Goal: Complete application form: Complete application form

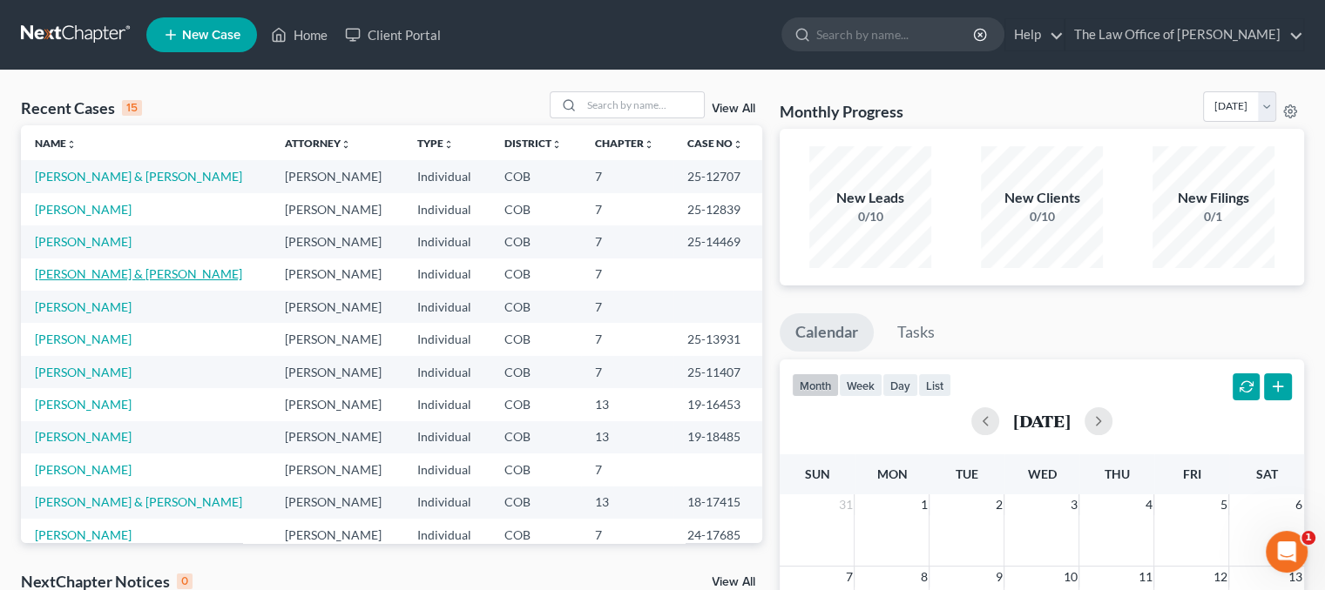
click at [84, 266] on link "[PERSON_NAME] & [PERSON_NAME]" at bounding box center [138, 273] width 207 height 15
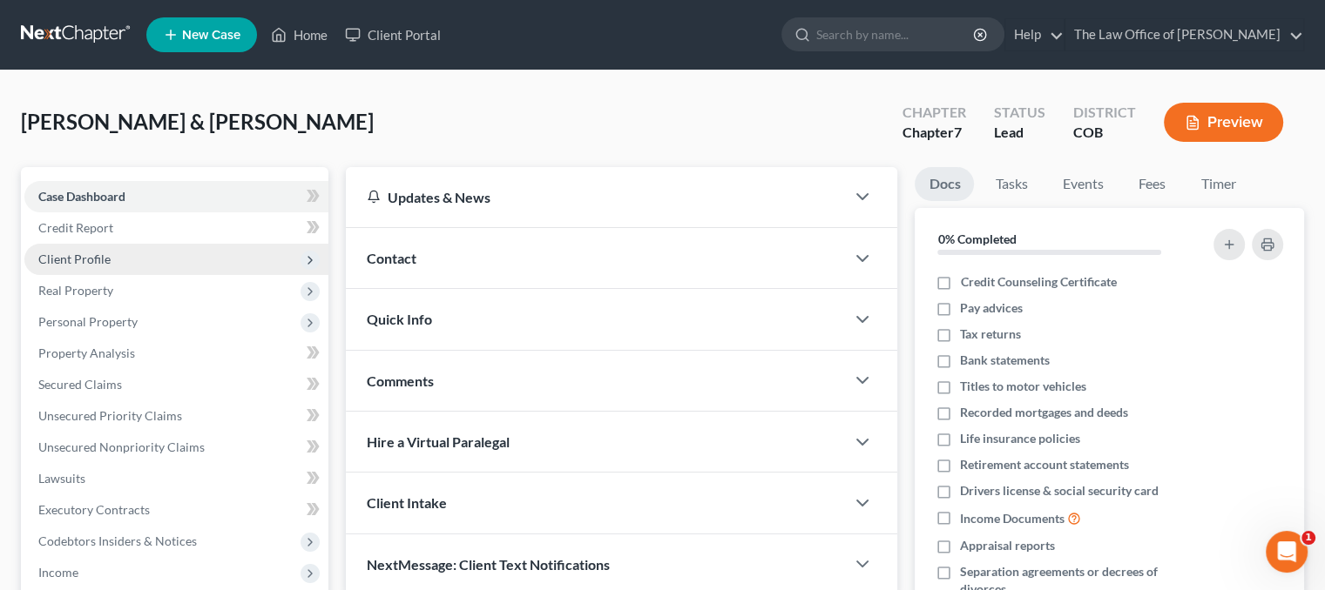
click at [121, 260] on span "Client Profile" at bounding box center [176, 259] width 304 height 31
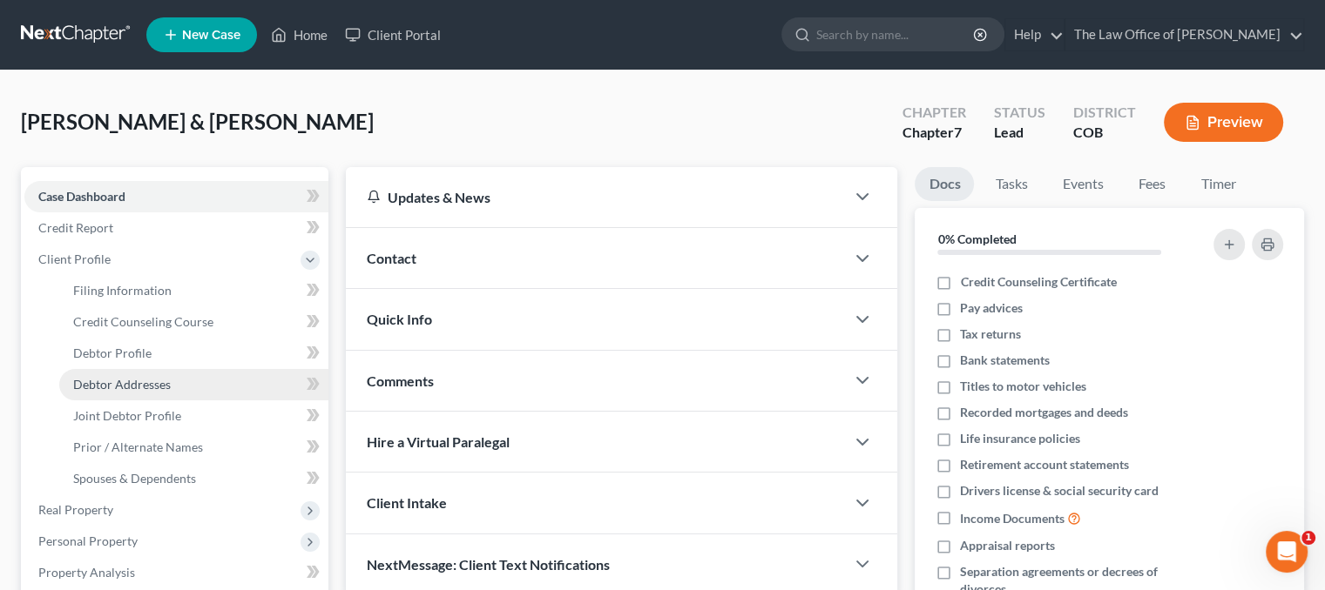
click at [144, 371] on link "Debtor Addresses" at bounding box center [193, 384] width 269 height 31
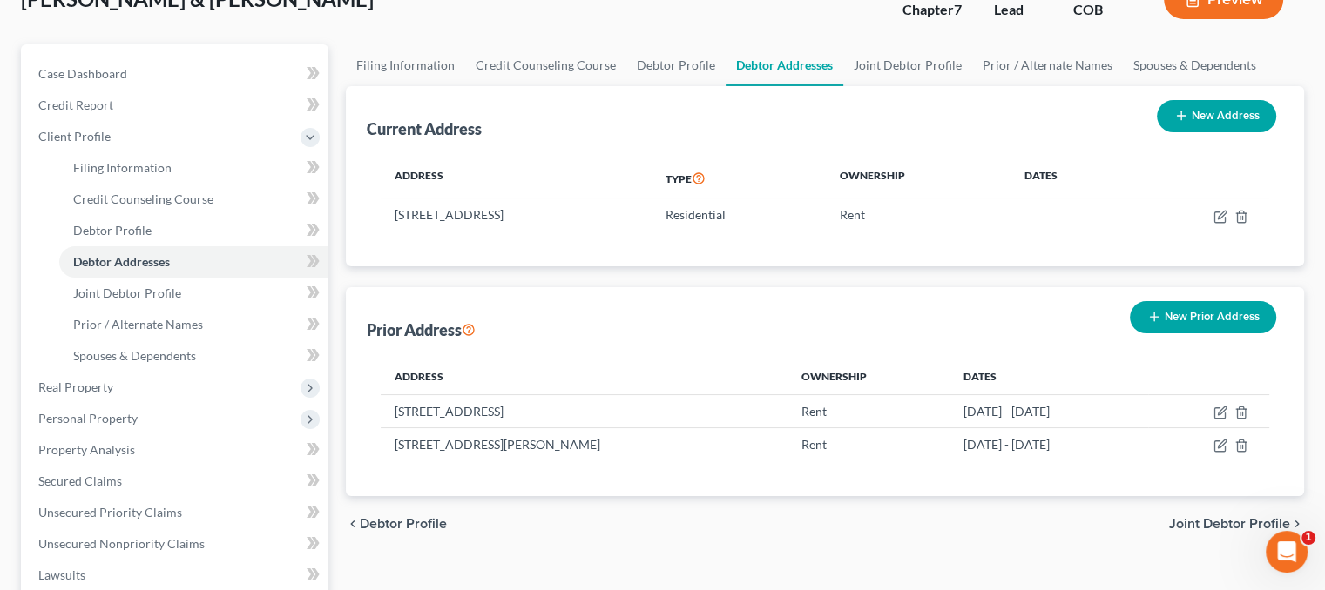
scroll to position [174, 0]
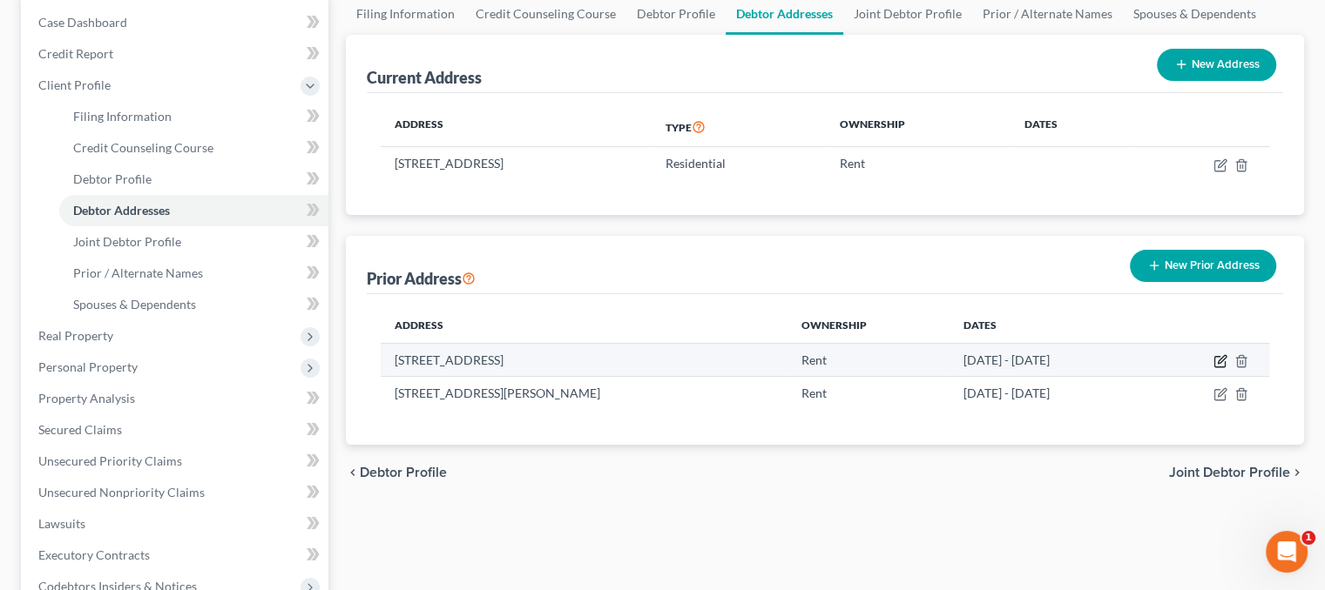
click at [1219, 356] on icon "button" at bounding box center [1220, 361] width 14 height 14
select select "9"
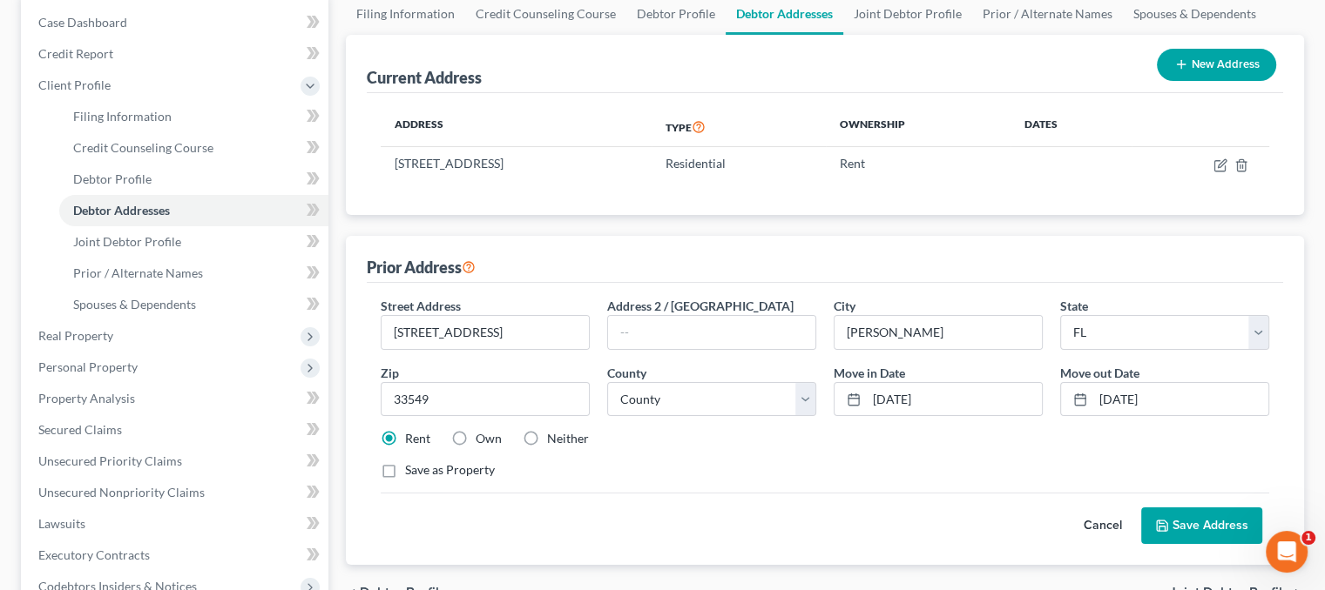
click at [1108, 519] on button "Cancel" at bounding box center [1102, 526] width 77 height 35
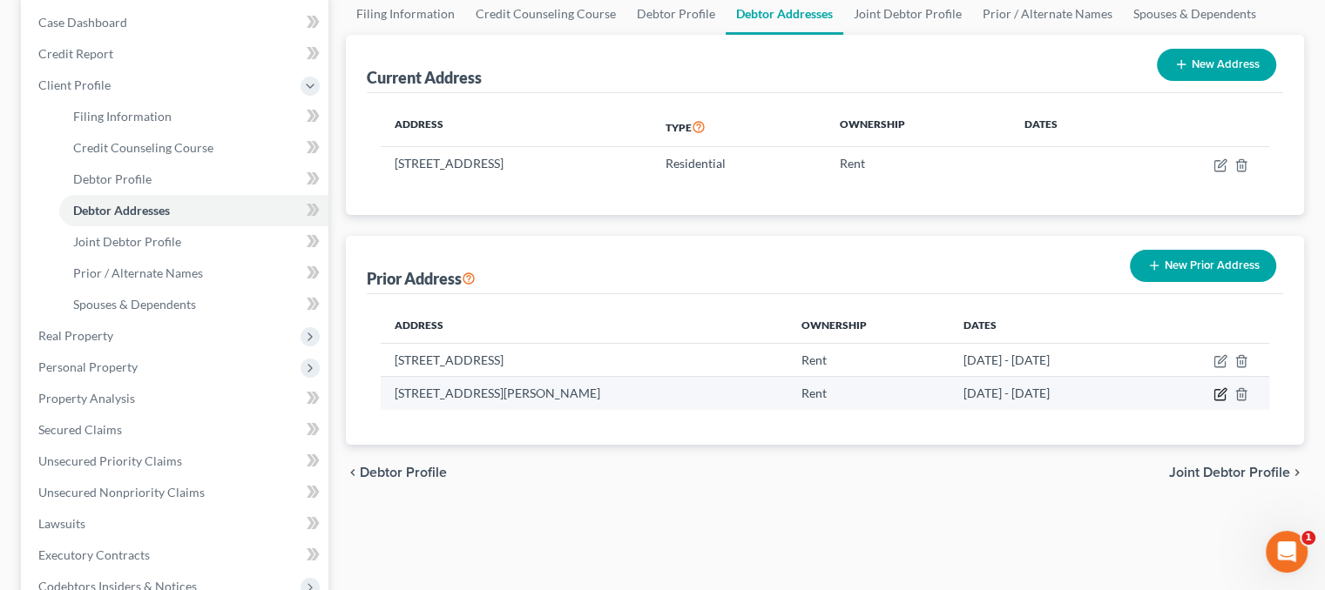
click at [1216, 391] on icon "button" at bounding box center [1220, 395] width 14 height 14
select select "9"
select select "50"
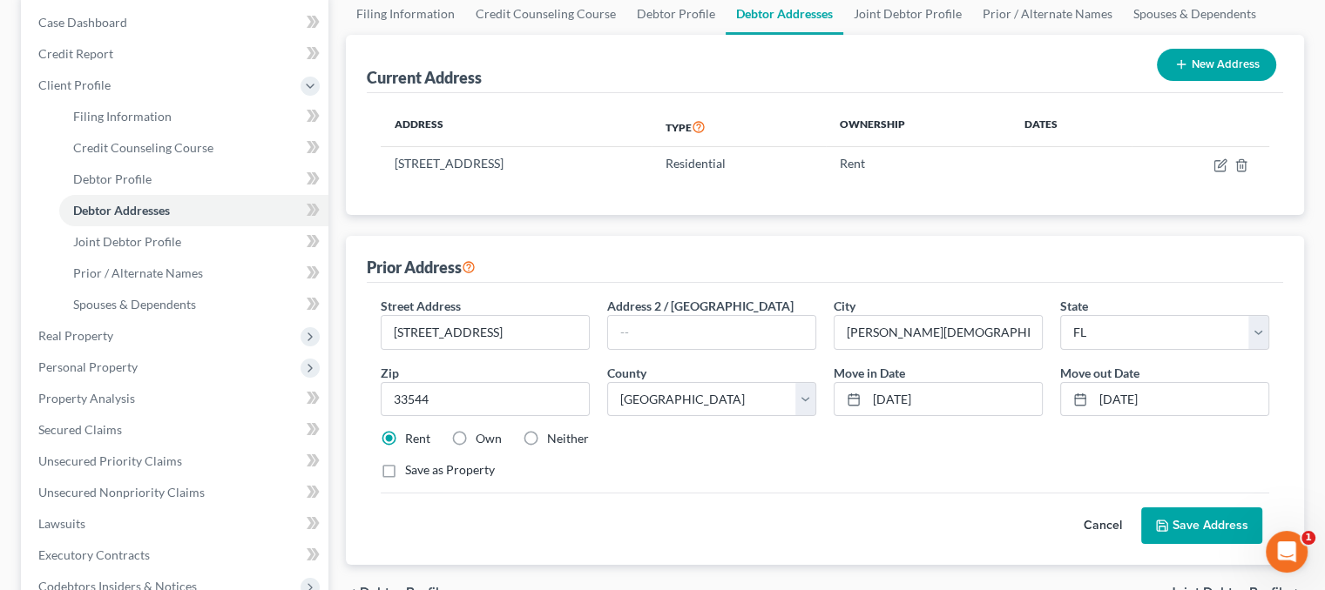
click at [1196, 526] on button "Save Address" at bounding box center [1201, 526] width 121 height 37
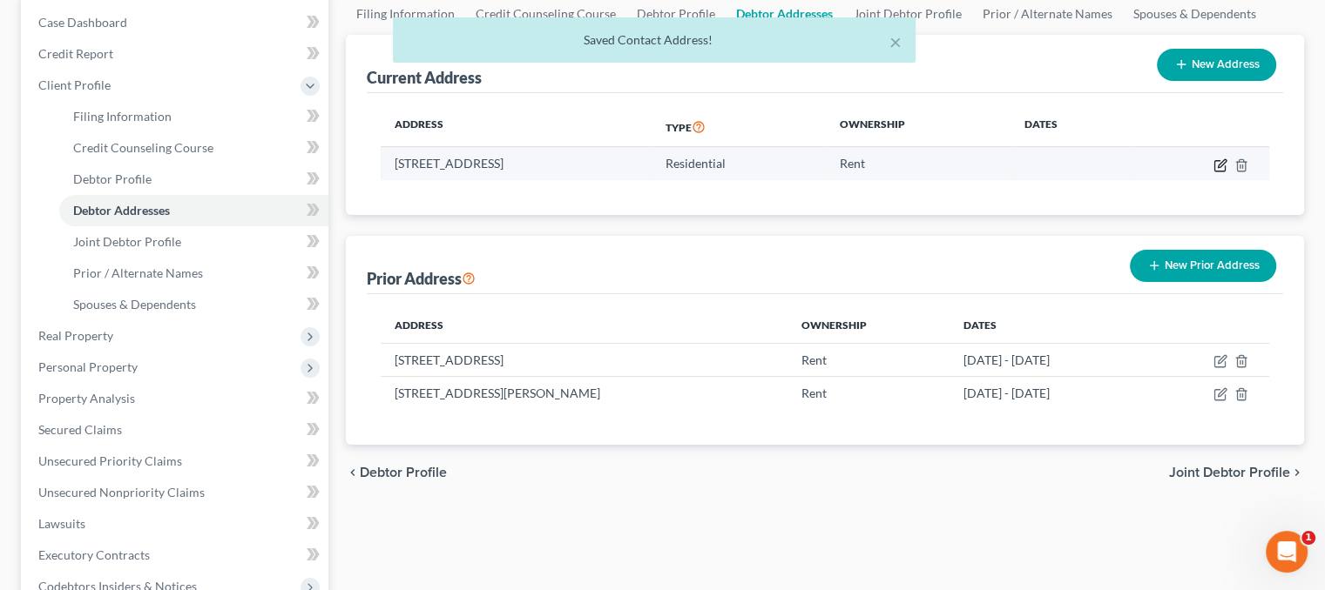
click at [1216, 163] on icon "button" at bounding box center [1220, 165] width 14 height 14
select select "5"
select select "0"
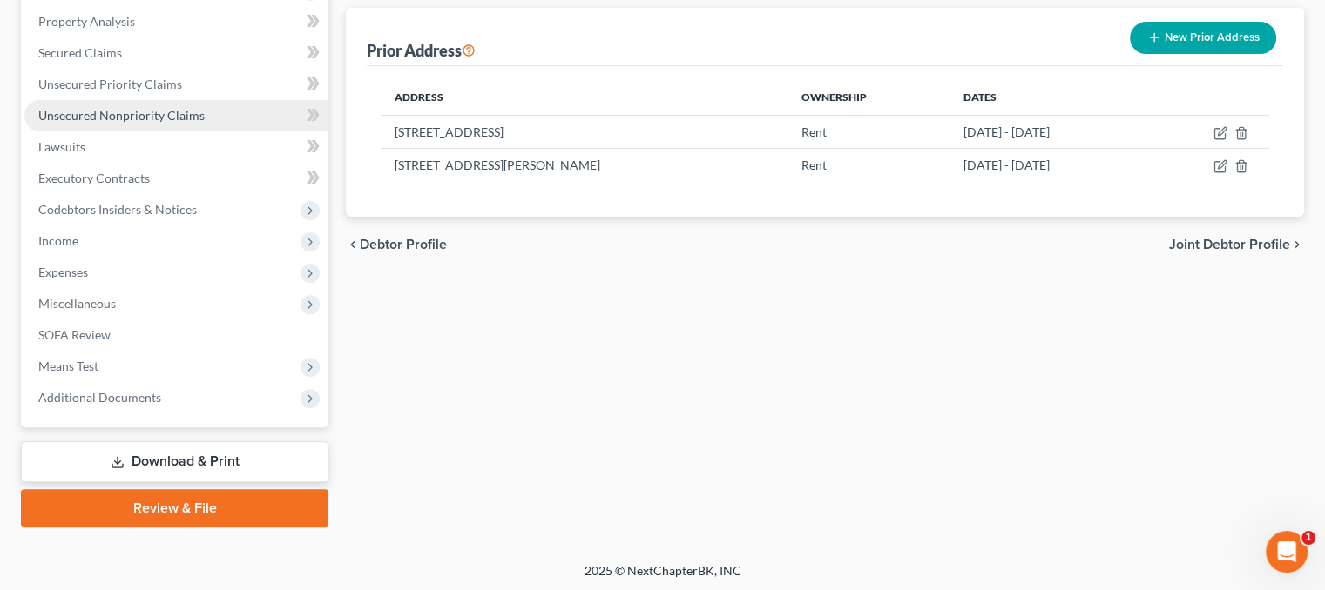
scroll to position [554, 0]
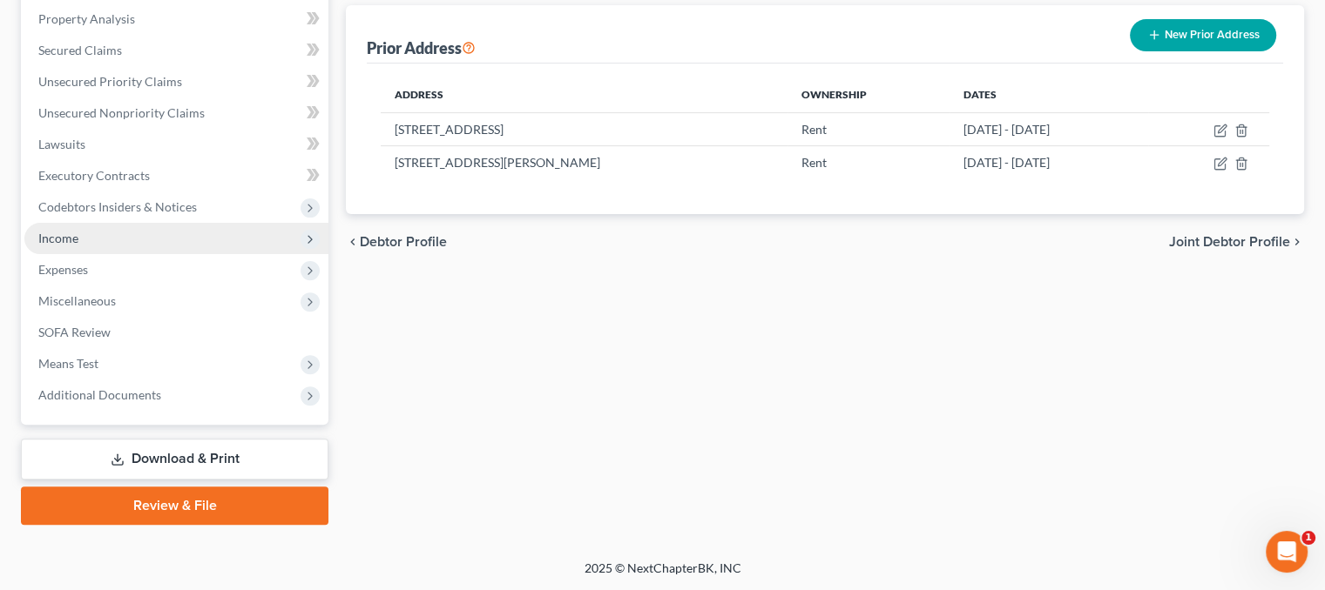
click at [129, 223] on span "Income" at bounding box center [176, 238] width 304 height 31
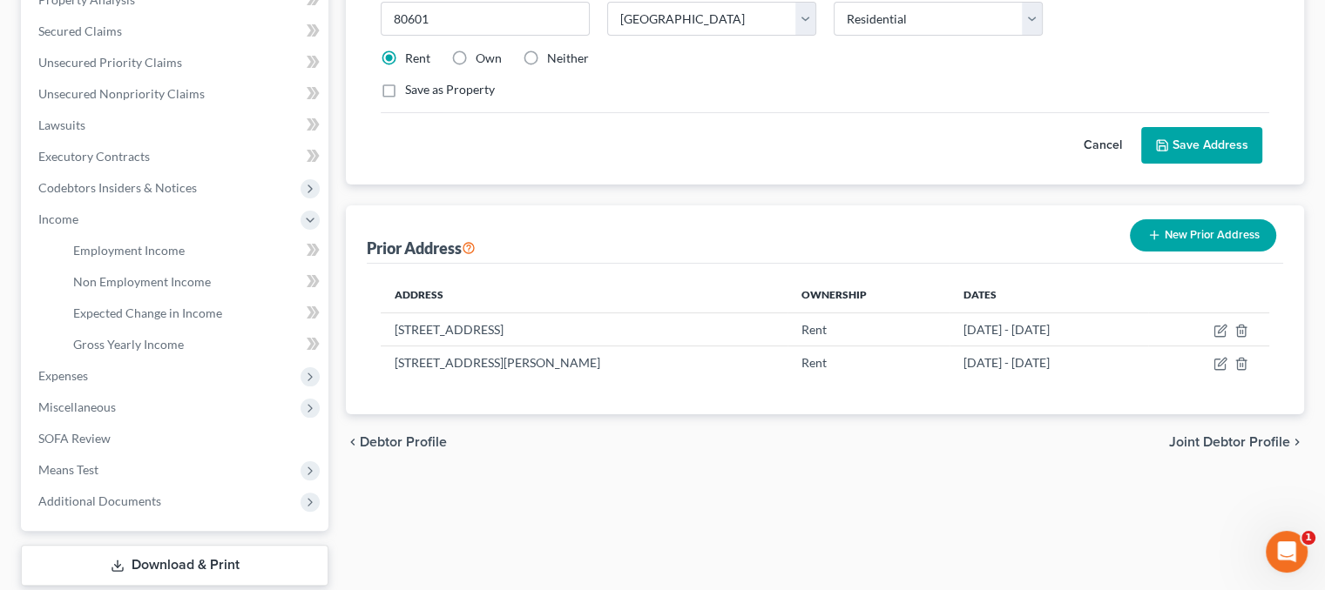
scroll to position [334, 0]
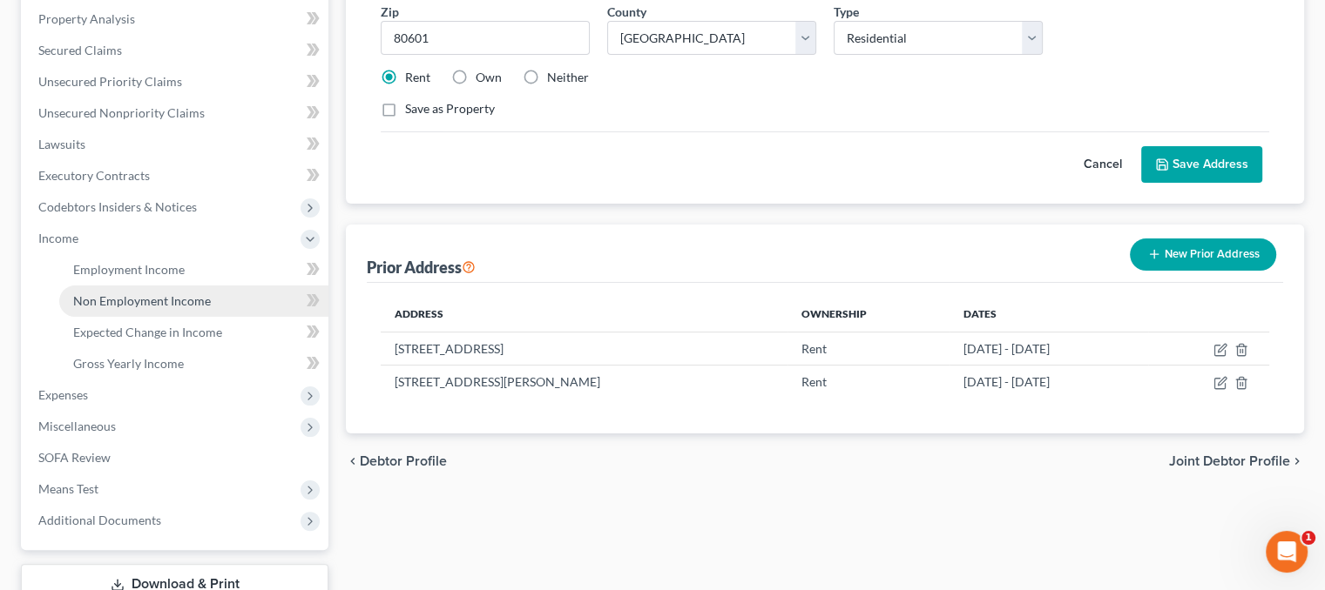
click at [201, 300] on span "Non Employment Income" at bounding box center [142, 300] width 138 height 15
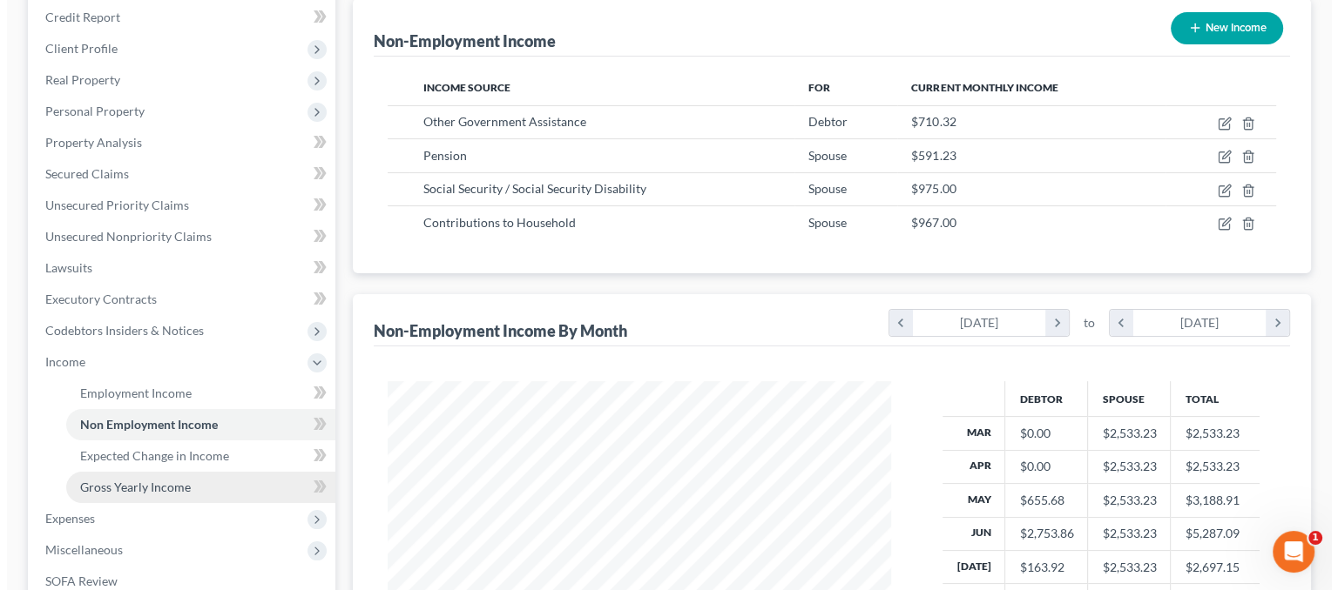
scroll to position [261, 0]
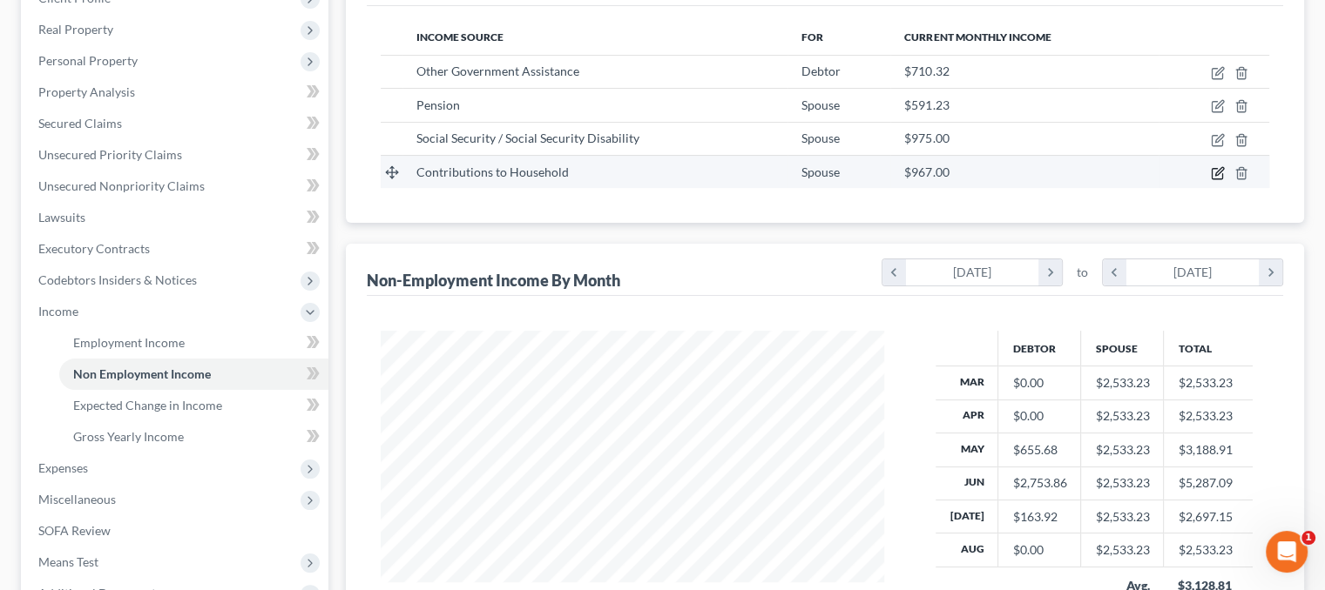
click at [1216, 169] on icon "button" at bounding box center [1217, 173] width 14 height 14
select select "8"
select select "0"
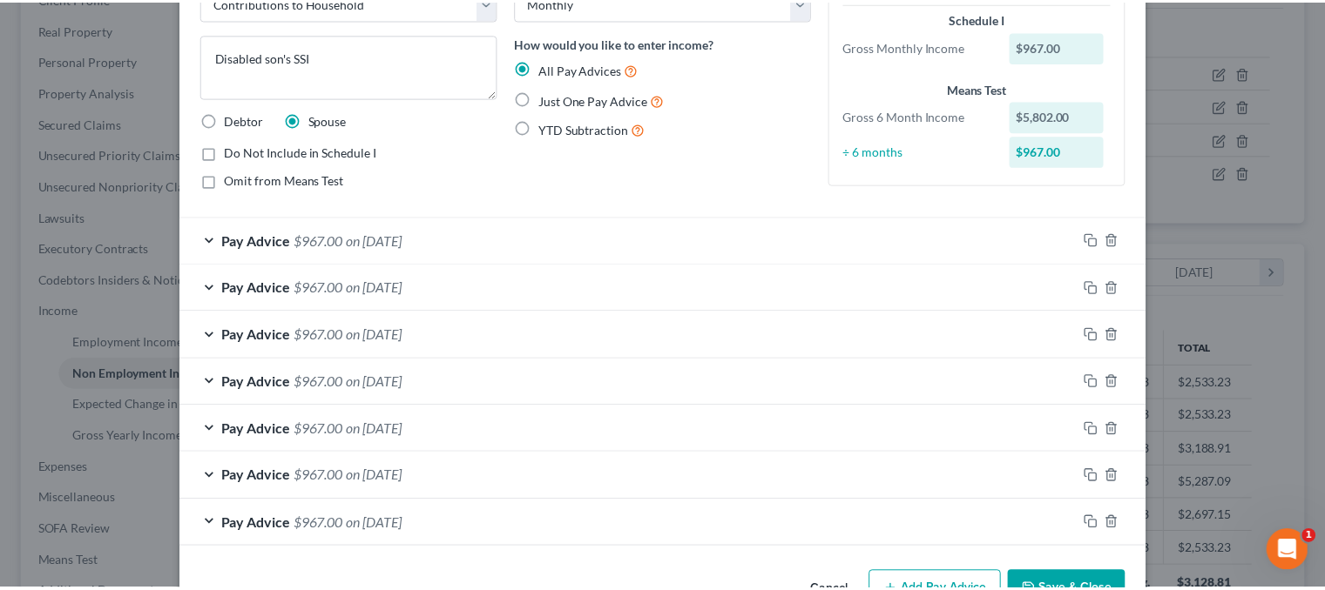
scroll to position [165, 0]
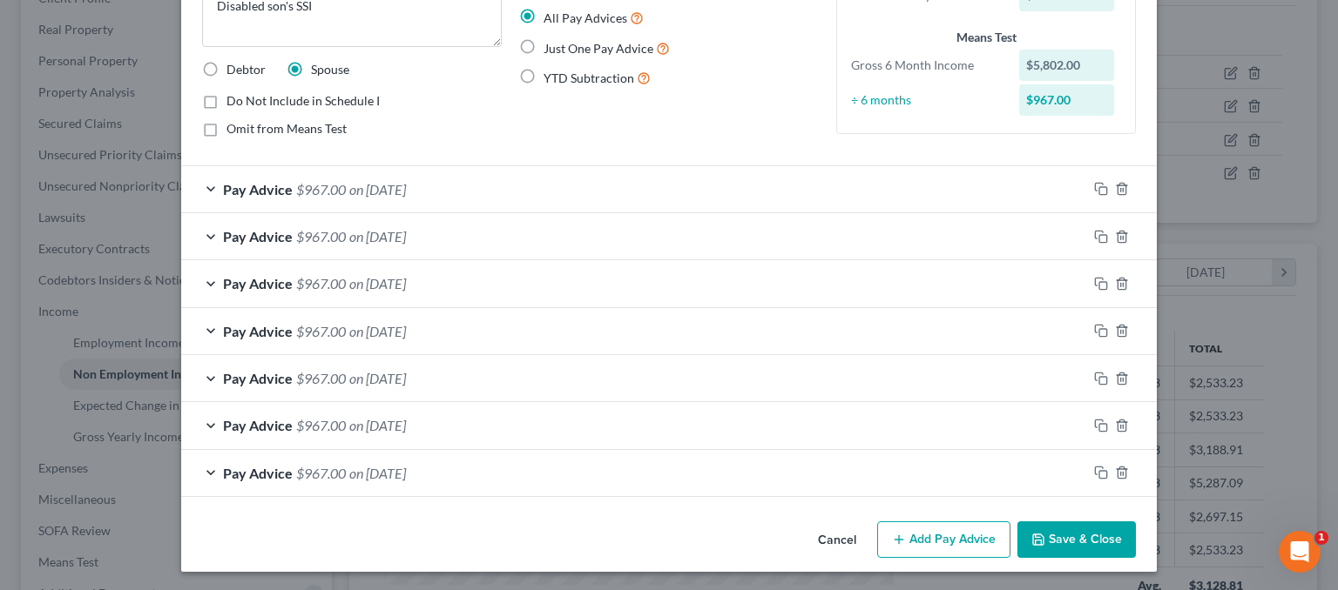
click at [1050, 555] on div "Cancel Add Pay Advice Save & Close" at bounding box center [668, 543] width 975 height 57
click at [1050, 538] on button "Save & Close" at bounding box center [1076, 540] width 118 height 37
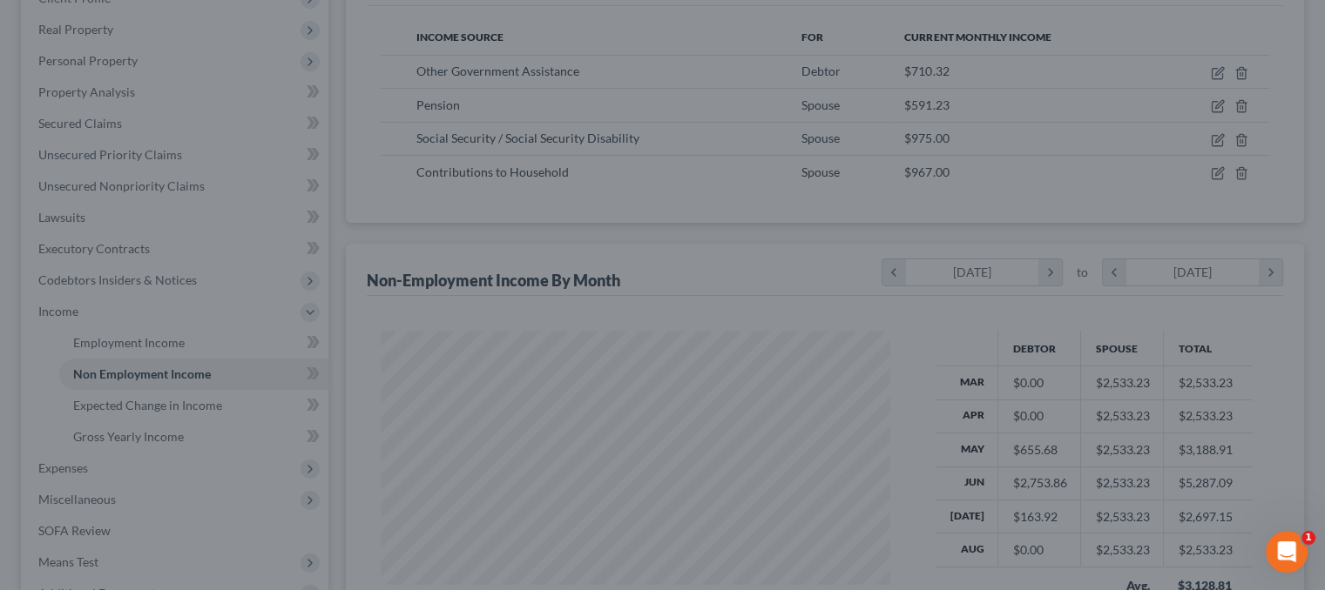
scroll to position [870506, 870278]
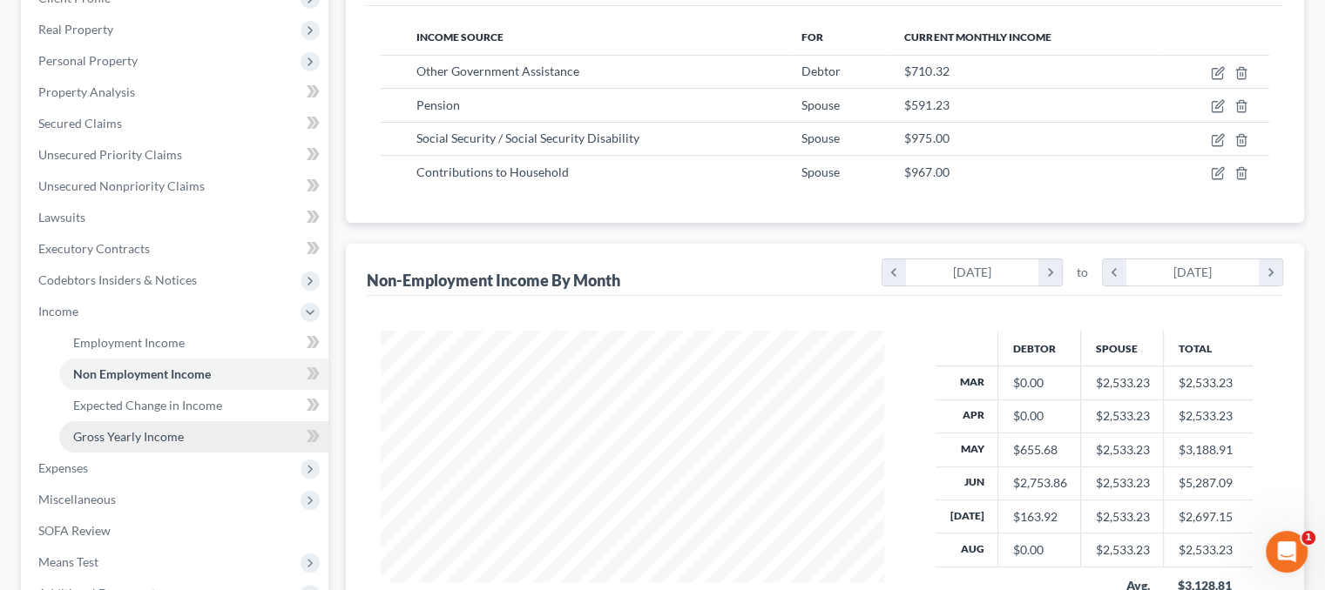
click at [170, 431] on span "Gross Yearly Income" at bounding box center [128, 436] width 111 height 15
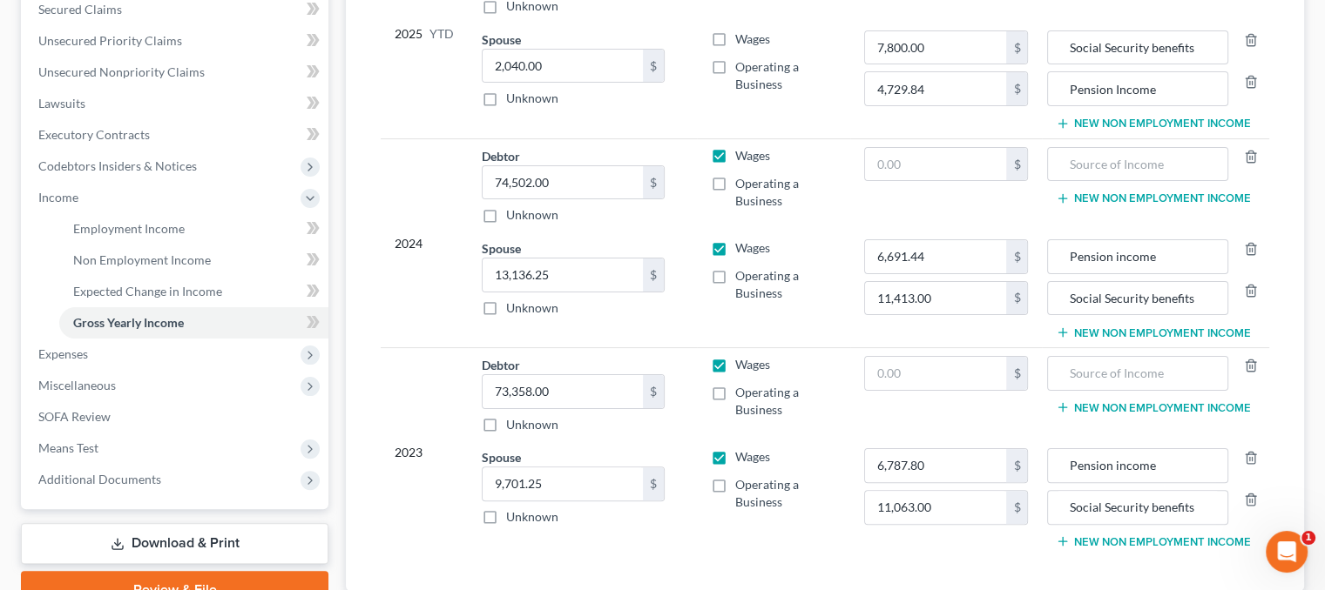
scroll to position [261, 0]
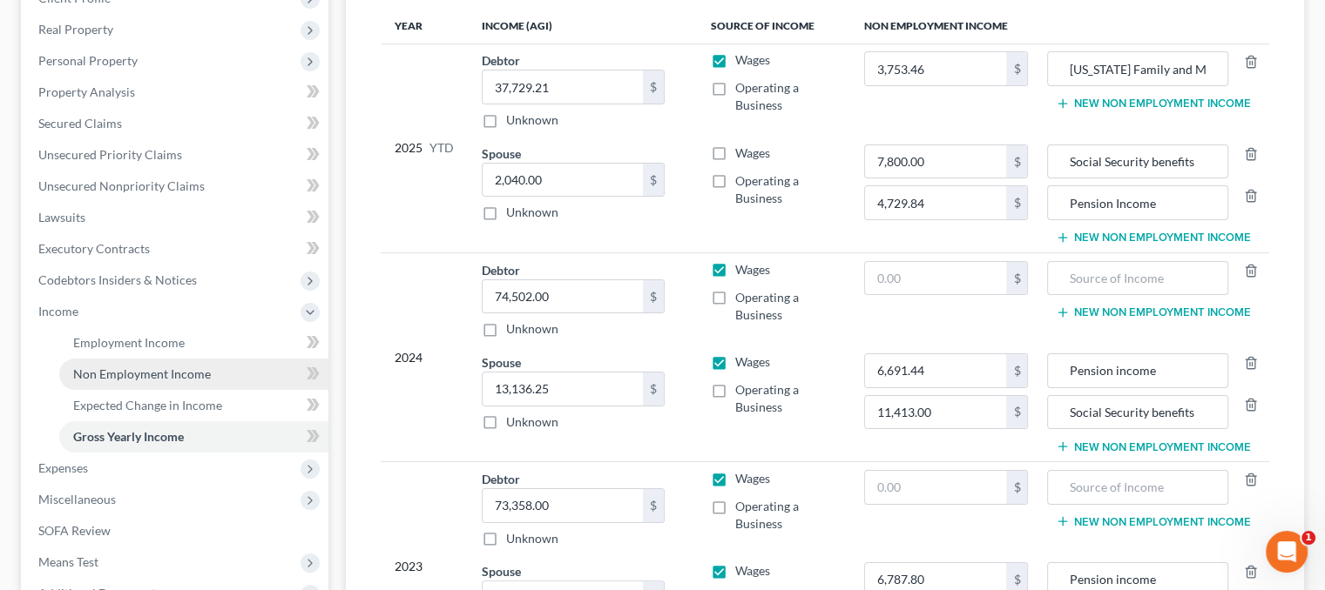
click at [162, 373] on span "Non Employment Income" at bounding box center [142, 374] width 138 height 15
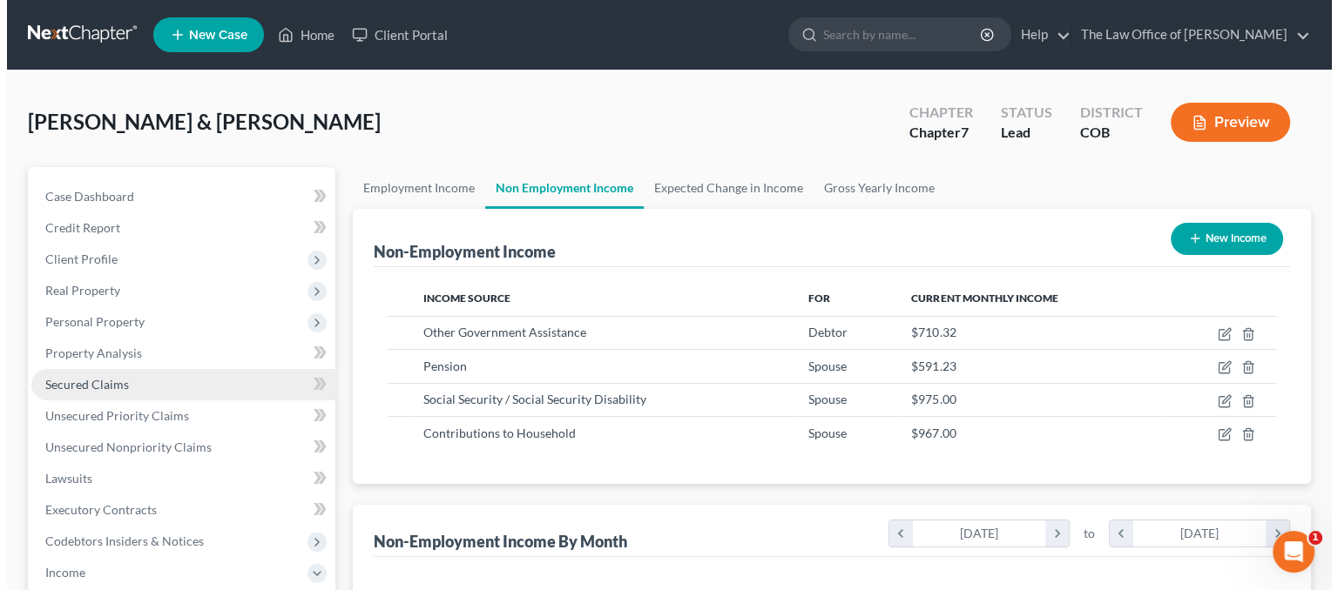
scroll to position [310, 537]
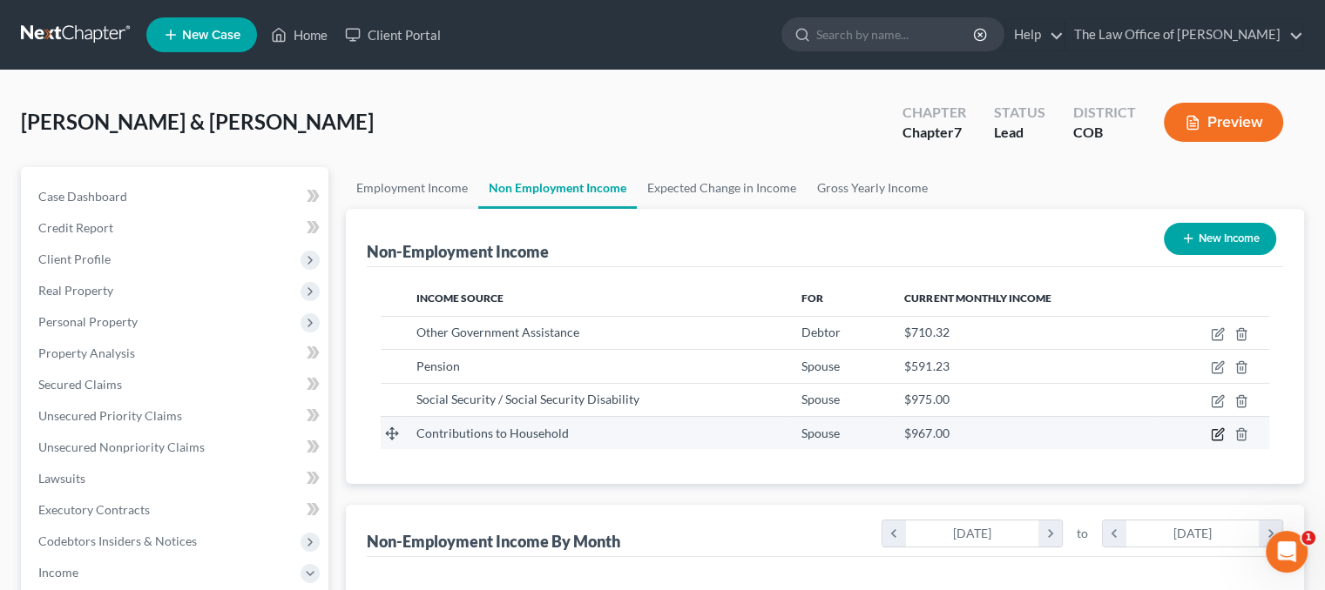
click at [1215, 430] on icon "button" at bounding box center [1217, 435] width 14 height 14
select select "8"
select select "0"
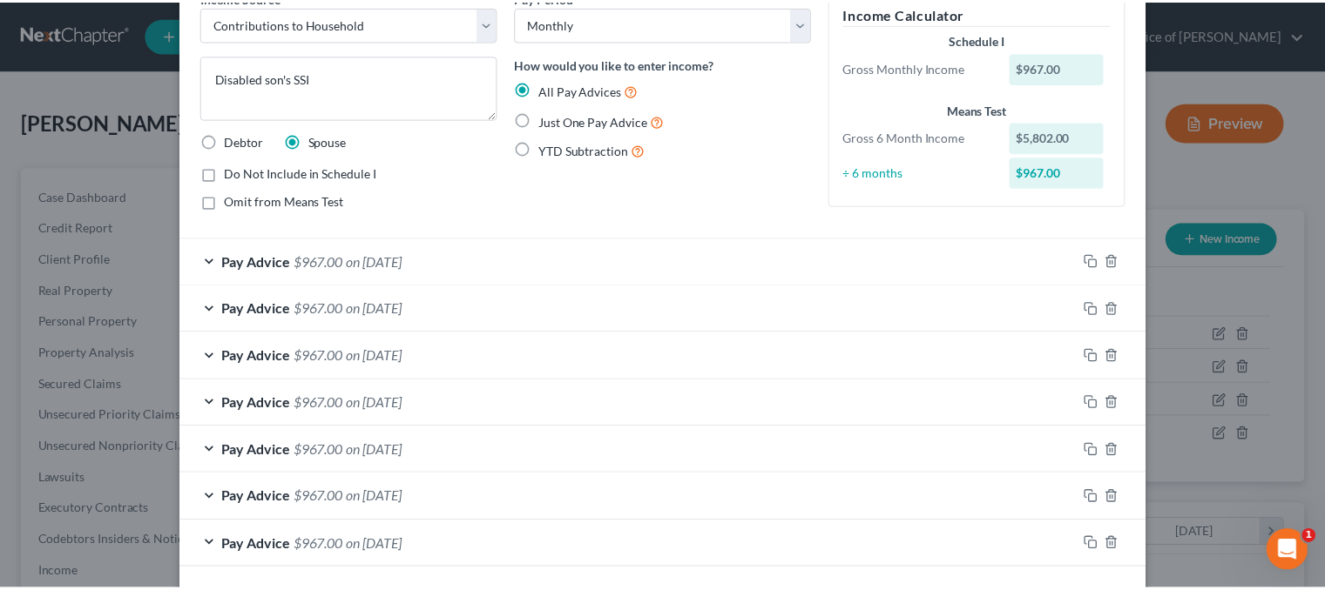
scroll to position [165, 0]
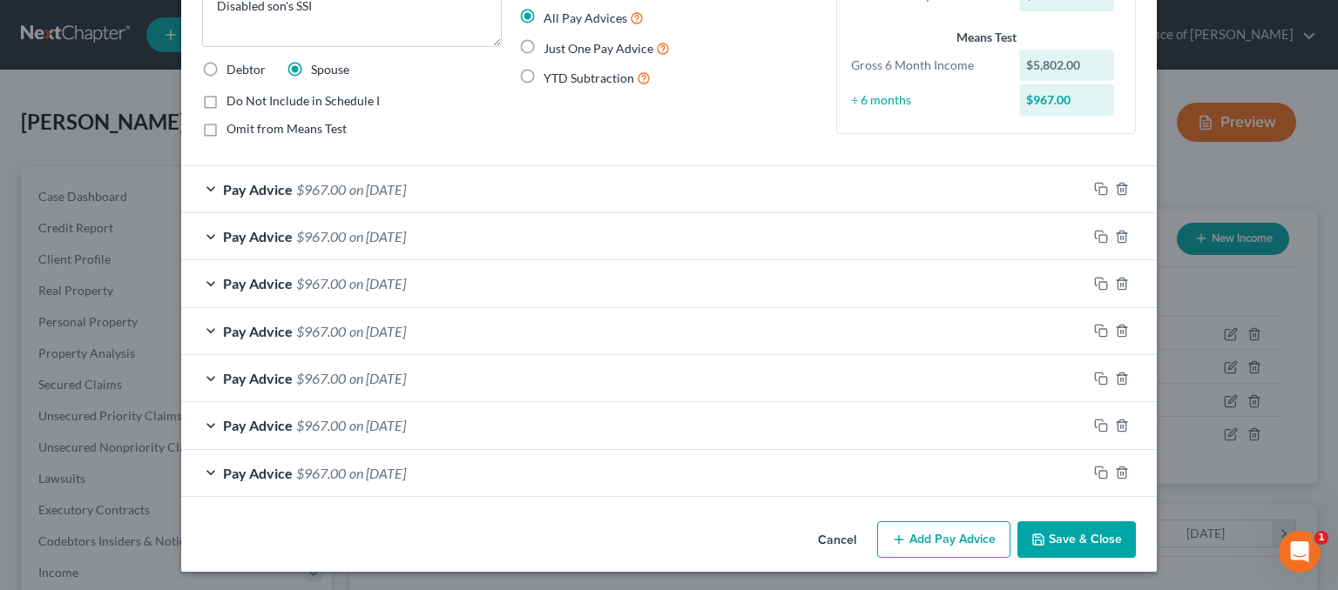
click at [1081, 535] on button "Save & Close" at bounding box center [1076, 540] width 118 height 37
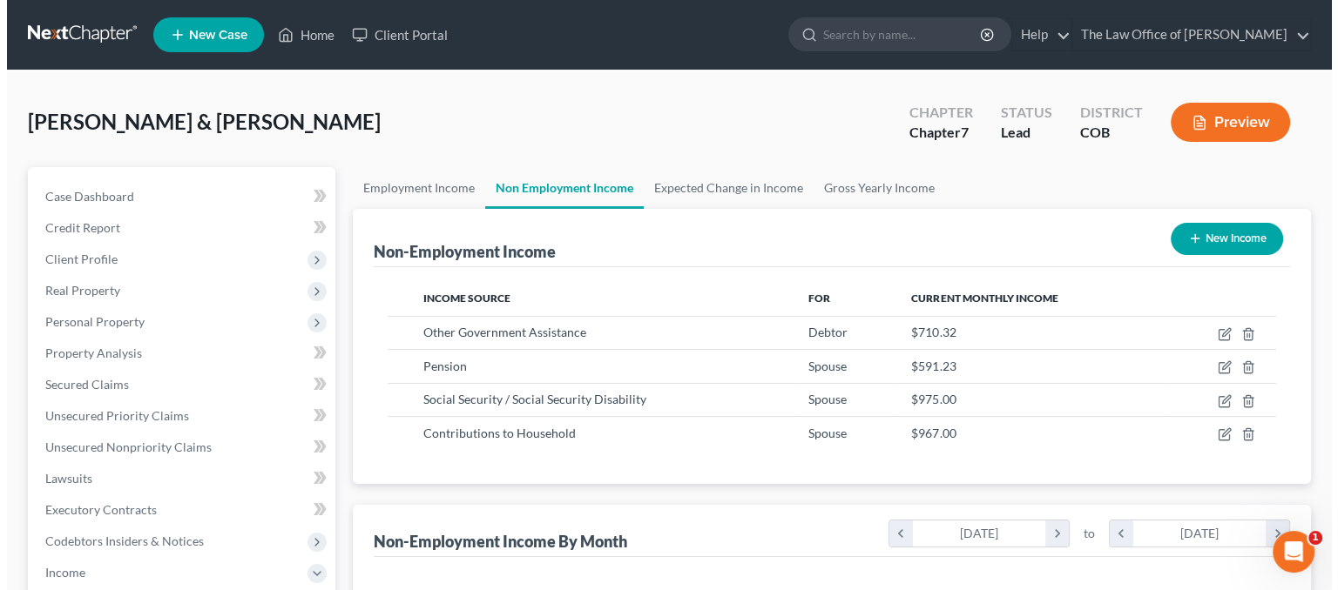
scroll to position [870506, 870278]
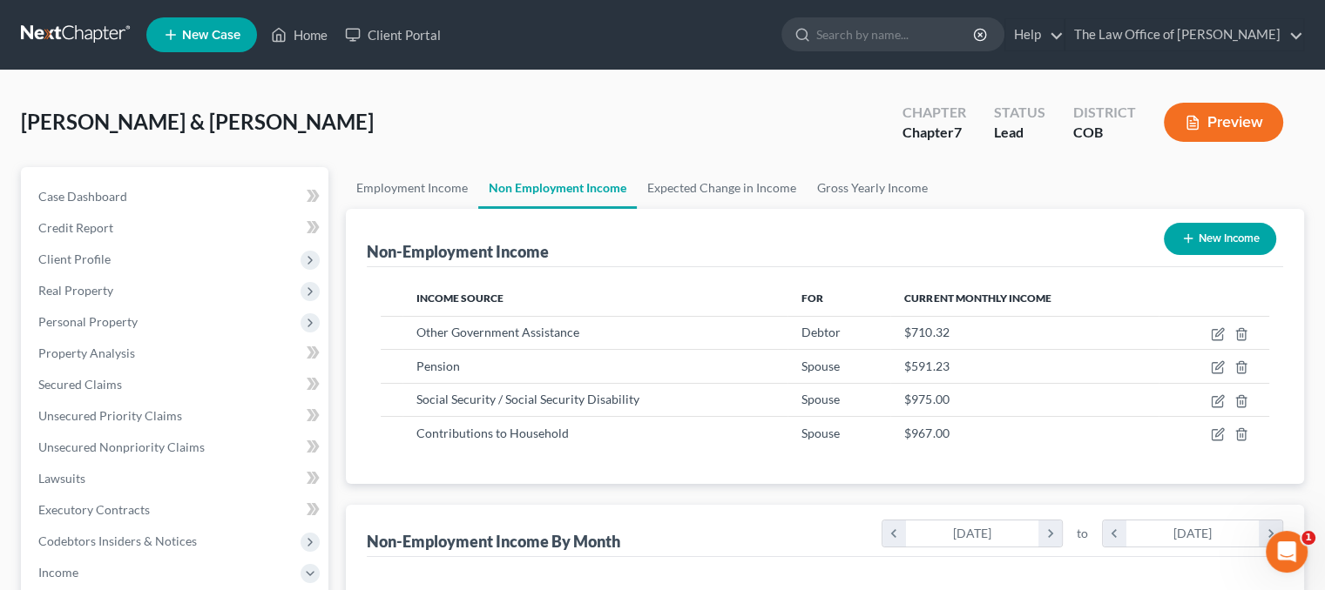
click at [1183, 232] on icon "button" at bounding box center [1188, 239] width 14 height 14
select select "0"
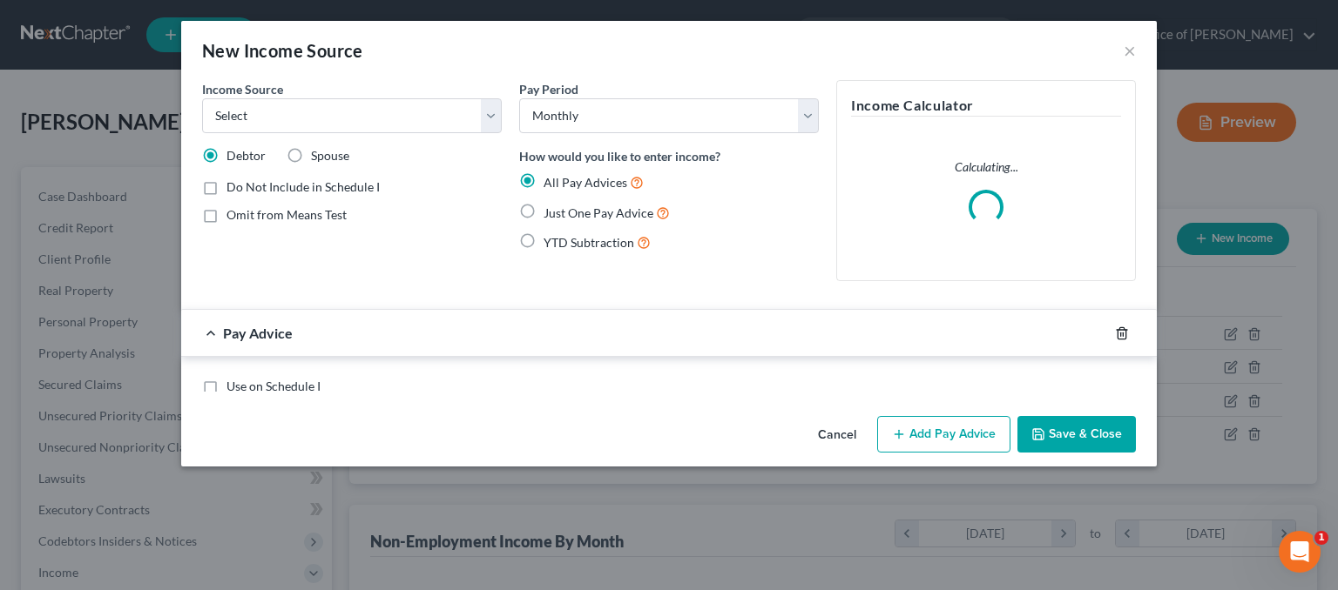
scroll to position [310, 543]
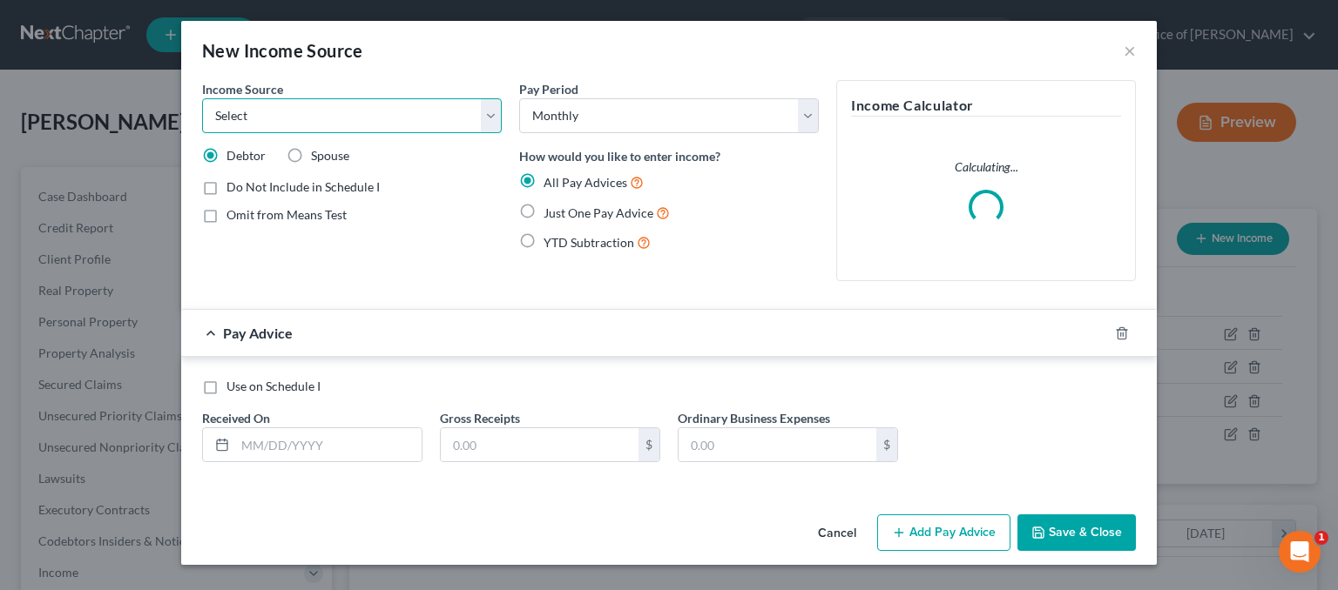
click at [431, 123] on select "Select Unemployment Disability (from employer) Pension Retirement Social Securi…" at bounding box center [352, 115] width 300 height 35
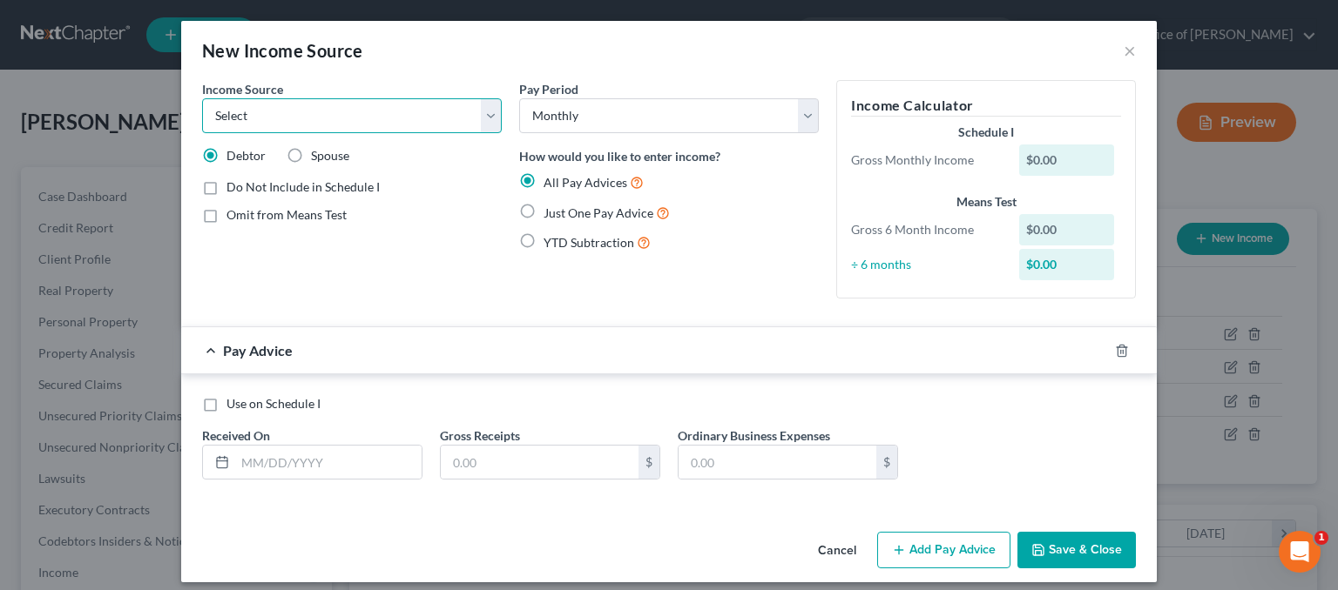
select select "8"
click at [202, 98] on select "Select Unemployment Disability (from employer) Pension Retirement Social Securi…" at bounding box center [352, 115] width 300 height 35
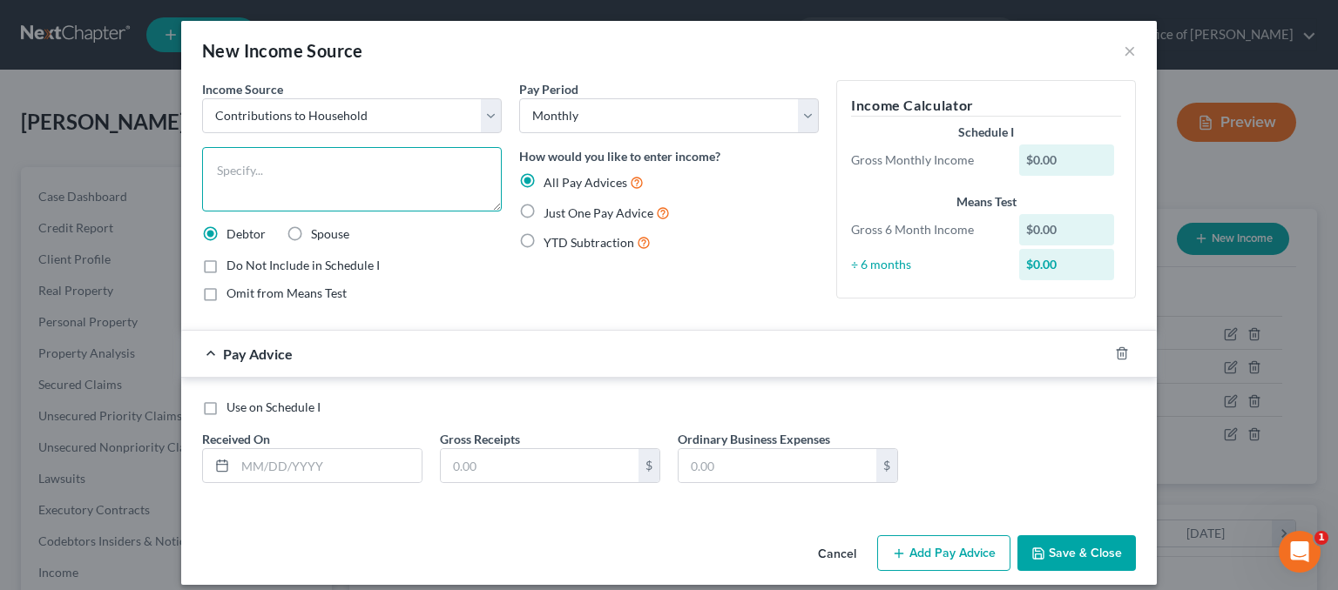
click at [342, 161] on textarea at bounding box center [352, 179] width 300 height 64
paste textarea "i went to bed last night feeling so defeated"
click at [202, 168] on textarea "i went to bed last night feeling so defeated" at bounding box center [352, 179] width 300 height 64
type textarea "Disabled son's SNAP benefits"
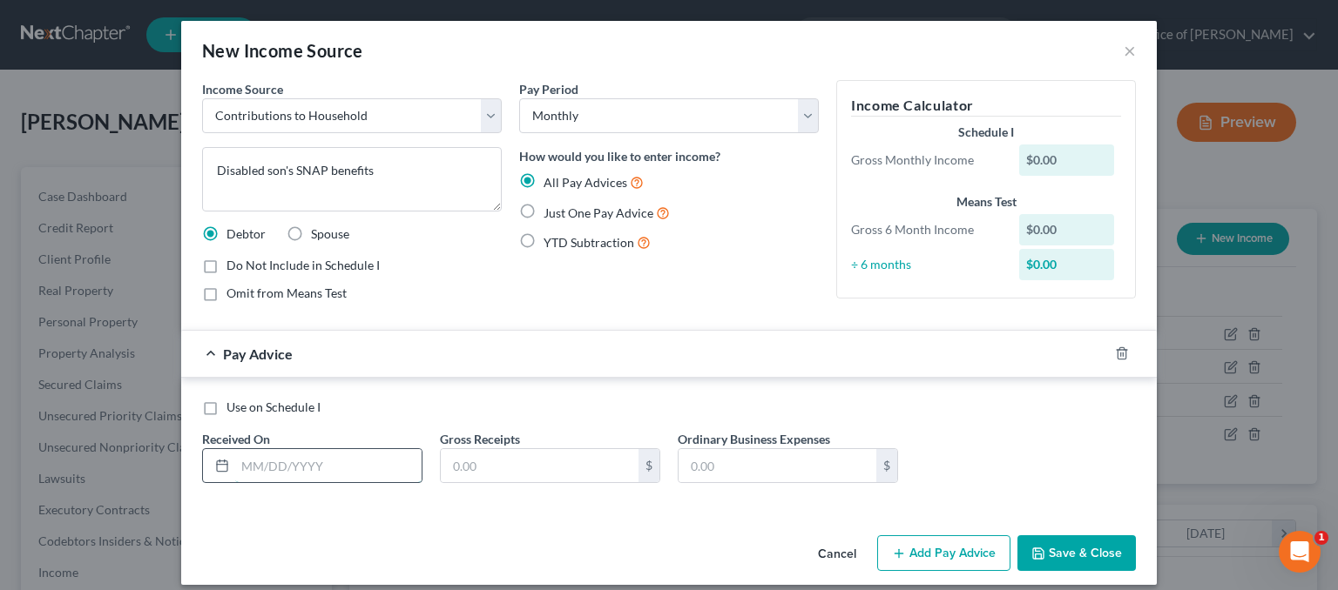
click at [251, 452] on input "text" at bounding box center [328, 465] width 186 height 33
type input "[DATE]"
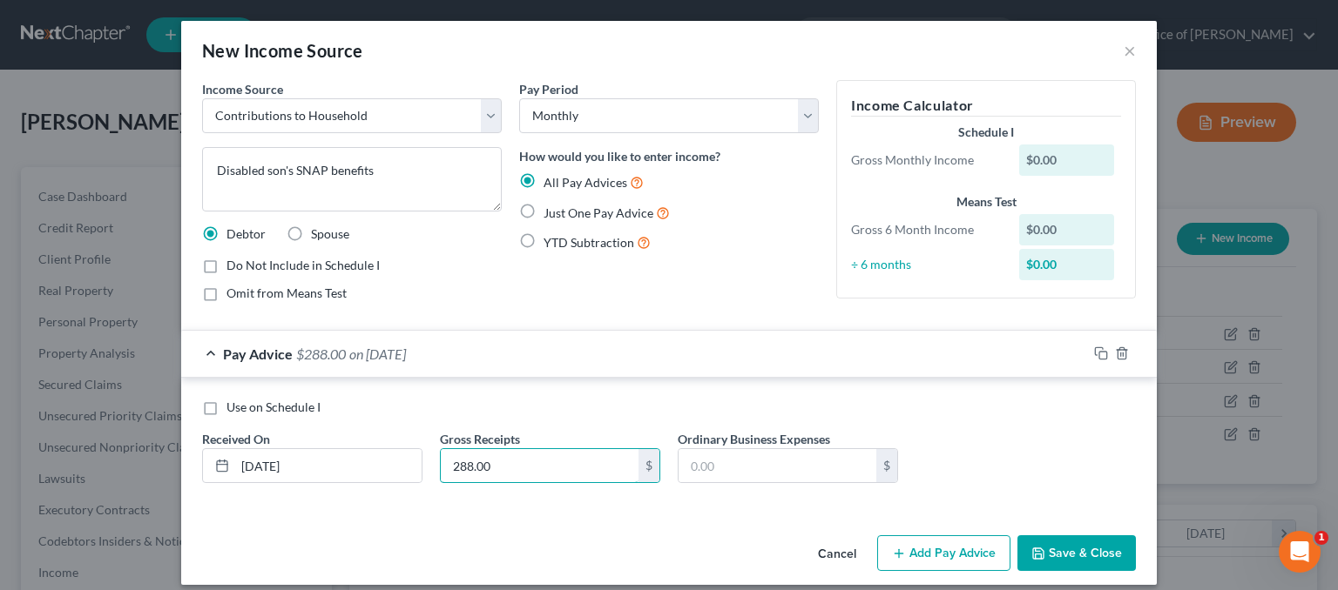
type input "288.00"
click at [961, 557] on button "Add Pay Advice" at bounding box center [943, 554] width 133 height 37
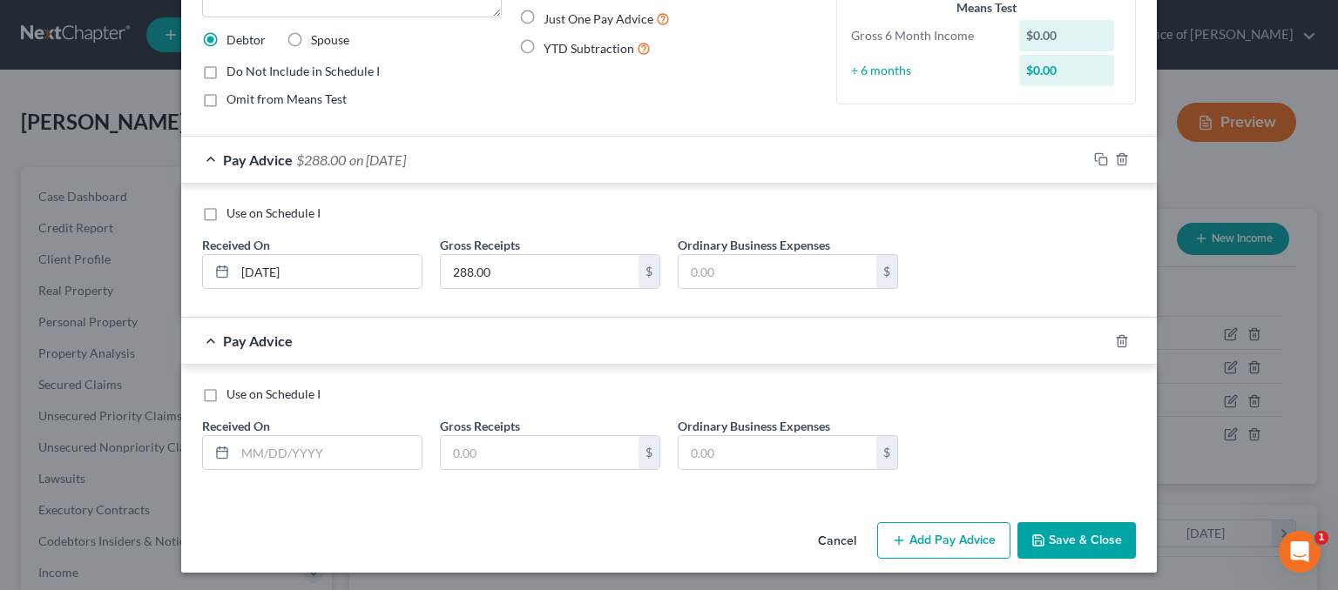
scroll to position [195, 0]
click at [263, 453] on input "text" at bounding box center [328, 451] width 186 height 33
type input "[DATE]"
type input "288.00"
click at [1095, 338] on icon "button" at bounding box center [1101, 341] width 14 height 14
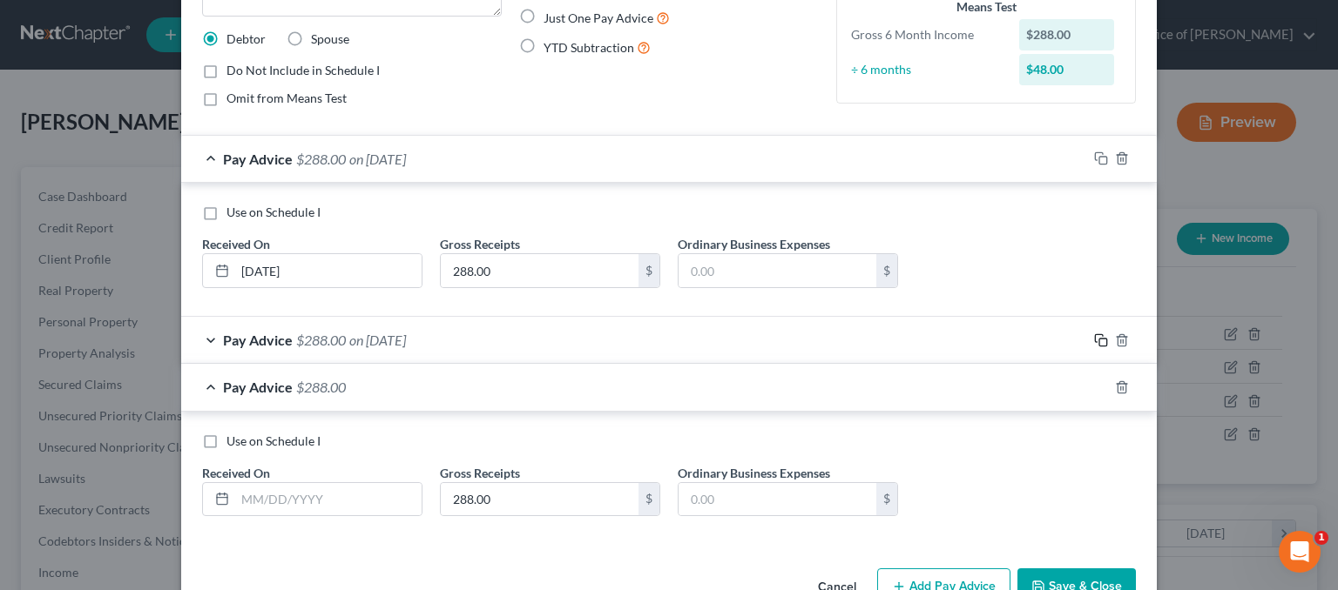
click at [1095, 338] on icon "button" at bounding box center [1101, 341] width 14 height 14
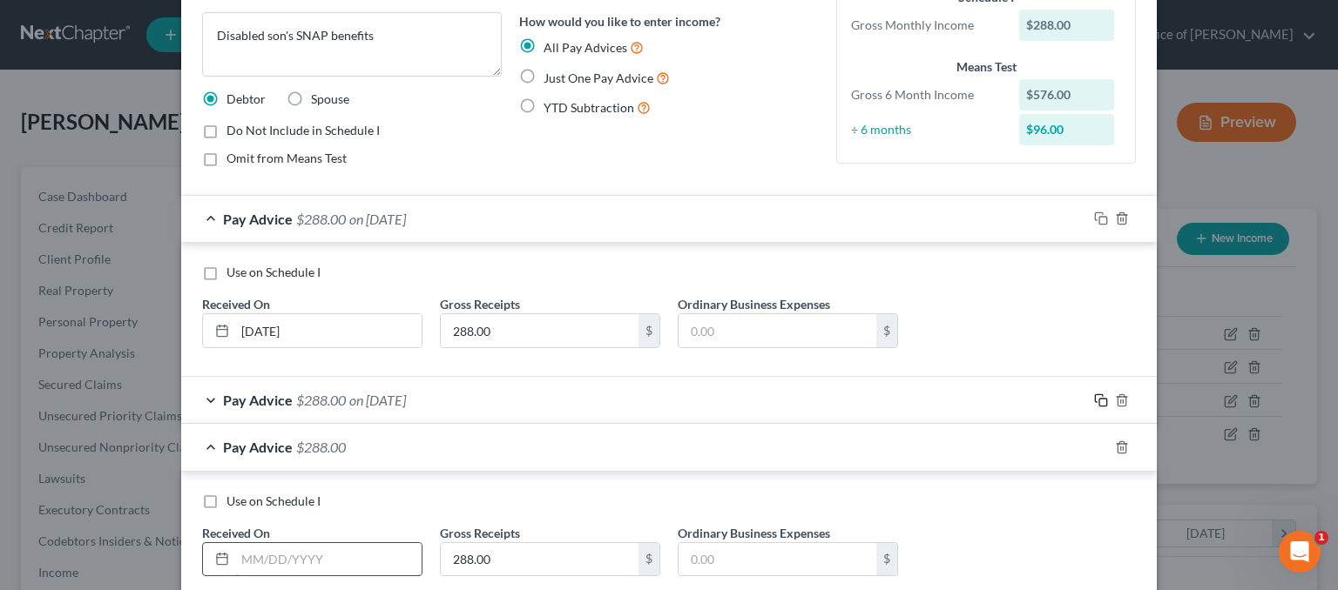
scroll to position [174, 0]
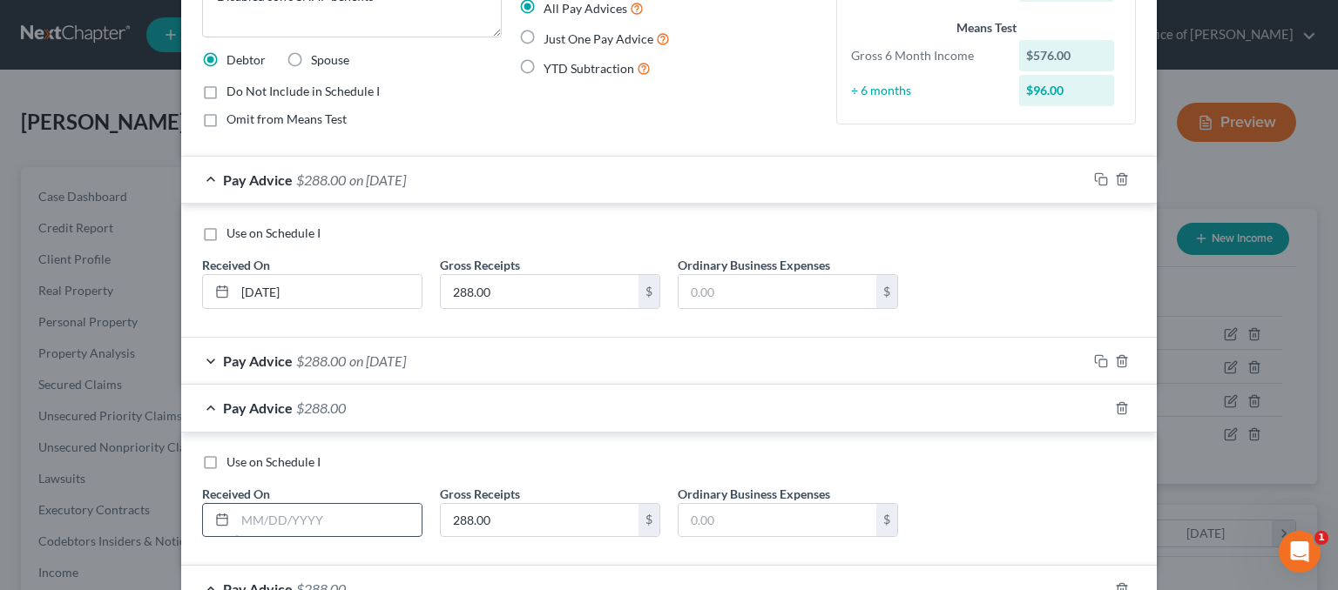
click at [296, 511] on input "text" at bounding box center [328, 520] width 186 height 33
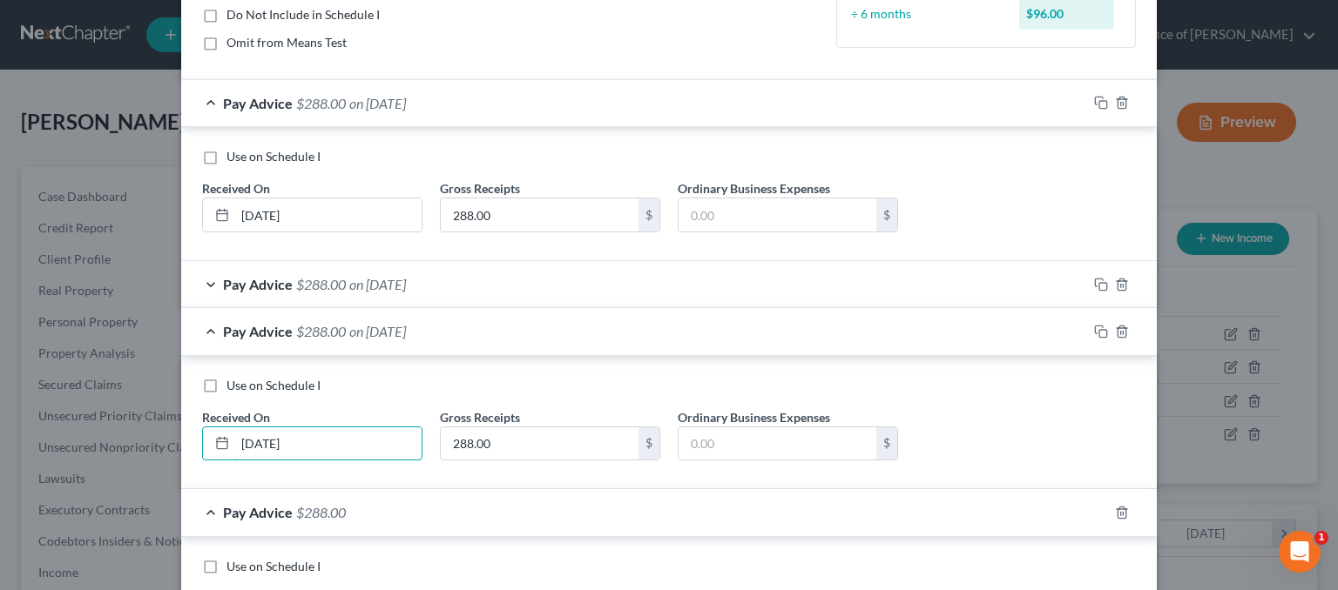
scroll to position [348, 0]
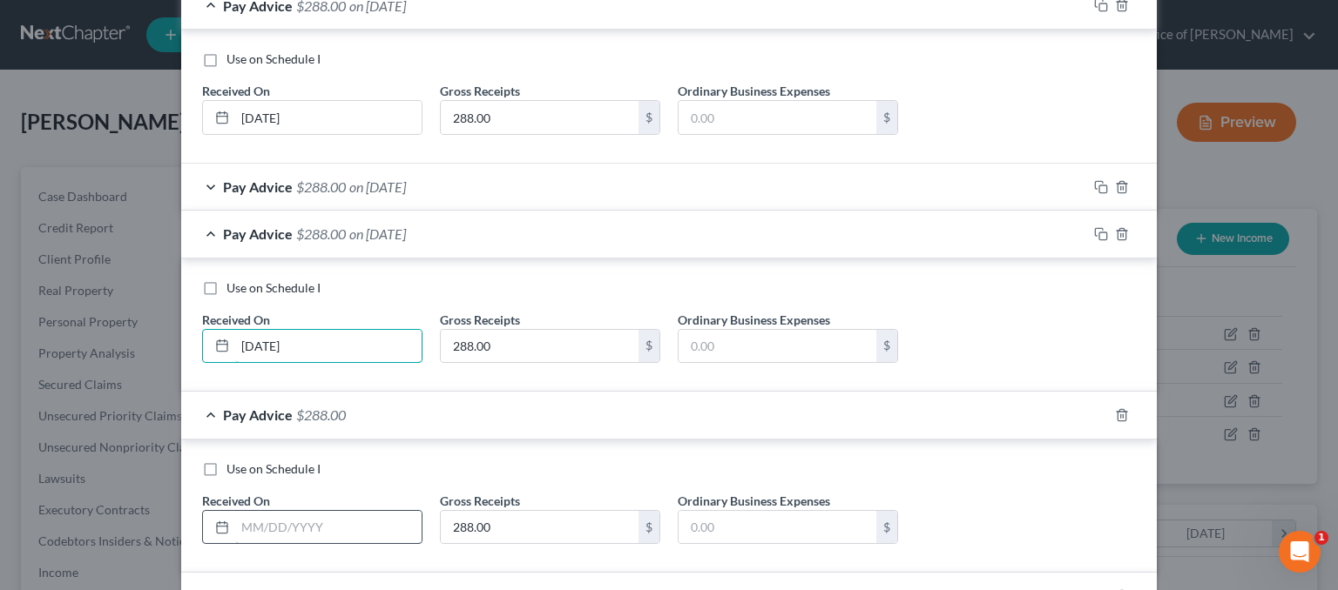
type input "[DATE]"
click at [268, 523] on input "text" at bounding box center [328, 527] width 186 height 33
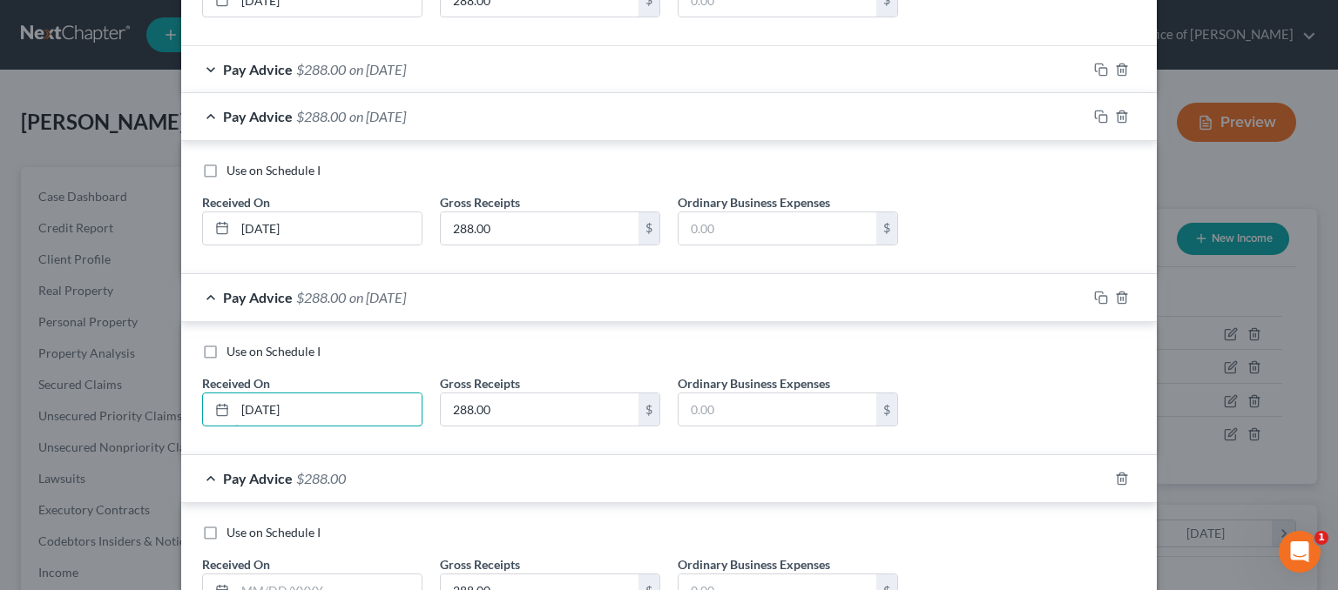
scroll to position [610, 0]
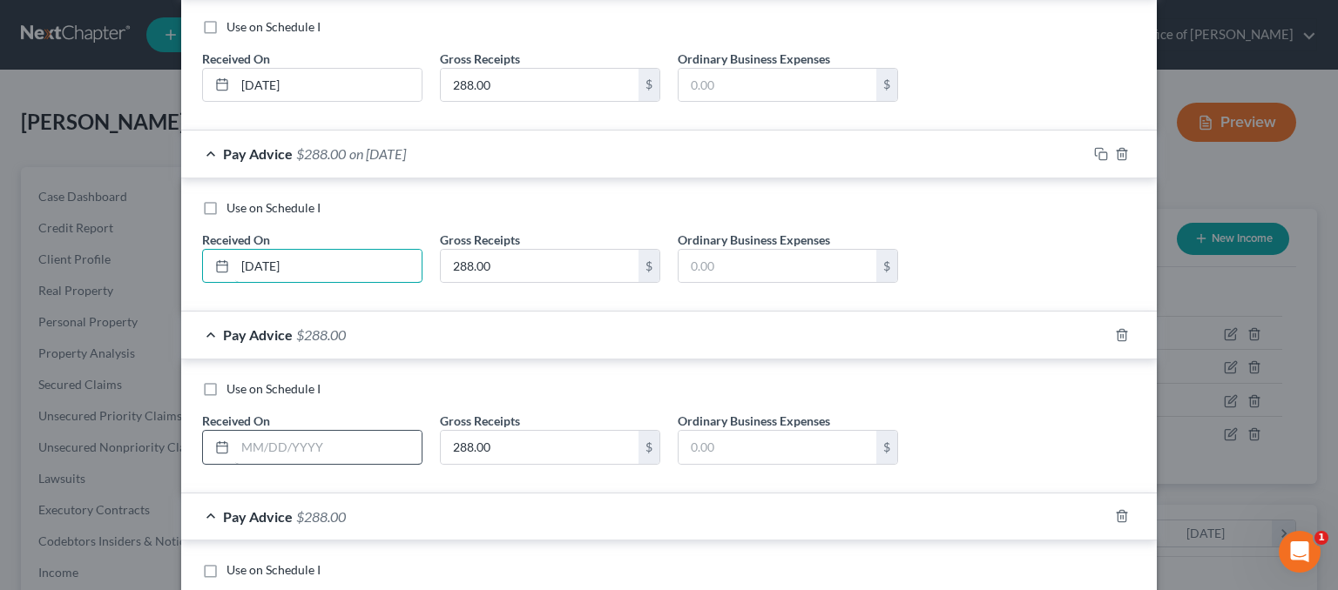
type input "[DATE]"
click at [286, 433] on input "text" at bounding box center [328, 447] width 186 height 33
type input "[DATE]"
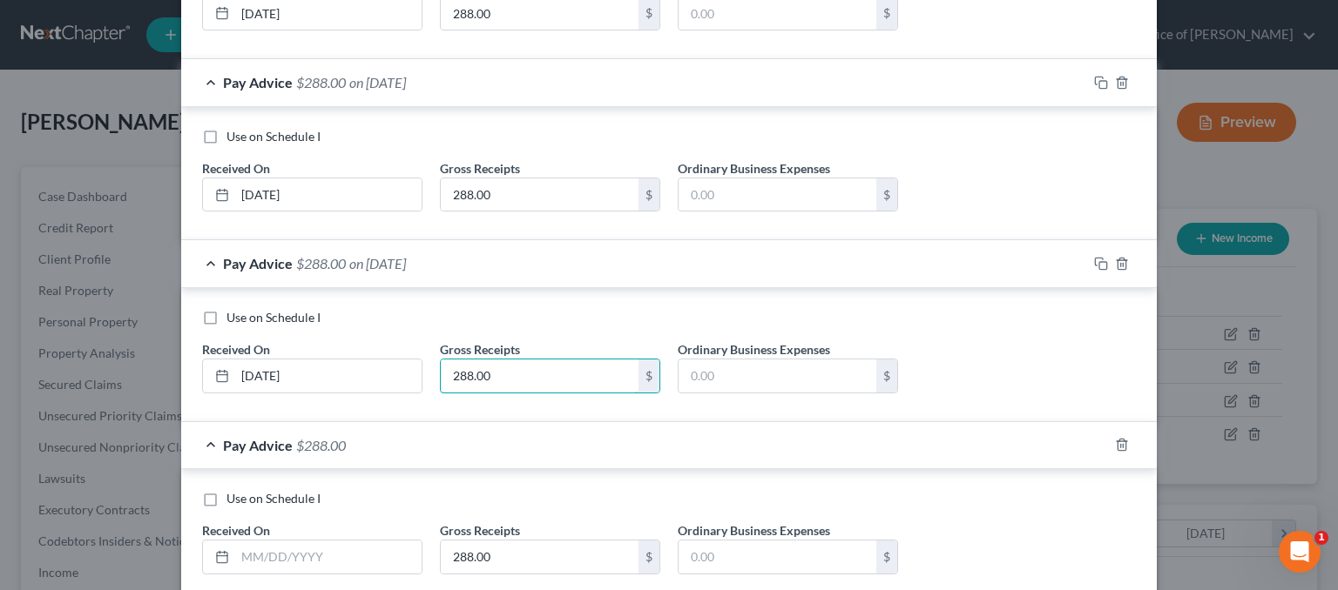
scroll to position [958, 0]
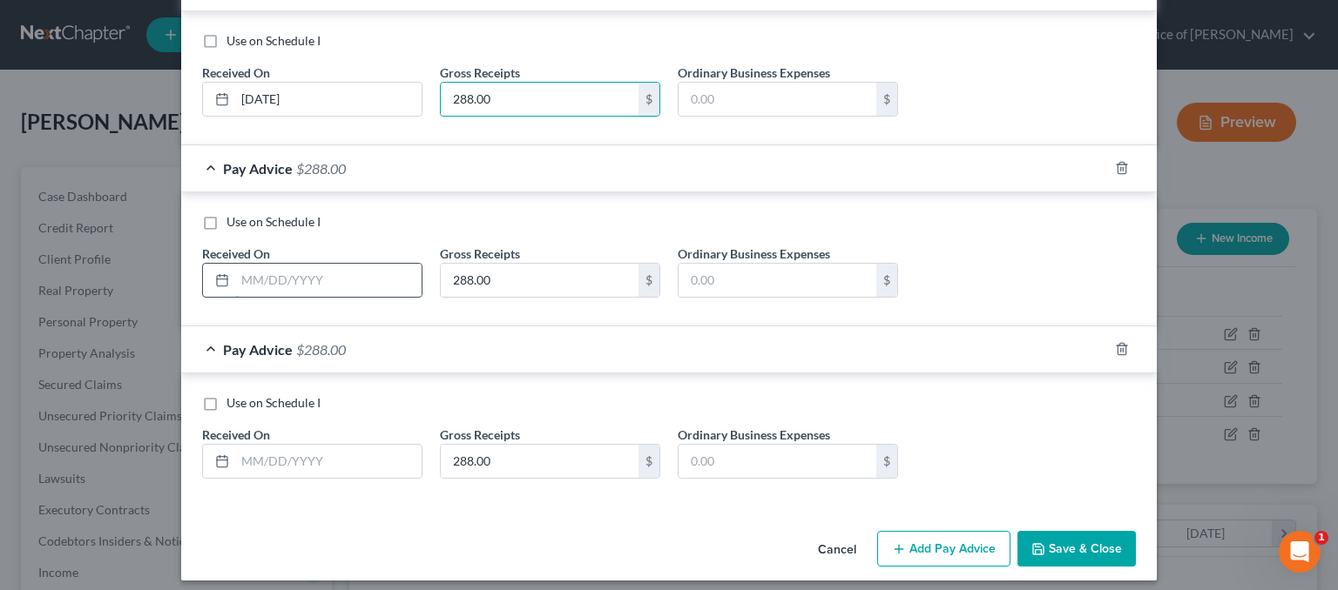
drag, startPoint x: 248, startPoint y: 286, endPoint x: 260, endPoint y: 276, distance: 15.5
click at [251, 284] on input "text" at bounding box center [328, 280] width 186 height 33
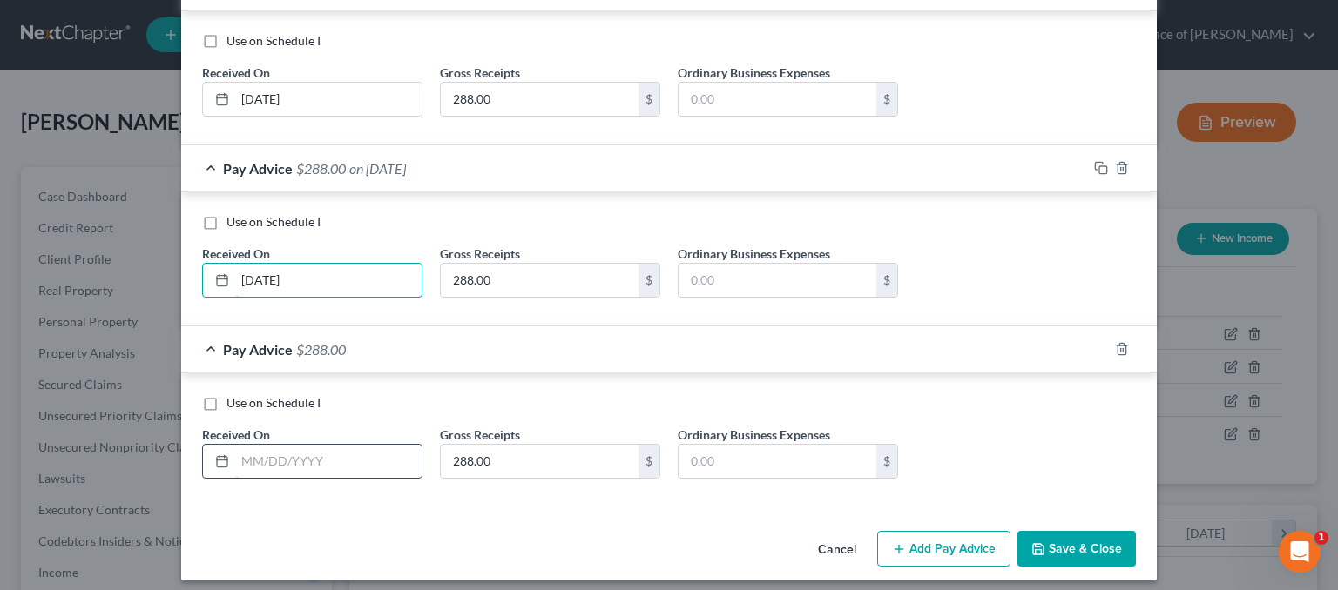
type input "[DATE]"
click at [310, 454] on input "text" at bounding box center [328, 461] width 186 height 33
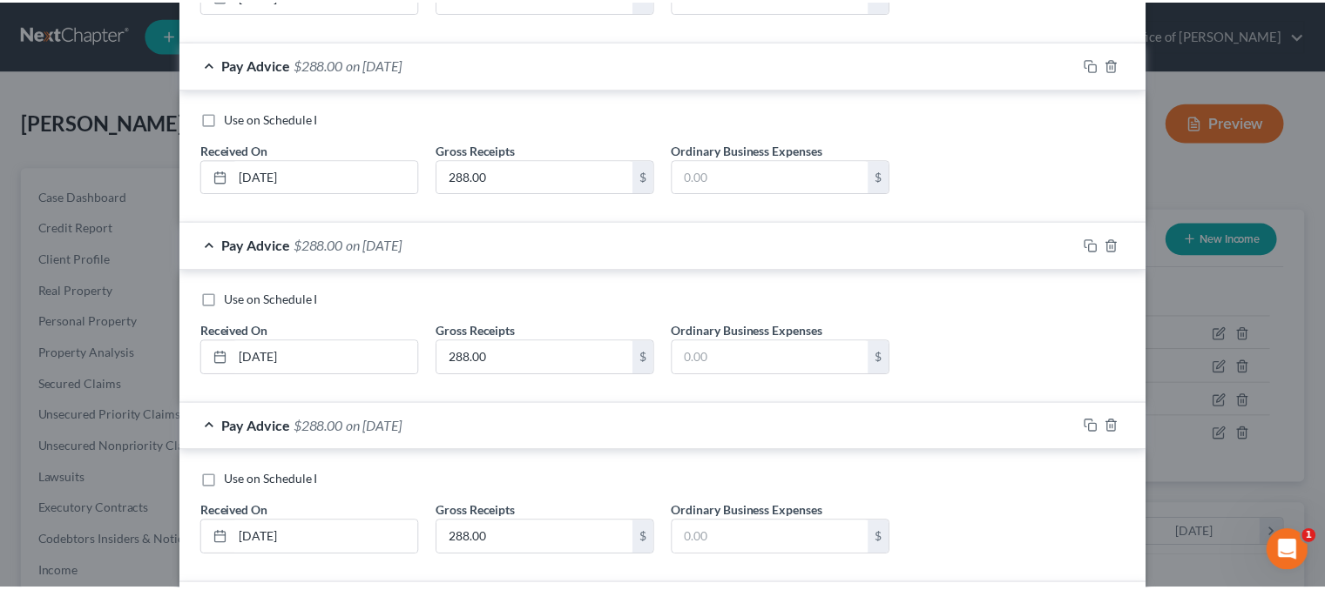
scroll to position [965, 0]
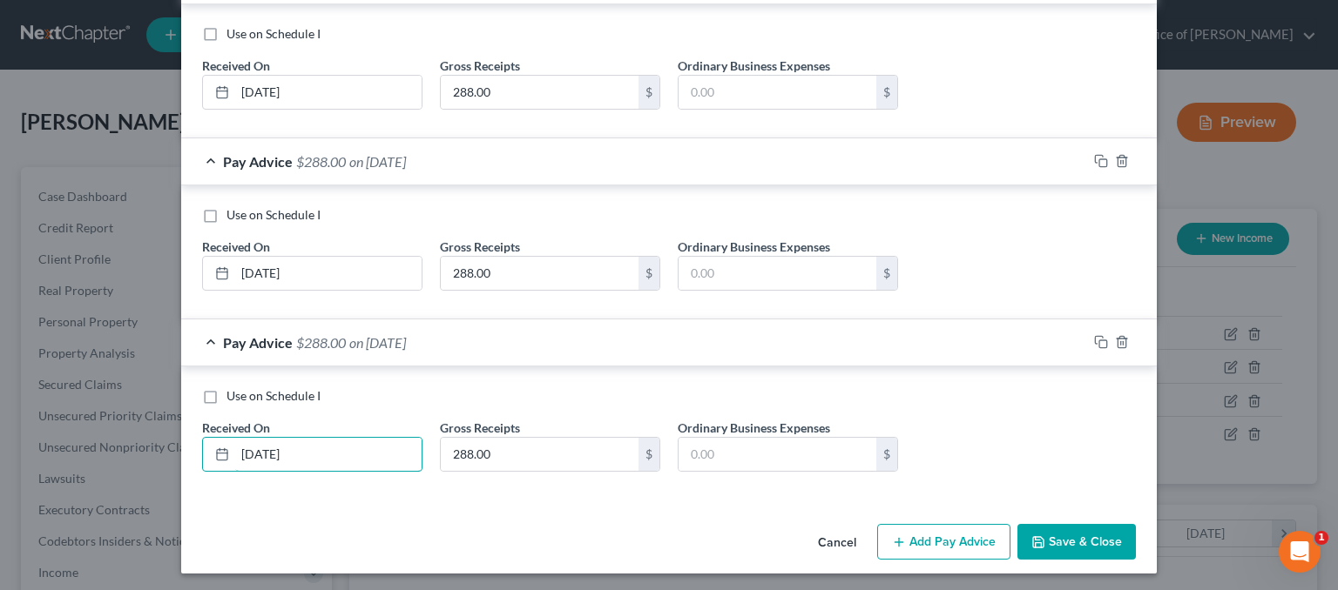
type input "[DATE]"
click at [1048, 537] on button "Save & Close" at bounding box center [1076, 542] width 118 height 37
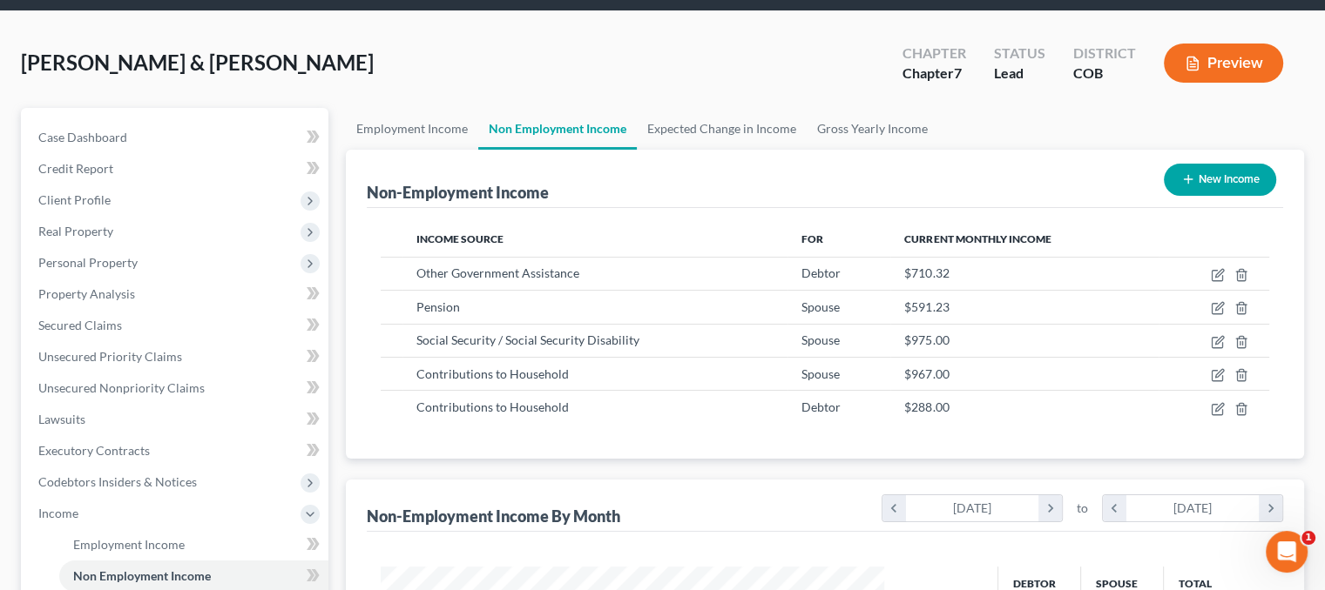
scroll to position [174, 0]
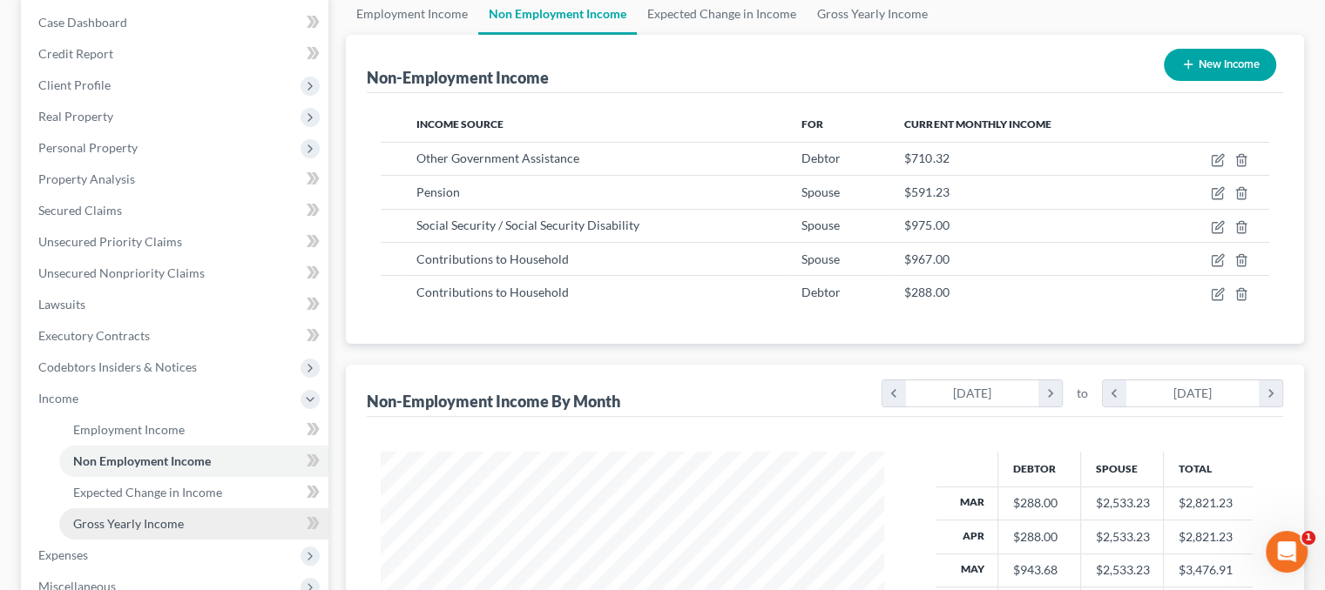
click at [168, 527] on span "Gross Yearly Income" at bounding box center [128, 523] width 111 height 15
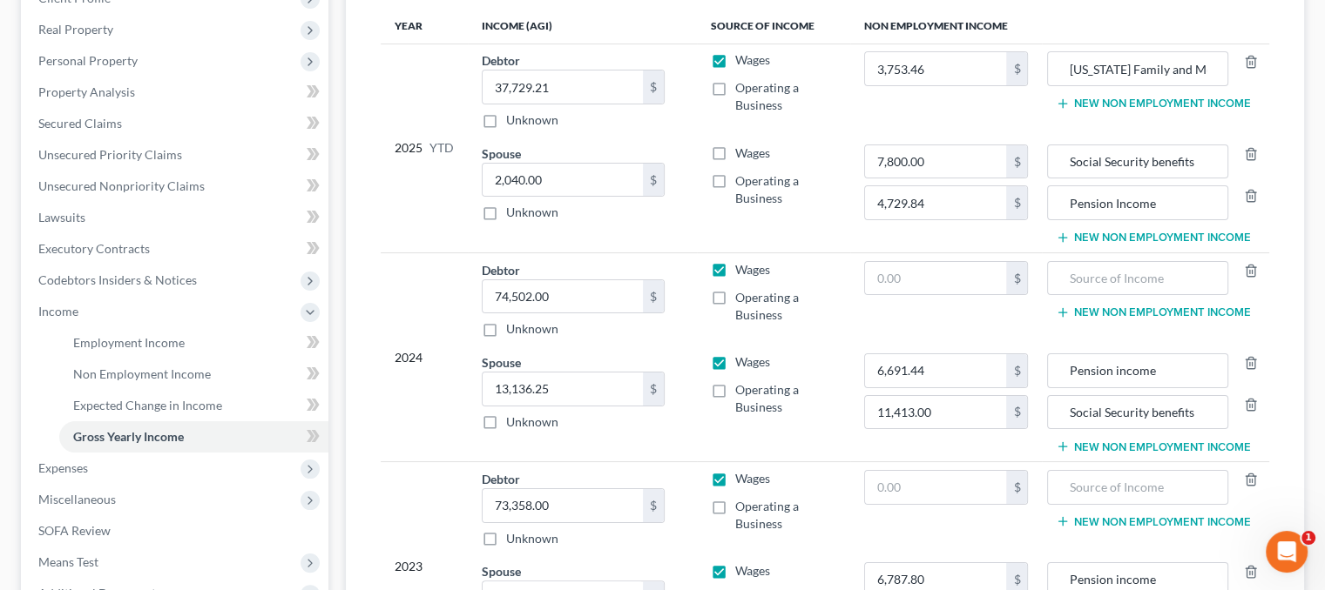
scroll to position [348, 0]
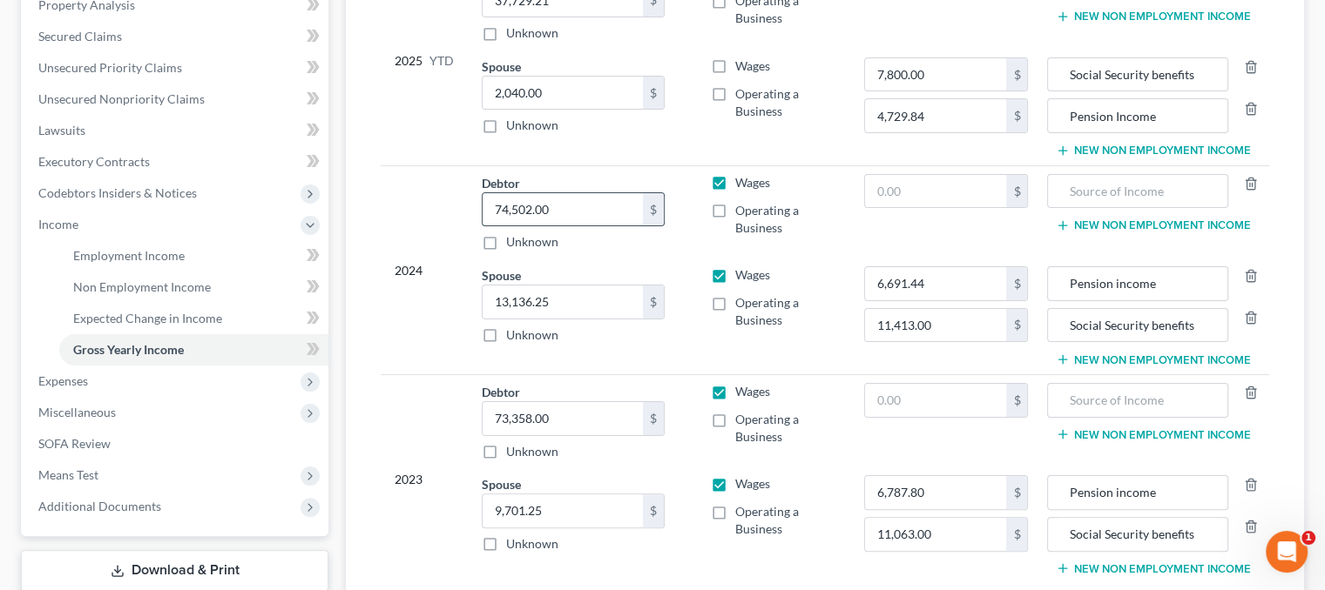
click at [573, 210] on input "74,502.00" at bounding box center [562, 209] width 160 height 33
type input "74,501.77"
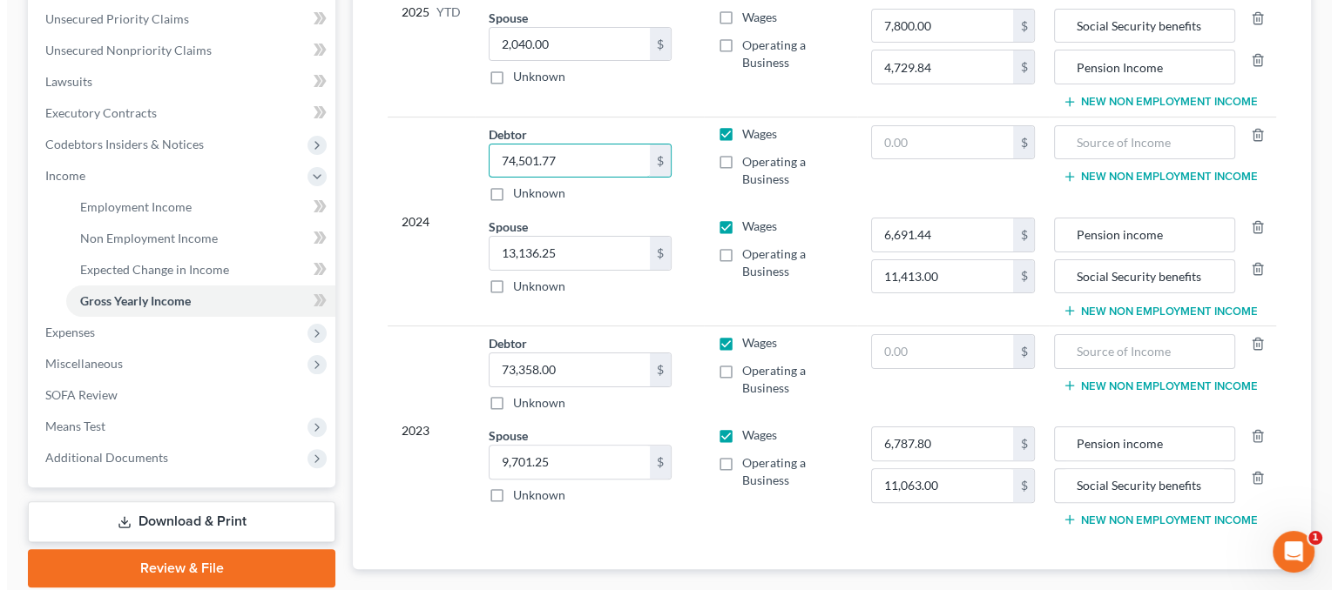
scroll to position [495, 0]
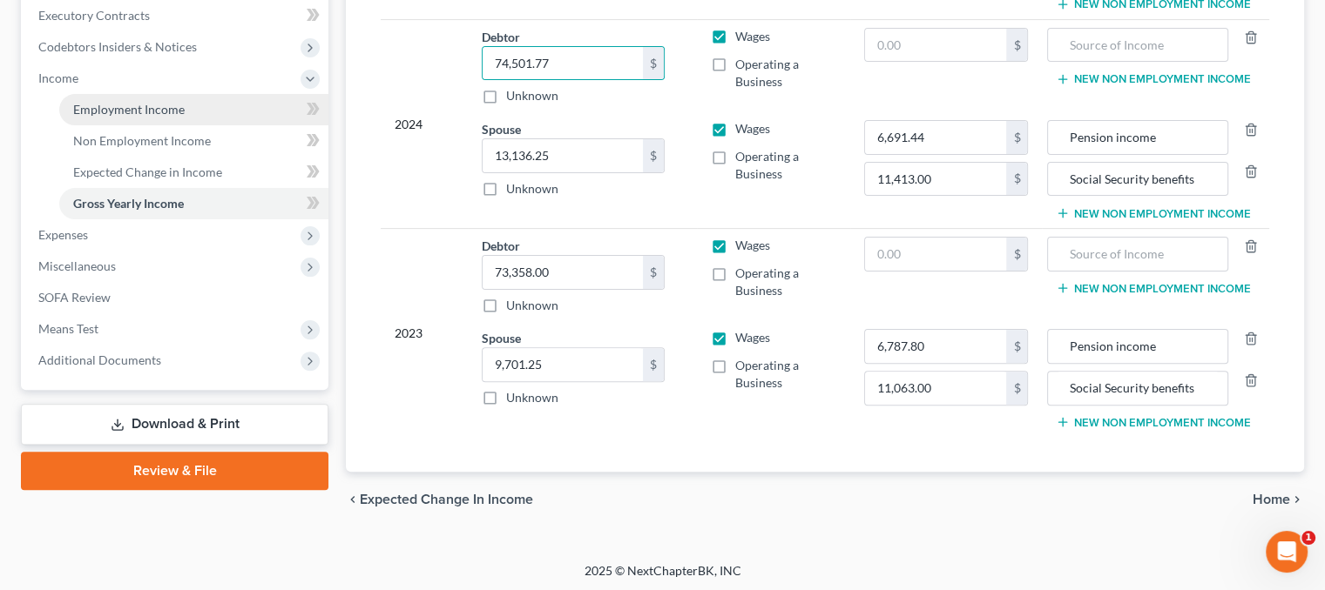
click at [143, 91] on span "Income" at bounding box center [176, 78] width 304 height 31
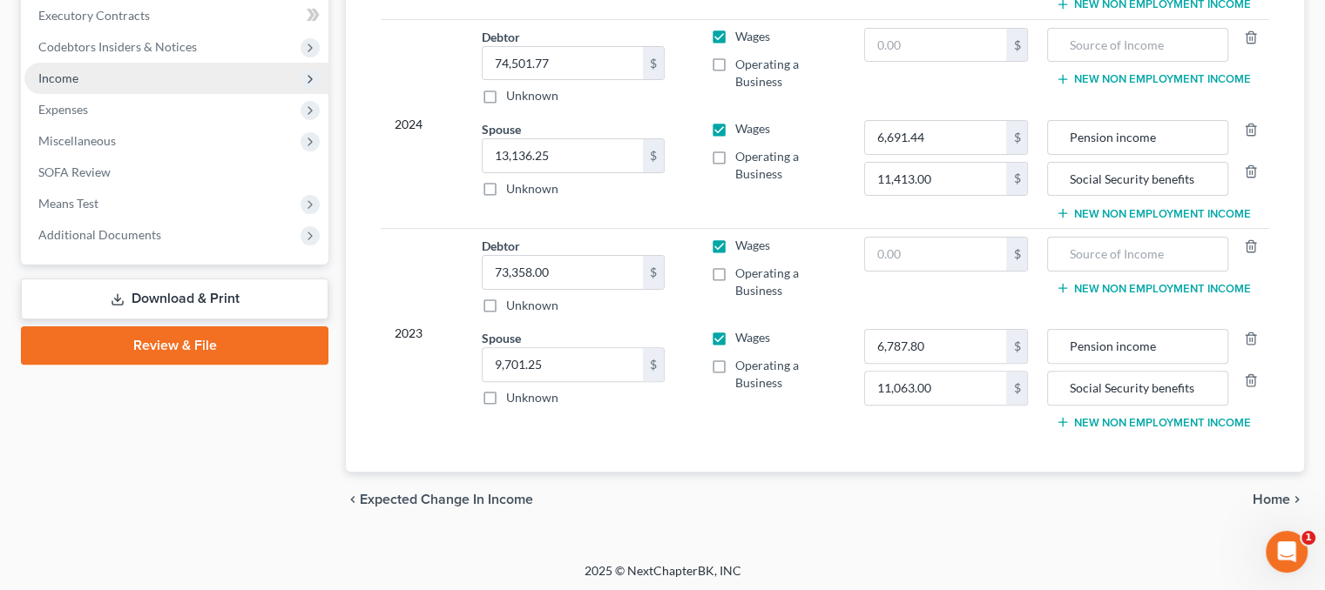
click at [141, 84] on span "Income" at bounding box center [176, 78] width 304 height 31
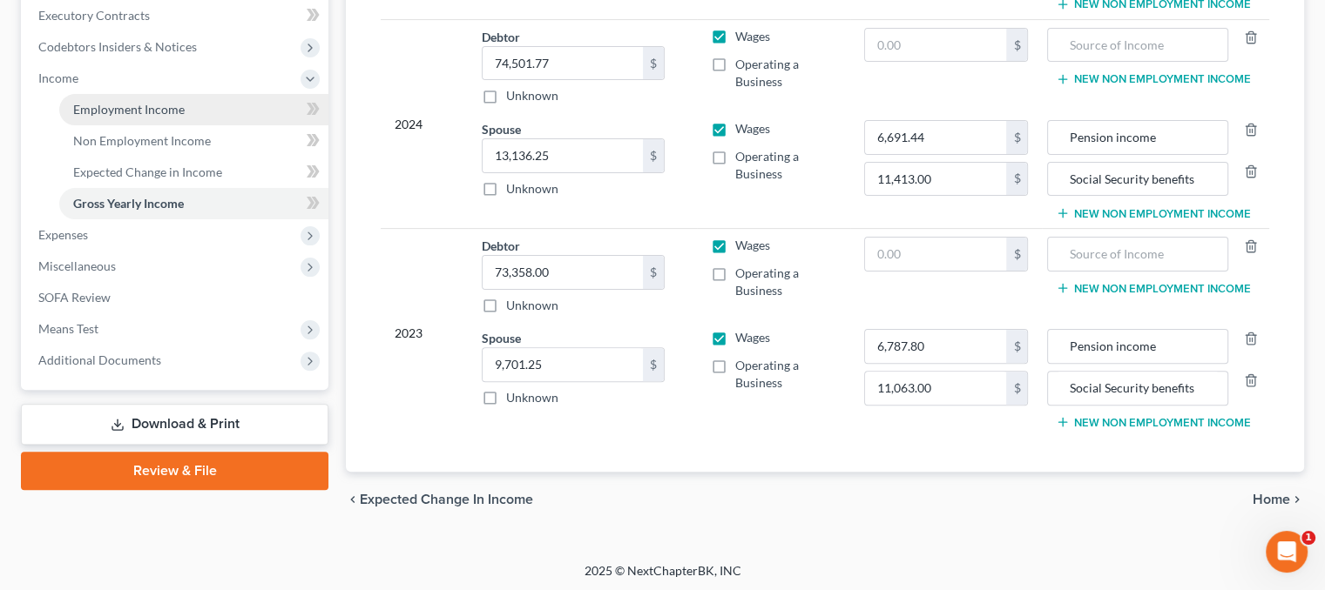
click at [157, 111] on span "Employment Income" at bounding box center [128, 109] width 111 height 15
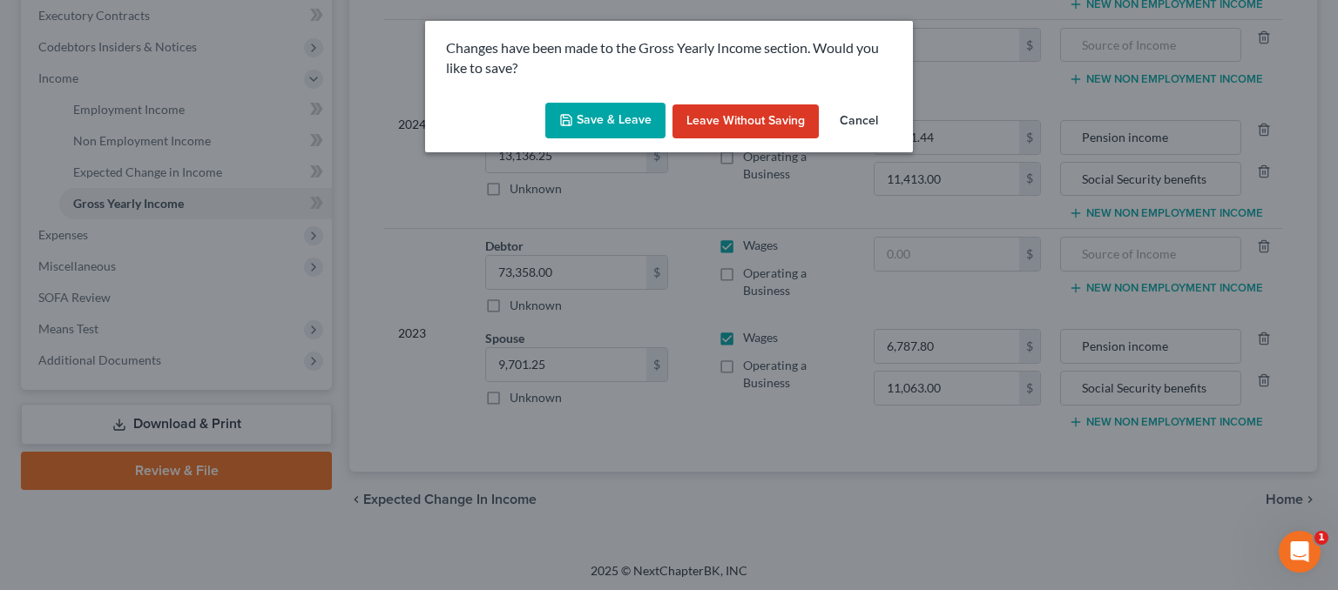
click at [591, 117] on button "Save & Leave" at bounding box center [605, 121] width 120 height 37
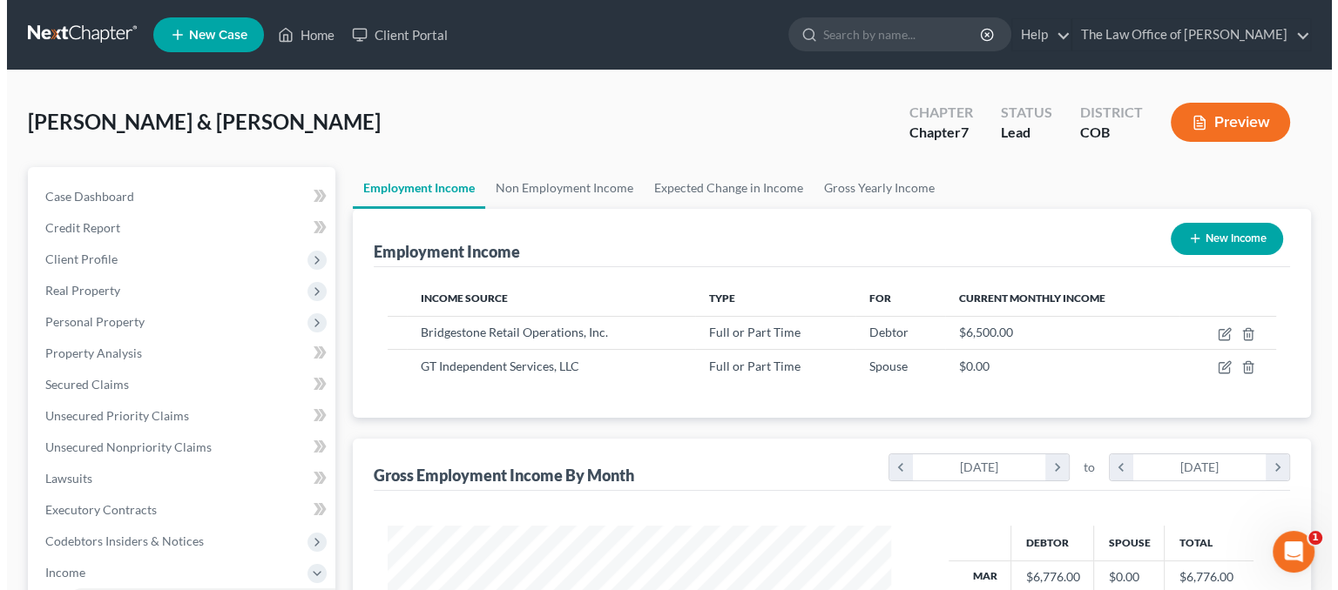
scroll to position [310, 537]
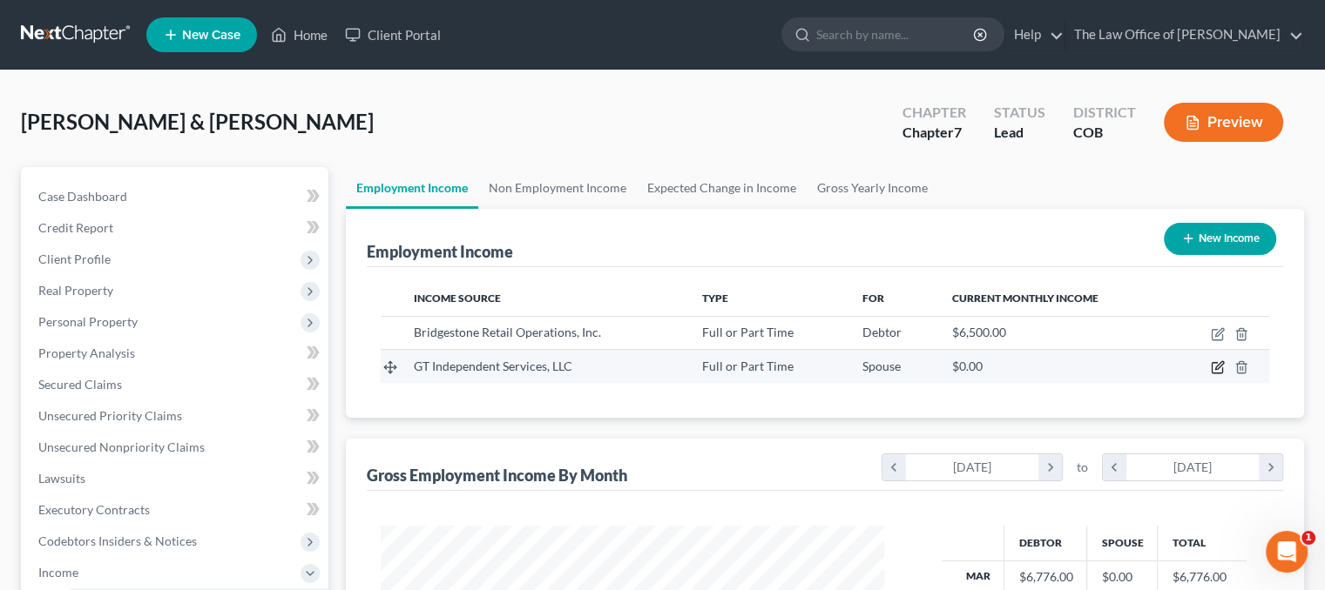
click at [1216, 367] on icon "button" at bounding box center [1217, 368] width 14 height 14
select select "0"
select select "23"
select select "2"
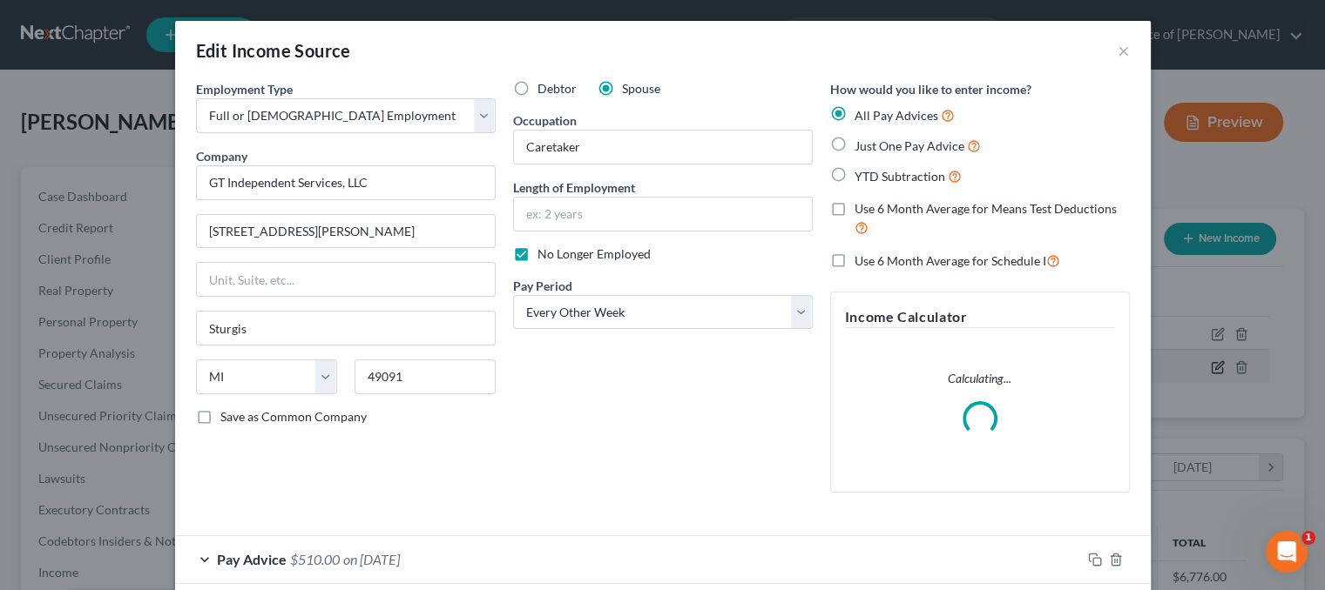
scroll to position [310, 543]
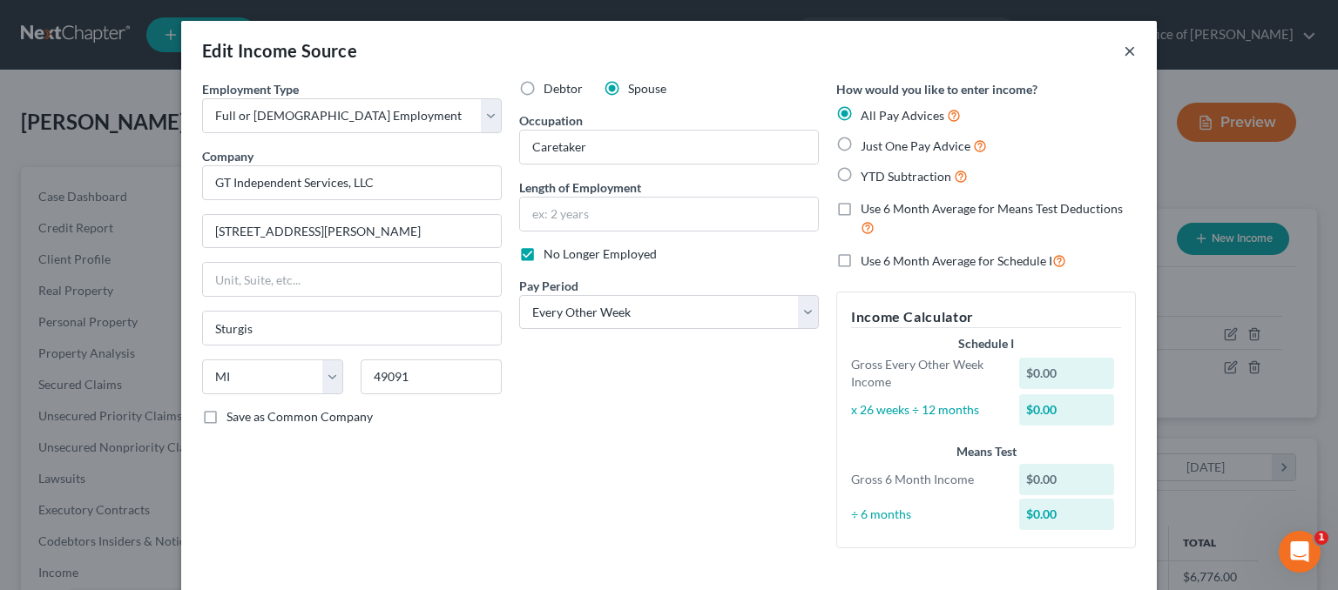
click at [1123, 48] on button "×" at bounding box center [1129, 50] width 12 height 21
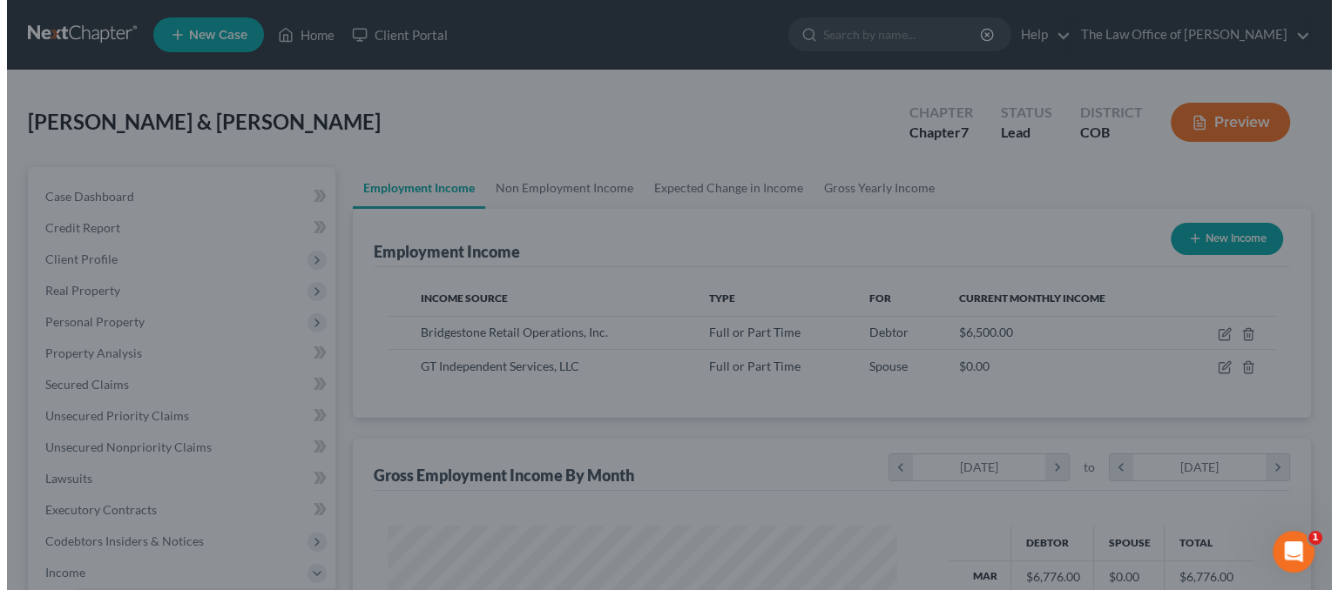
scroll to position [870506, 870278]
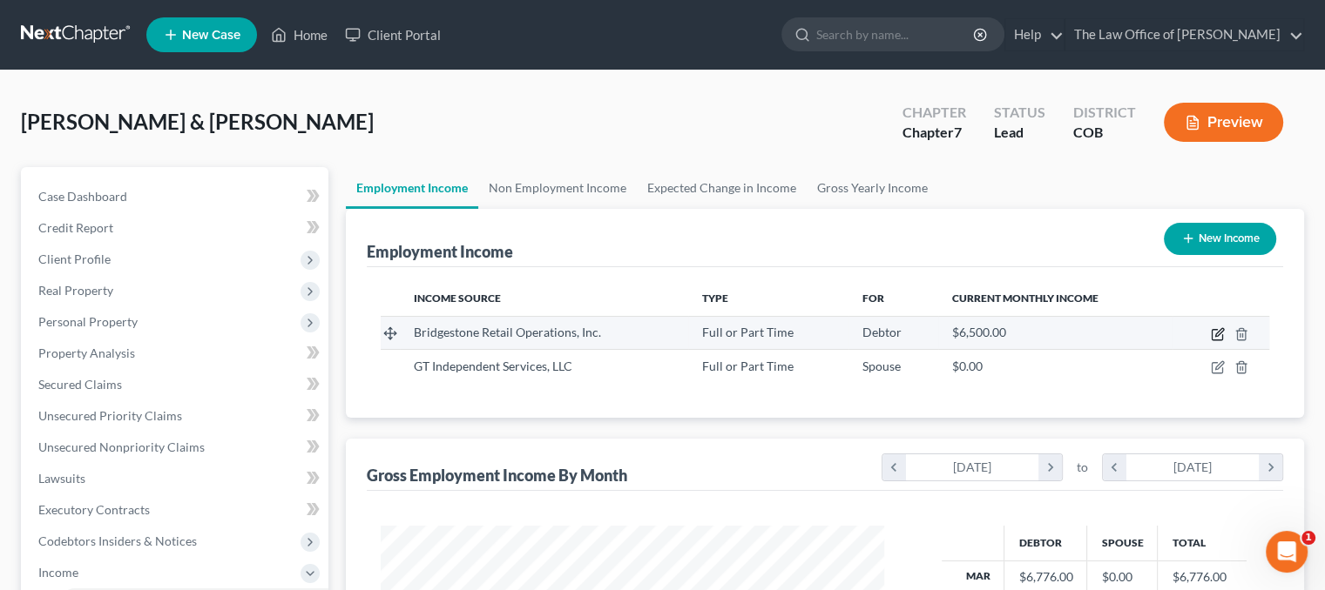
click at [1213, 330] on icon "button" at bounding box center [1216, 335] width 10 height 10
select select "0"
select select "44"
select select "1"
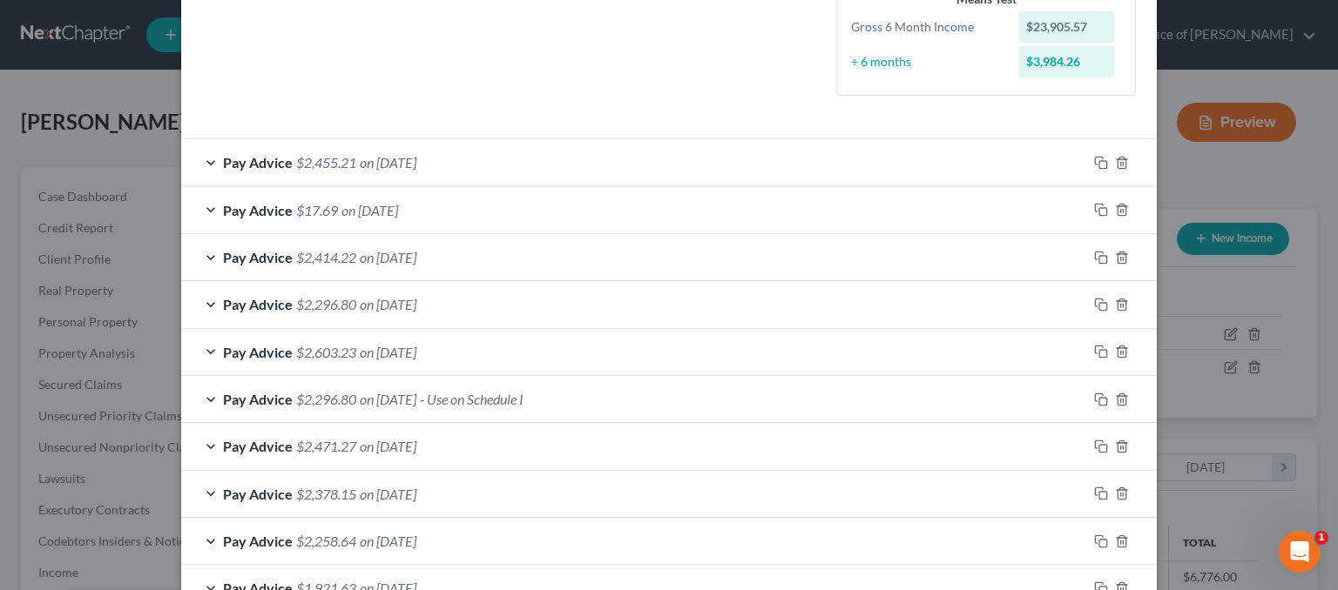
scroll to position [564, 0]
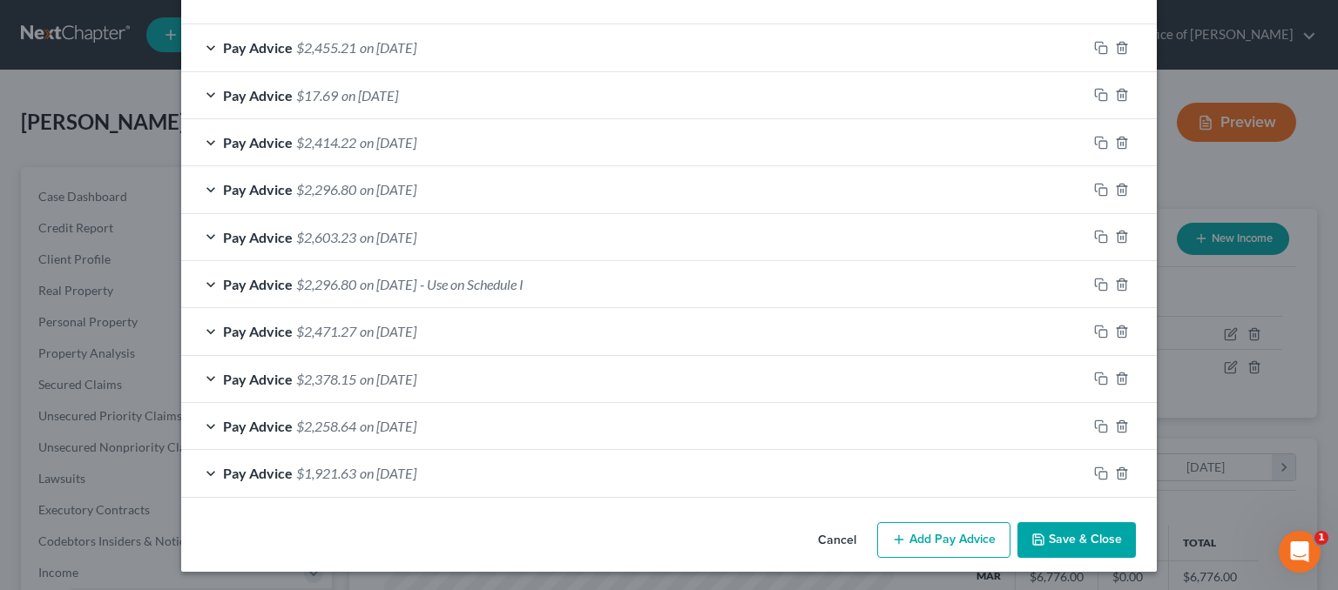
click at [940, 538] on button "Add Pay Advice" at bounding box center [943, 540] width 133 height 37
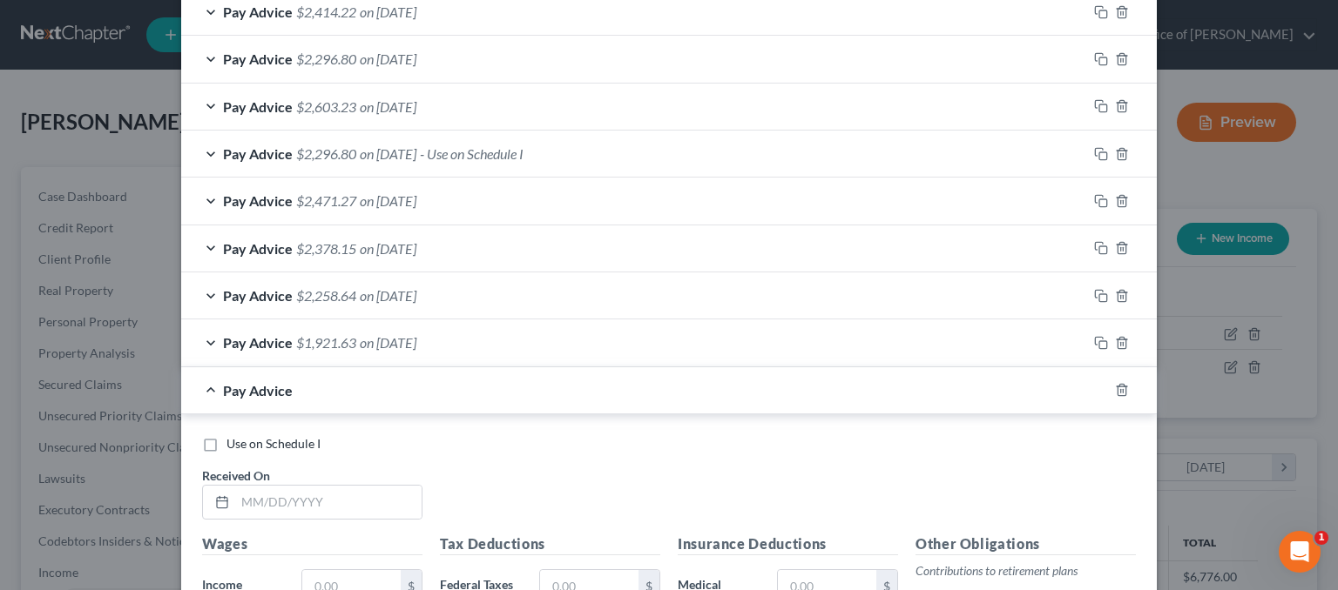
scroll to position [913, 0]
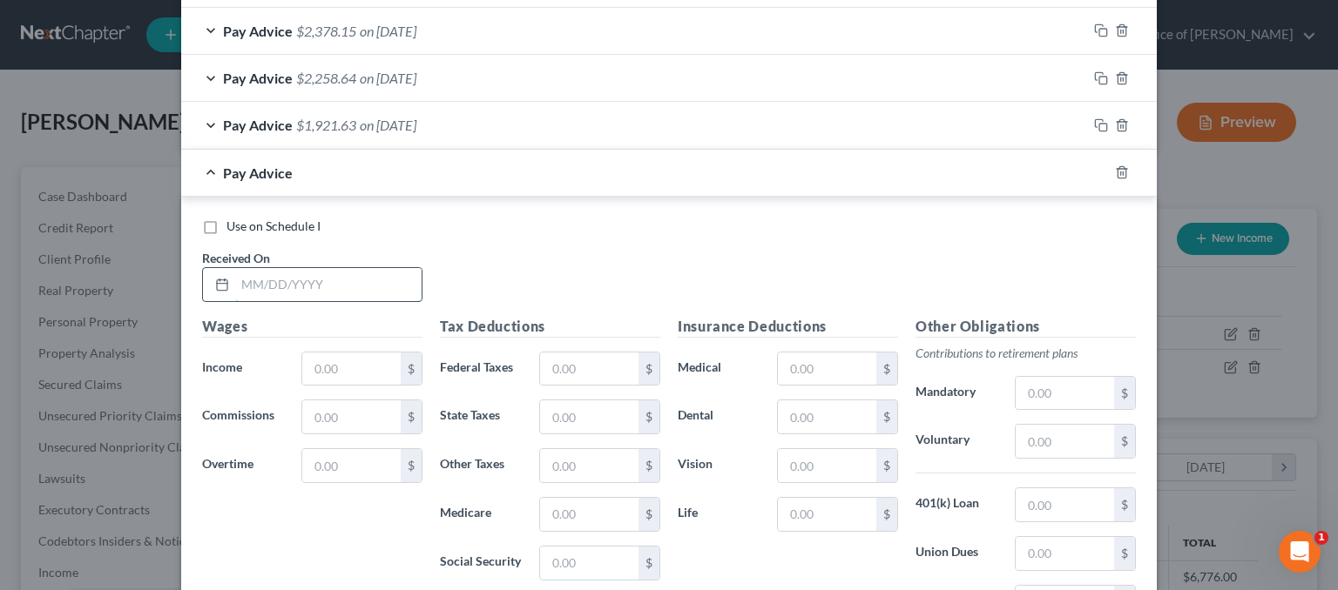
click at [286, 275] on input "text" at bounding box center [328, 284] width 186 height 33
type input "[DATE]"
click at [325, 354] on input "text" at bounding box center [351, 369] width 98 height 33
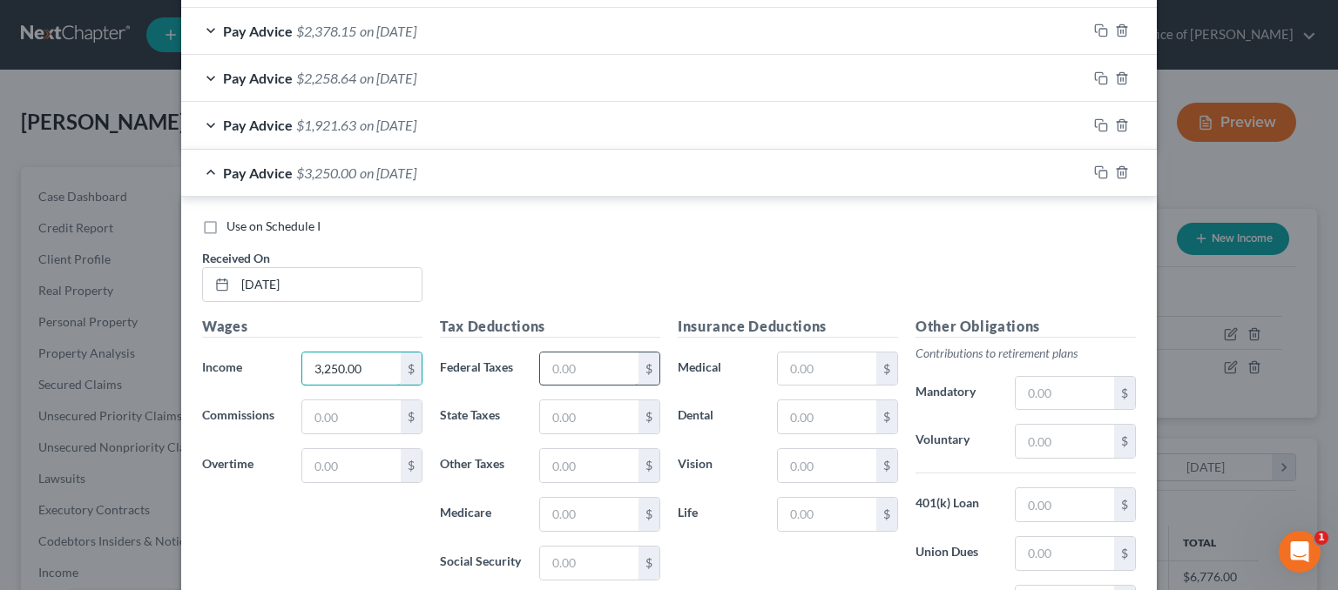
type input "3,250.00"
drag, startPoint x: 602, startPoint y: 356, endPoint x: 607, endPoint y: 373, distance: 17.4
click at [602, 356] on input "text" at bounding box center [589, 369] width 98 height 33
type input "166.40"
type input "105.00"
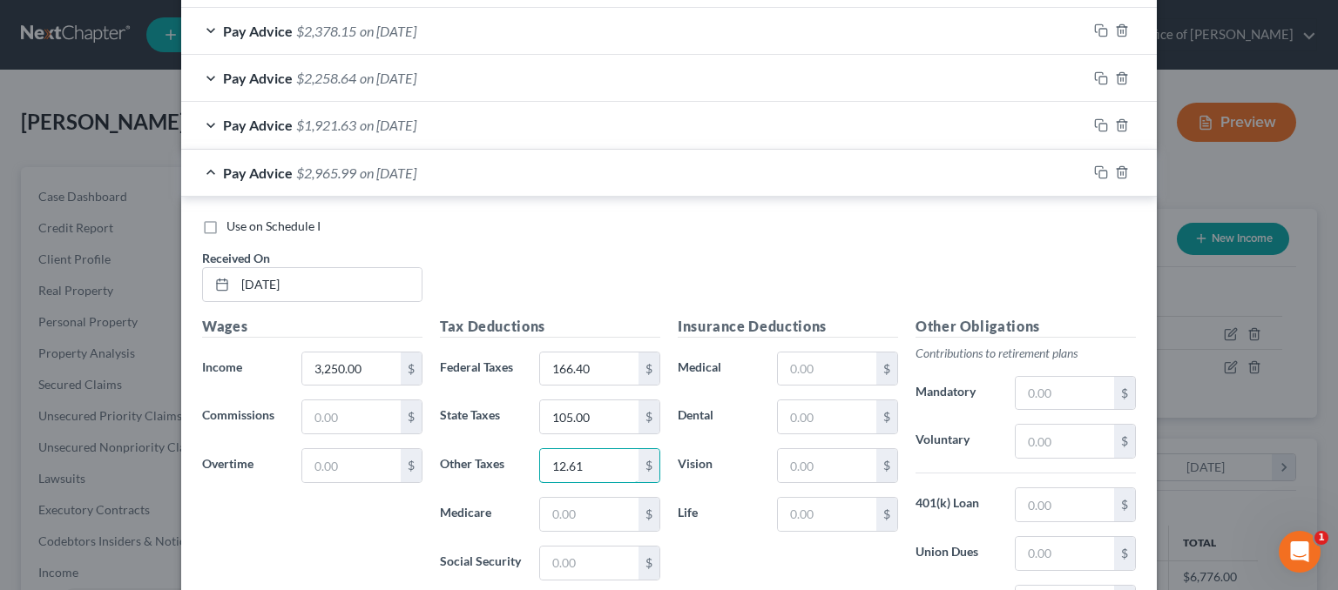
type input "12.61"
type input "42.05"
type input "179.81"
drag, startPoint x: 835, startPoint y: 347, endPoint x: 836, endPoint y: 356, distance: 8.8
click at [835, 353] on input "text" at bounding box center [827, 369] width 98 height 33
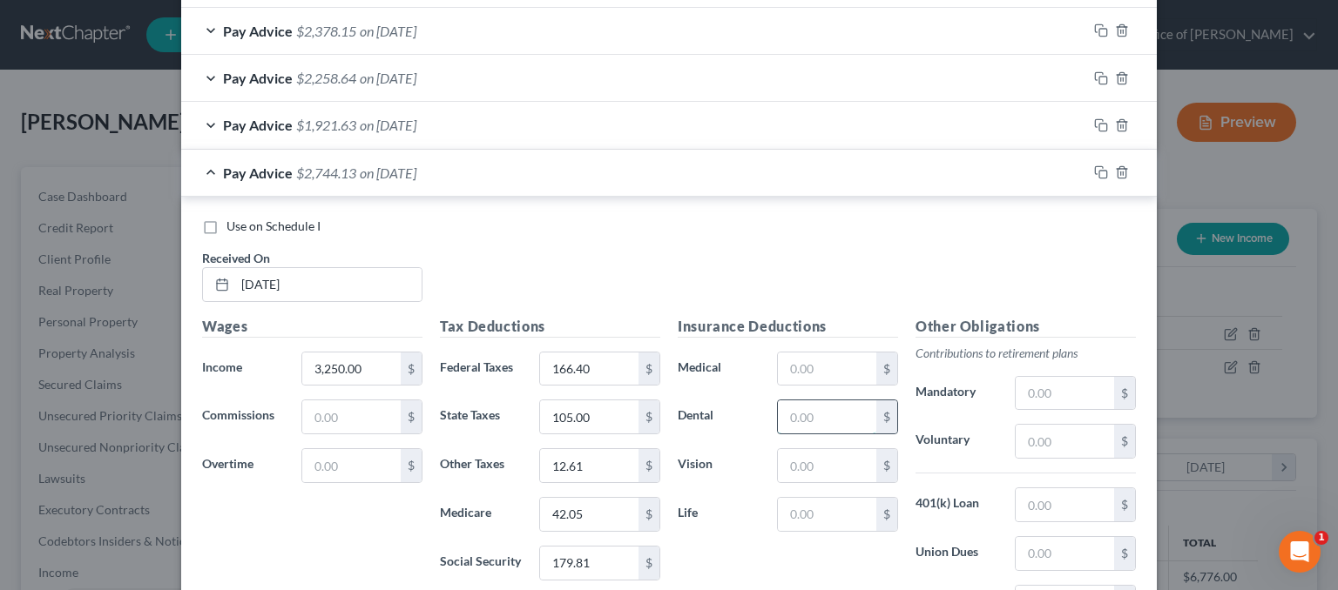
click at [827, 401] on input "text" at bounding box center [827, 417] width 98 height 33
type input "41.55"
click at [781, 367] on input "text" at bounding box center [827, 369] width 98 height 33
type input "301.49"
click at [808, 468] on input "text" at bounding box center [827, 465] width 98 height 33
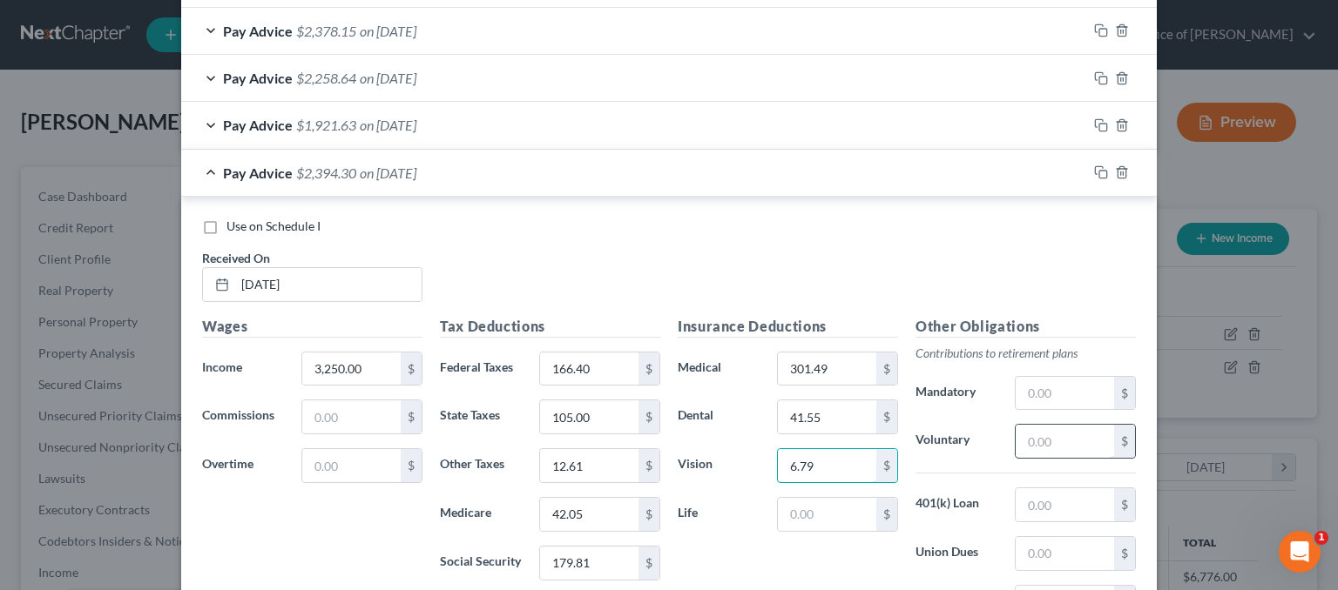
type input "6.79"
click at [1059, 434] on input "text" at bounding box center [1064, 441] width 98 height 33
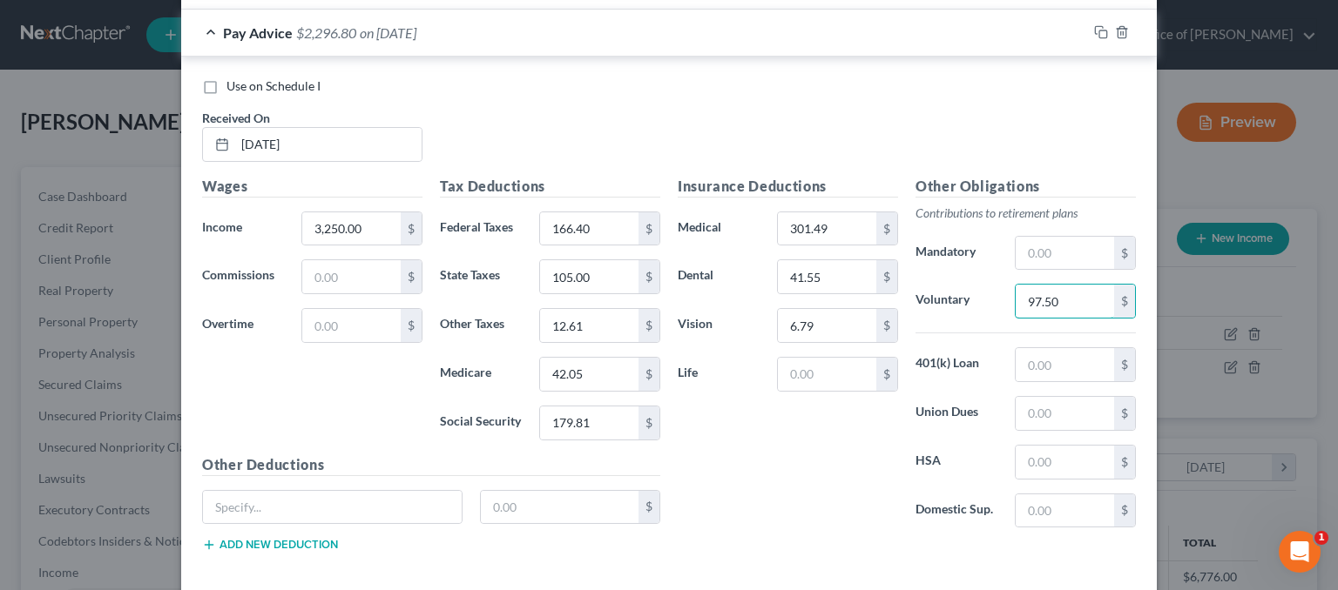
scroll to position [872, 0]
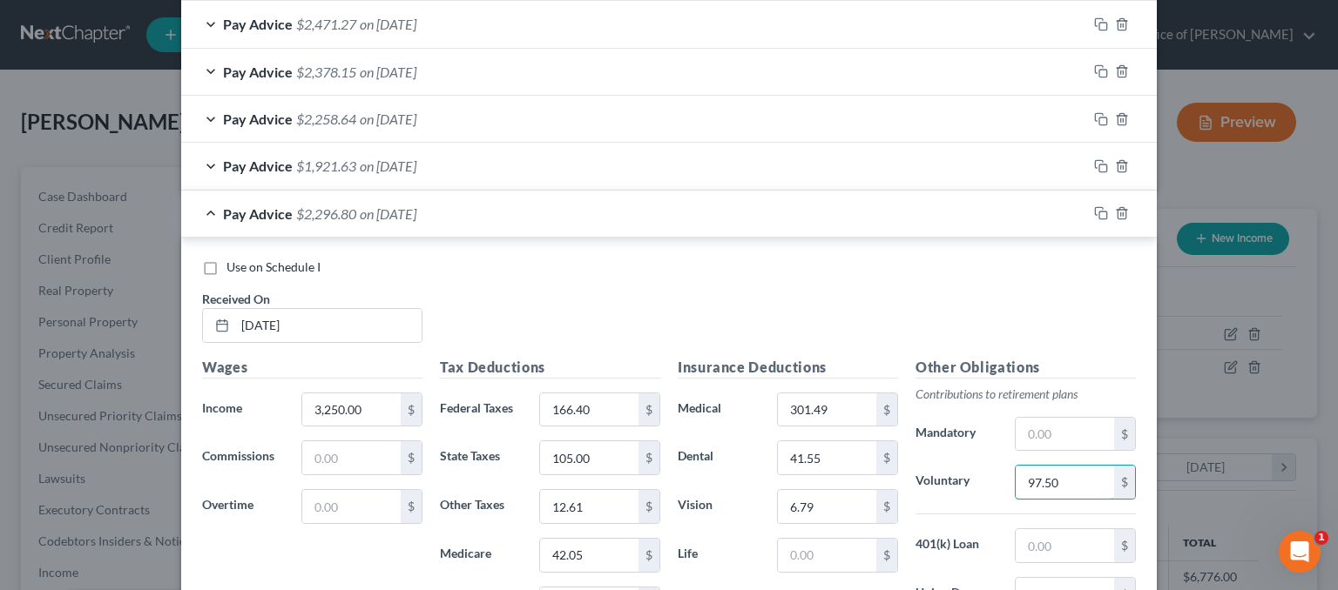
type input "97.50"
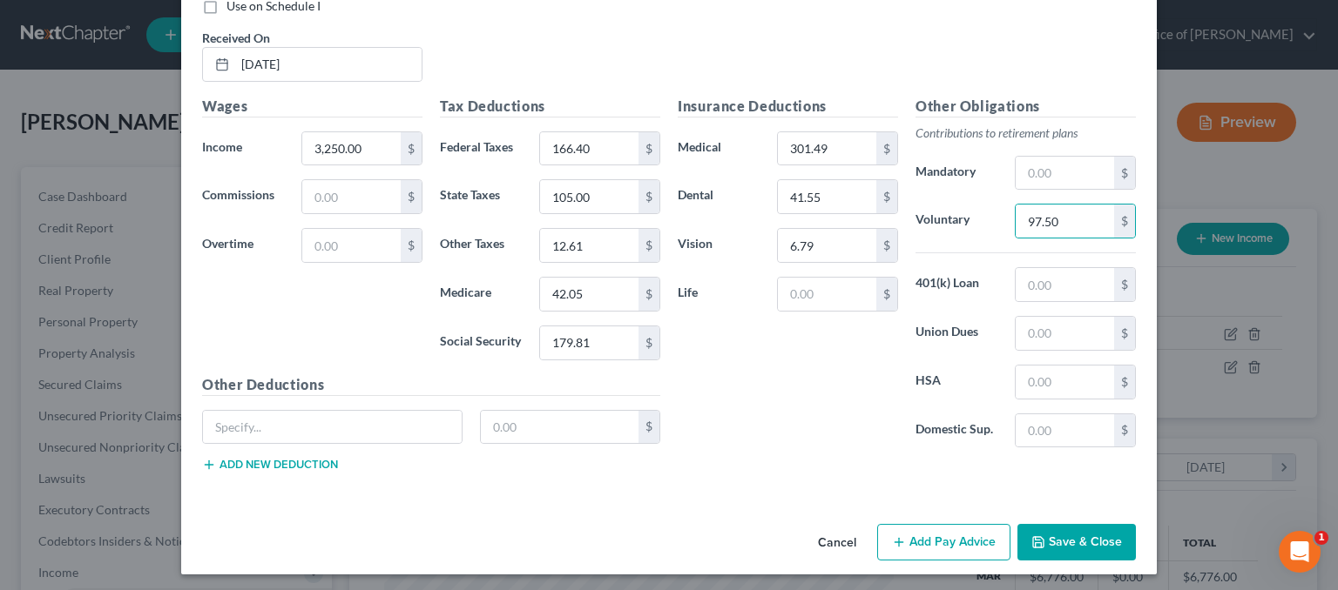
click at [927, 532] on button "Add Pay Advice" at bounding box center [943, 542] width 133 height 37
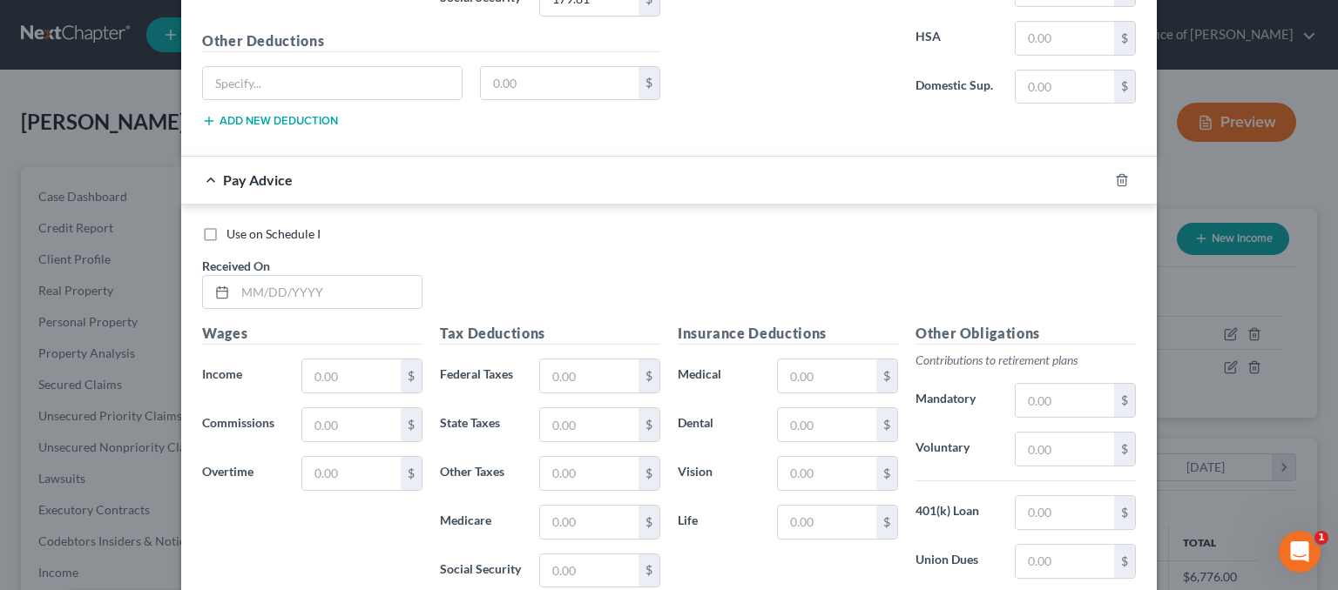
scroll to position [1481, 0]
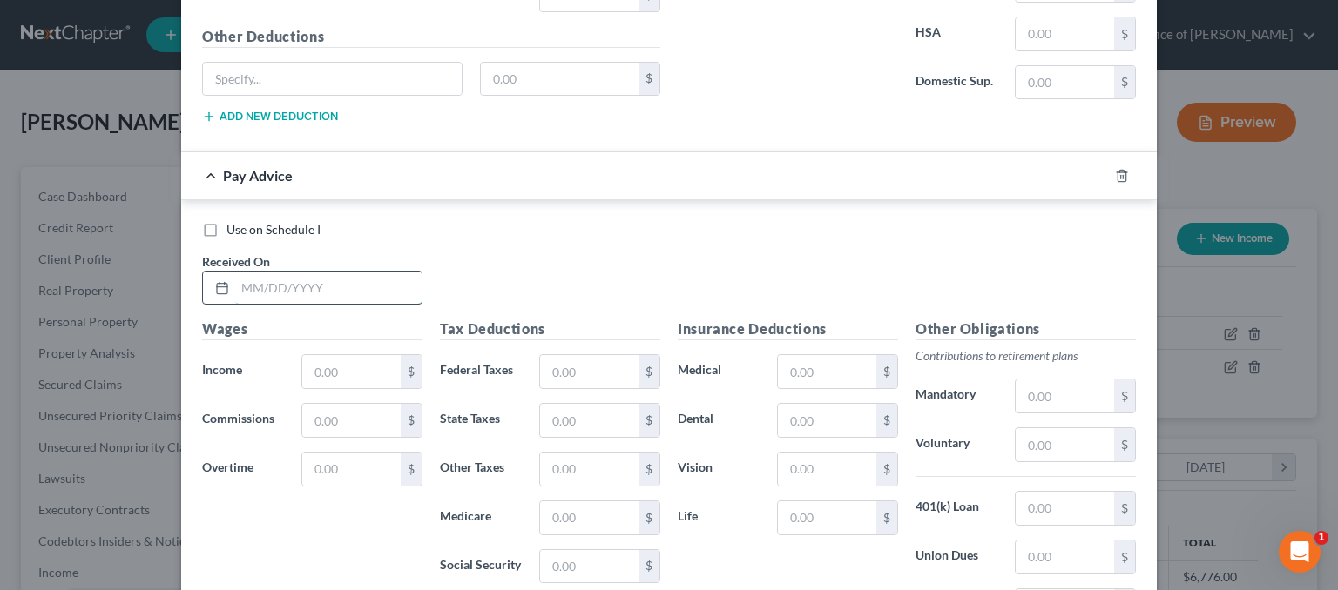
click at [260, 280] on input "text" at bounding box center [328, 288] width 186 height 33
type input "[DATE]"
click at [1122, 162] on div at bounding box center [1132, 176] width 49 height 28
click at [1116, 175] on icon "button" at bounding box center [1122, 176] width 14 height 14
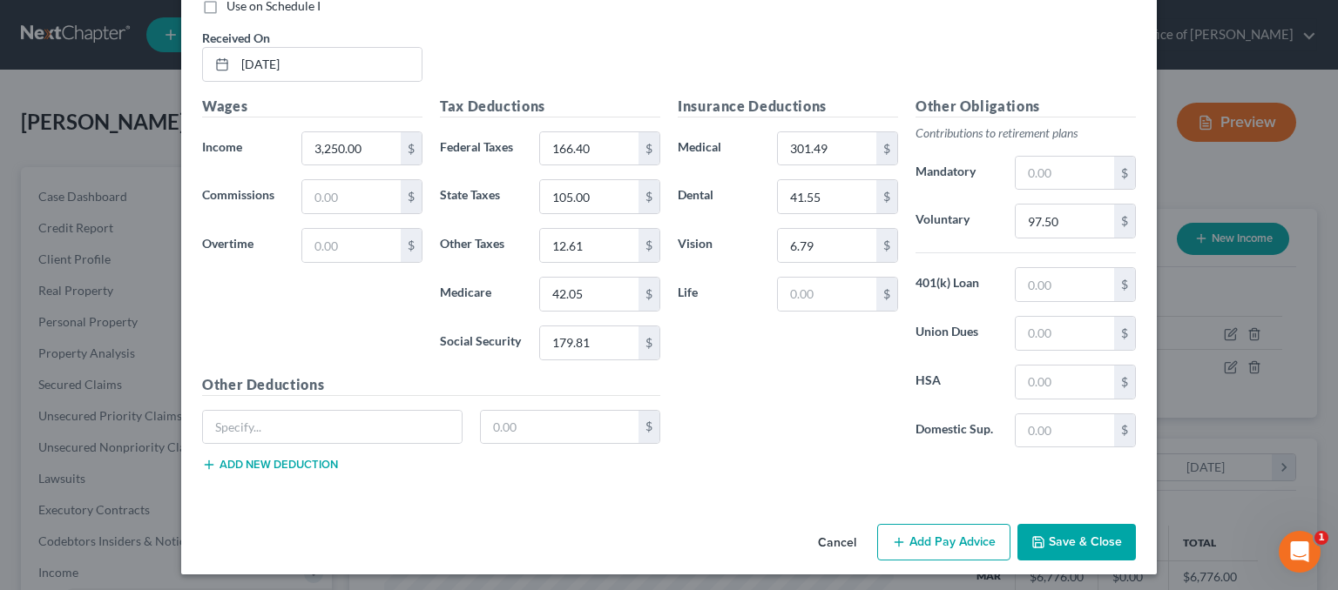
scroll to position [959, 0]
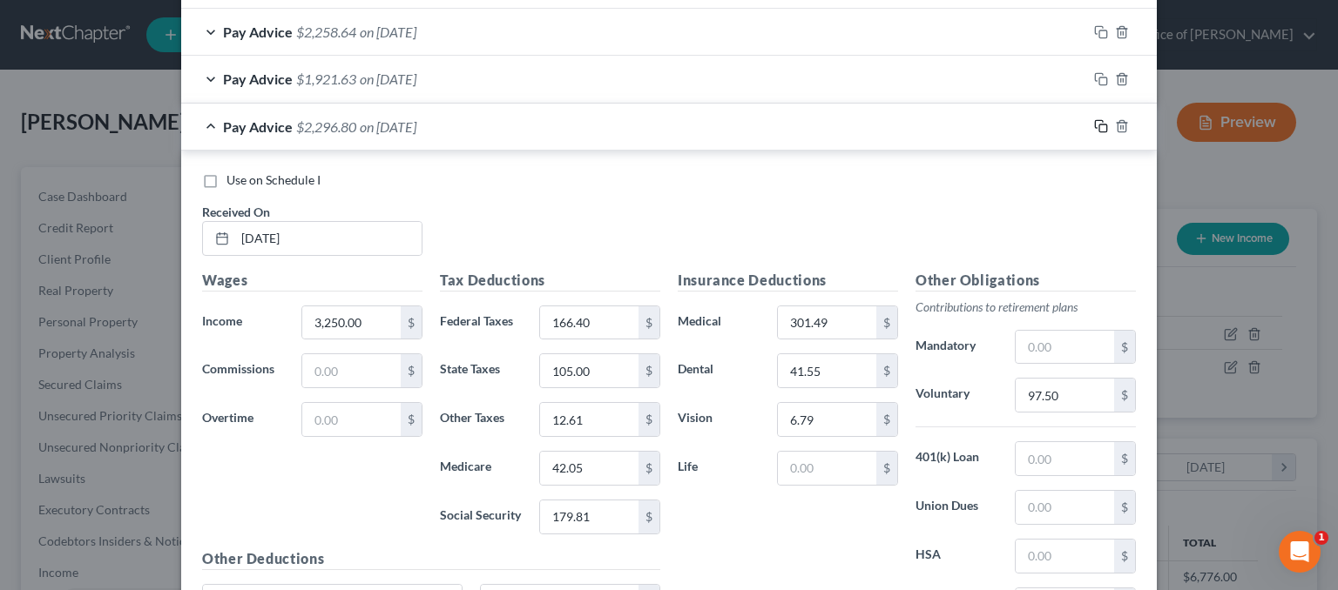
click at [1095, 125] on icon "button" at bounding box center [1101, 126] width 14 height 14
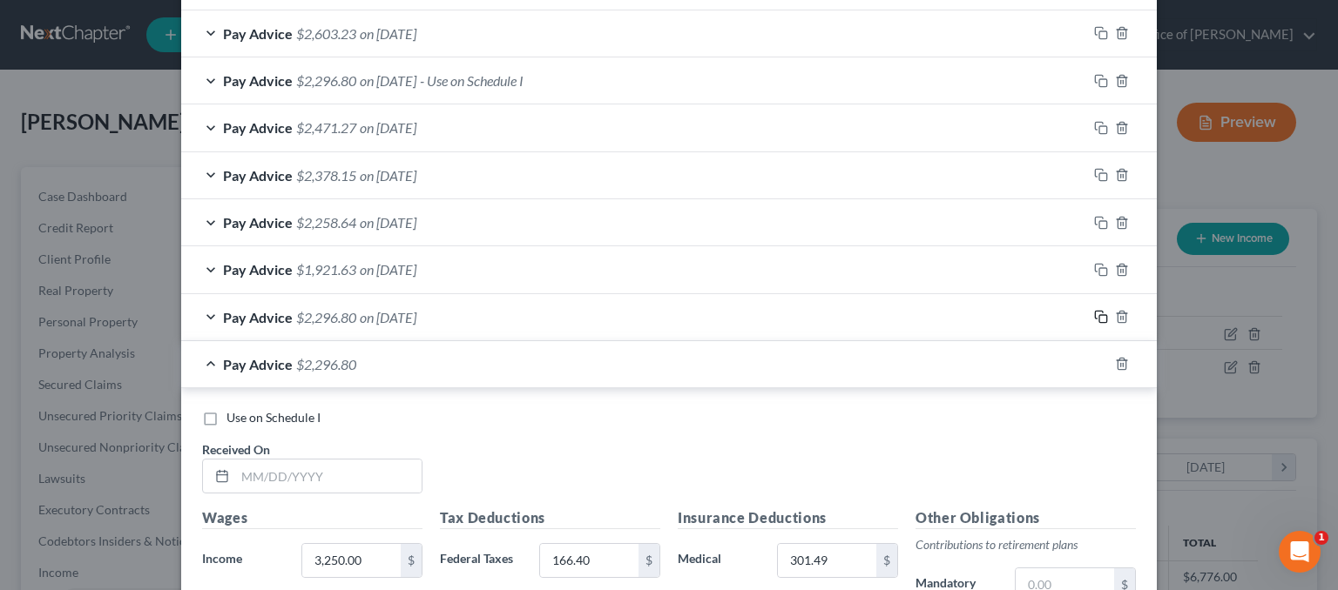
scroll to position [867, 0]
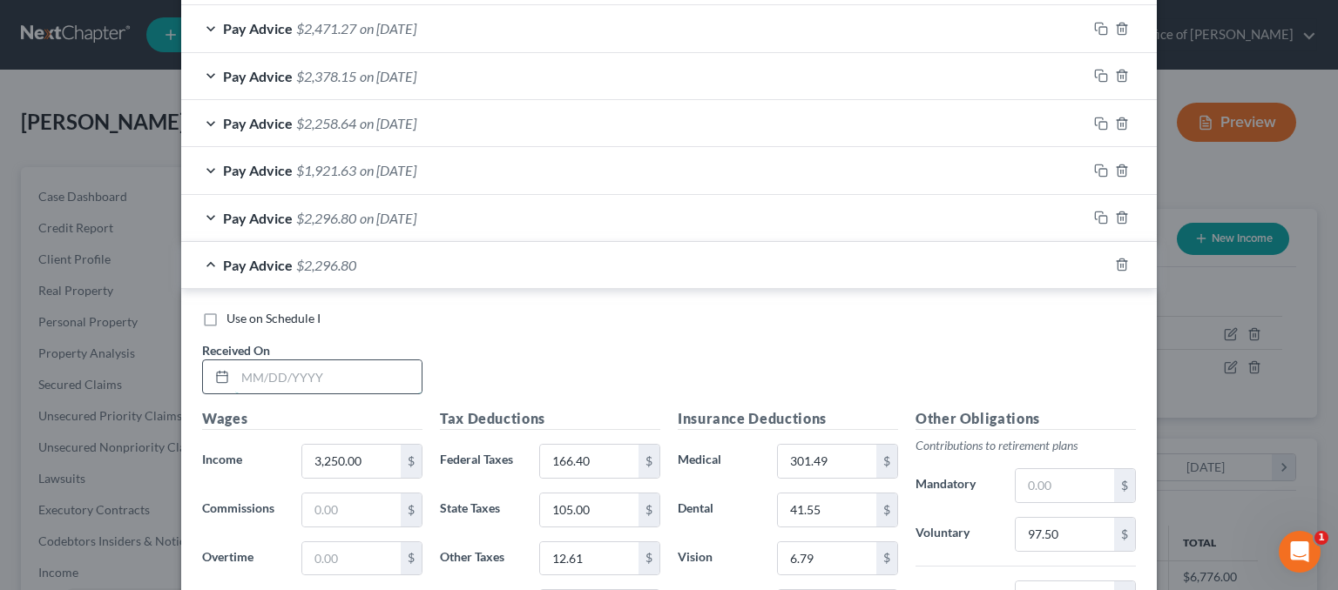
drag, startPoint x: 277, startPoint y: 370, endPoint x: 267, endPoint y: 363, distance: 11.8
click at [277, 370] on input "text" at bounding box center [328, 377] width 186 height 33
type input "[DATE]"
click at [543, 363] on div "Use on Schedule I Received On * [DATE]" at bounding box center [668, 359] width 951 height 98
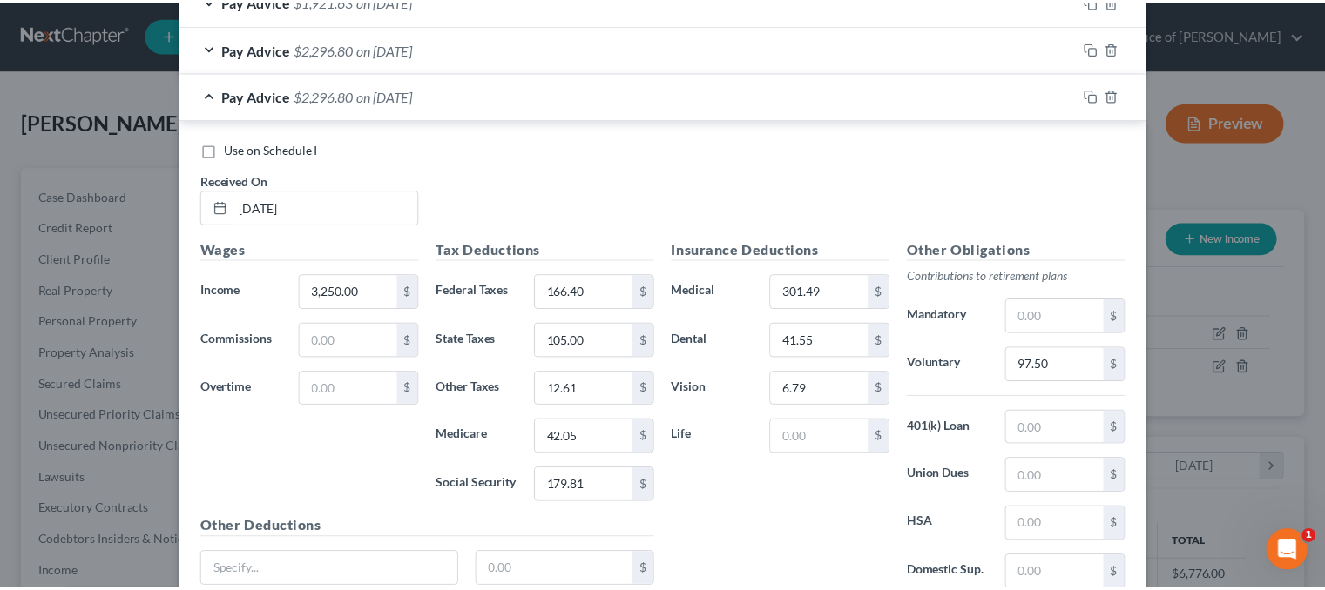
scroll to position [1180, 0]
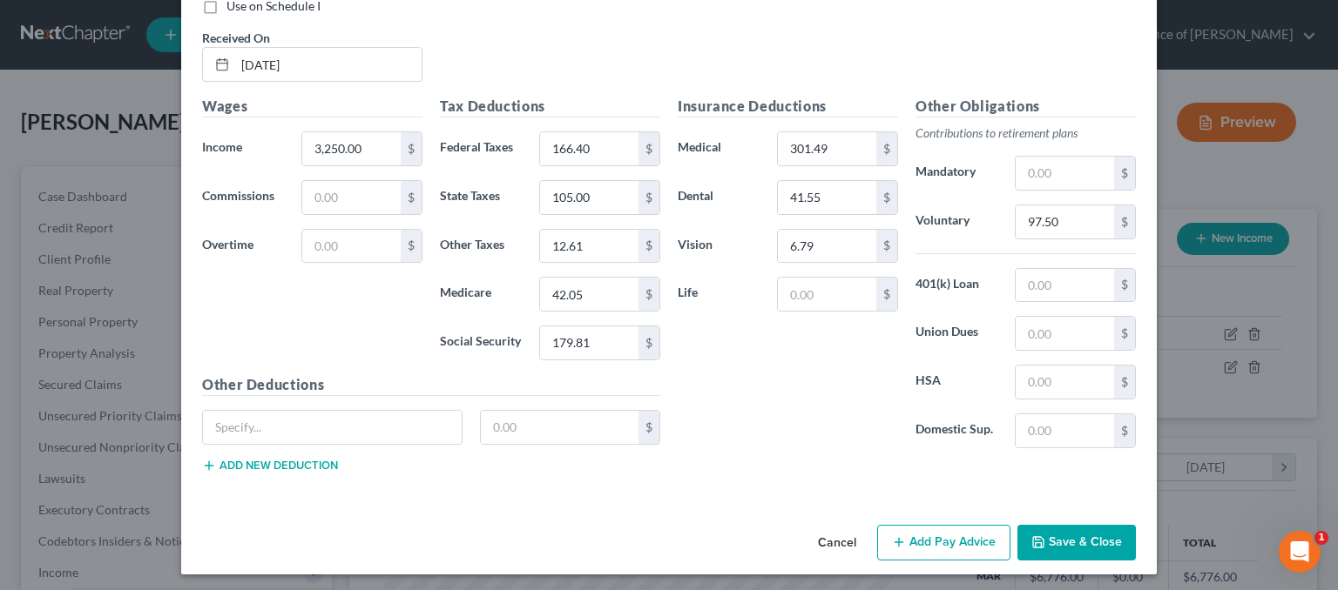
click at [1076, 535] on button "Save & Close" at bounding box center [1076, 543] width 118 height 37
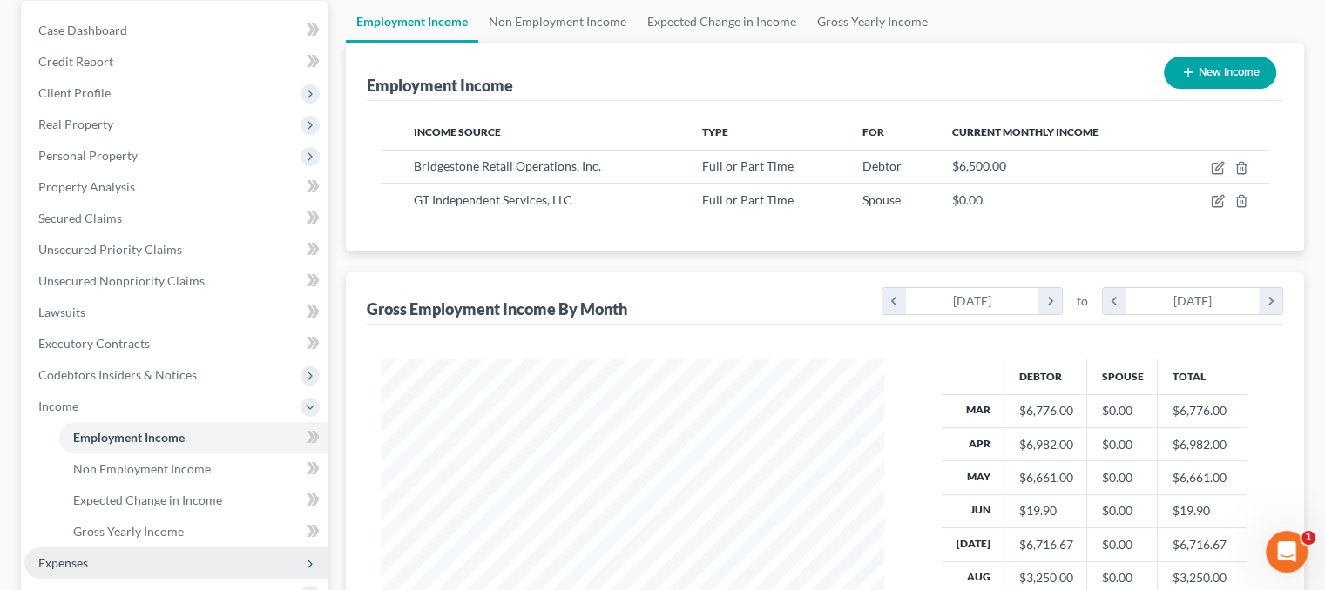
scroll to position [261, 0]
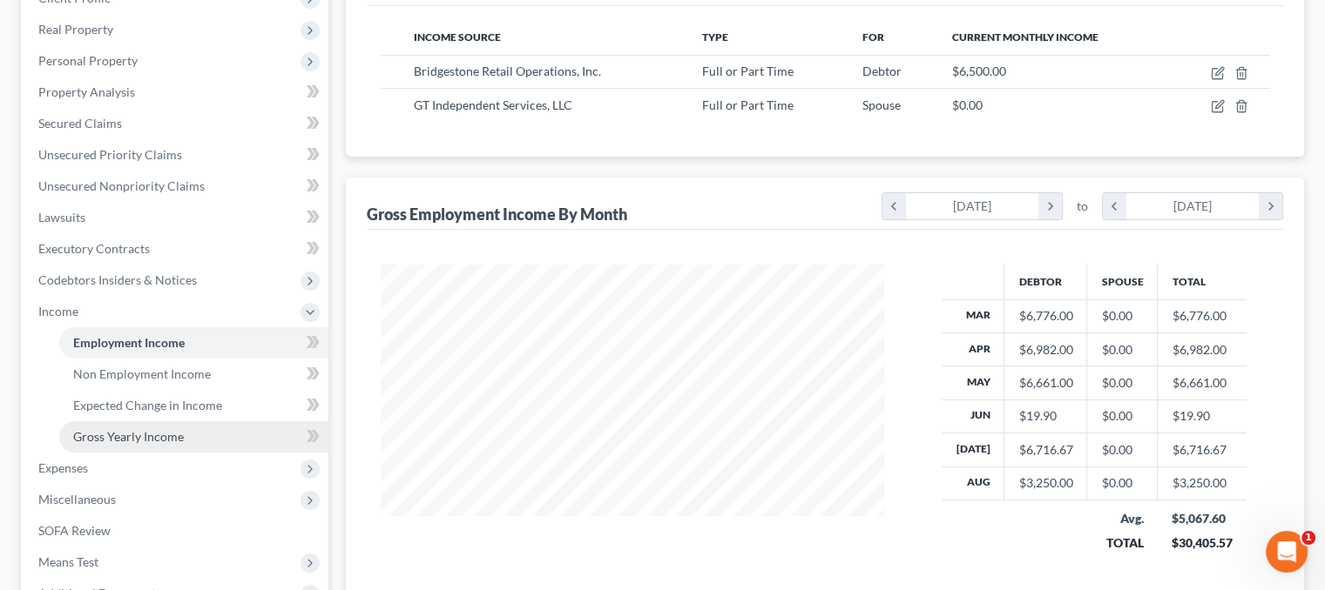
click at [145, 427] on link "Gross Yearly Income" at bounding box center [193, 436] width 269 height 31
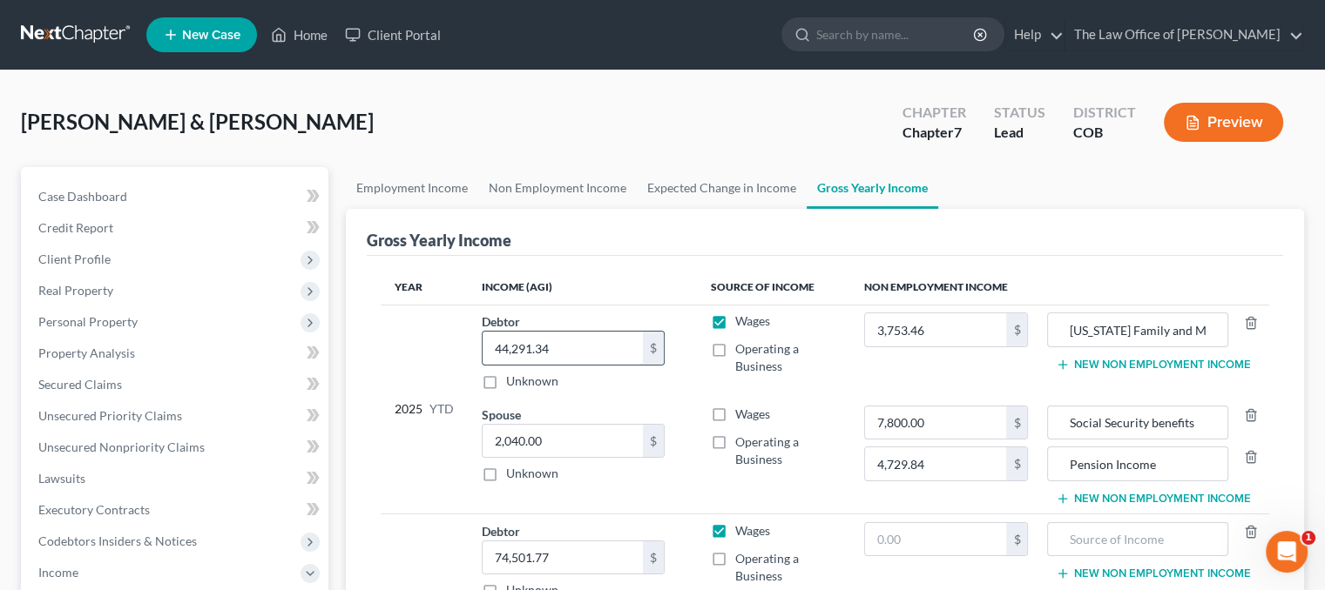
click at [570, 344] on input "44,291.34" at bounding box center [562, 348] width 160 height 33
type input "44,229.21"
click at [587, 428] on input "2,040.00" at bounding box center [562, 441] width 160 height 33
click at [1008, 499] on td "7,800.00 $ 4,729.84 $" at bounding box center [946, 456] width 192 height 116
click at [735, 408] on label "Wages" at bounding box center [752, 414] width 35 height 17
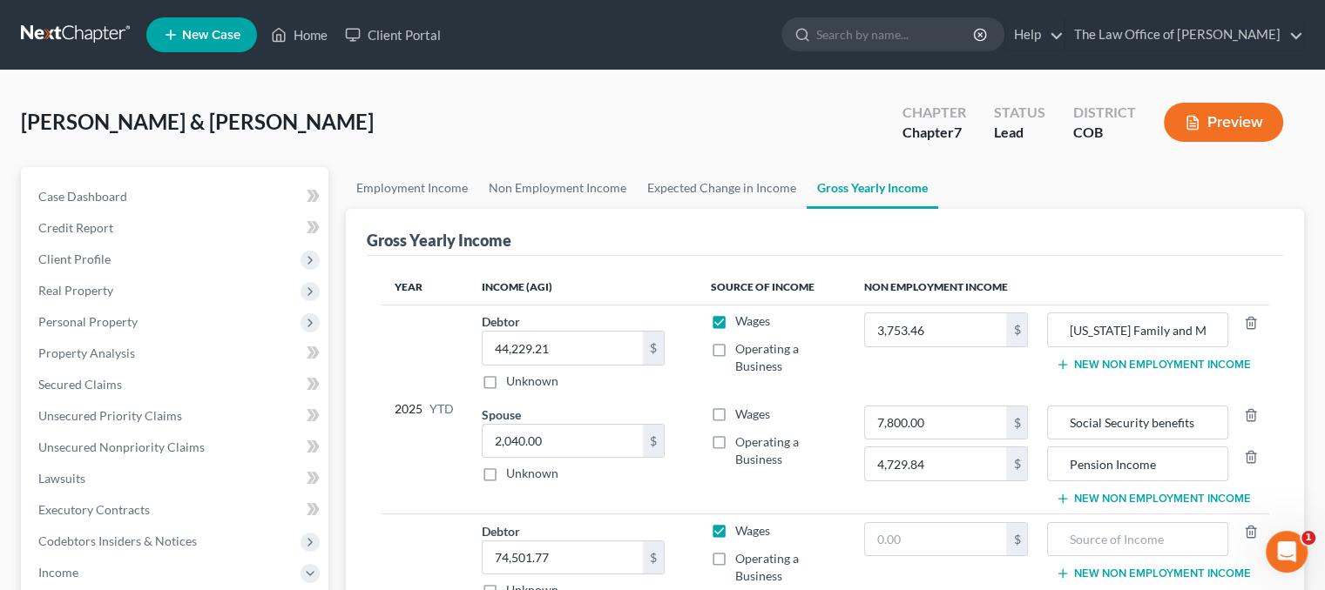
click at [742, 408] on input "Wages" at bounding box center [747, 411] width 11 height 11
checkbox input "true"
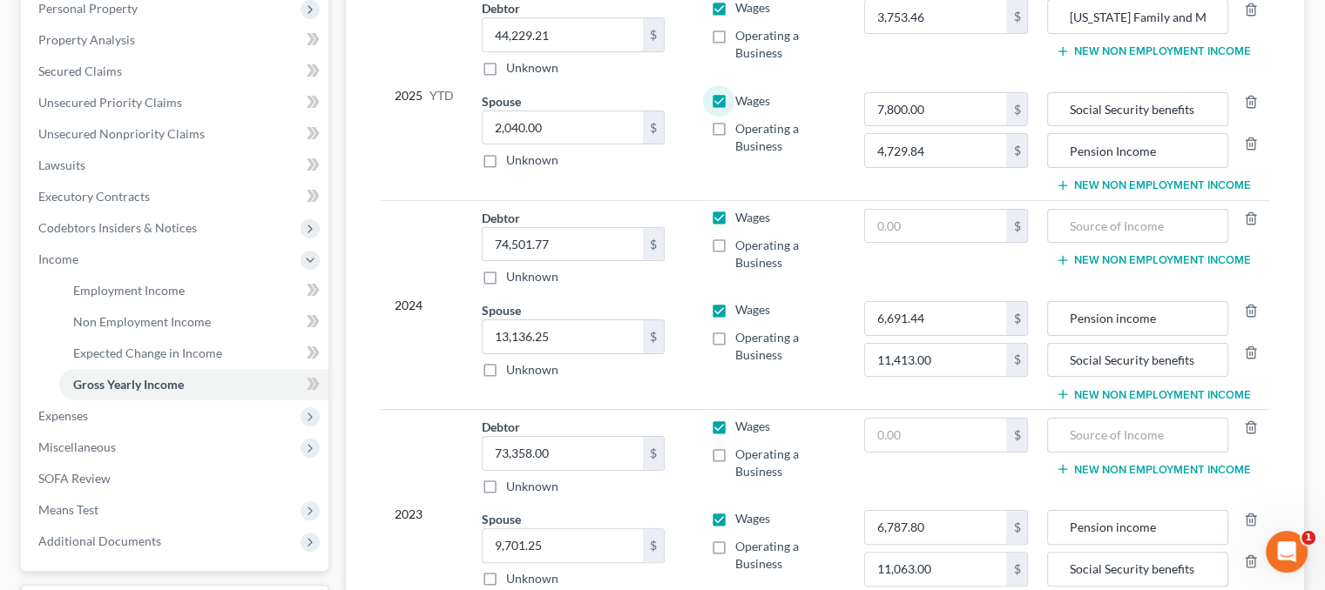
scroll to position [320, 0]
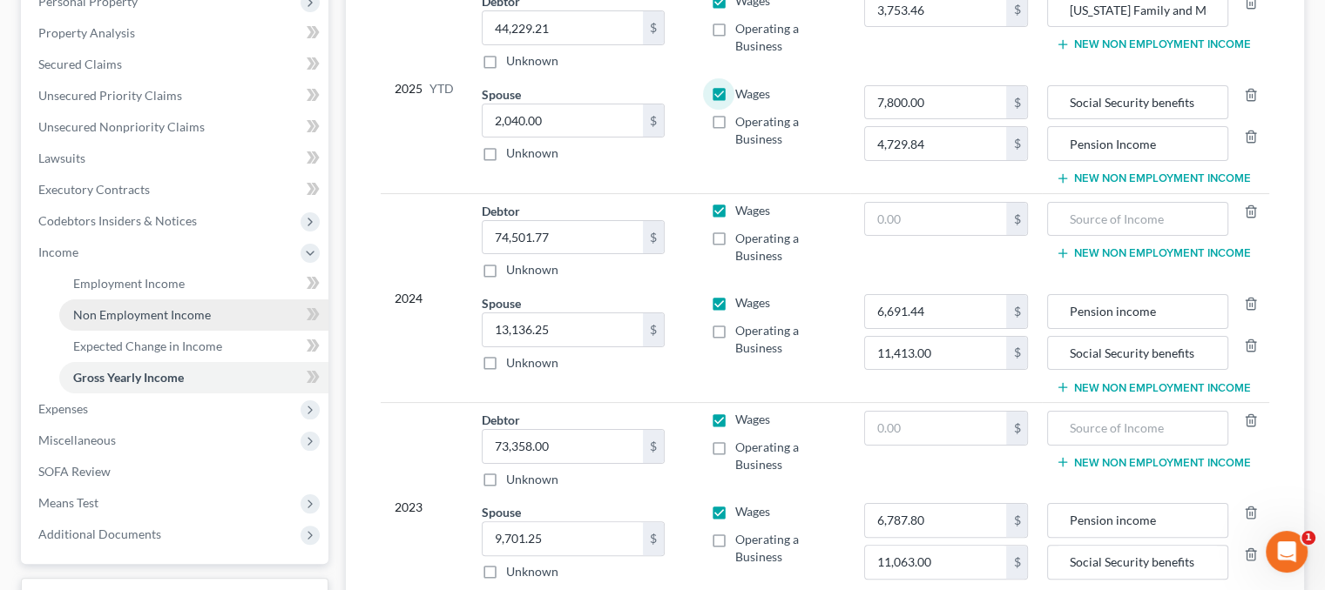
click at [129, 307] on span "Non Employment Income" at bounding box center [142, 314] width 138 height 15
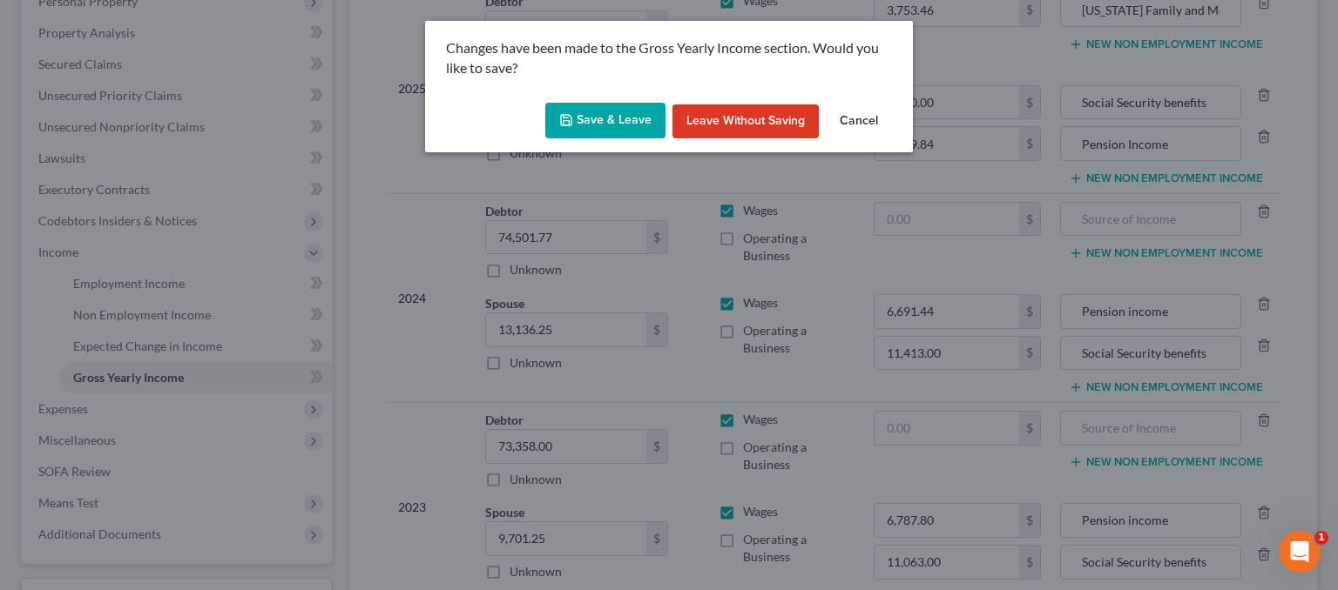
click at [613, 119] on button "Save & Leave" at bounding box center [605, 121] width 120 height 37
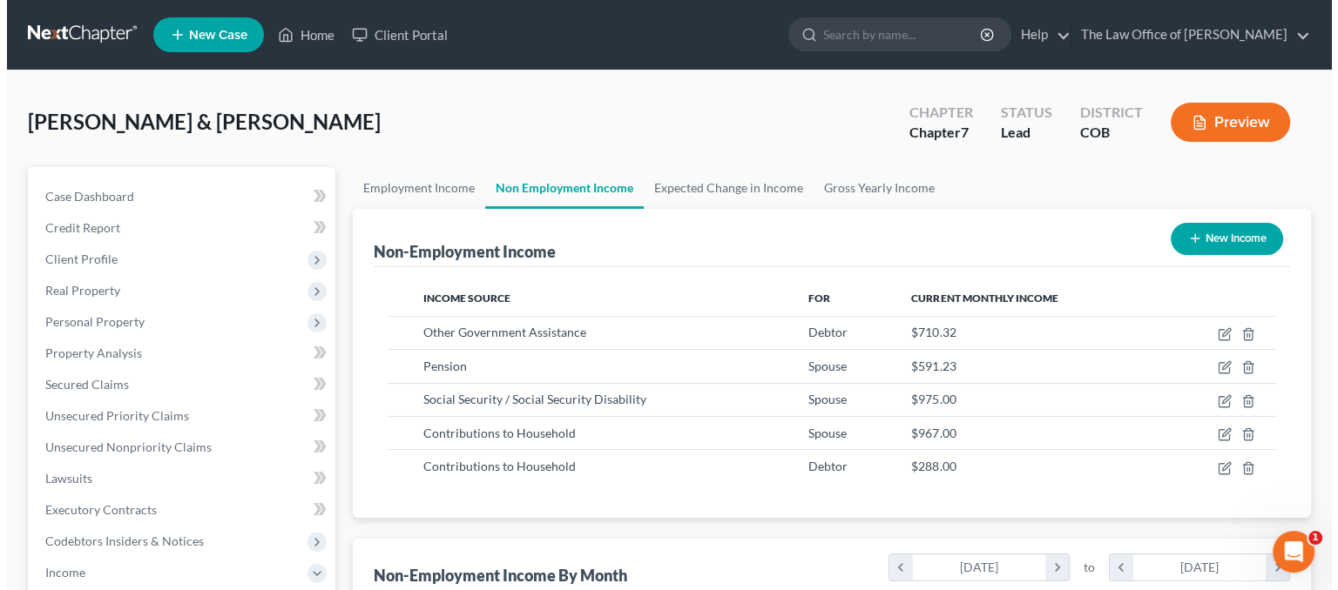
scroll to position [310, 537]
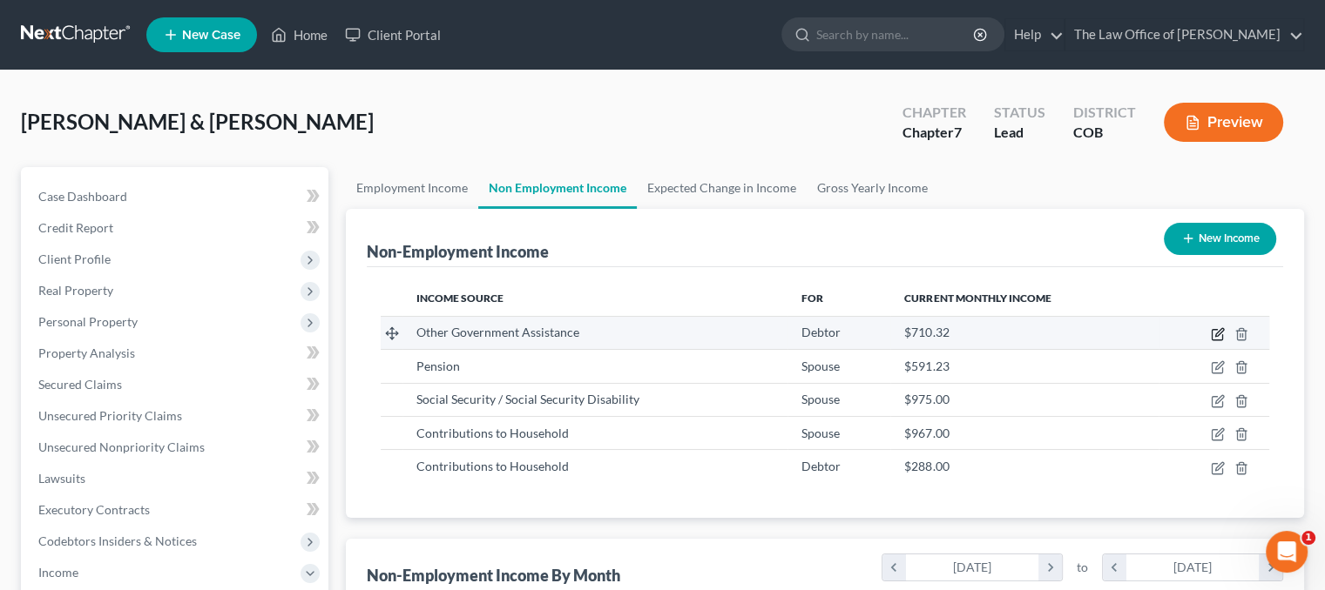
click at [1217, 337] on icon "button" at bounding box center [1217, 334] width 14 height 14
select select "5"
select select "3"
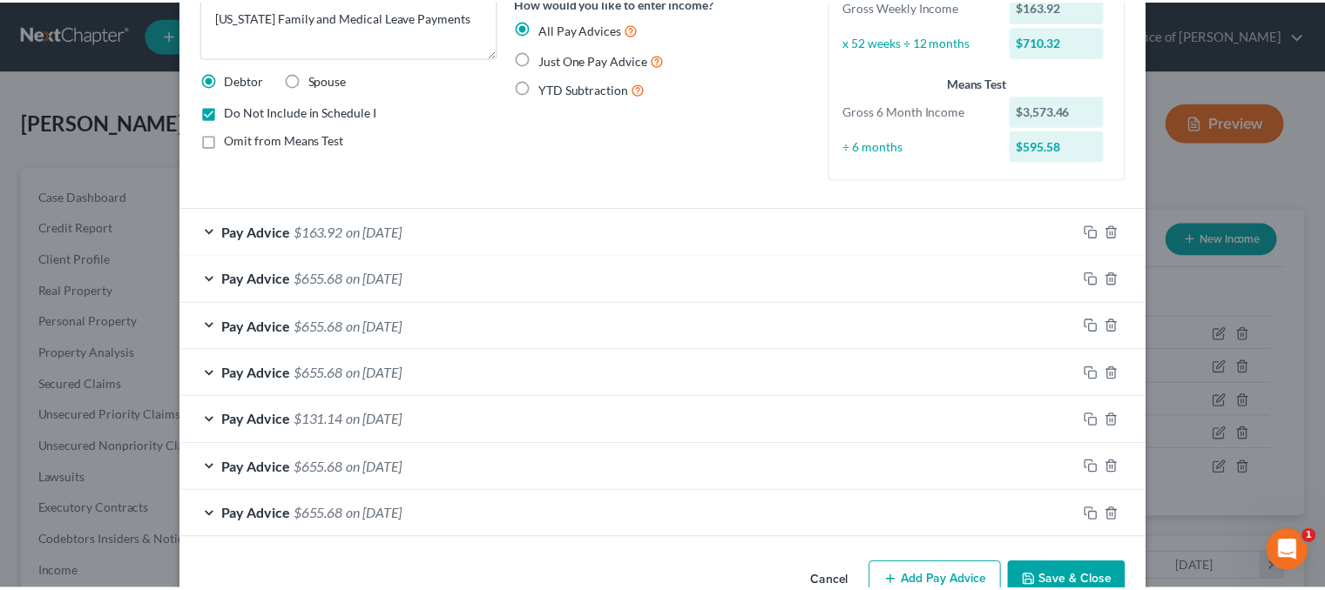
scroll to position [197, 0]
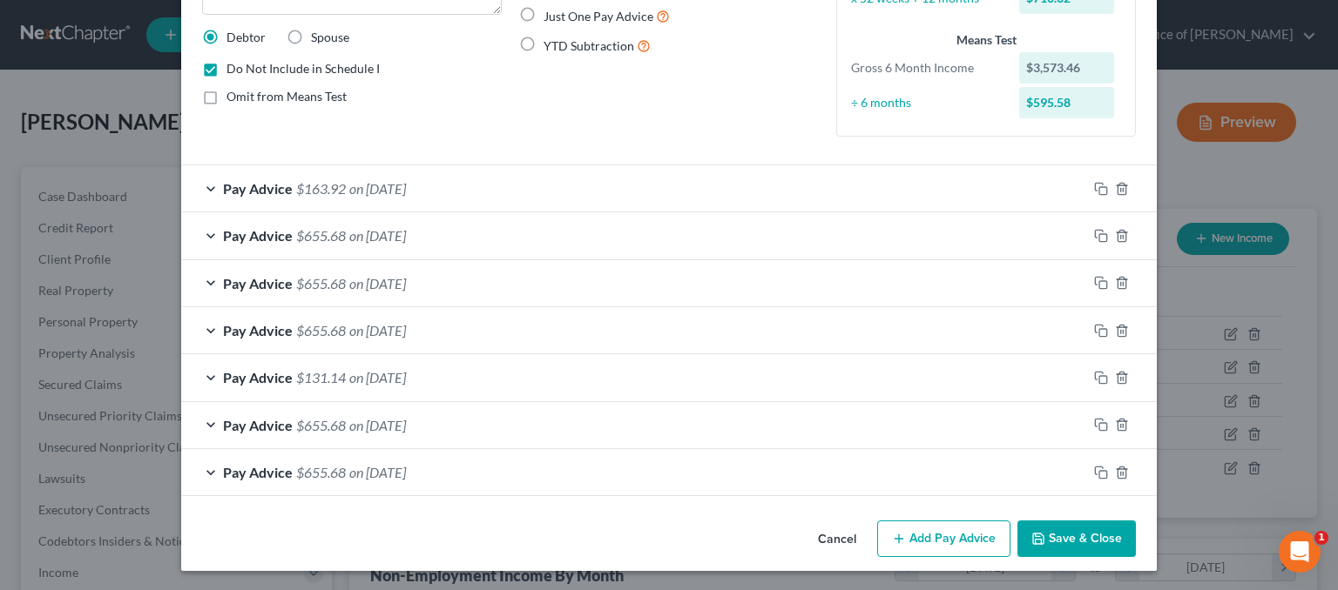
click at [1073, 542] on button "Save & Close" at bounding box center [1076, 539] width 118 height 37
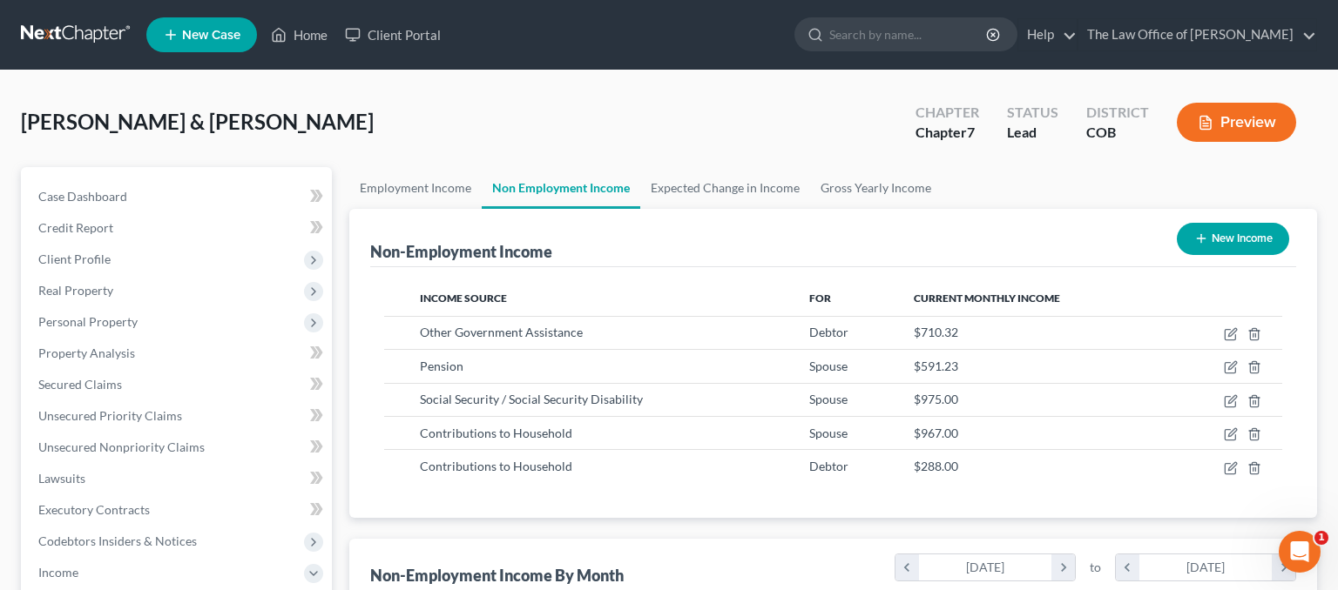
scroll to position [870506, 870278]
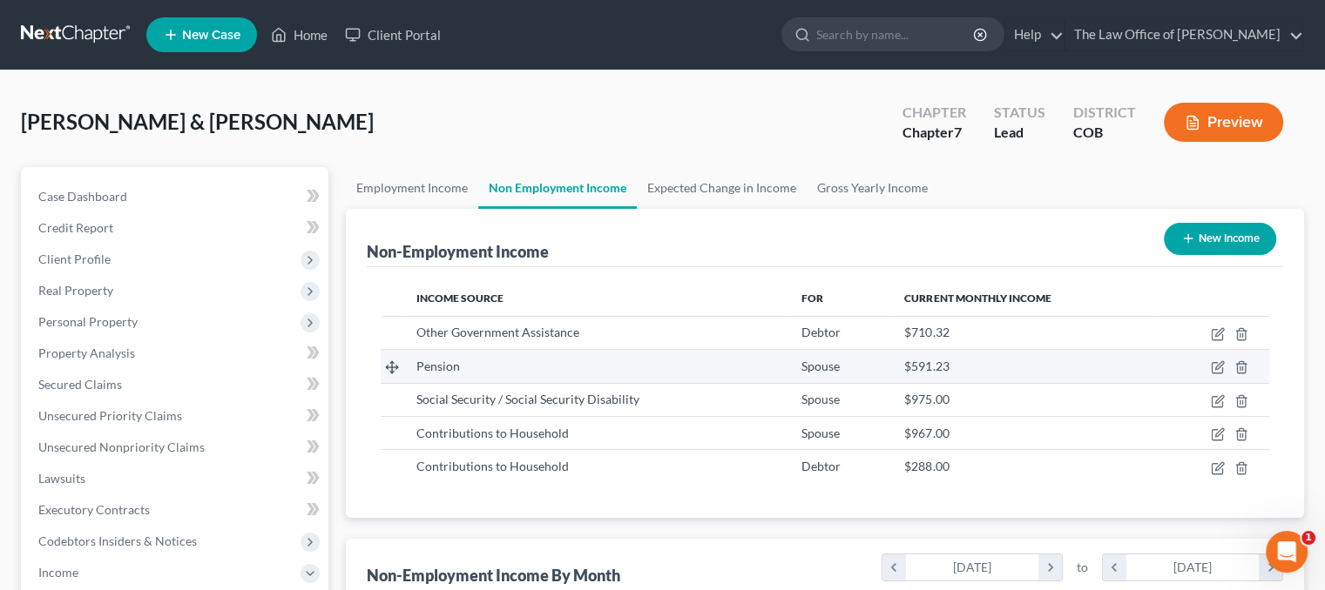
click at [629, 367] on div "Pension" at bounding box center [594, 366] width 357 height 17
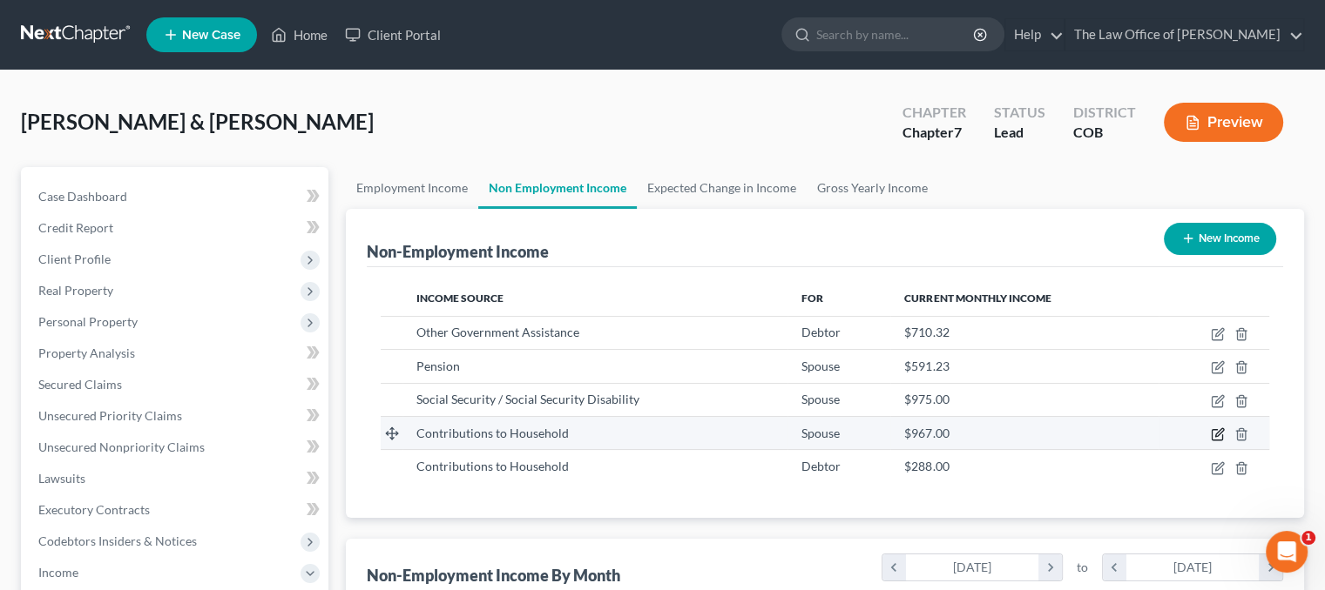
click at [1216, 431] on icon "button" at bounding box center [1217, 435] width 14 height 14
select select "8"
select select "0"
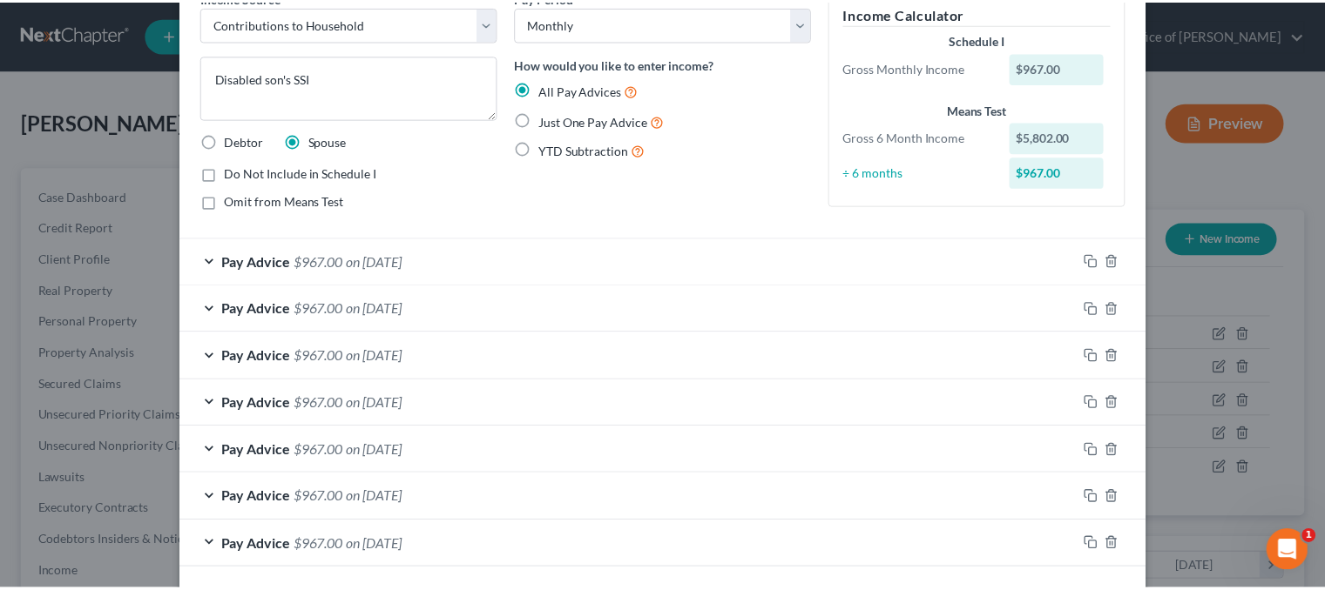
scroll to position [165, 0]
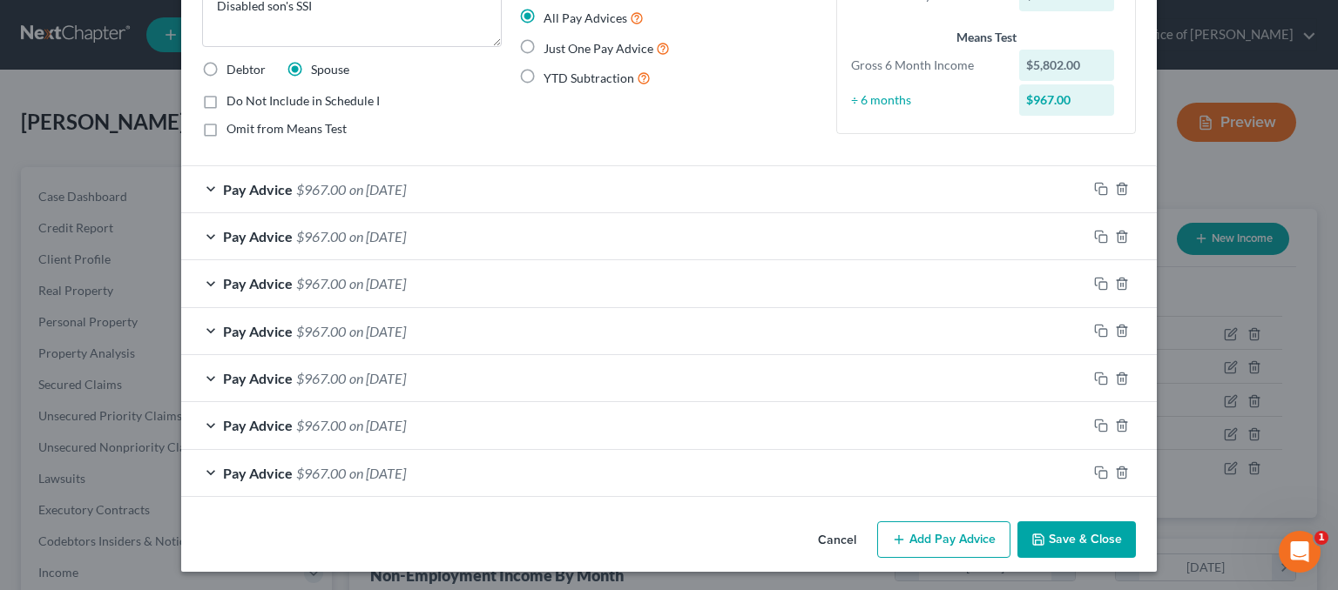
click at [1090, 541] on button "Save & Close" at bounding box center [1076, 540] width 118 height 37
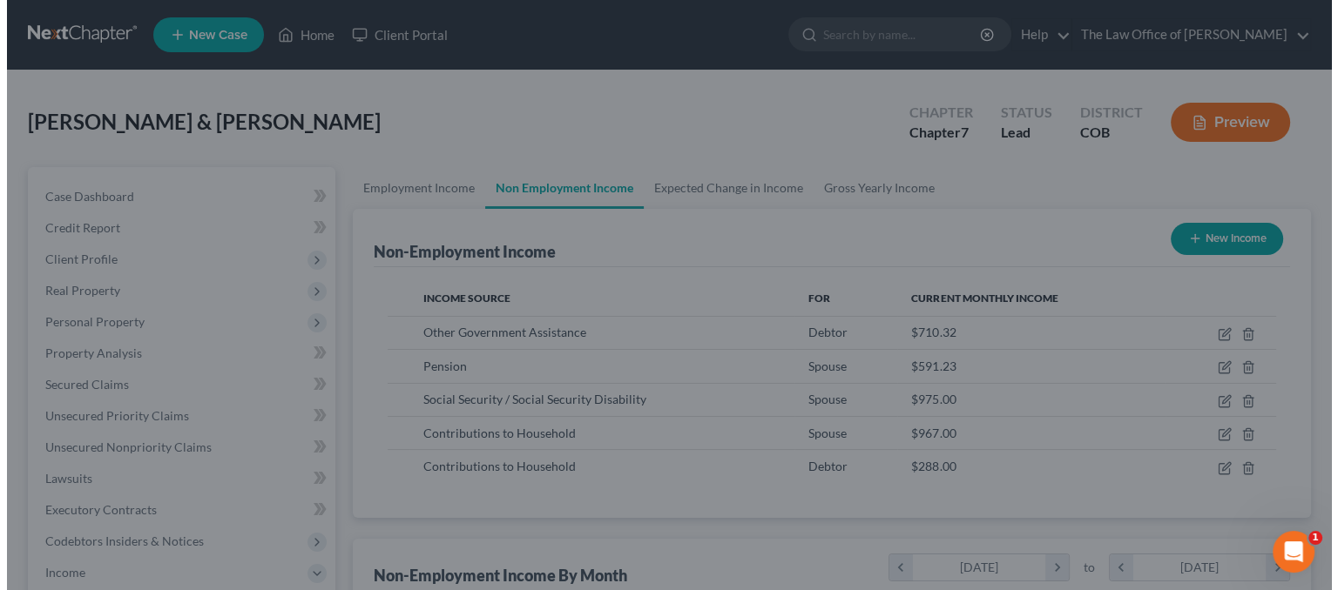
scroll to position [870506, 870278]
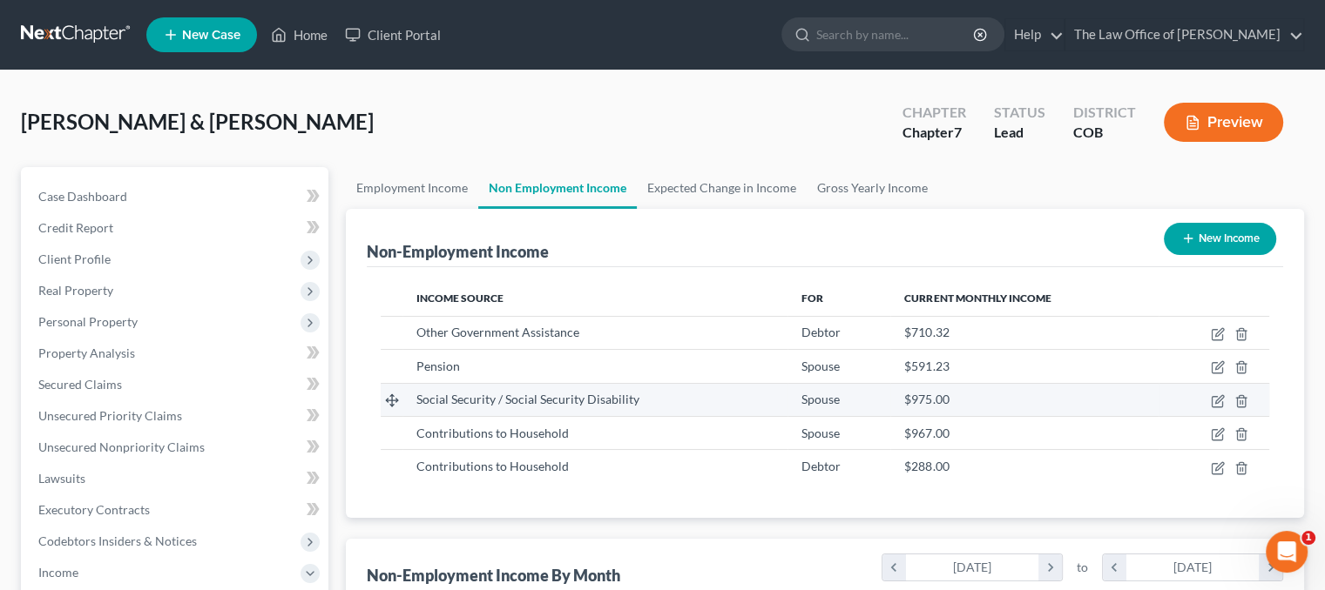
click at [1224, 398] on td at bounding box center [1213, 399] width 111 height 33
click at [1216, 404] on icon "button" at bounding box center [1217, 401] width 14 height 14
select select "4"
select select "0"
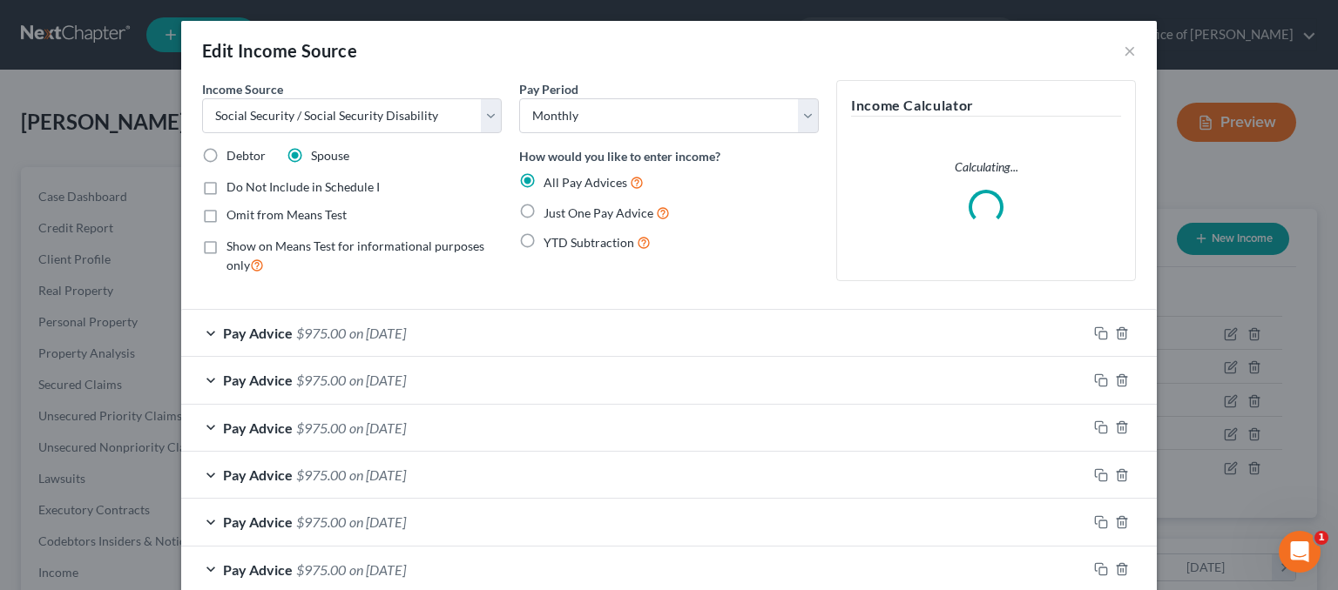
scroll to position [310, 543]
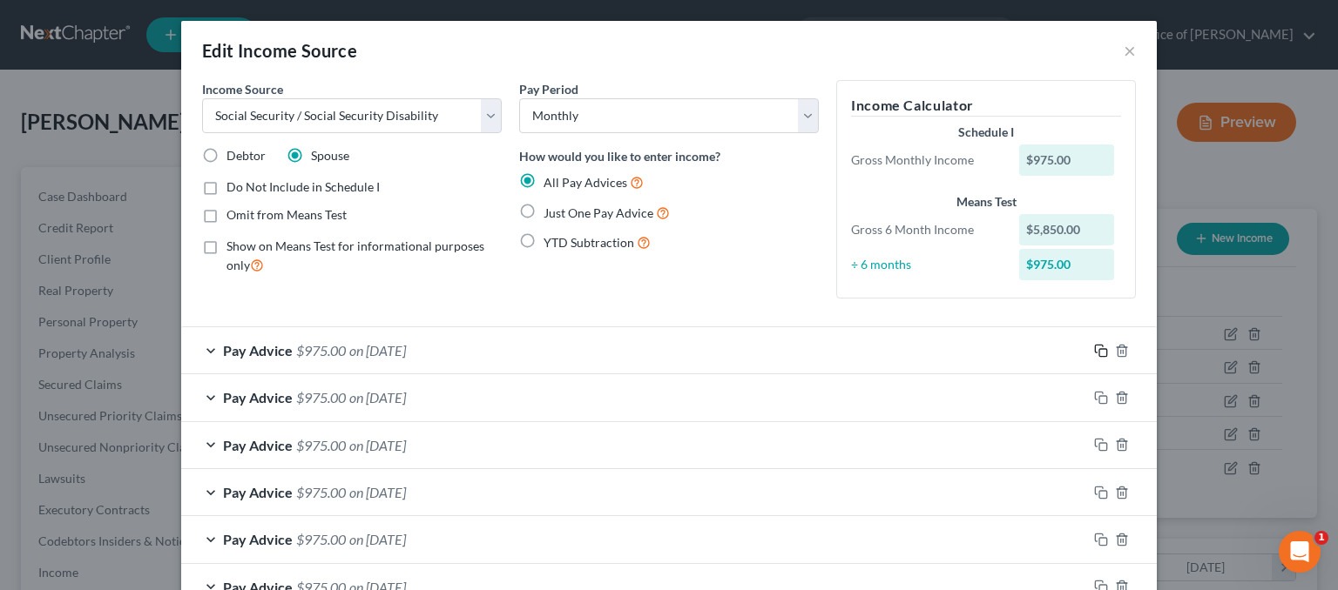
click at [1094, 349] on icon "button" at bounding box center [1101, 351] width 14 height 14
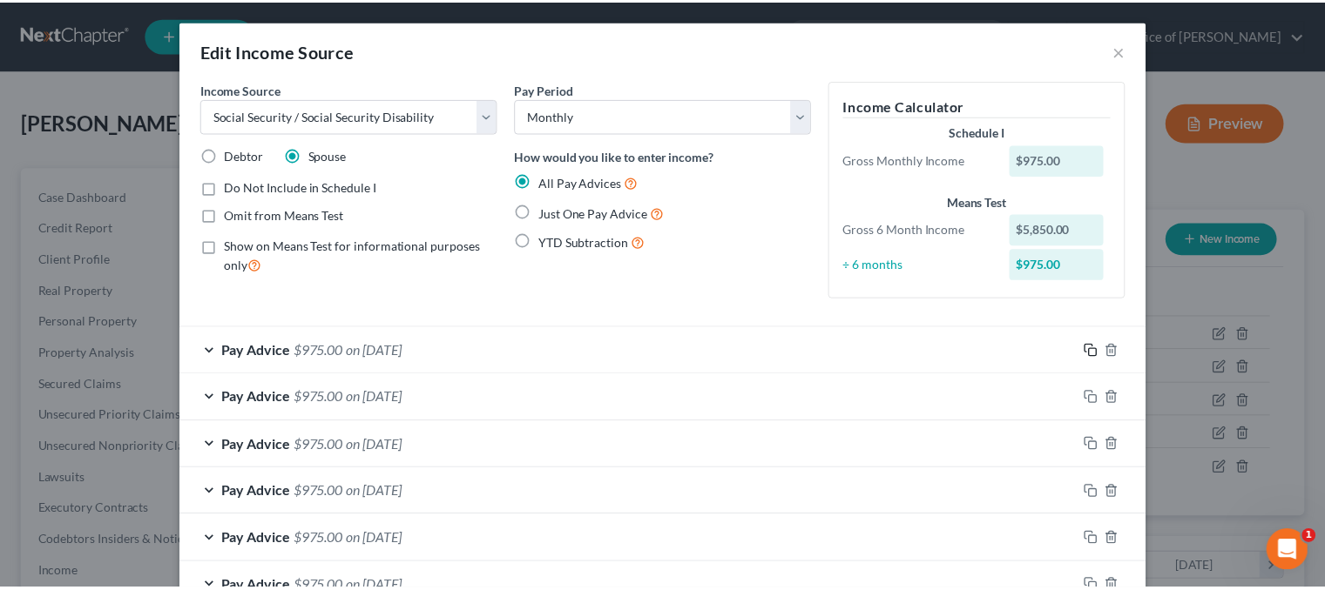
scroll to position [388, 0]
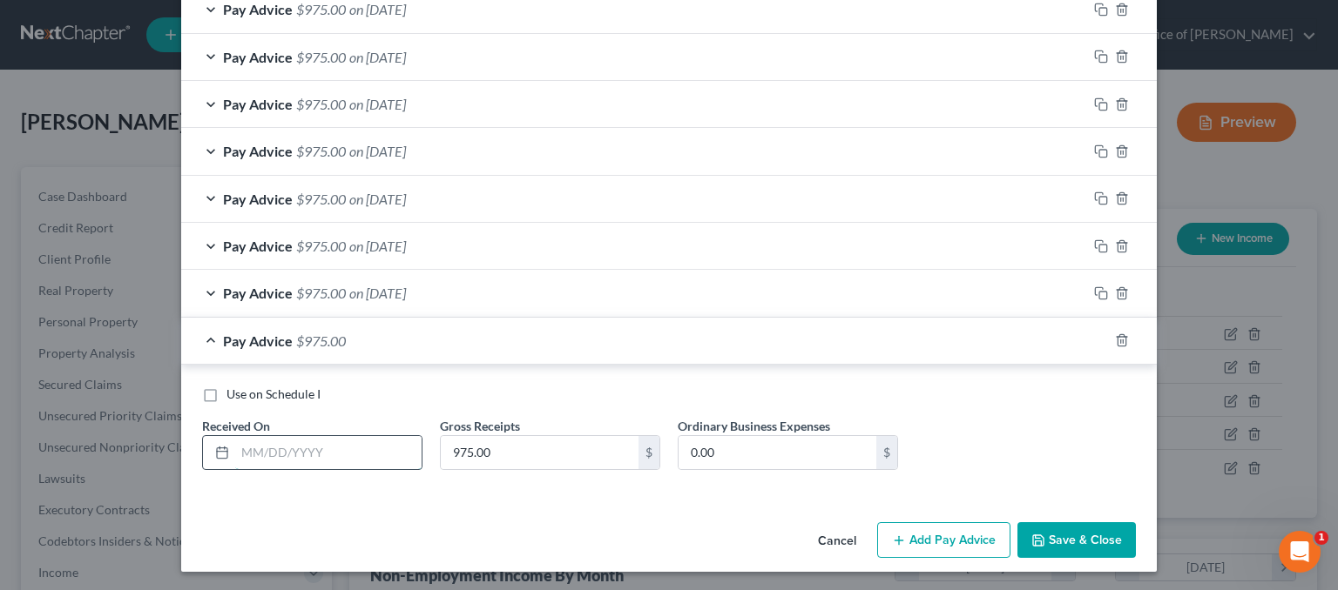
click at [366, 455] on input "text" at bounding box center [328, 452] width 186 height 33
type input "[DATE]"
click at [1092, 523] on button "Save & Close" at bounding box center [1076, 540] width 118 height 37
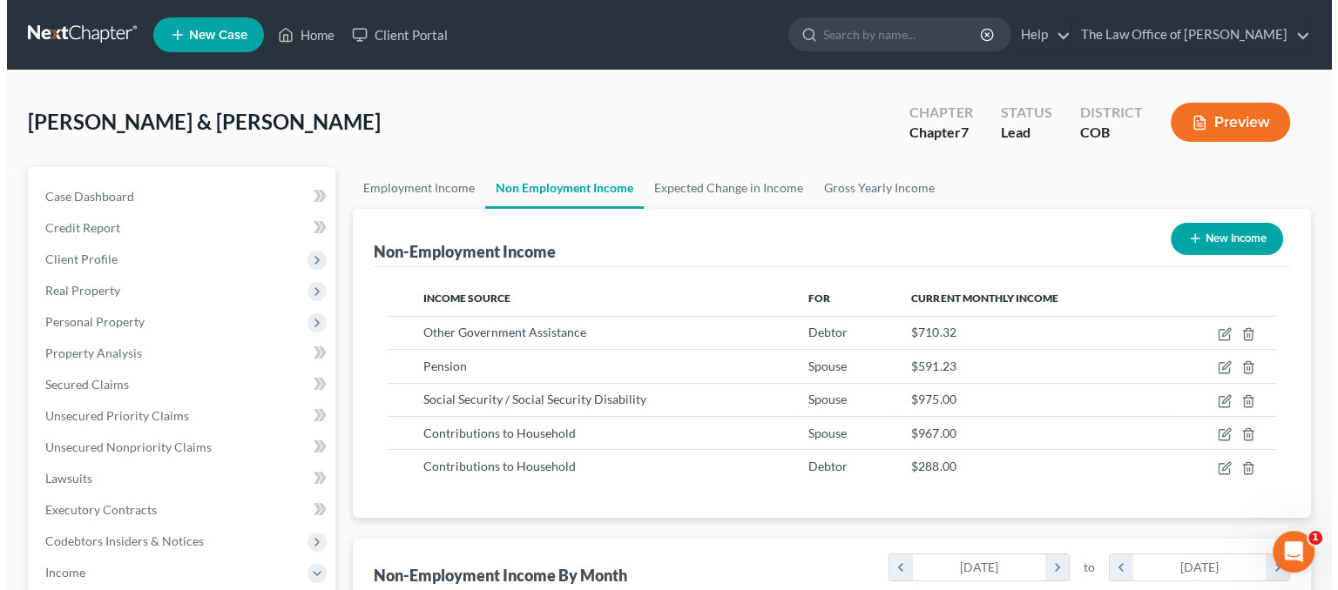
scroll to position [870506, 870278]
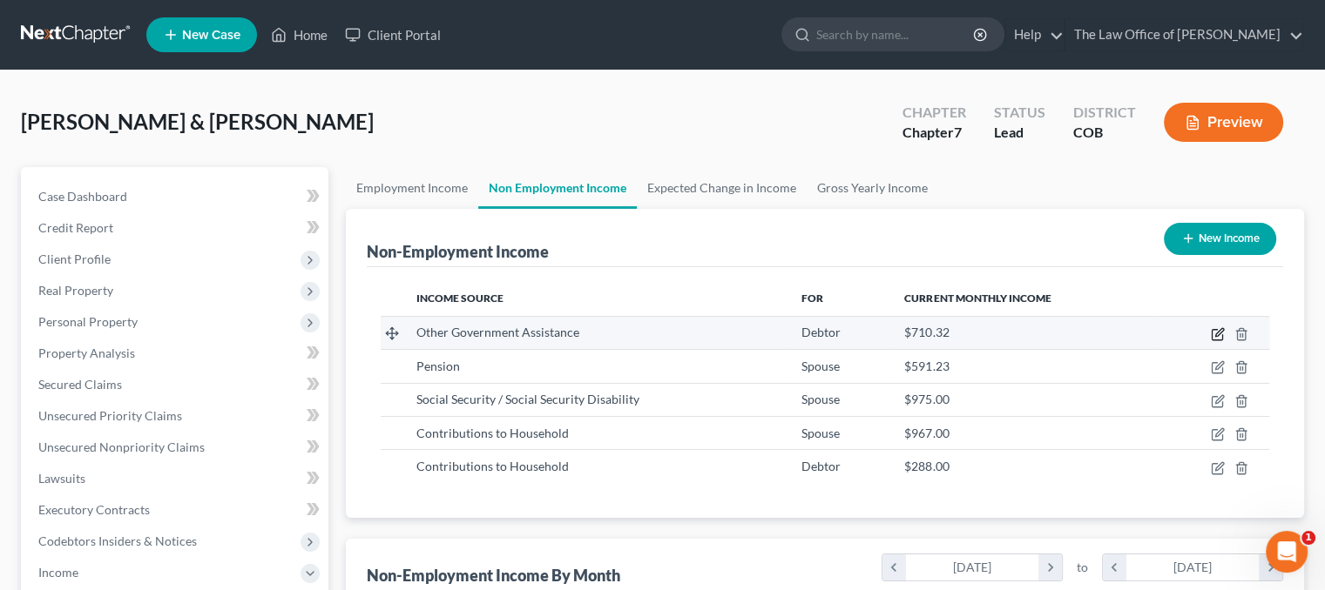
click at [1221, 330] on icon "button" at bounding box center [1217, 334] width 14 height 14
select select "5"
select select "3"
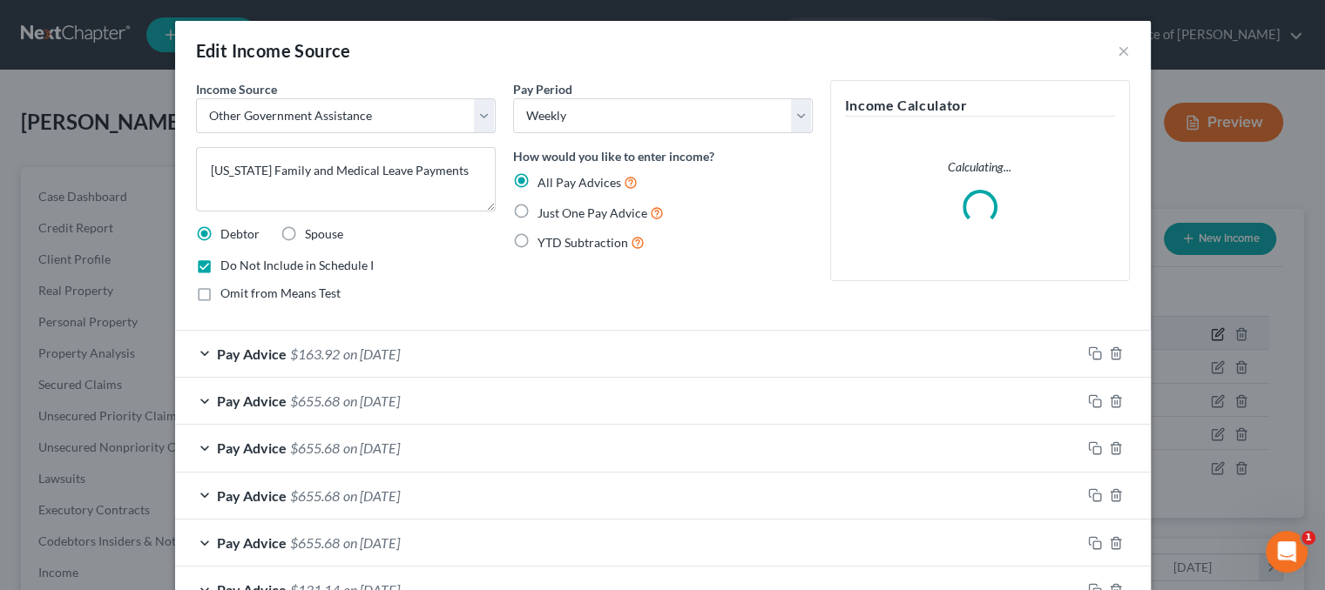
scroll to position [310, 543]
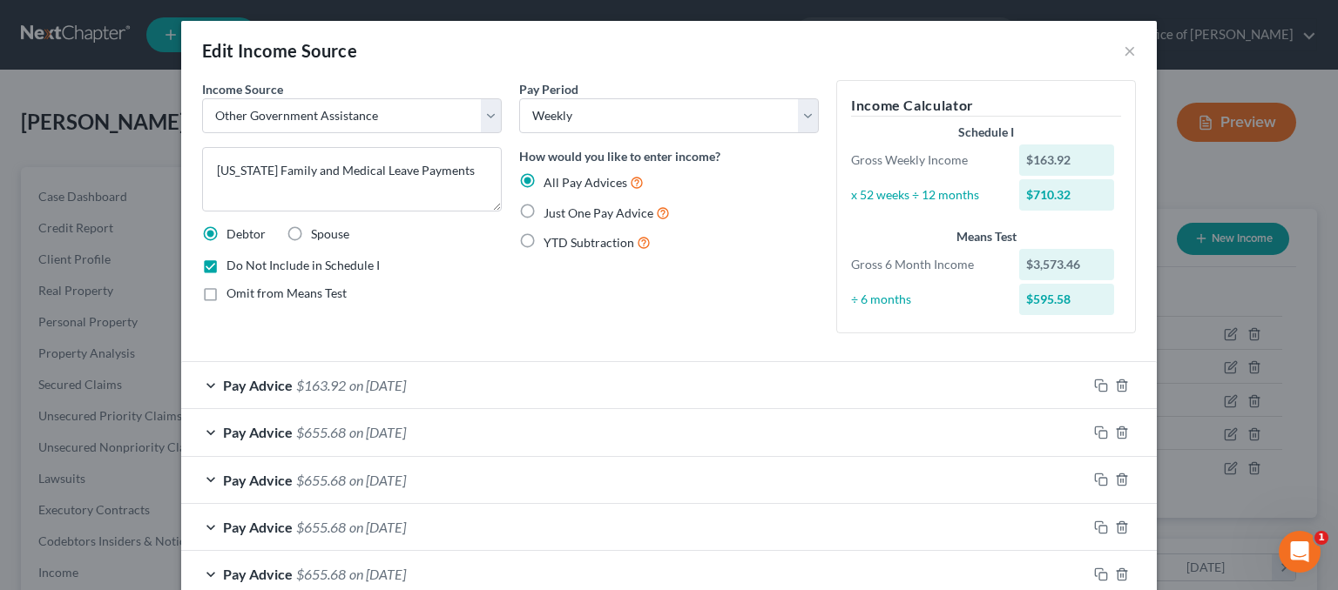
click at [1129, 43] on div "Edit Income Source ×" at bounding box center [668, 50] width 975 height 59
click at [1124, 52] on button "×" at bounding box center [1129, 50] width 12 height 21
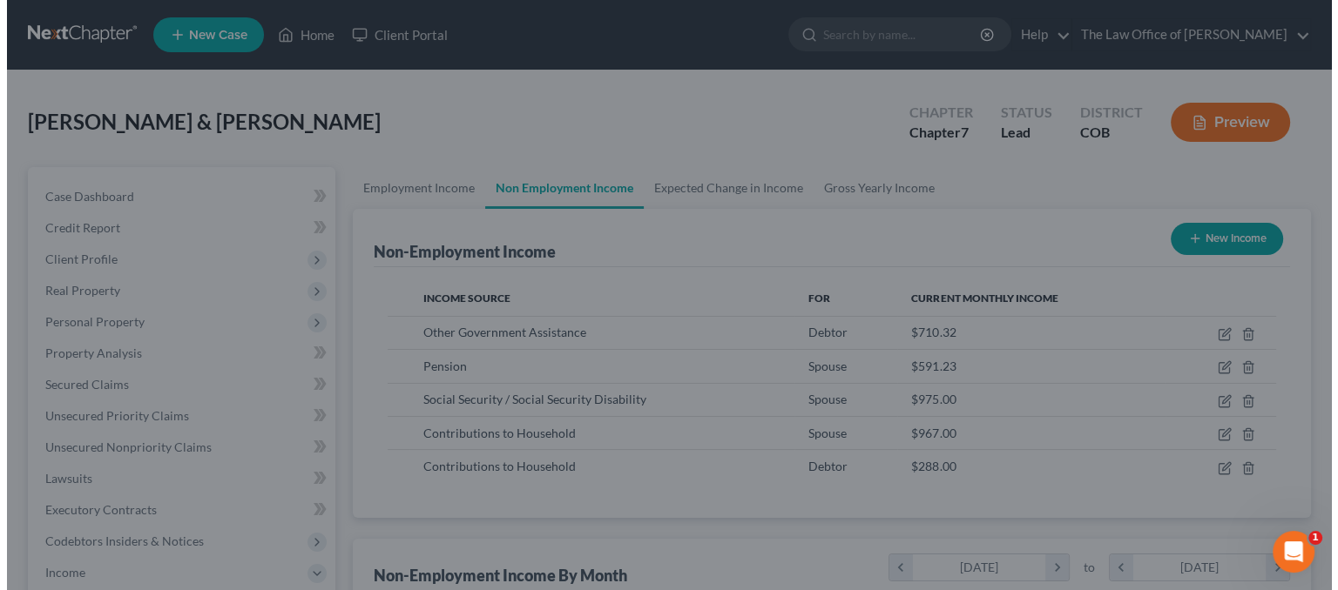
scroll to position [870506, 870278]
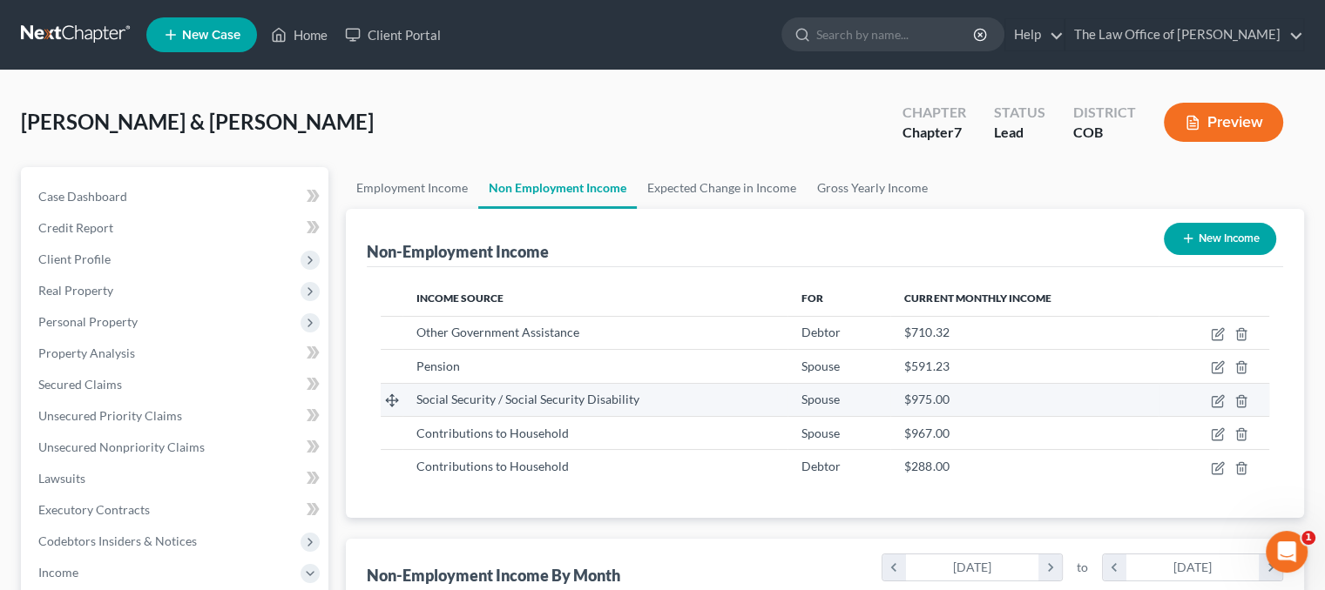
click at [1224, 384] on td at bounding box center [1213, 399] width 111 height 33
click at [1219, 401] on icon "button" at bounding box center [1219, 399] width 8 height 8
select select "4"
select select "0"
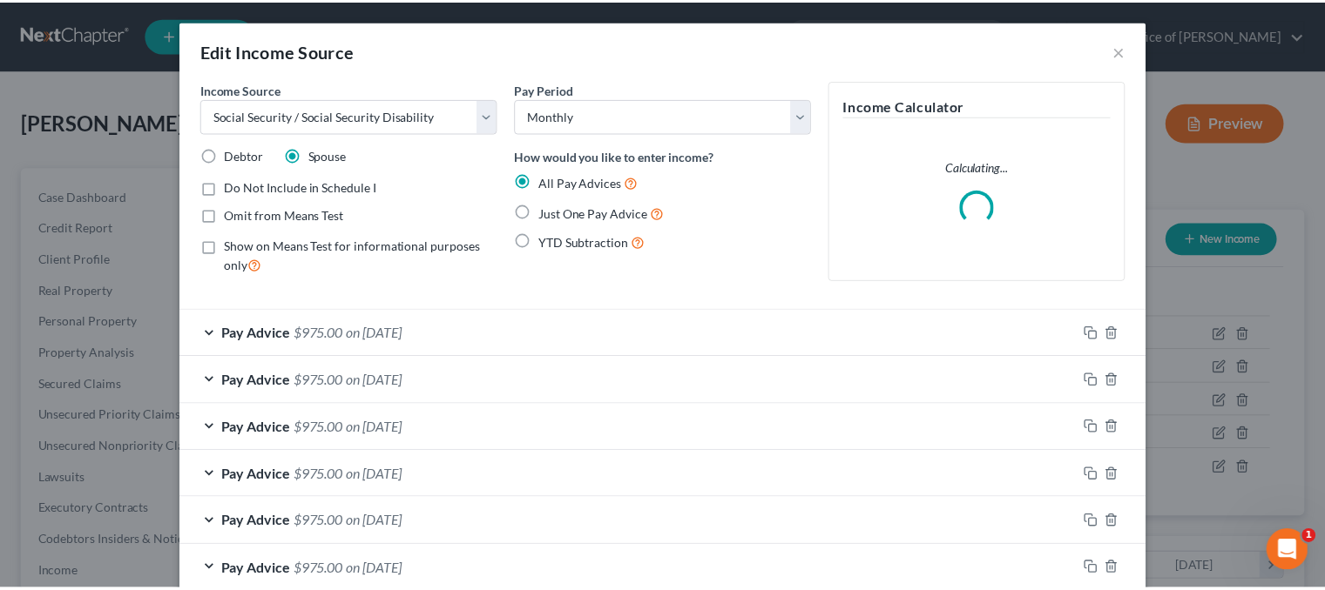
scroll to position [239, 0]
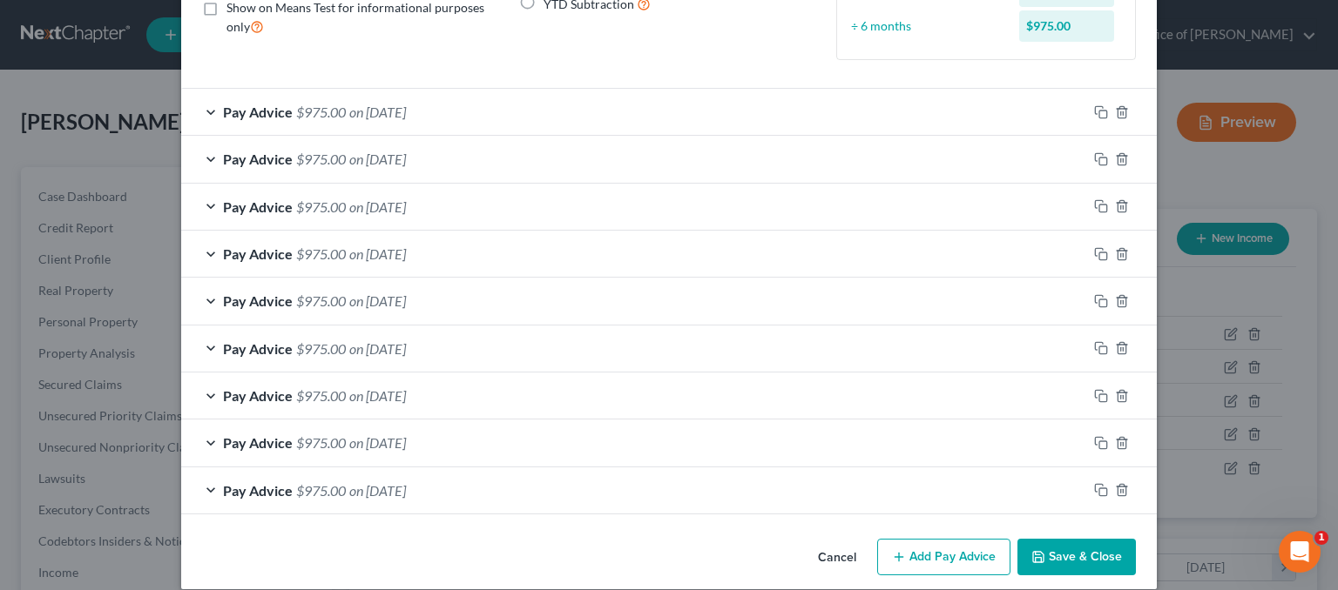
click at [1045, 543] on button "Save & Close" at bounding box center [1076, 557] width 118 height 37
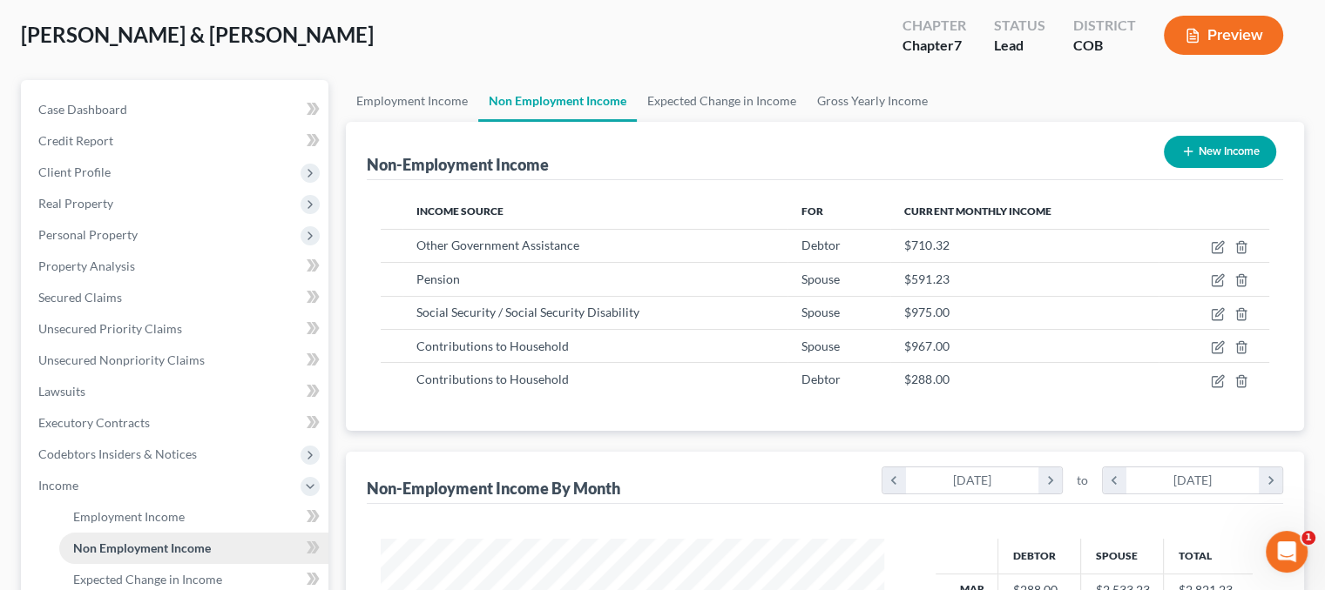
scroll to position [174, 0]
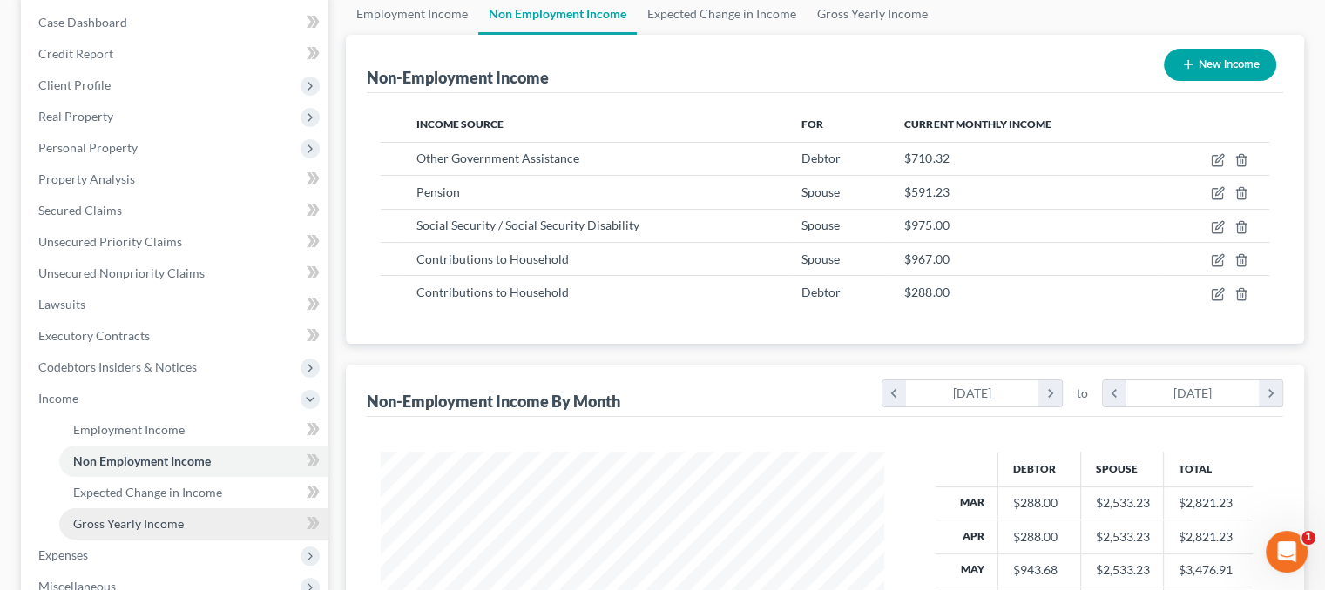
click at [185, 519] on link "Gross Yearly Income" at bounding box center [193, 524] width 269 height 31
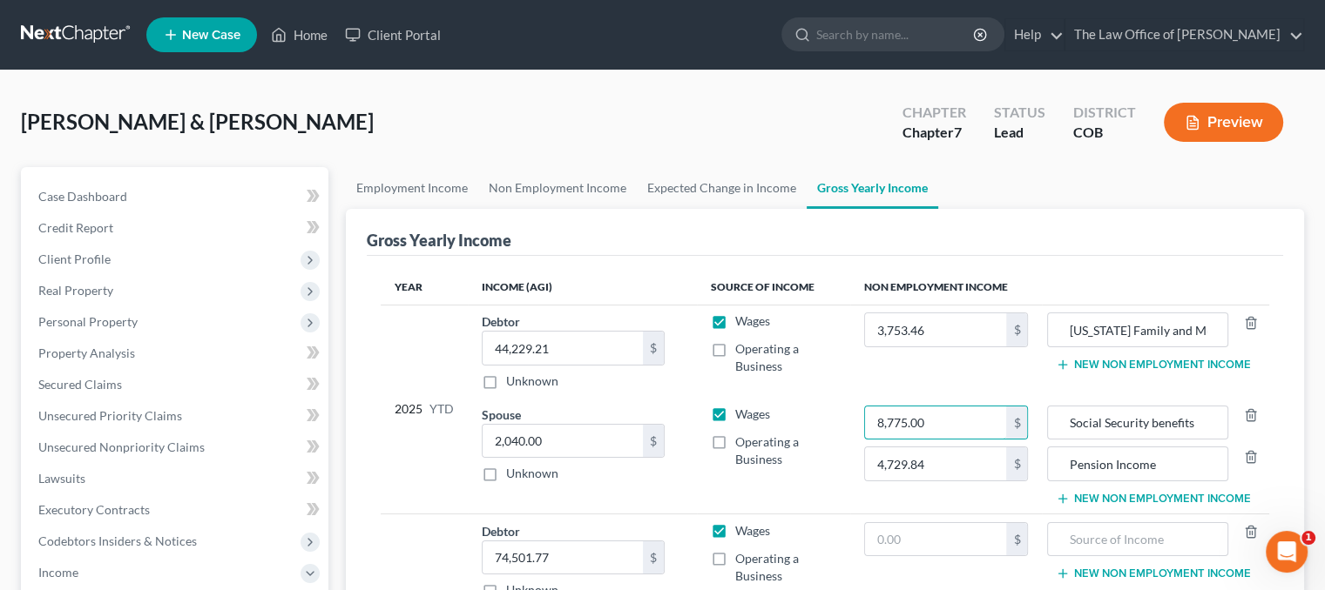
type input "8,775.00"
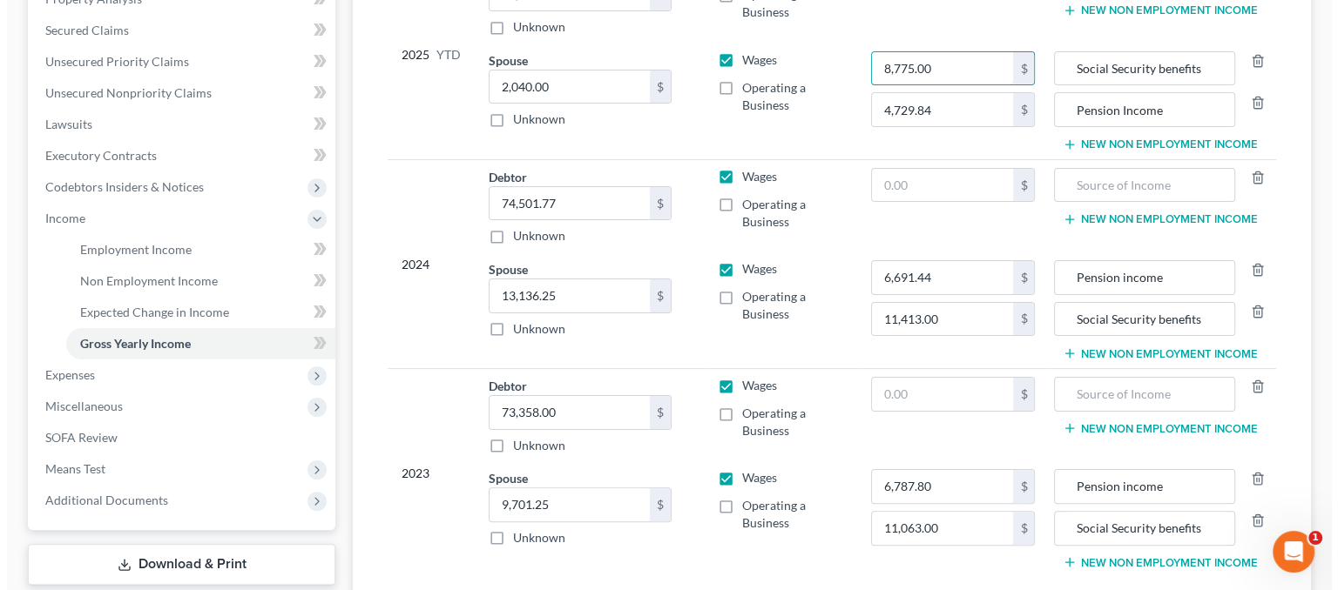
scroll to position [495, 0]
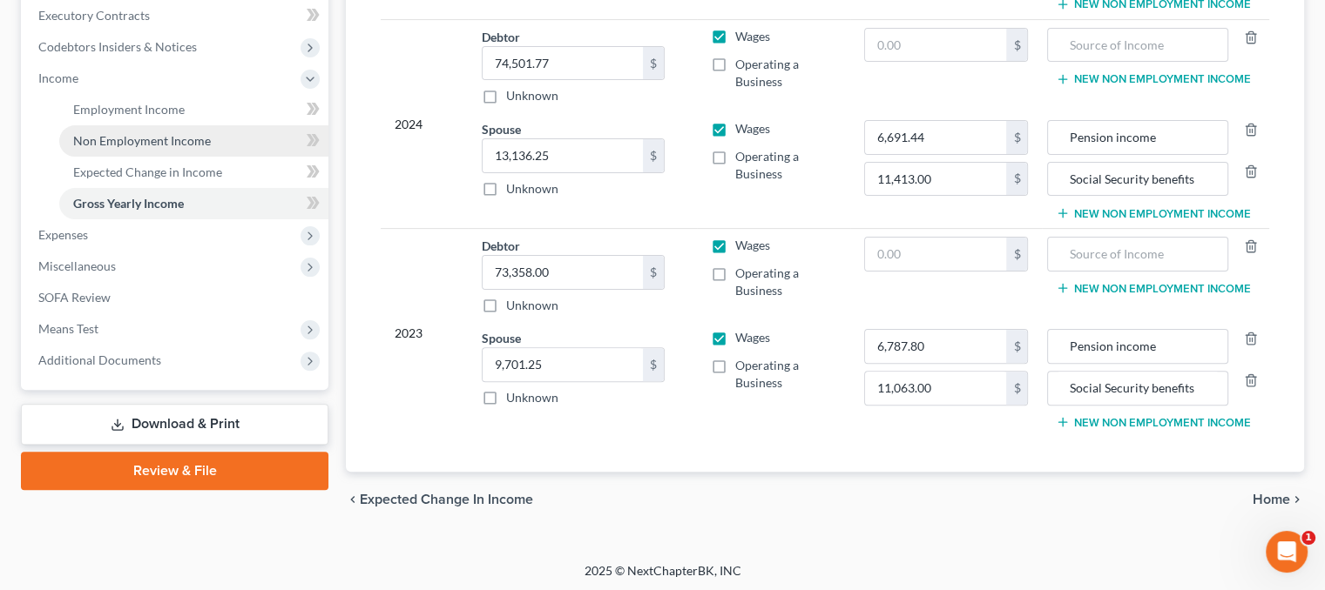
click at [170, 145] on span "Non Employment Income" at bounding box center [142, 140] width 138 height 15
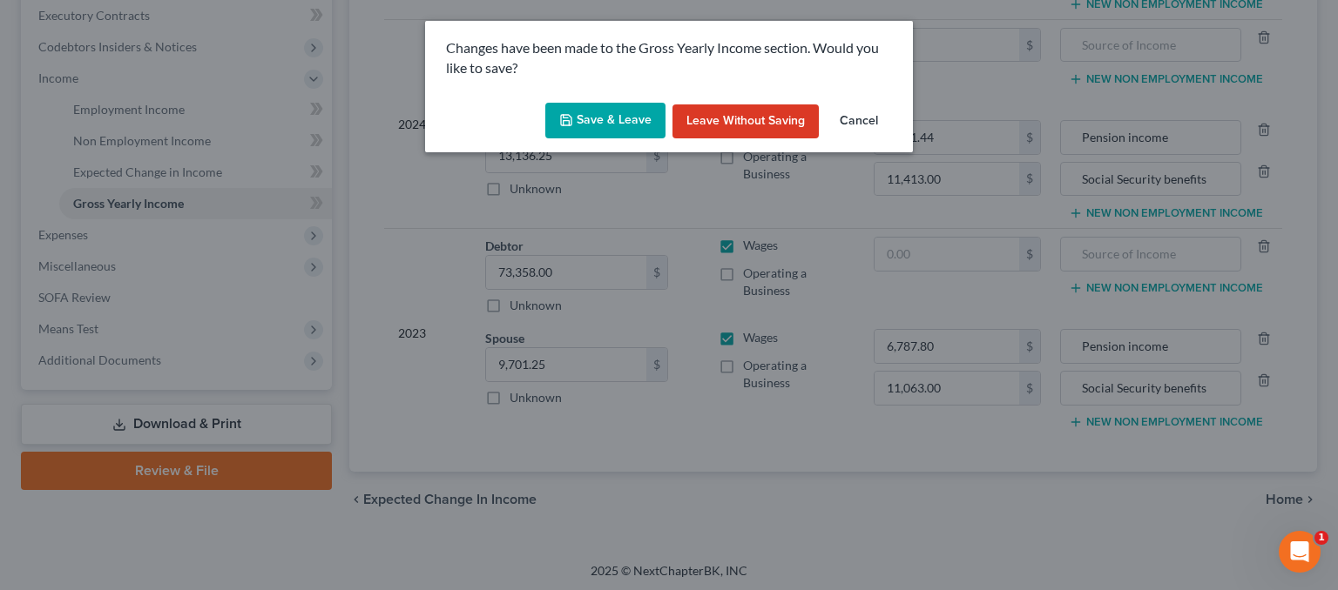
click at [599, 109] on button "Save & Leave" at bounding box center [605, 121] width 120 height 37
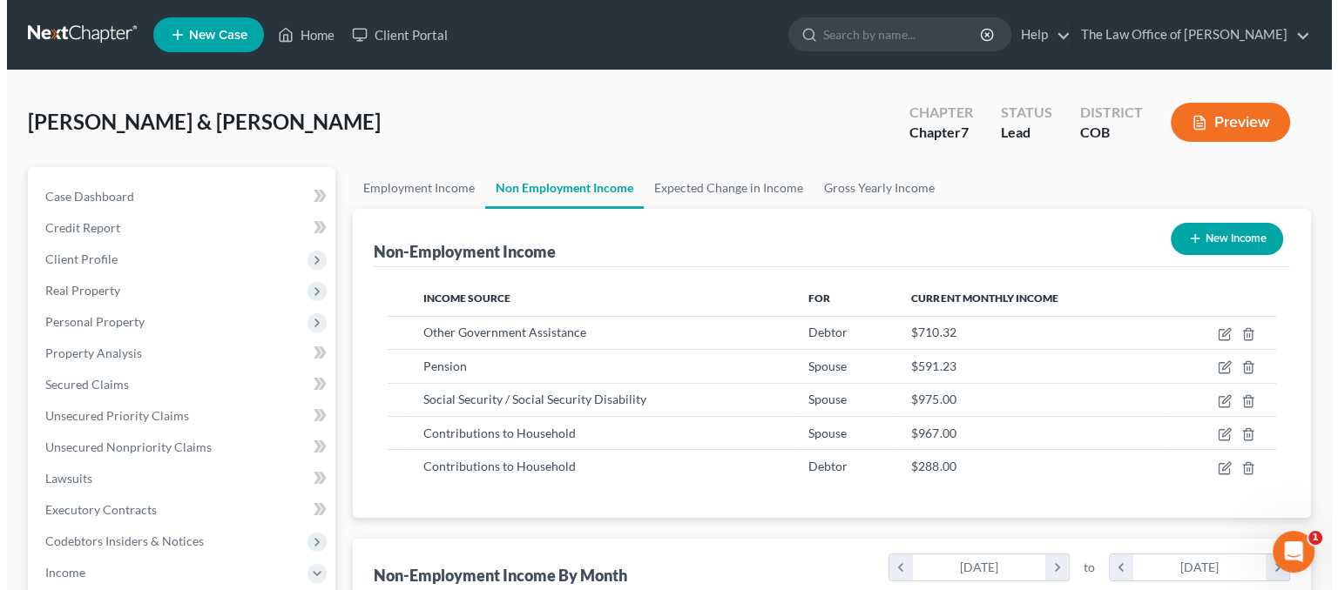
scroll to position [310, 537]
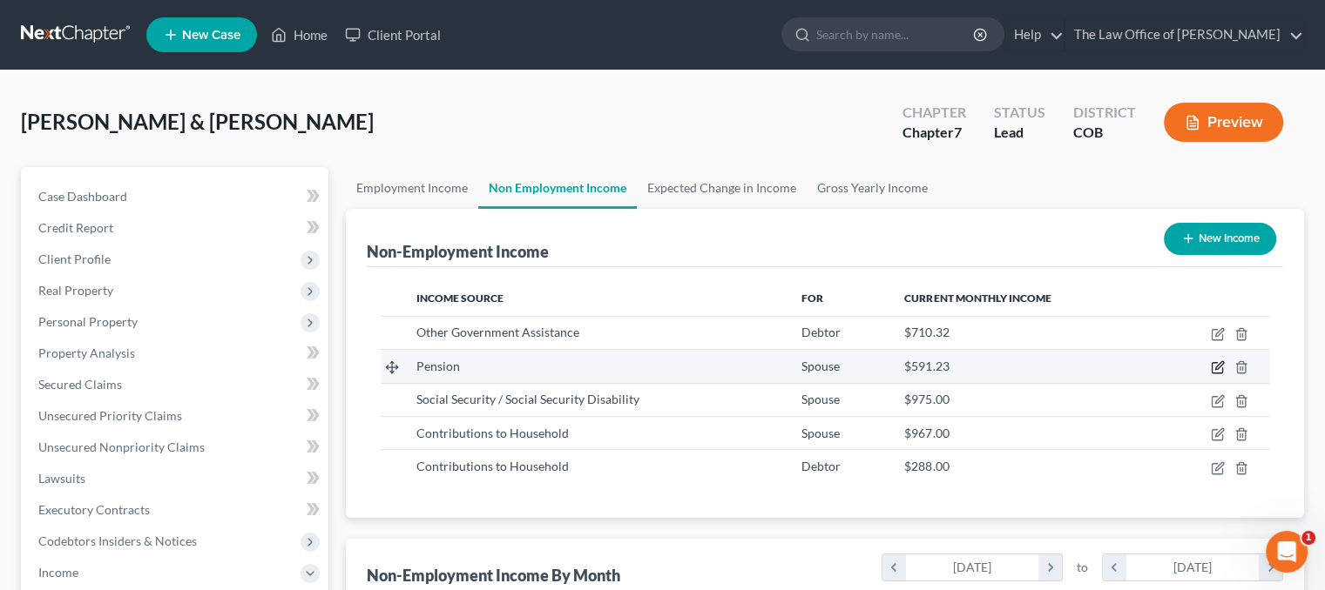
click at [1216, 370] on icon "button" at bounding box center [1217, 368] width 14 height 14
select select "2"
select select "0"
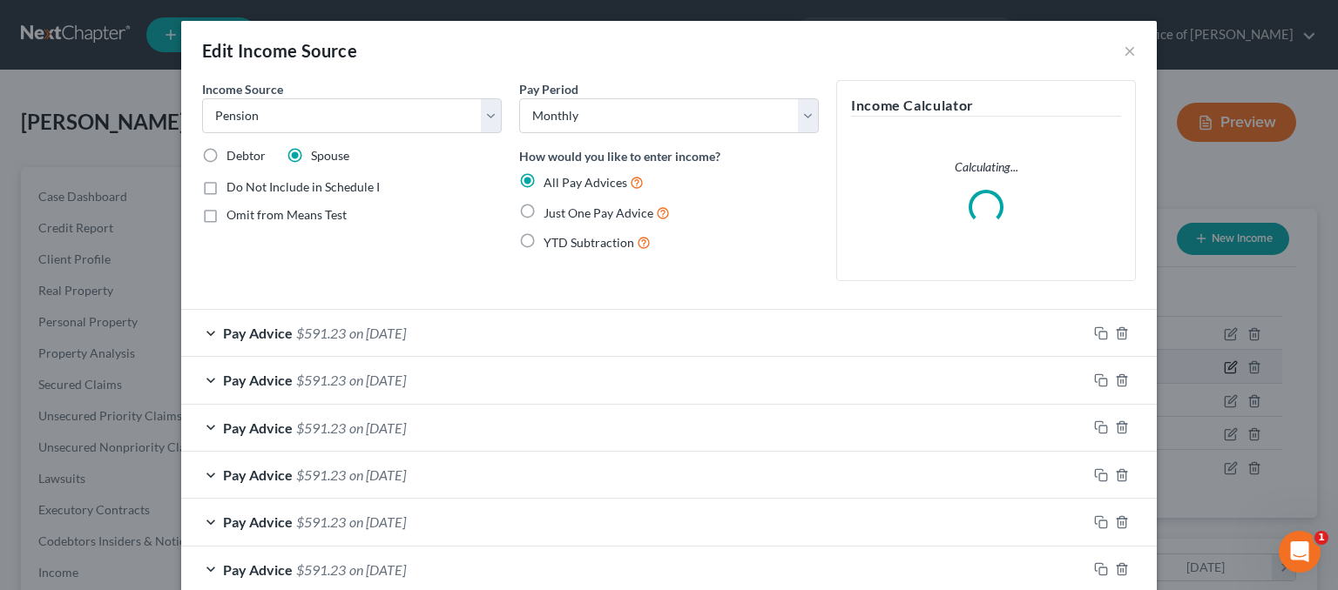
scroll to position [310, 543]
drag, startPoint x: 1094, startPoint y: 335, endPoint x: 1073, endPoint y: 356, distance: 29.6
click at [1094, 335] on icon "button" at bounding box center [1101, 334] width 14 height 14
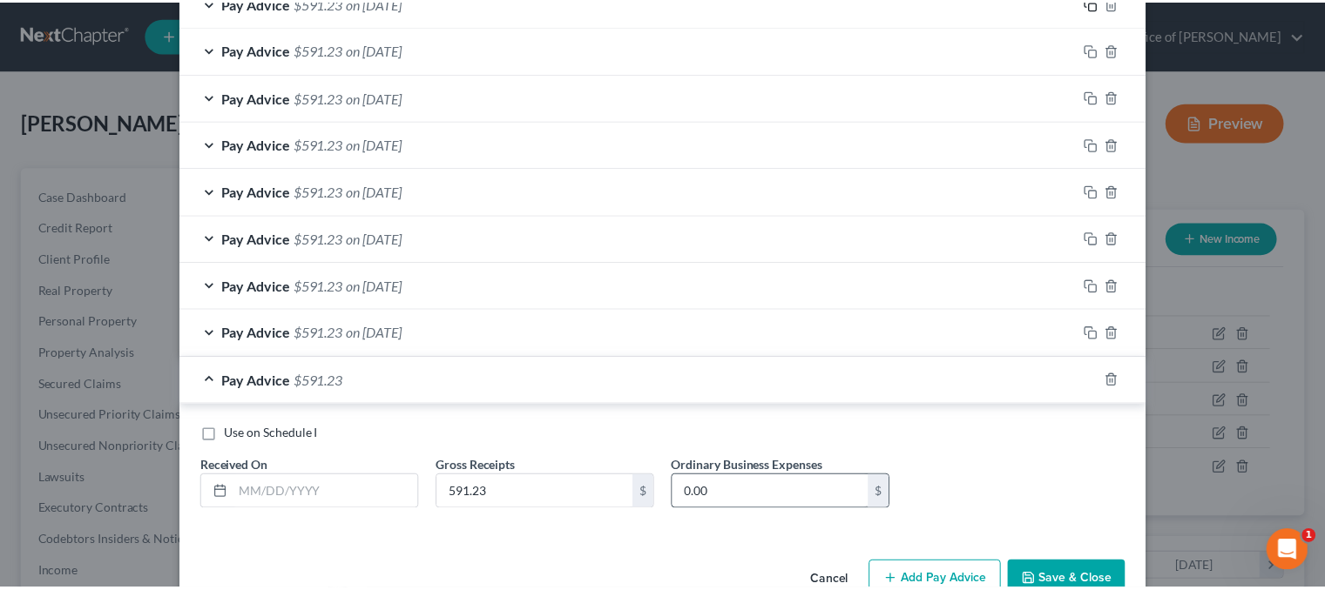
scroll to position [366, 0]
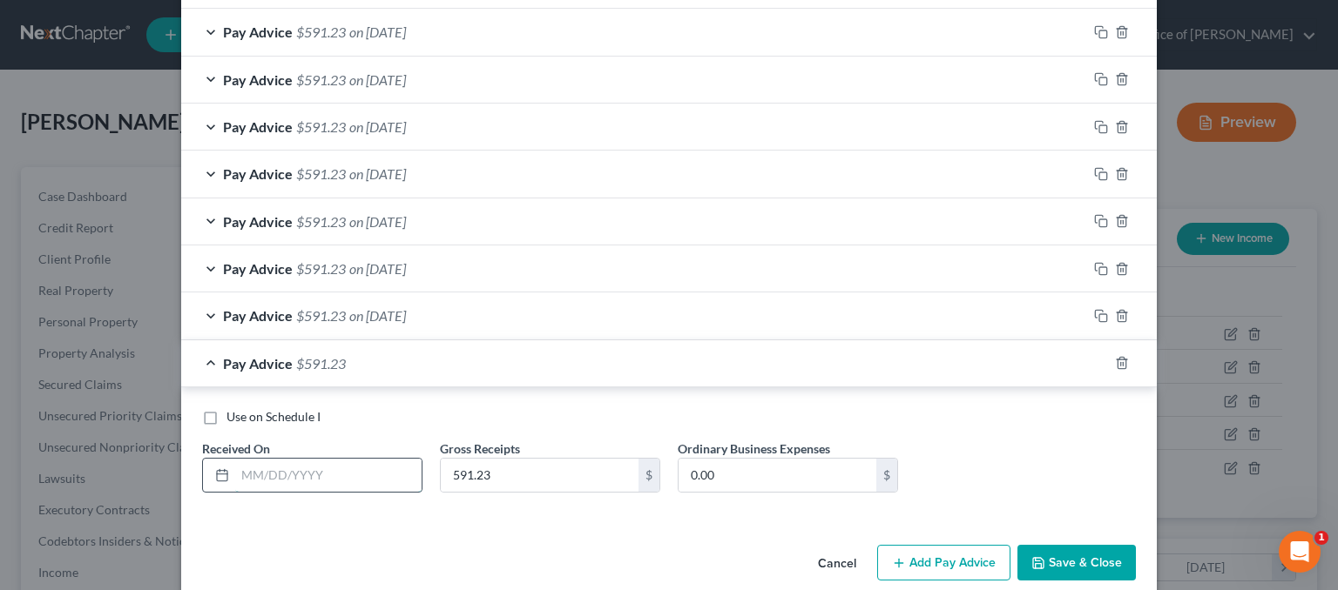
click at [337, 481] on input "text" at bounding box center [328, 475] width 186 height 33
type input "[DATE]"
click at [993, 498] on div "Use on Schedule I Received On * [DATE] Gross Receipts 591.23 $ Ordinary Busines…" at bounding box center [668, 457] width 951 height 98
click at [1047, 559] on button "Save & Close" at bounding box center [1076, 563] width 118 height 37
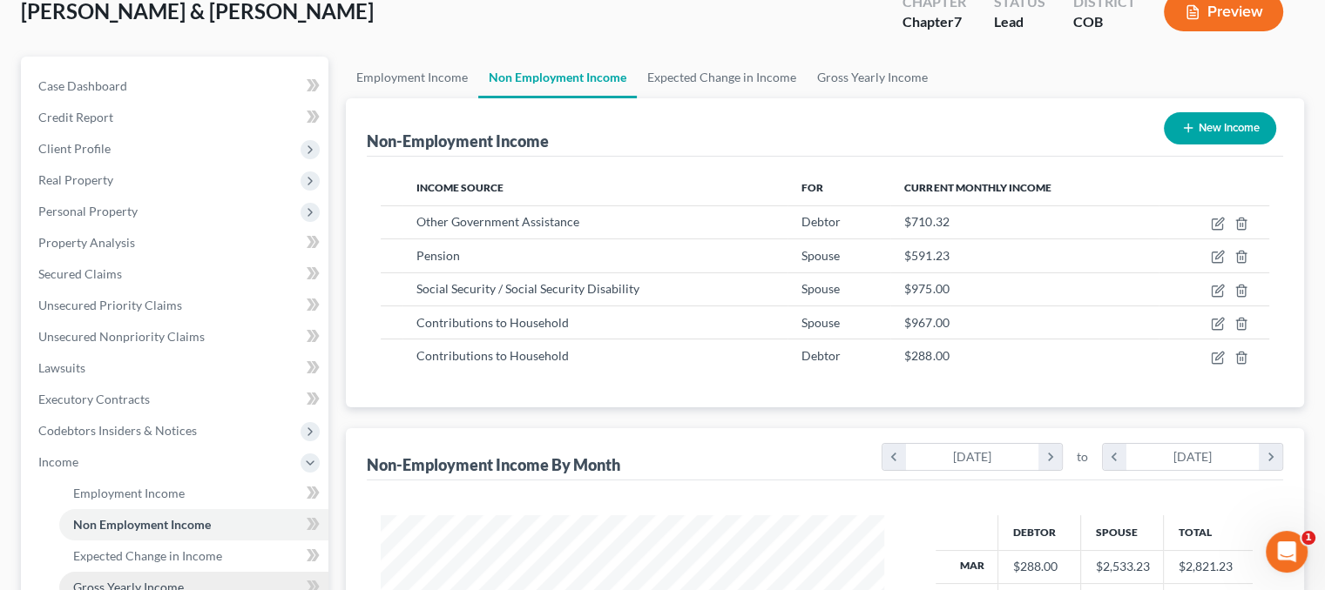
scroll to position [261, 0]
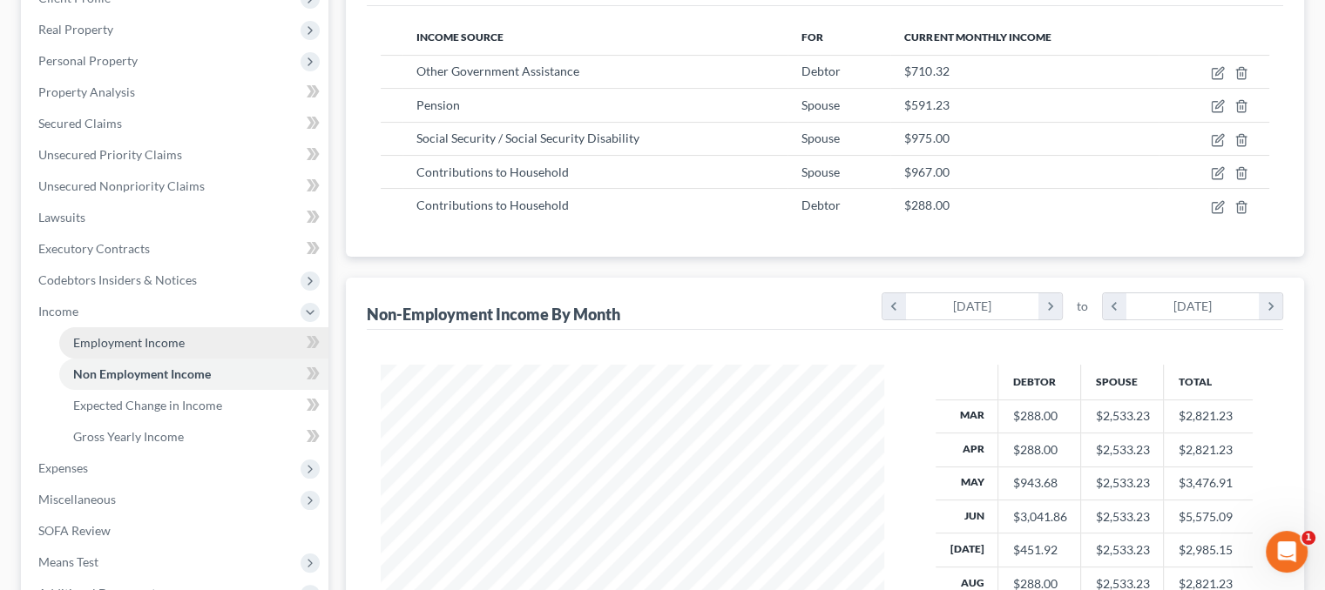
click at [138, 341] on span "Employment Income" at bounding box center [128, 342] width 111 height 15
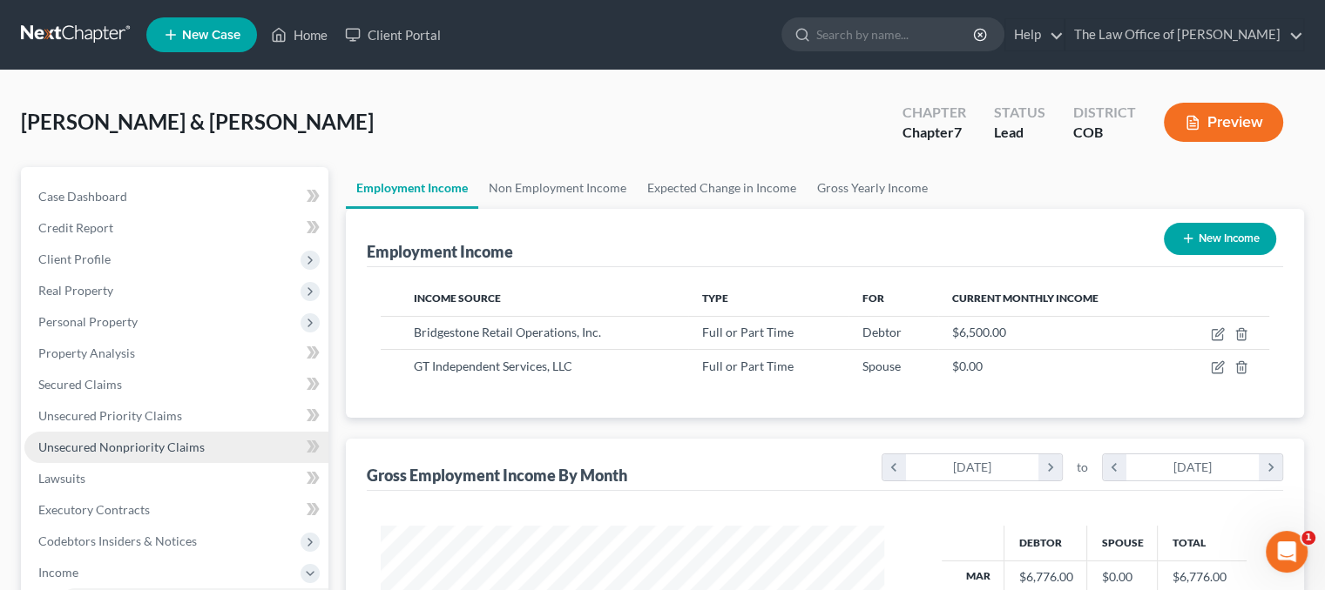
scroll to position [174, 0]
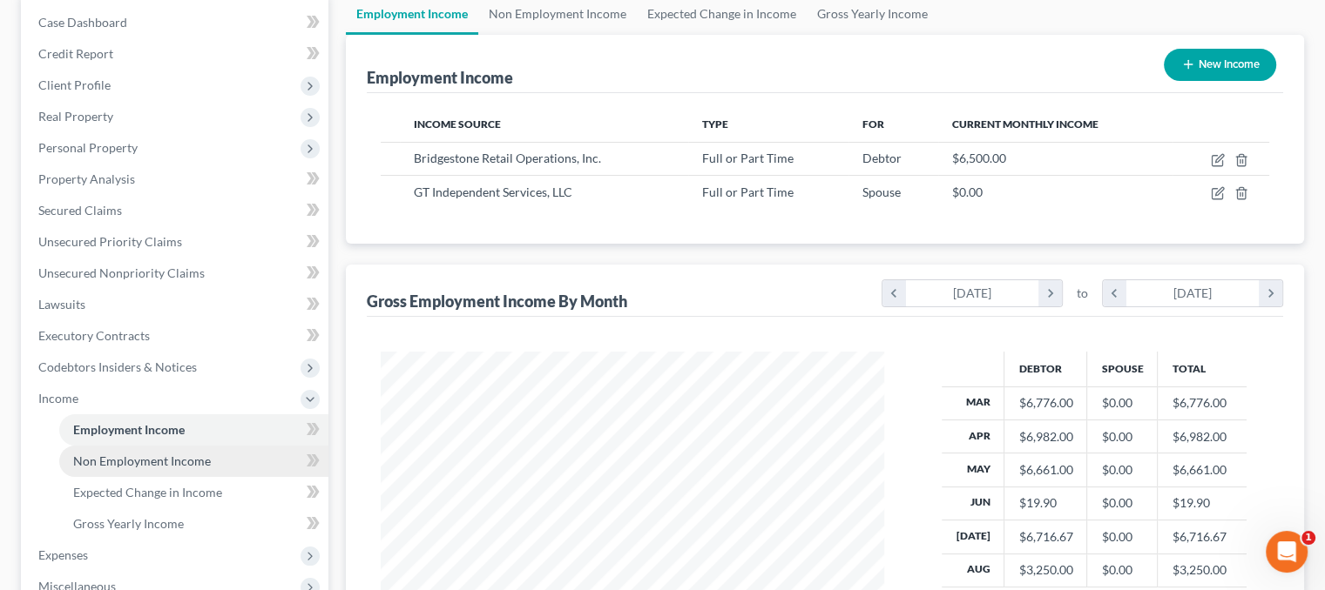
click at [127, 458] on span "Non Employment Income" at bounding box center [142, 461] width 138 height 15
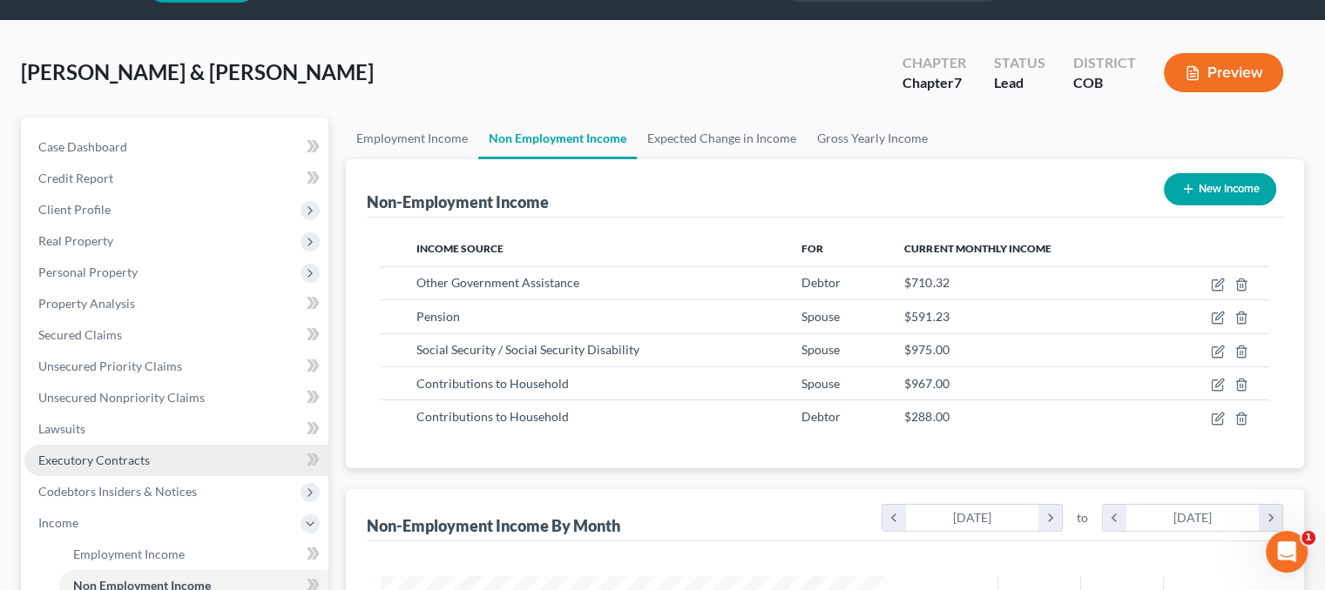
scroll to position [435, 0]
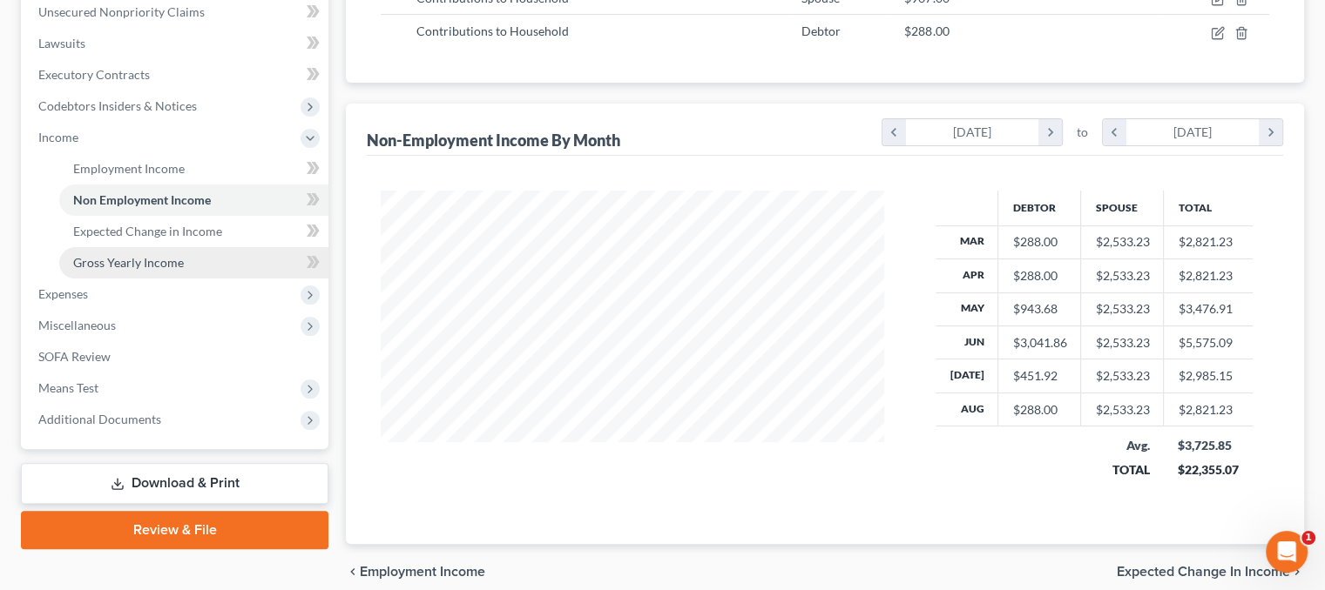
click at [146, 247] on link "Gross Yearly Income" at bounding box center [193, 262] width 269 height 31
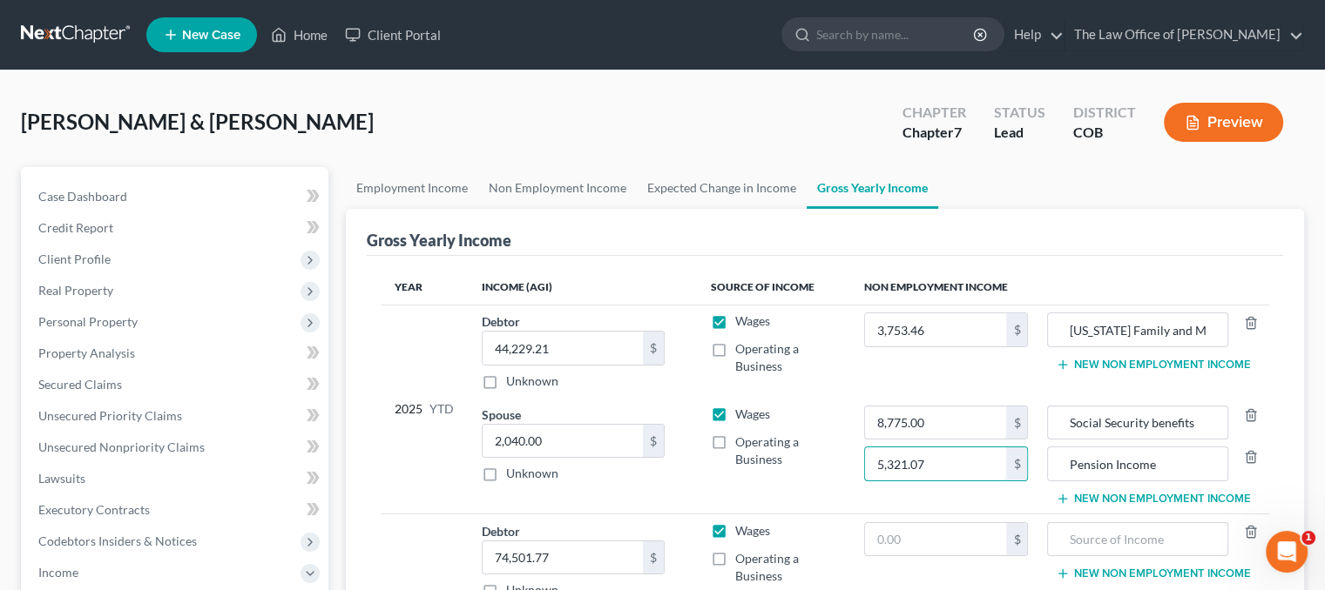
type input "5,321.07"
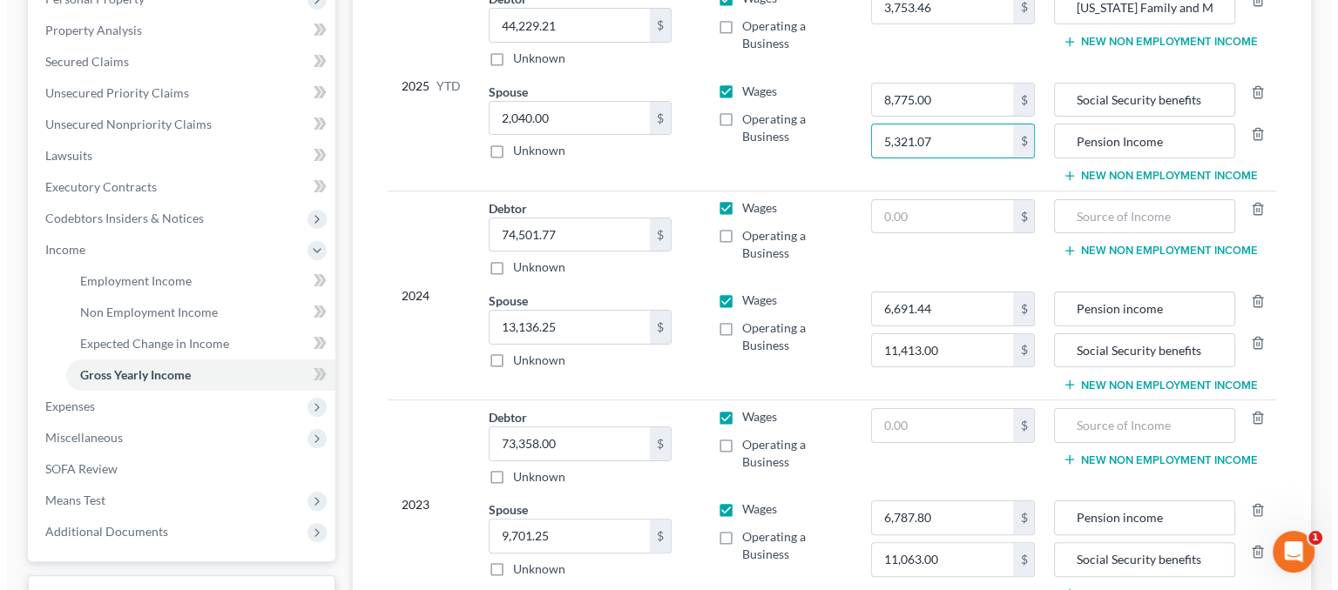
scroll to position [495, 0]
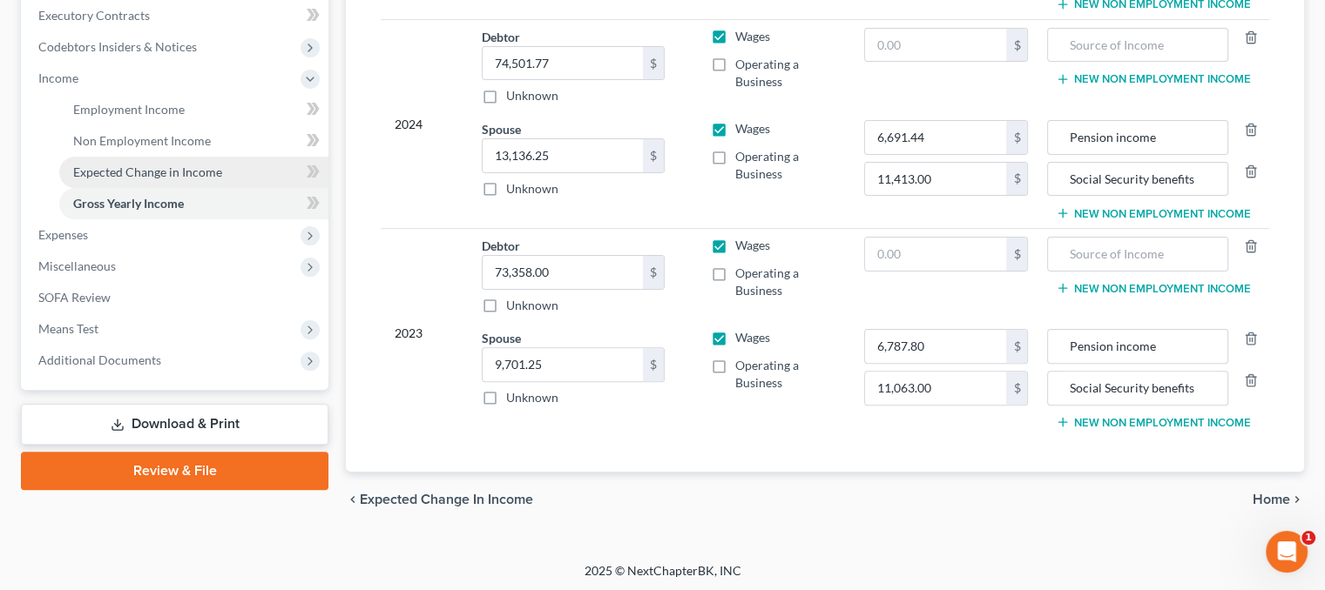
click at [197, 181] on link "Expected Change in Income" at bounding box center [193, 172] width 269 height 31
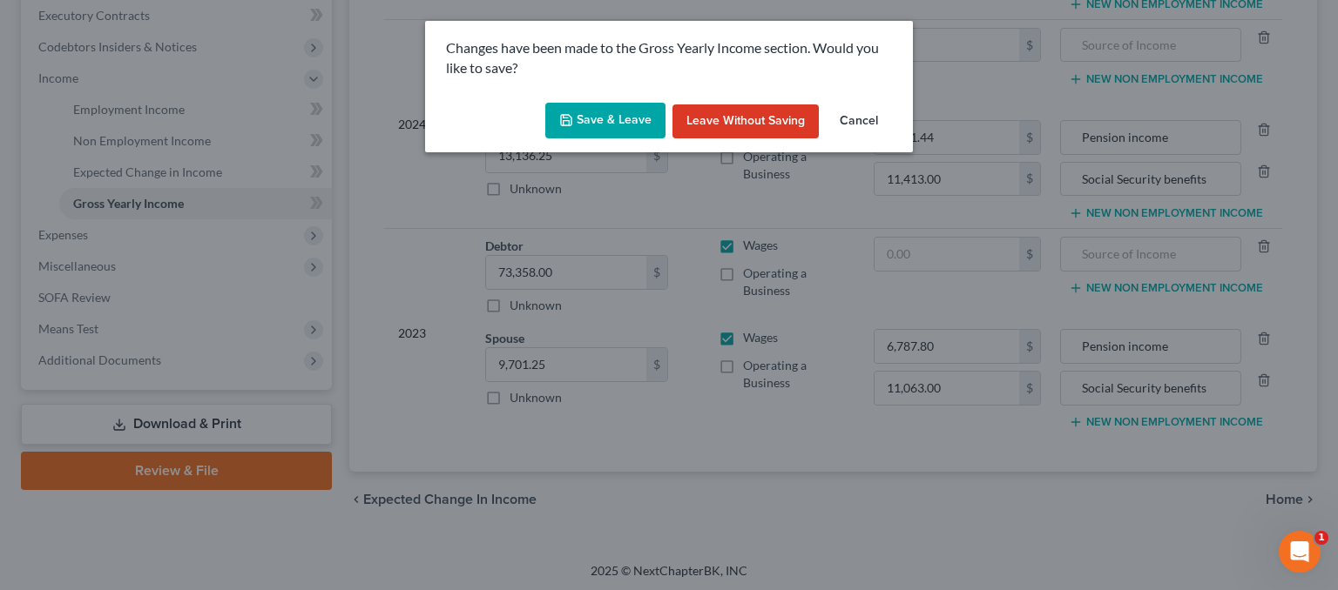
click at [630, 132] on button "Save & Leave" at bounding box center [605, 121] width 120 height 37
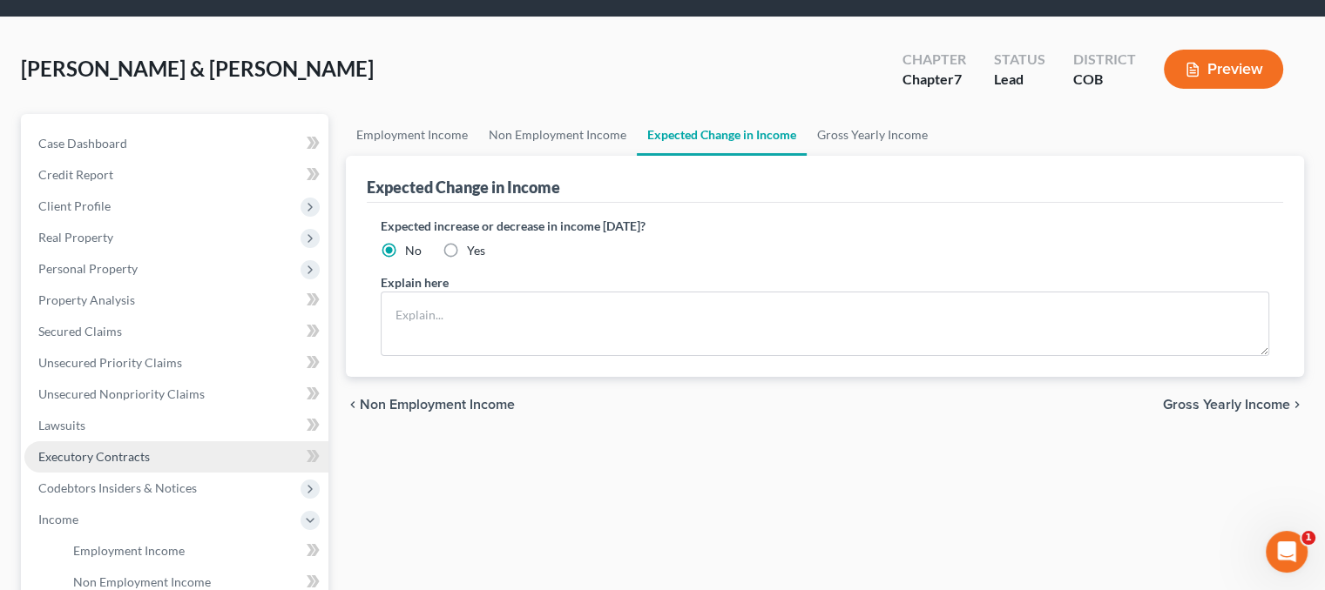
scroll to position [261, 0]
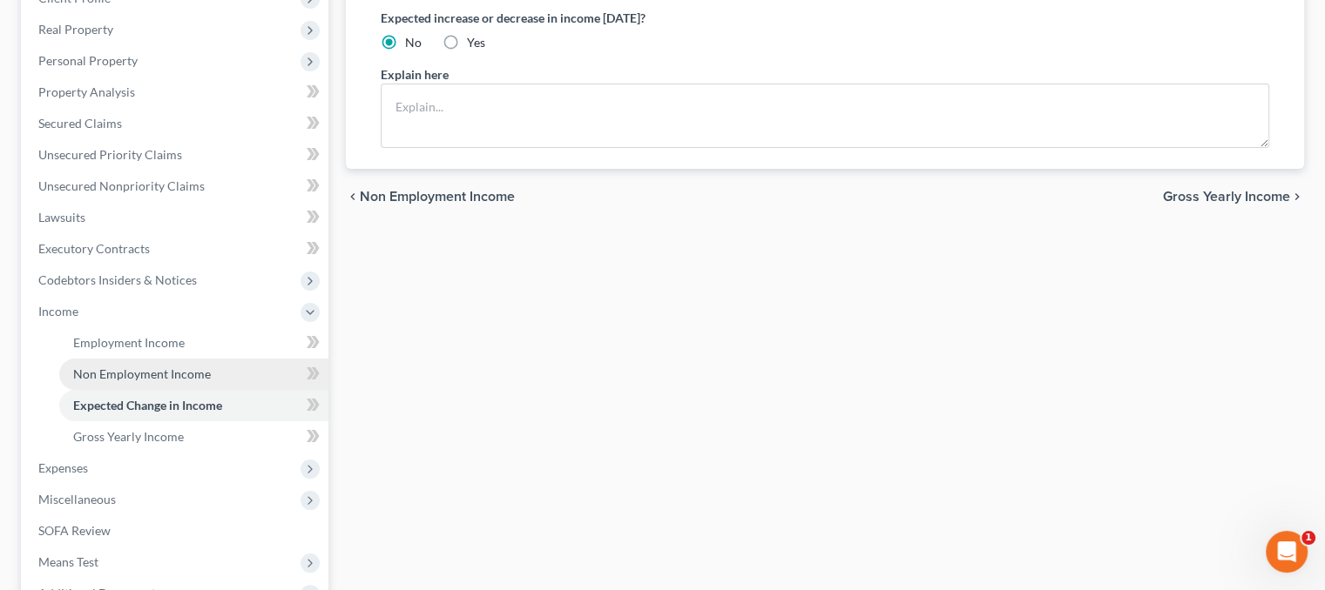
click at [104, 370] on span "Non Employment Income" at bounding box center [142, 374] width 138 height 15
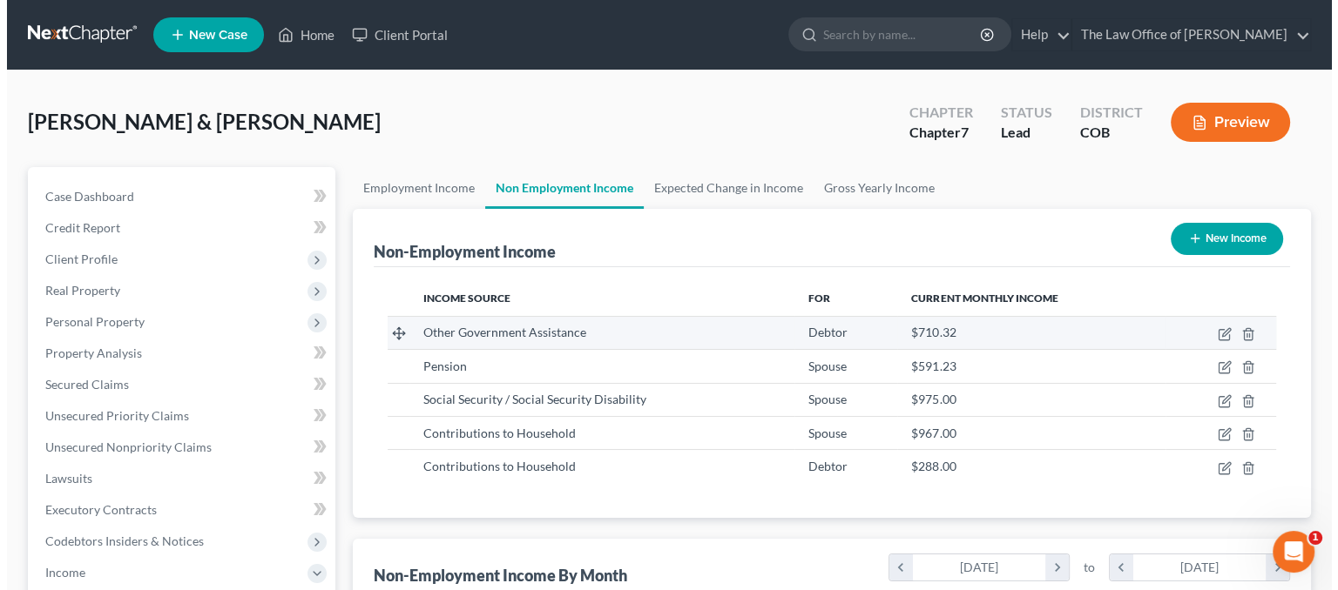
scroll to position [310, 537]
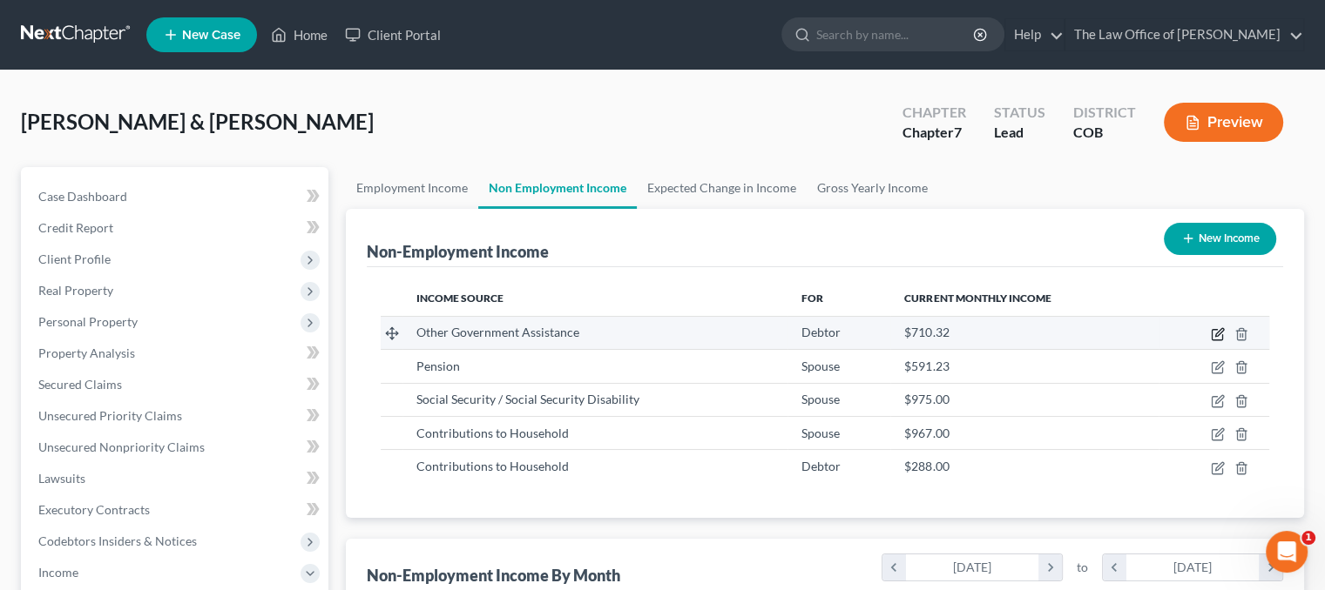
click at [1218, 335] on icon "button" at bounding box center [1217, 334] width 14 height 14
select select "5"
select select "3"
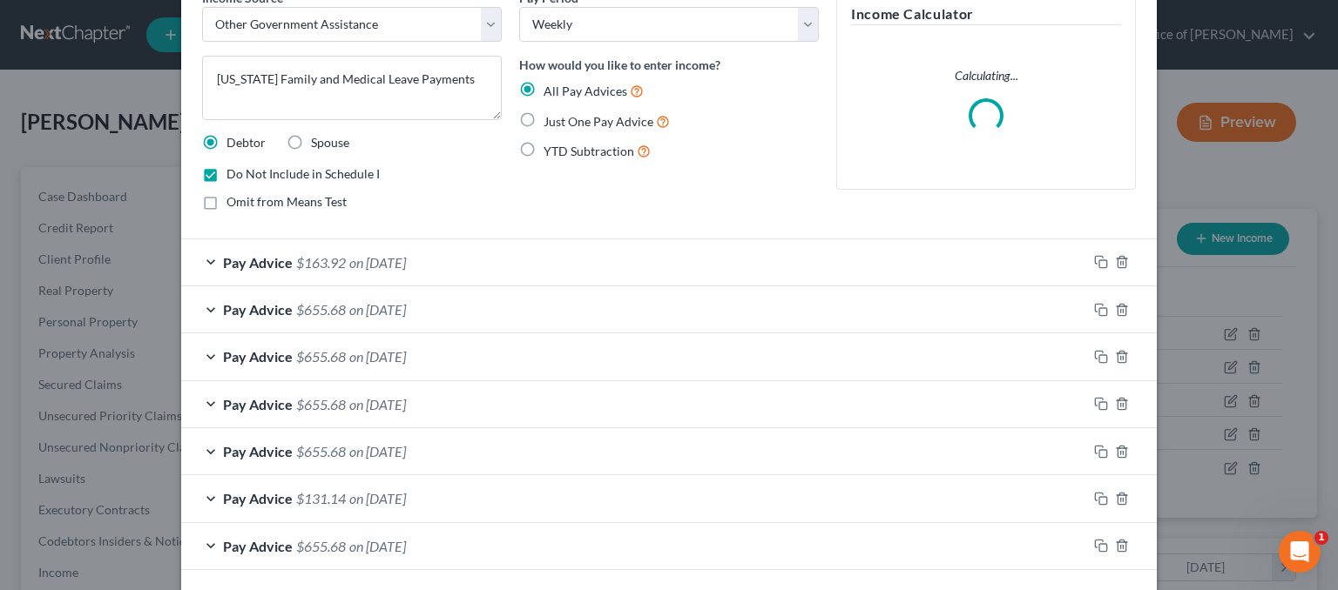
scroll to position [165, 0]
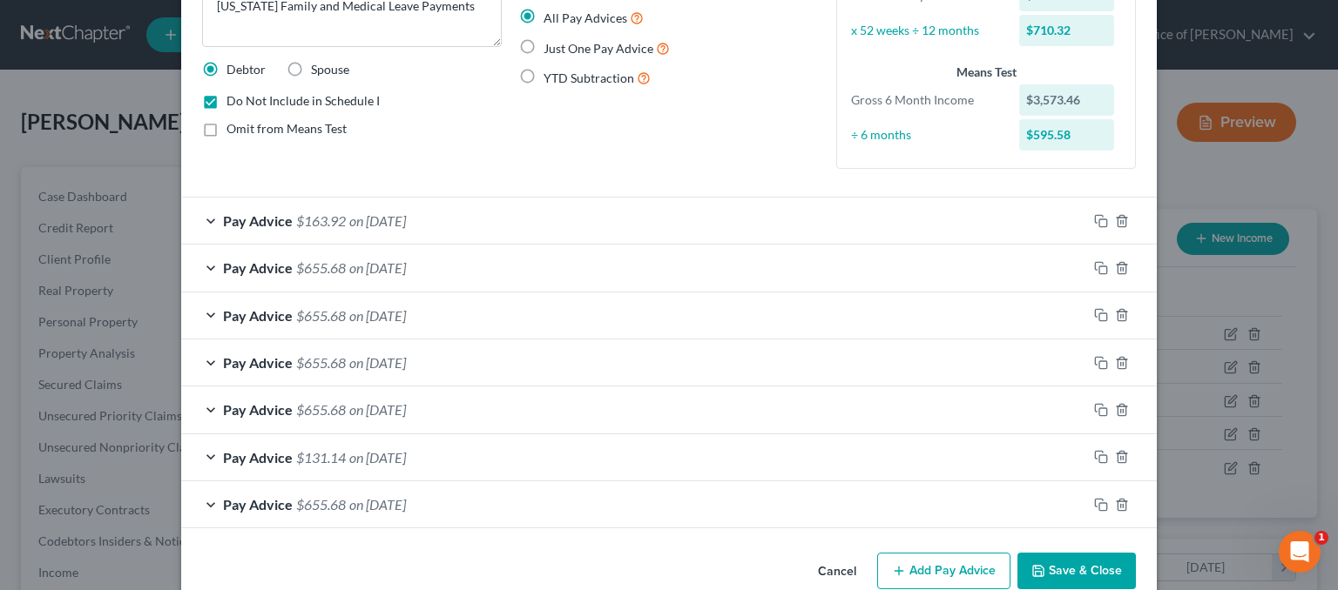
click at [223, 498] on span "Pay Advice" at bounding box center [258, 504] width 70 height 17
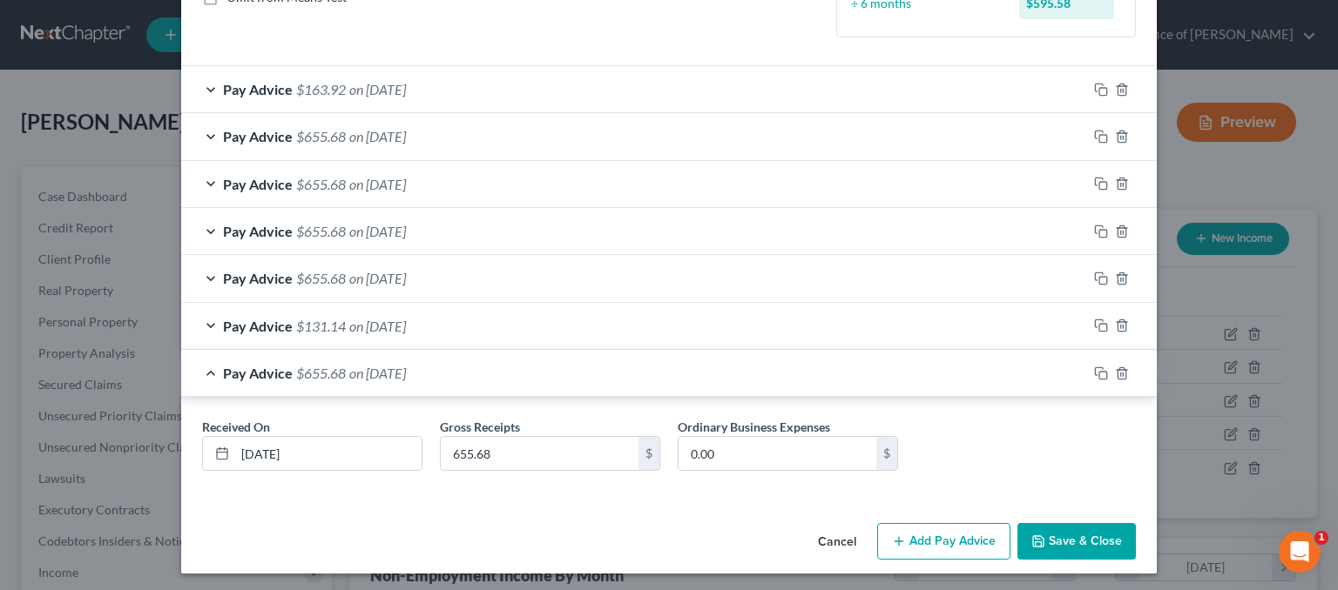
scroll to position [298, 0]
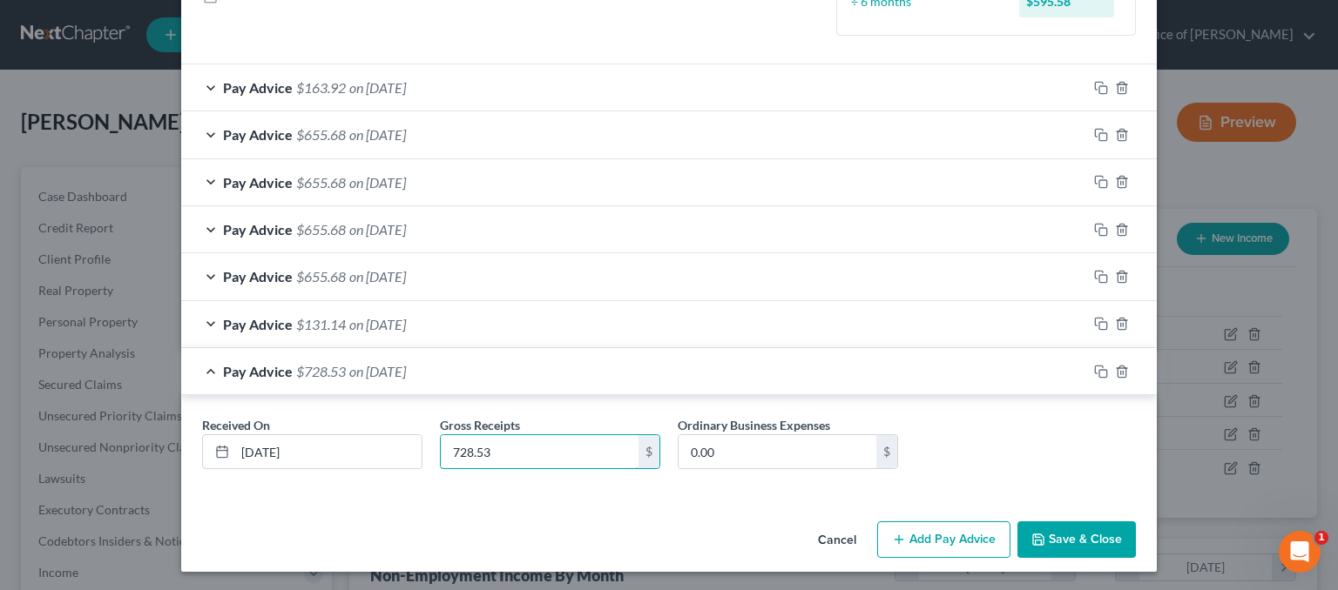
drag, startPoint x: 548, startPoint y: 440, endPoint x: 425, endPoint y: 443, distance: 122.8
click at [431, 443] on div "Gross Receipts 728.53 $" at bounding box center [550, 442] width 238 height 53
type input "728.53"
drag, startPoint x: 718, startPoint y: 436, endPoint x: 725, endPoint y: 445, distance: 11.7
click at [718, 436] on input "0.00" at bounding box center [777, 451] width 198 height 33
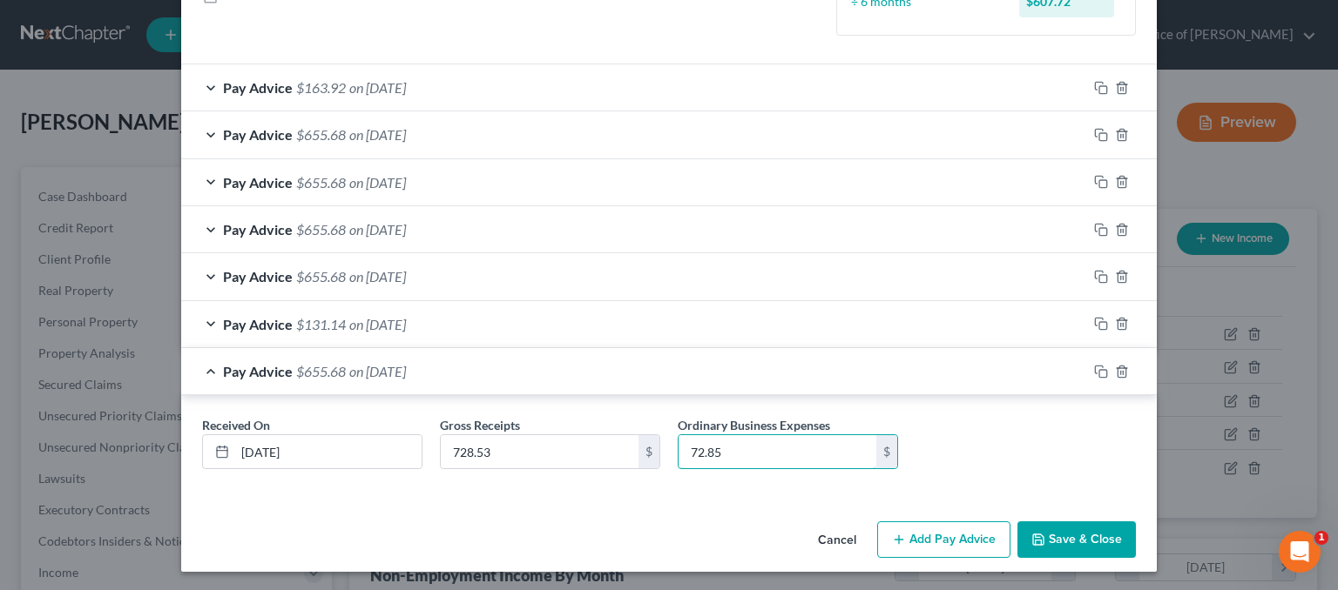
type input "72.85"
click at [406, 271] on span "on [DATE]" at bounding box center [377, 276] width 57 height 17
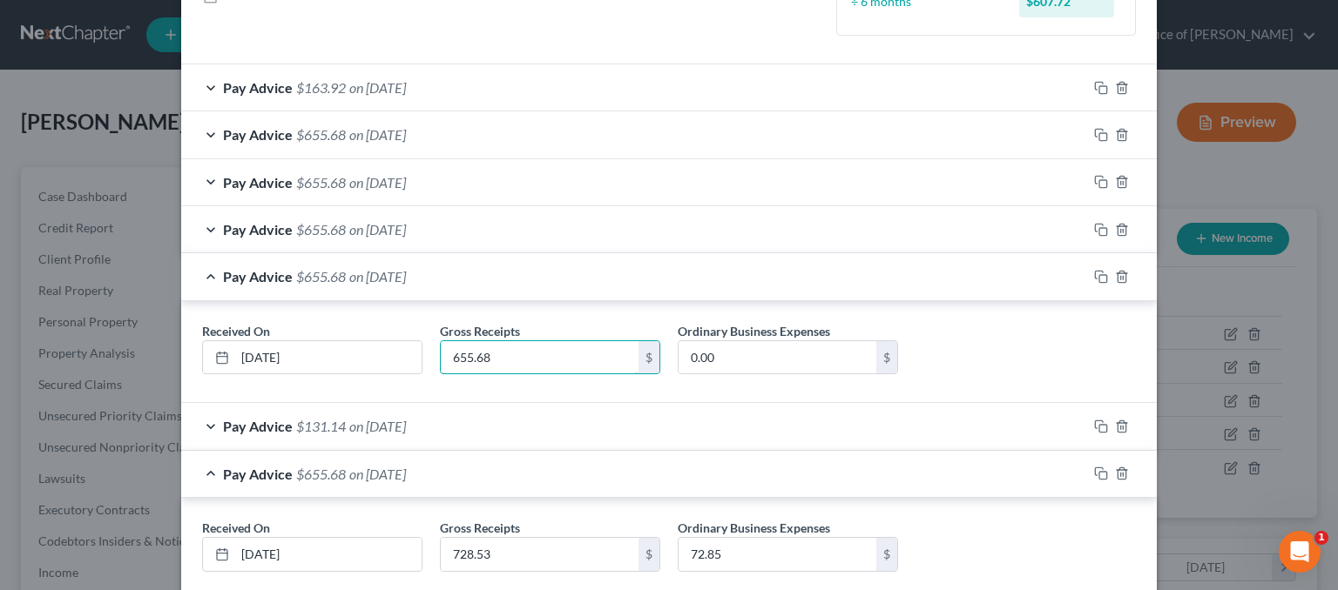
paste input "728.53"
type input "728.53"
type input "72.85"
click at [349, 229] on span "on [DATE]" at bounding box center [377, 229] width 57 height 17
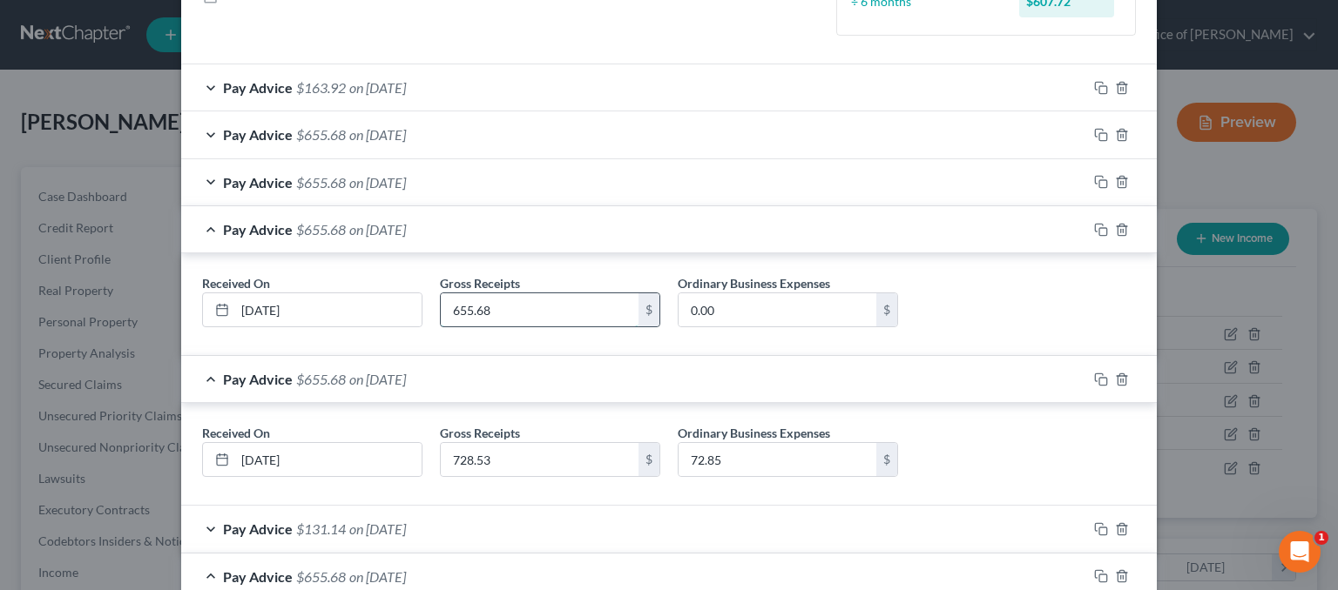
click at [520, 307] on input "655.68" at bounding box center [540, 309] width 198 height 33
paste input "728.53"
type input "[DATE]"
paste input "728.53"
type input "728.53"
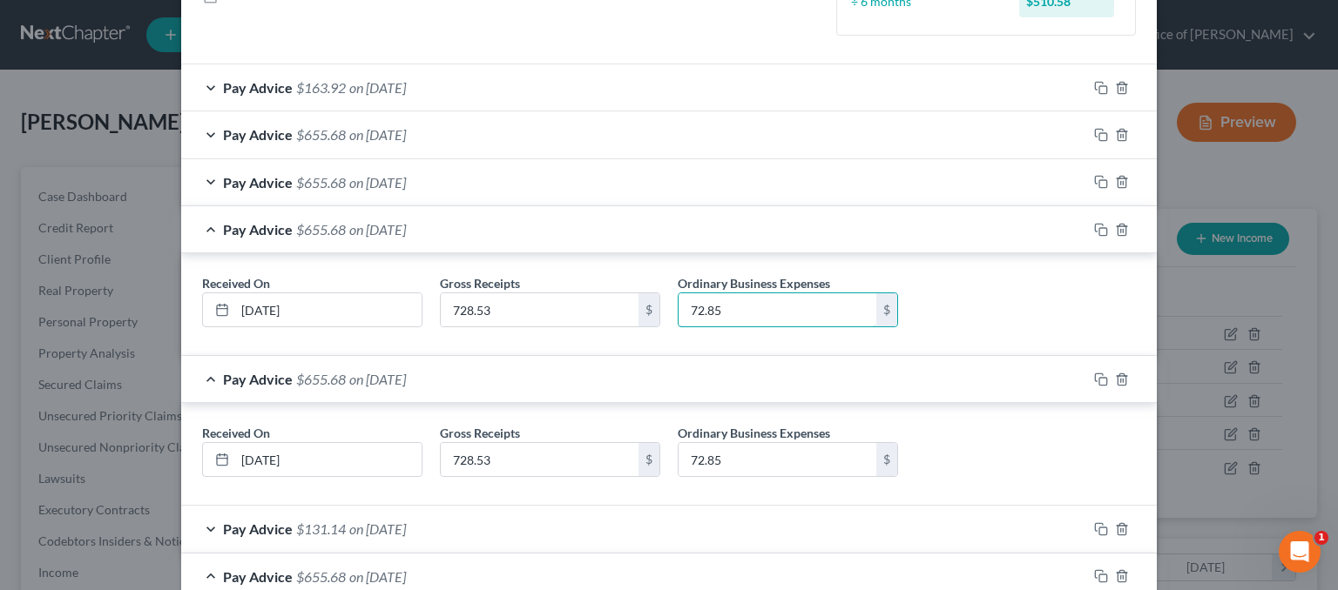
type input "72.85"
click at [374, 185] on span "on [DATE]" at bounding box center [377, 182] width 57 height 17
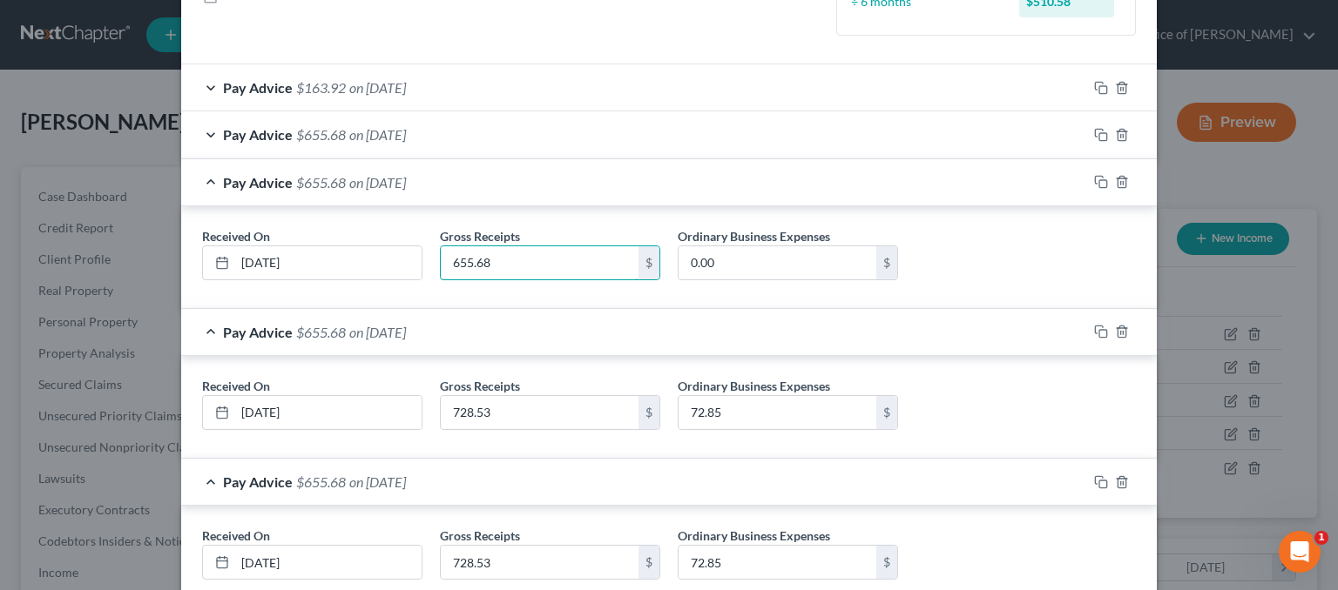
paste input "728.53"
type input "728.53"
click at [743, 252] on input "0.00" at bounding box center [777, 262] width 198 height 33
type input "72.85"
click at [549, 130] on div "Pay Advice $655.68 on [DATE]" at bounding box center [634, 134] width 906 height 46
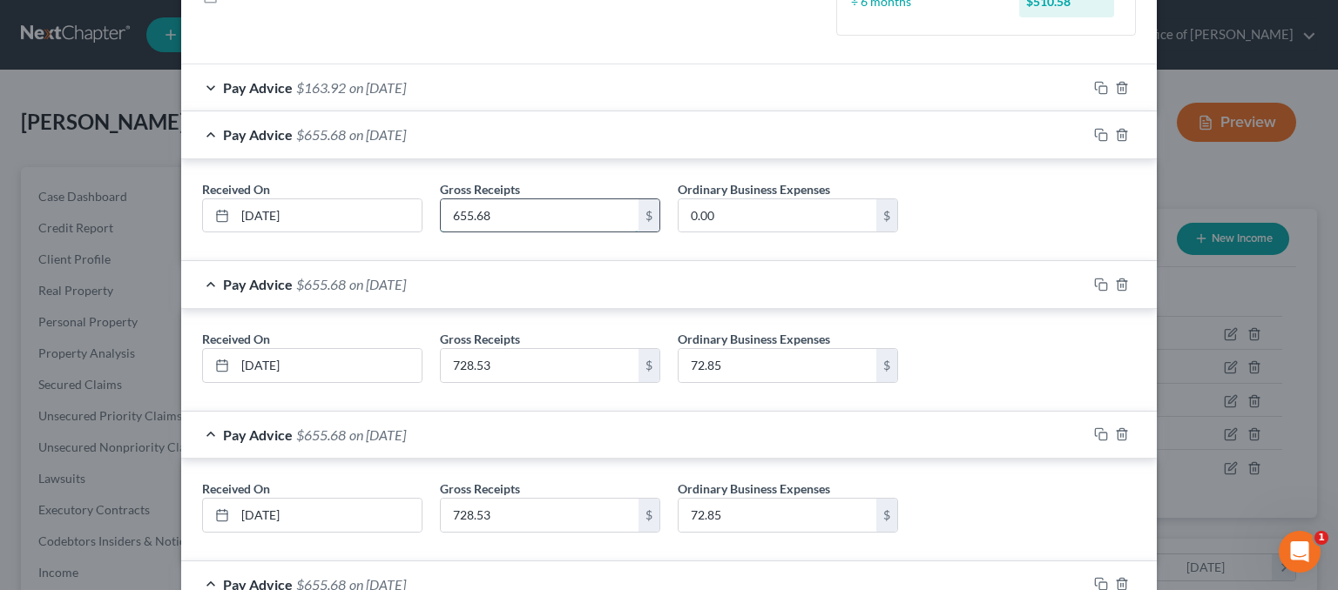
click at [588, 213] on input "655.68" at bounding box center [540, 215] width 198 height 33
paste input "728.53"
type input "728.53"
click at [763, 225] on input "0.00" at bounding box center [777, 215] width 198 height 33
type input "72.85"
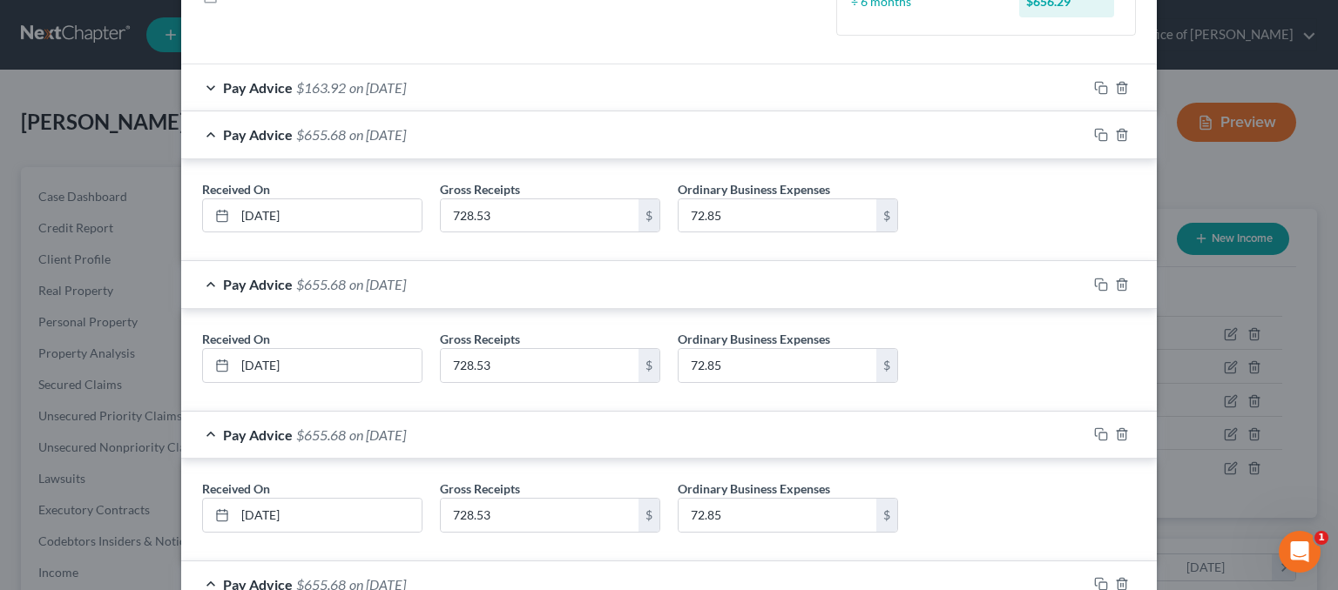
click at [563, 87] on div "Pay Advice $163.92 on [DATE]" at bounding box center [634, 87] width 906 height 46
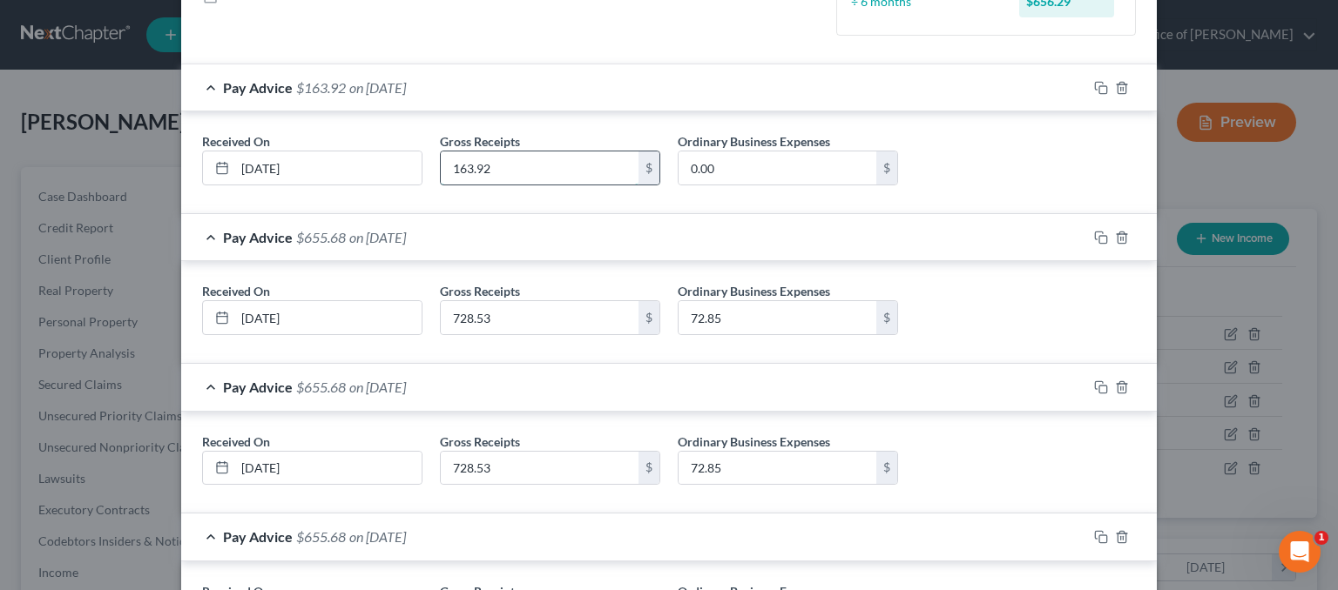
click at [514, 157] on input "163.92" at bounding box center [540, 168] width 198 height 33
type input "182.13"
click at [717, 164] on input "0.00" at bounding box center [777, 168] width 198 height 33
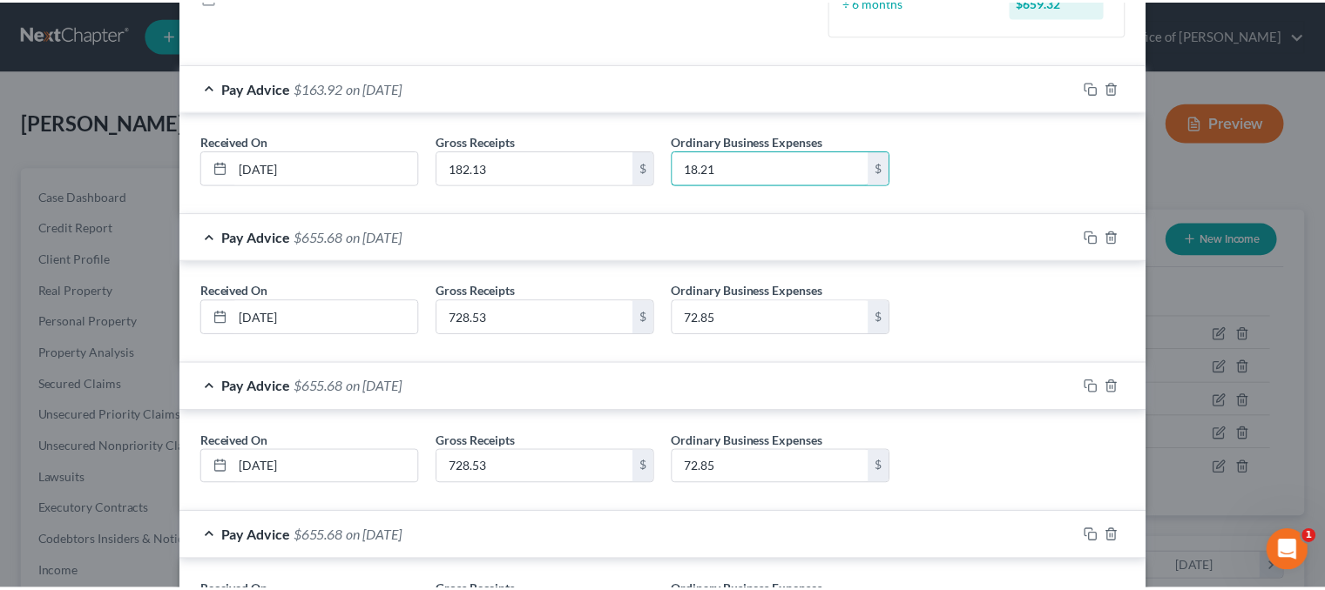
scroll to position [808, 0]
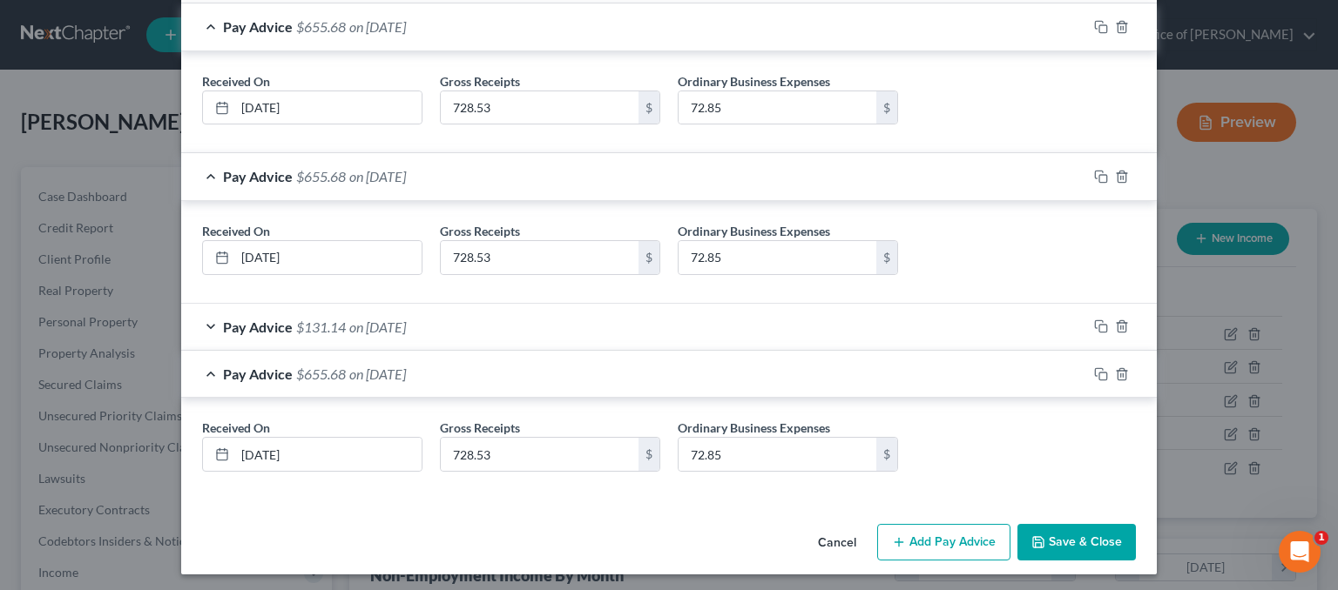
type input "18.21"
click at [1089, 556] on div "Cancel Add Pay Advice Save & Close" at bounding box center [668, 545] width 975 height 57
click at [1091, 536] on button "Save & Close" at bounding box center [1076, 542] width 118 height 37
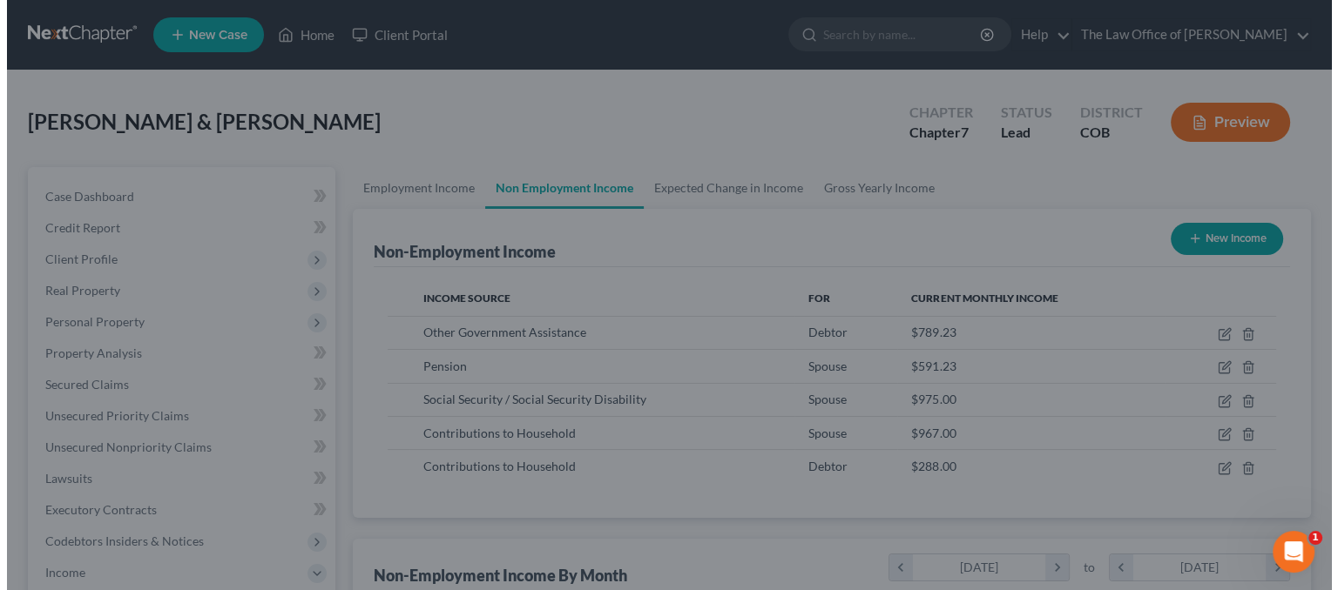
scroll to position [870506, 870278]
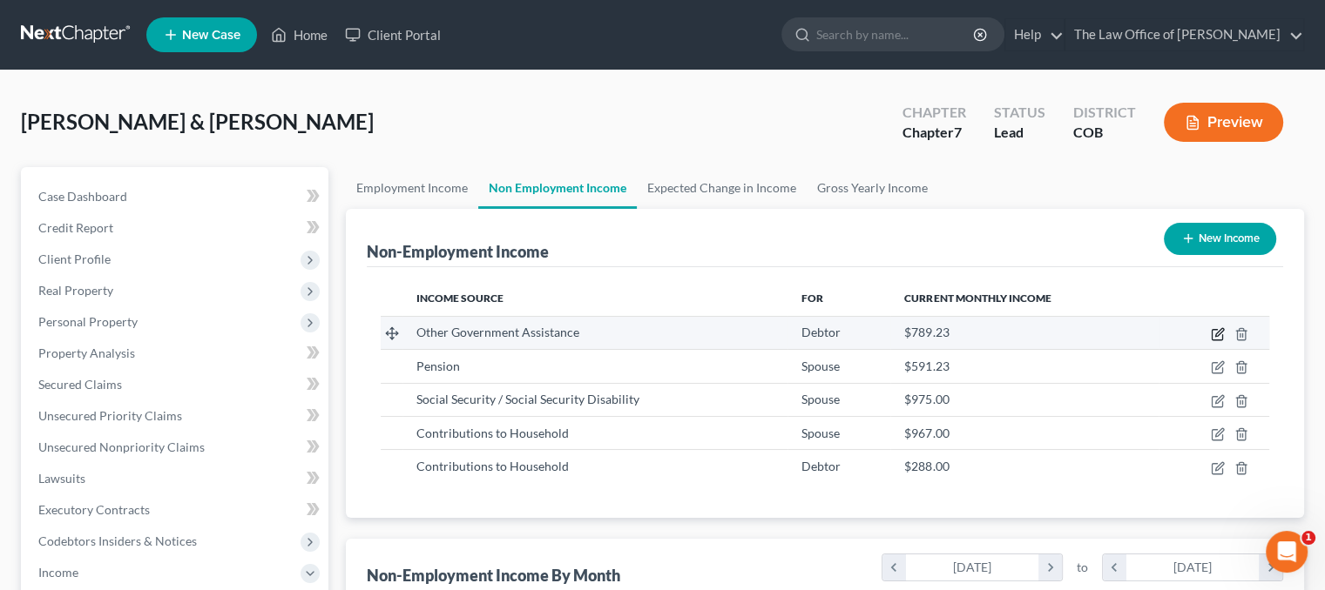
click at [1214, 338] on icon "button" at bounding box center [1217, 334] width 14 height 14
select select "5"
select select "3"
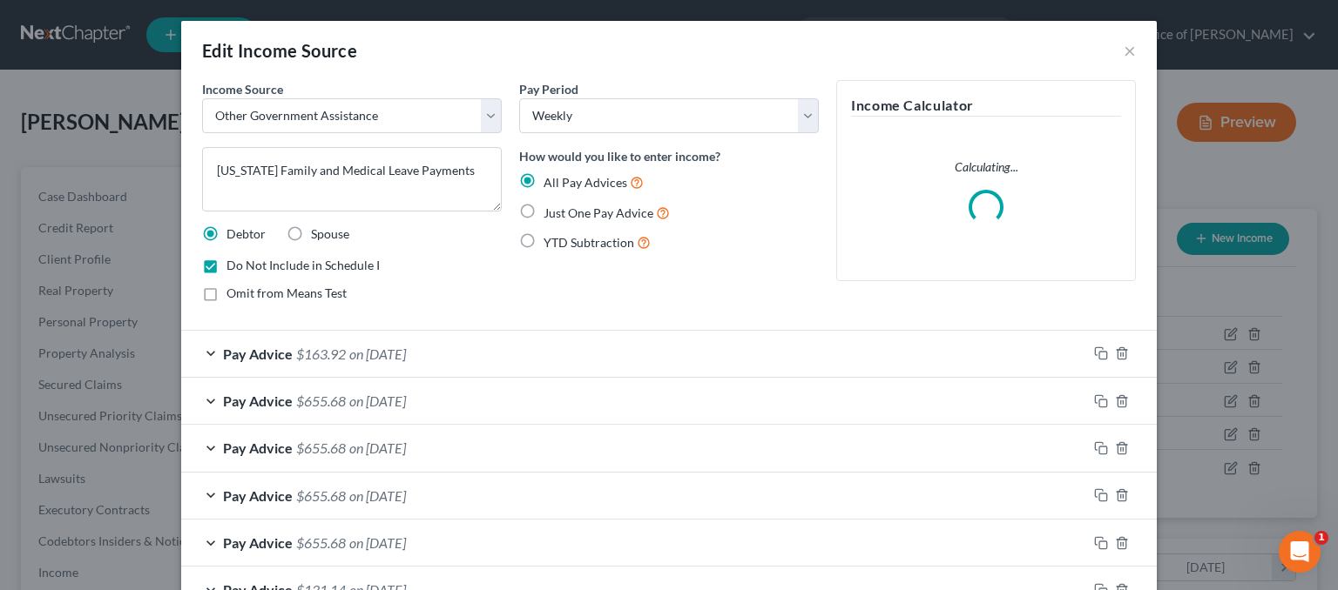
scroll to position [310, 543]
click at [810, 401] on div "Pay Advice $655.68 on [DATE]" at bounding box center [634, 401] width 906 height 46
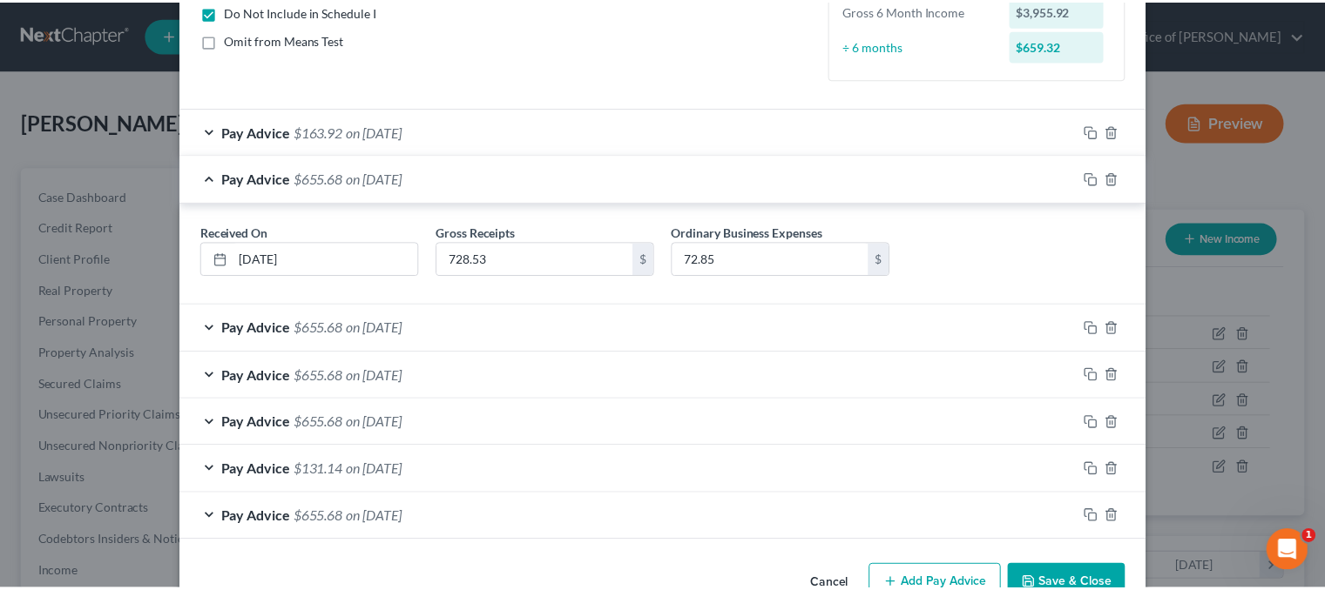
scroll to position [299, 0]
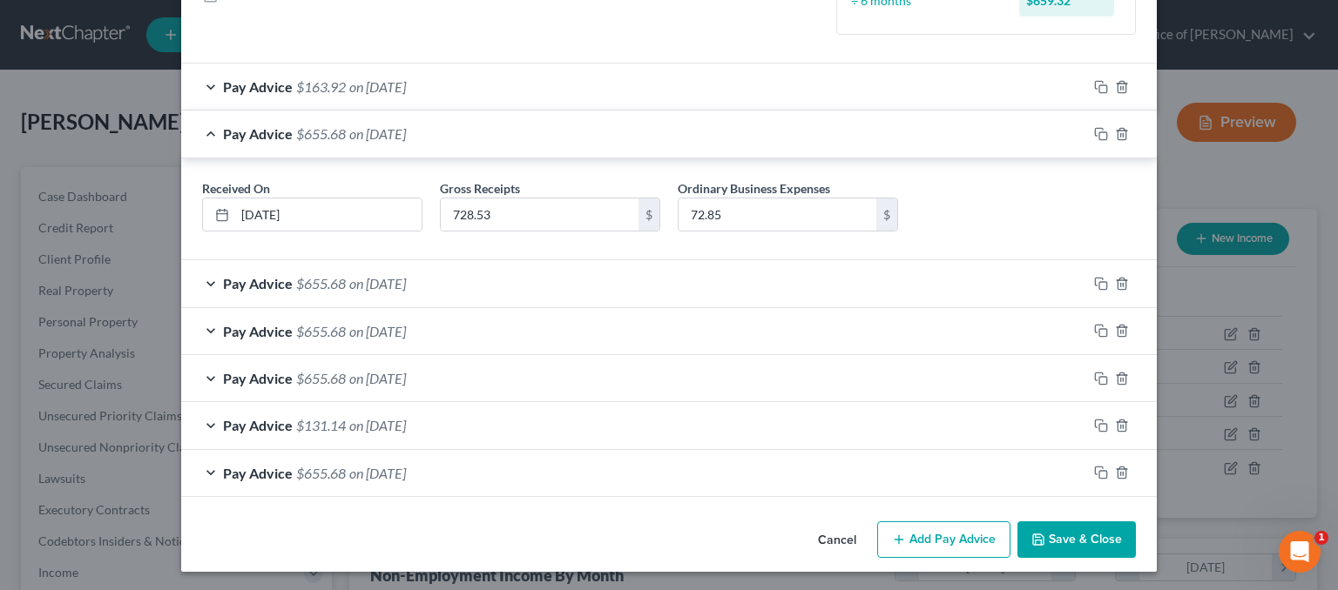
click at [1080, 542] on button "Save & Close" at bounding box center [1076, 540] width 118 height 37
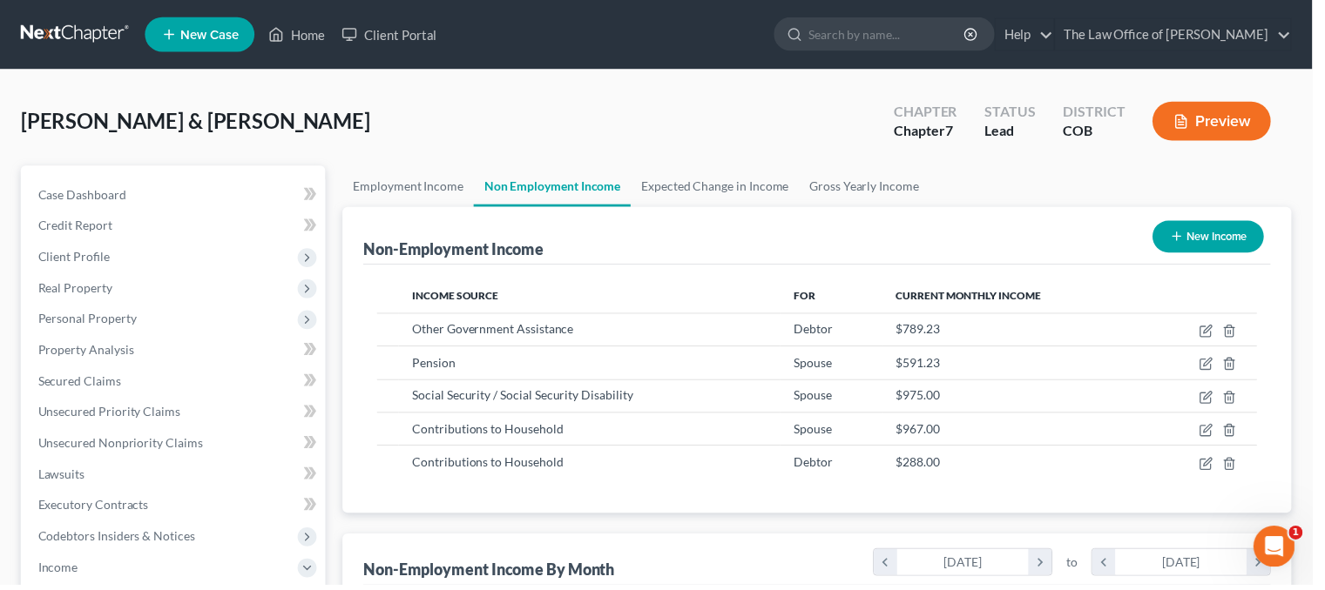
scroll to position [870506, 870278]
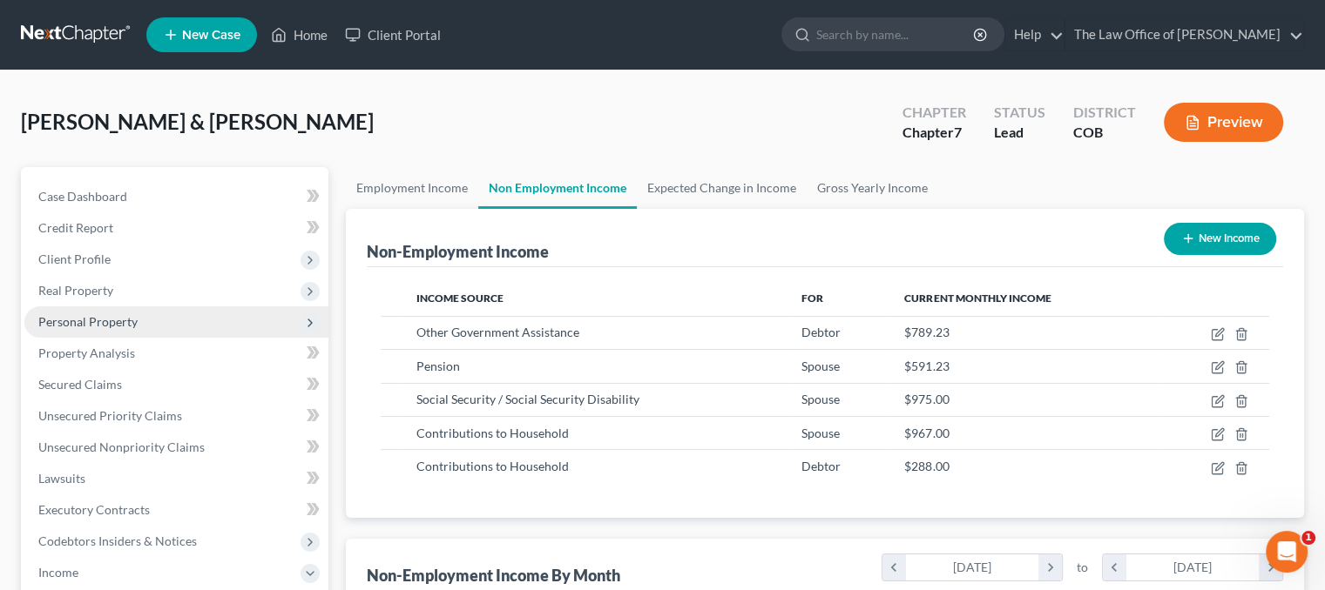
click at [99, 325] on span "Personal Property" at bounding box center [87, 321] width 99 height 15
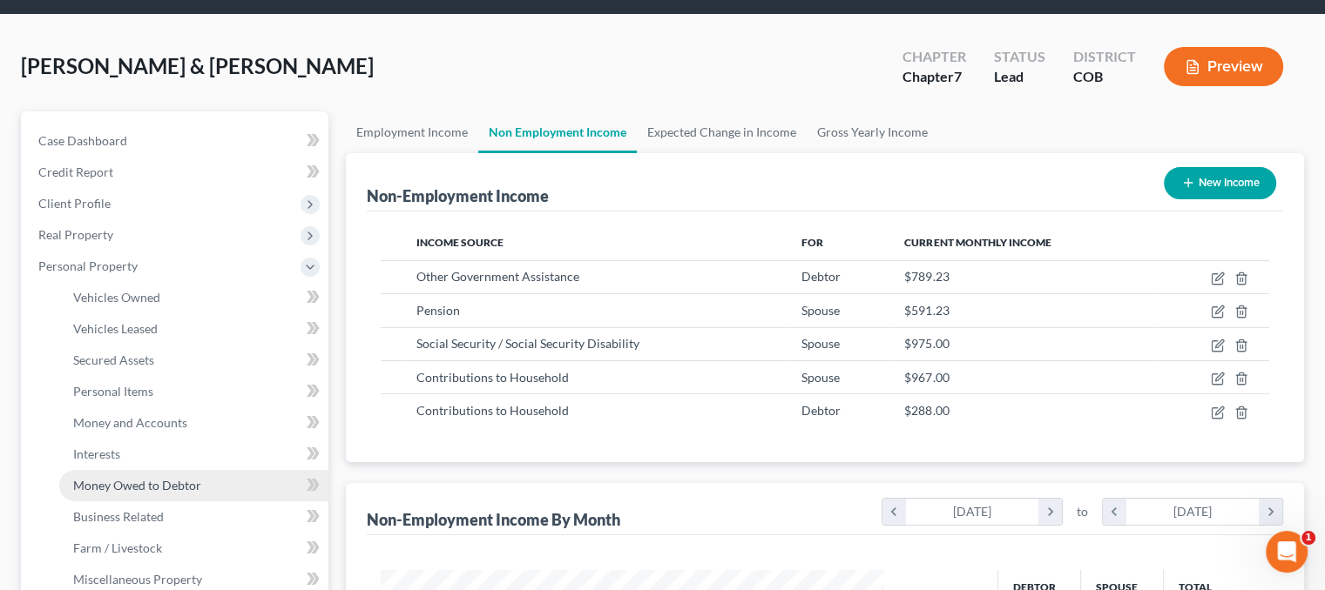
scroll to position [87, 0]
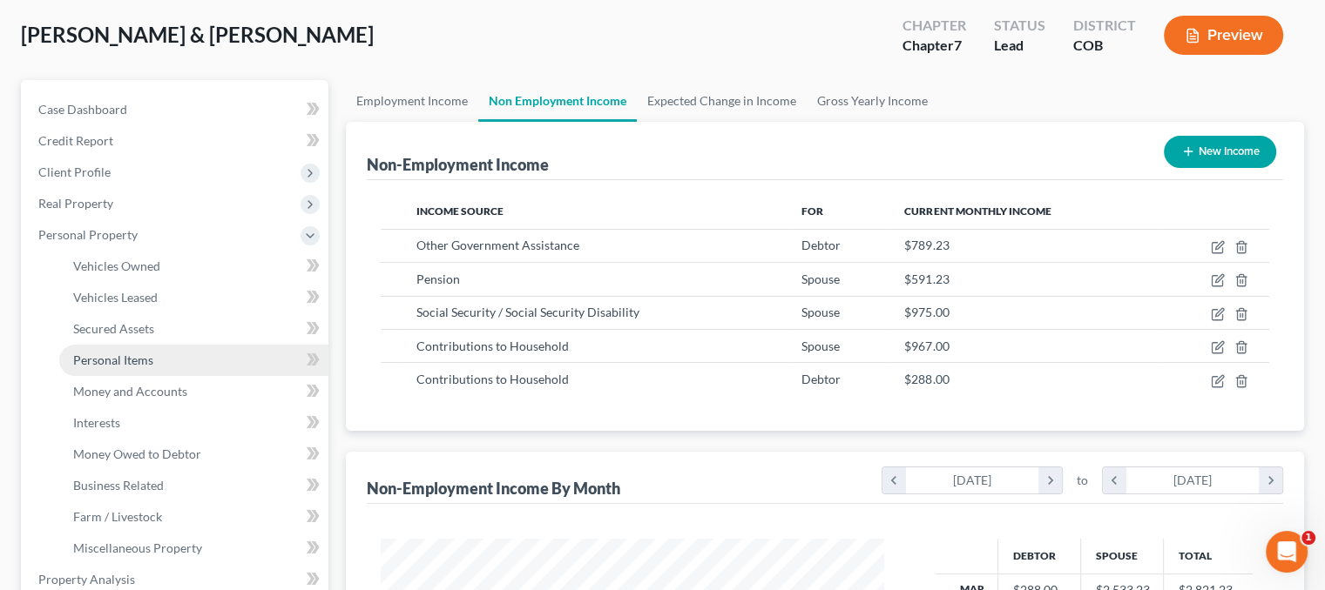
click at [146, 358] on span "Personal Items" at bounding box center [113, 360] width 80 height 15
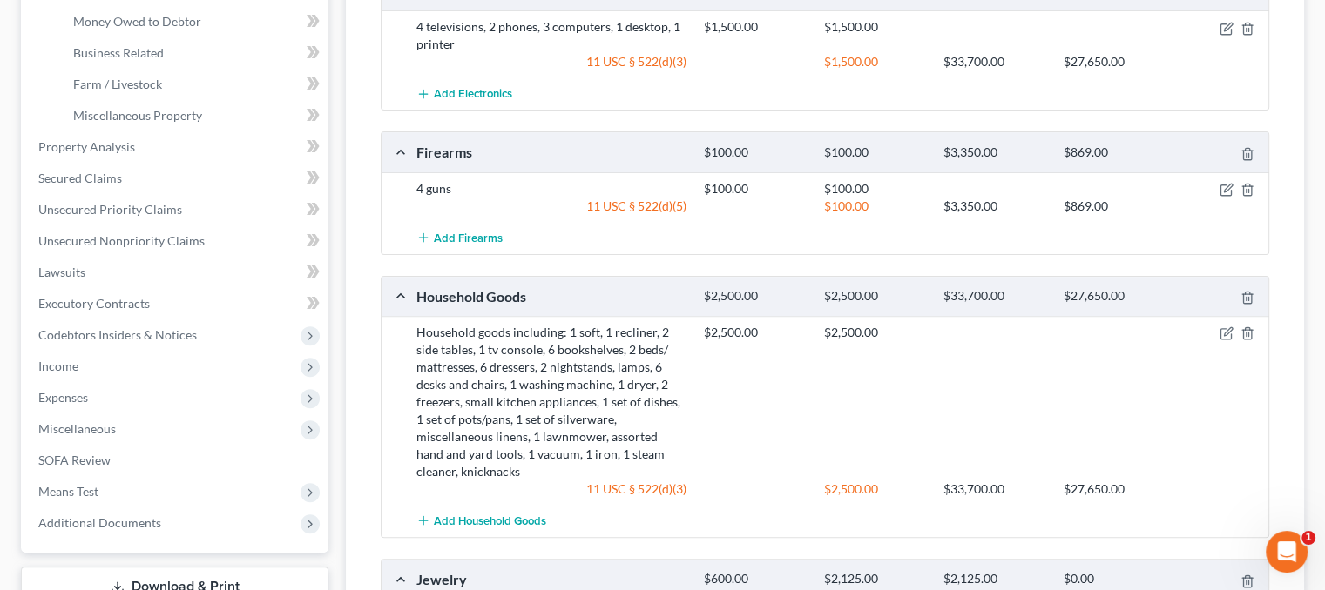
scroll to position [519, 0]
drag, startPoint x: 139, startPoint y: 105, endPoint x: 593, endPoint y: 125, distance: 454.1
click at [140, 105] on link "Miscellaneous Property" at bounding box center [193, 116] width 269 height 31
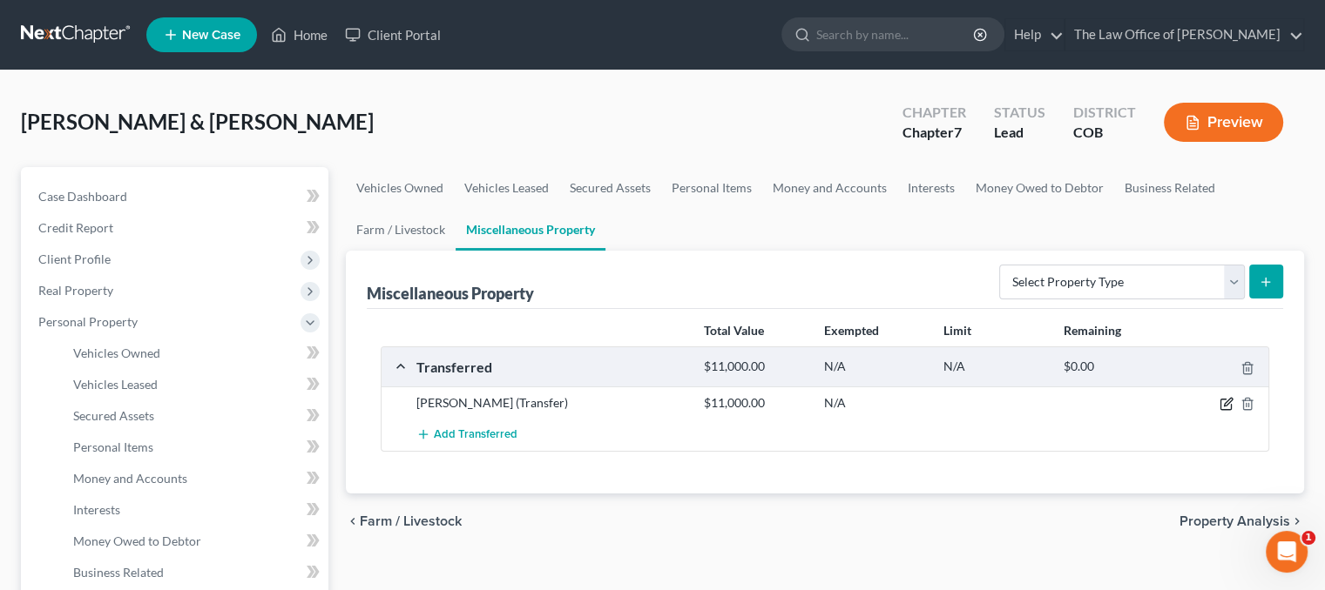
click at [1230, 402] on icon "button" at bounding box center [1226, 404] width 14 height 14
select select "Ordinary ([DATE])"
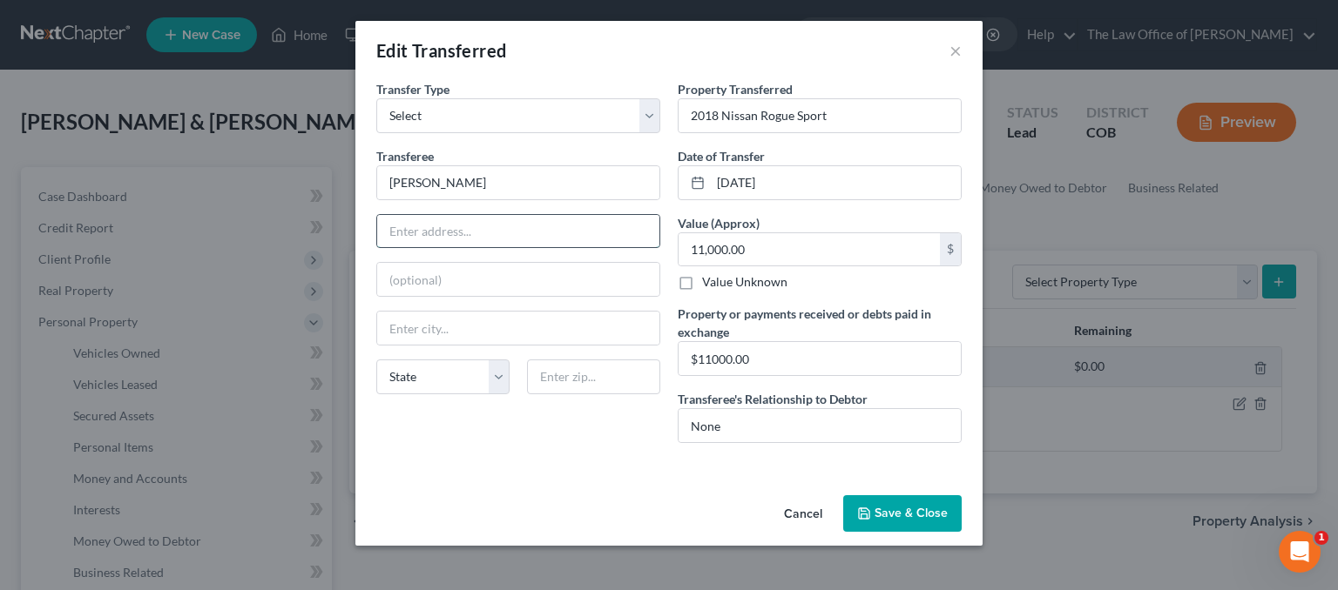
click at [463, 231] on input "text" at bounding box center [518, 231] width 282 height 33
type input "[STREET_ADDRESS]"
type input "33544"
click at [467, 339] on input "Zephyrhills" at bounding box center [518, 328] width 282 height 33
drag, startPoint x: 477, startPoint y: 325, endPoint x: 381, endPoint y: 307, distance: 98.2
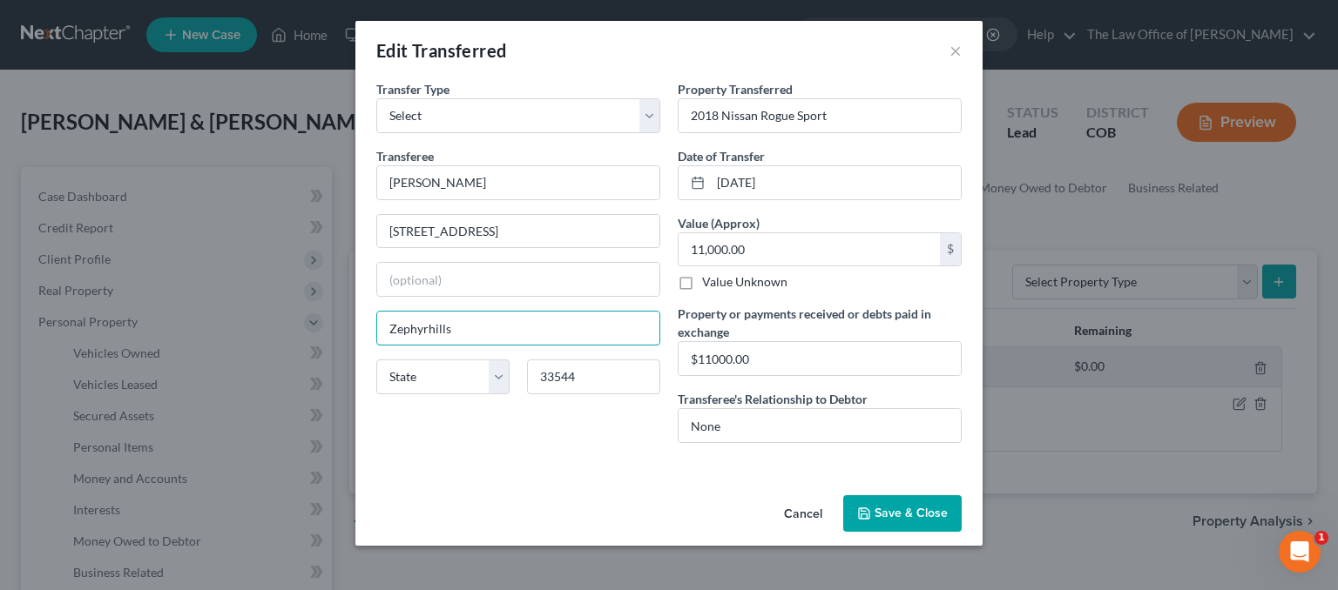
click at [381, 307] on div "Transferee * [PERSON_NAME] [GEOGRAPHIC_DATA] [US_STATE] AK AR AZ CA CO [GEOGRAP…" at bounding box center [518, 277] width 284 height 261
type input "[PERSON_NAME][DEMOGRAPHIC_DATA]"
select select "9"
click at [914, 508] on button "Save & Close" at bounding box center [902, 513] width 118 height 37
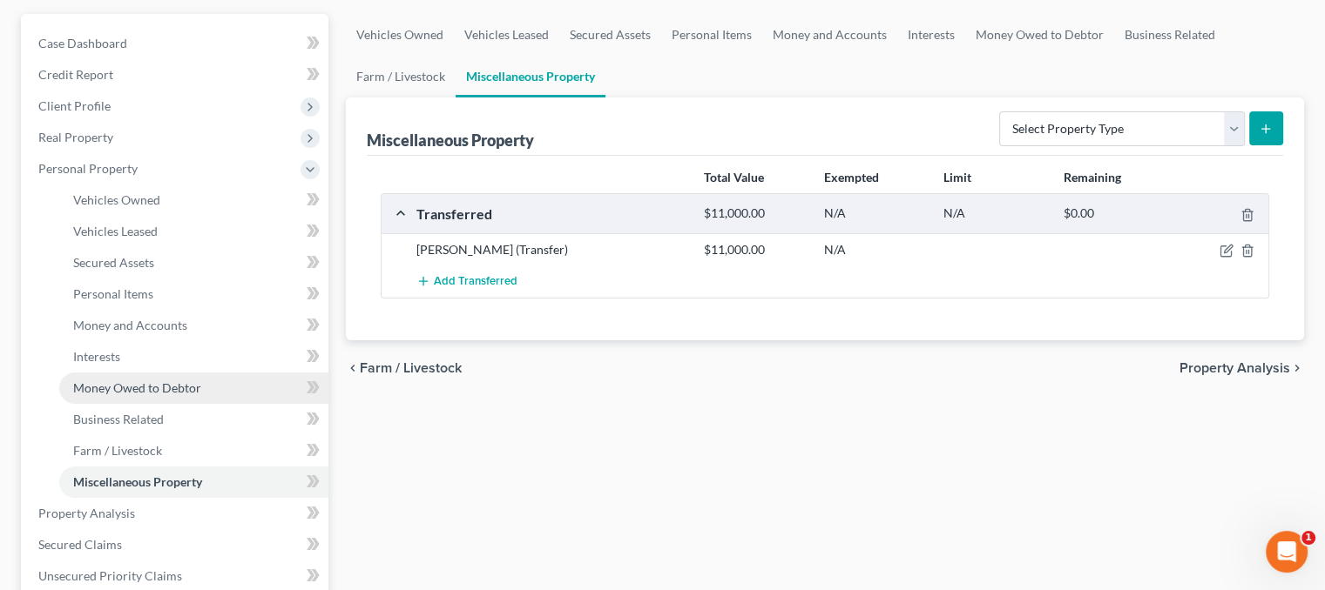
scroll to position [174, 0]
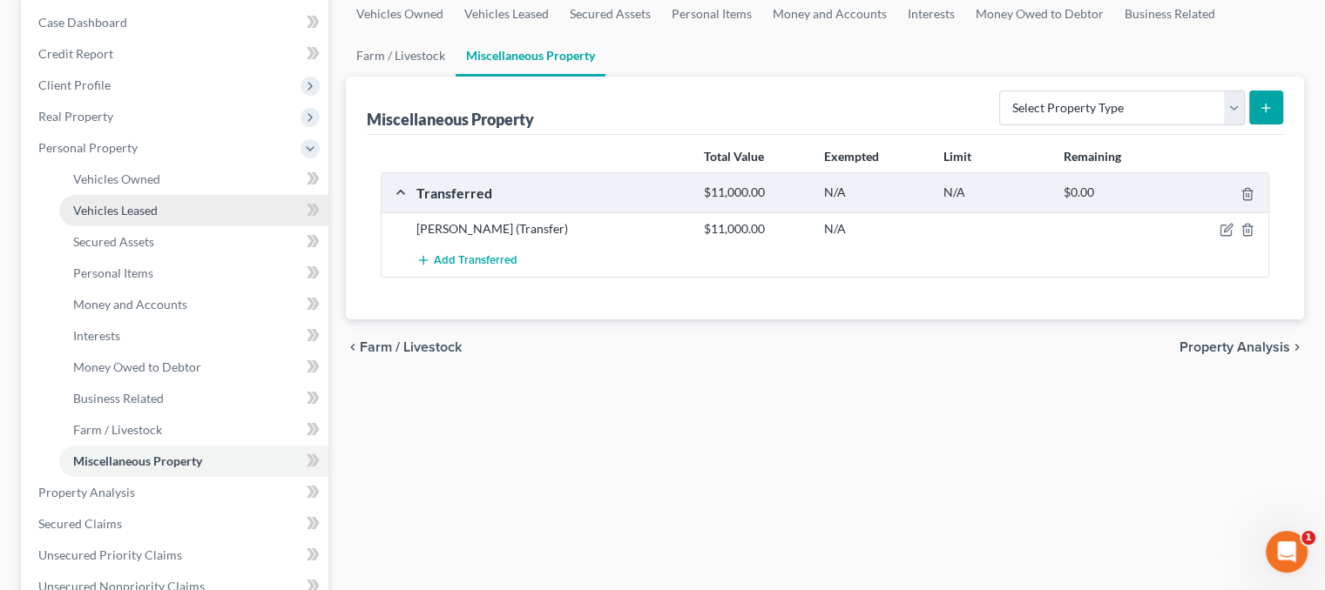
click at [141, 204] on span "Vehicles Leased" at bounding box center [115, 210] width 84 height 15
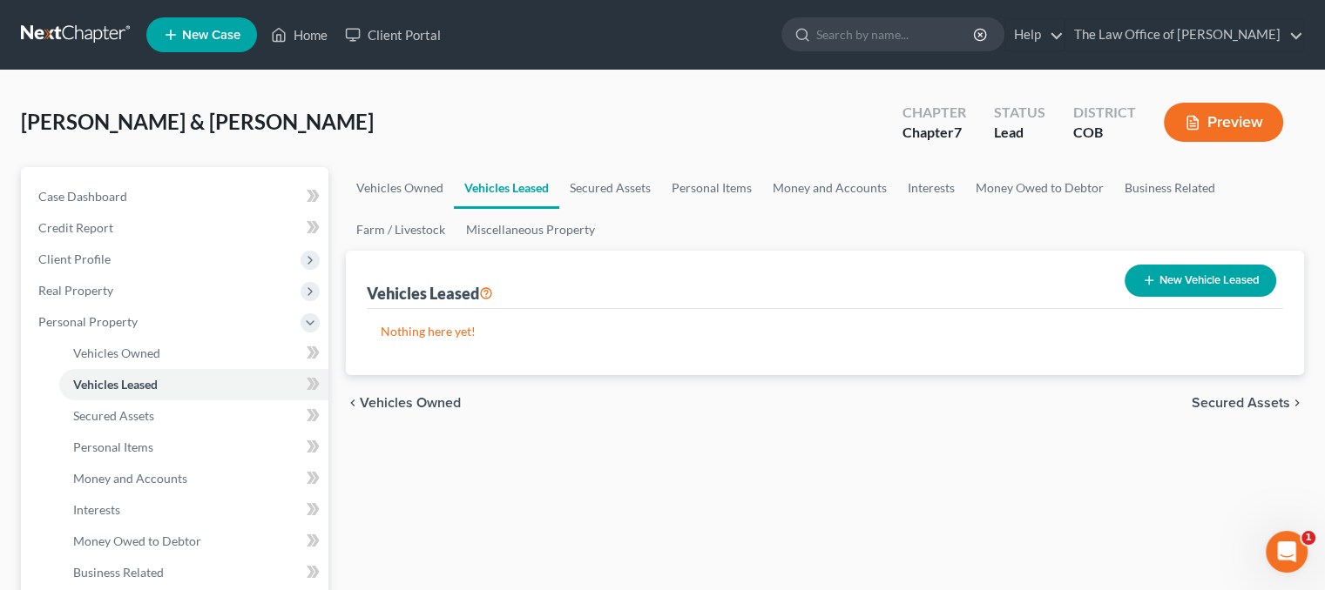
click at [1190, 280] on button "New Vehicle Leased" at bounding box center [1200, 281] width 152 height 32
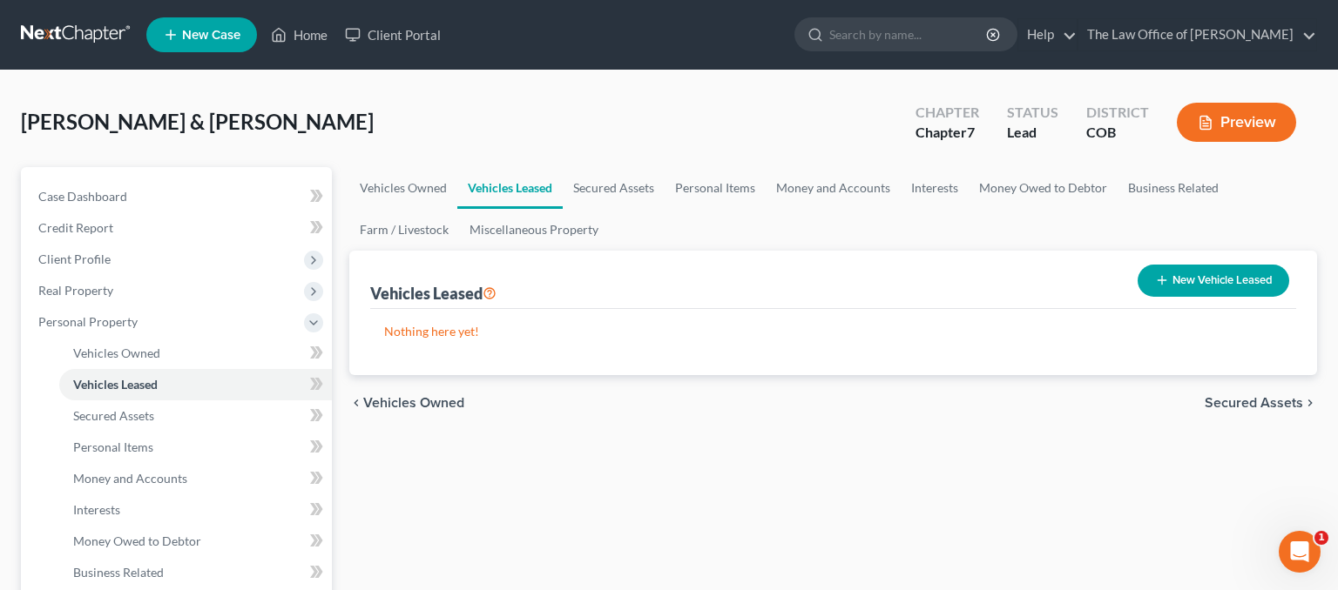
select select "2"
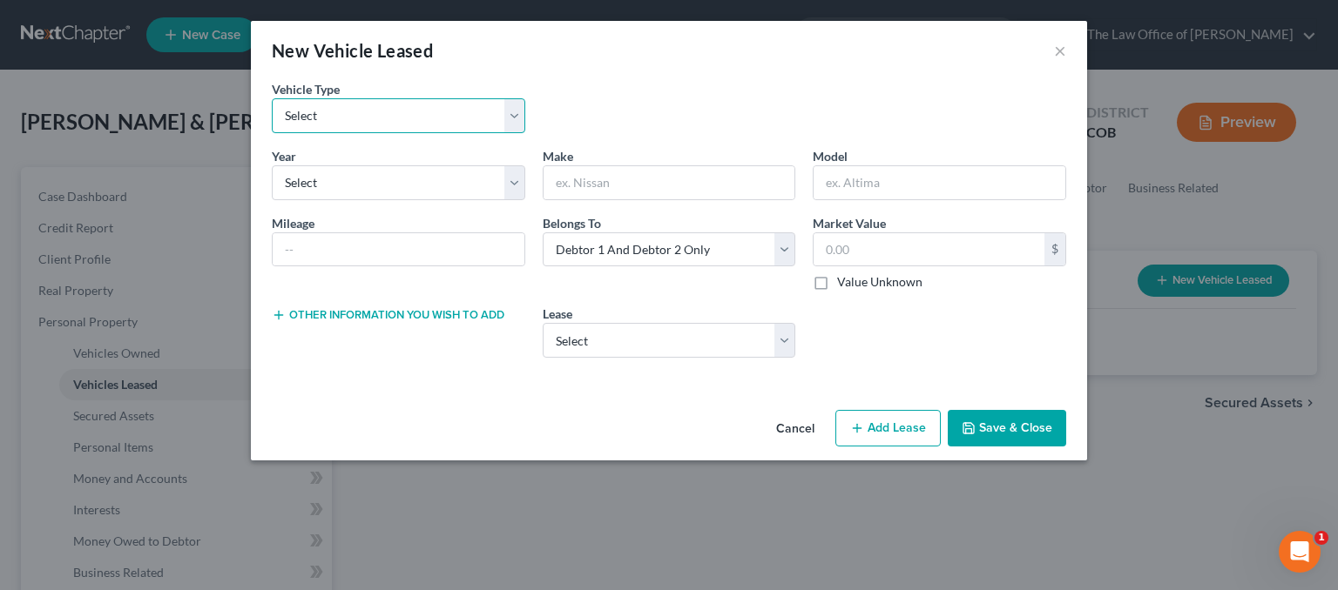
drag, startPoint x: 310, startPoint y: 103, endPoint x: 315, endPoint y: 116, distance: 14.1
click at [310, 103] on select "Select Automobile Truck Trailer Watercraft Aircraft Motor Home Atv Other Vehicle" at bounding box center [398, 115] width 253 height 35
select select "0"
click at [272, 98] on select "Select Automobile Truck Trailer Watercraft Aircraft Motor Home Atv Other Vehicle" at bounding box center [398, 115] width 253 height 35
click at [333, 191] on select "Select 2026 2025 2024 2023 2022 2021 2020 2019 2018 2017 2016 2015 2014 2013 20…" at bounding box center [398, 182] width 253 height 35
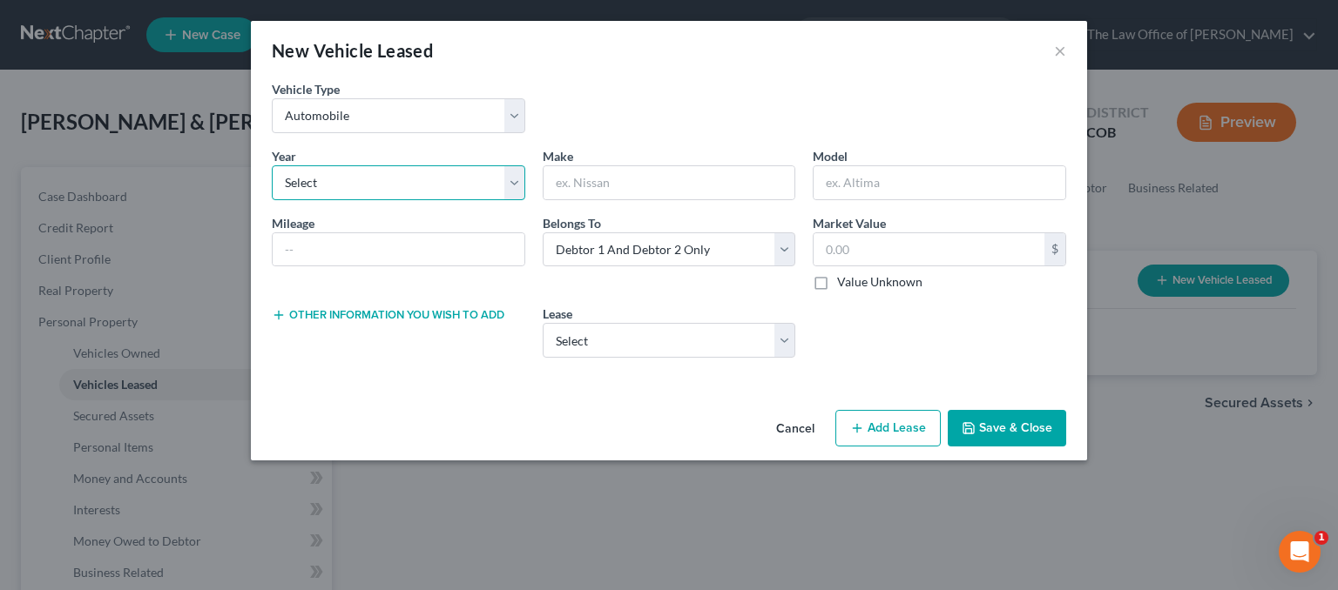
click at [386, 192] on select "Select 2026 2025 2024 2023 2022 2021 2020 2019 2018 2017 2016 2015 2014 2013 20…" at bounding box center [398, 182] width 253 height 35
select select "1"
click at [272, 165] on select "Select 2026 2025 2024 2023 2022 2021 2020 2019 2018 2017 2016 2015 2014 2013 20…" at bounding box center [398, 182] width 253 height 35
click at [369, 249] on input "text" at bounding box center [399, 249] width 252 height 33
type input "6000"
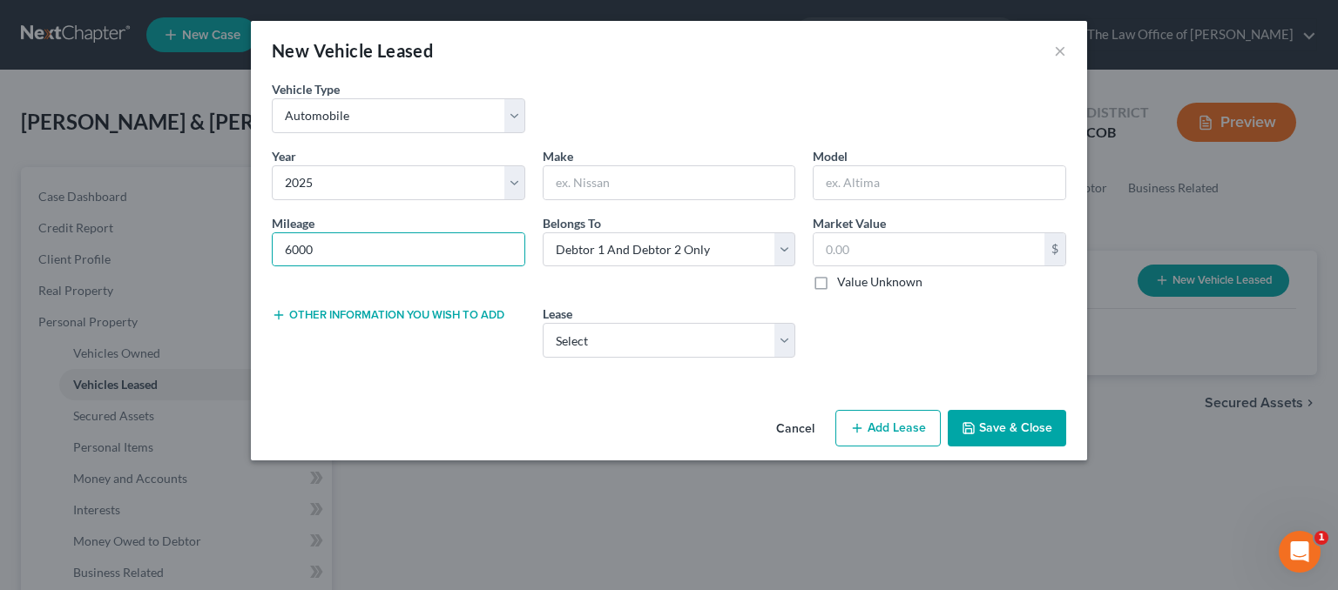
click at [611, 156] on div "Make *" at bounding box center [669, 173] width 271 height 53
click at [613, 176] on input "text" at bounding box center [669, 182] width 252 height 33
paste input "Hyundai"
type input "Hyundai"
click at [890, 180] on input "text" at bounding box center [939, 182] width 252 height 33
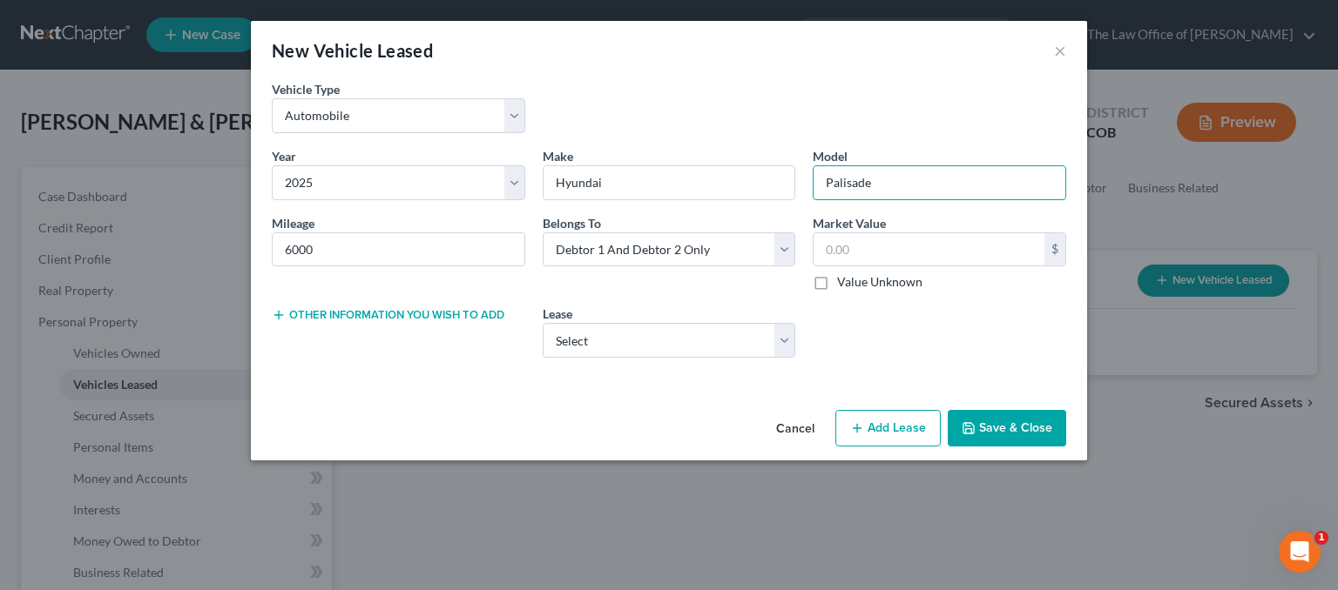
type input "Palisade"
drag, startPoint x: 712, startPoint y: 381, endPoint x: 693, endPoint y: 351, distance: 35.3
click at [708, 379] on div "Vehicle Type * Select Automobile Truck Trailer Watercraft Aircraft Motor Home A…" at bounding box center [669, 241] width 836 height 323
click at [693, 351] on select "Select 2025 Hyundai Palisade" at bounding box center [669, 340] width 253 height 35
select select "2"
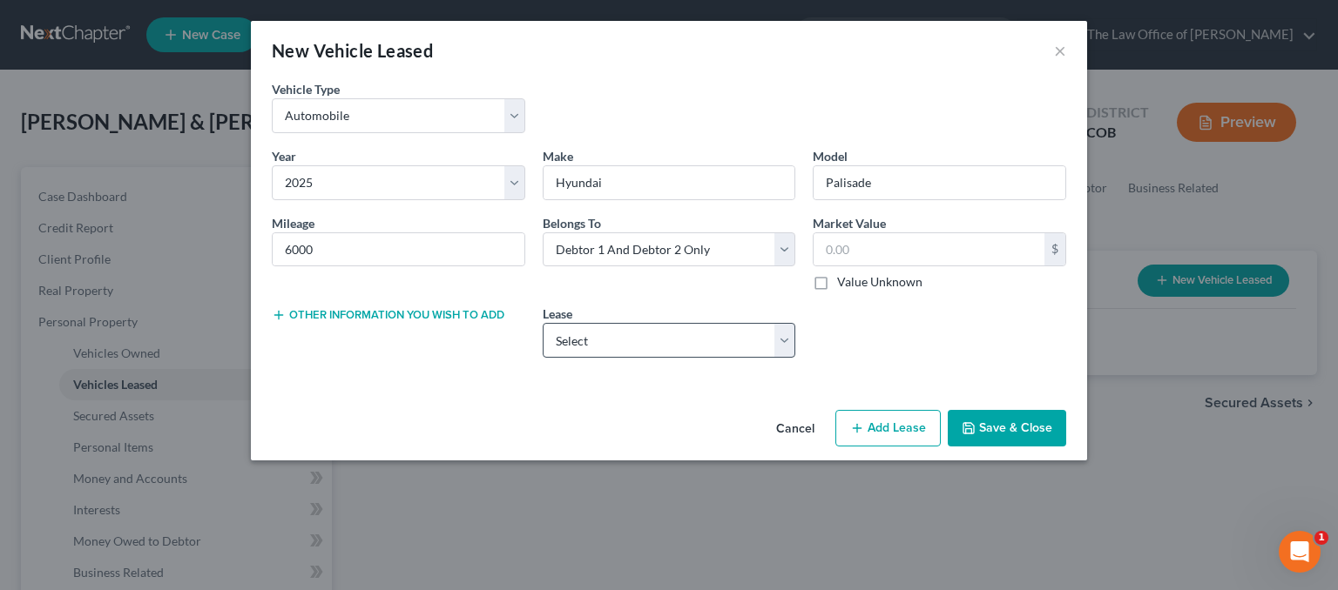
select select "1"
select select "4"
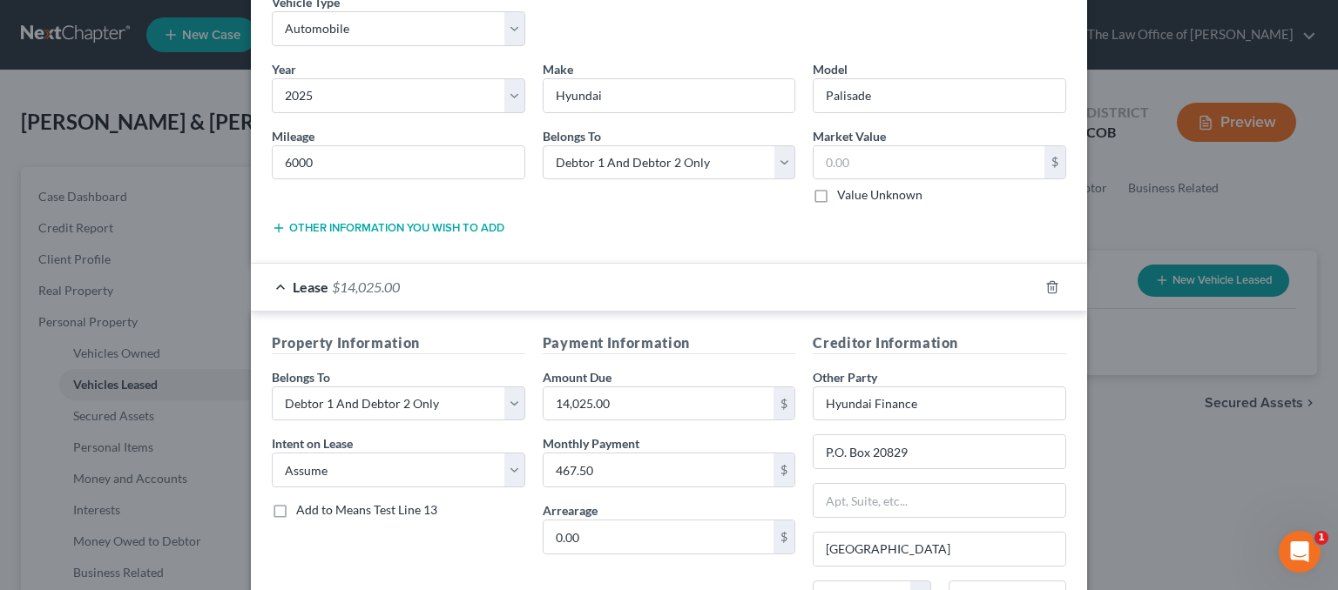
scroll to position [174, 0]
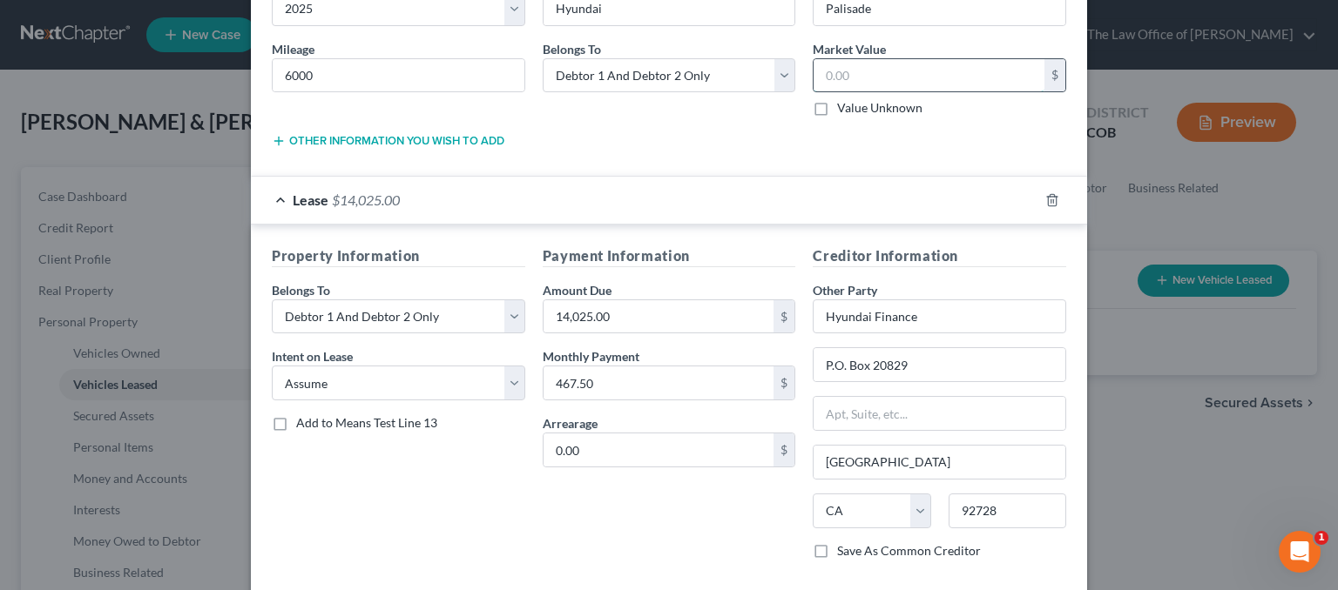
click at [863, 72] on input "text" at bounding box center [928, 75] width 231 height 33
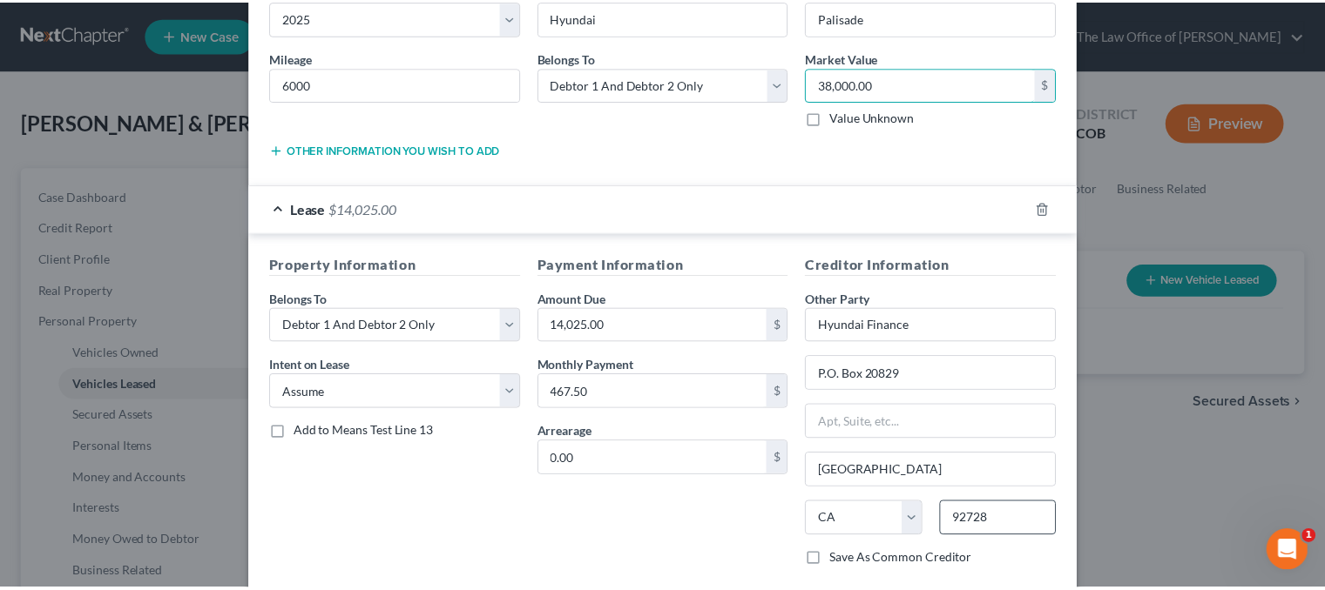
scroll to position [264, 0]
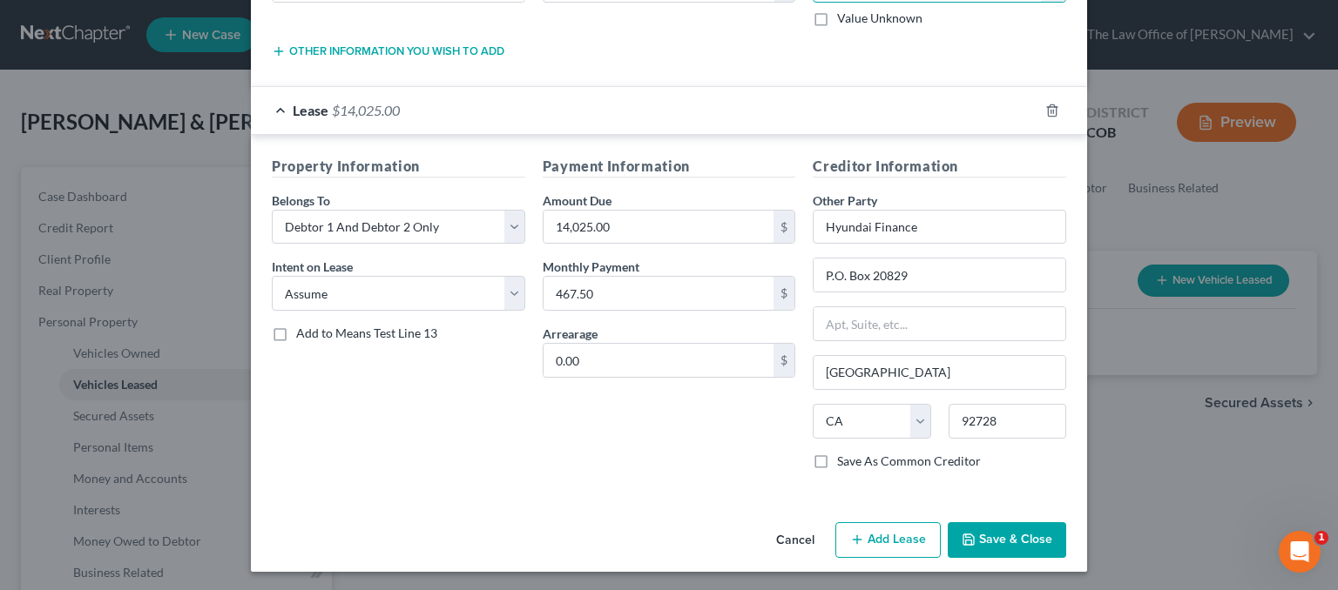
type input "38,000.00"
click at [1004, 540] on button "Save & Close" at bounding box center [1006, 540] width 118 height 37
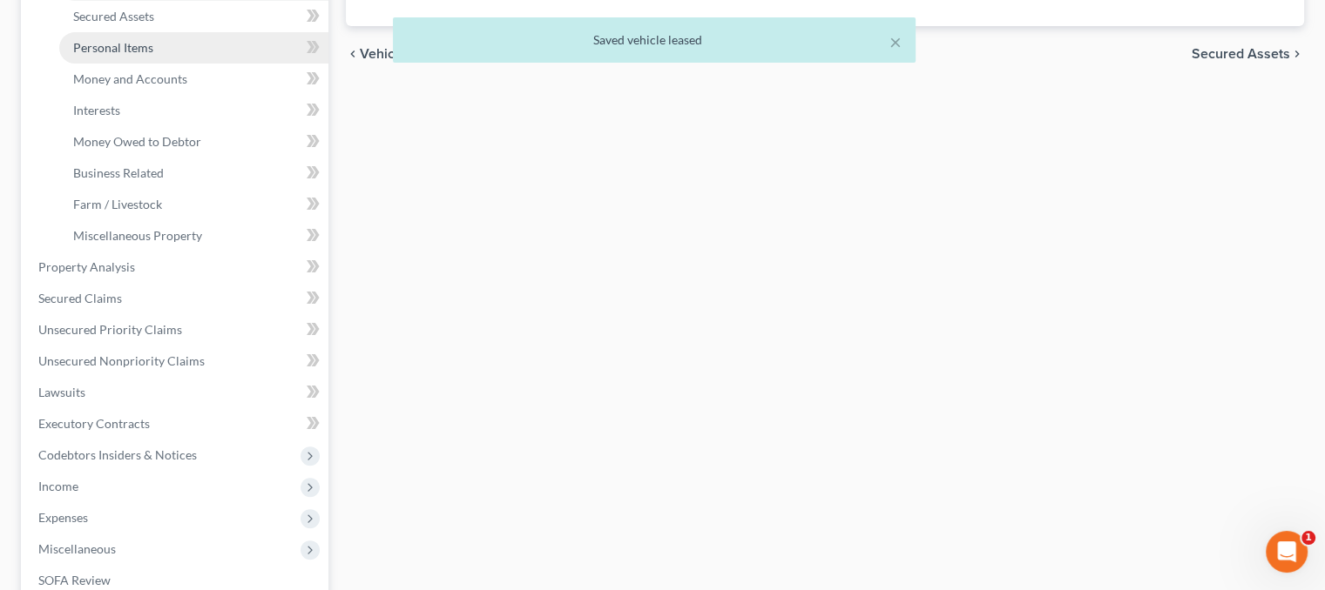
scroll to position [435, 0]
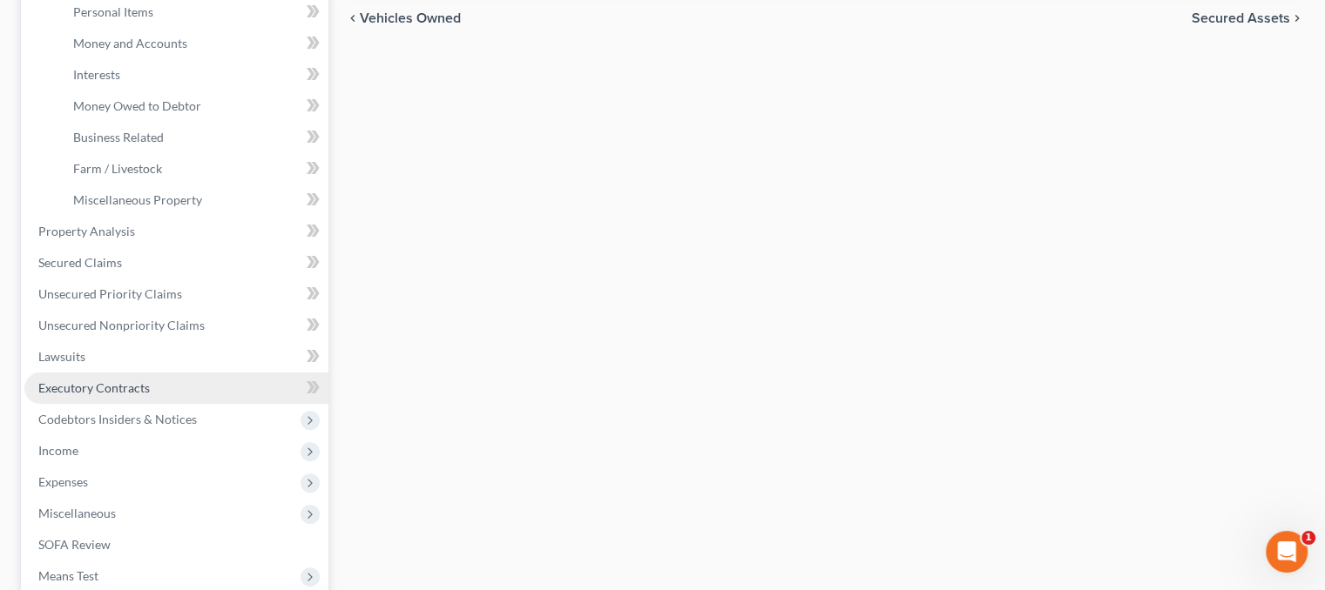
drag, startPoint x: 207, startPoint y: 375, endPoint x: 234, endPoint y: 375, distance: 27.0
click at [207, 375] on link "Executory Contracts" at bounding box center [176, 388] width 304 height 31
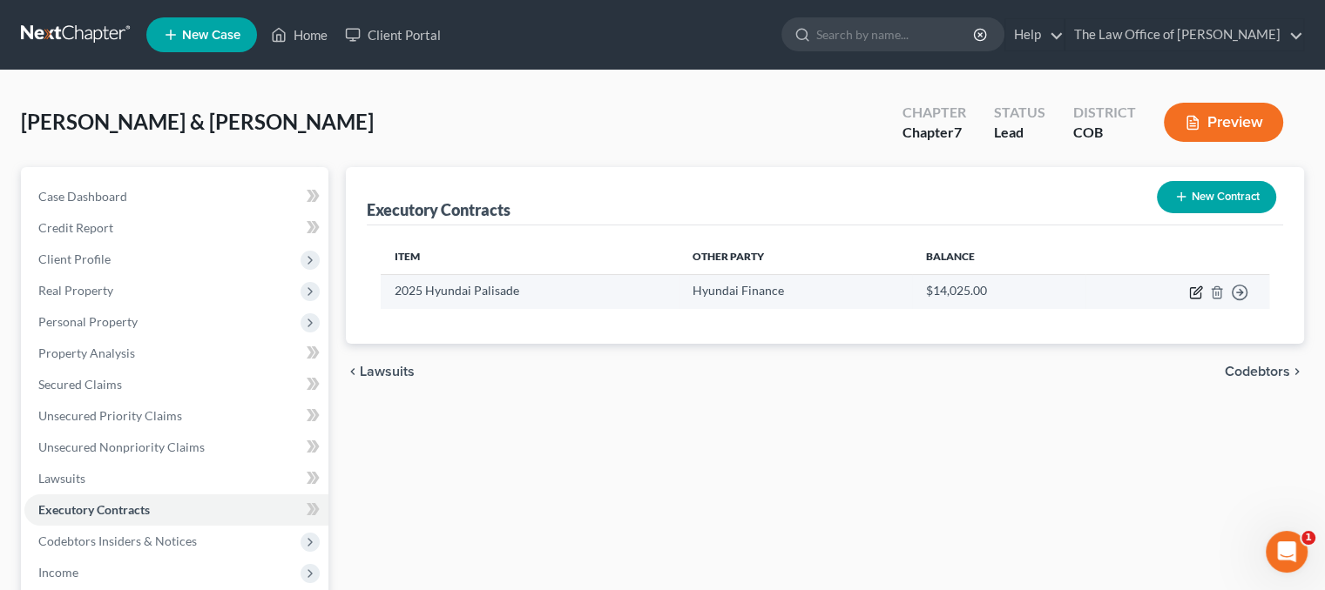
click at [1197, 286] on icon "button" at bounding box center [1196, 293] width 14 height 14
select select "3"
select select "4"
select select "2"
select select "1"
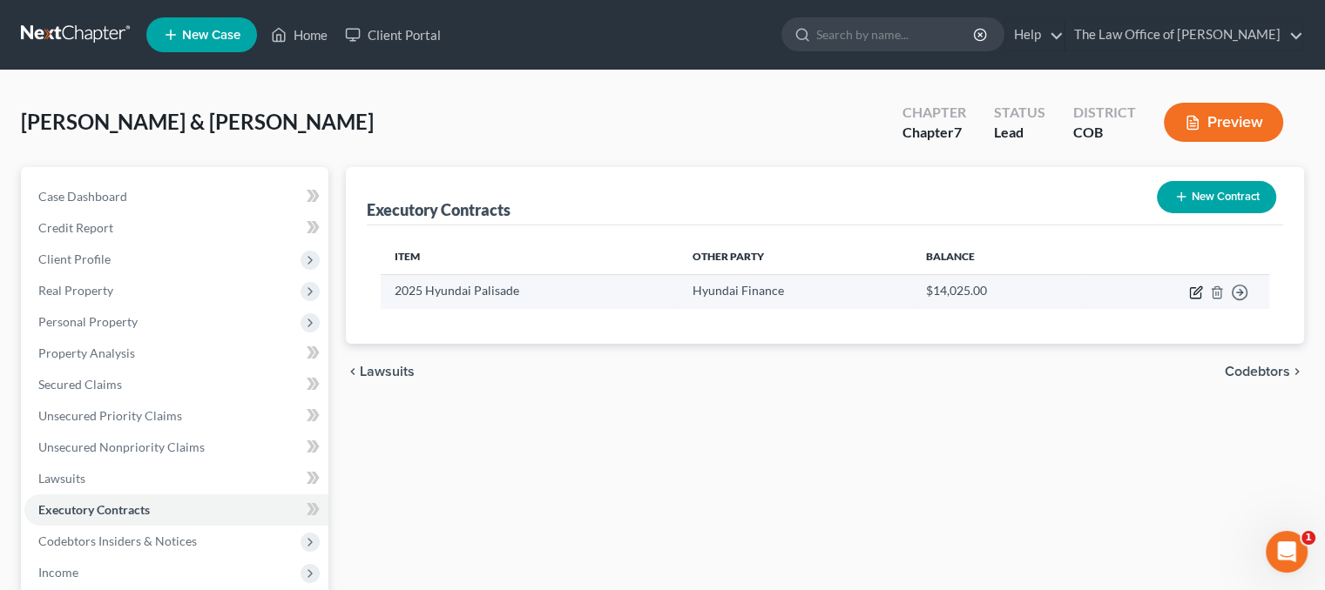
select select "0"
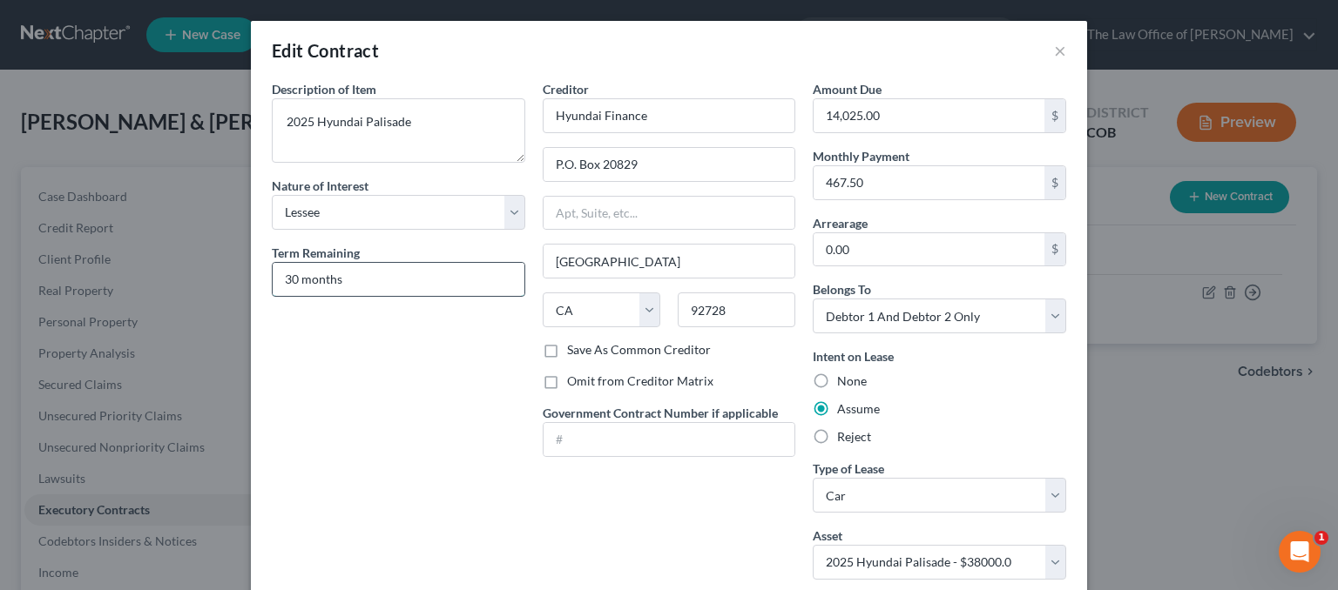
click at [350, 269] on input "30 months" at bounding box center [399, 279] width 252 height 33
drag, startPoint x: 289, startPoint y: 274, endPoint x: 266, endPoint y: 266, distance: 24.0
click at [275, 280] on input "30 months" at bounding box center [399, 279] width 252 height 33
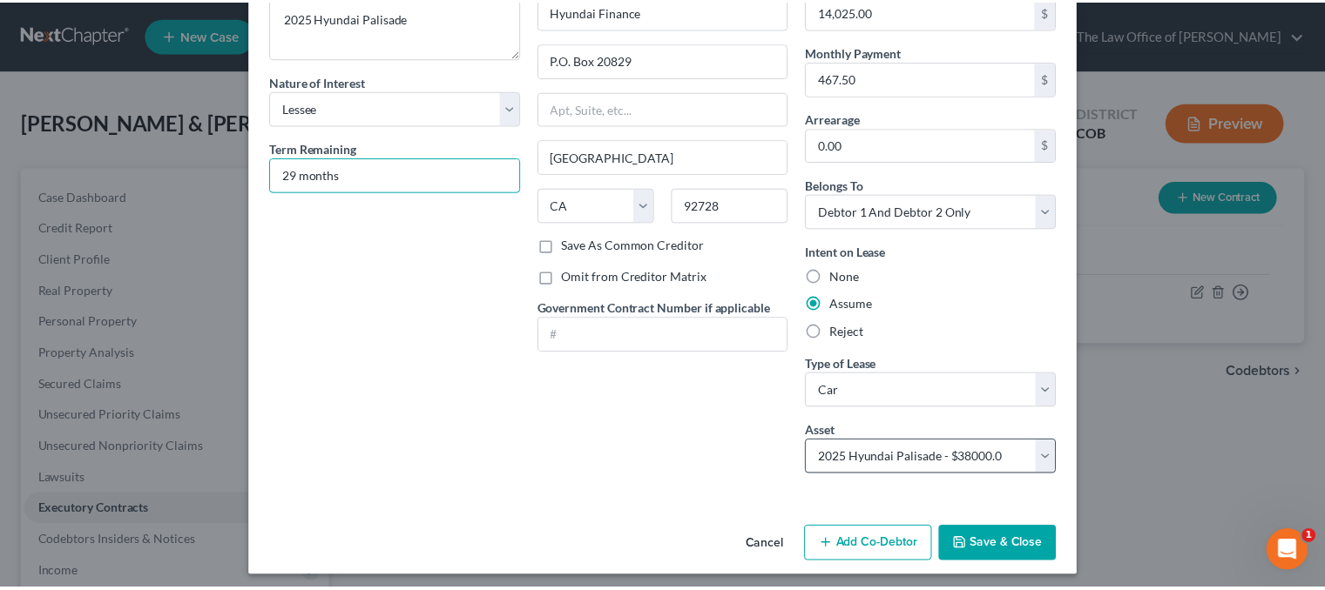
scroll to position [111, 0]
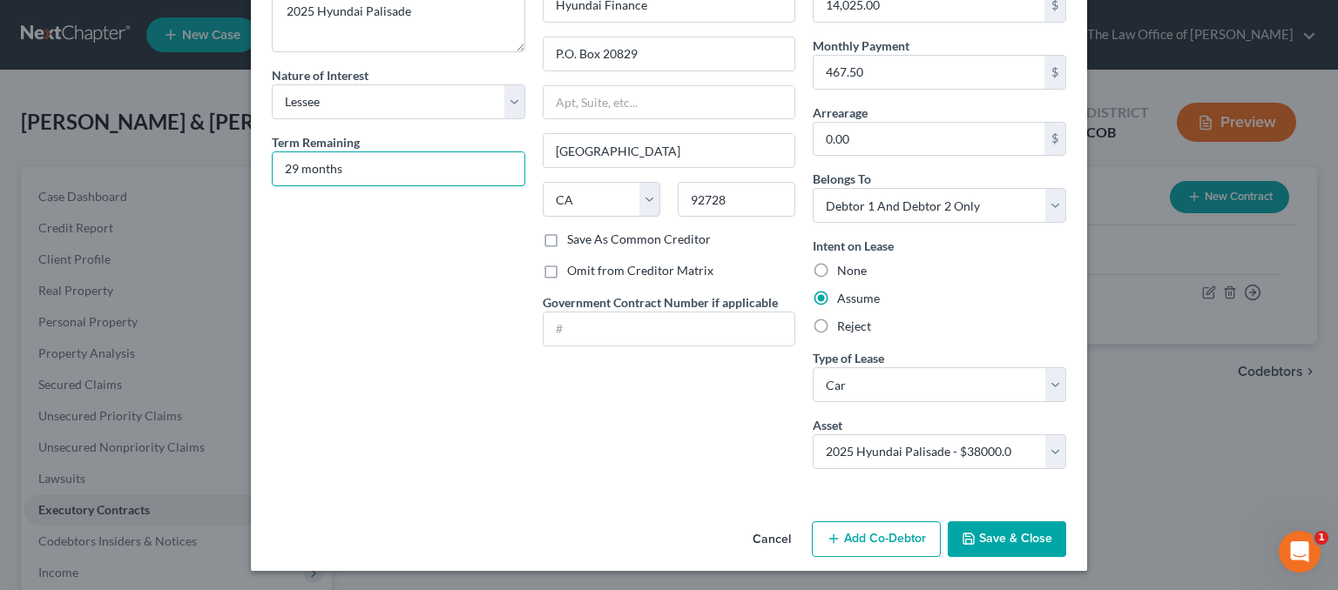
type input "29 months"
click at [995, 540] on button "Save & Close" at bounding box center [1006, 540] width 118 height 37
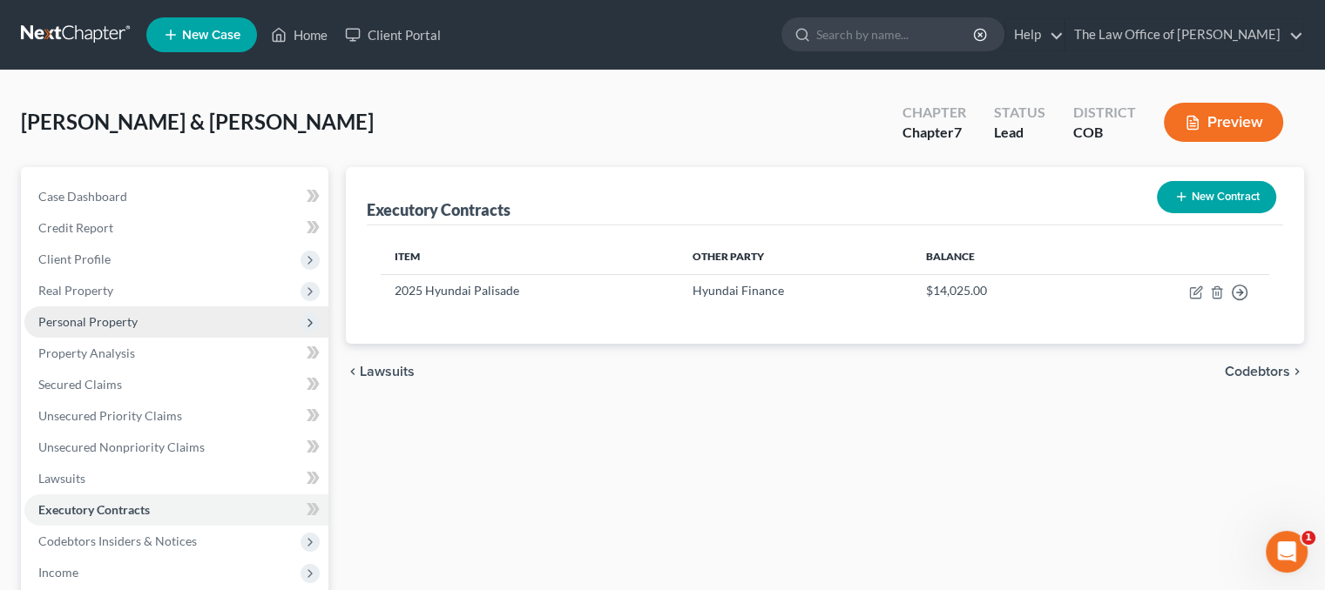
click at [95, 325] on span "Personal Property" at bounding box center [87, 321] width 99 height 15
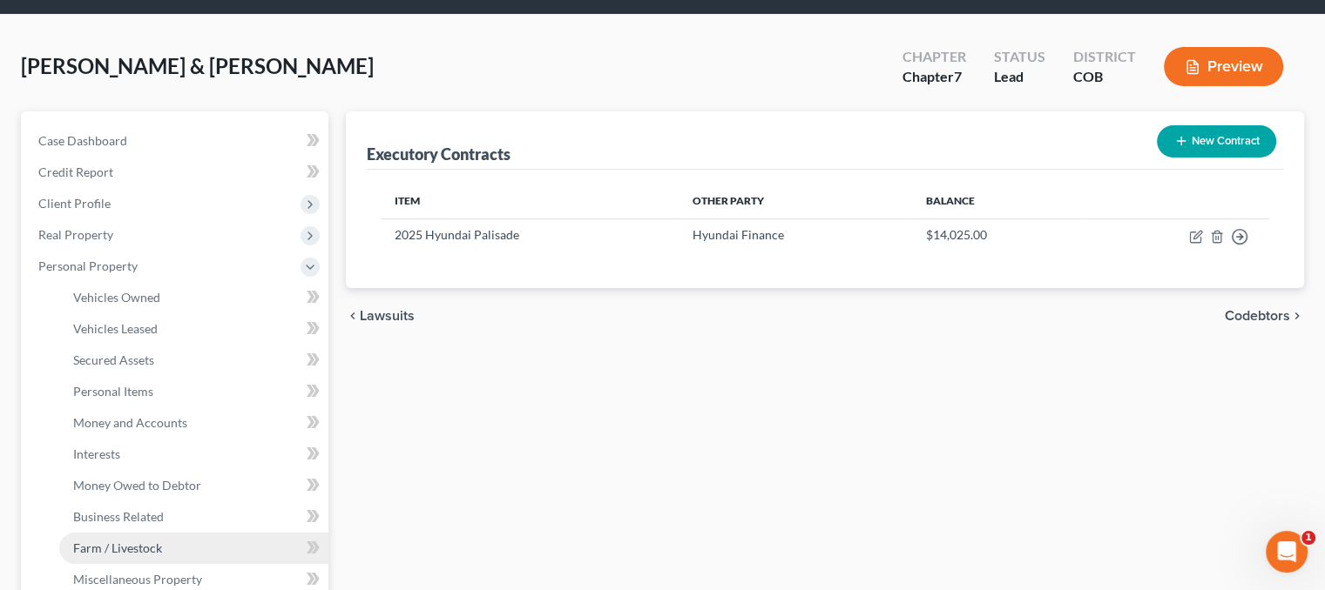
scroll to position [87, 0]
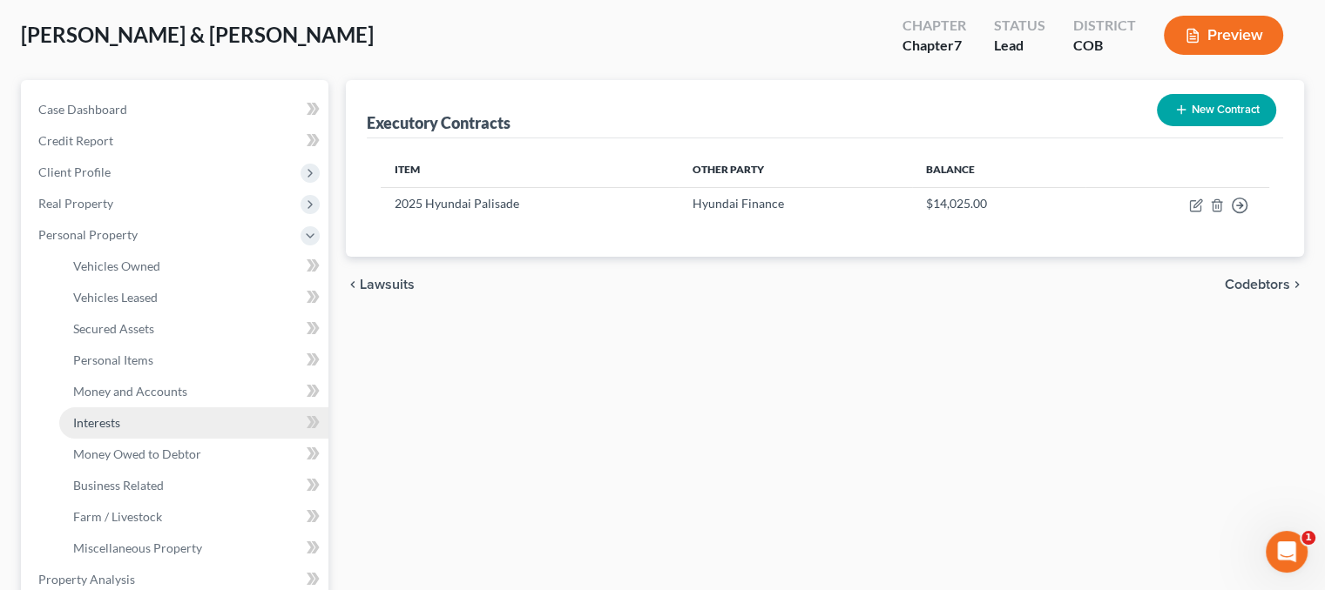
click at [124, 417] on link "Interests" at bounding box center [193, 423] width 269 height 31
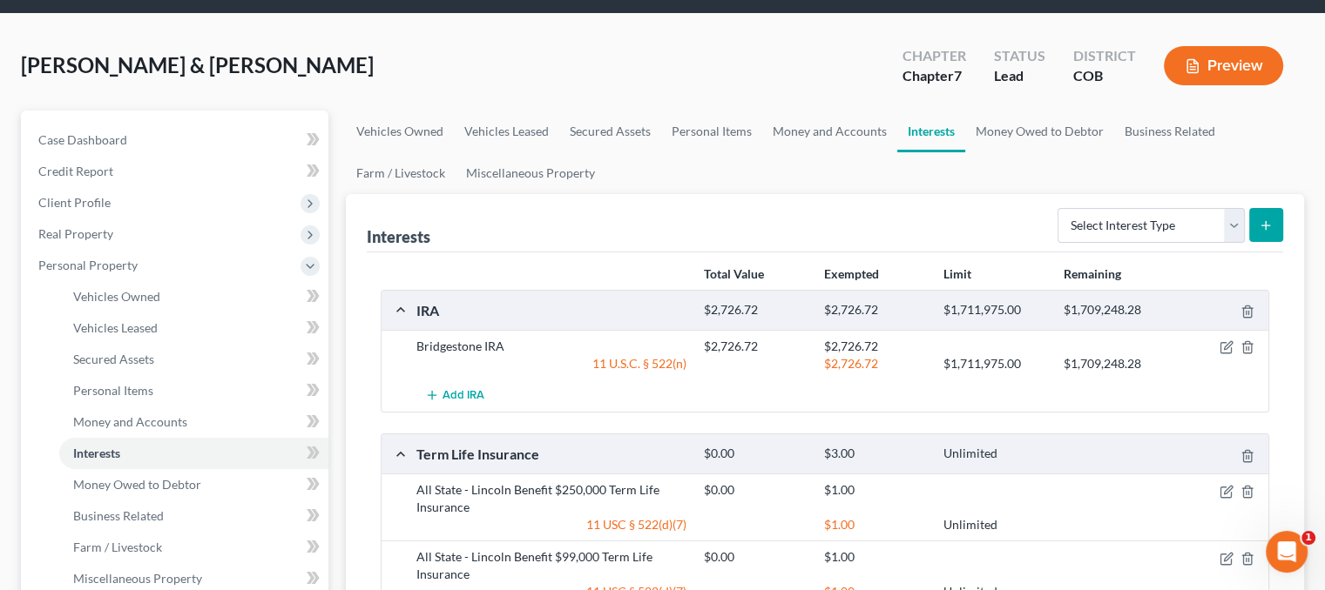
scroll to position [174, 0]
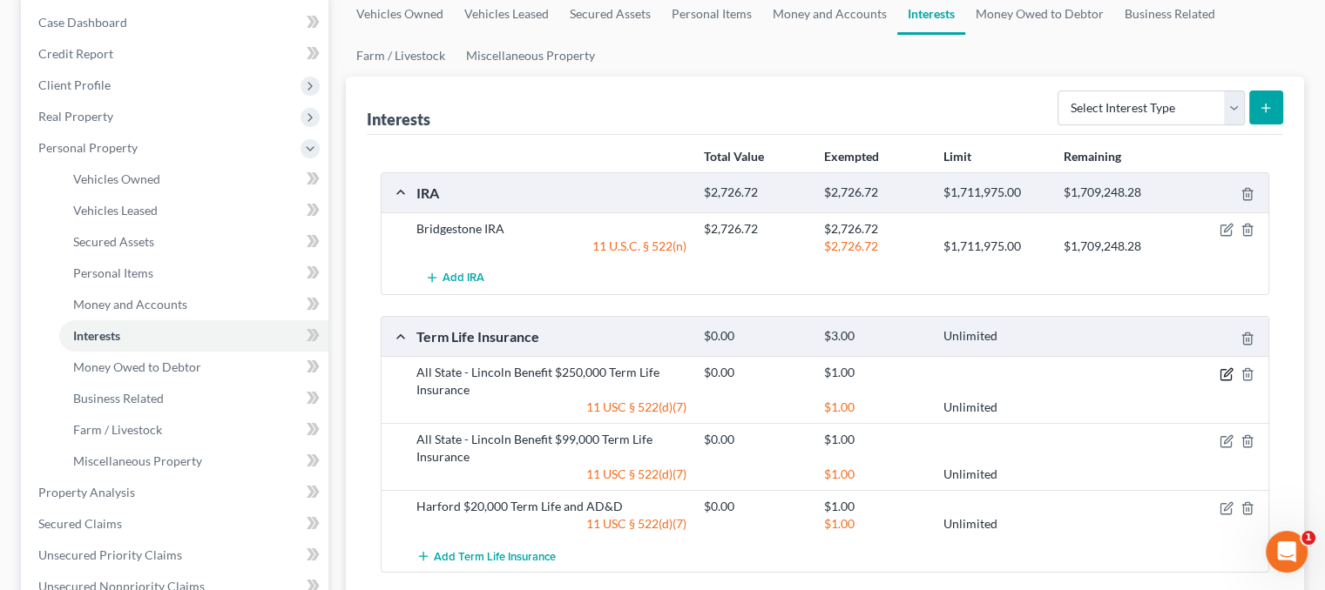
click at [1230, 372] on icon "button" at bounding box center [1226, 374] width 14 height 14
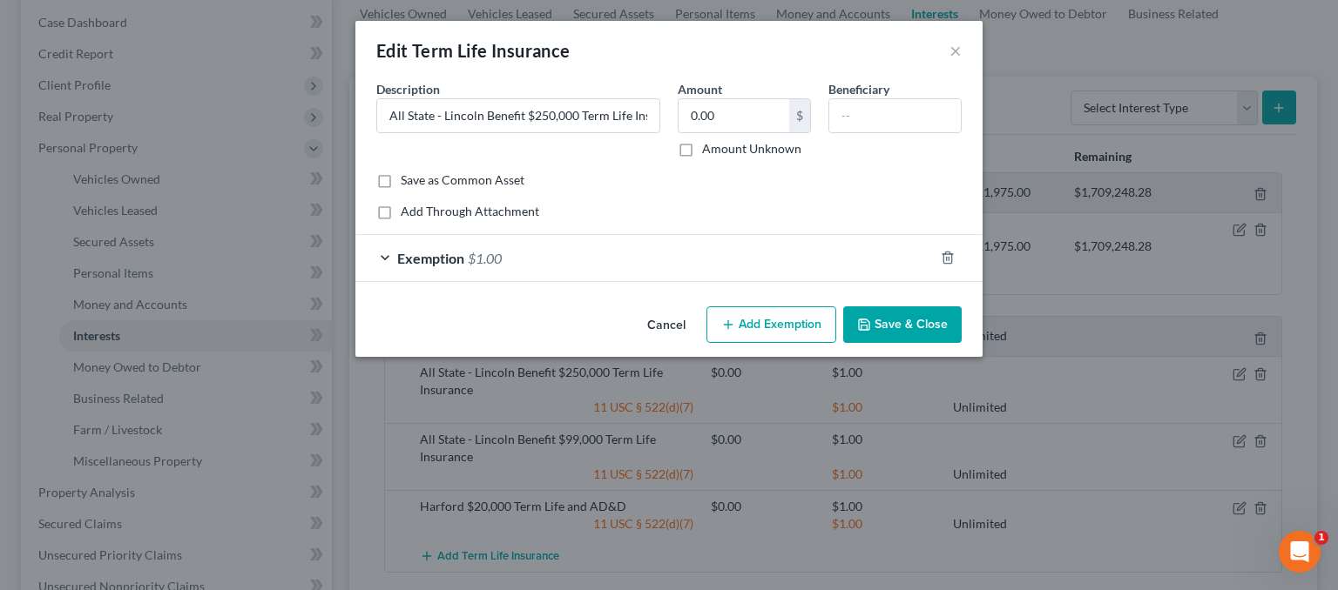
click at [913, 324] on button "Save & Close" at bounding box center [902, 325] width 118 height 37
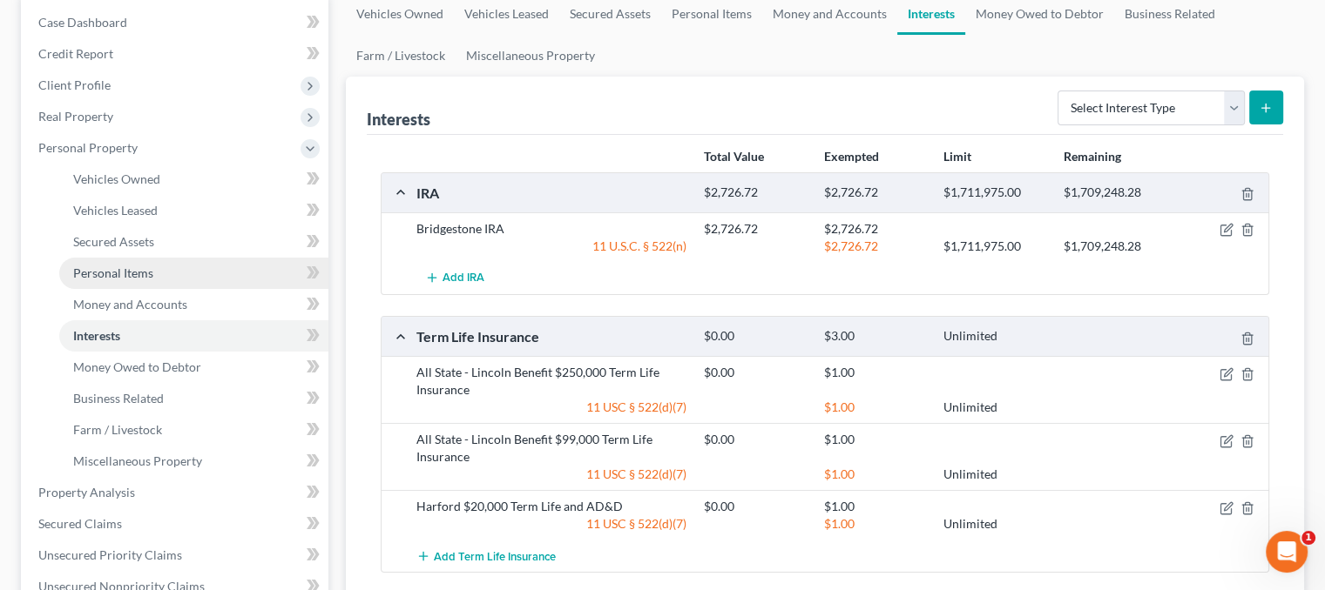
click at [133, 277] on span "Personal Items" at bounding box center [113, 273] width 80 height 15
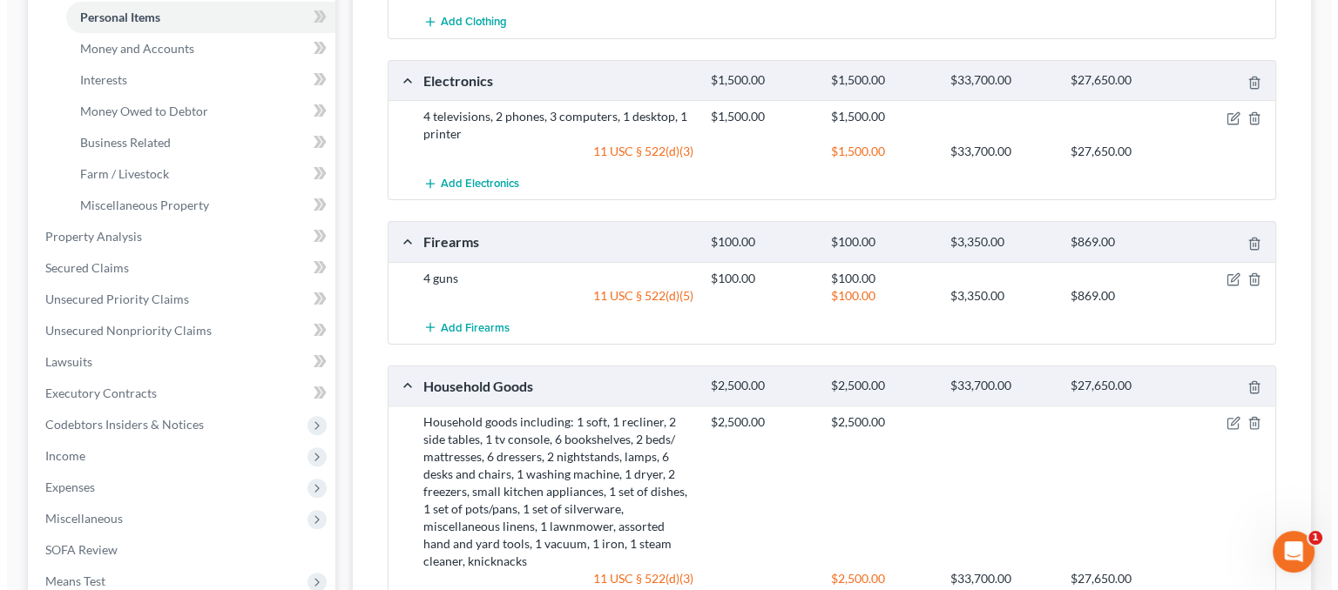
scroll to position [435, 0]
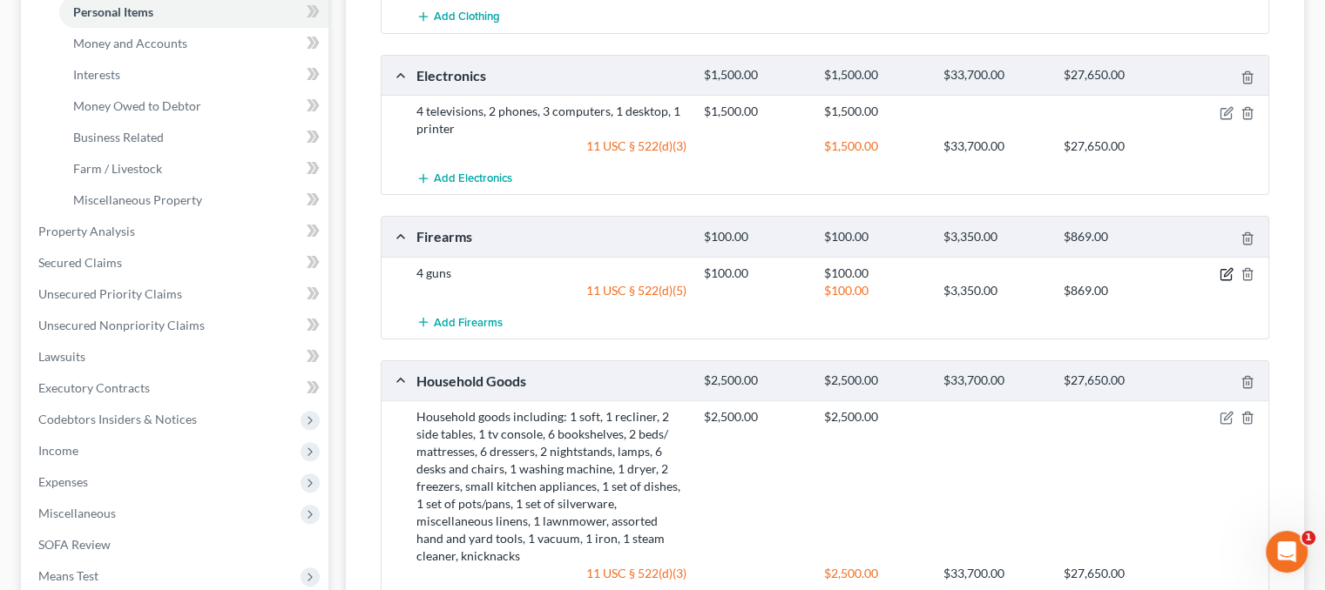
click at [1230, 274] on icon "button" at bounding box center [1225, 275] width 10 height 10
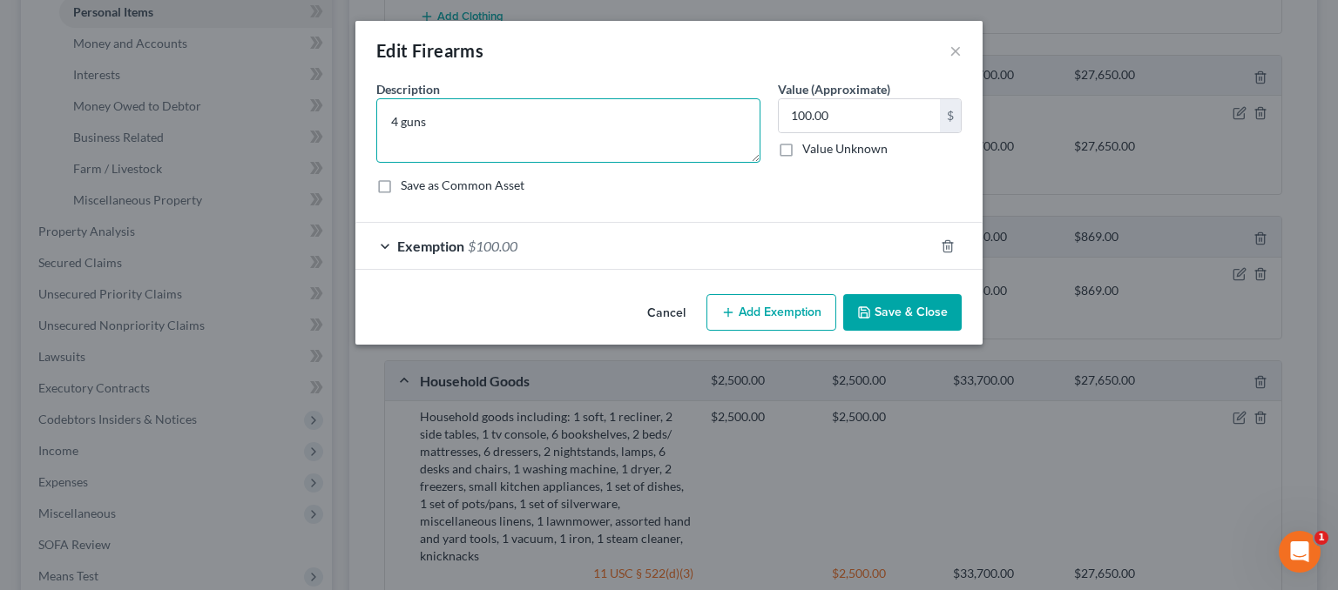
drag, startPoint x: 434, startPoint y: 123, endPoint x: 376, endPoint y: 114, distance: 58.1
click at [382, 116] on textarea "4 guns" at bounding box center [568, 130] width 384 height 64
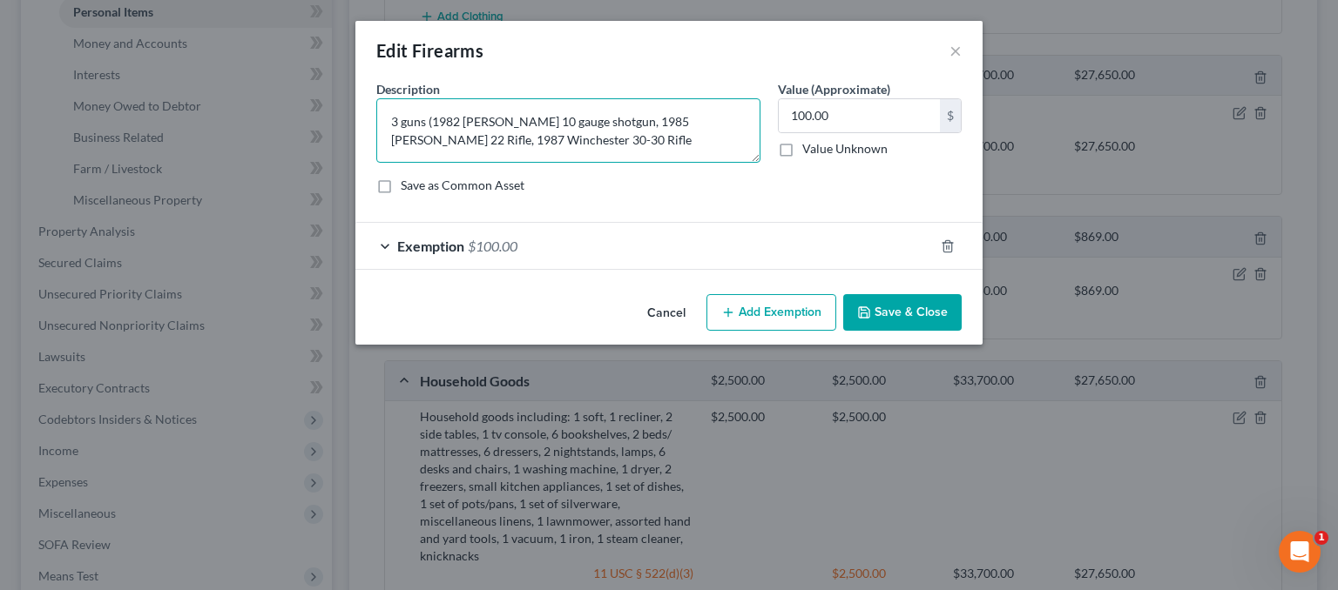
type textarea "3 guns (1982 [PERSON_NAME] 10 gauge shotgun, 1985 [PERSON_NAME] 22 Rifle, 1987 …"
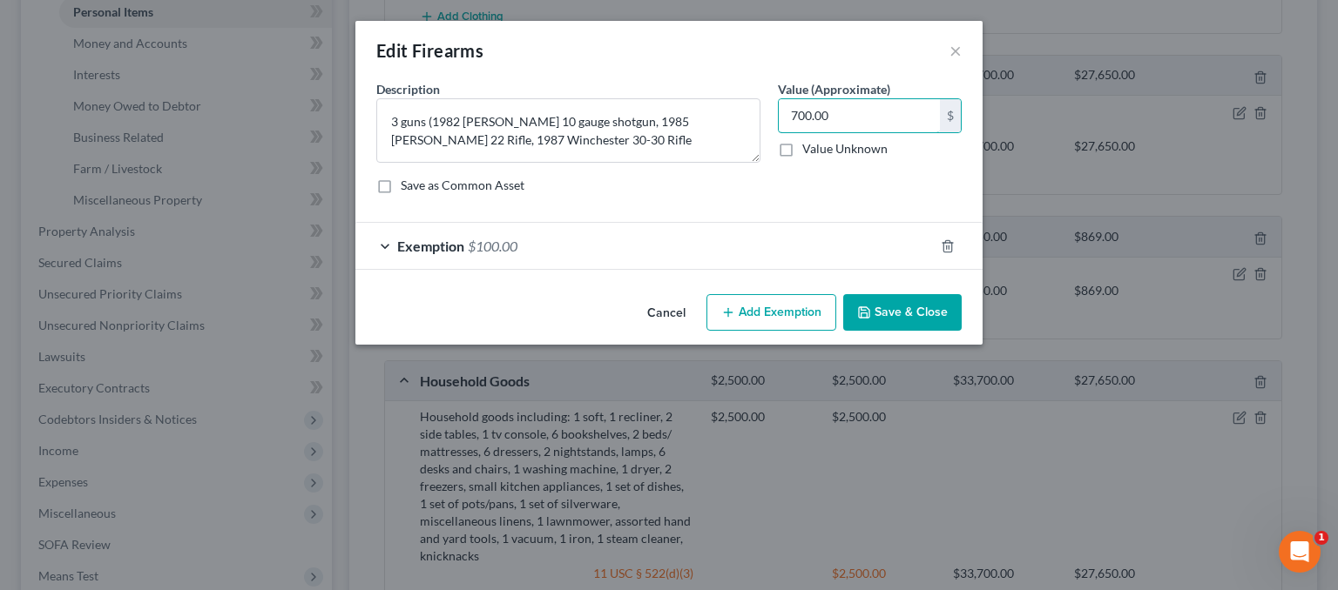
type input "700.00"
click at [401, 233] on div "Exemption $100.00" at bounding box center [644, 246] width 578 height 46
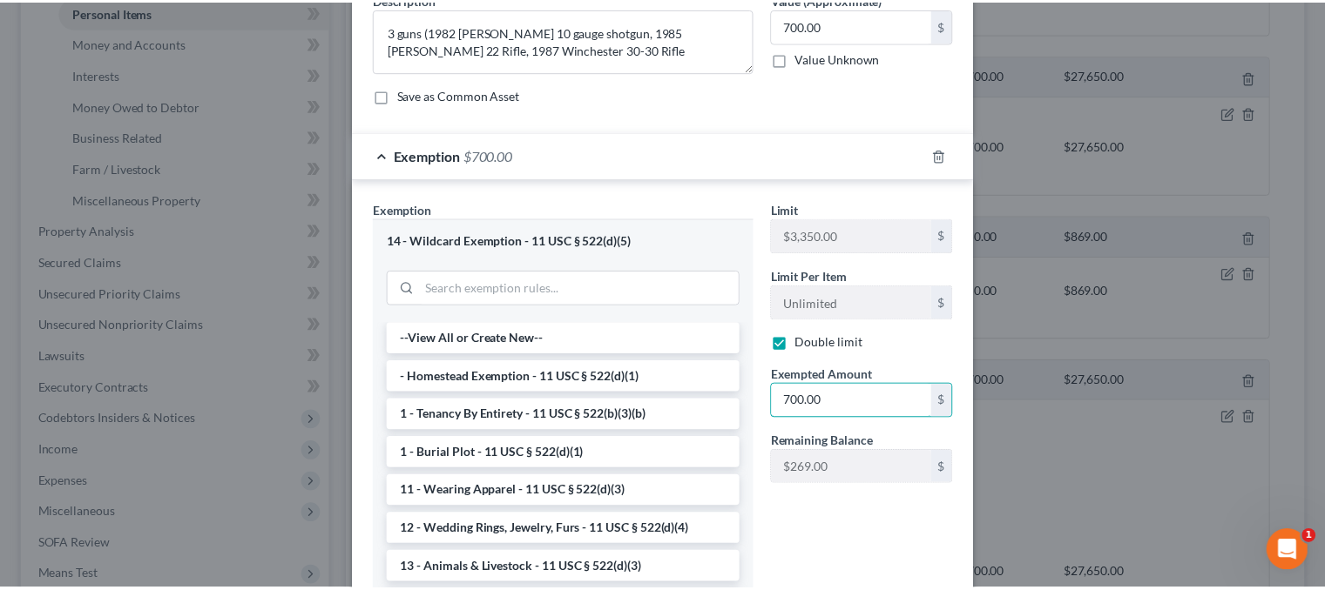
scroll to position [225, 0]
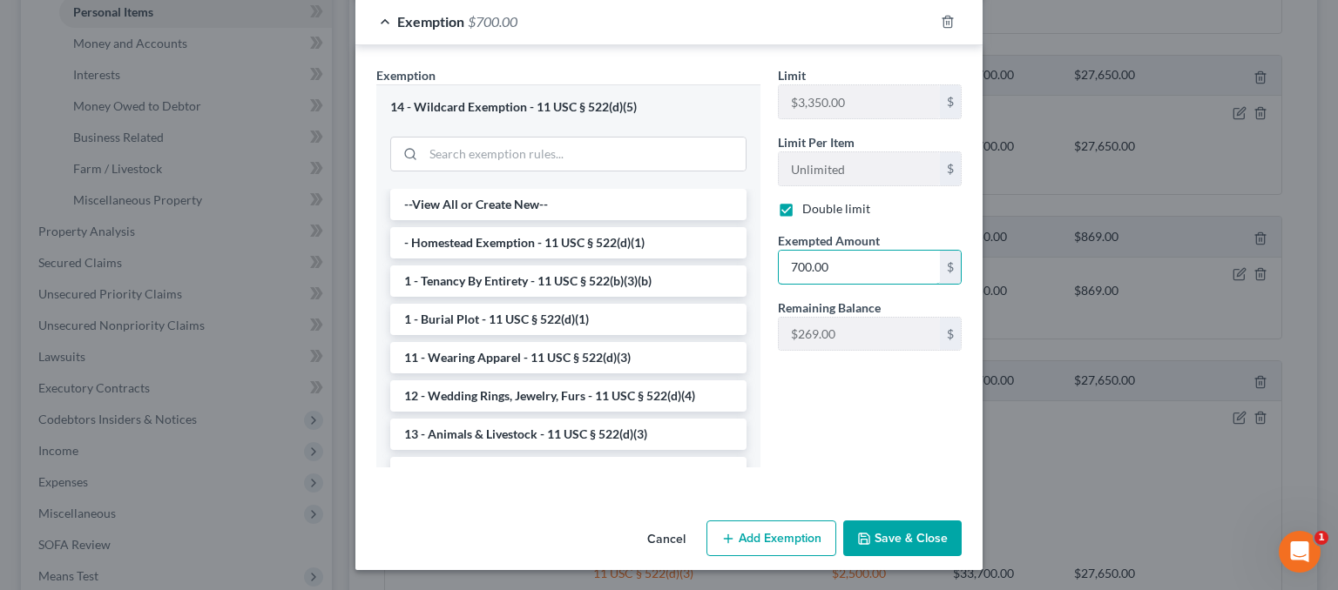
type input "700.00"
click at [913, 536] on button "Save & Close" at bounding box center [902, 539] width 118 height 37
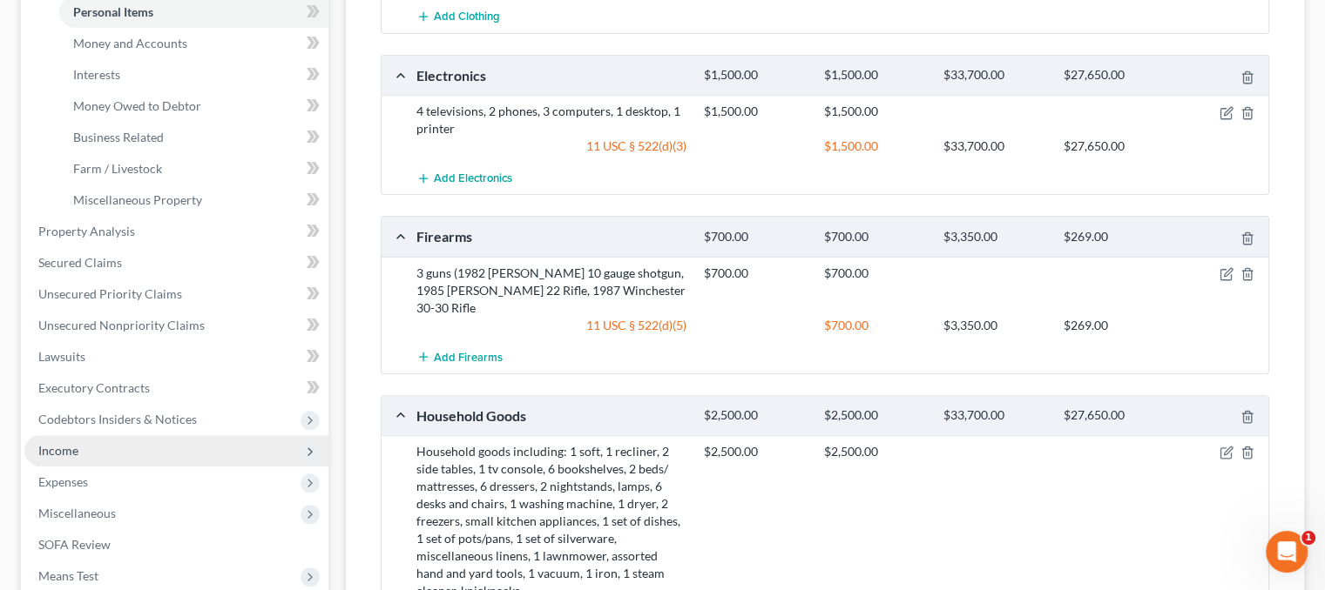
click at [104, 447] on span "Income" at bounding box center [176, 450] width 304 height 31
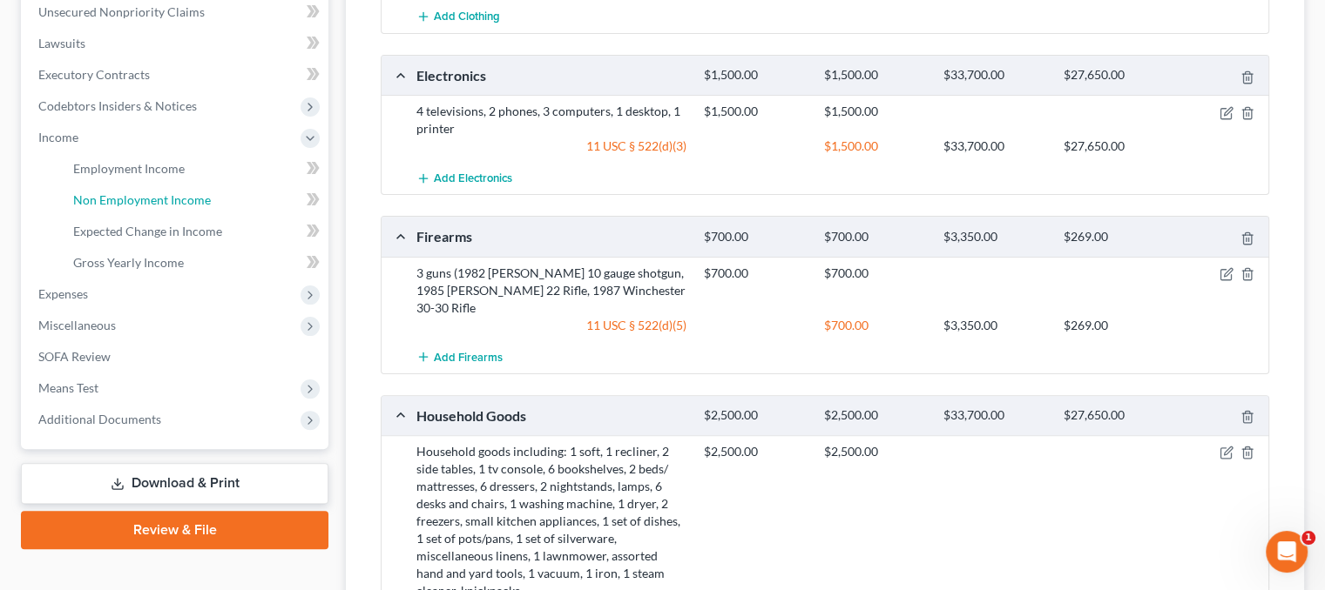
drag, startPoint x: 162, startPoint y: 199, endPoint x: 324, endPoint y: 162, distance: 166.2
click at [162, 199] on span "Non Employment Income" at bounding box center [142, 199] width 138 height 15
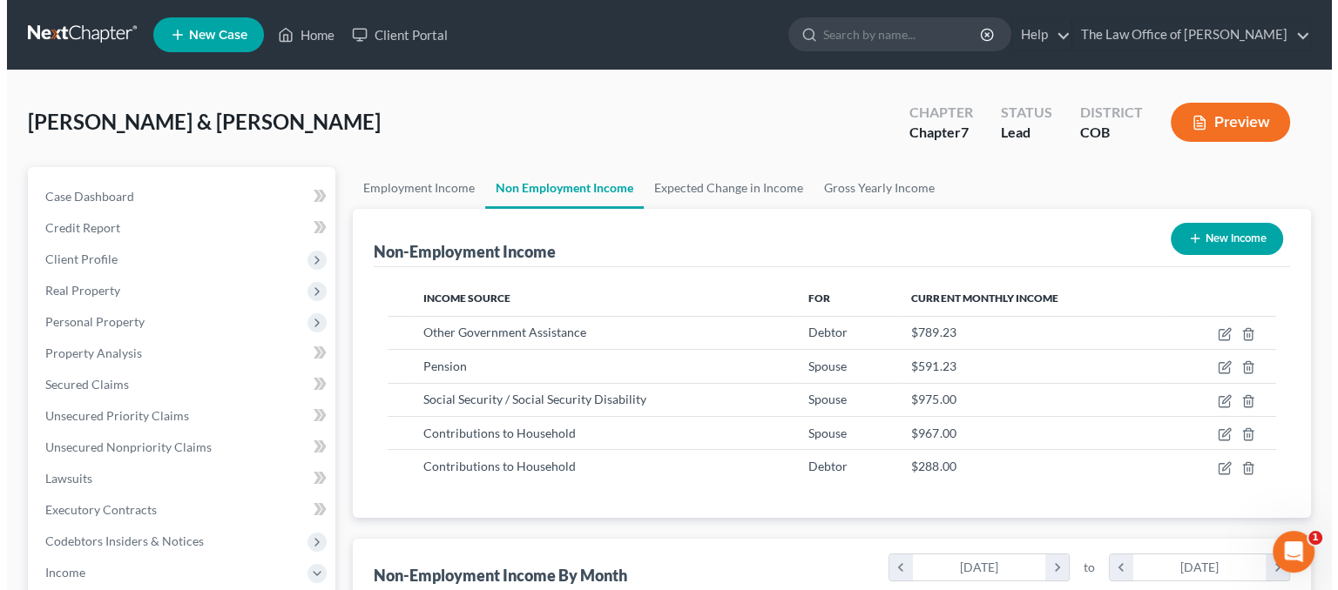
scroll to position [310, 537]
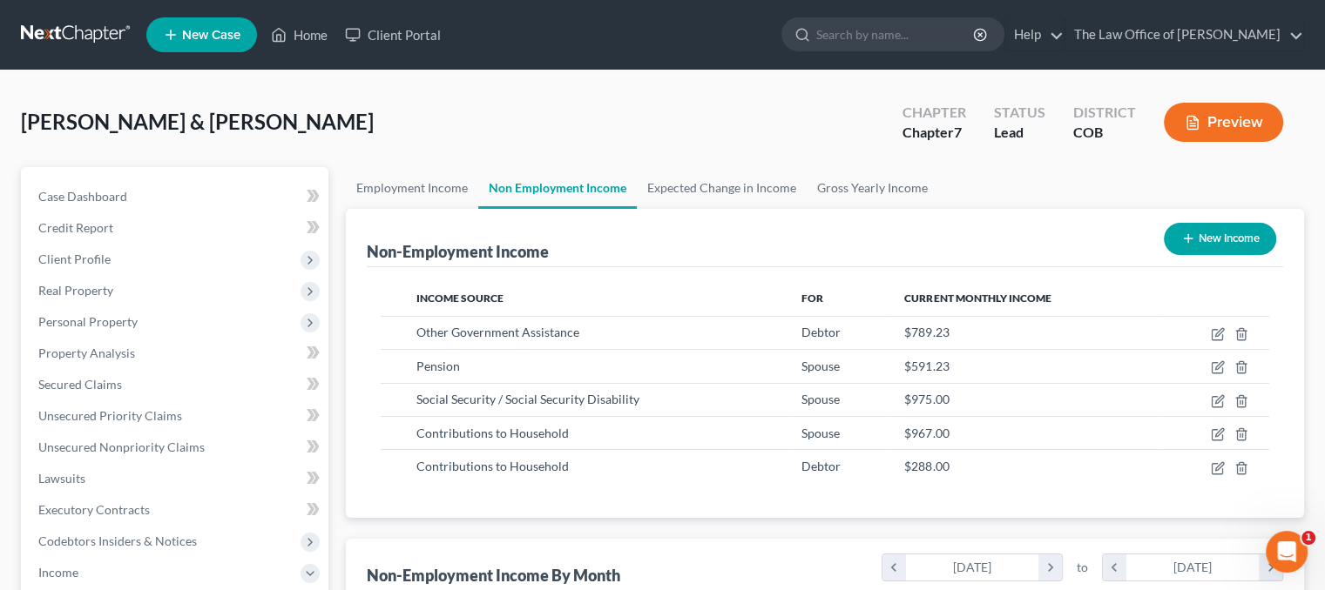
click at [1217, 236] on button "New Income" at bounding box center [1219, 239] width 112 height 32
select select "0"
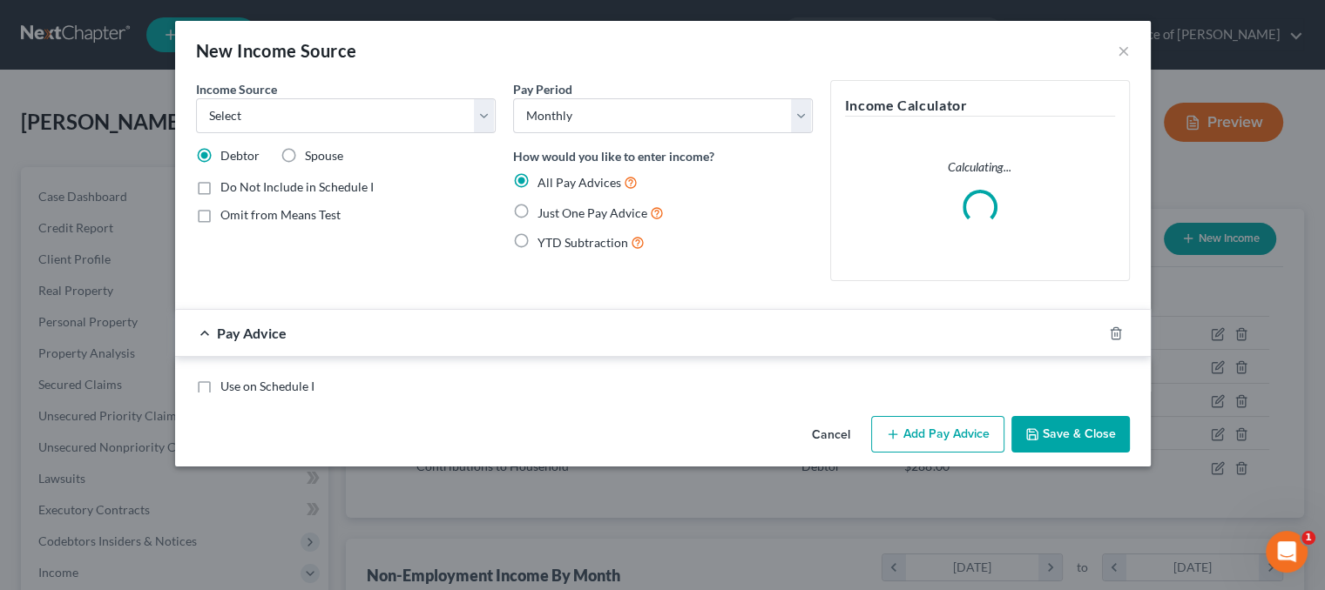
scroll to position [310, 543]
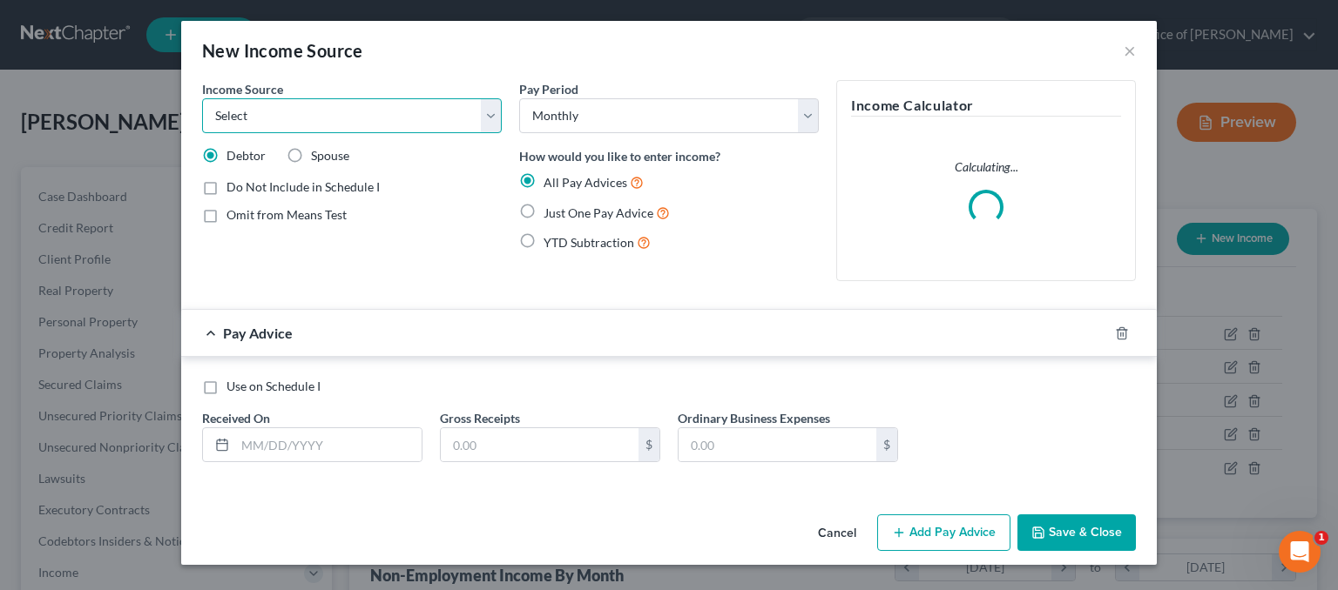
click at [354, 117] on select "Select Unemployment Disability (from employer) Pension Retirement Social Securi…" at bounding box center [352, 115] width 300 height 35
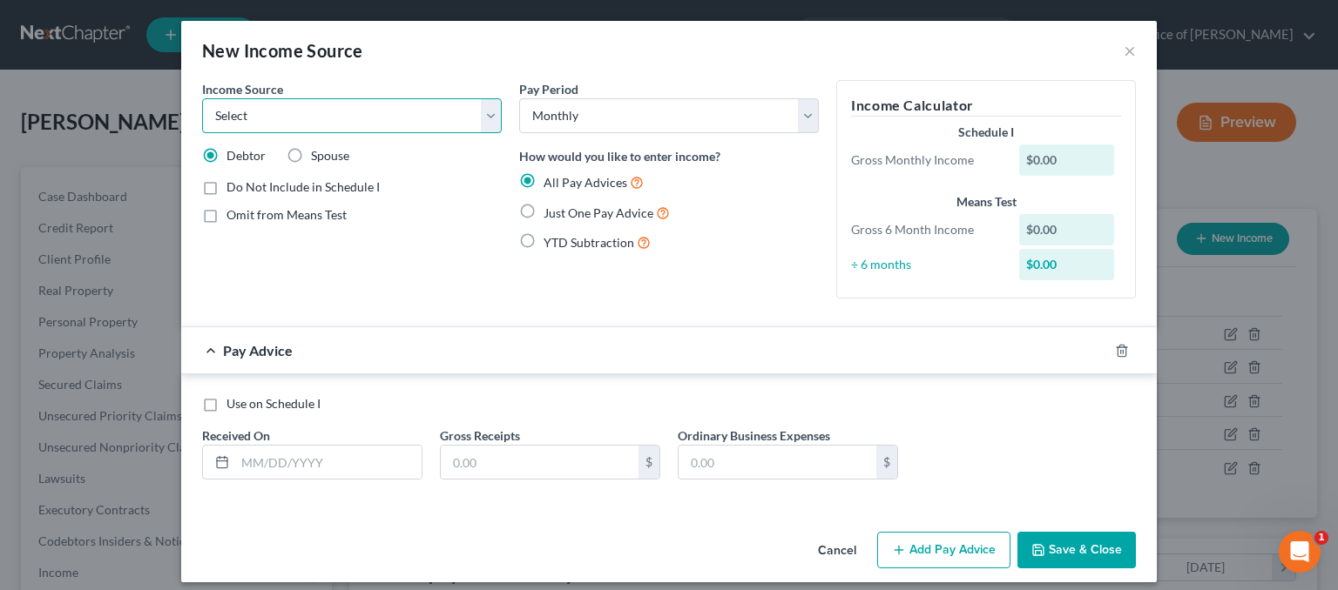
select select "3"
click at [202, 98] on select "Select Unemployment Disability (from employer) Pension Retirement Social Securi…" at bounding box center [352, 115] width 300 height 35
click at [543, 209] on label "Just One Pay Advice" at bounding box center [606, 213] width 126 height 20
click at [550, 209] on input "Just One Pay Advice" at bounding box center [555, 208] width 11 height 11
radio input "true"
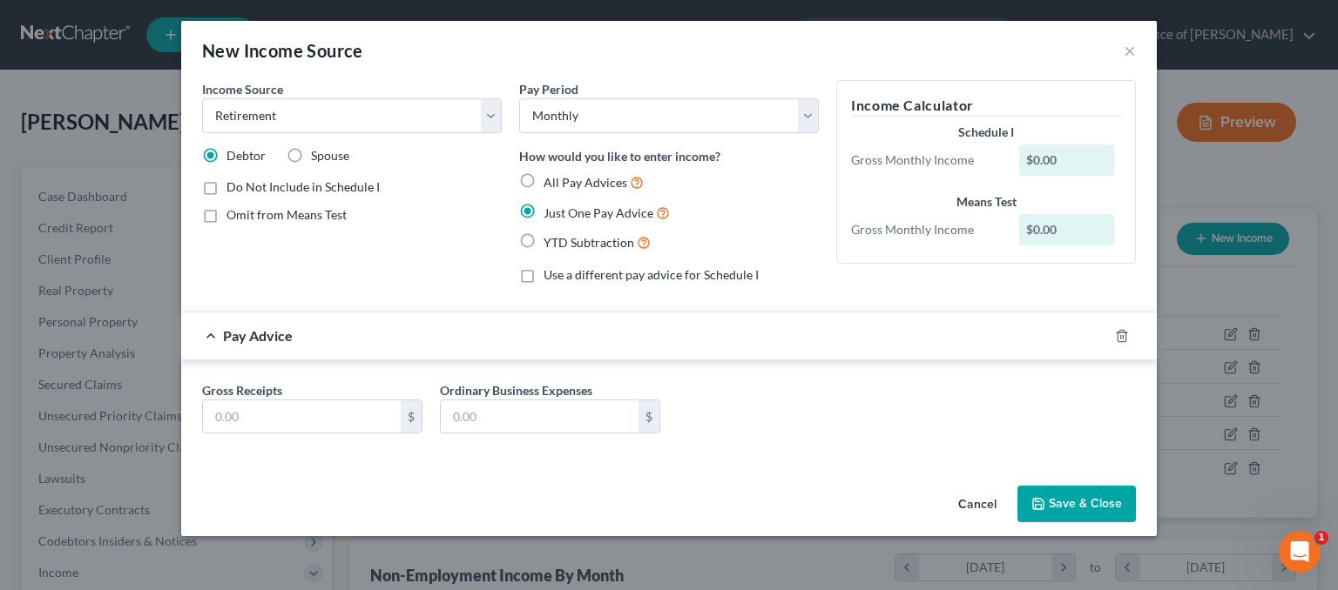
click at [226, 185] on label "Do Not Include in Schedule I" at bounding box center [302, 187] width 153 height 17
click at [233, 185] on input "Do Not Include in Schedule I" at bounding box center [238, 184] width 11 height 11
checkbox input "true"
click at [278, 409] on input "text" at bounding box center [302, 417] width 198 height 33
type input "12,823.78"
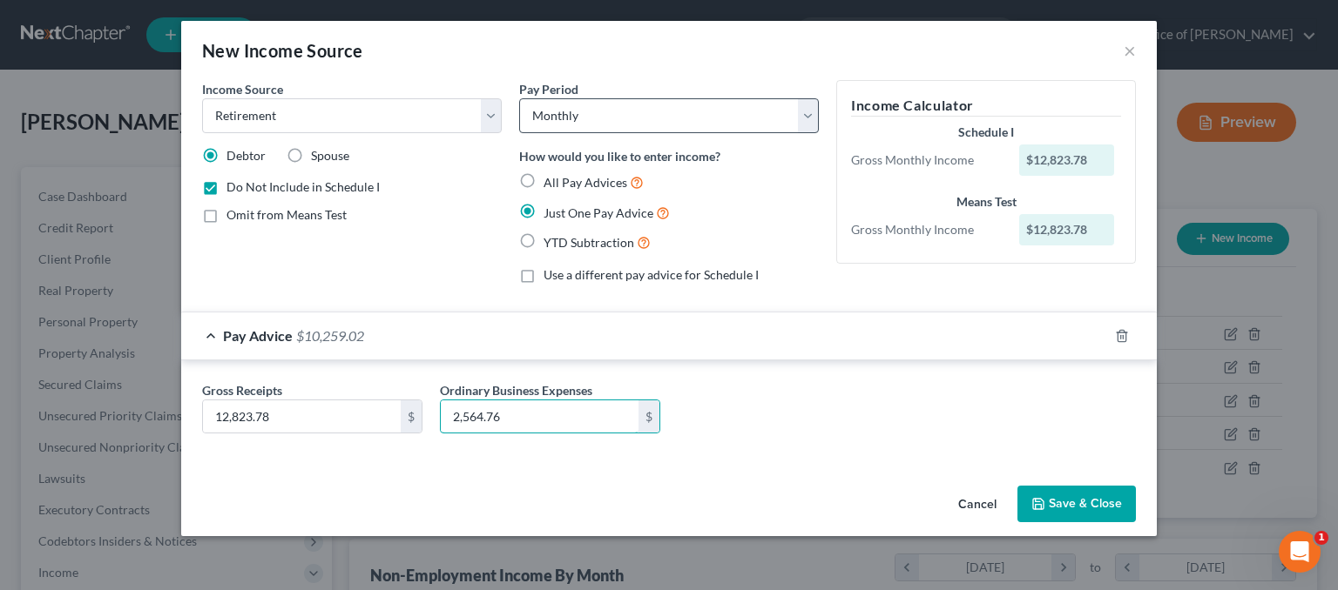
type input "2,564.76"
click at [590, 112] on select "Select Monthly Twice Monthly Every Other Week Weekly" at bounding box center [669, 115] width 300 height 35
click at [543, 186] on label "All Pay Advices" at bounding box center [593, 182] width 100 height 20
click at [550, 184] on input "All Pay Advices" at bounding box center [555, 177] width 11 height 11
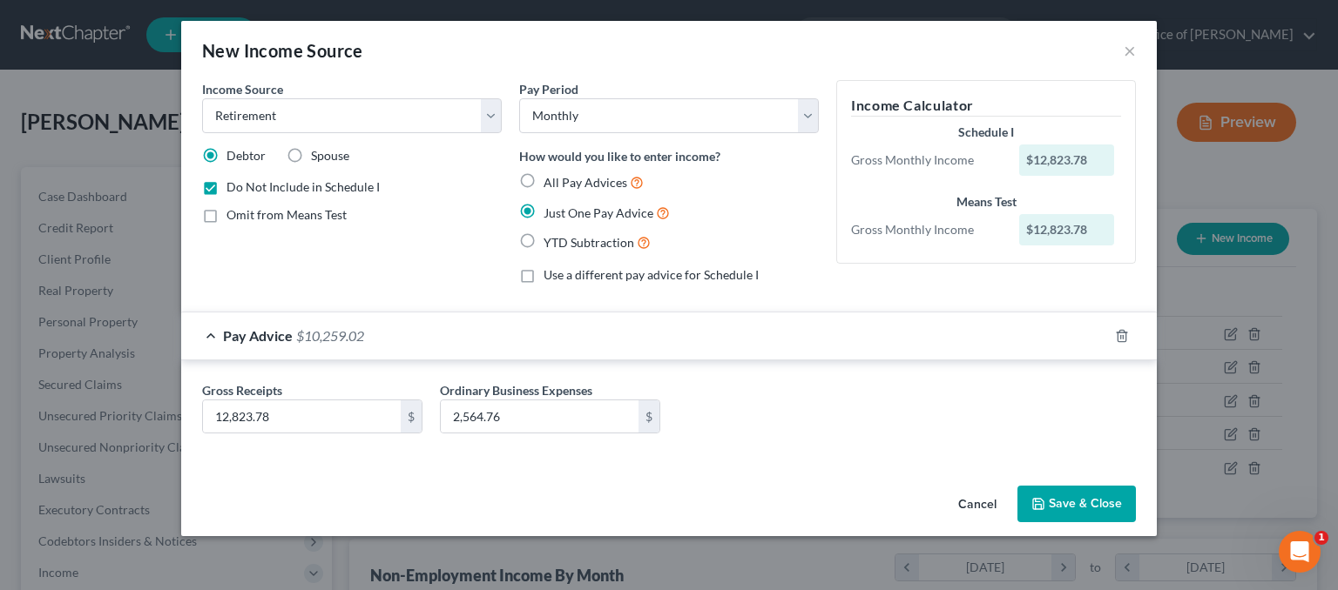
radio input "true"
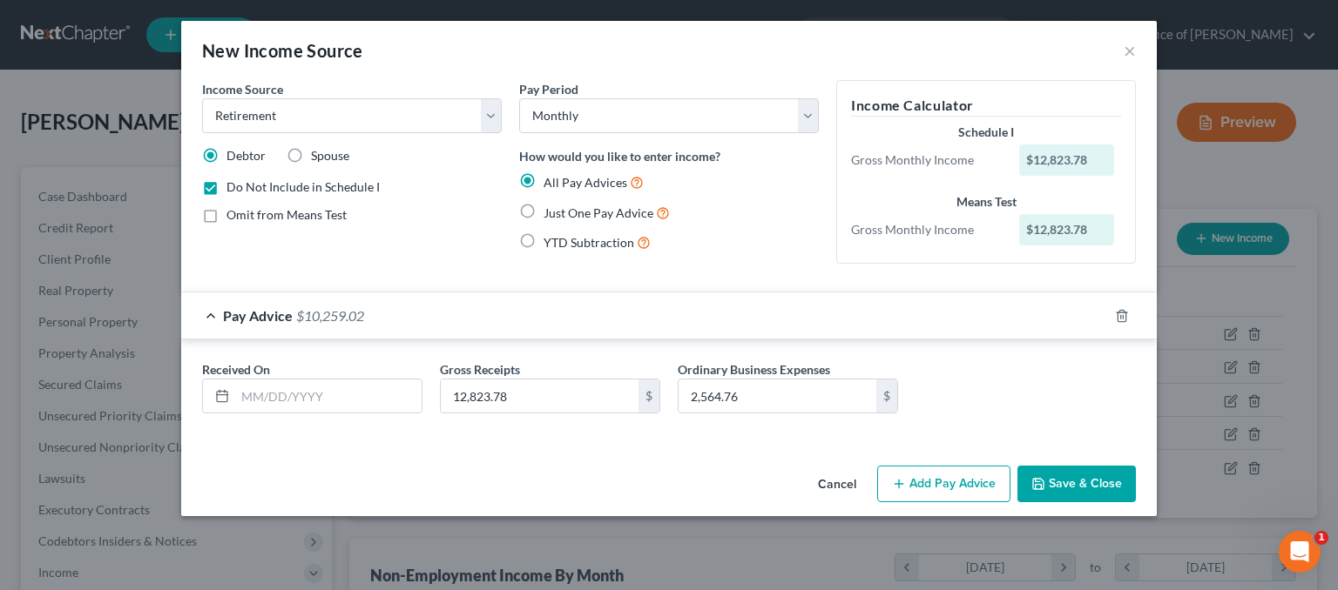
click at [314, 415] on div "Received On * Gross Receipts 12,823.78 $ Ordinary Business Expenses 2,564.76 $" at bounding box center [668, 394] width 951 height 67
click at [320, 388] on input "text" at bounding box center [328, 396] width 186 height 33
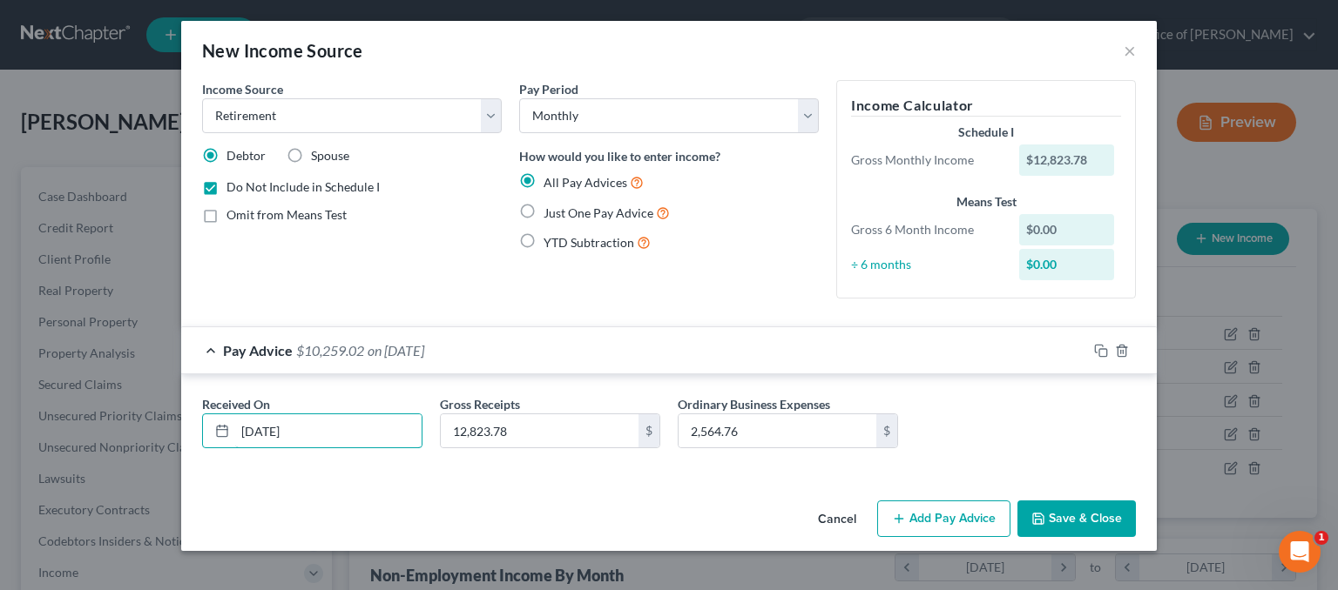
type input "[DATE]"
click at [1041, 512] on icon "button" at bounding box center [1038, 519] width 14 height 14
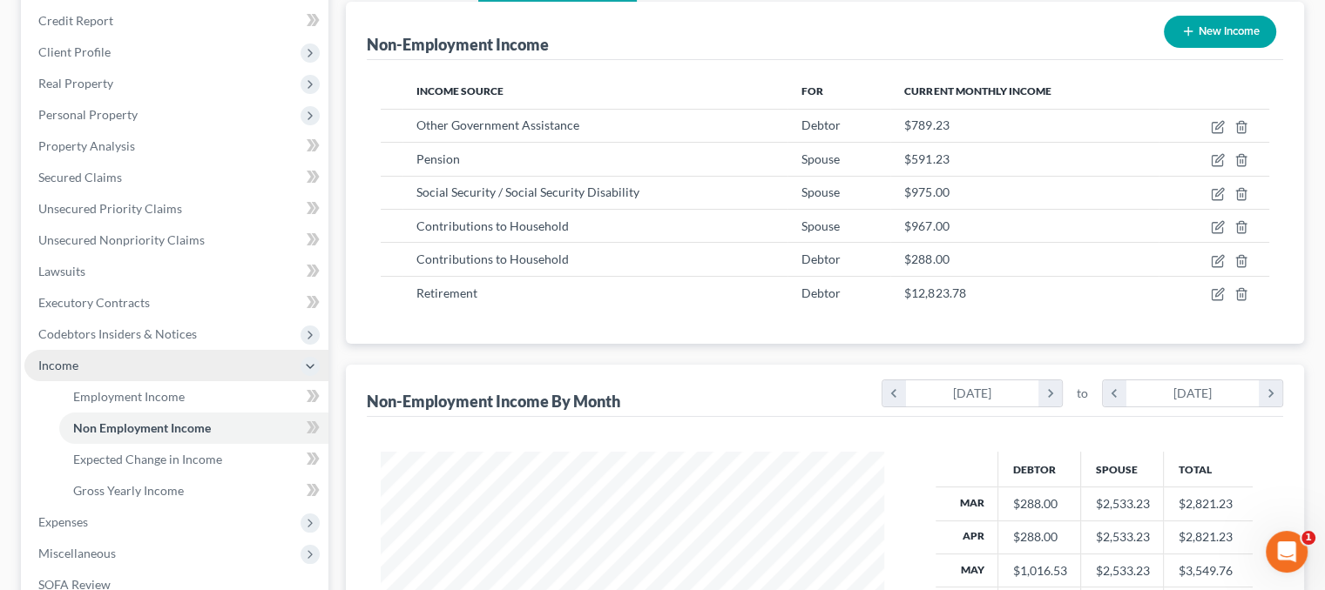
scroll to position [348, 0]
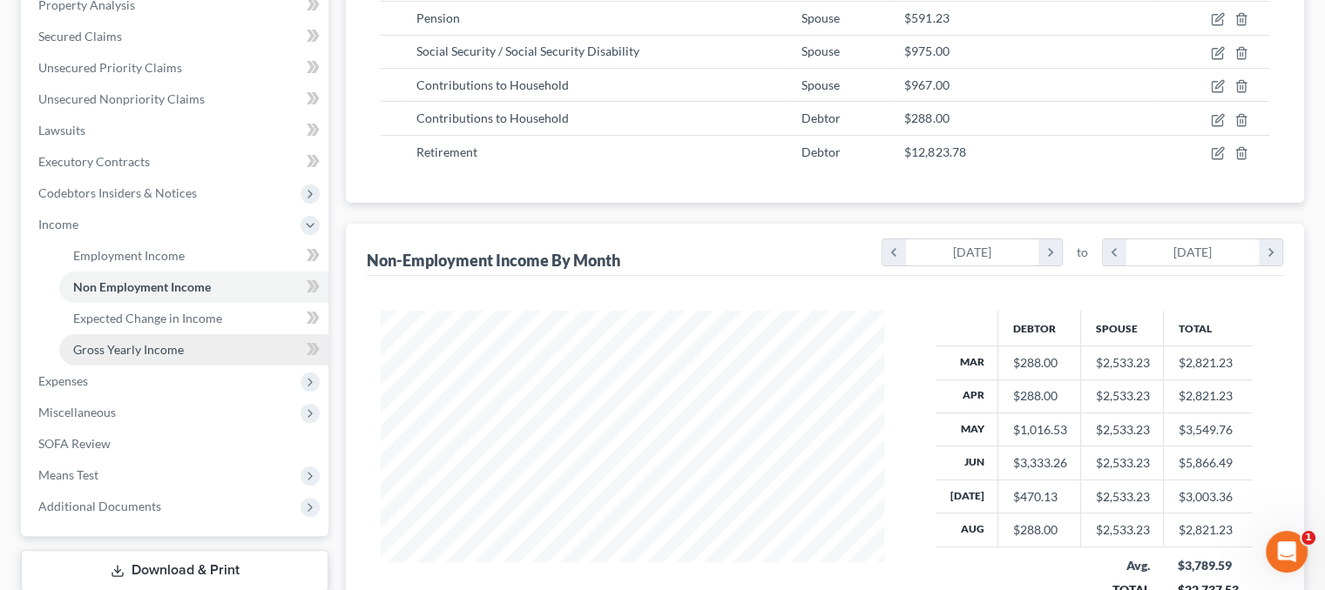
click at [127, 353] on span "Gross Yearly Income" at bounding box center [128, 349] width 111 height 15
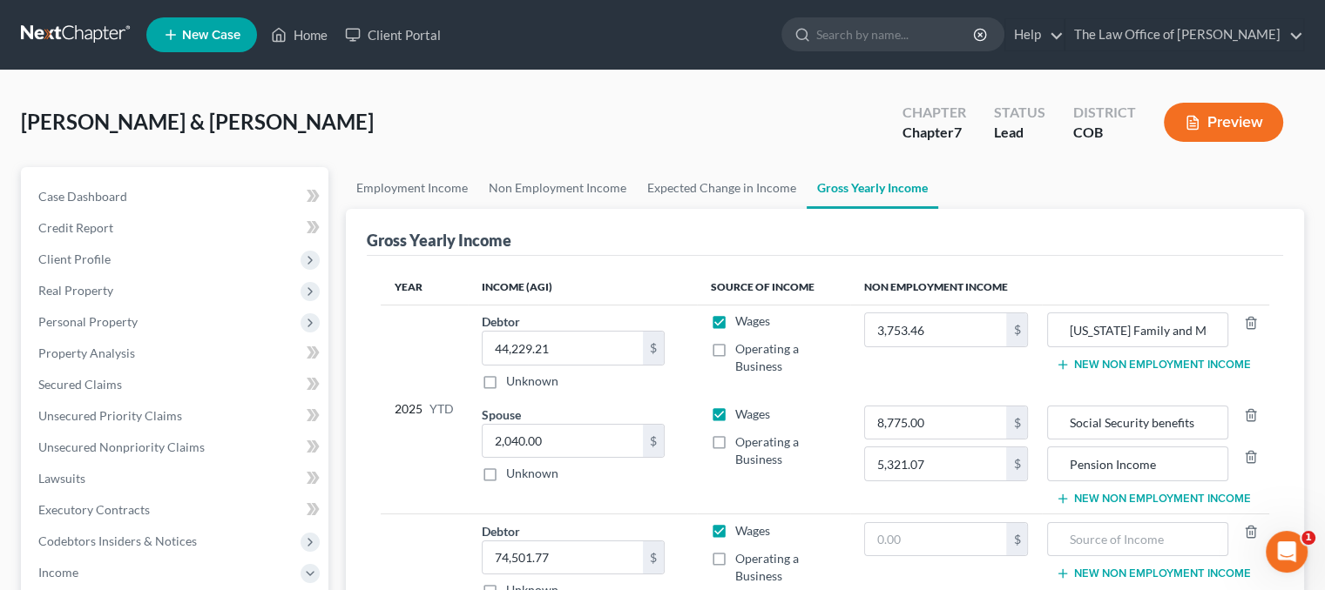
click at [1160, 365] on button "New Non Employment Income" at bounding box center [1152, 365] width 194 height 14
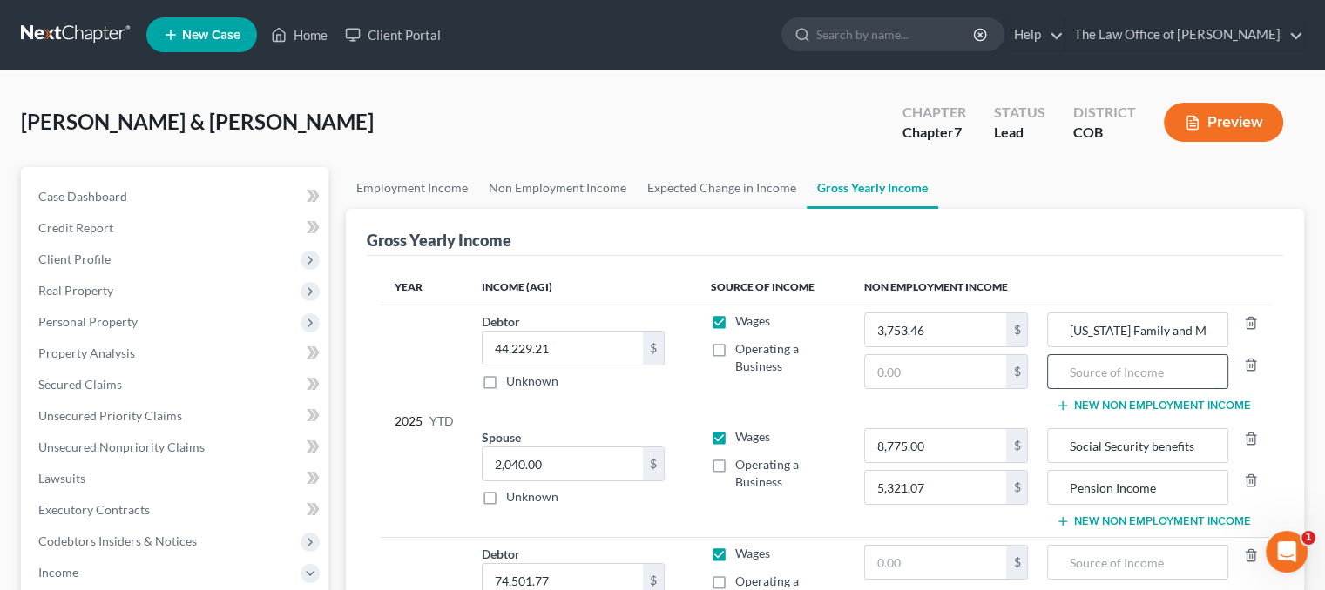
click at [1122, 367] on input "text" at bounding box center [1136, 371] width 161 height 33
type input "Retirement income"
click at [1139, 368] on input "Retirement income" at bounding box center [1136, 371] width 161 height 33
click at [1149, 370] on input "Retirement income" at bounding box center [1136, 371] width 161 height 33
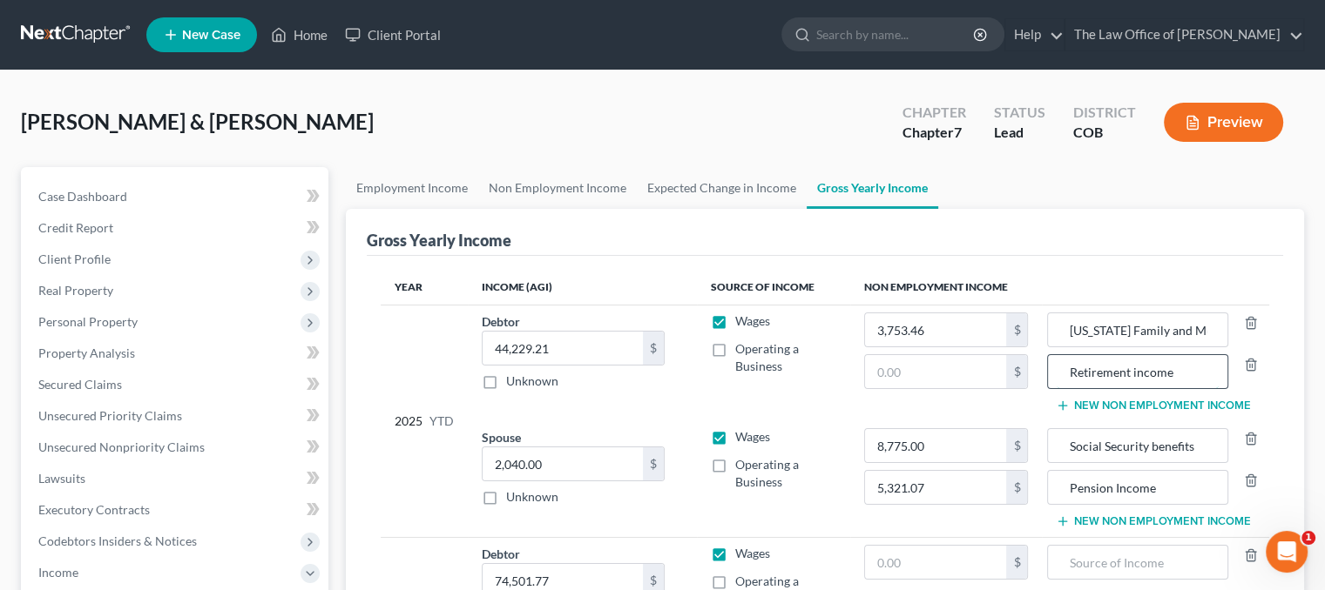
click at [1149, 370] on input "Retirement income" at bounding box center [1136, 371] width 161 height 33
type input "Retirement distribution"
click at [952, 371] on input "text" at bounding box center [936, 371] width 142 height 33
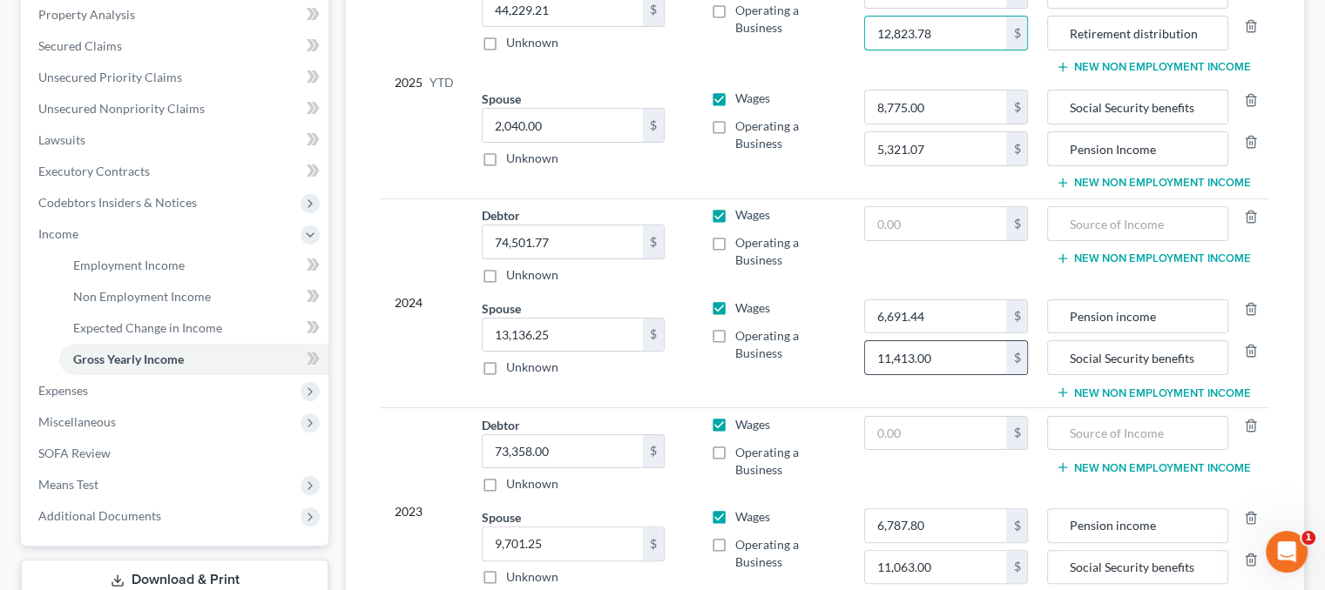
scroll to position [348, 0]
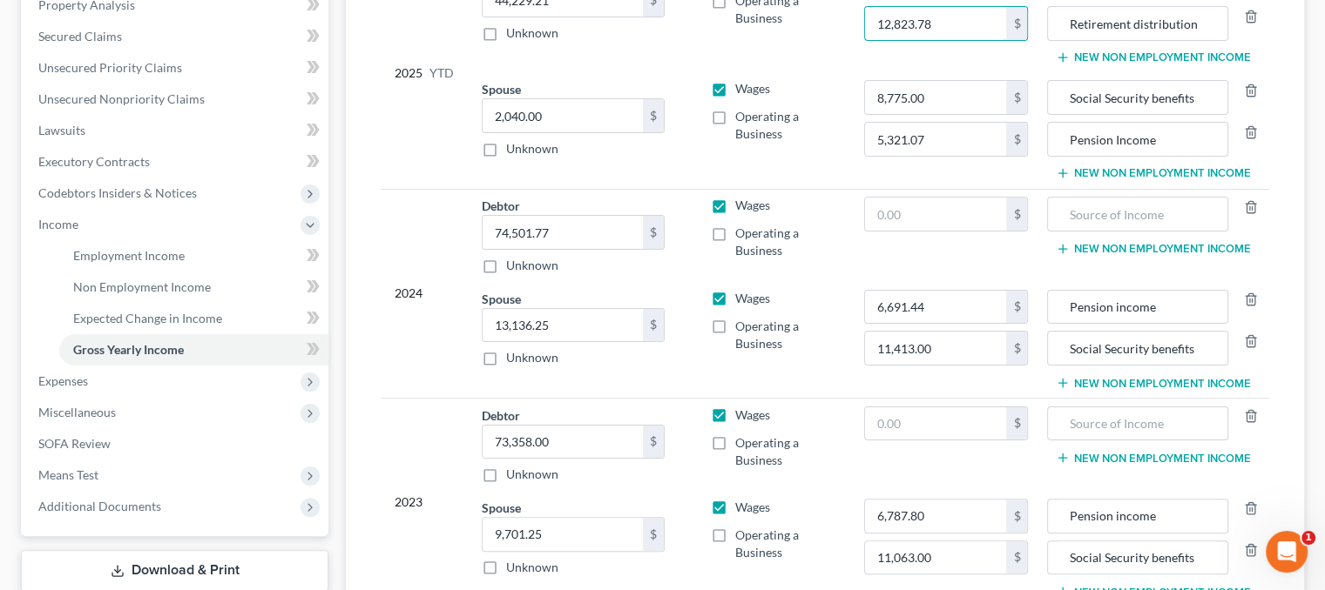
type input "12,823.78"
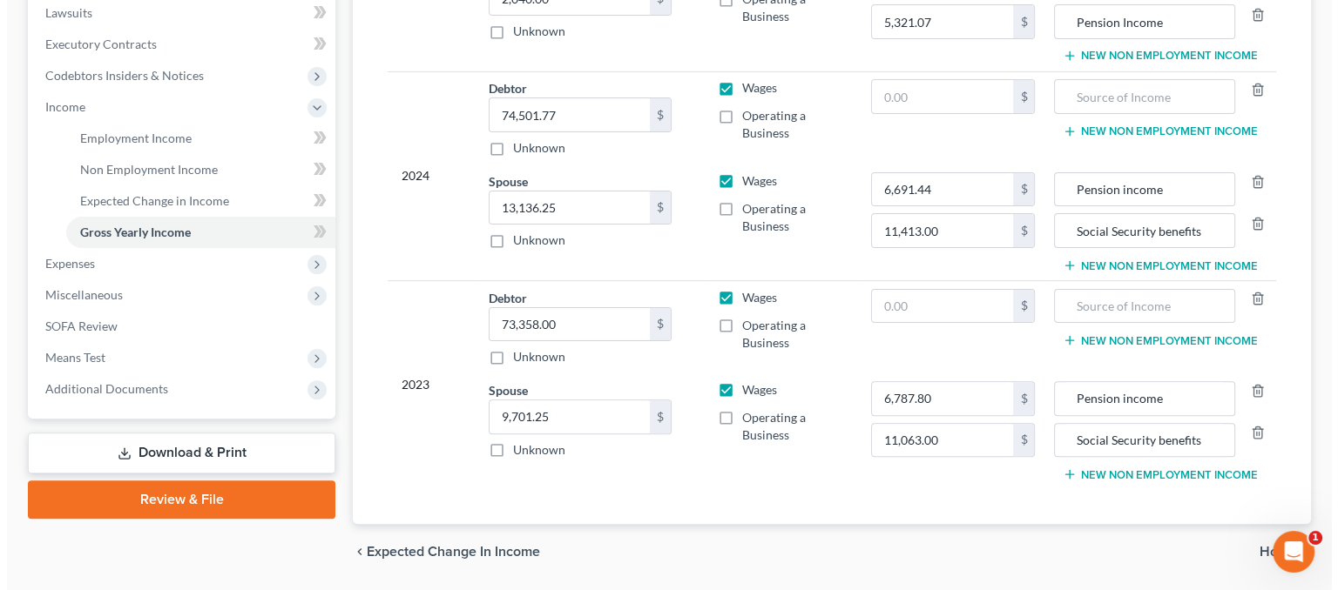
scroll to position [517, 0]
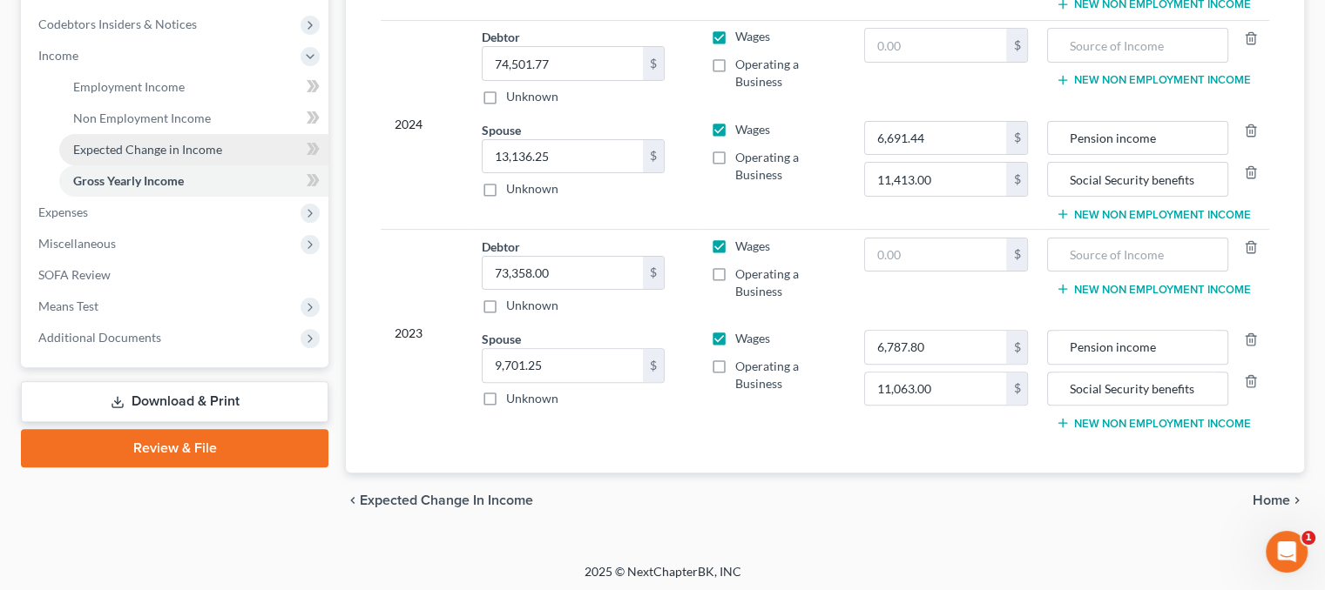
click at [192, 154] on span "Expected Change in Income" at bounding box center [147, 149] width 149 height 15
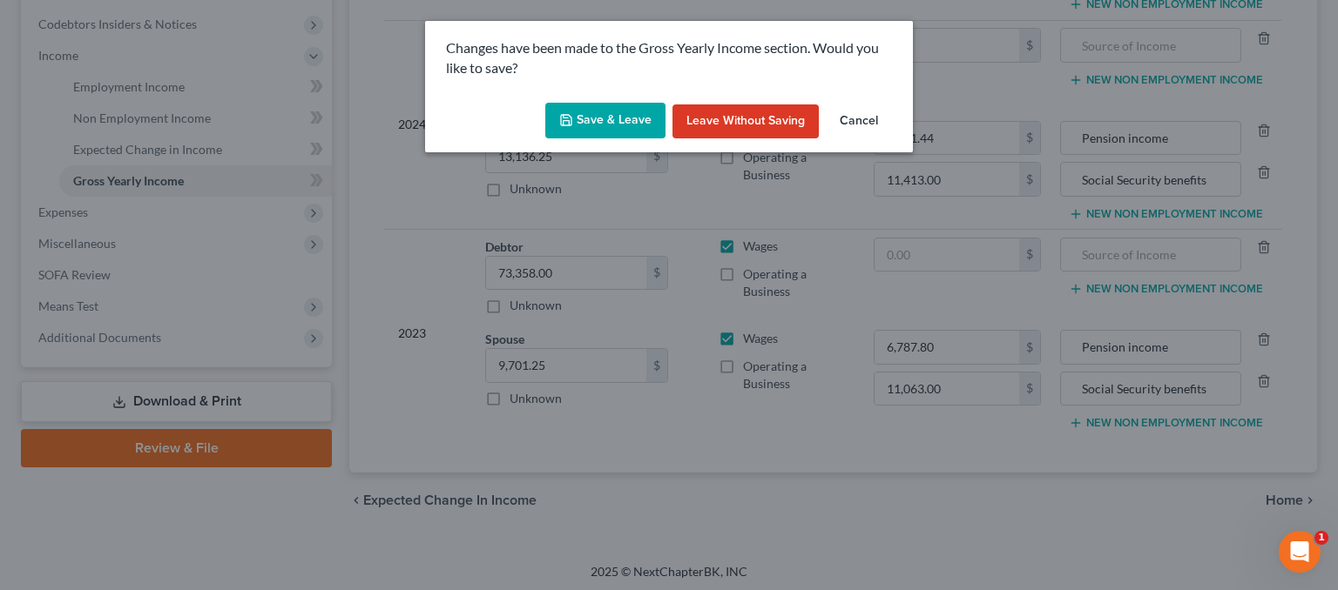
click at [626, 124] on button "Save & Leave" at bounding box center [605, 121] width 120 height 37
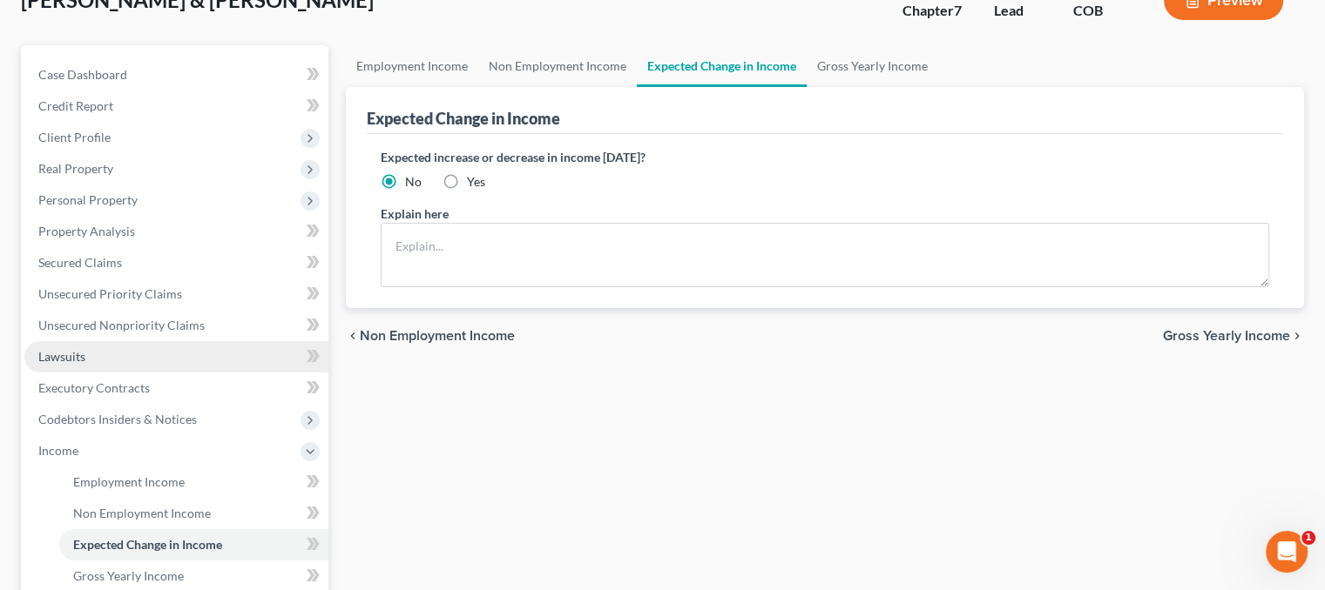
scroll to position [261, 0]
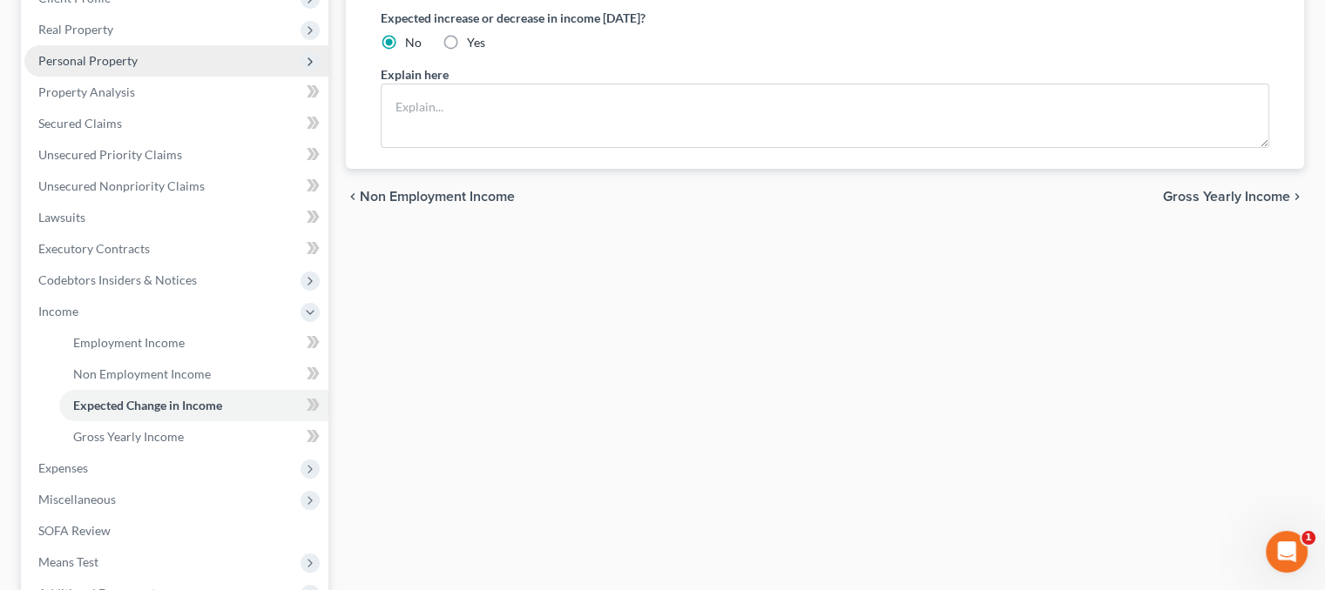
click at [125, 57] on span "Personal Property" at bounding box center [87, 60] width 99 height 15
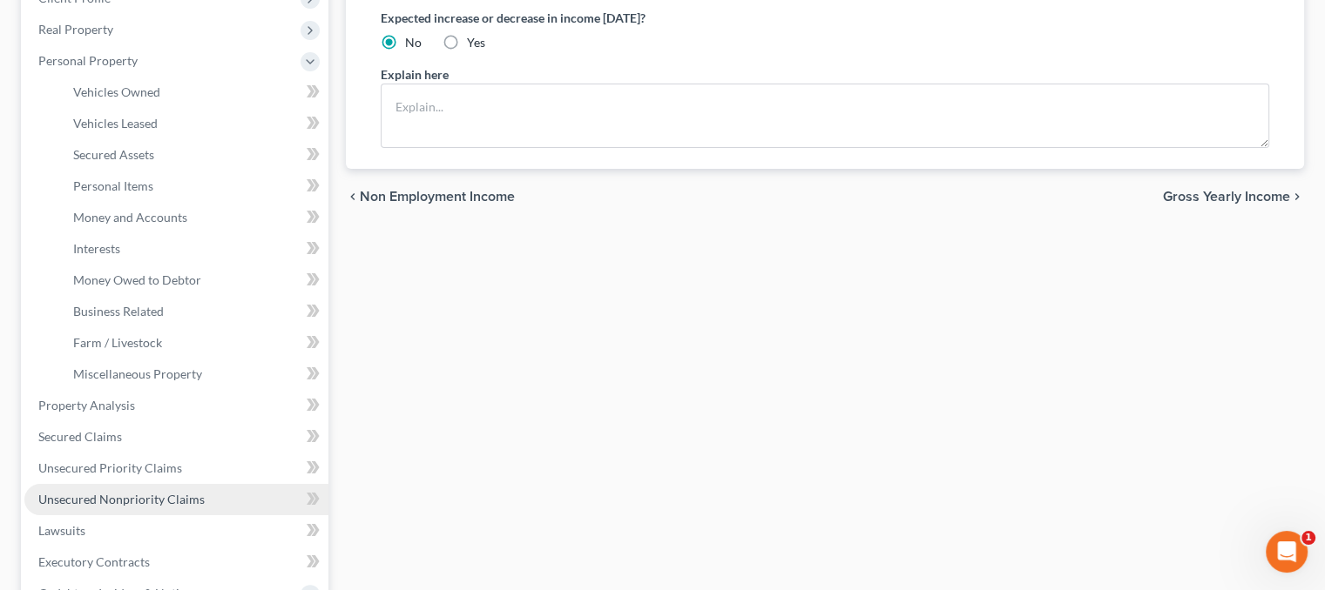
click at [127, 496] on span "Unsecured Nonpriority Claims" at bounding box center [121, 499] width 166 height 15
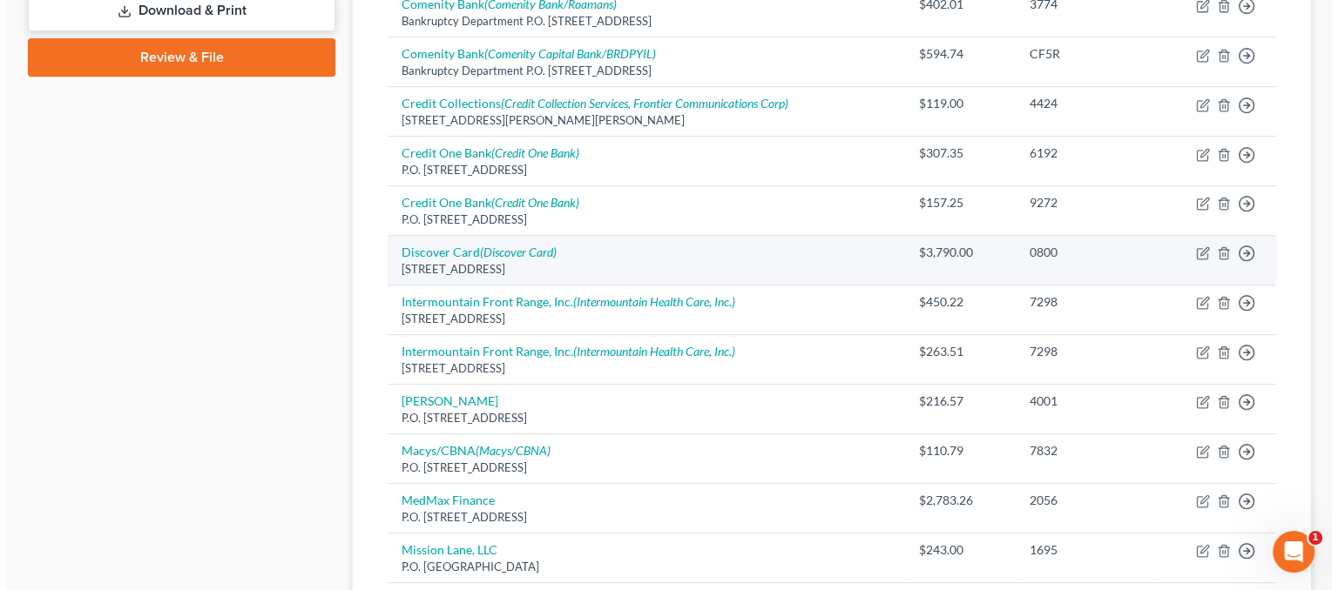
scroll to position [784, 0]
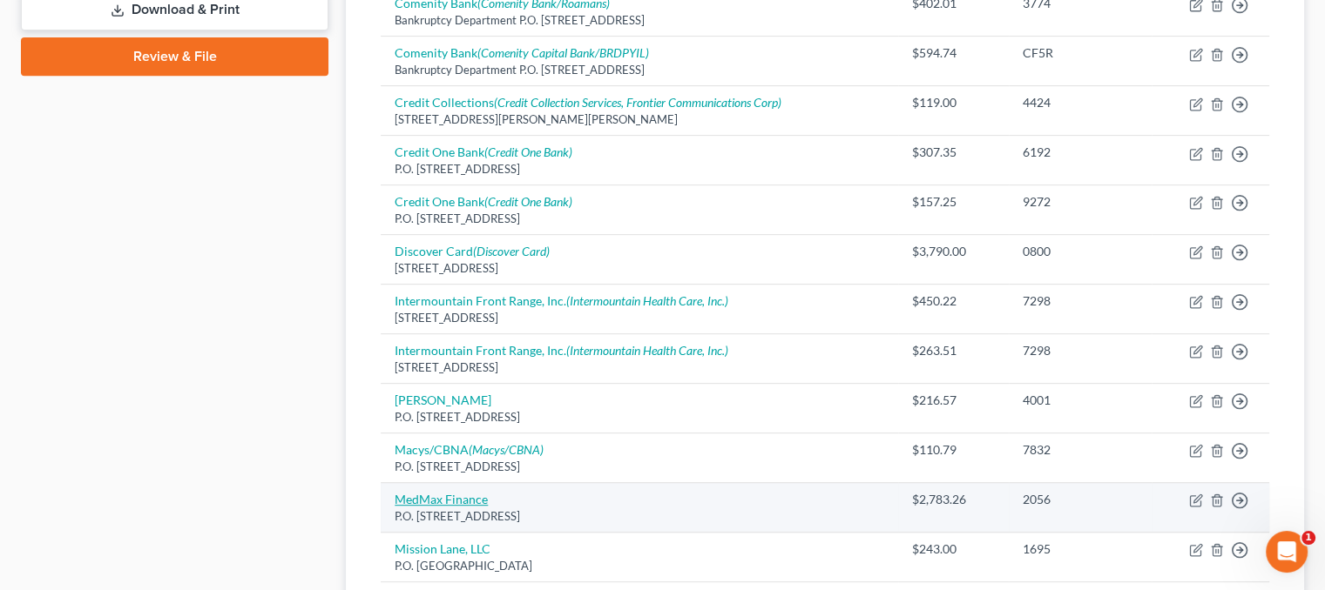
click at [466, 492] on link "MedMax Finance" at bounding box center [440, 499] width 93 height 15
select select "9"
select select "1"
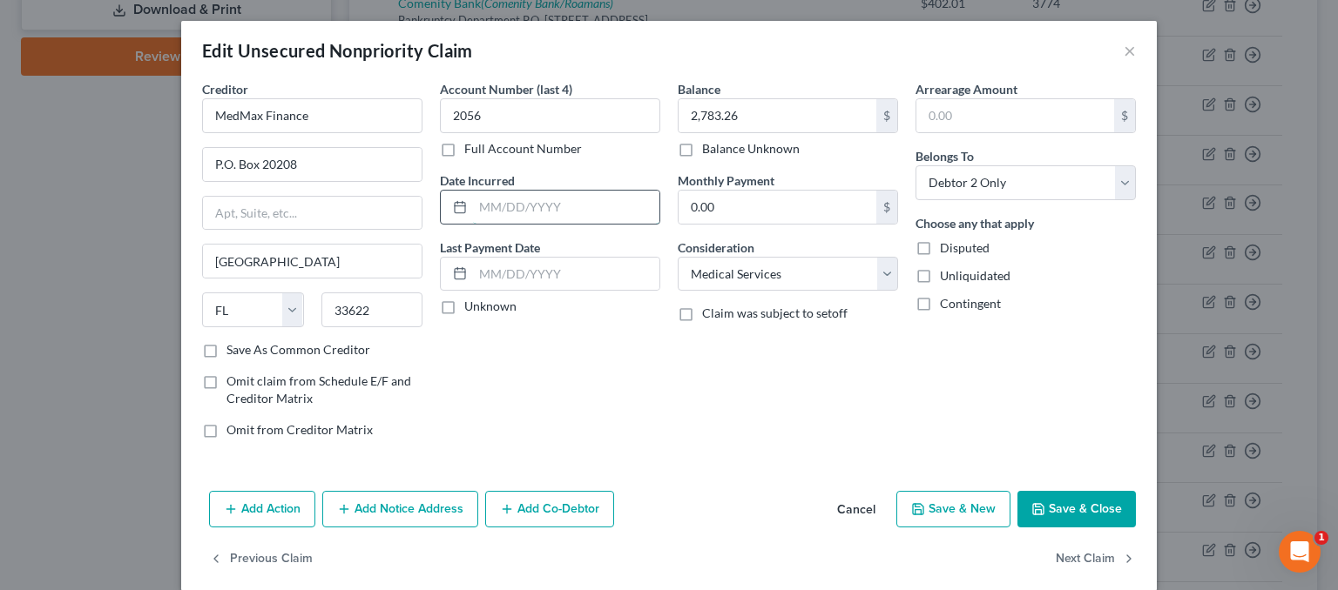
click at [485, 209] on input "text" at bounding box center [566, 207] width 186 height 33
drag, startPoint x: 544, startPoint y: 199, endPoint x: 324, endPoint y: 241, distance: 224.4
click at [324, 241] on div "Creditor * MedMax Finance P.O. Box 20208 [GEOGRAPHIC_DATA] [US_STATE] AK AR AZ …" at bounding box center [668, 266] width 951 height 373
type input "2024"
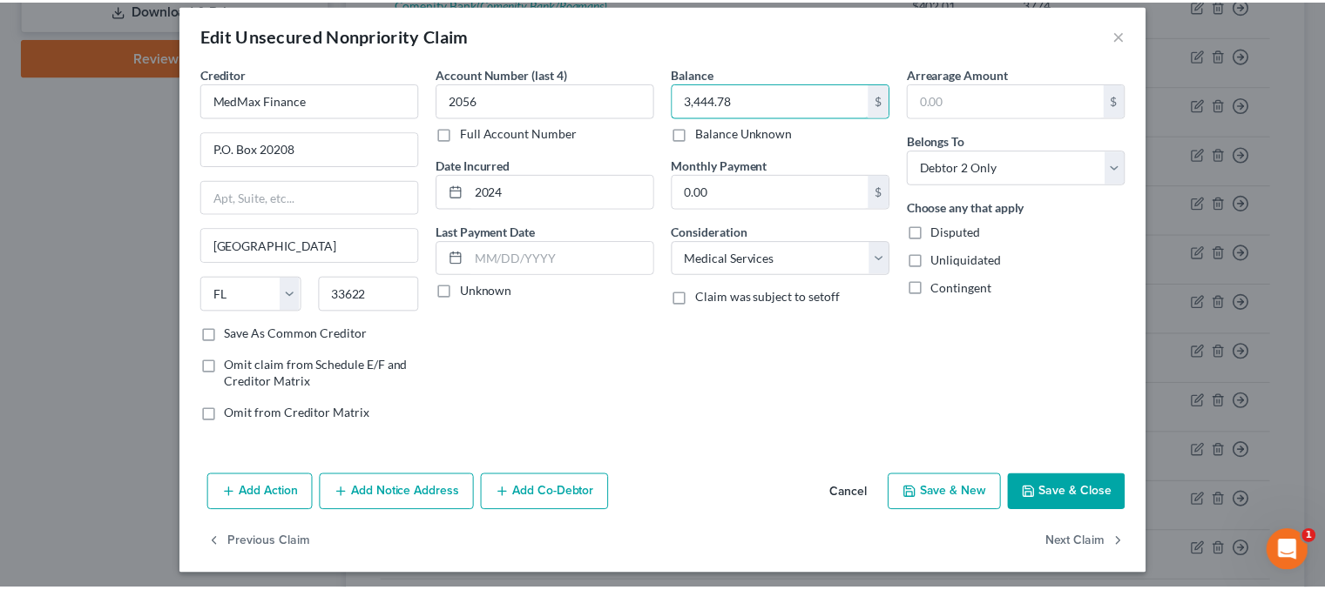
scroll to position [21, 0]
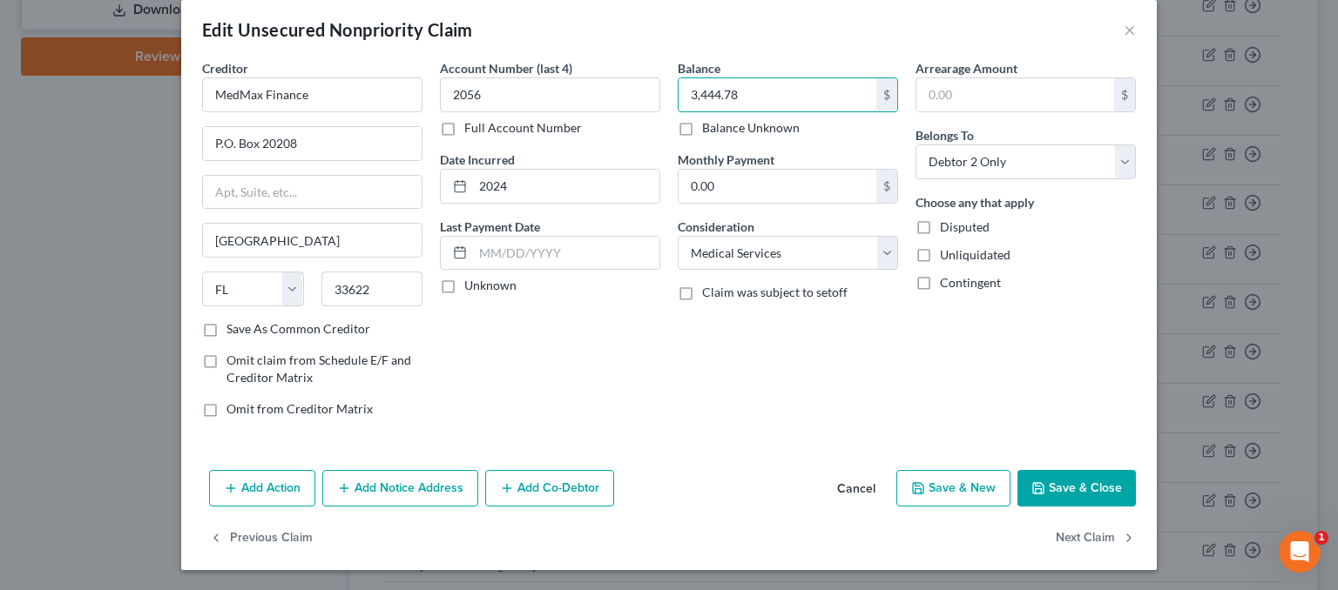
type input "3,444.78"
click at [394, 479] on button "Add Notice Address" at bounding box center [400, 488] width 156 height 37
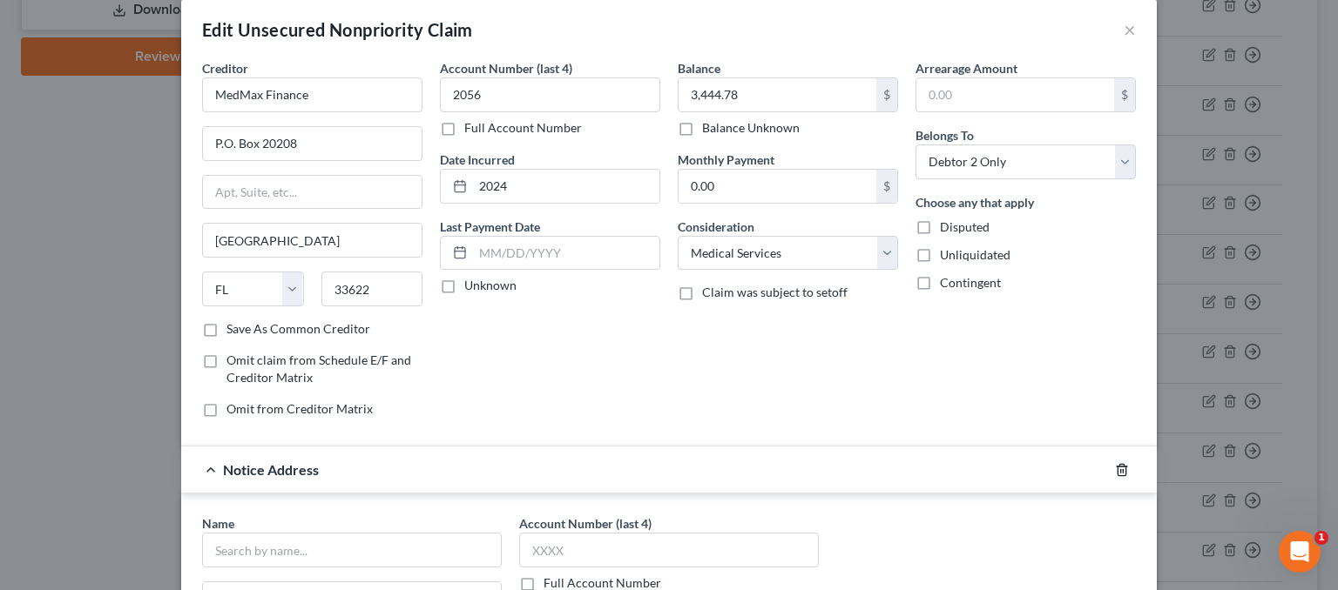
click at [1115, 472] on icon "button" at bounding box center [1122, 470] width 14 height 14
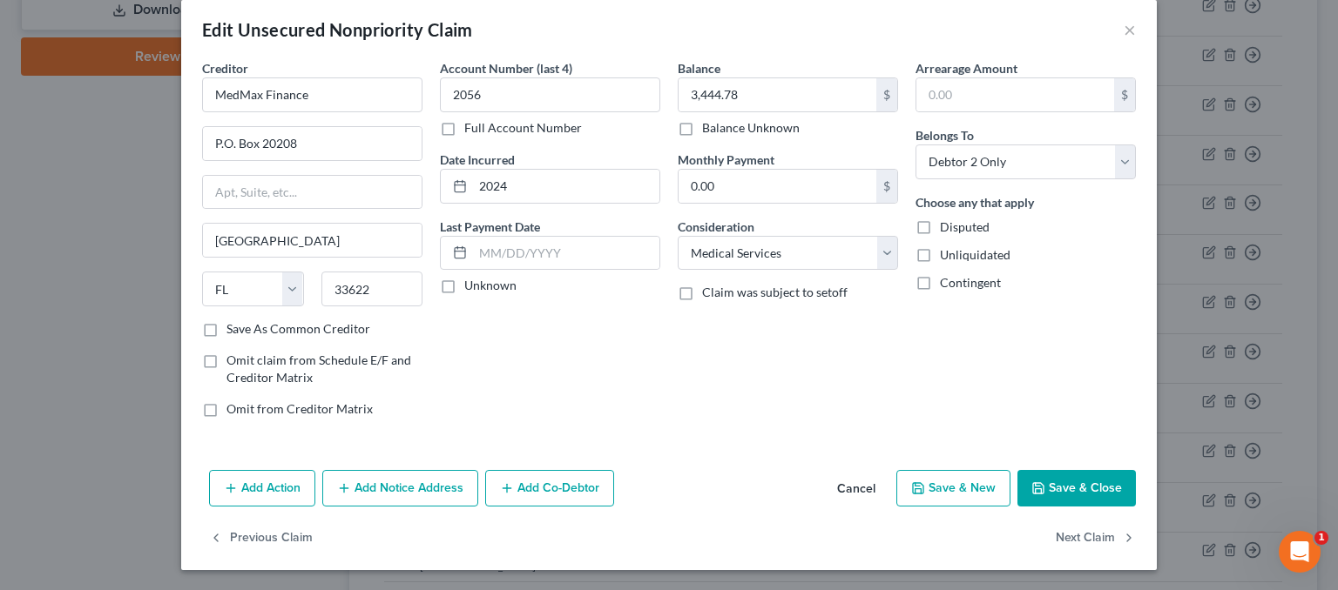
click at [226, 331] on label "Save As Common Creditor" at bounding box center [298, 328] width 144 height 17
click at [233, 331] on input "Save As Common Creditor" at bounding box center [238, 325] width 11 height 11
click at [1077, 485] on button "Save & Close" at bounding box center [1076, 488] width 118 height 37
checkbox input "false"
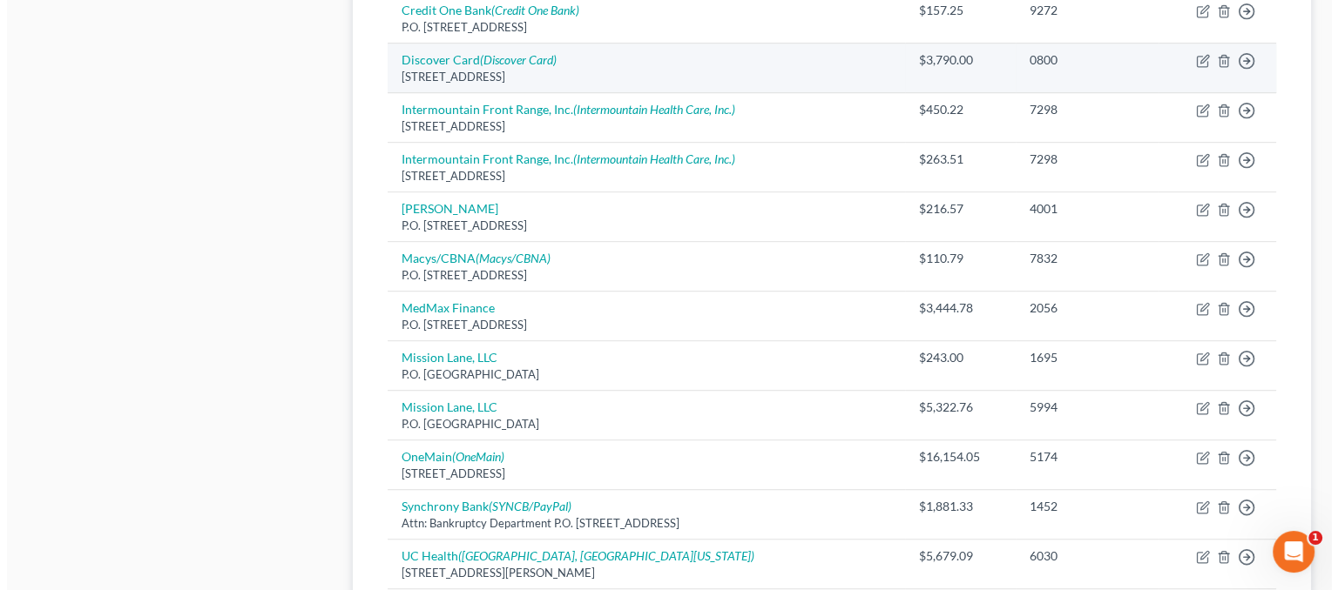
scroll to position [1132, 0]
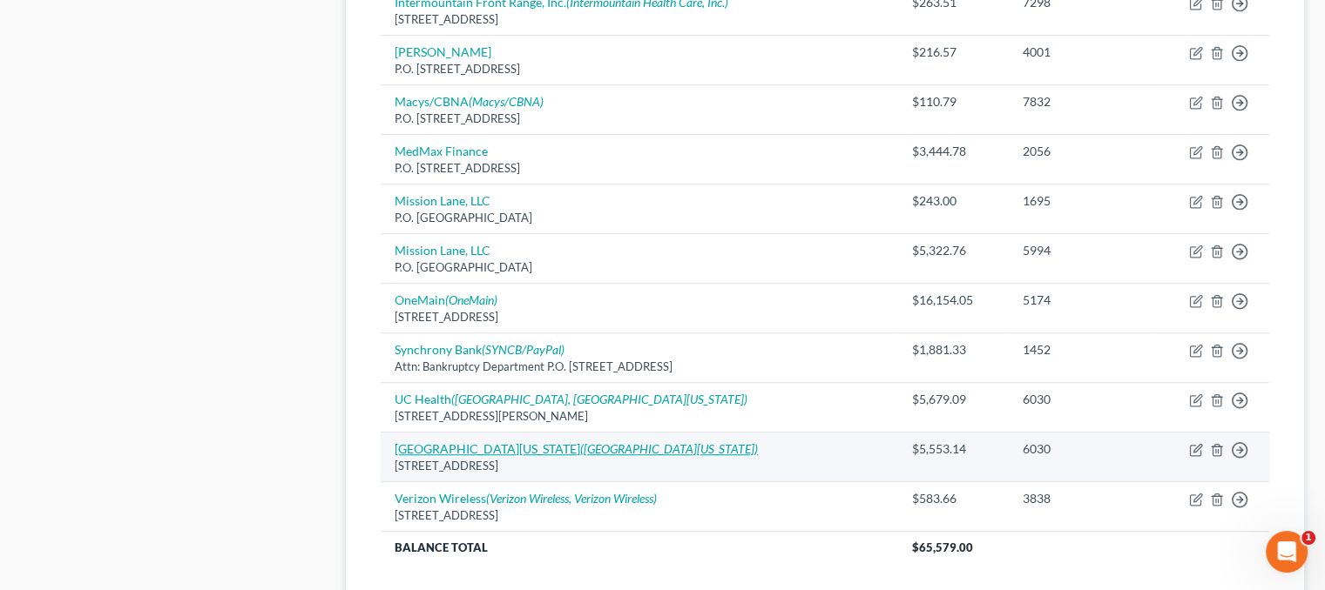
click at [604, 442] on icon "([GEOGRAPHIC_DATA][US_STATE])" at bounding box center [669, 449] width 178 height 15
select select "5"
select select "9"
select select "1"
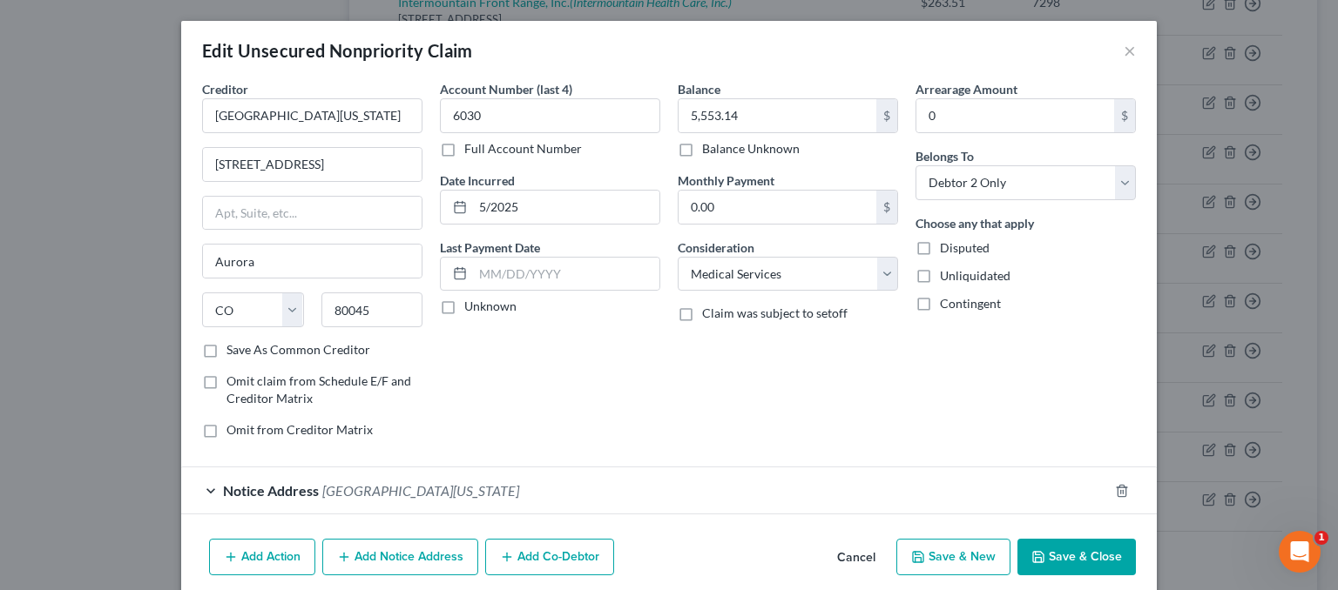
click at [393, 551] on button "Add Notice Address" at bounding box center [400, 557] width 156 height 37
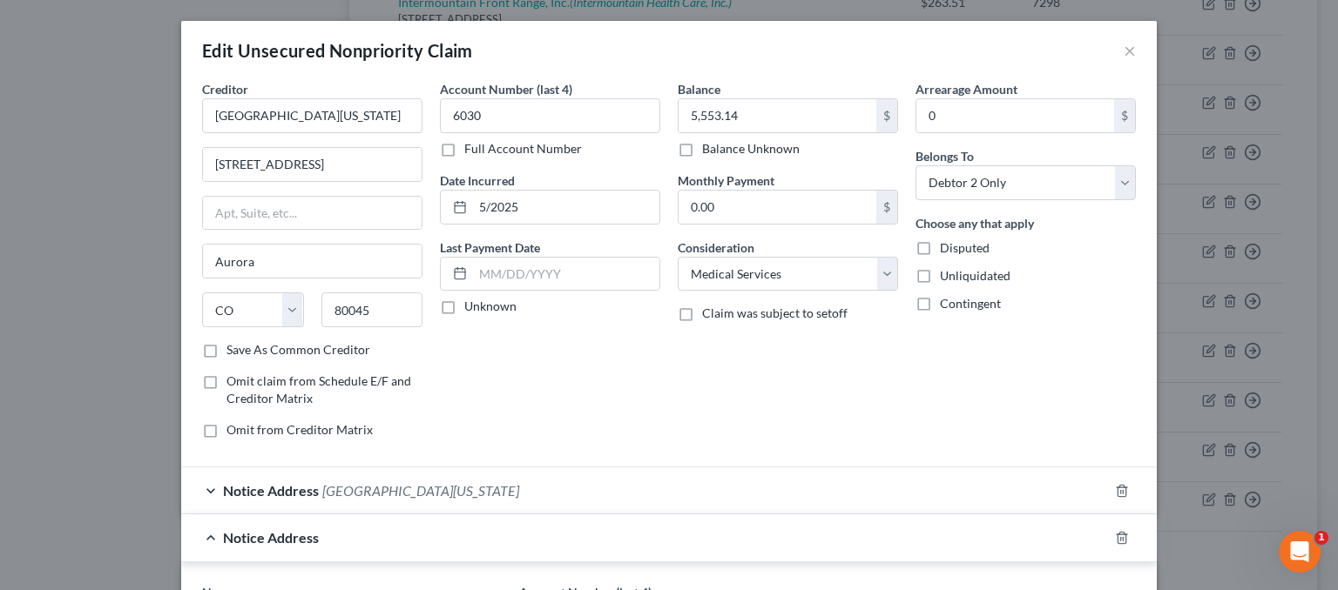
scroll to position [348, 0]
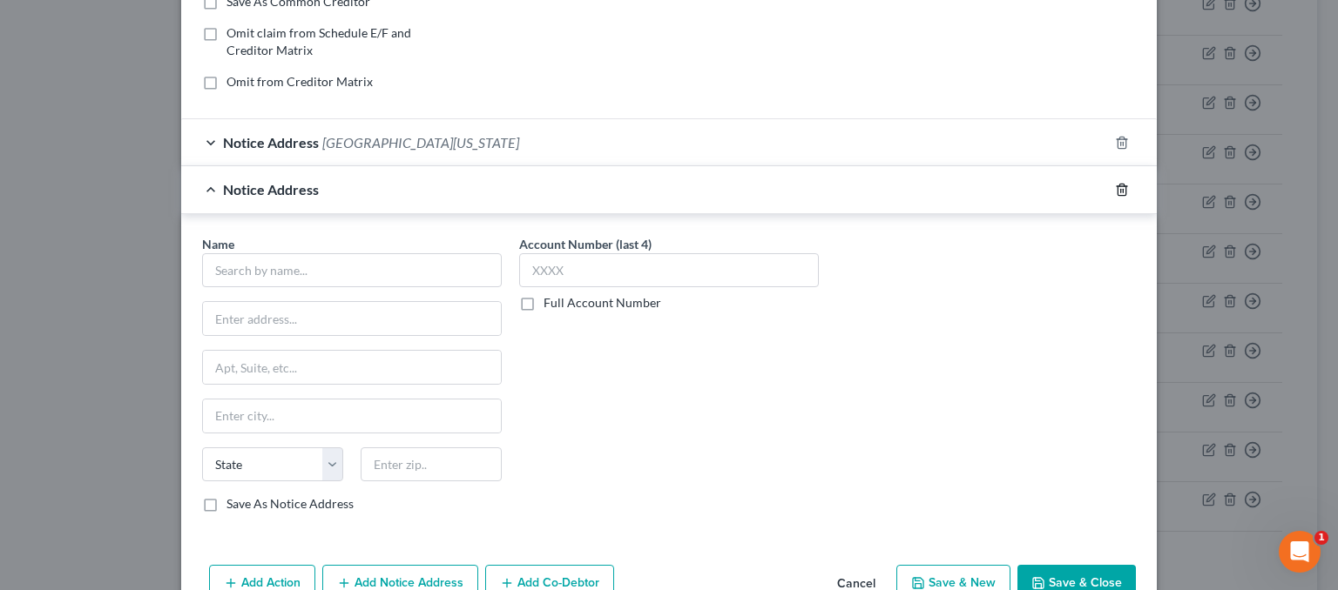
drag, startPoint x: 1103, startPoint y: 186, endPoint x: 1115, endPoint y: 185, distance: 11.5
click at [1108, 185] on div at bounding box center [1132, 190] width 49 height 28
click at [1116, 186] on polyline "button" at bounding box center [1121, 186] width 10 height 0
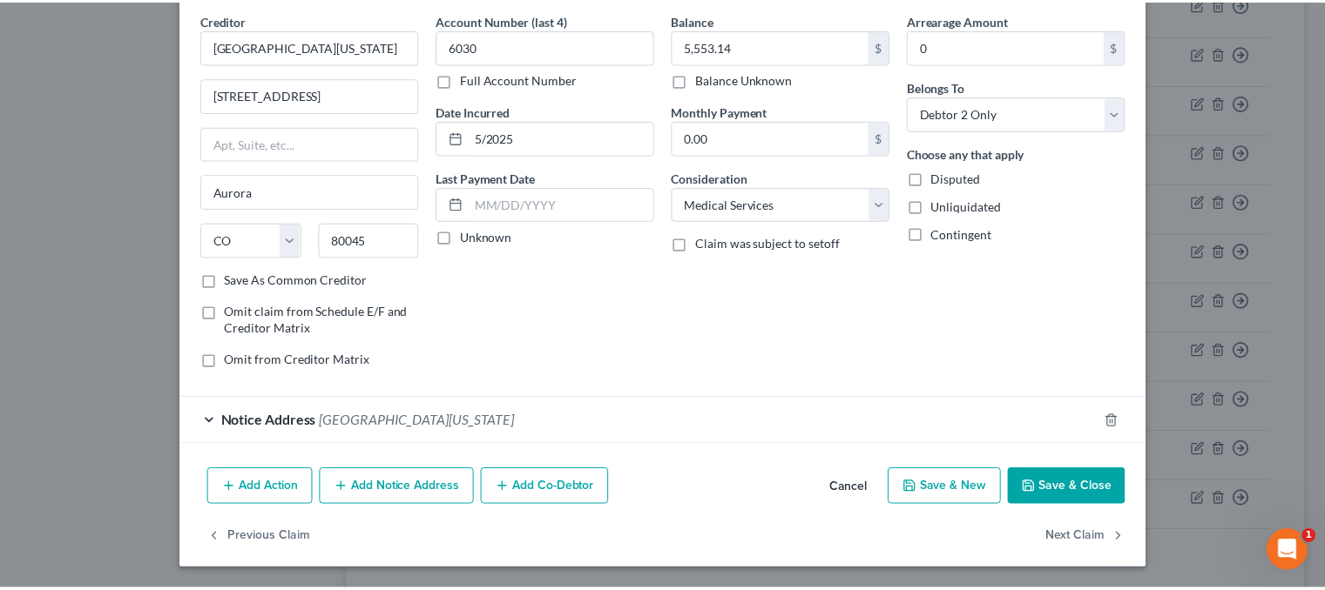
scroll to position [68, 0]
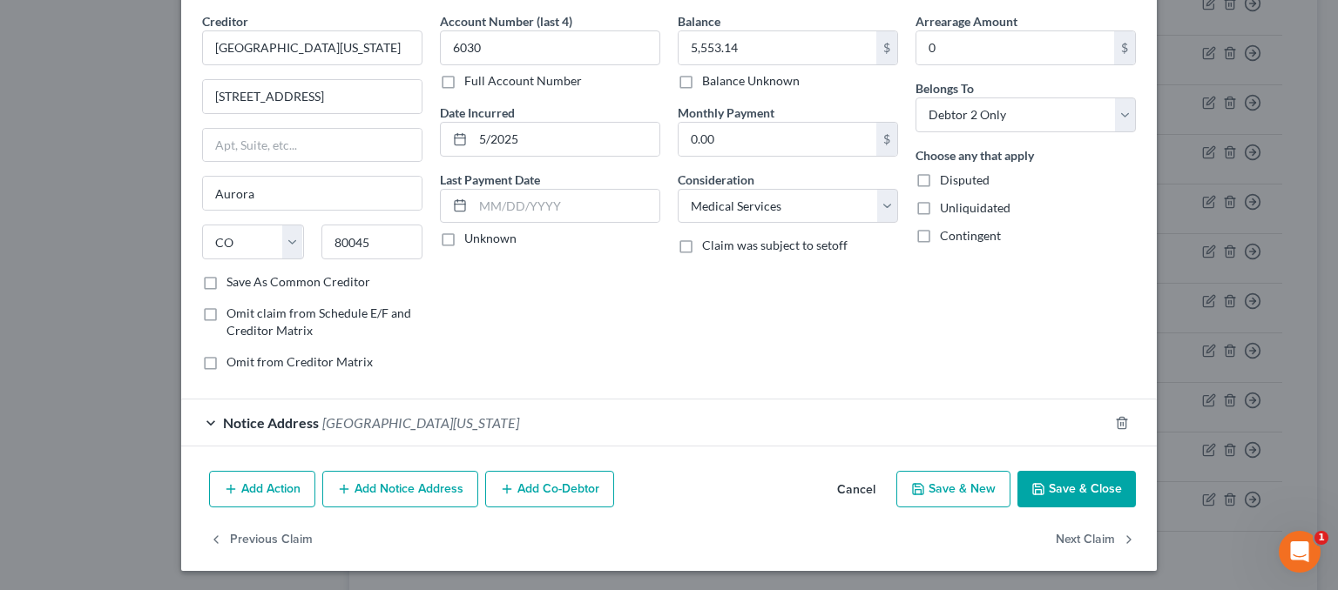
drag, startPoint x: 1080, startPoint y: 484, endPoint x: 982, endPoint y: 484, distance: 97.5
click at [1080, 483] on button "Save & Close" at bounding box center [1076, 489] width 118 height 37
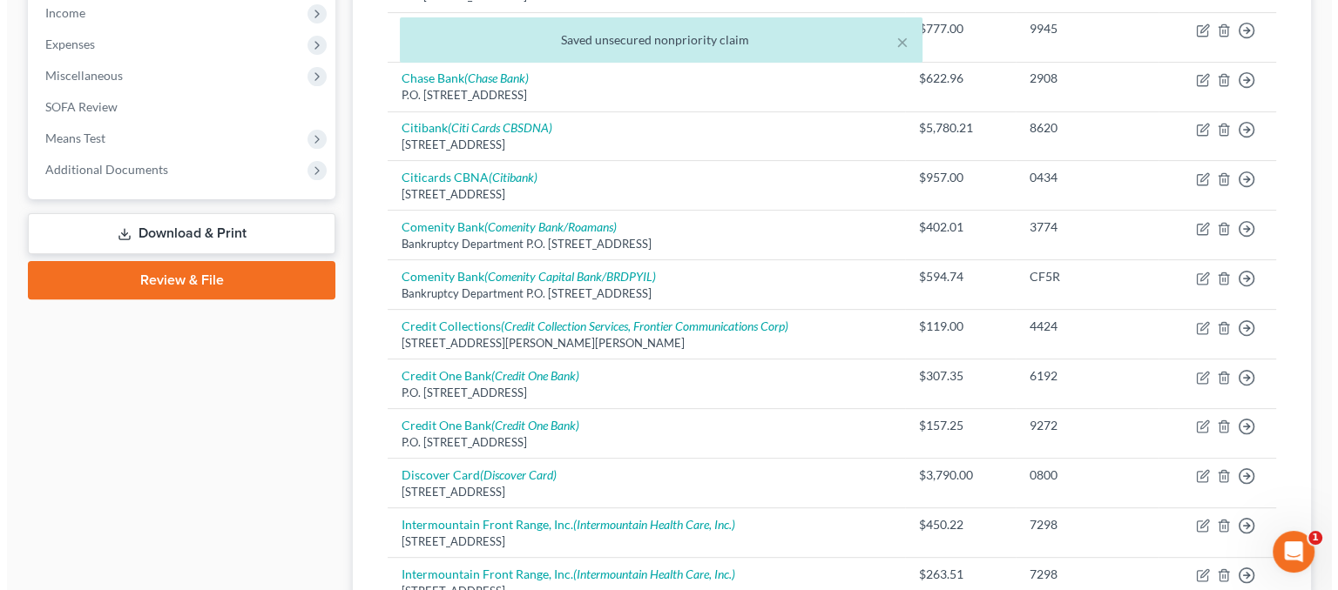
scroll to position [0, 0]
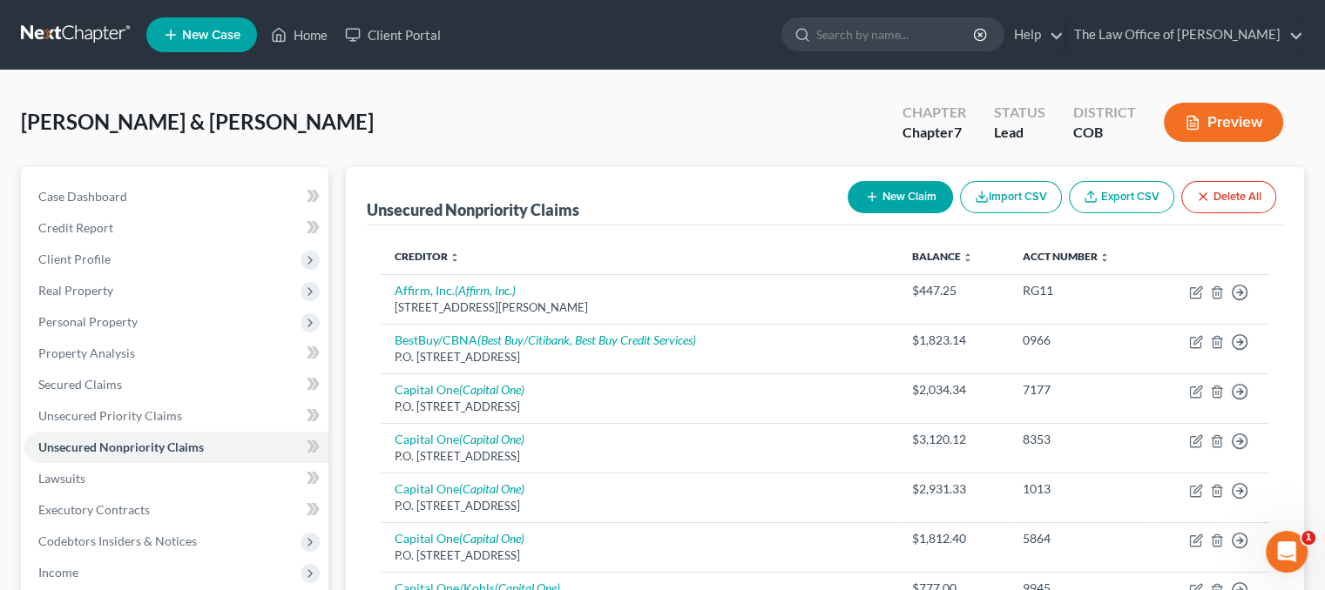
click at [908, 188] on button "New Claim" at bounding box center [899, 197] width 105 height 32
select select "2"
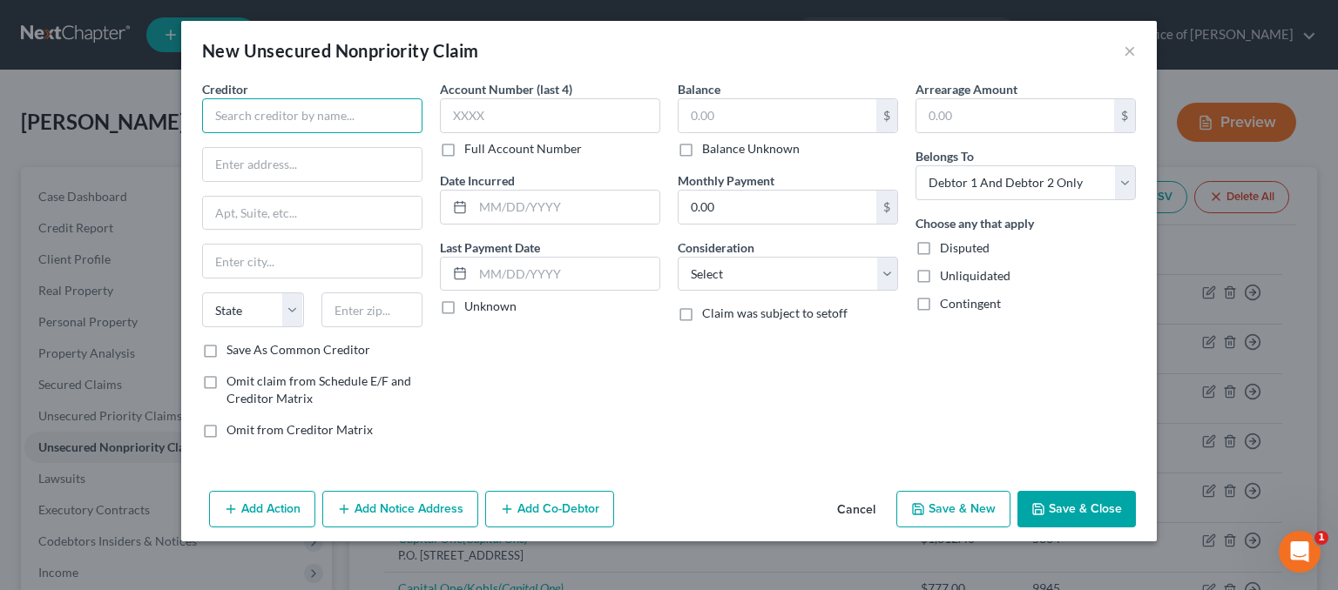
click at [293, 115] on input "text" at bounding box center [312, 115] width 220 height 35
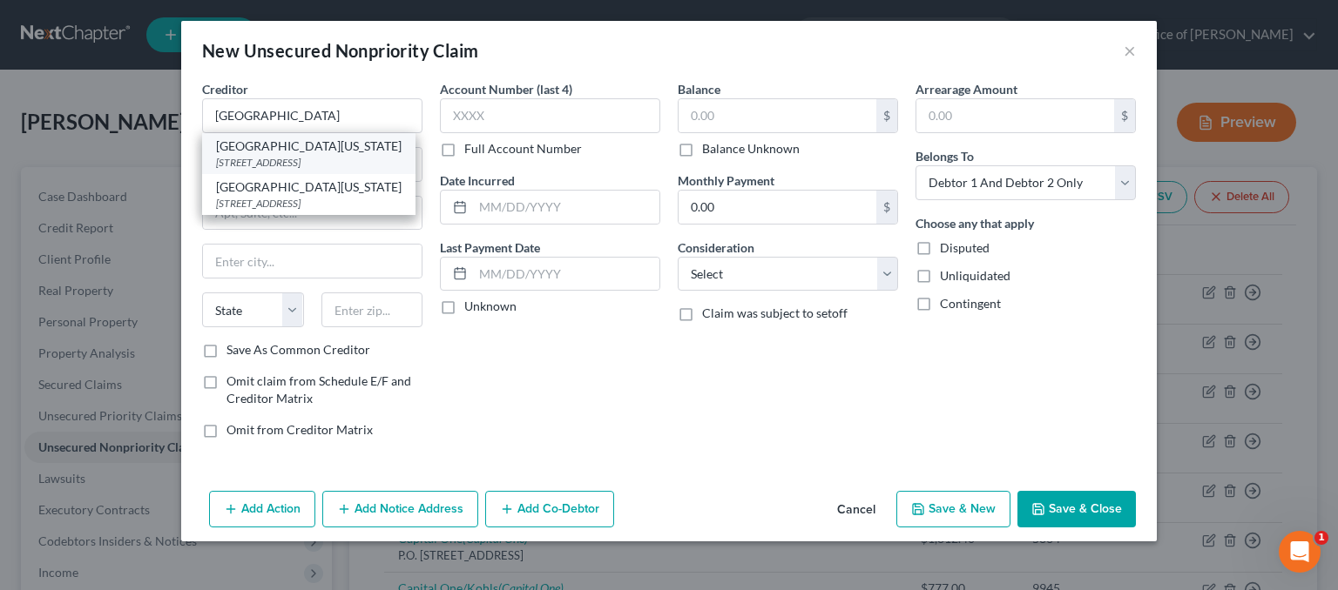
click at [355, 150] on div "[GEOGRAPHIC_DATA][US_STATE]" at bounding box center [308, 146] width 185 height 17
type input "[GEOGRAPHIC_DATA][US_STATE]"
type input "[STREET_ADDRESS]"
type input "Aurora"
select select "5"
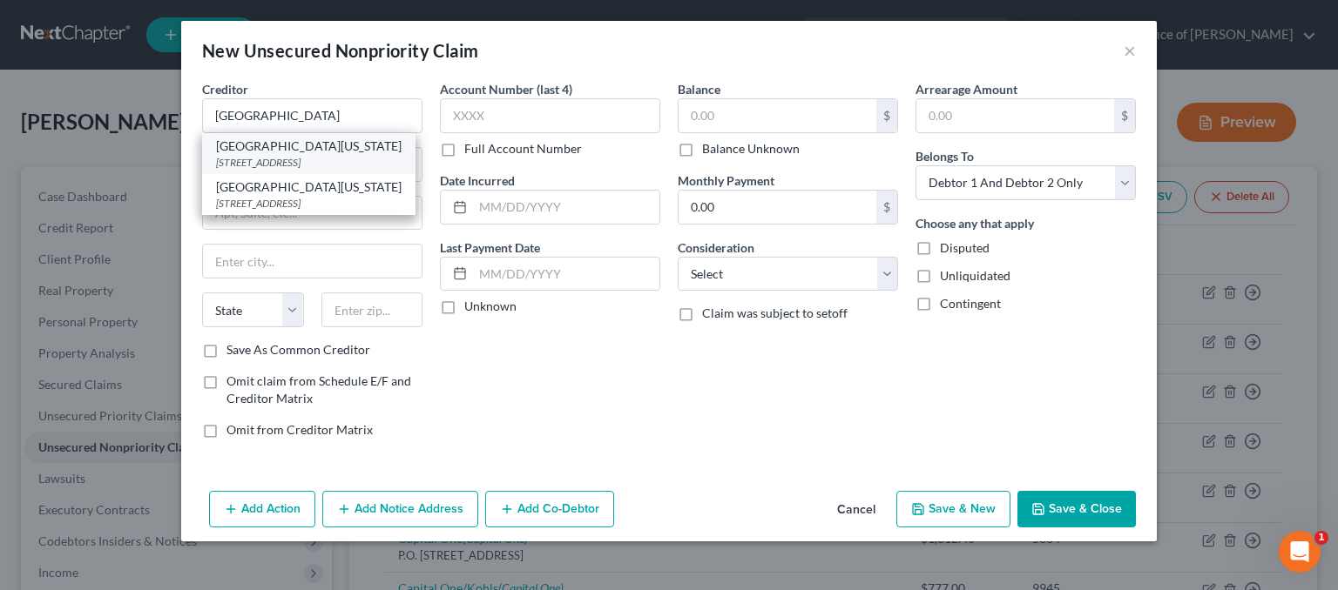
type input "80045"
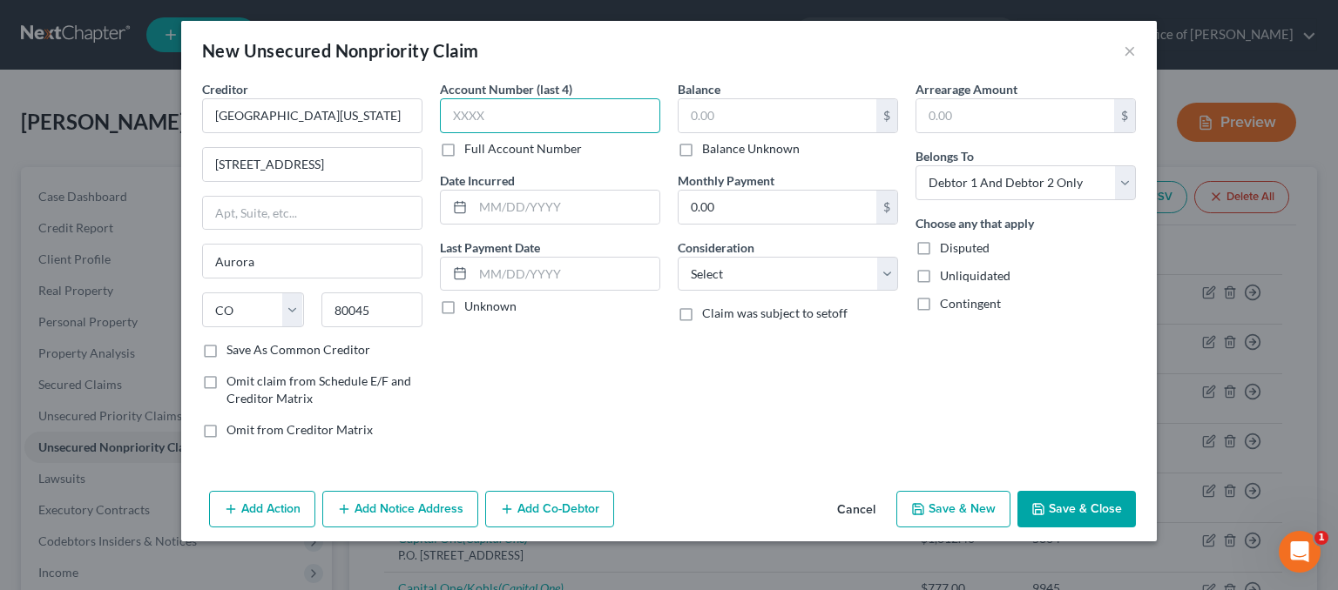
click at [526, 113] on input "text" at bounding box center [550, 115] width 220 height 35
type input "1432"
click at [582, 212] on input "text" at bounding box center [566, 207] width 186 height 33
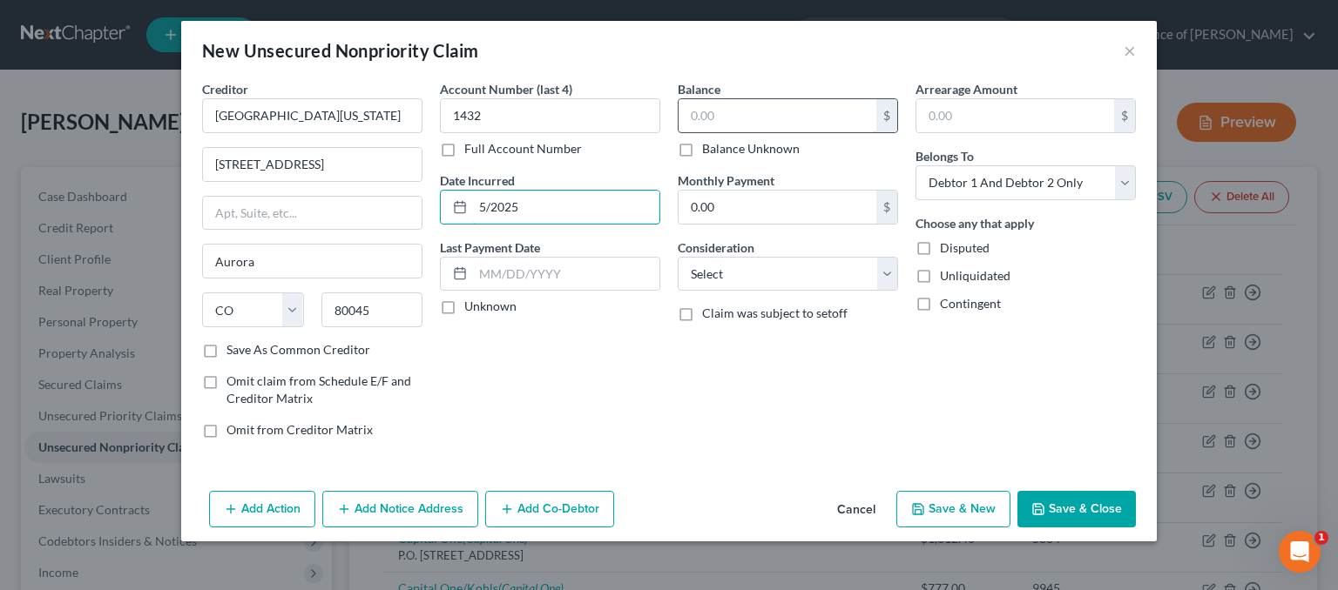
type input "5/2025"
click at [728, 123] on input "text" at bounding box center [777, 115] width 198 height 33
type input "125.95"
click at [1066, 156] on div "Belongs To * Select Debtor 1 Only Debtor 2 Only Debtor 1 And Debtor 2 Only At L…" at bounding box center [1025, 173] width 220 height 53
drag, startPoint x: 1068, startPoint y: 179, endPoint x: 1066, endPoint y: 196, distance: 16.8
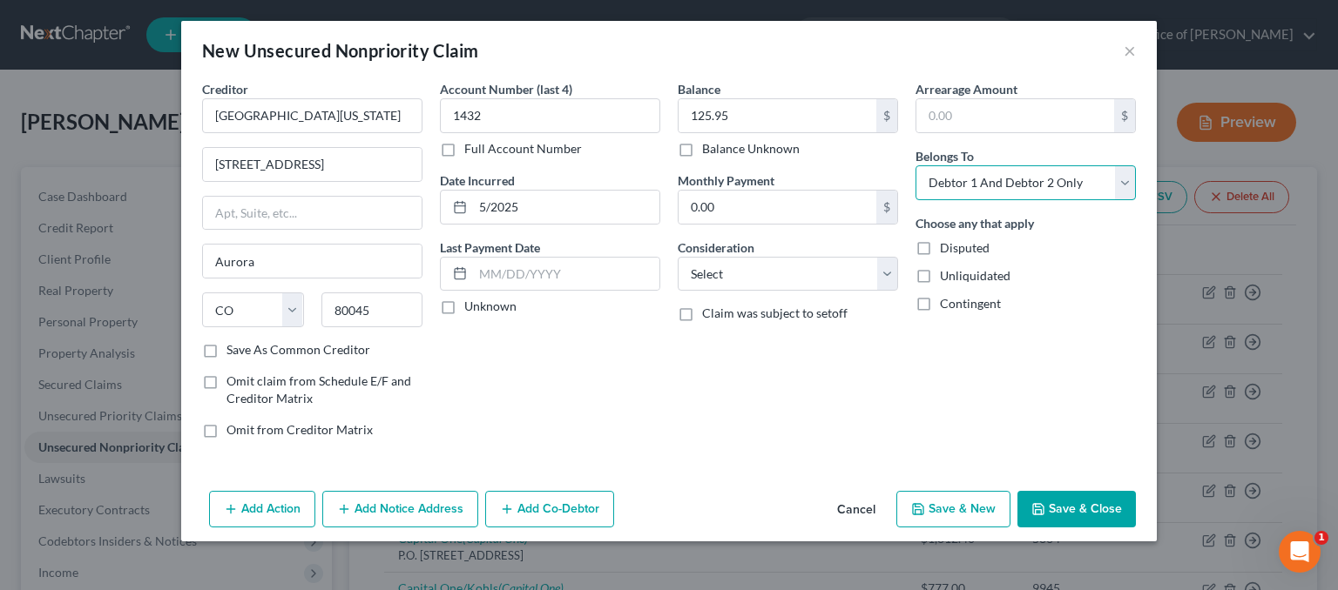
click at [1068, 180] on select "Select Debtor 1 Only Debtor 2 Only Debtor 1 And Debtor 2 Only At Least One Of T…" at bounding box center [1025, 182] width 220 height 35
select select "1"
click at [915, 165] on select "Select Debtor 1 Only Debtor 2 Only Debtor 1 And Debtor 2 Only At Least One Of T…" at bounding box center [1025, 182] width 220 height 35
click at [1082, 505] on button "Save & Close" at bounding box center [1076, 509] width 118 height 37
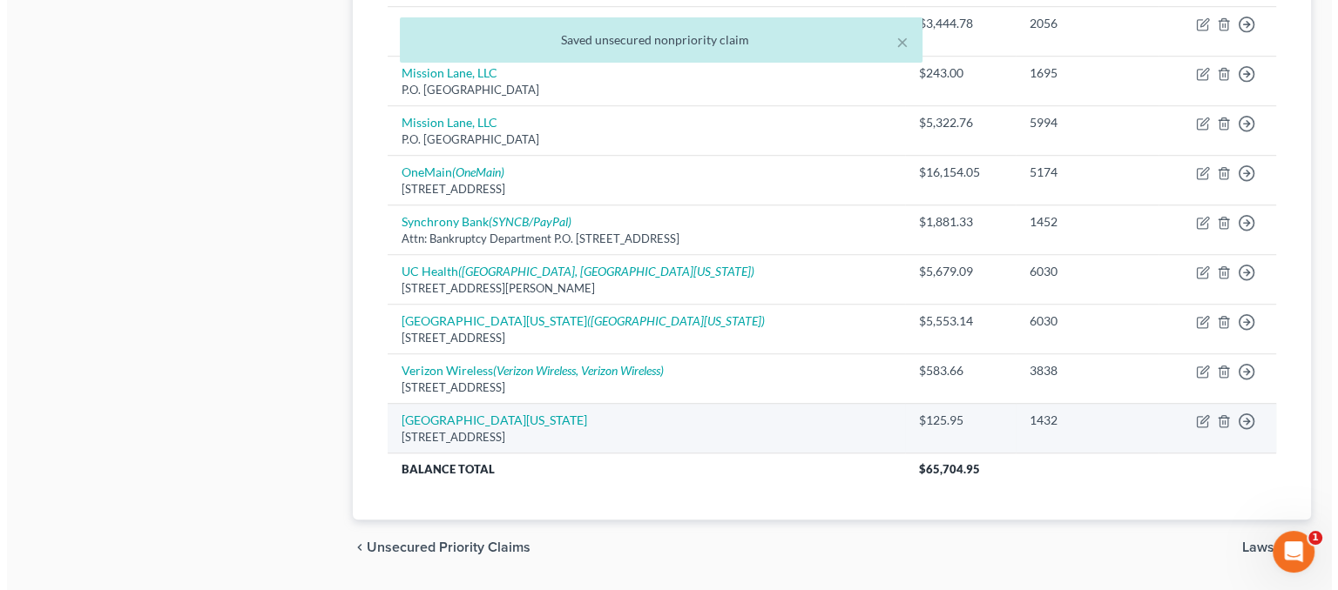
scroll to position [1219, 0]
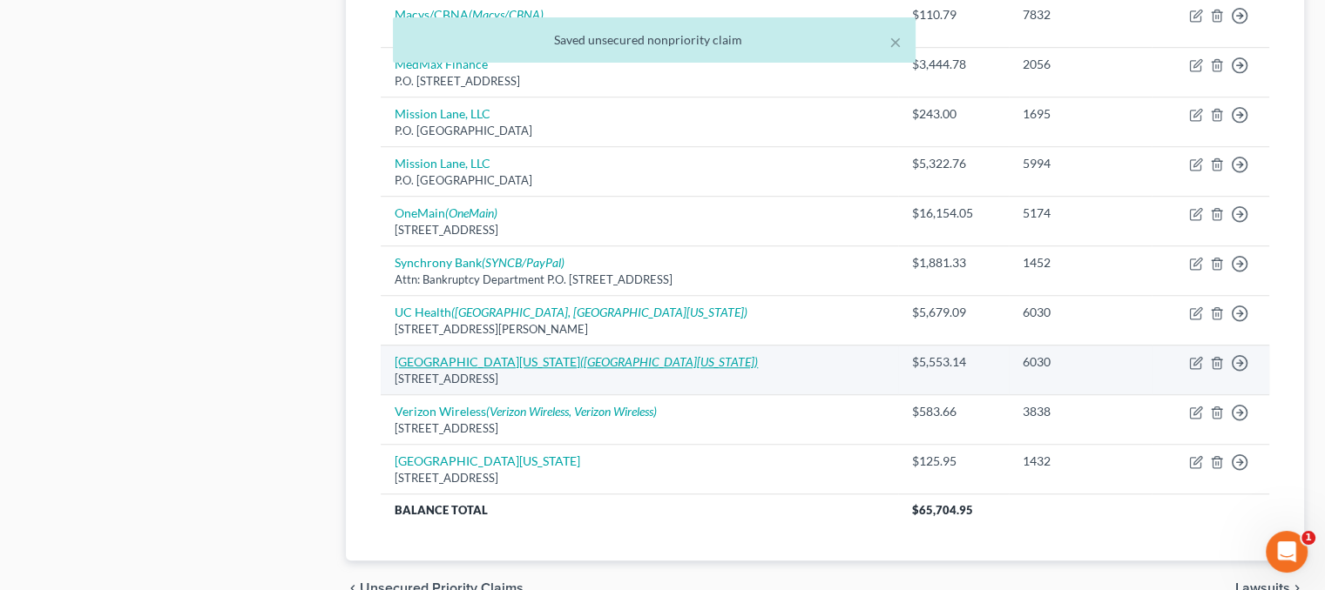
click at [516, 356] on link "[GEOGRAPHIC_DATA][US_STATE] ([GEOGRAPHIC_DATA][US_STATE])" at bounding box center [575, 361] width 363 height 15
select select "5"
select select "9"
select select "1"
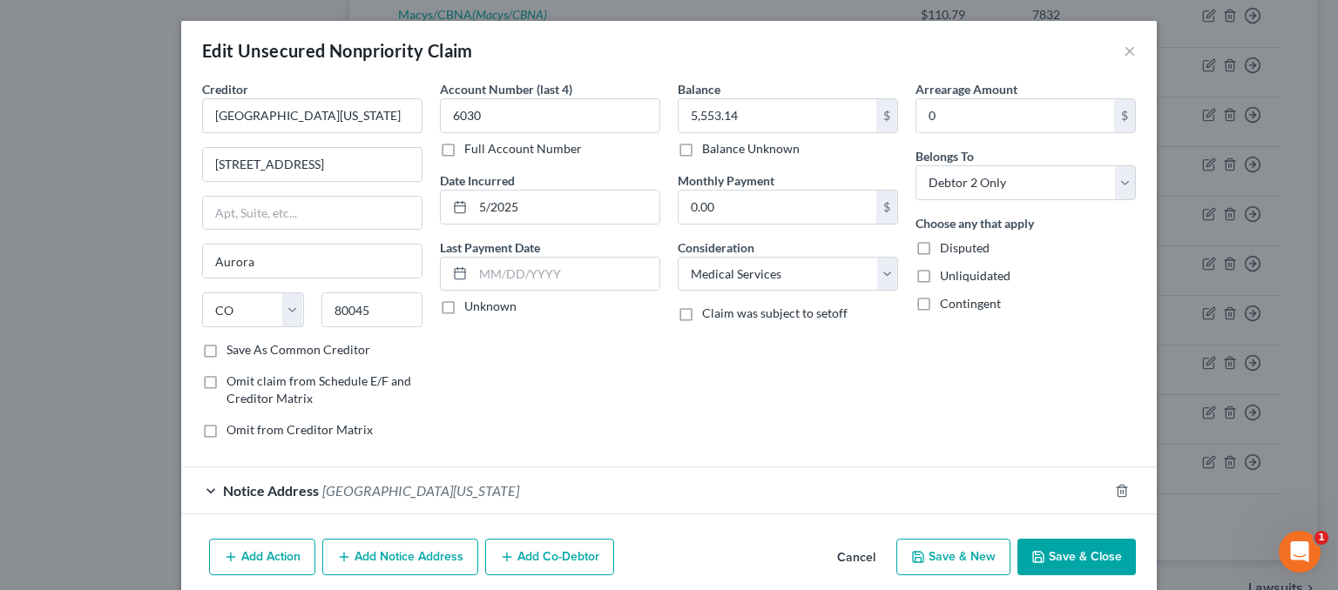
click at [452, 489] on span "[GEOGRAPHIC_DATA][US_STATE]" at bounding box center [420, 490] width 197 height 17
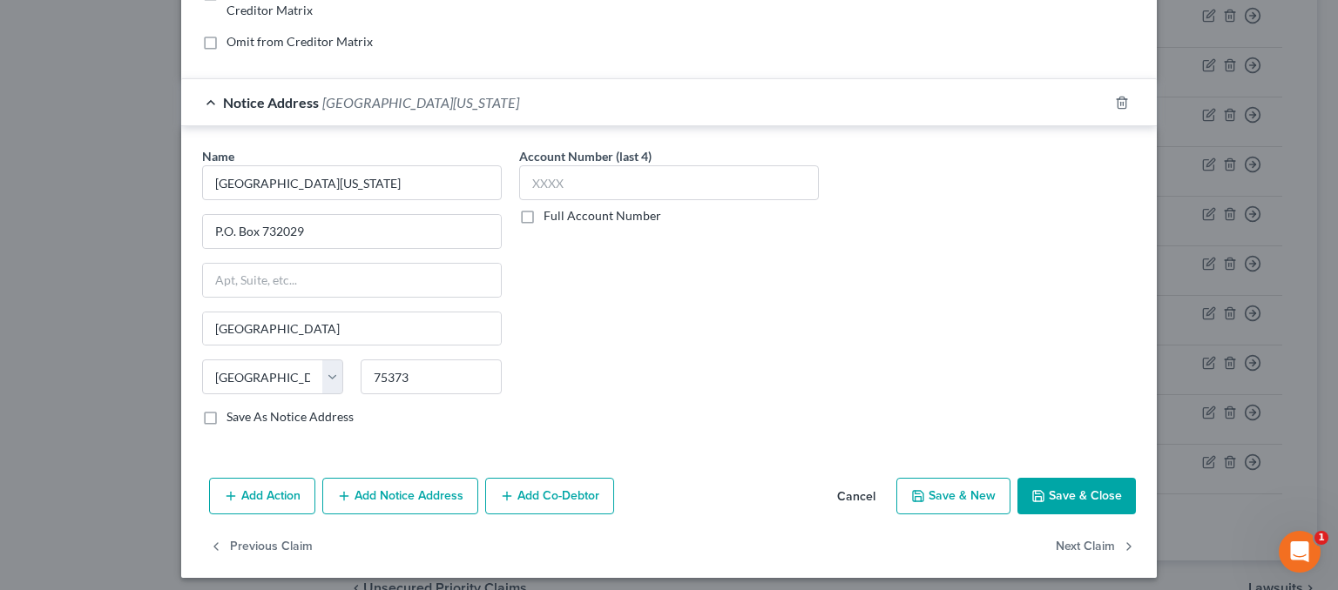
scroll to position [394, 0]
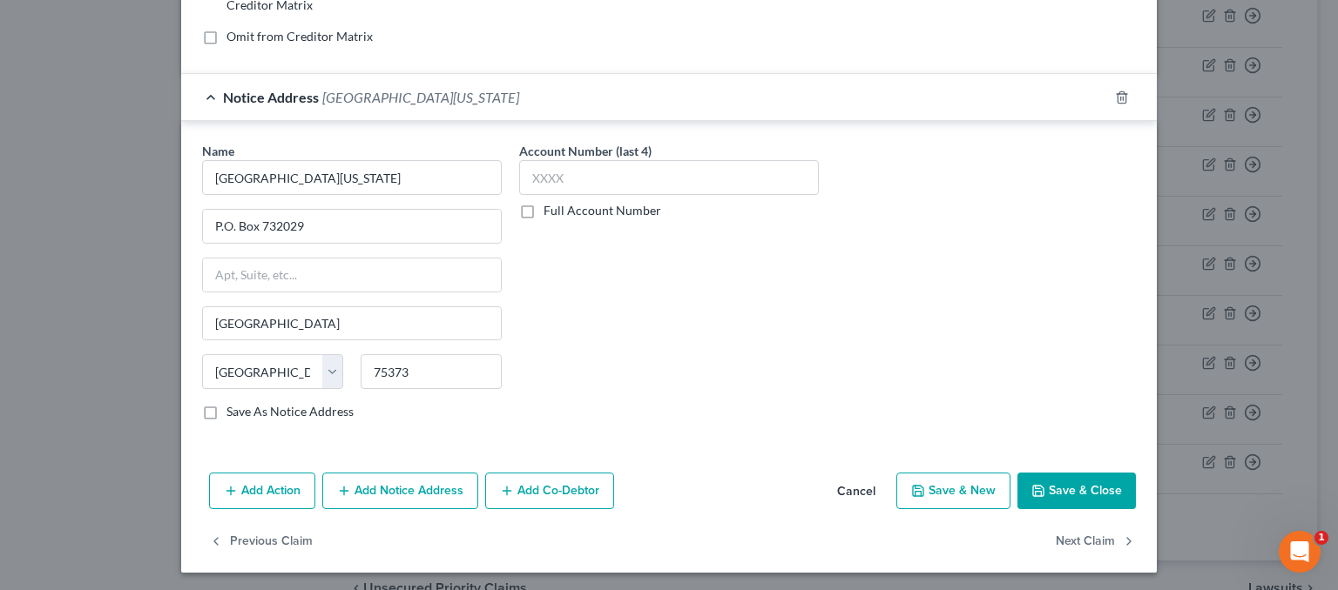
click at [226, 408] on label "Save As Notice Address" at bounding box center [289, 411] width 127 height 17
click at [233, 408] on input "Save As Notice Address" at bounding box center [238, 408] width 11 height 11
click at [1083, 489] on button "Save & Close" at bounding box center [1076, 491] width 118 height 37
checkbox input "false"
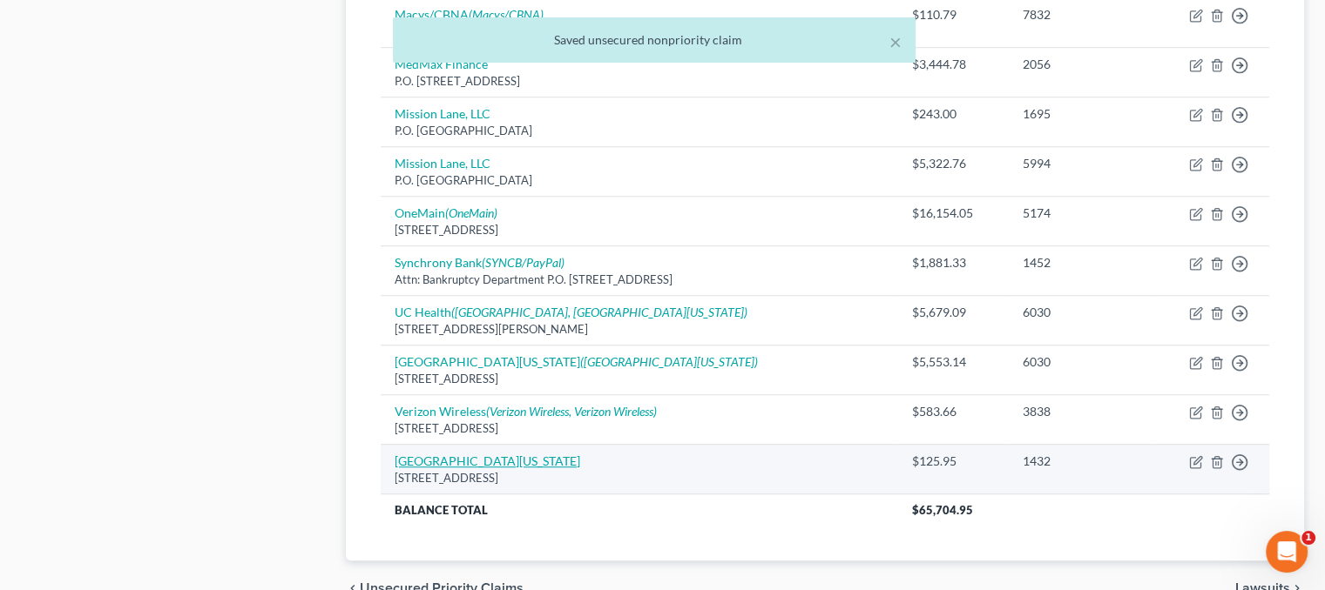
click at [502, 457] on link "[GEOGRAPHIC_DATA][US_STATE]" at bounding box center [486, 461] width 185 height 15
select select "5"
select select "1"
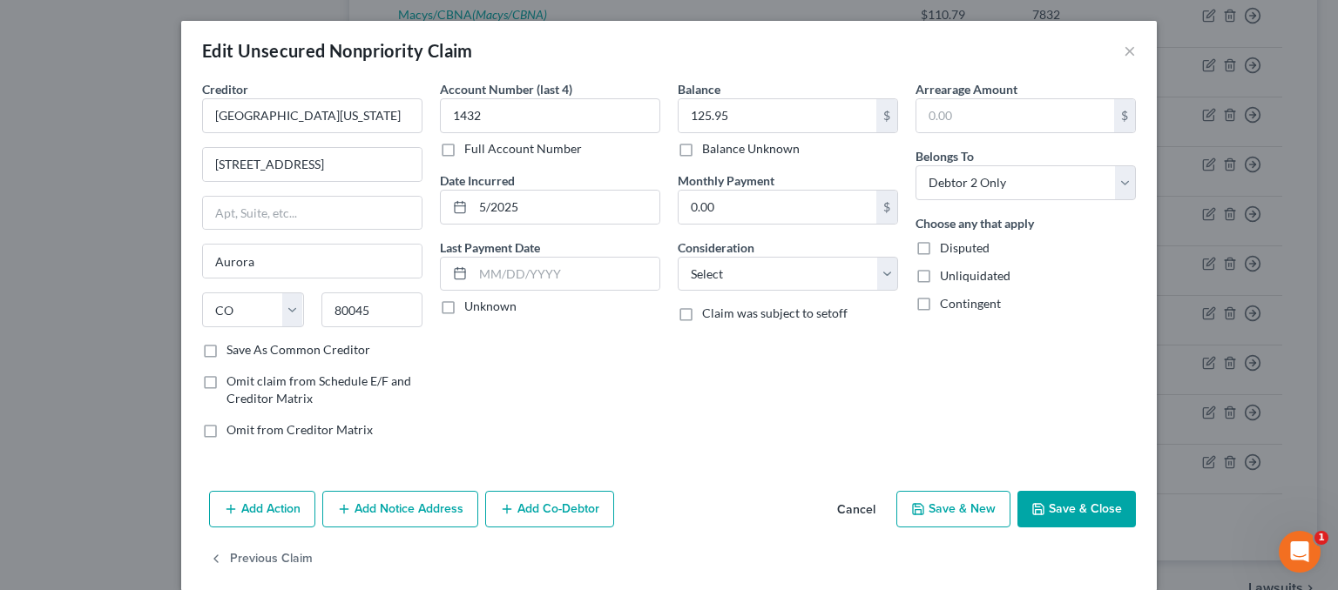
click at [355, 503] on button "Add Notice Address" at bounding box center [400, 509] width 156 height 37
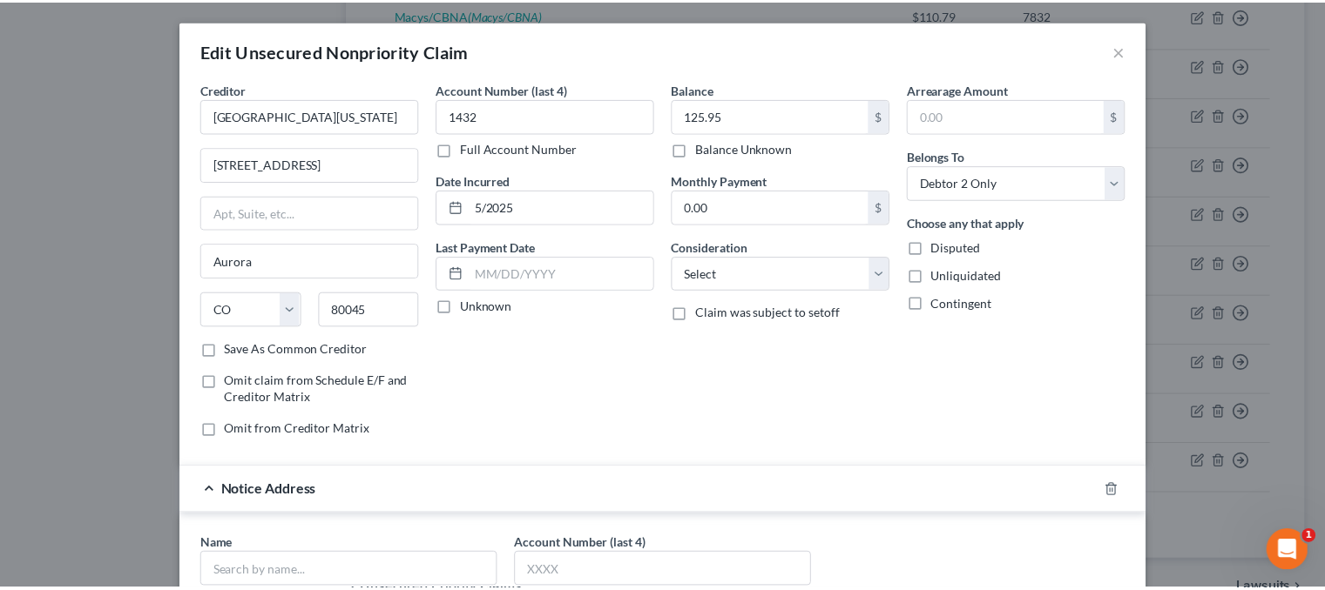
scroll to position [348, 0]
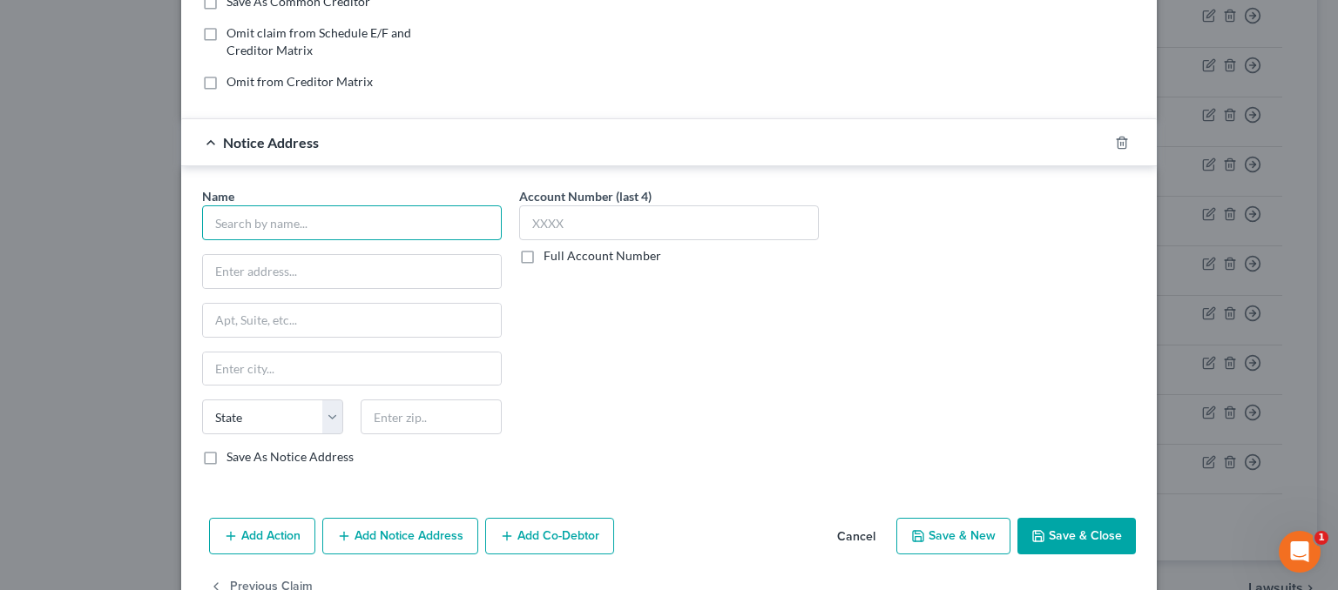
click at [237, 217] on input "text" at bounding box center [352, 223] width 300 height 35
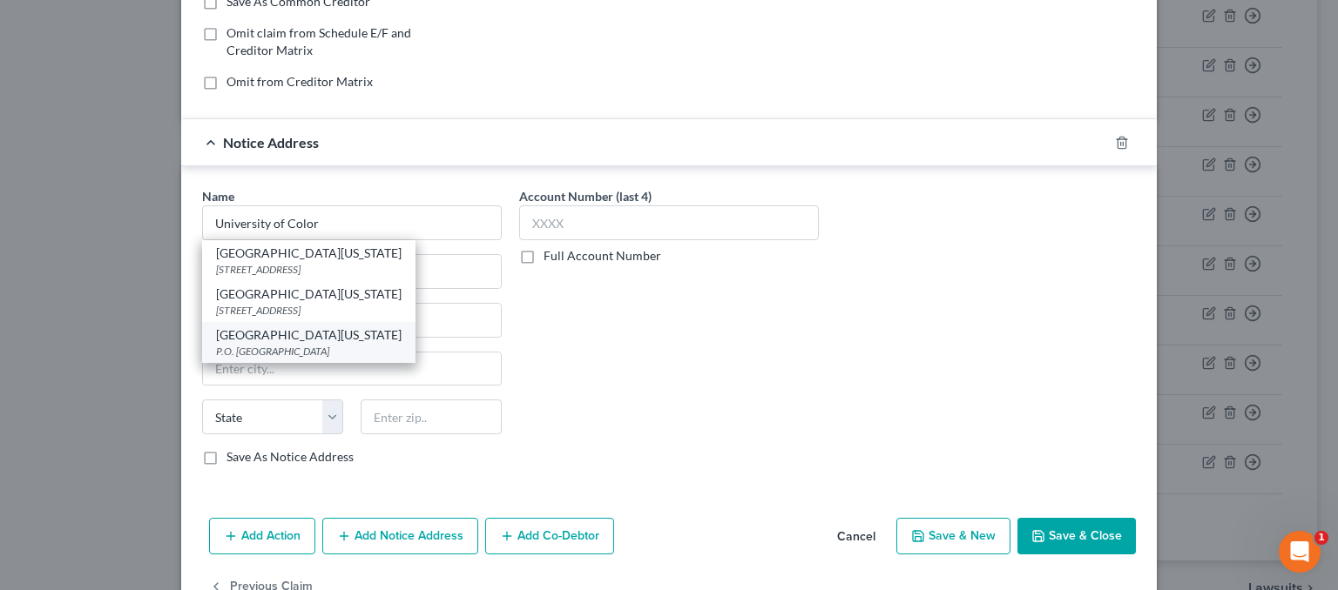
click at [263, 339] on div "[GEOGRAPHIC_DATA][US_STATE]" at bounding box center [308, 335] width 185 height 17
type input "[GEOGRAPHIC_DATA][US_STATE]"
type input "P.O. Box 732029"
type input "[GEOGRAPHIC_DATA]"
select select "45"
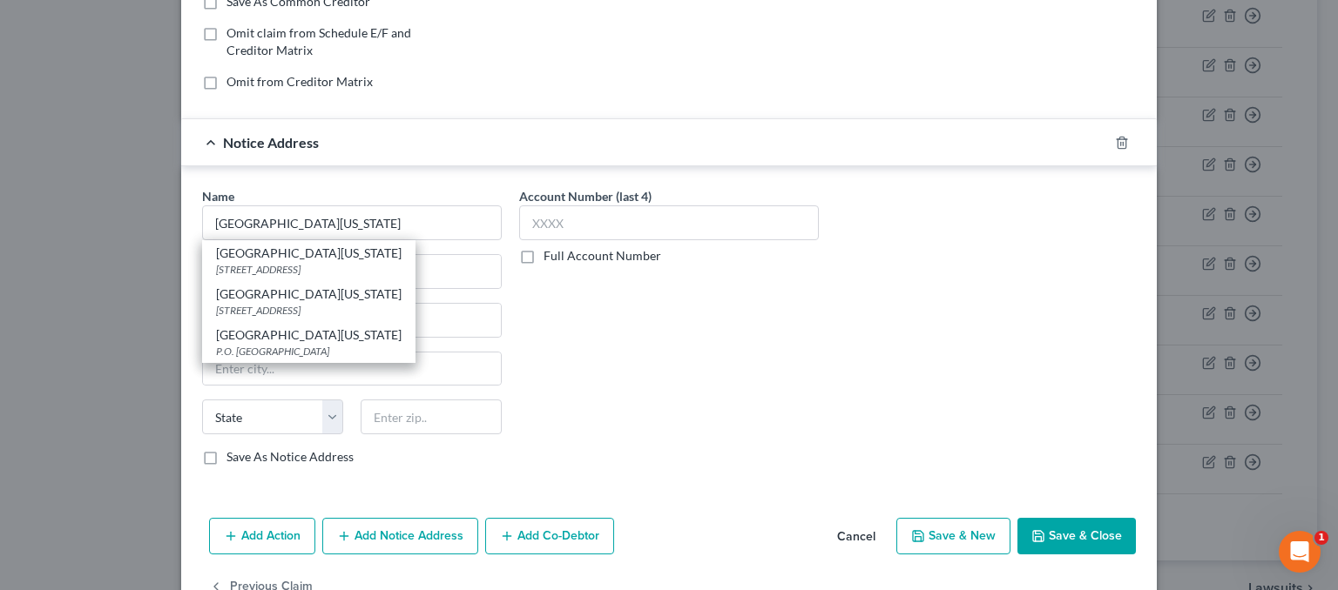
type input "75373"
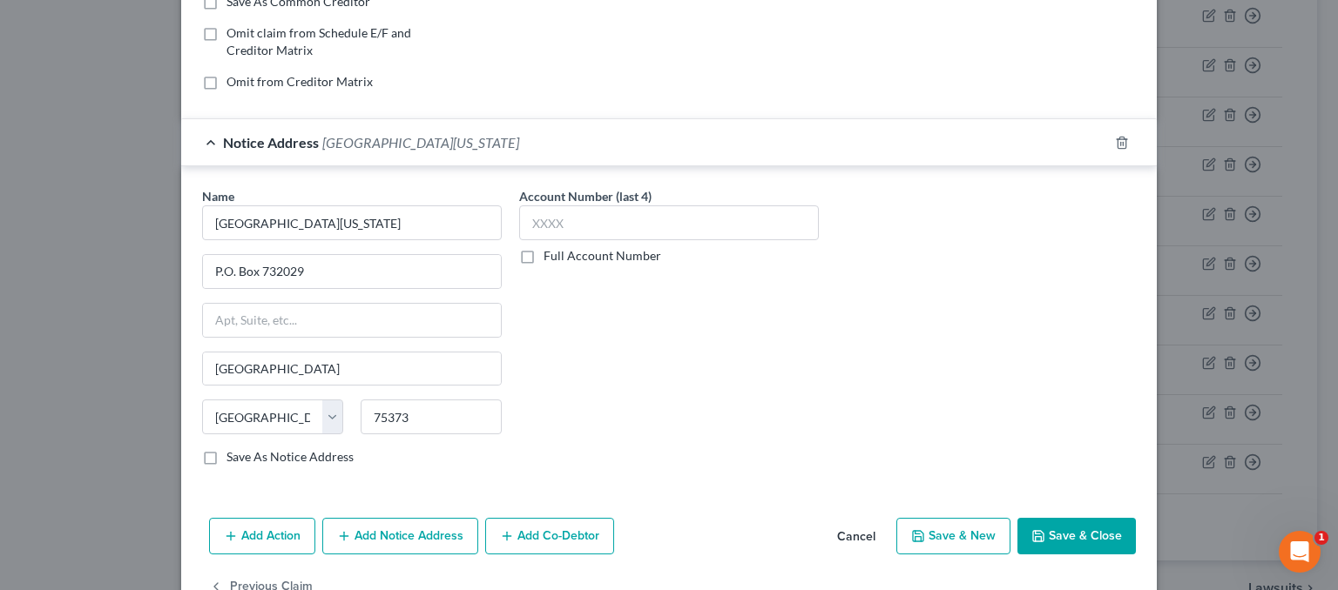
click at [1095, 530] on button "Save & Close" at bounding box center [1076, 536] width 118 height 37
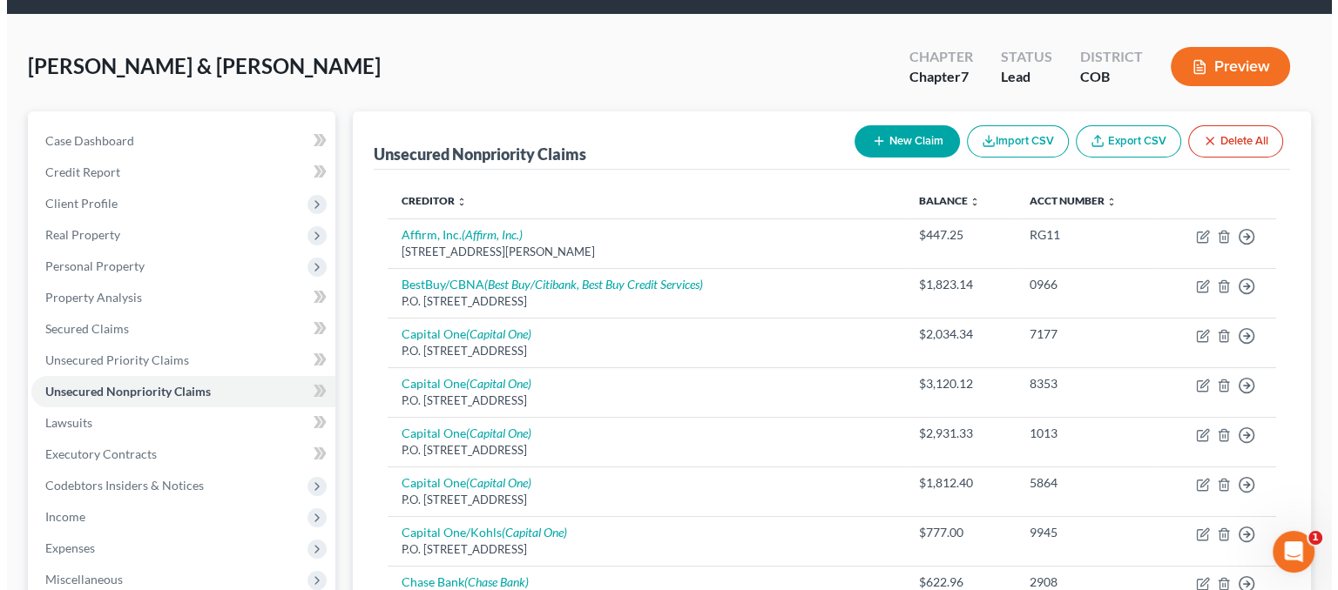
scroll to position [0, 0]
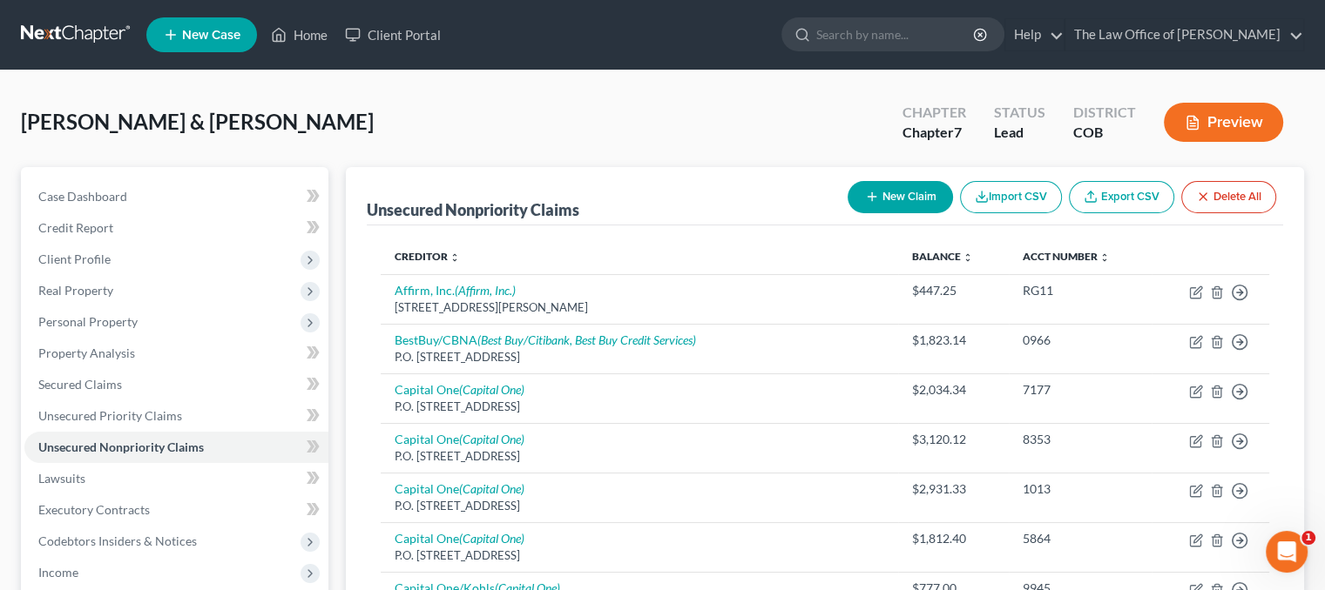
click at [926, 186] on button "New Claim" at bounding box center [899, 197] width 105 height 32
select select "2"
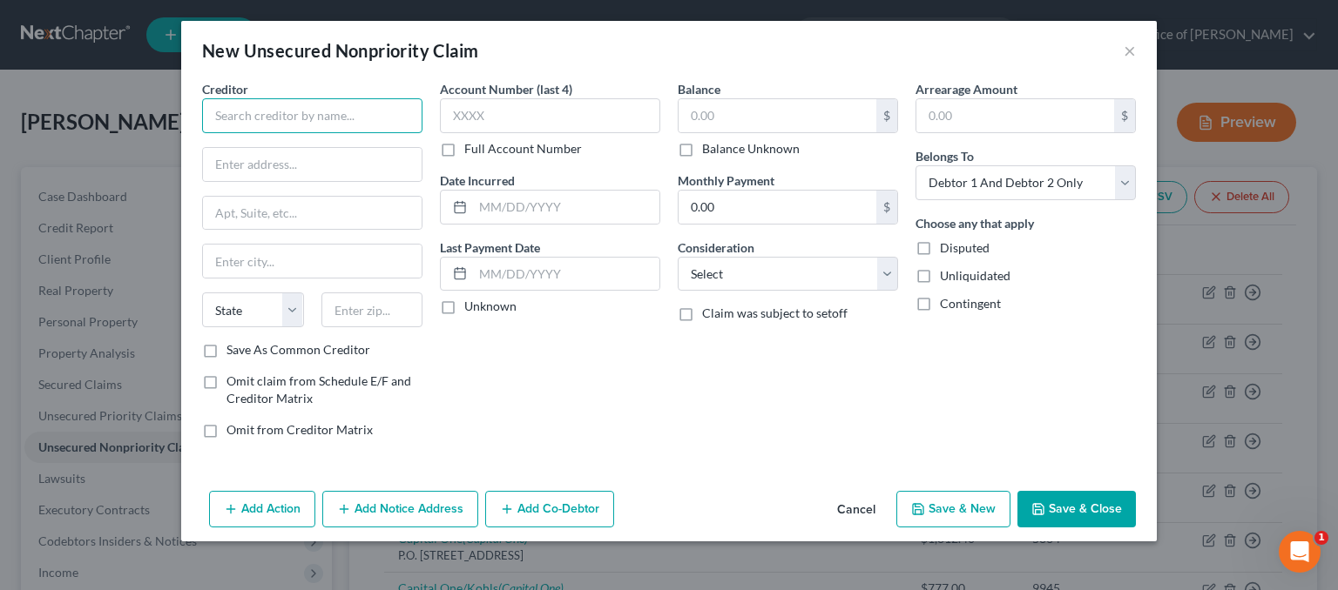
click at [289, 105] on input "text" at bounding box center [312, 115] width 220 height 35
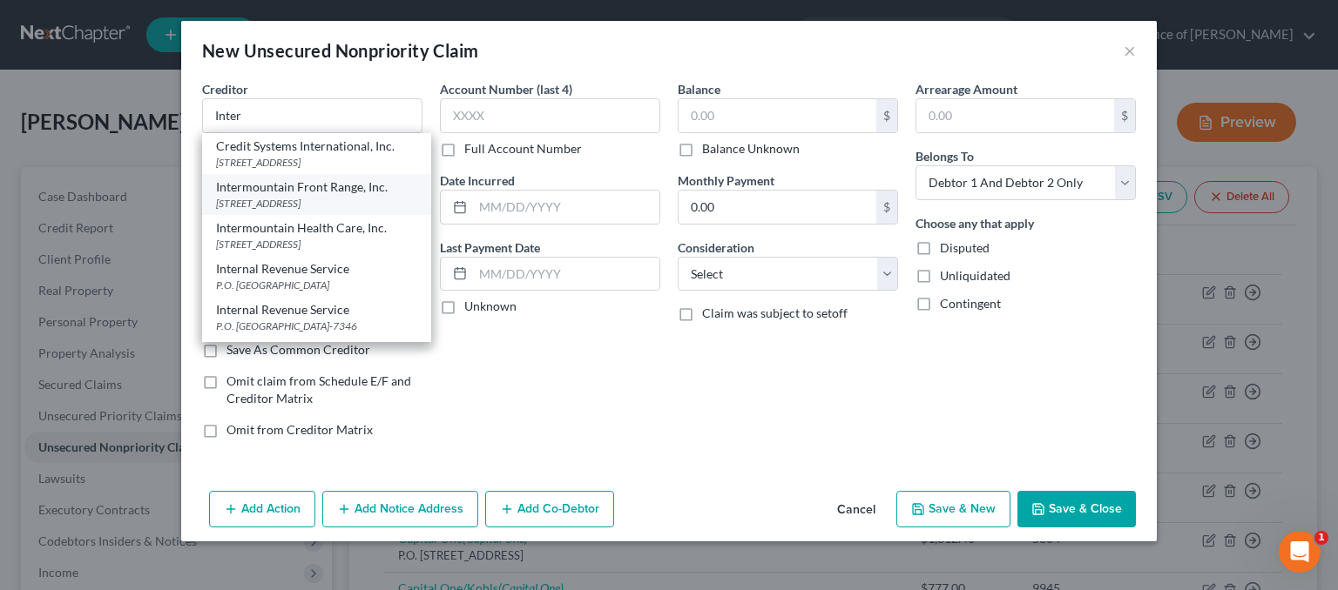
click at [330, 211] on div "[STREET_ADDRESS]" at bounding box center [316, 203] width 201 height 15
type input "Intermountain Front Range, Inc."
type input "[STREET_ADDRESS]"
type input "Broomfield"
select select "5"
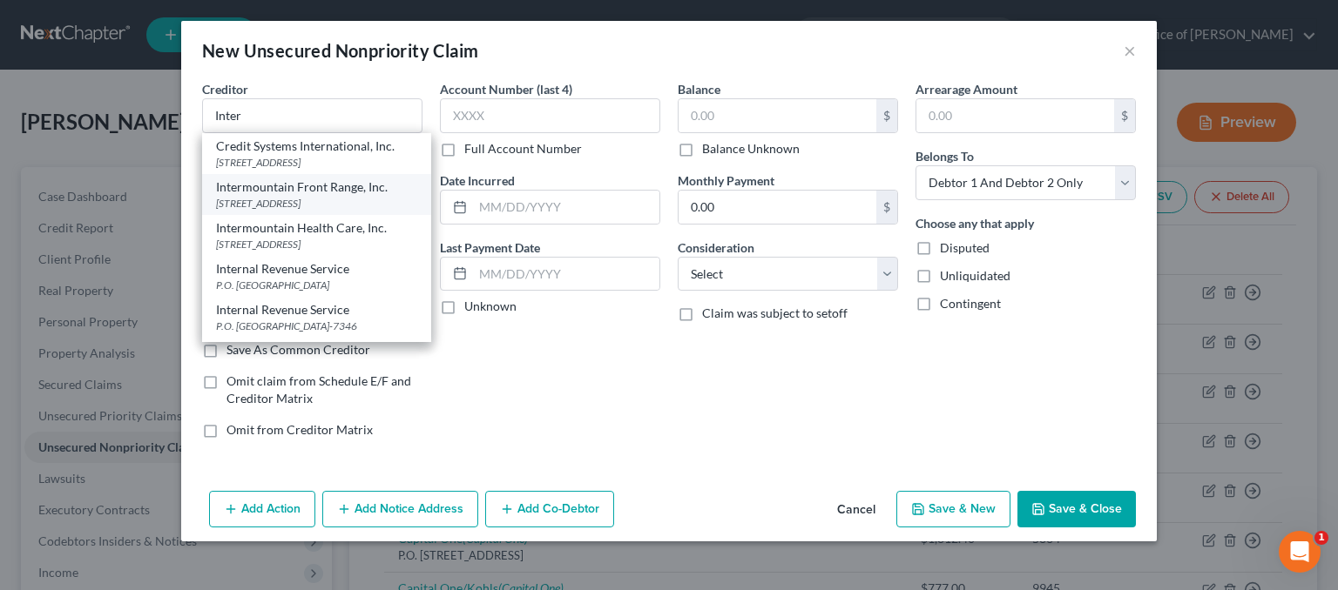
type input "80021"
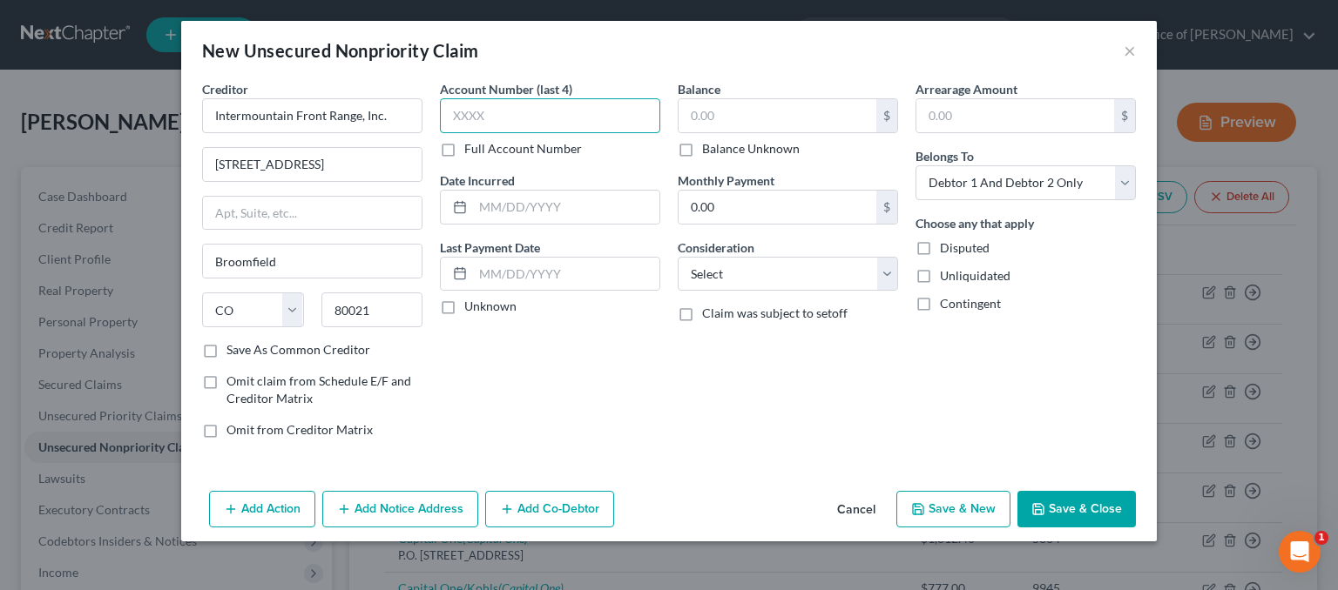
click at [519, 108] on input "text" at bounding box center [550, 115] width 220 height 35
type input "4692"
click at [600, 199] on input "text" at bounding box center [566, 207] width 186 height 33
type input "2025"
drag, startPoint x: 705, startPoint y: 108, endPoint x: 694, endPoint y: 100, distance: 13.8
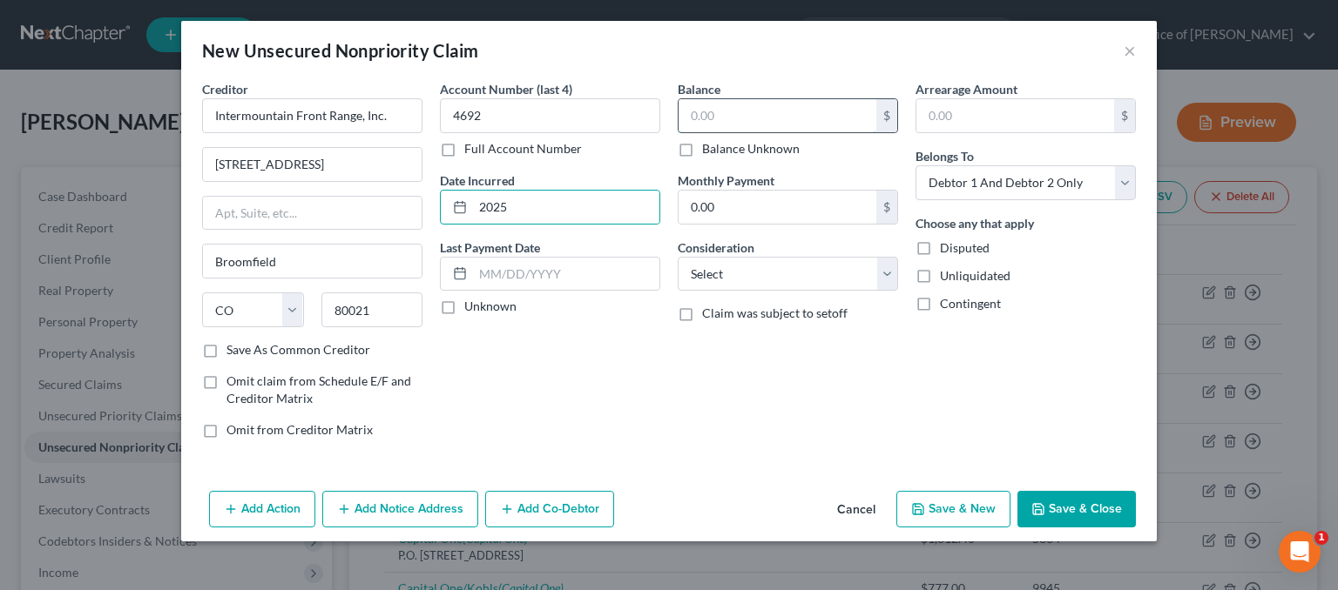
click at [705, 107] on input "text" at bounding box center [777, 115] width 198 height 33
type input "8,234.34"
drag, startPoint x: 972, startPoint y: 185, endPoint x: 974, endPoint y: 197, distance: 11.5
click at [972, 185] on select "Select Debtor 1 Only Debtor 2 Only Debtor 1 And Debtor 2 Only At Least One Of T…" at bounding box center [1025, 182] width 220 height 35
select select "1"
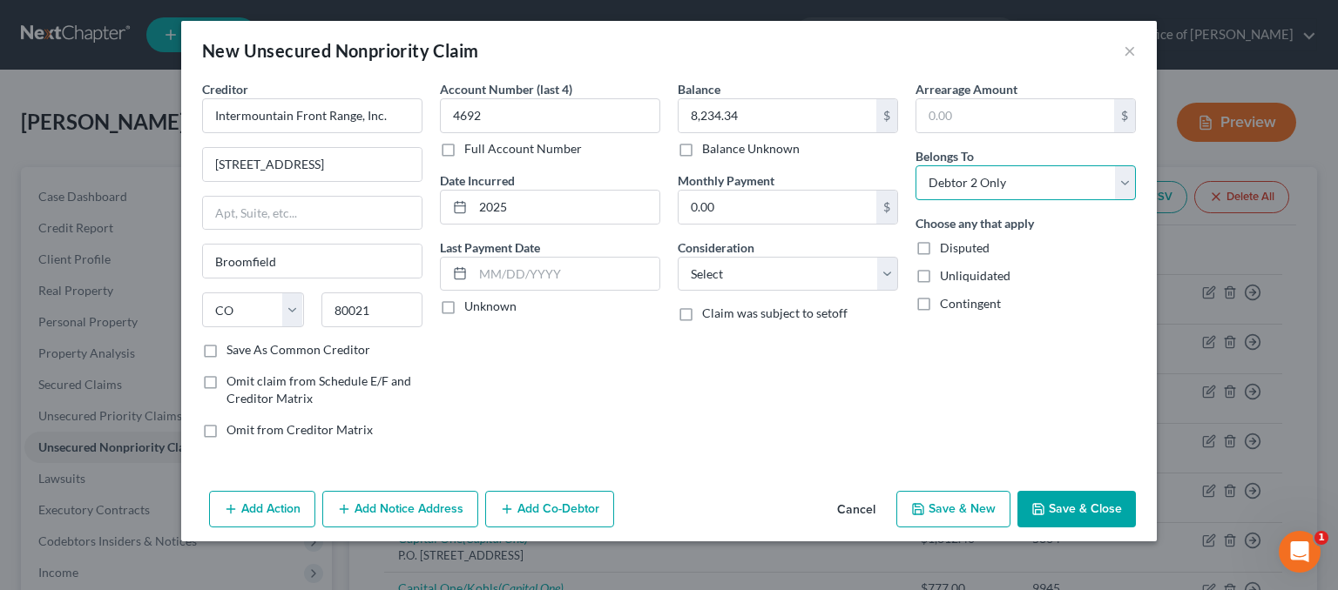
click at [915, 165] on select "Select Debtor 1 Only Debtor 2 Only Debtor 1 And Debtor 2 Only At Least One Of T…" at bounding box center [1025, 182] width 220 height 35
click at [445, 503] on button "Add Notice Address" at bounding box center [400, 509] width 156 height 37
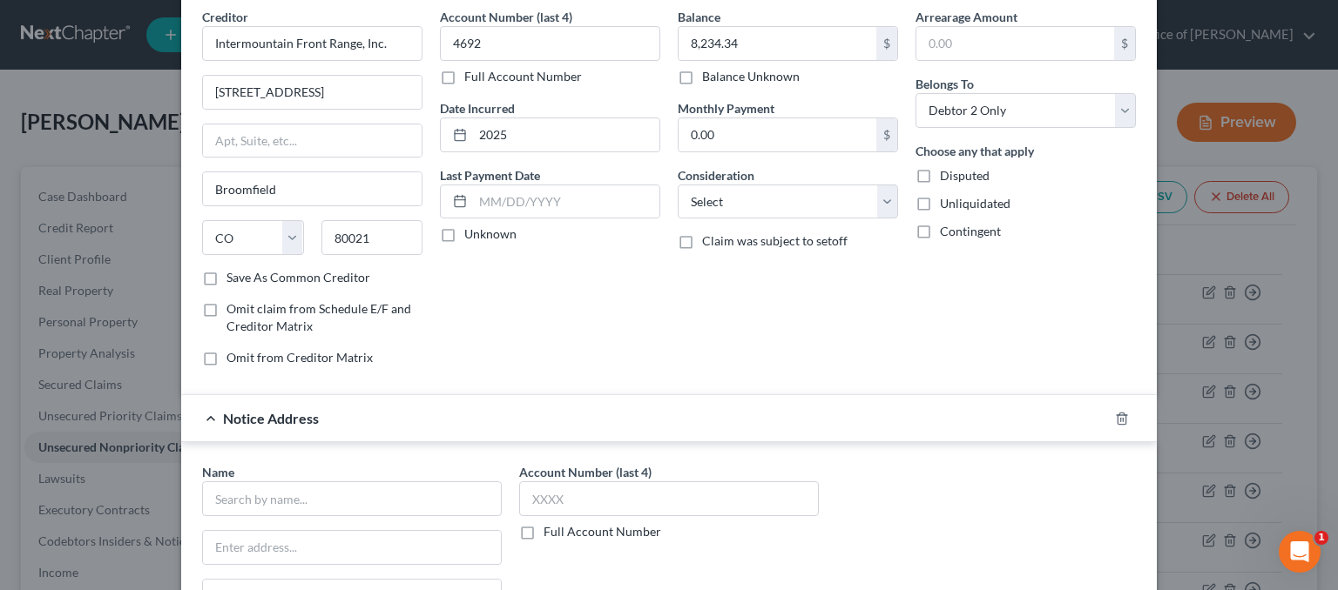
scroll to position [174, 0]
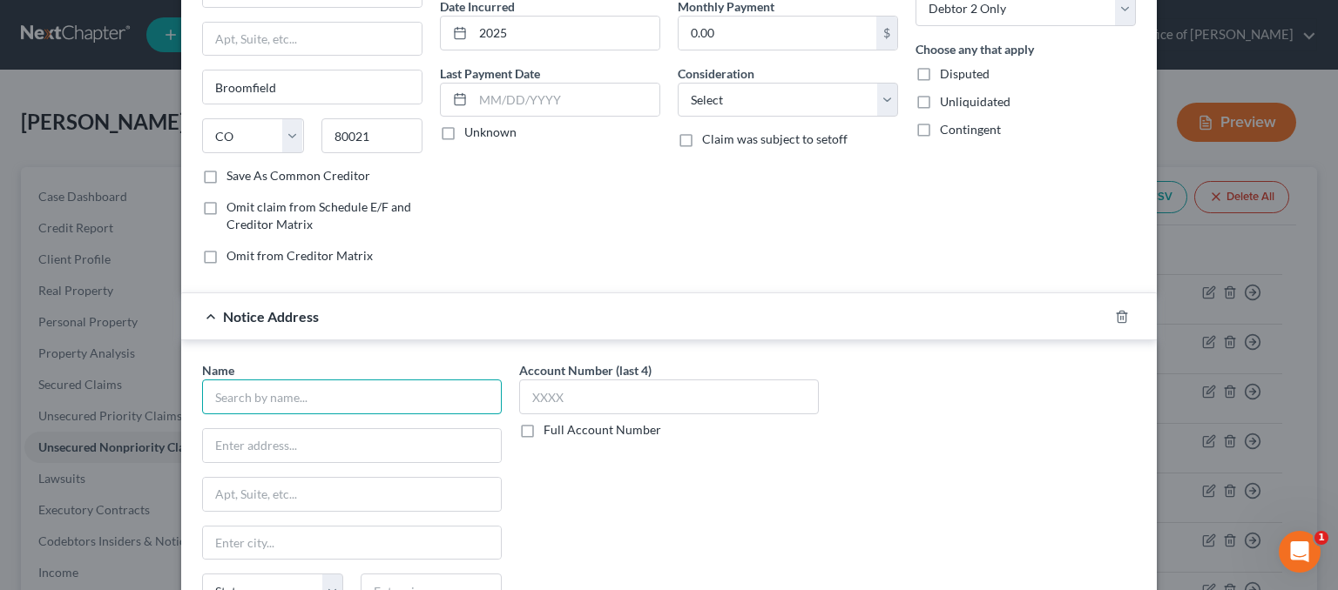
click at [272, 395] on input "text" at bounding box center [352, 397] width 300 height 35
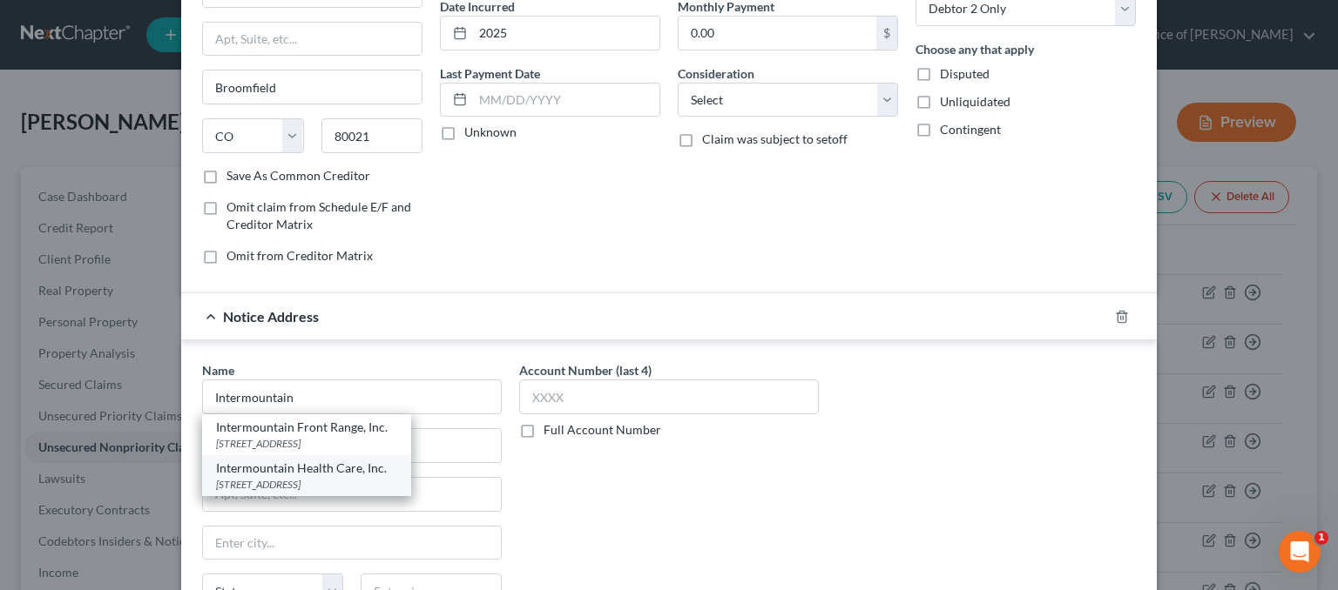
click at [316, 477] on div "[STREET_ADDRESS]" at bounding box center [306, 484] width 181 height 15
type input "Intermountain Health Care, Inc."
type input "[STREET_ADDRESS]"
type input "[GEOGRAPHIC_DATA]"
select select "46"
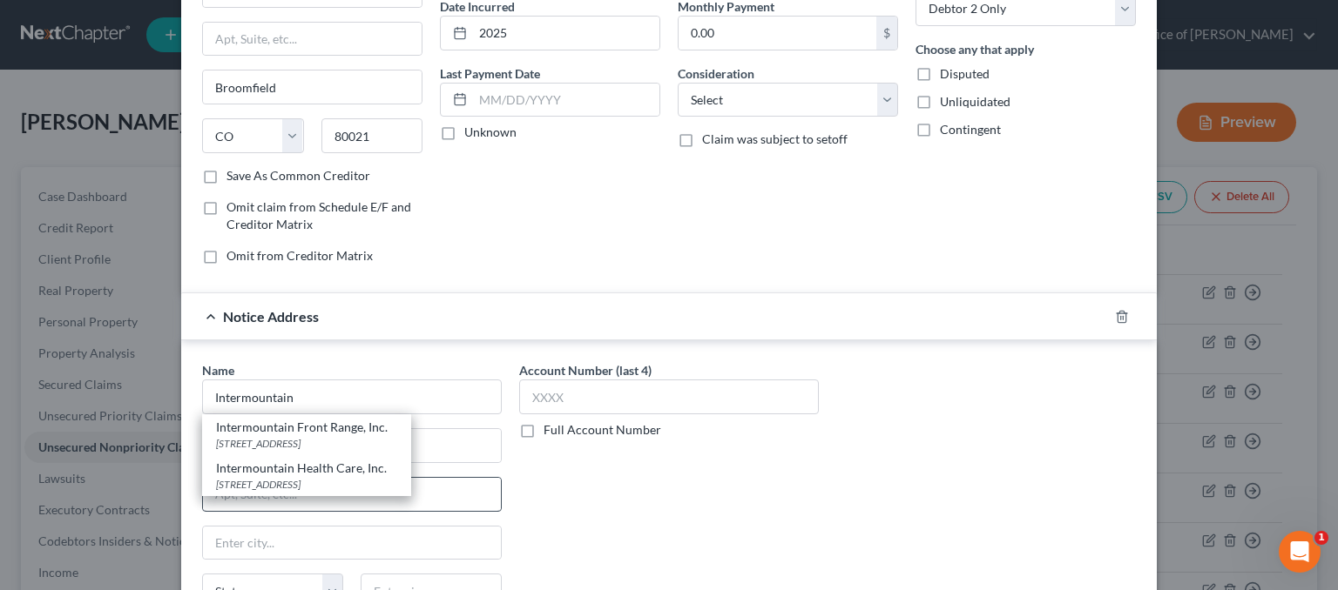
type input "84111"
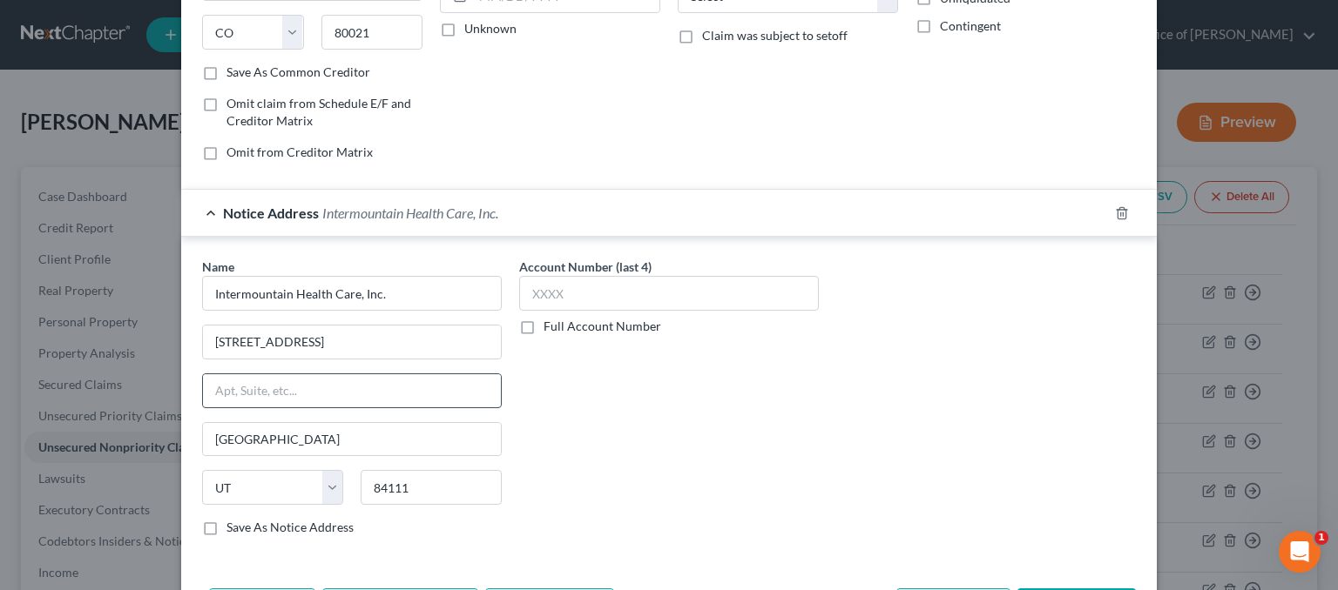
scroll to position [344, 0]
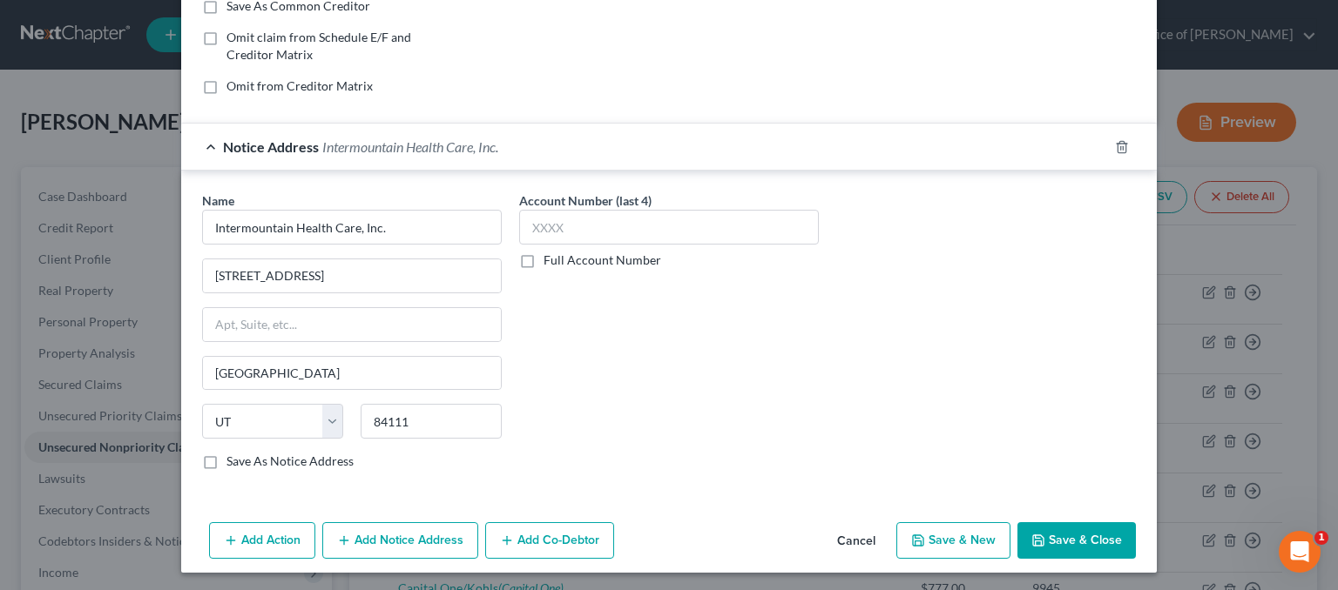
click at [399, 549] on button "Add Notice Address" at bounding box center [400, 540] width 156 height 37
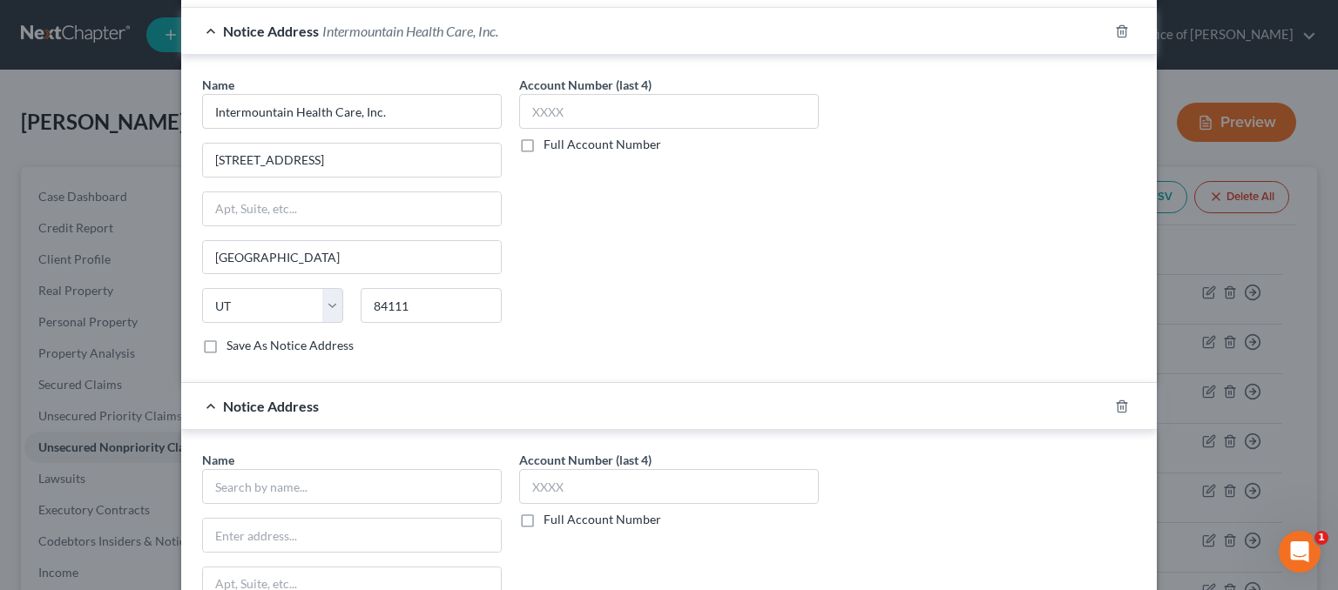
scroll to position [692, 0]
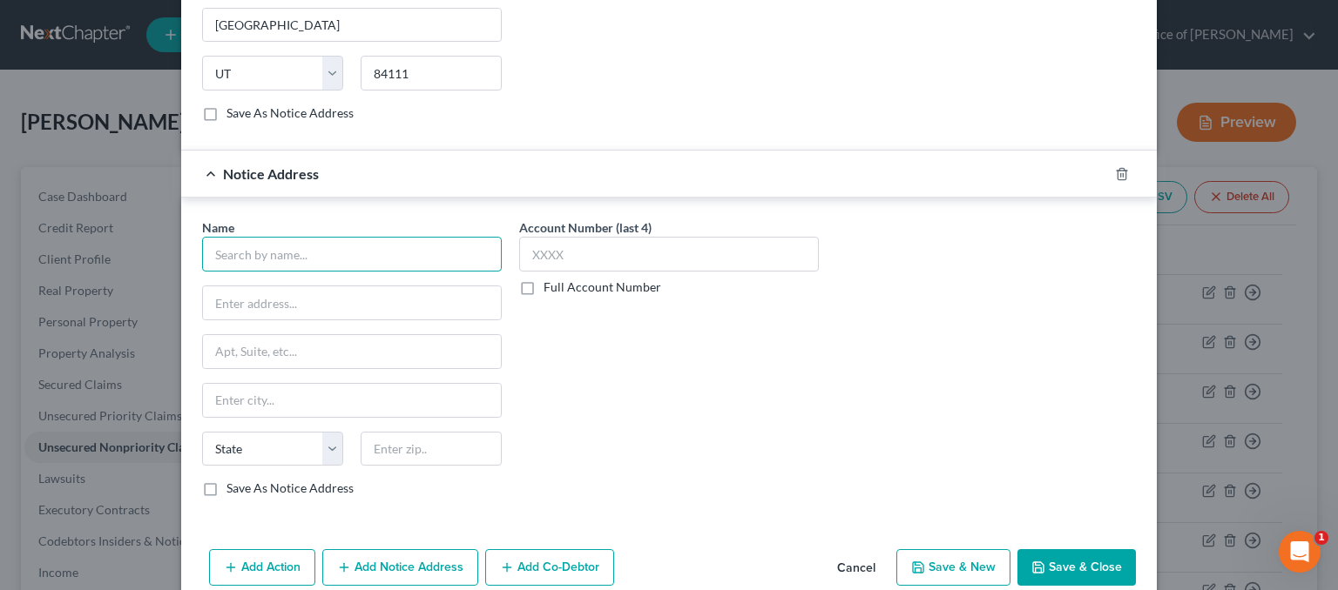
drag, startPoint x: 261, startPoint y: 252, endPoint x: 293, endPoint y: 215, distance: 48.2
click at [261, 252] on input "text" at bounding box center [352, 254] width 300 height 35
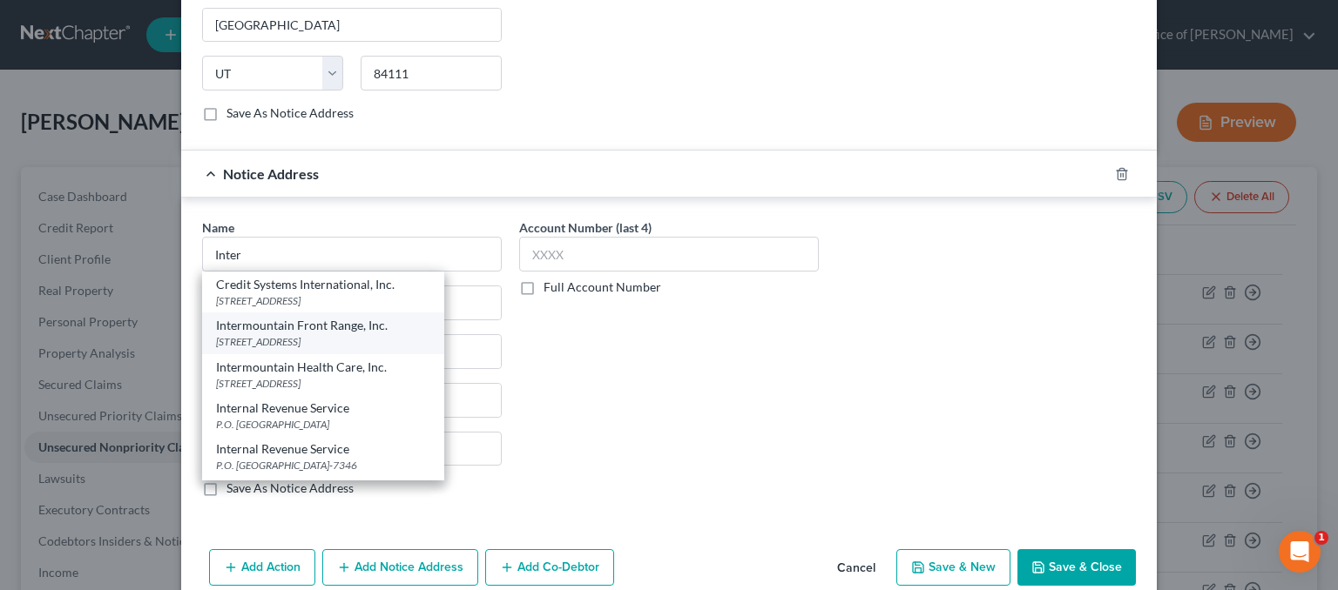
click at [334, 328] on div "Intermountain Front Range, Inc." at bounding box center [323, 325] width 214 height 17
type input "Intermountain Front Range, Inc."
type input "[STREET_ADDRESS]"
type input "Broomfield"
select select "5"
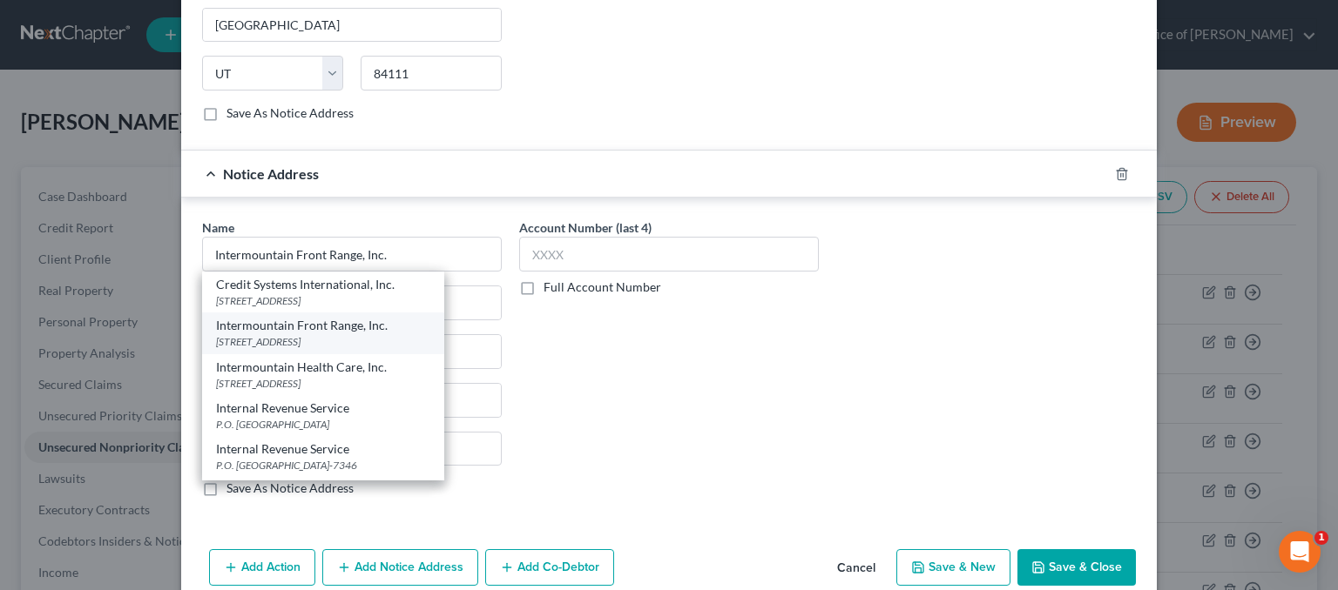
type input "80021"
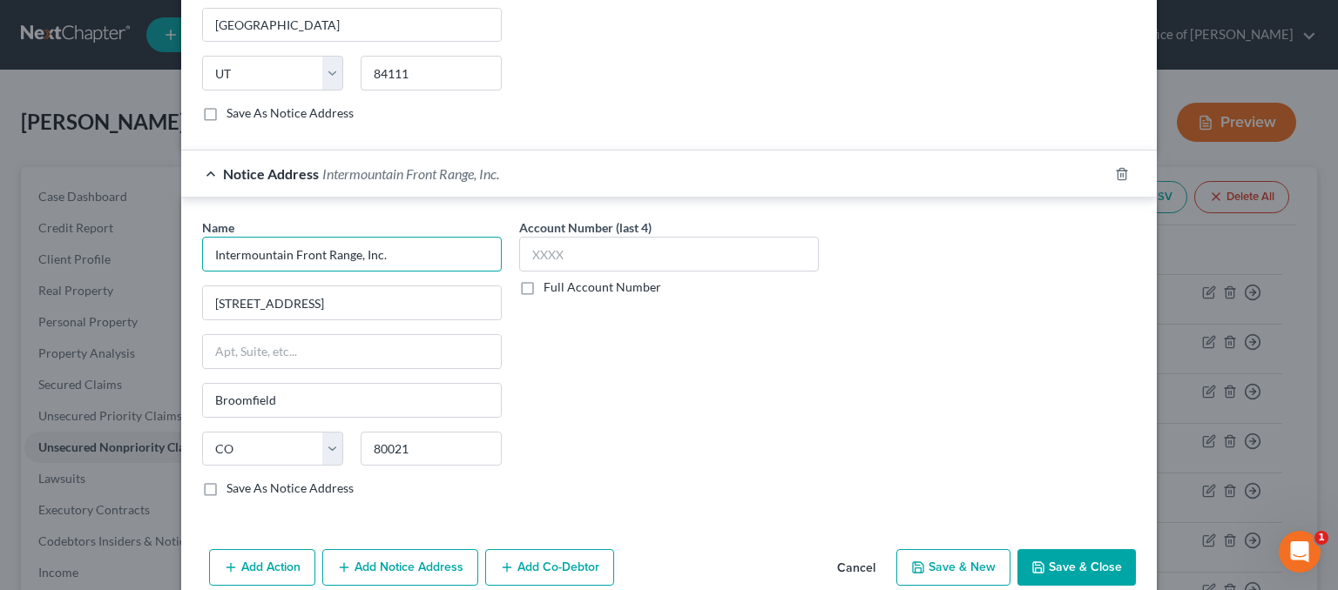
click at [399, 241] on input "Intermountain Front Range, Inc." at bounding box center [352, 254] width 300 height 35
drag, startPoint x: 399, startPoint y: 241, endPoint x: 50, endPoint y: 234, distance: 349.3
click at [50, 234] on div "New Unsecured Nonpriority Claim × Creditor * Intermountain Front Range, Inc. [S…" at bounding box center [669, 295] width 1338 height 590
paste input "Platte Valley Medical Group, LLC"
type input "Platte Valley Medical Group, LLC"
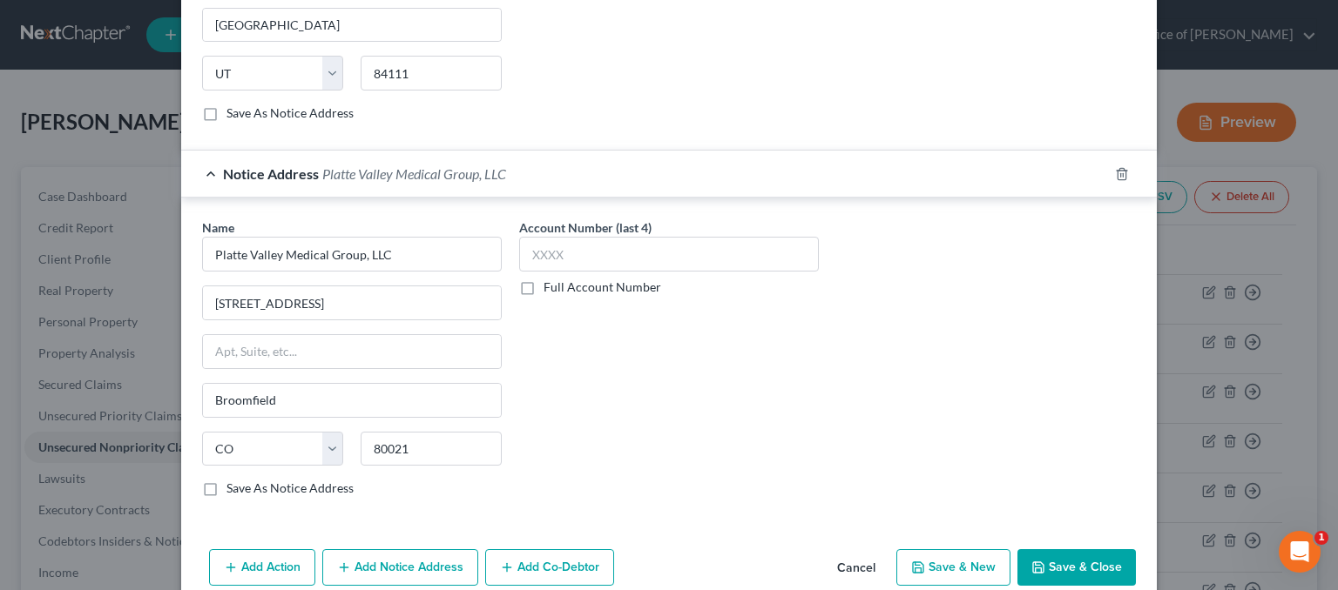
drag, startPoint x: 202, startPoint y: 482, endPoint x: 359, endPoint y: 587, distance: 188.9
click at [226, 482] on label "Save As Notice Address" at bounding box center [289, 488] width 127 height 17
click at [233, 482] on input "Save As Notice Address" at bounding box center [238, 485] width 11 height 11
checkbox input "true"
click at [367, 571] on button "Add Notice Address" at bounding box center [400, 567] width 156 height 37
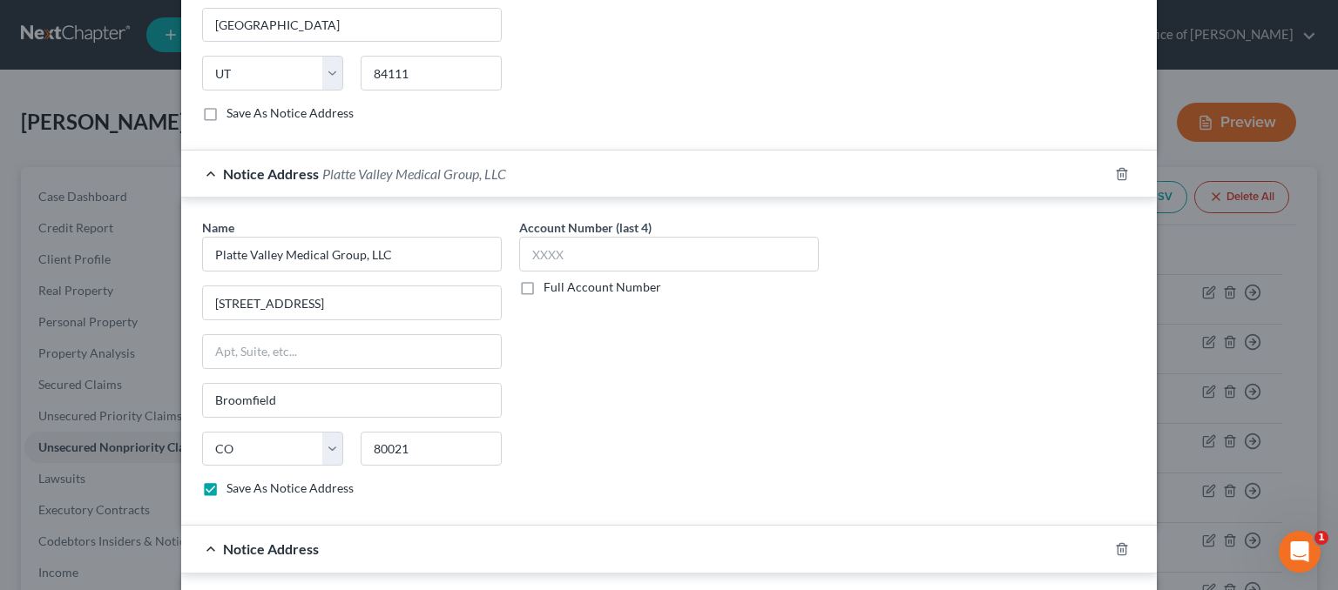
scroll to position [779, 0]
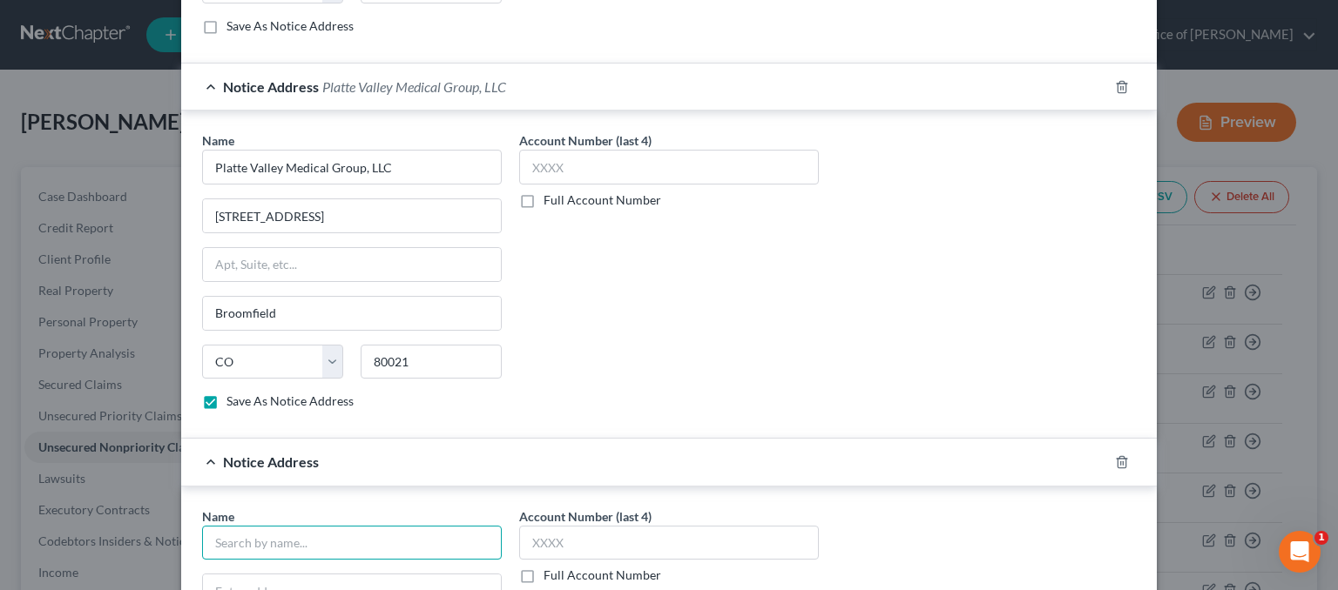
click at [272, 531] on input "text" at bounding box center [352, 543] width 300 height 35
paste input "Platte Valley Medical Group, LLC"
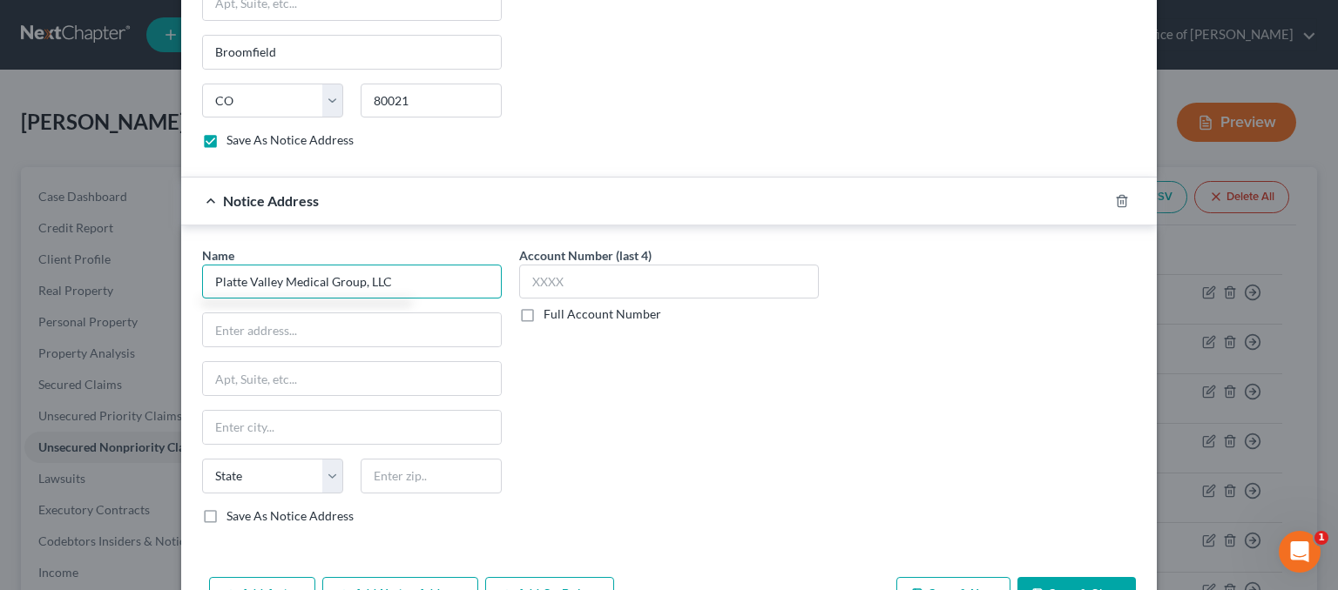
type input "Platte Valley Medical Group, LLC"
click at [371, 331] on input "text" at bounding box center [352, 329] width 298 height 33
paste input "[STREET_ADDRESS]"
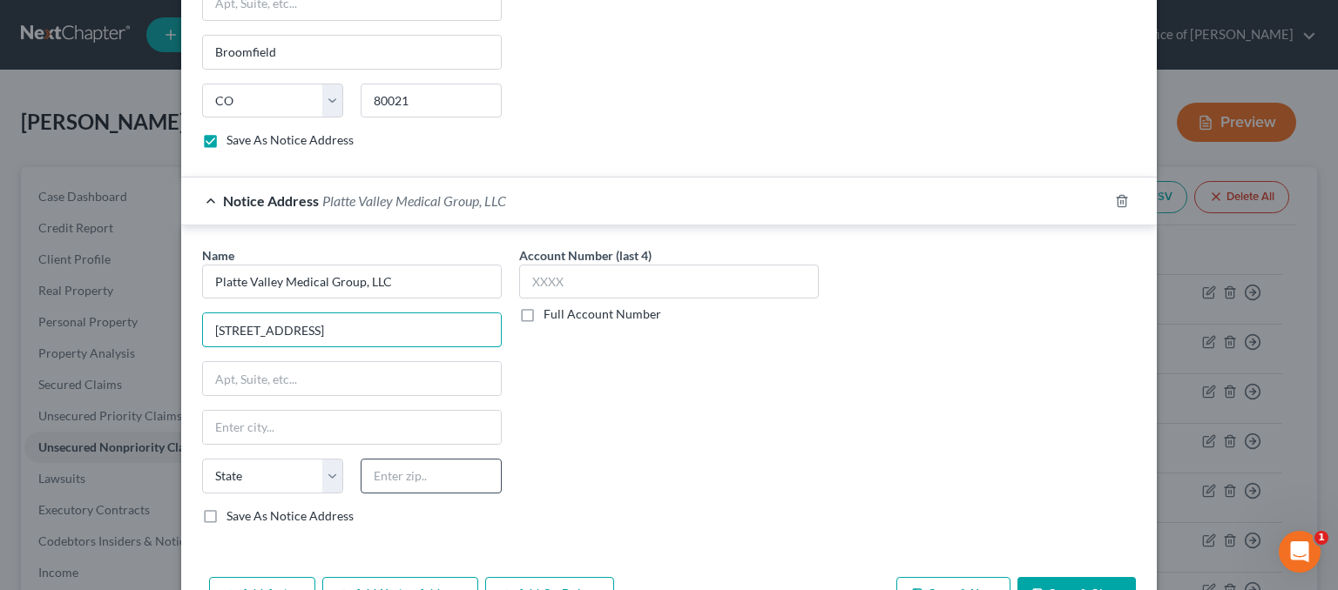
type input "[STREET_ADDRESS]"
drag, startPoint x: 467, startPoint y: 468, endPoint x: 483, endPoint y: 462, distance: 17.6
click at [467, 469] on input "text" at bounding box center [431, 476] width 141 height 35
type input "80601"
type input "[GEOGRAPHIC_DATA]"
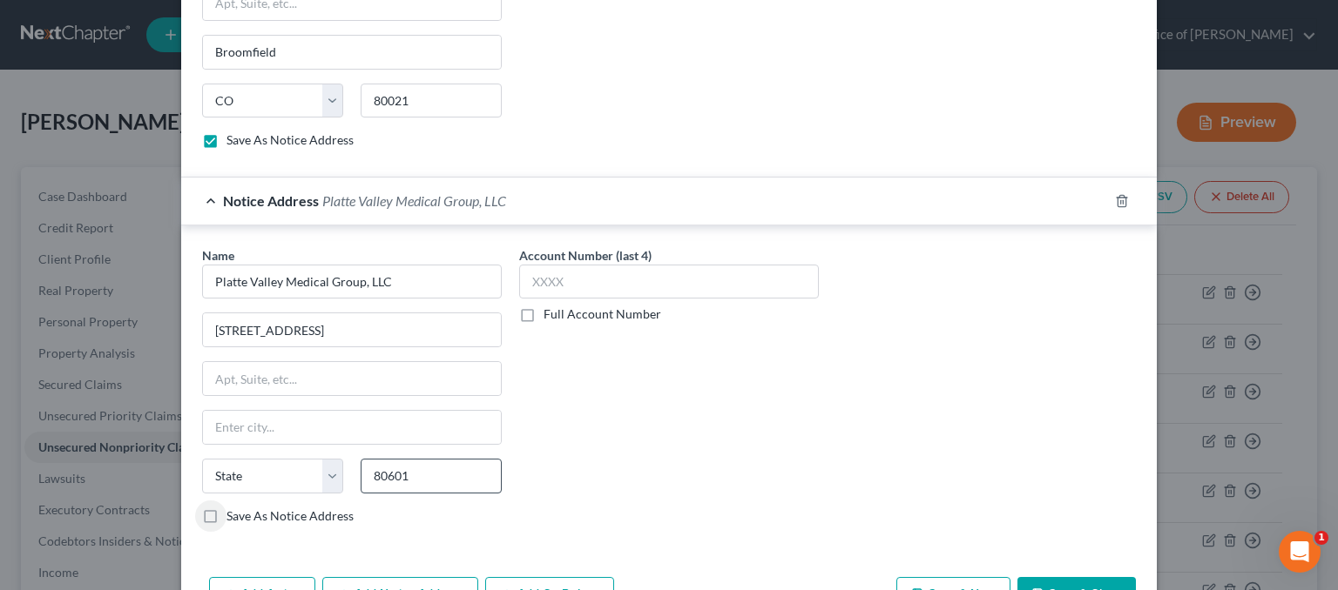
select select "5"
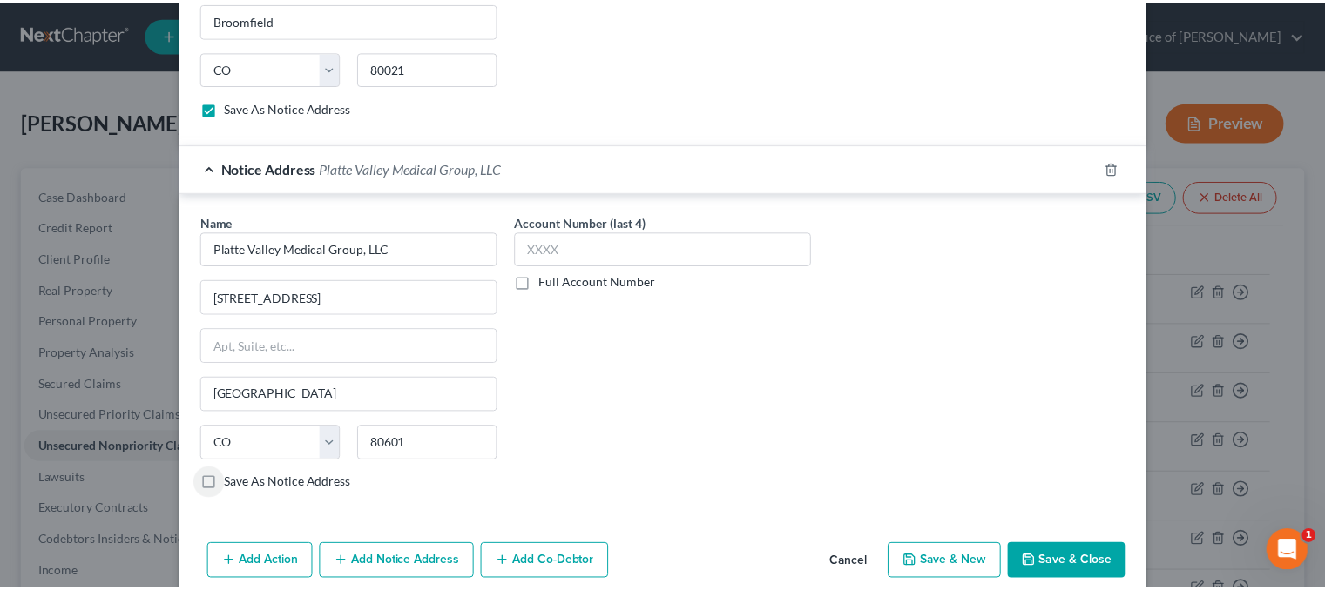
scroll to position [1090, 0]
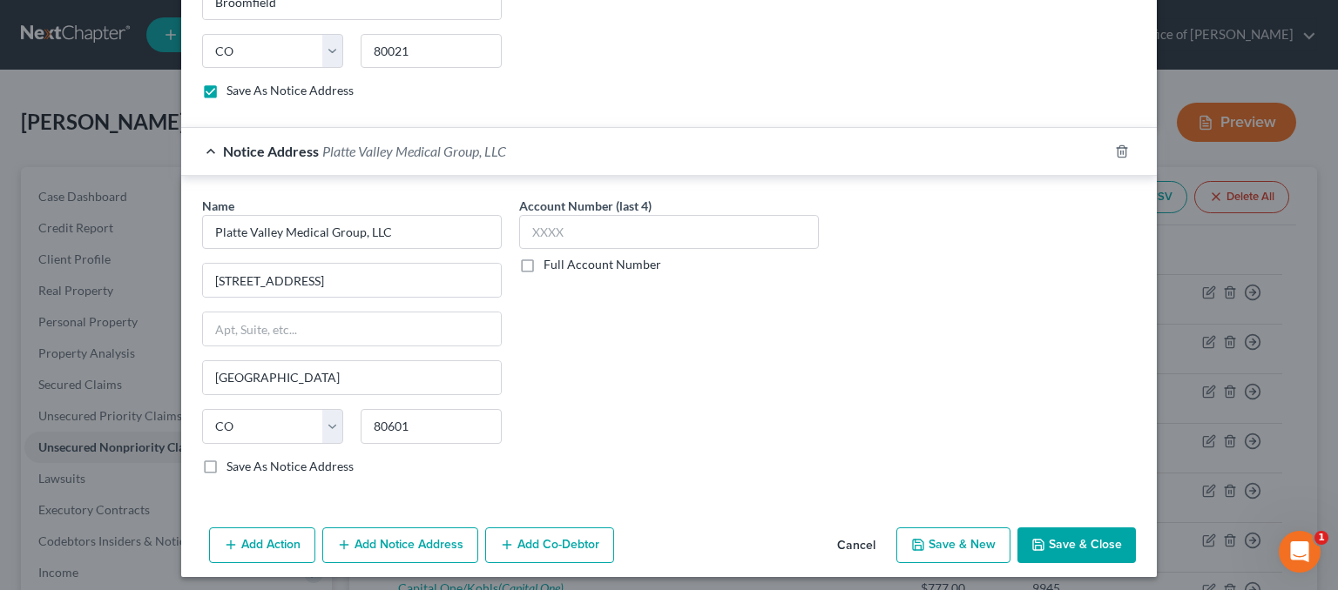
click at [1104, 528] on button "Save & Close" at bounding box center [1076, 546] width 118 height 37
checkbox input "false"
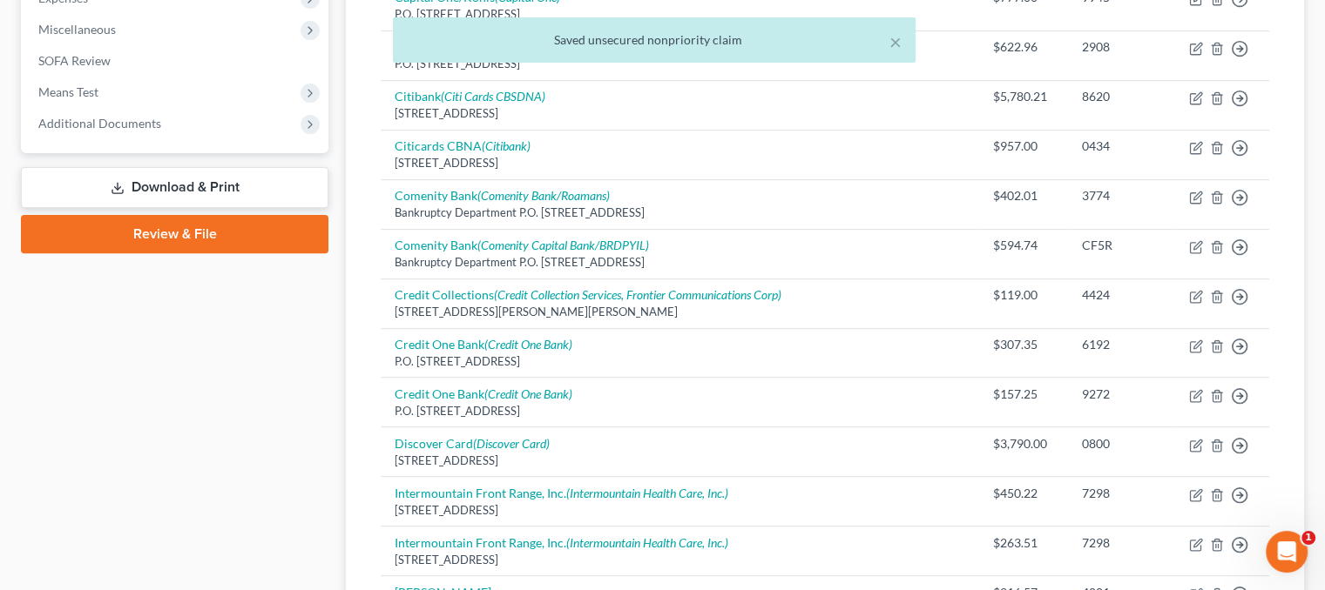
scroll to position [871, 0]
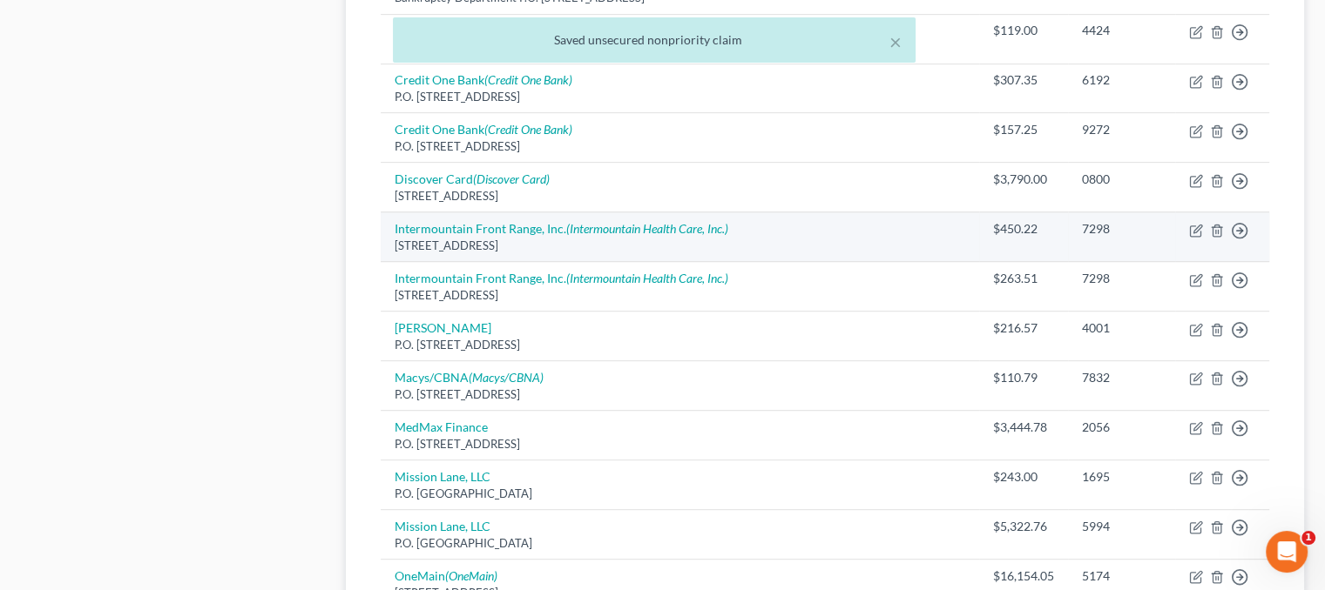
click at [524, 241] on div "[STREET_ADDRESS]" at bounding box center [679, 246] width 570 height 17
click at [529, 230] on link "Intermountain Front Range, Inc. (Intermountain Health Care, Inc.)" at bounding box center [561, 228] width 334 height 15
select select "5"
select select "9"
select select "0"
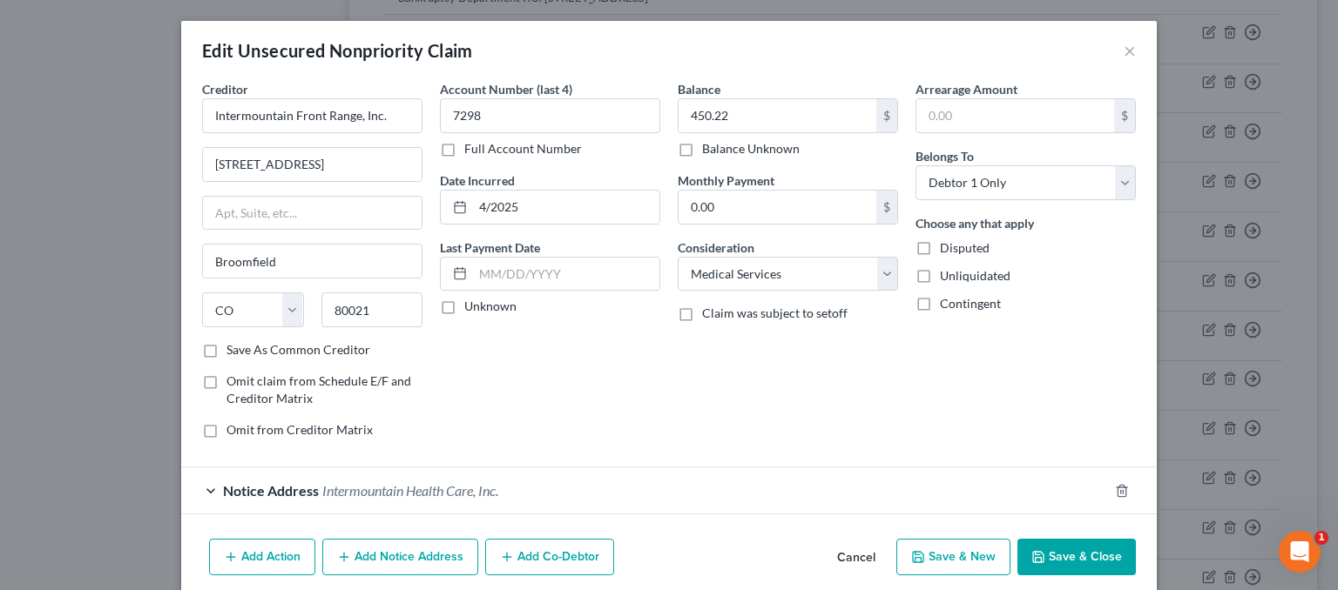
click at [1080, 545] on button "Save & Close" at bounding box center [1076, 557] width 118 height 37
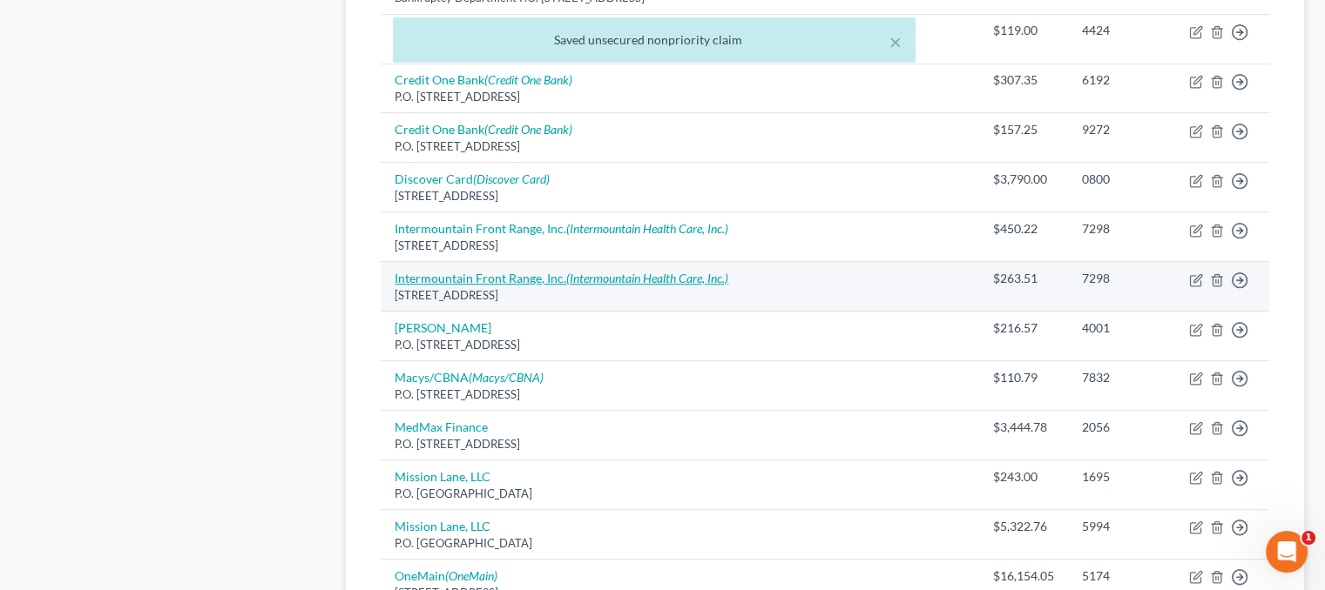
click at [631, 279] on icon "(Intermountain Health Care, Inc.)" at bounding box center [647, 278] width 162 height 15
select select "5"
select select "9"
select select "0"
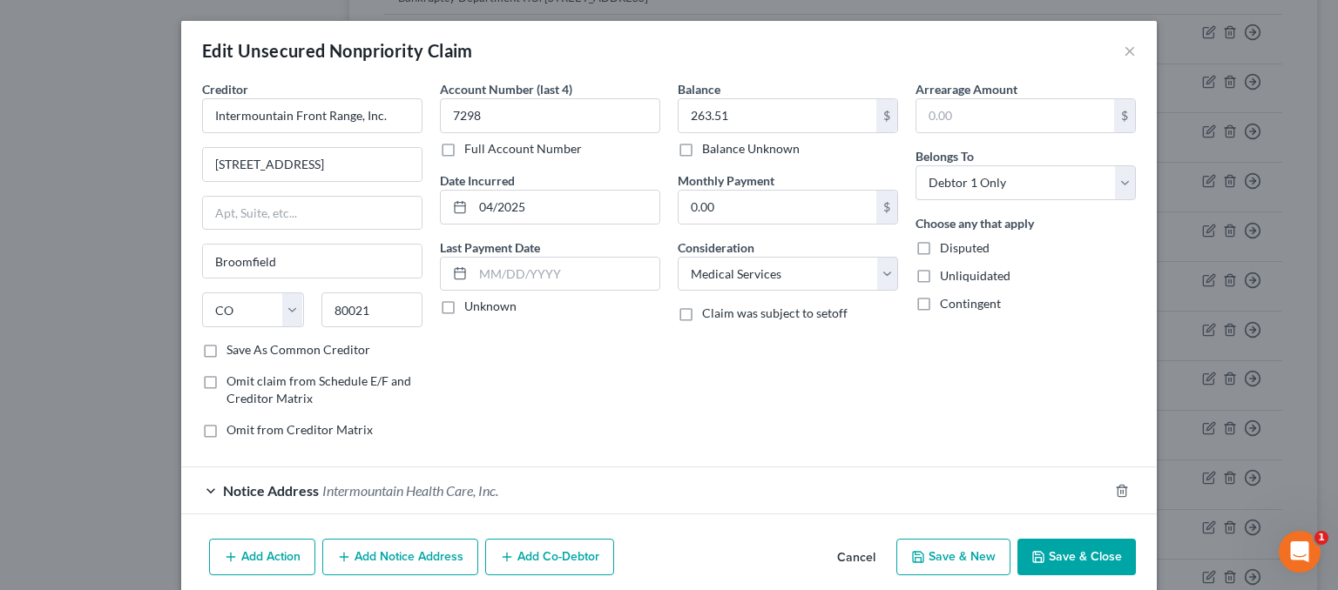
click at [867, 548] on button "Cancel" at bounding box center [856, 558] width 66 height 35
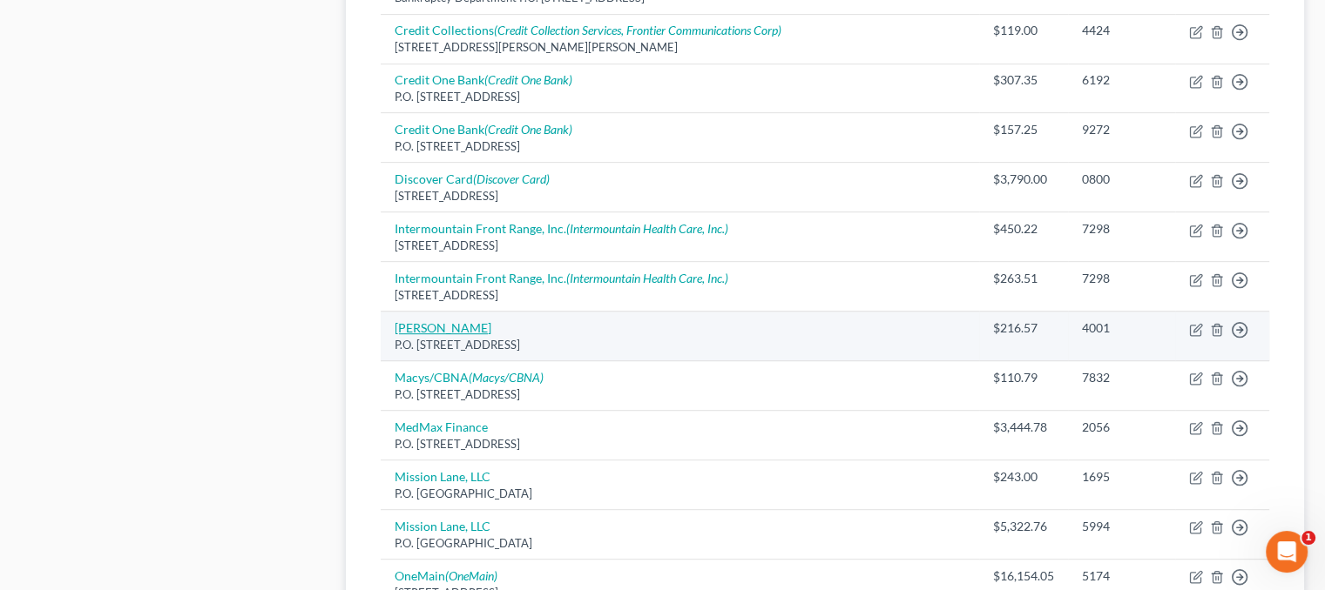
click at [429, 326] on link "[PERSON_NAME]" at bounding box center [442, 327] width 97 height 15
select select "9"
select select "14"
select select "2"
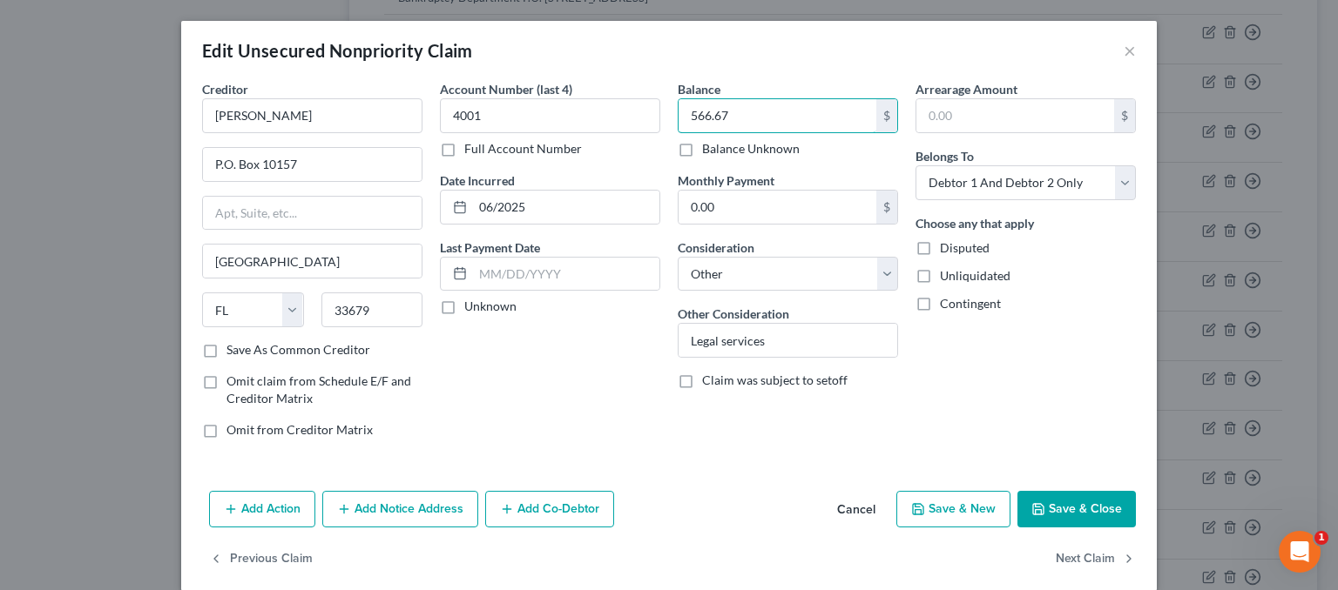
type input "566.67"
click at [1085, 508] on button "Save & Close" at bounding box center [1076, 509] width 118 height 37
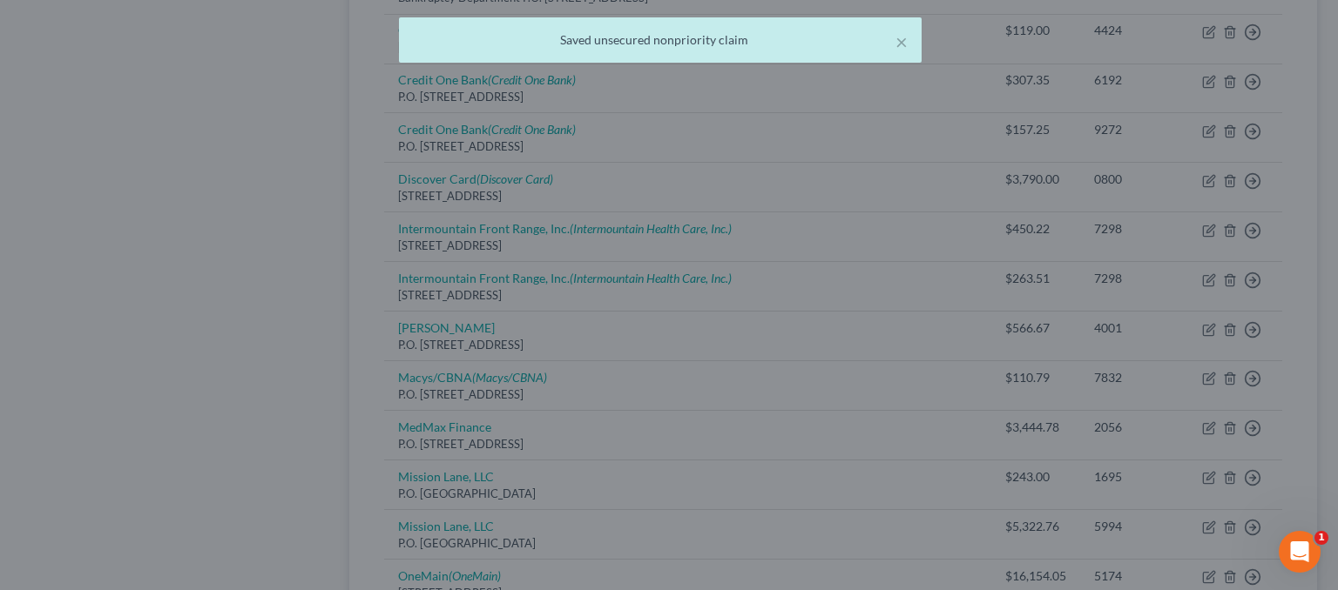
type input "0"
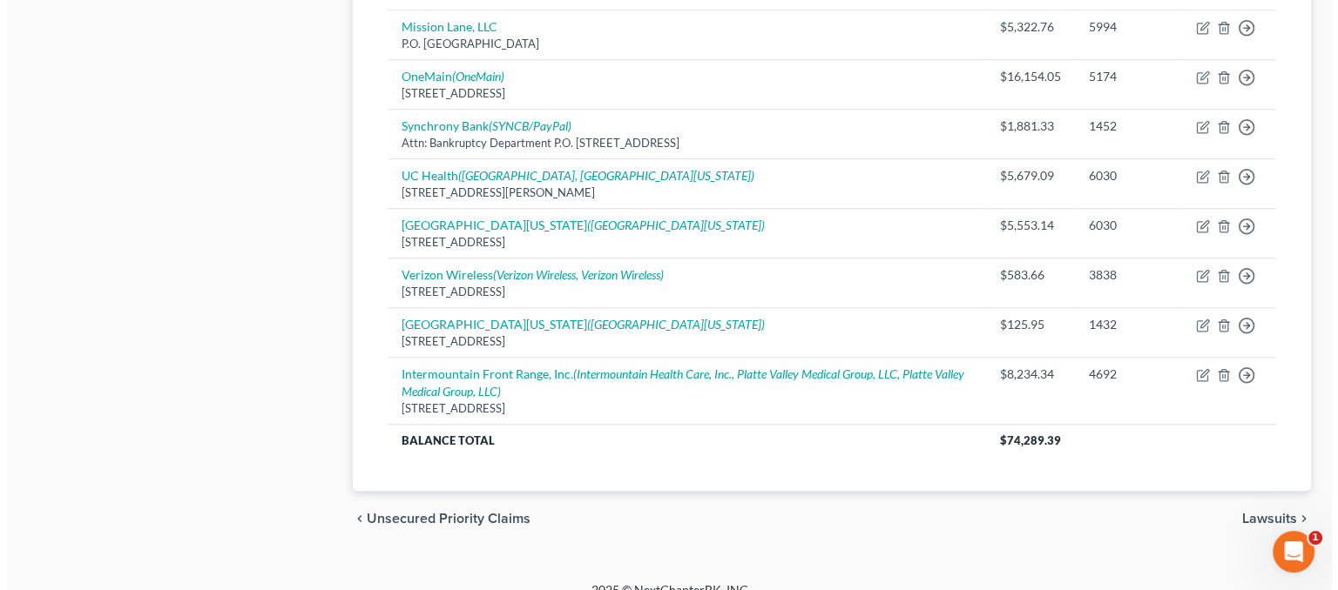
scroll to position [1387, 0]
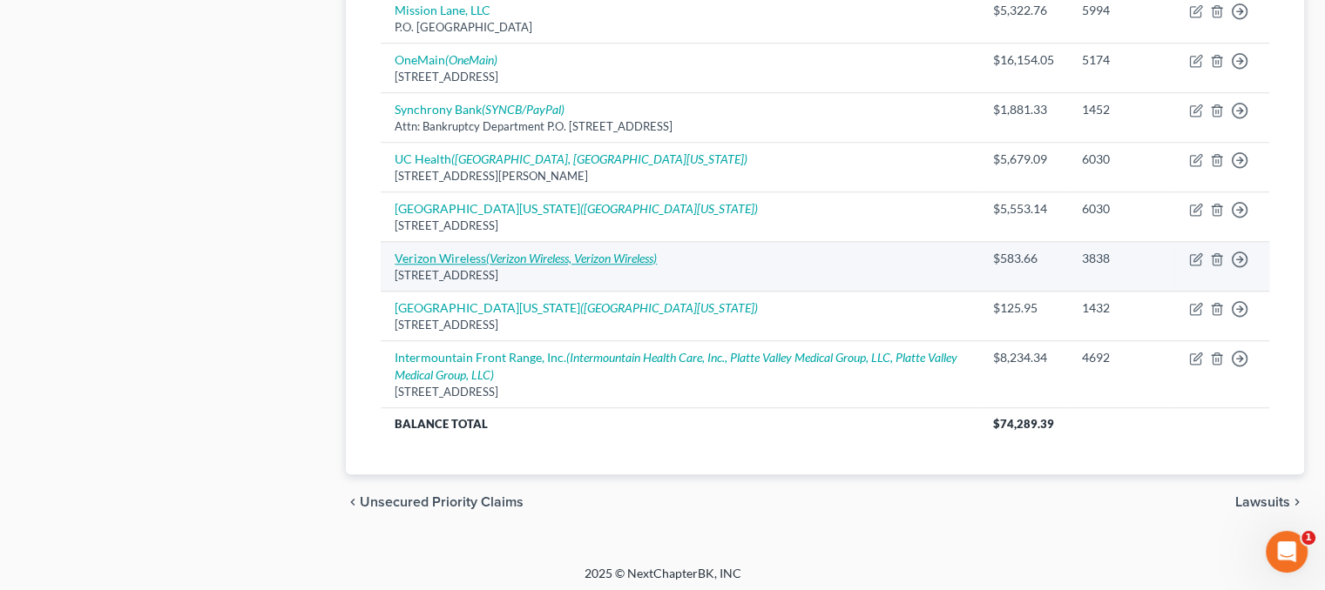
click at [563, 251] on icon "(Verizon Wireless, Verizon Wireless)" at bounding box center [571, 258] width 171 height 15
select select "33"
select select "14"
select select "1"
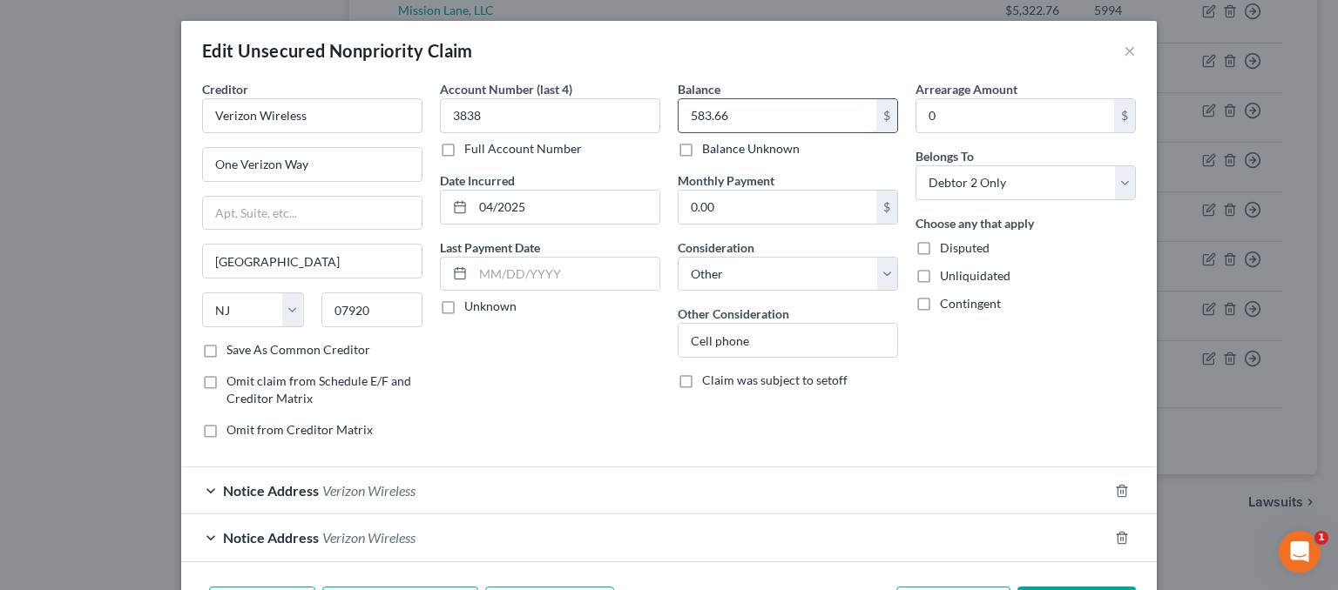
click at [760, 105] on input "583.66" at bounding box center [777, 115] width 198 height 33
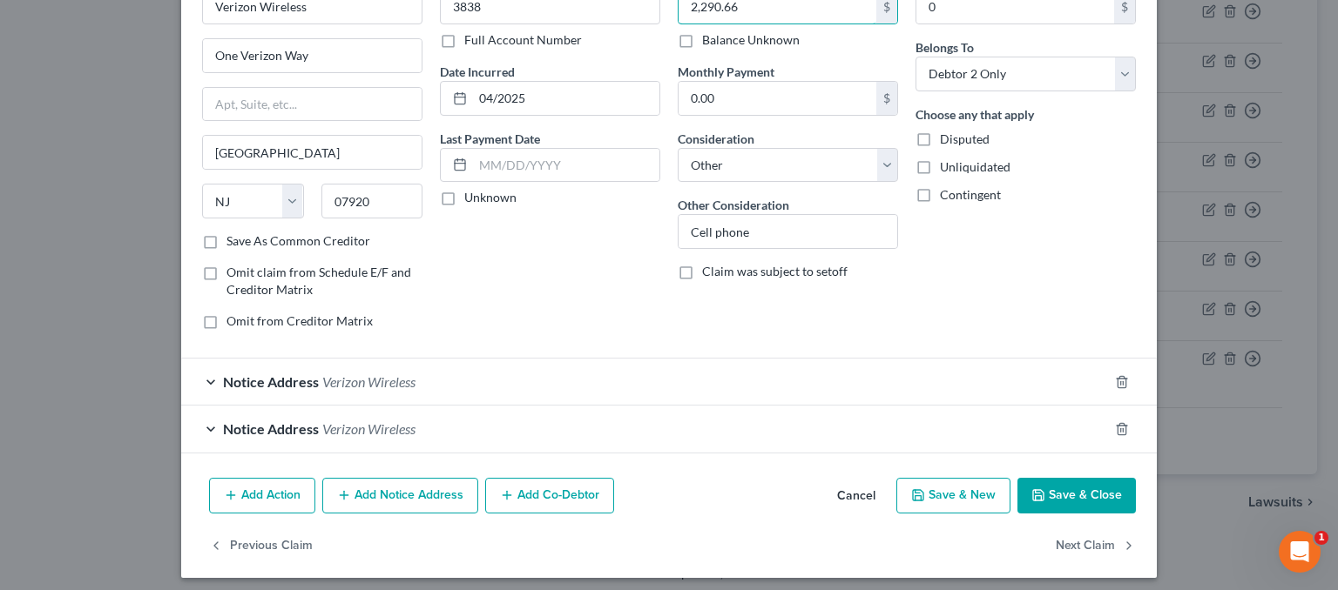
scroll to position [115, 0]
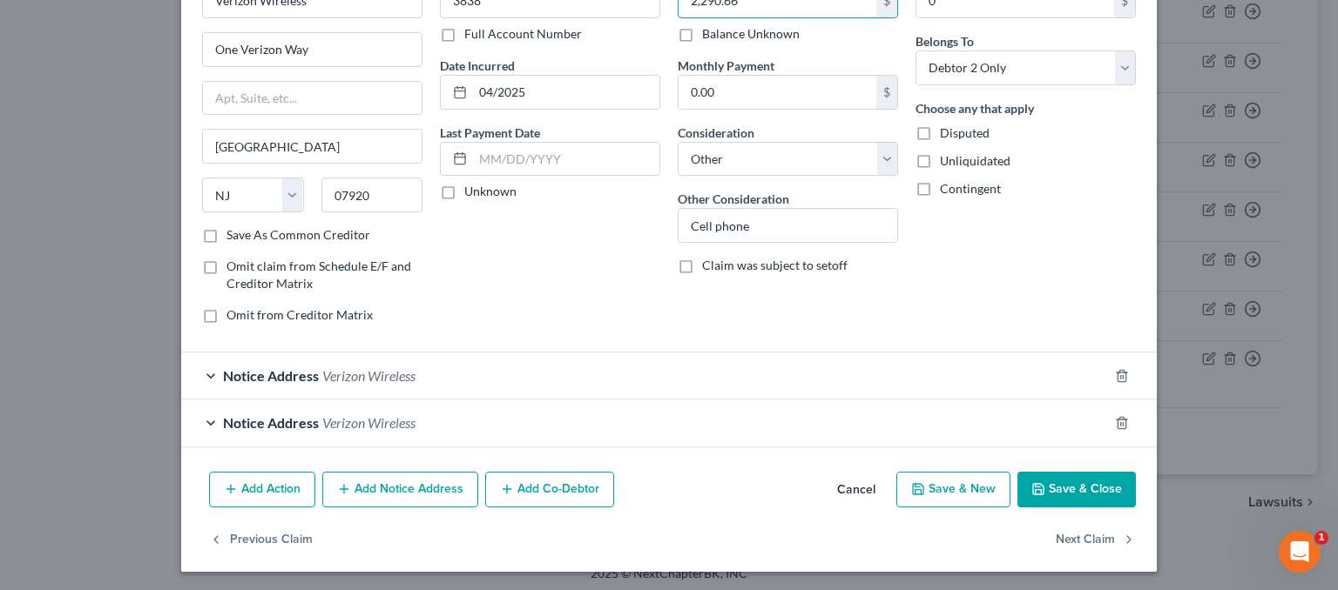
type input "2,290.66"
click at [1083, 489] on button "Save & Close" at bounding box center [1076, 490] width 118 height 37
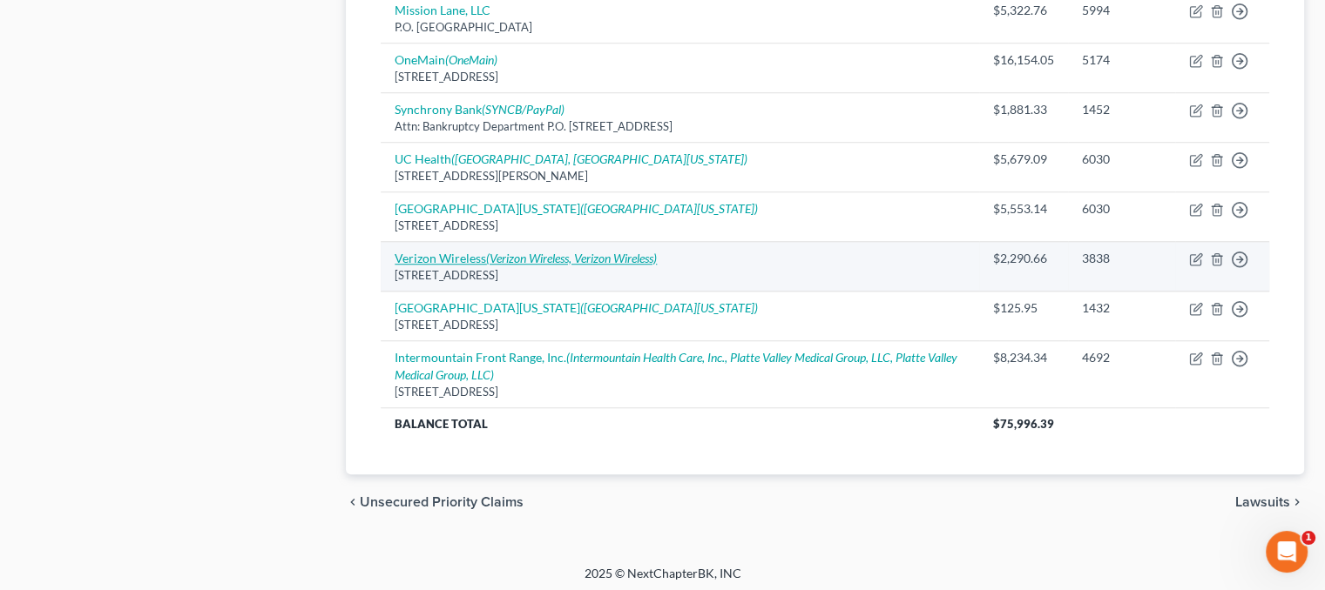
click at [495, 252] on icon "(Verizon Wireless, Verizon Wireless)" at bounding box center [571, 258] width 171 height 15
select select "33"
select select "14"
select select "1"
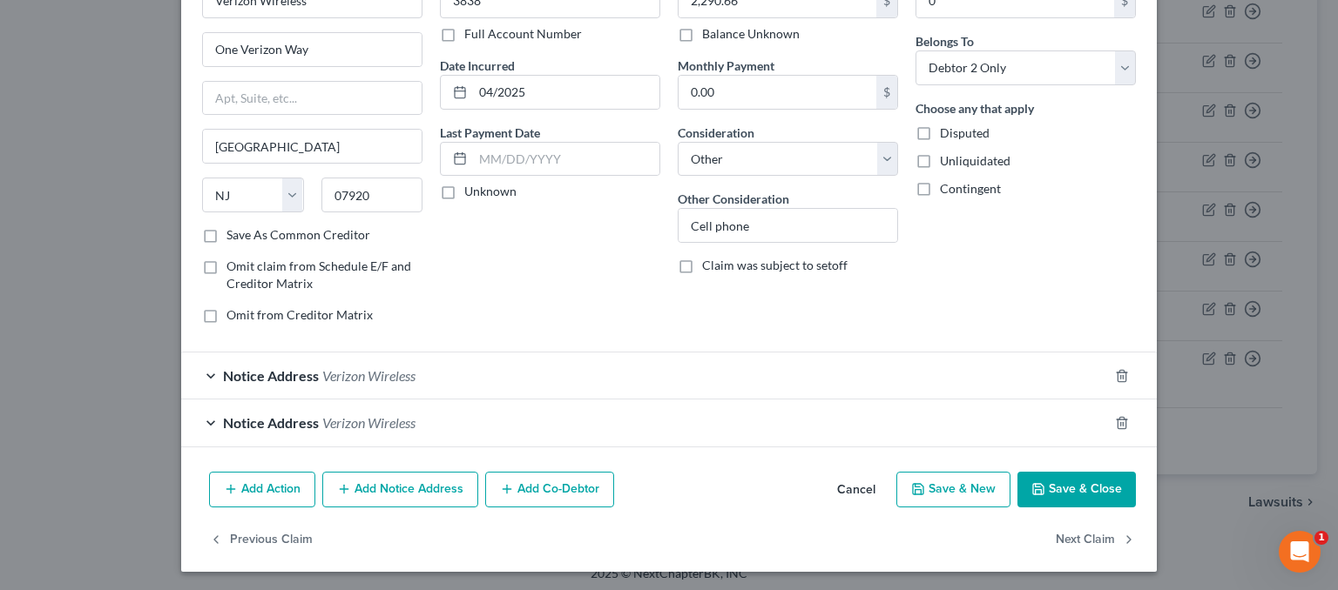
click at [317, 385] on div "Notice Address Verizon Wireless" at bounding box center [644, 376] width 927 height 46
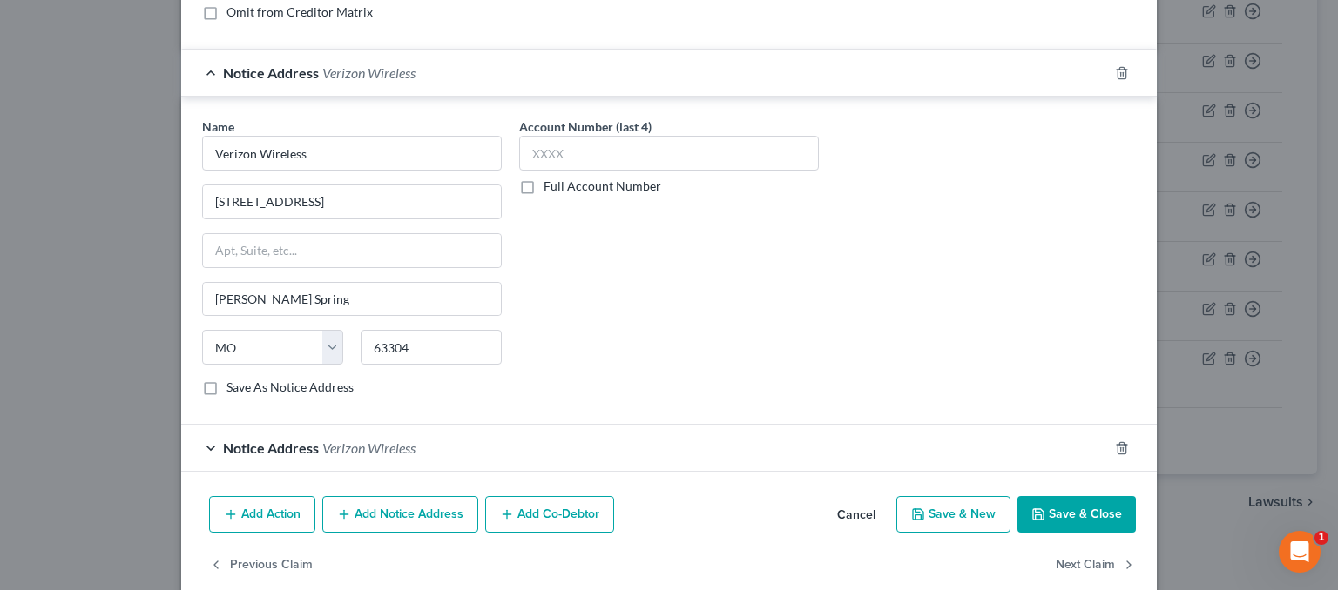
scroll to position [442, 0]
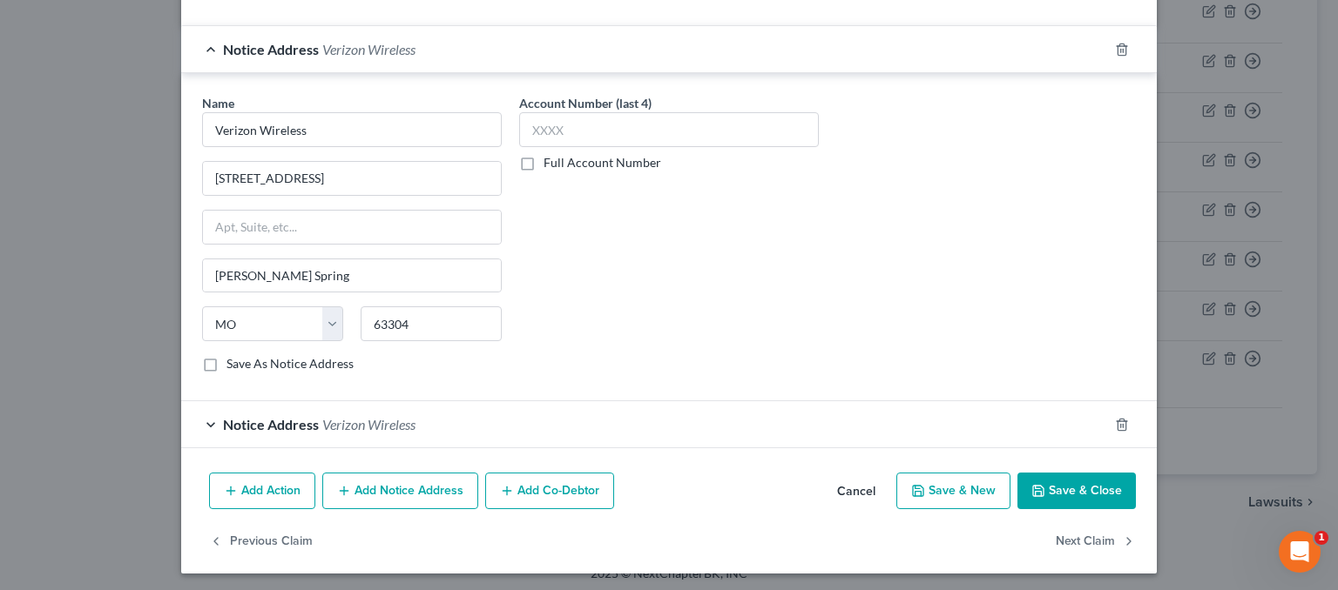
click at [286, 426] on span "Notice Address" at bounding box center [271, 424] width 96 height 17
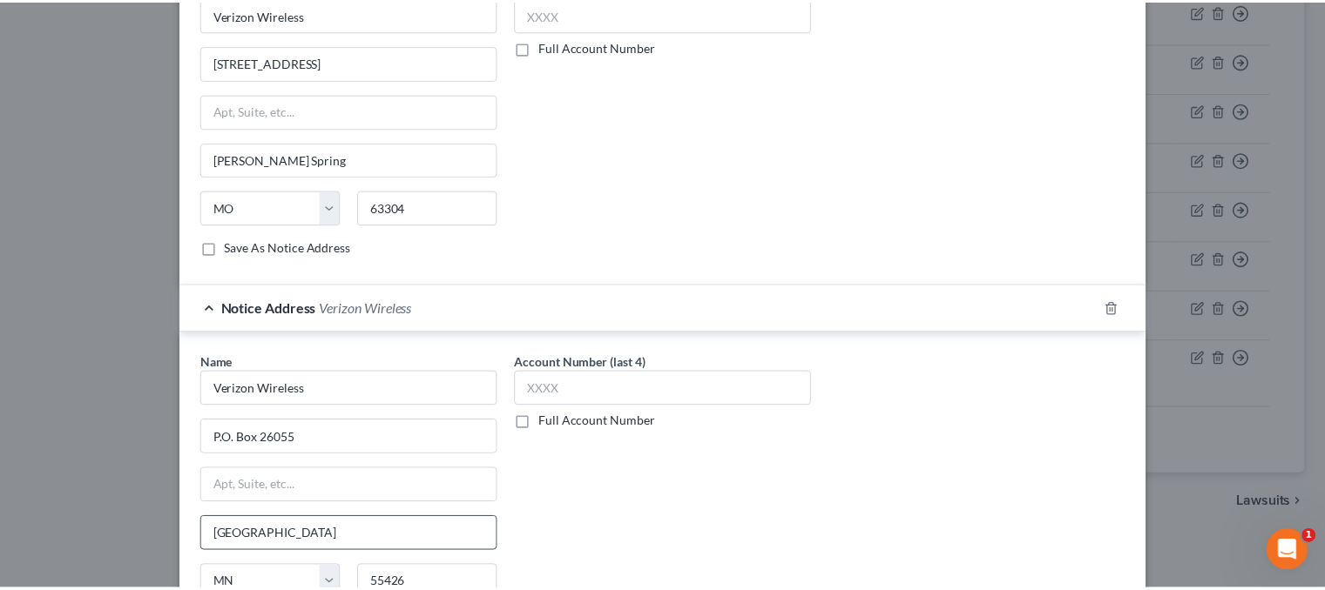
scroll to position [767, 0]
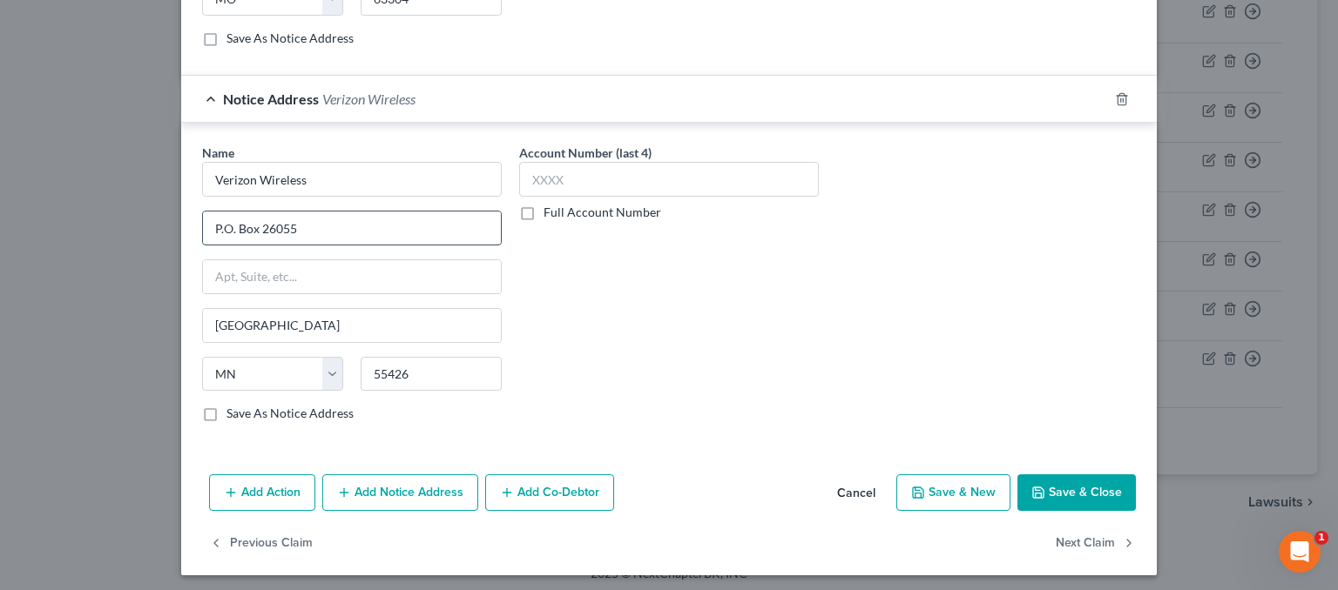
click at [338, 220] on input "P.O. Box 26055" at bounding box center [352, 228] width 298 height 33
type input "P.O. Box 15069"
click at [459, 367] on input "55426" at bounding box center [431, 374] width 141 height 35
drag, startPoint x: 460, startPoint y: 363, endPoint x: 344, endPoint y: 352, distance: 116.4
click at [344, 357] on div "State [US_STATE] AK AR AZ CA CO CT DE DC [GEOGRAPHIC_DATA] [GEOGRAPHIC_DATA] GU…" at bounding box center [351, 381] width 317 height 49
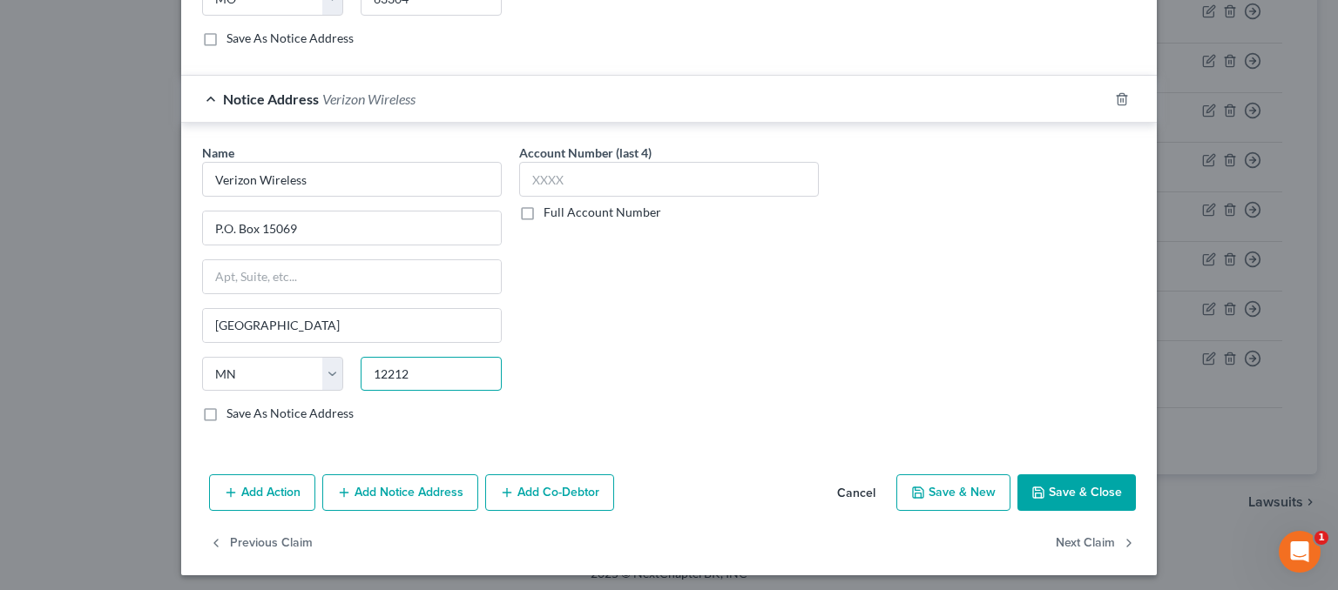
type input "12212"
click at [338, 246] on div "Name * Verizon Wireless P.O. [GEOGRAPHIC_DATA] [US_STATE] AK AR AZ CA CO CT DE …" at bounding box center [352, 283] width 300 height 279
type input "[GEOGRAPHIC_DATA]"
select select "35"
drag, startPoint x: 342, startPoint y: 260, endPoint x: 359, endPoint y: 271, distance: 19.6
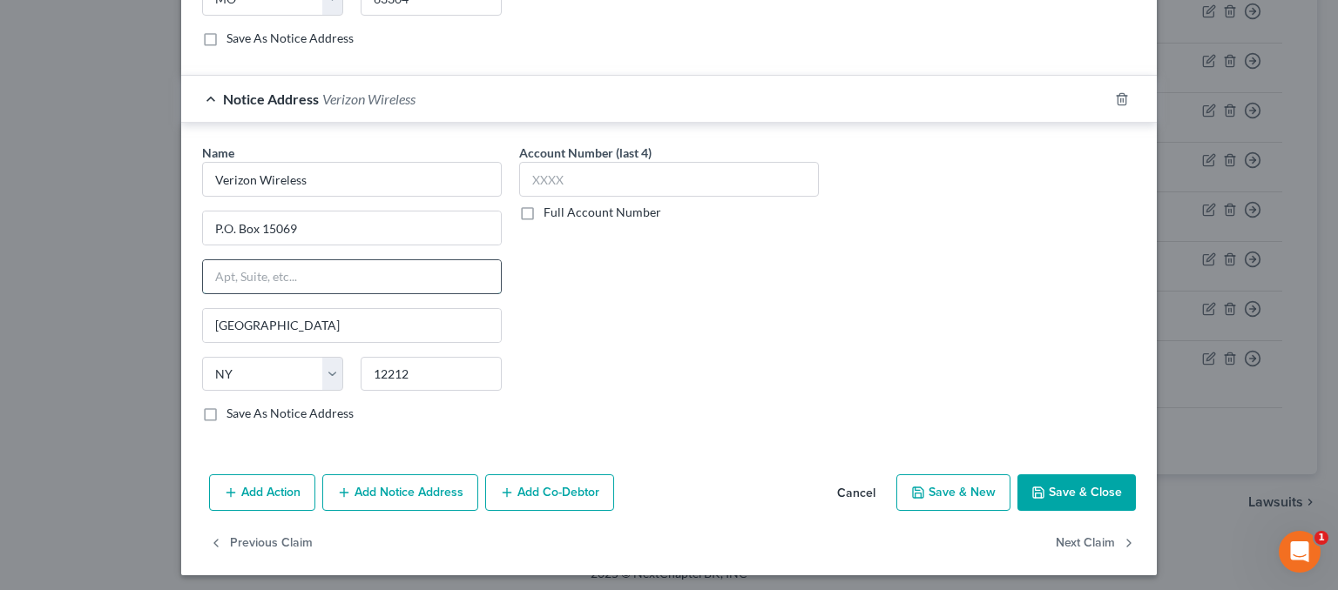
click at [343, 260] on input "text" at bounding box center [352, 276] width 298 height 33
click at [806, 301] on div "Account Number (last 4) Full Account Number" at bounding box center [668, 290] width 317 height 293
drag, startPoint x: 201, startPoint y: 401, endPoint x: 745, endPoint y: 442, distance: 545.7
click at [226, 405] on label "Save As Notice Address" at bounding box center [289, 413] width 127 height 17
click at [233, 405] on input "Save As Notice Address" at bounding box center [238, 410] width 11 height 11
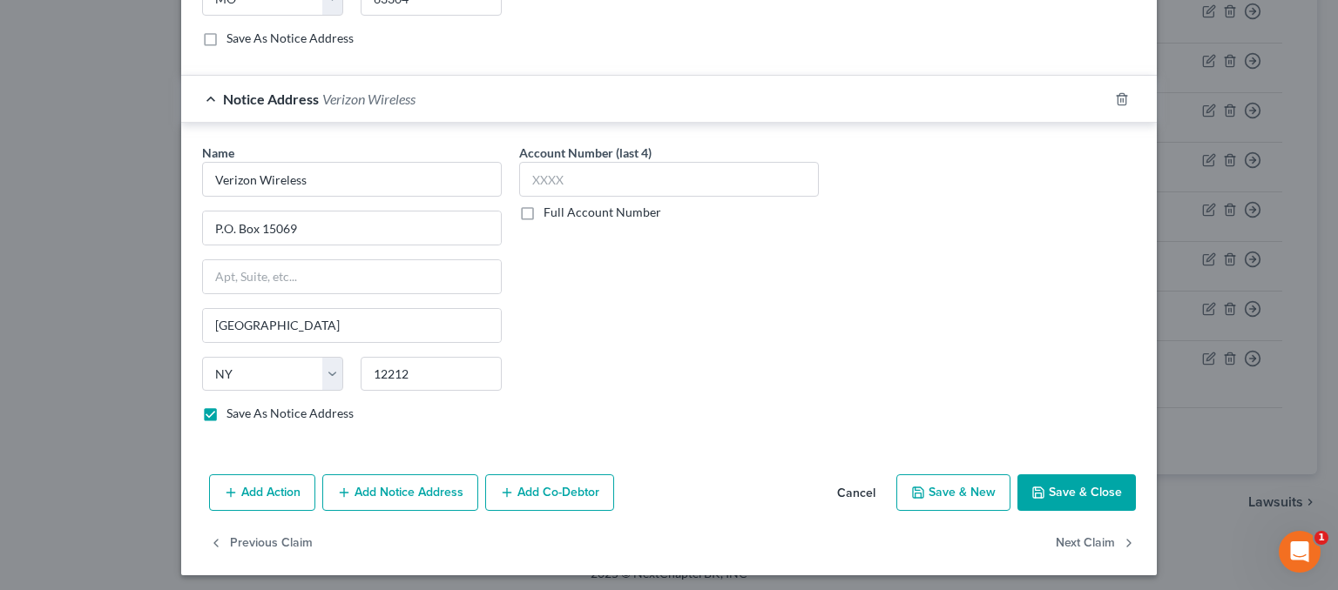
click at [1106, 485] on button "Save & Close" at bounding box center [1076, 493] width 118 height 37
checkbox input "false"
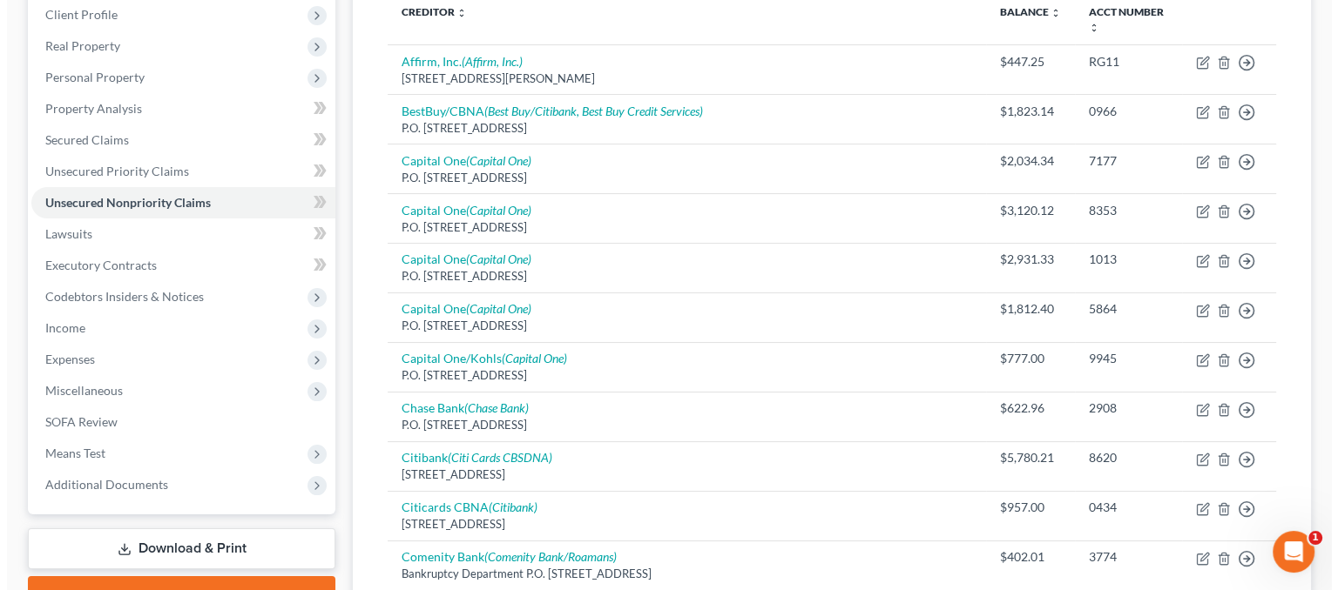
scroll to position [168, 0]
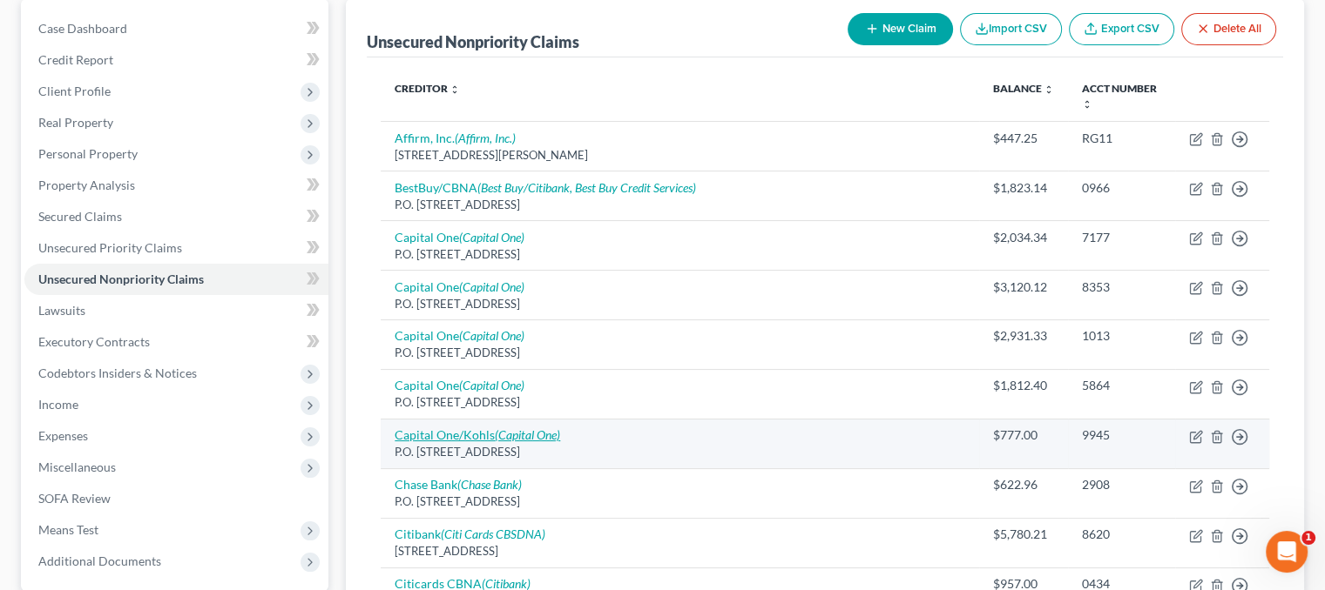
click at [495, 433] on icon "(Capital One)" at bounding box center [527, 435] width 65 height 15
select select "46"
select select "2"
select select "3"
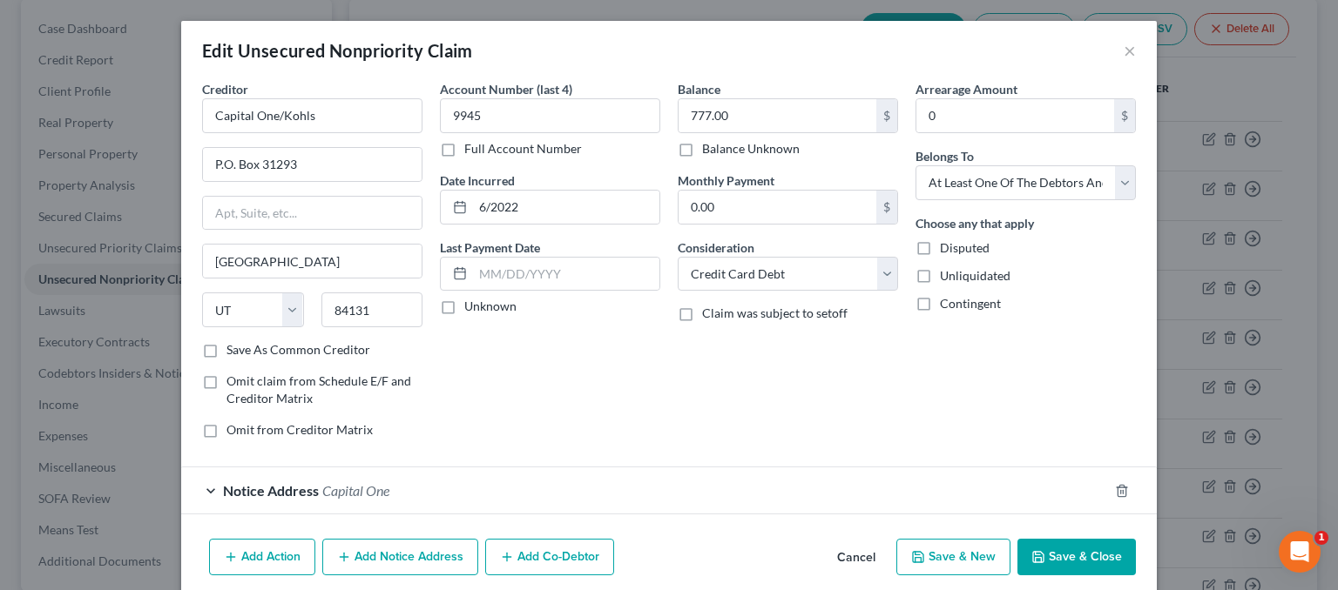
click at [545, 542] on button "Add Co-Debtor" at bounding box center [549, 557] width 129 height 37
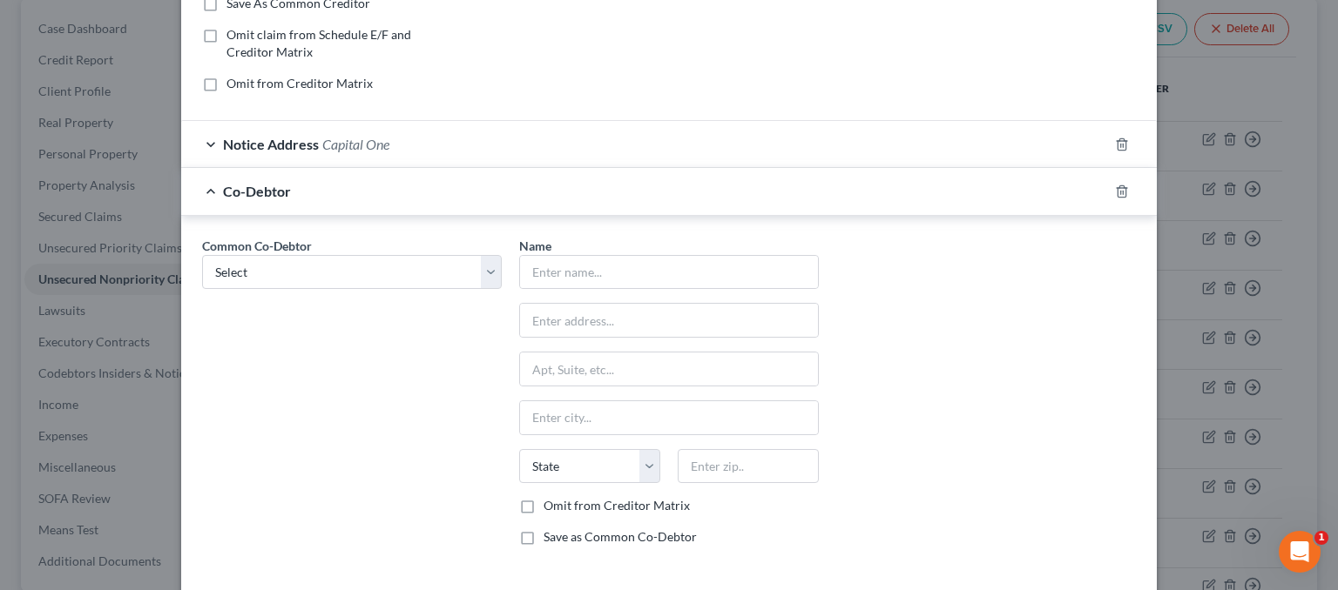
scroll to position [348, 0]
click at [578, 272] on input "text" at bounding box center [669, 270] width 298 height 33
type input "[PERSON_NAME]"
click at [577, 311] on input "text" at bounding box center [669, 318] width 298 height 33
type input "[STREET_ADDRESS]"
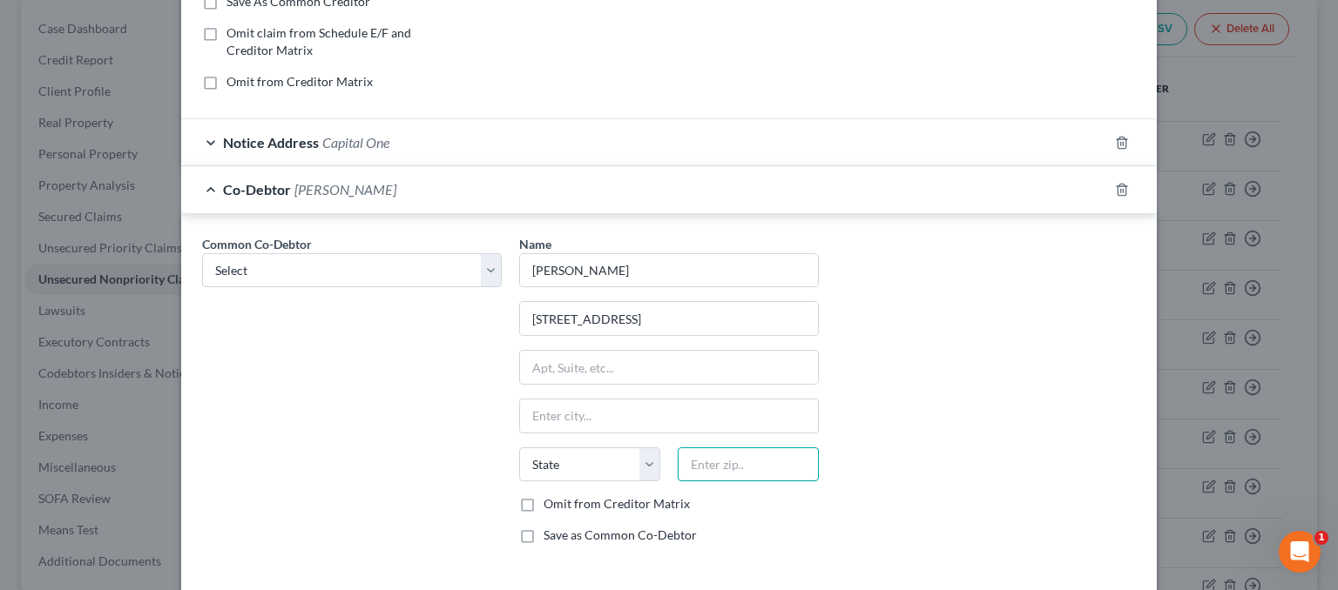
click at [704, 466] on input "text" at bounding box center [747, 465] width 141 height 35
drag, startPoint x: 432, startPoint y: 266, endPoint x: 428, endPoint y: 280, distance: 15.4
click at [432, 266] on select "Select [PERSON_NAME]" at bounding box center [352, 270] width 300 height 35
drag, startPoint x: 394, startPoint y: 334, endPoint x: 406, endPoint y: 276, distance: 58.8
click at [394, 328] on div "Common Co-Debtor Select [PERSON_NAME]" at bounding box center [351, 397] width 317 height 324
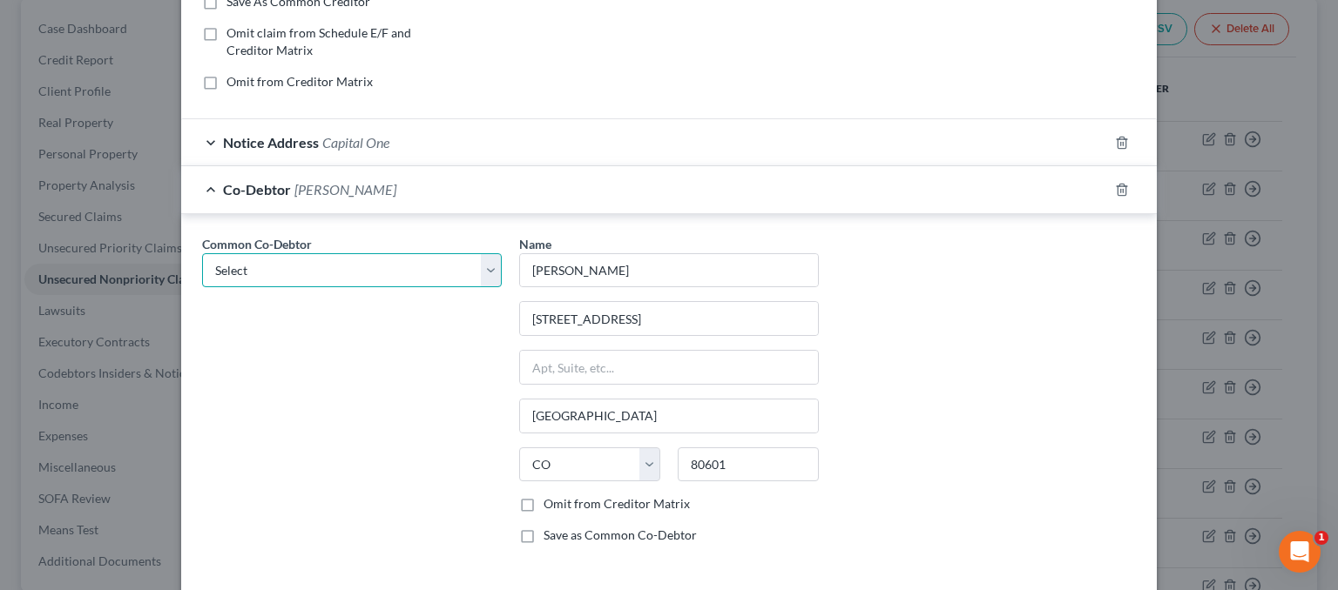
drag, startPoint x: 406, startPoint y: 273, endPoint x: 398, endPoint y: 282, distance: 12.4
click at [406, 273] on select "Select [PERSON_NAME]" at bounding box center [352, 270] width 300 height 35
click at [202, 253] on select "Select [PERSON_NAME]" at bounding box center [352, 270] width 300 height 35
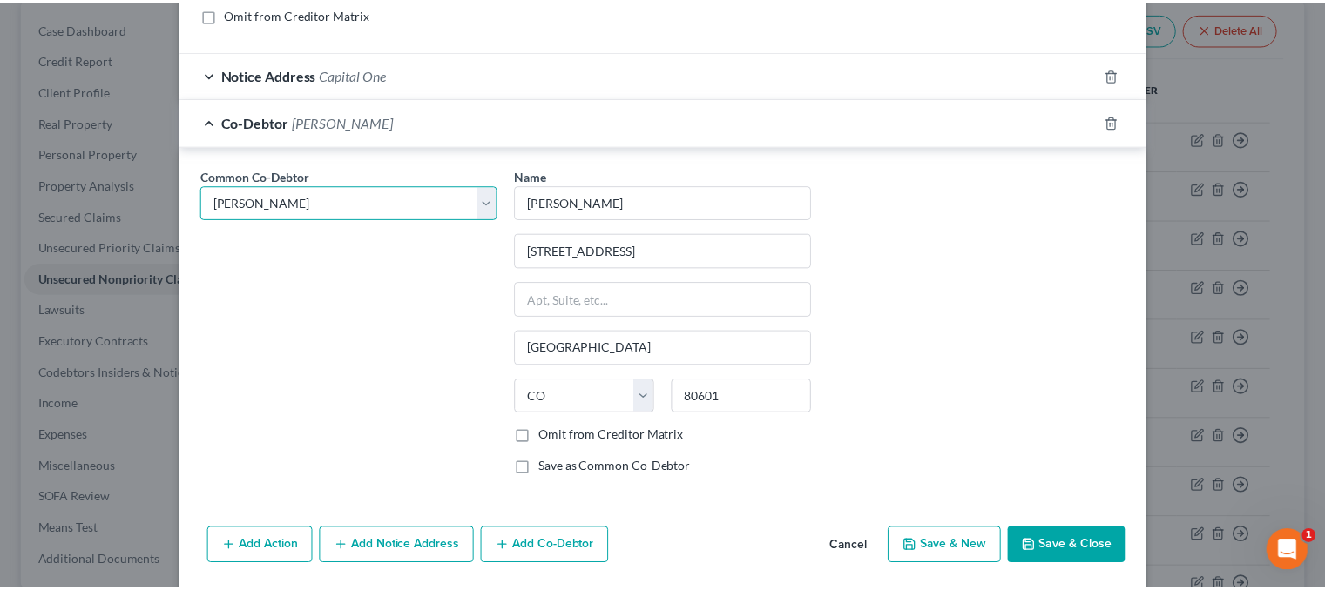
scroll to position [472, 0]
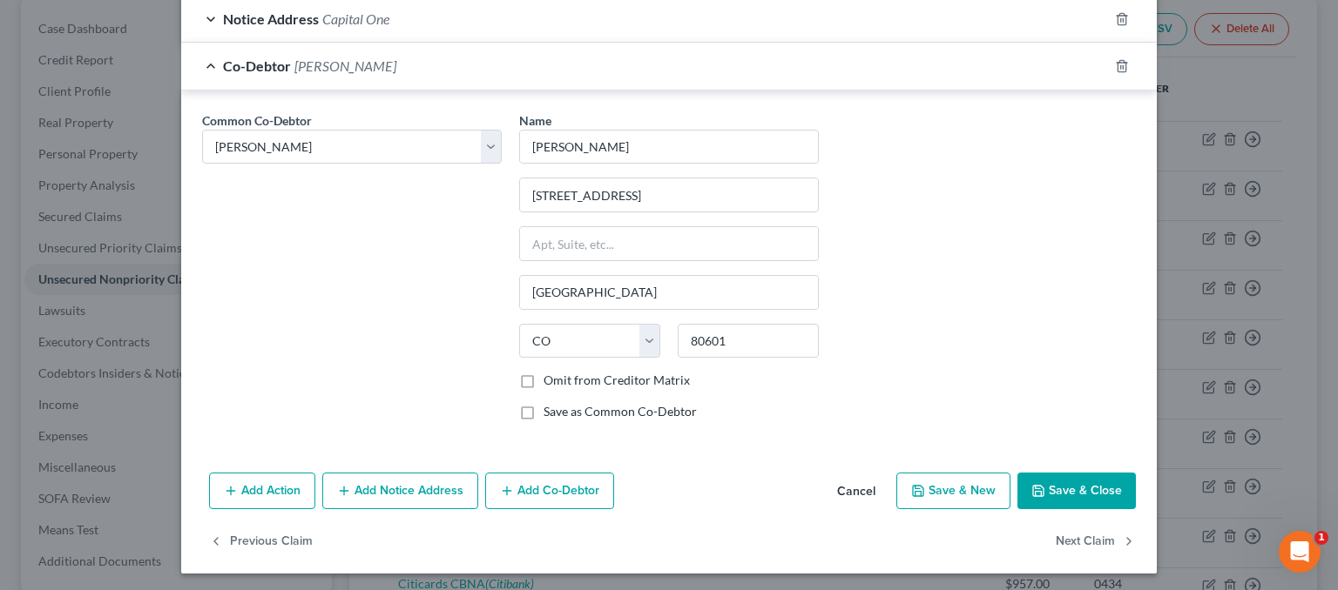
click at [1085, 489] on button "Save & Close" at bounding box center [1076, 491] width 118 height 37
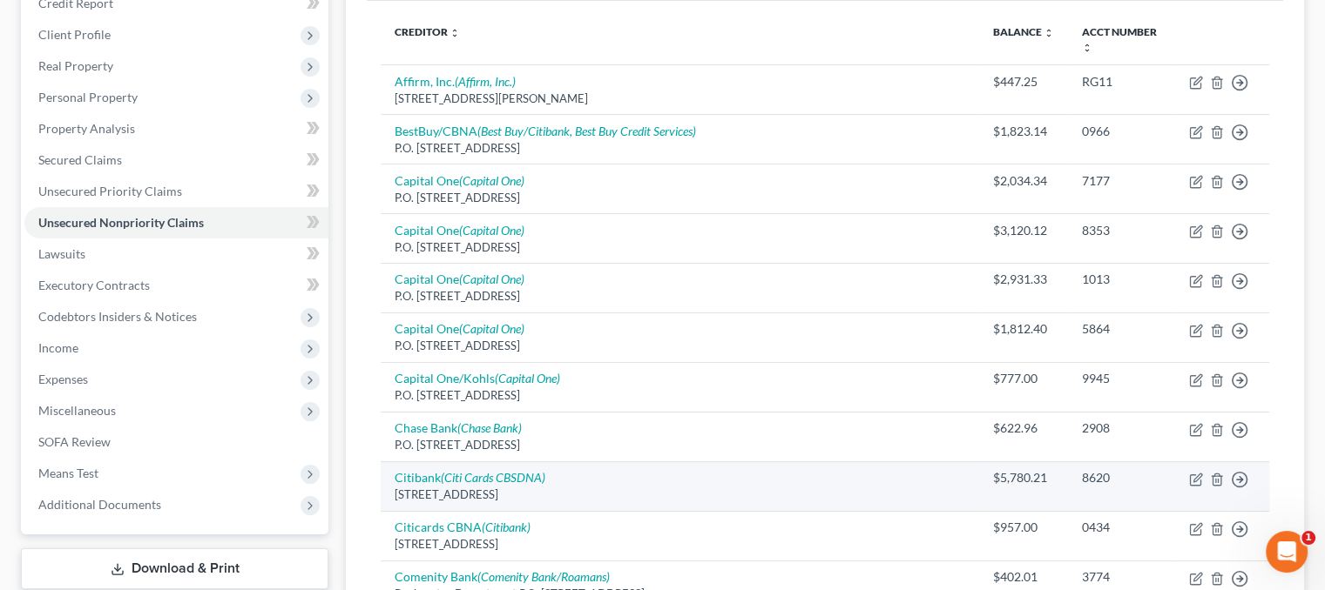
scroll to position [255, 0]
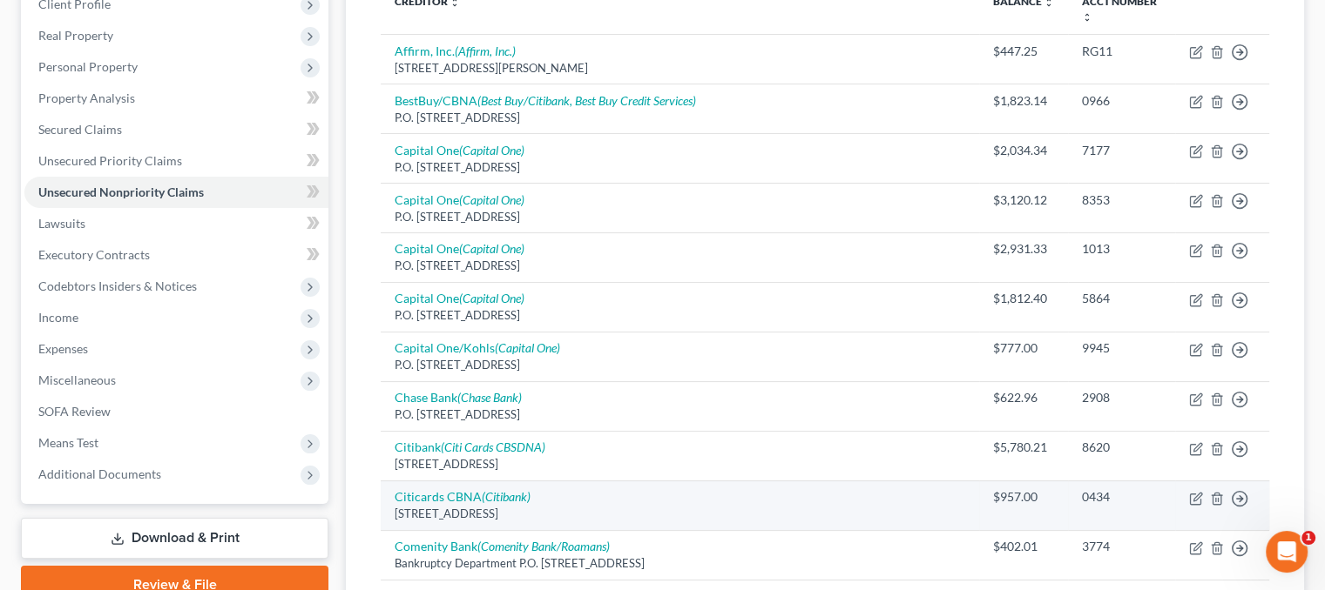
drag, startPoint x: 737, startPoint y: 504, endPoint x: 766, endPoint y: 506, distance: 29.7
click at [738, 506] on div "[STREET_ADDRESS]" at bounding box center [679, 514] width 570 height 17
click at [1210, 493] on icon "button" at bounding box center [1217, 499] width 14 height 14
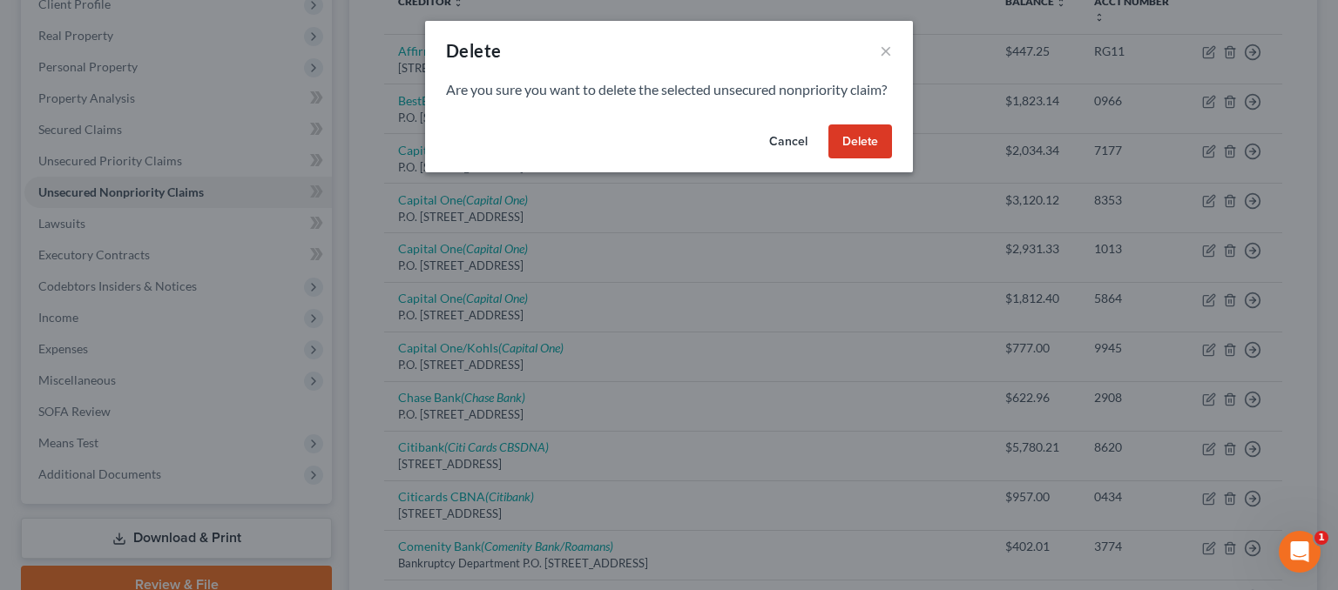
click at [852, 158] on button "Delete" at bounding box center [860, 142] width 64 height 35
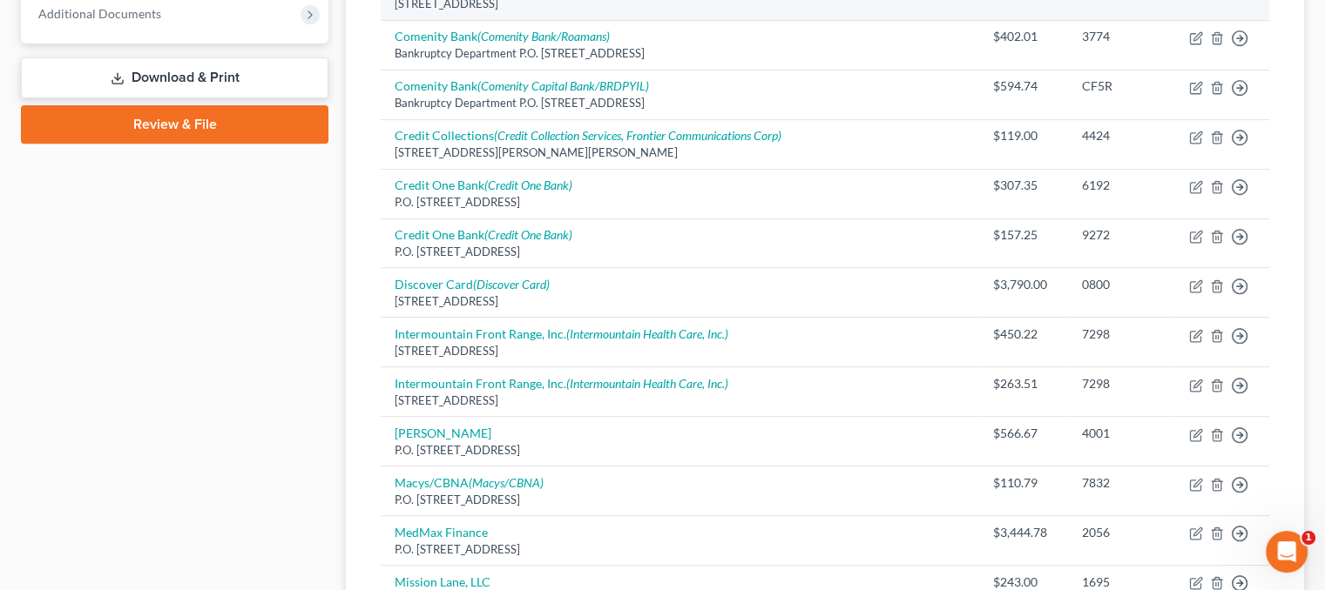
scroll to position [516, 0]
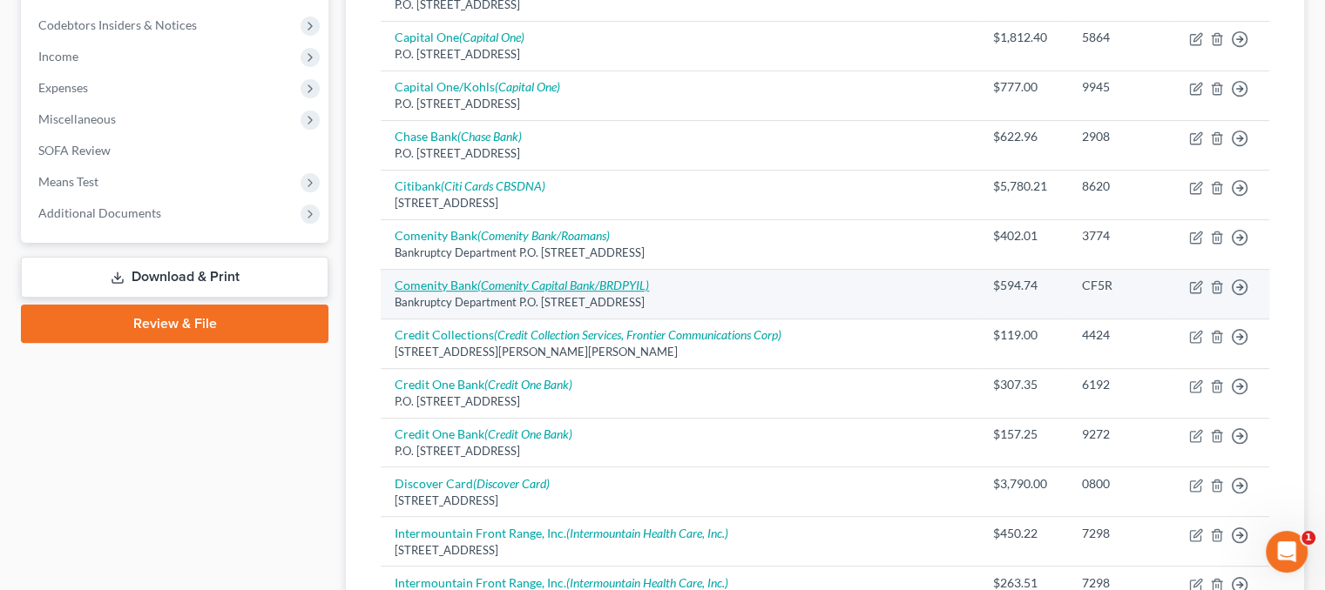
click at [620, 282] on icon "(Comenity Capital Bank/BRDPYIL)" at bounding box center [563, 285] width 172 height 15
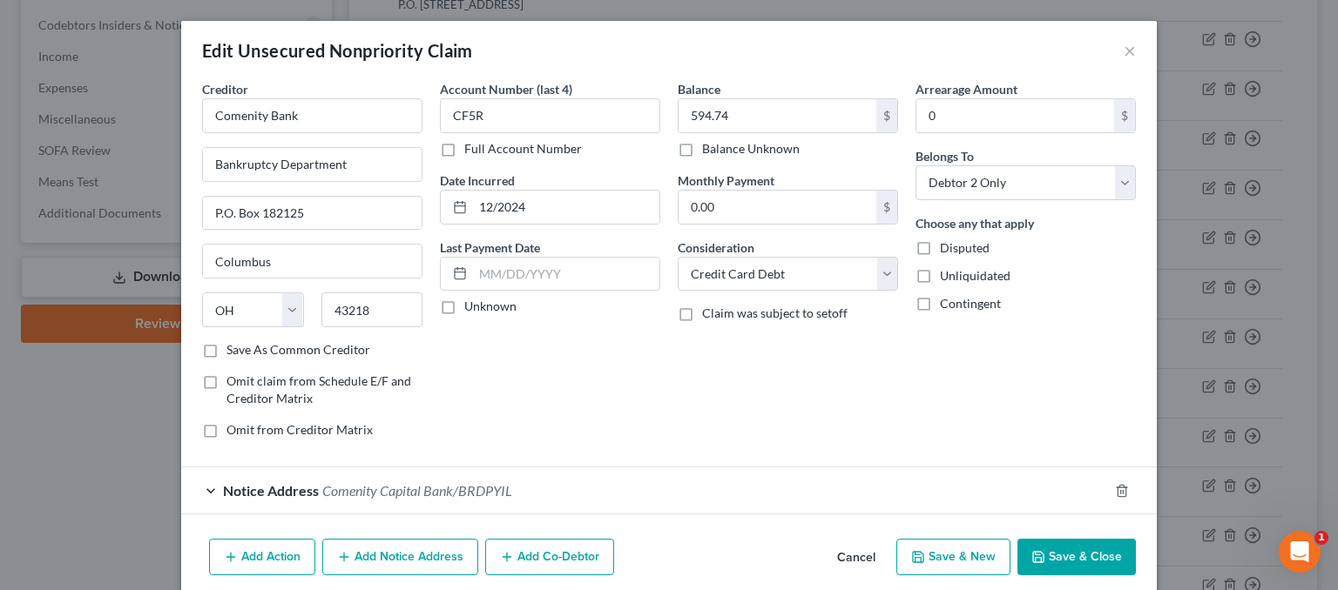
click at [1068, 549] on button "Save & Close" at bounding box center [1076, 557] width 118 height 37
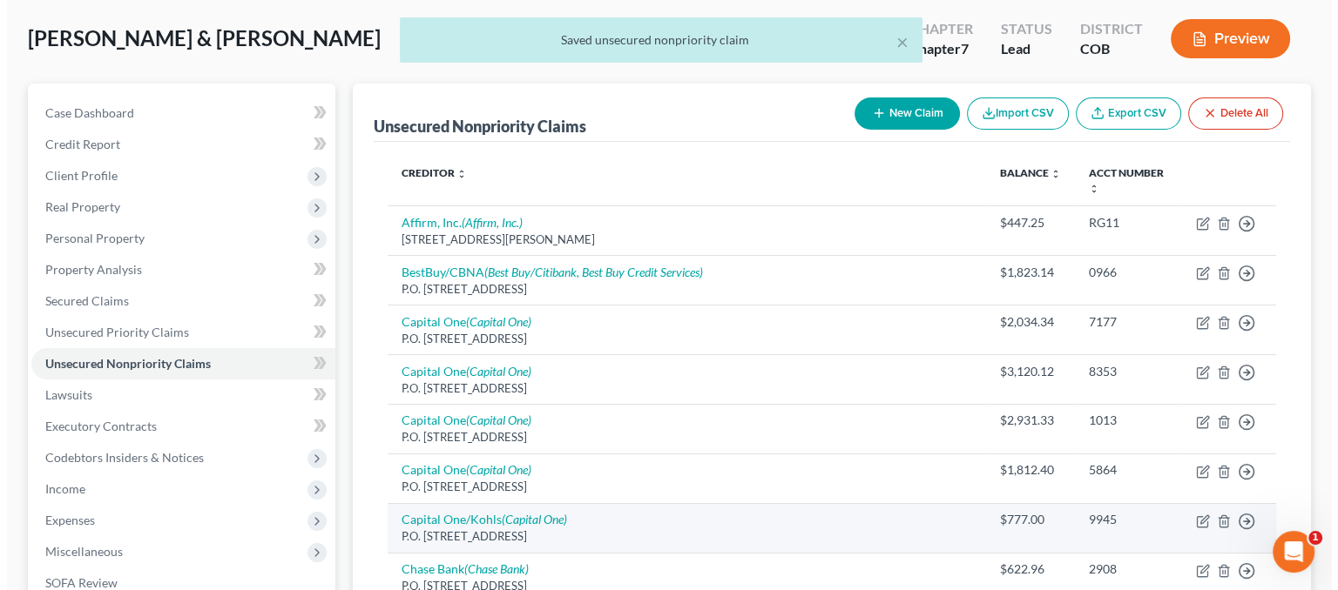
scroll to position [0, 0]
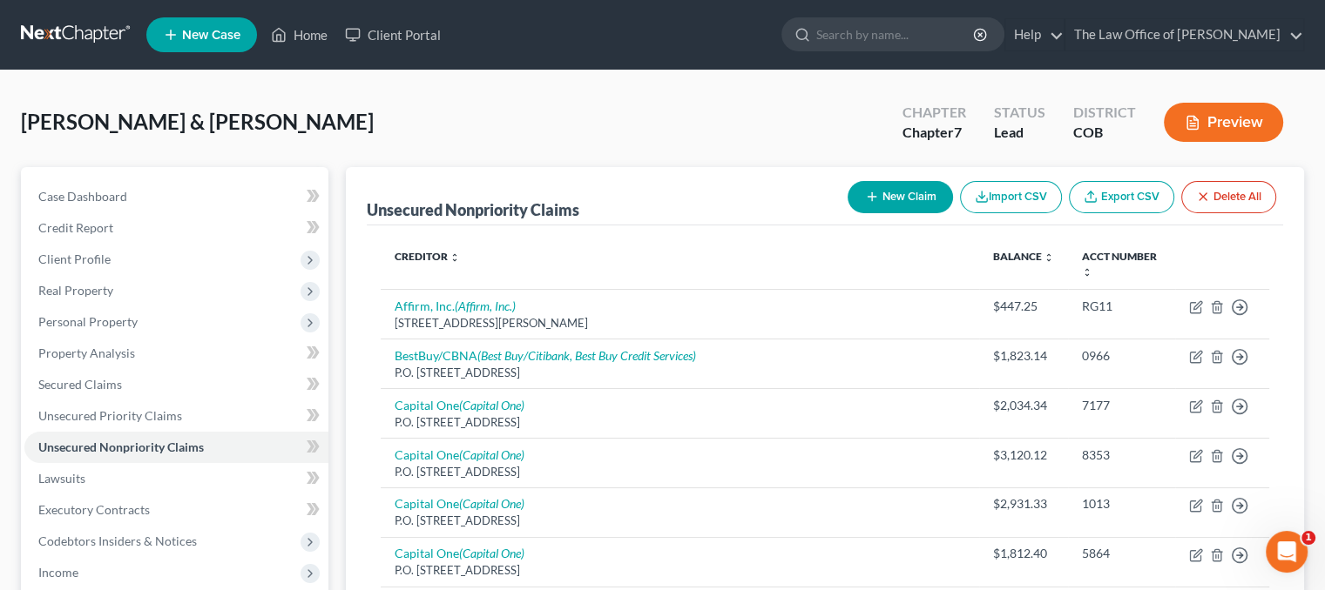
click at [894, 192] on button "New Claim" at bounding box center [899, 197] width 105 height 32
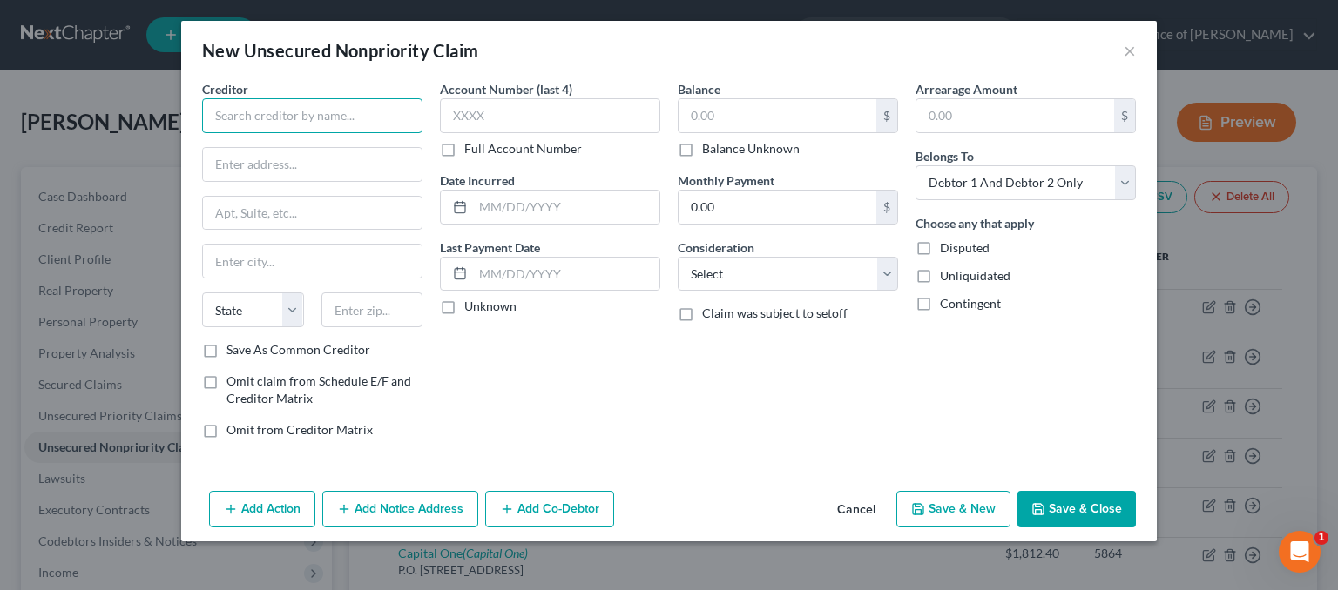
click at [311, 116] on input "text" at bounding box center [312, 115] width 220 height 35
click at [860, 507] on button "Cancel" at bounding box center [856, 510] width 66 height 35
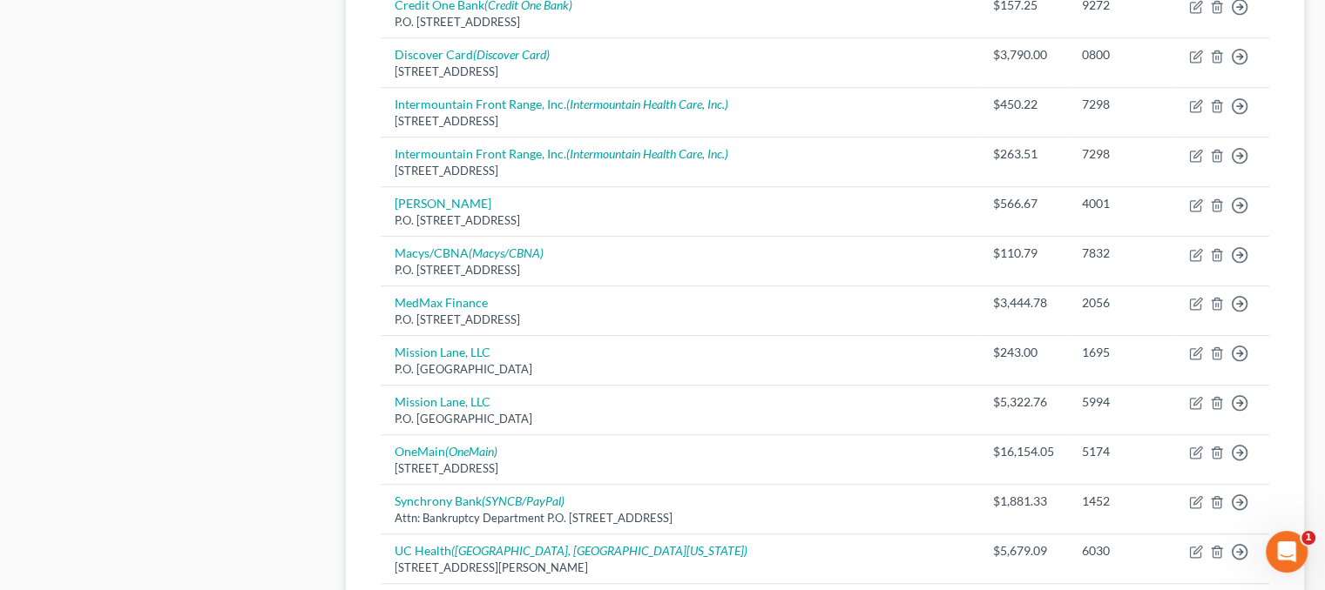
scroll to position [958, 0]
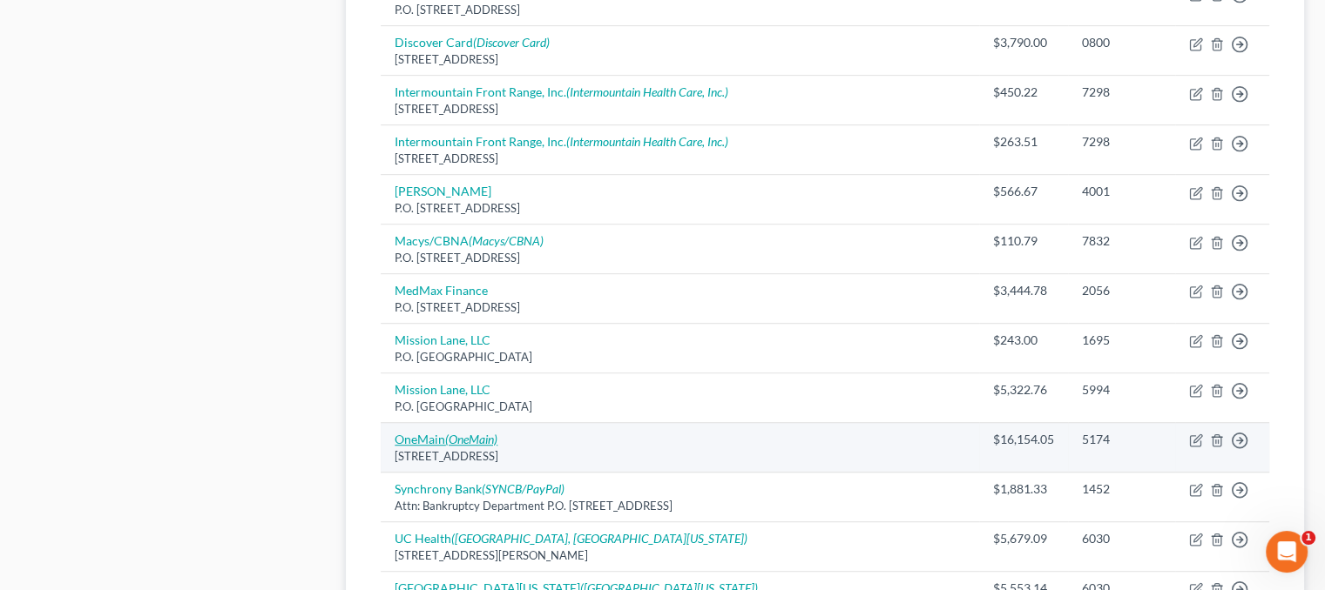
click at [451, 436] on icon "(OneMain)" at bounding box center [471, 439] width 52 height 15
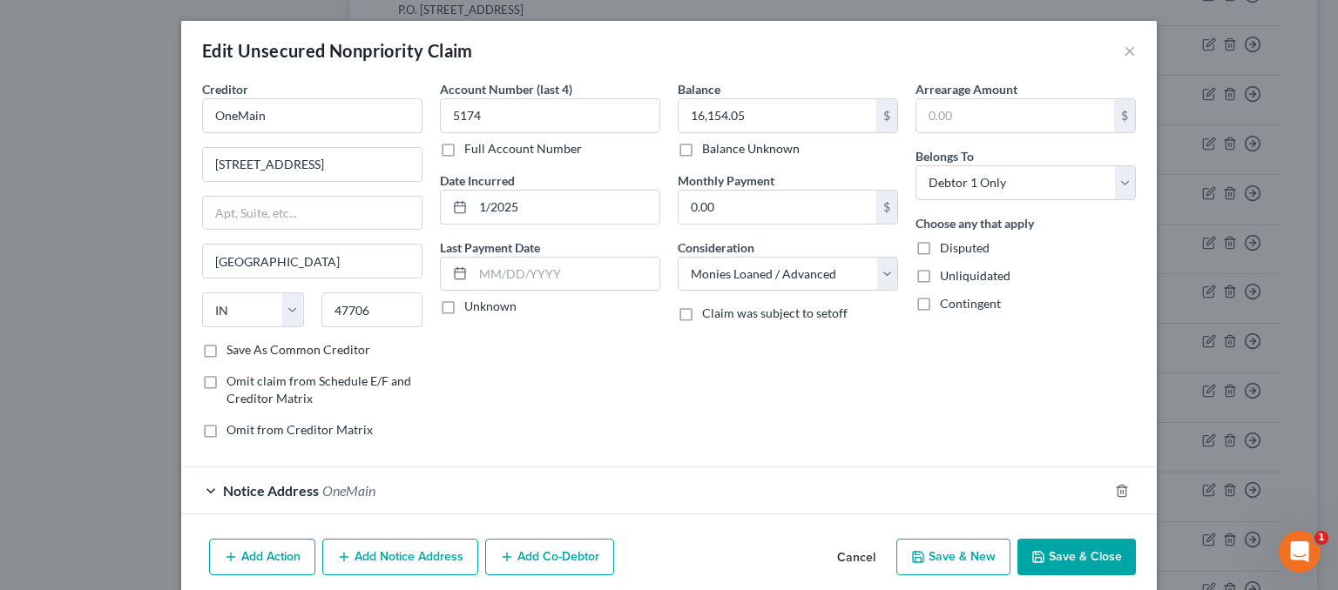
click at [1066, 556] on button "Save & Close" at bounding box center [1076, 557] width 118 height 37
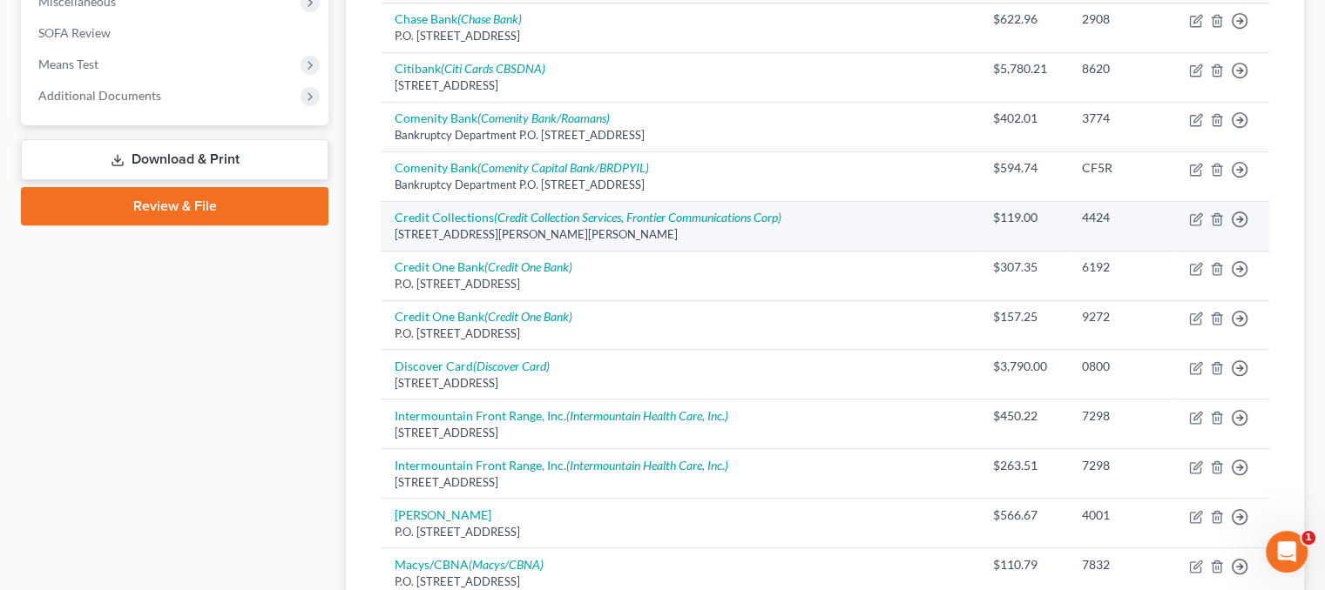
scroll to position [610, 0]
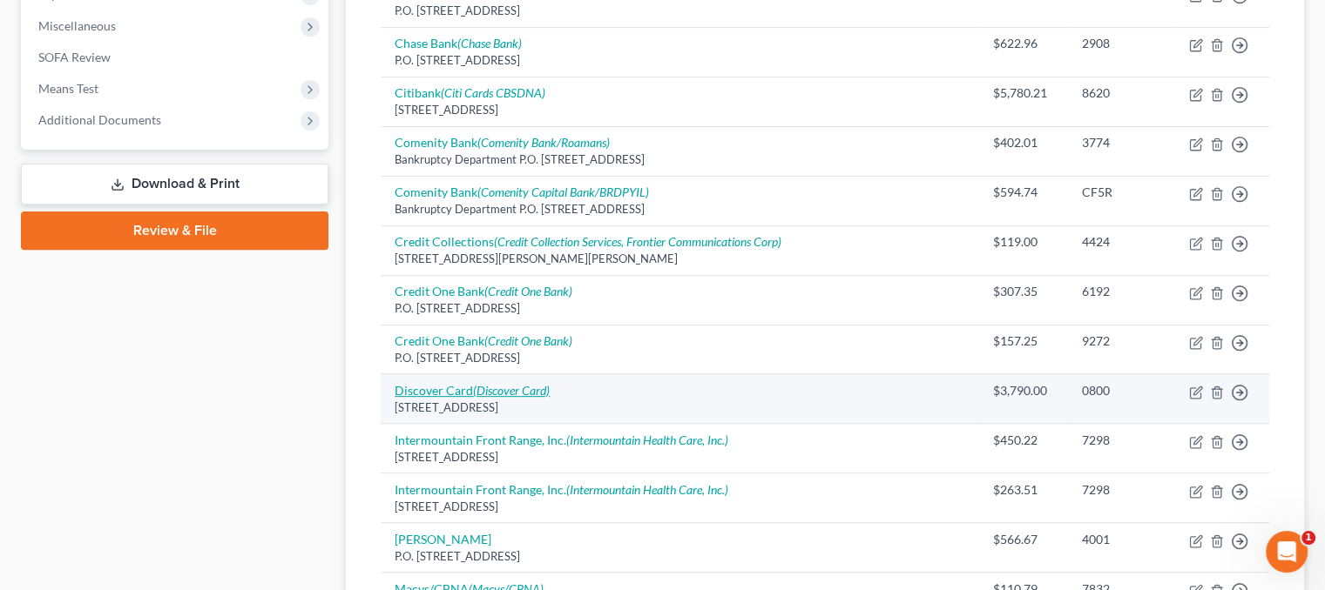
click at [524, 388] on icon "(Discover Card)" at bounding box center [511, 390] width 77 height 15
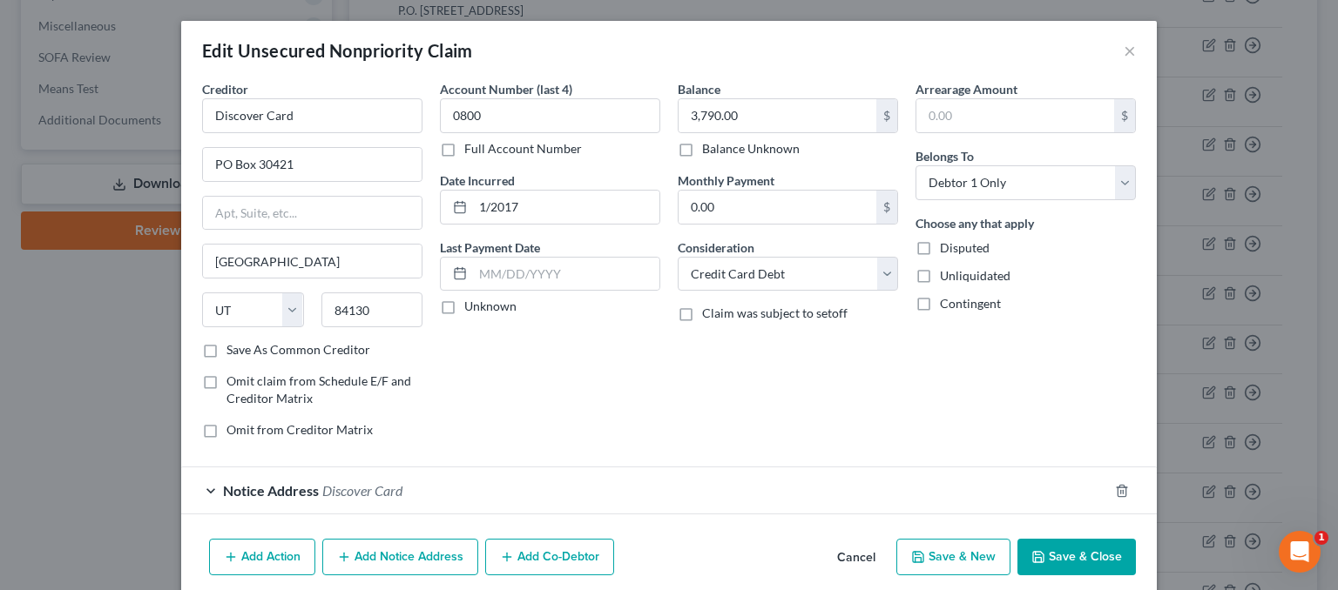
click at [1074, 551] on button "Save & Close" at bounding box center [1076, 557] width 118 height 37
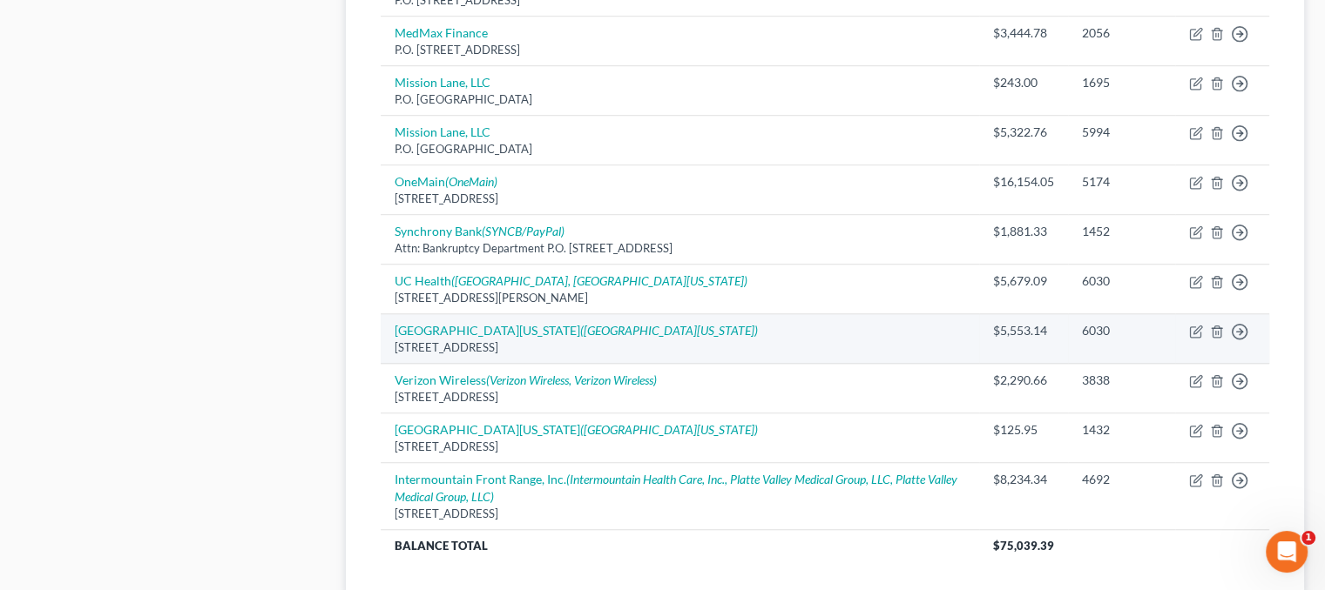
scroll to position [1219, 0]
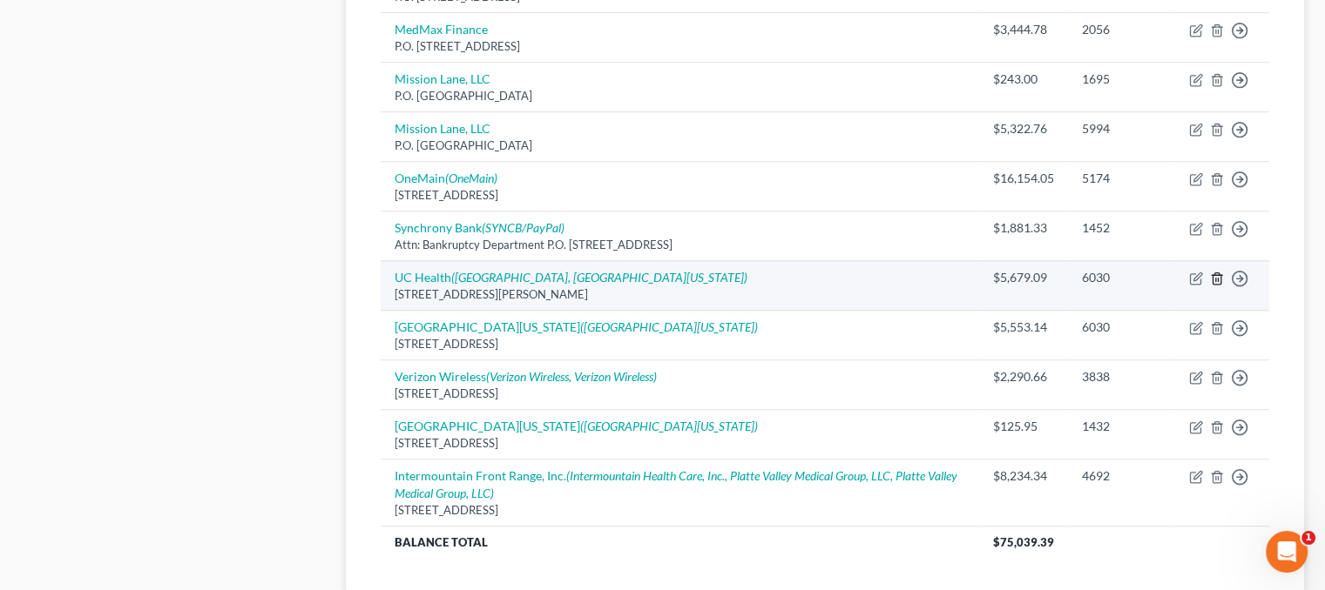
click at [1215, 275] on polyline "button" at bounding box center [1216, 275] width 10 height 0
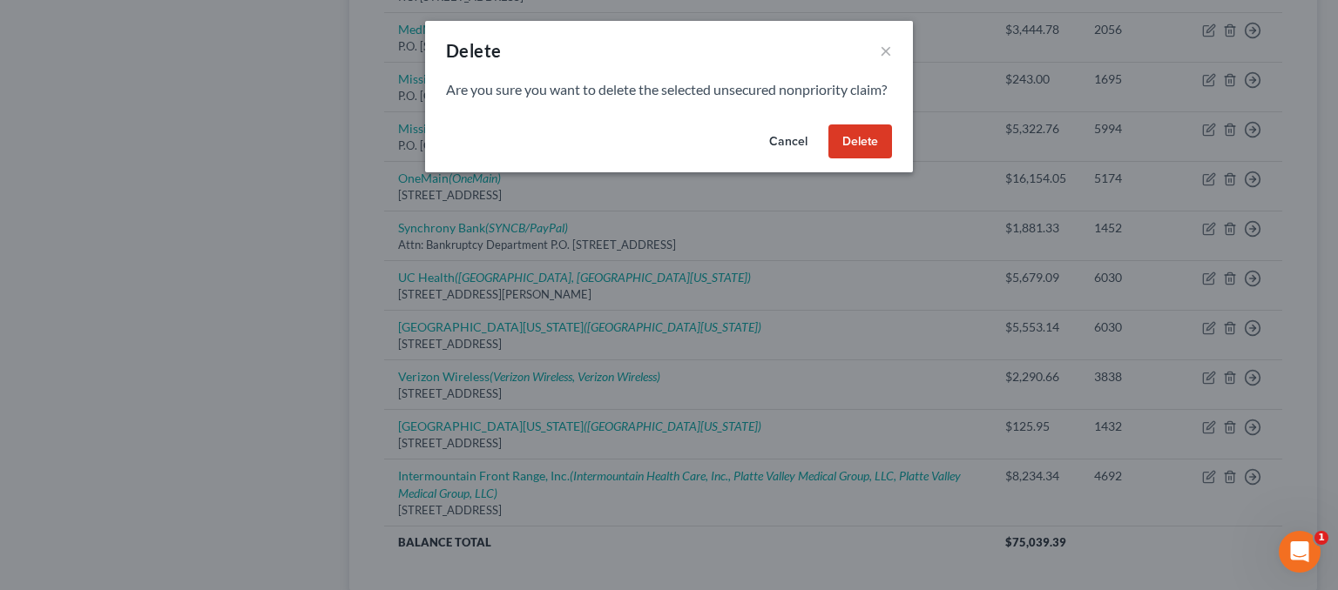
click at [866, 159] on button "Delete" at bounding box center [860, 142] width 64 height 35
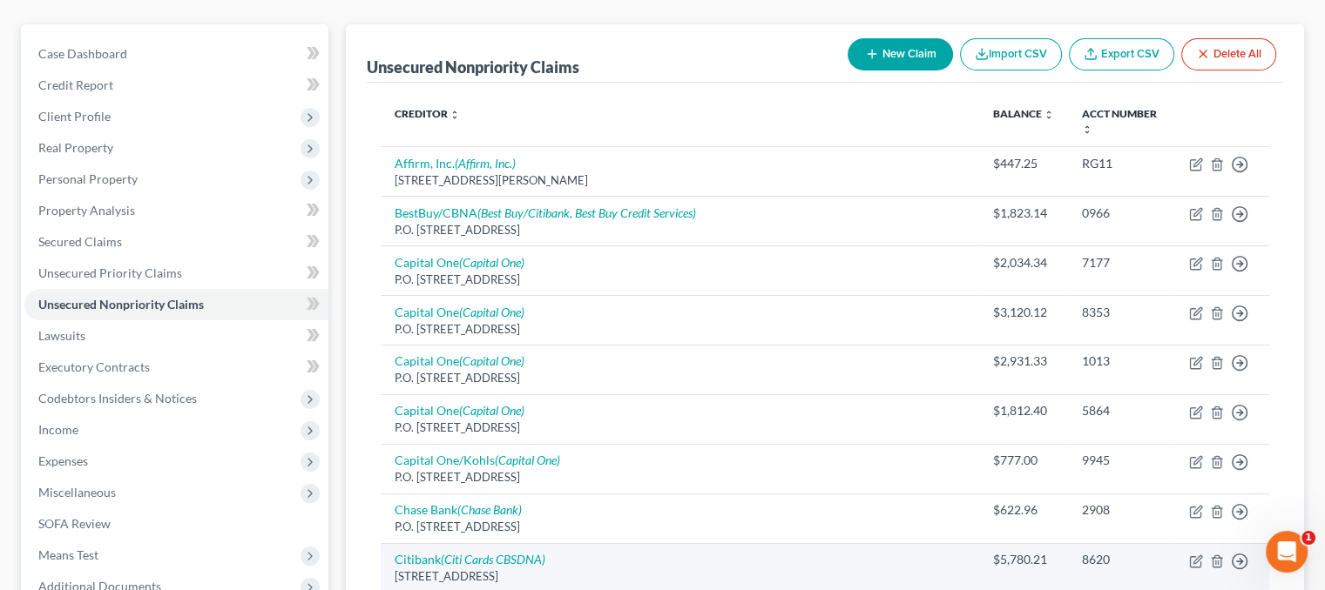
scroll to position [174, 0]
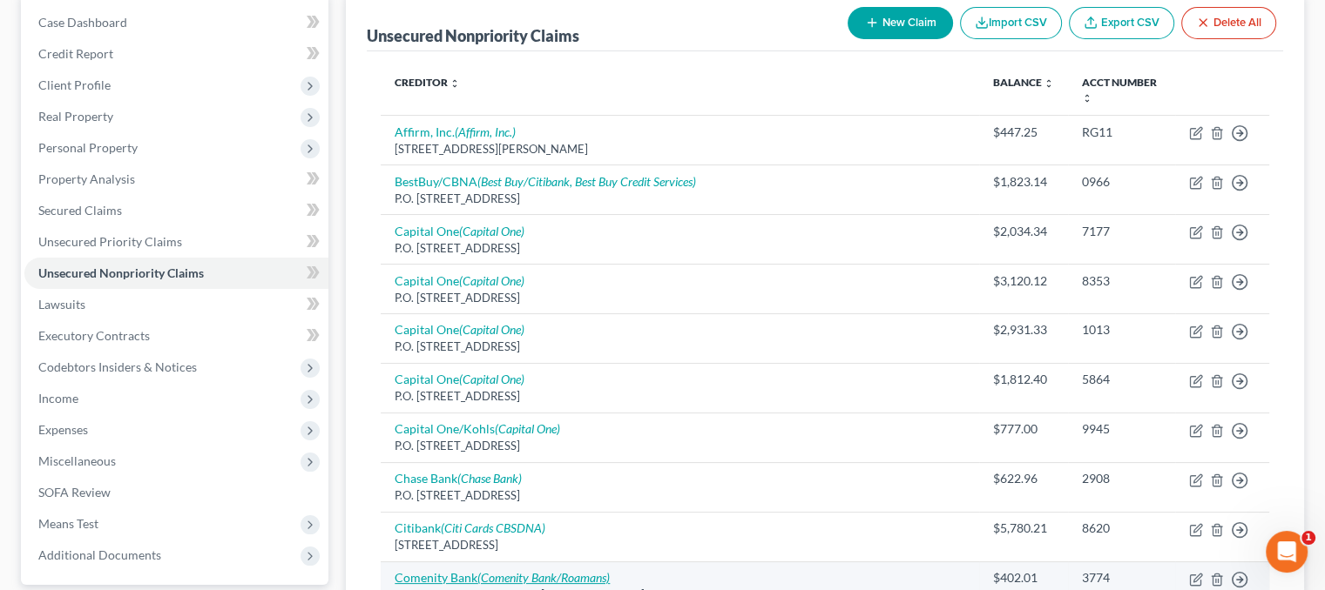
click at [542, 572] on icon "(Comenity Bank/Roamans)" at bounding box center [543, 577] width 132 height 15
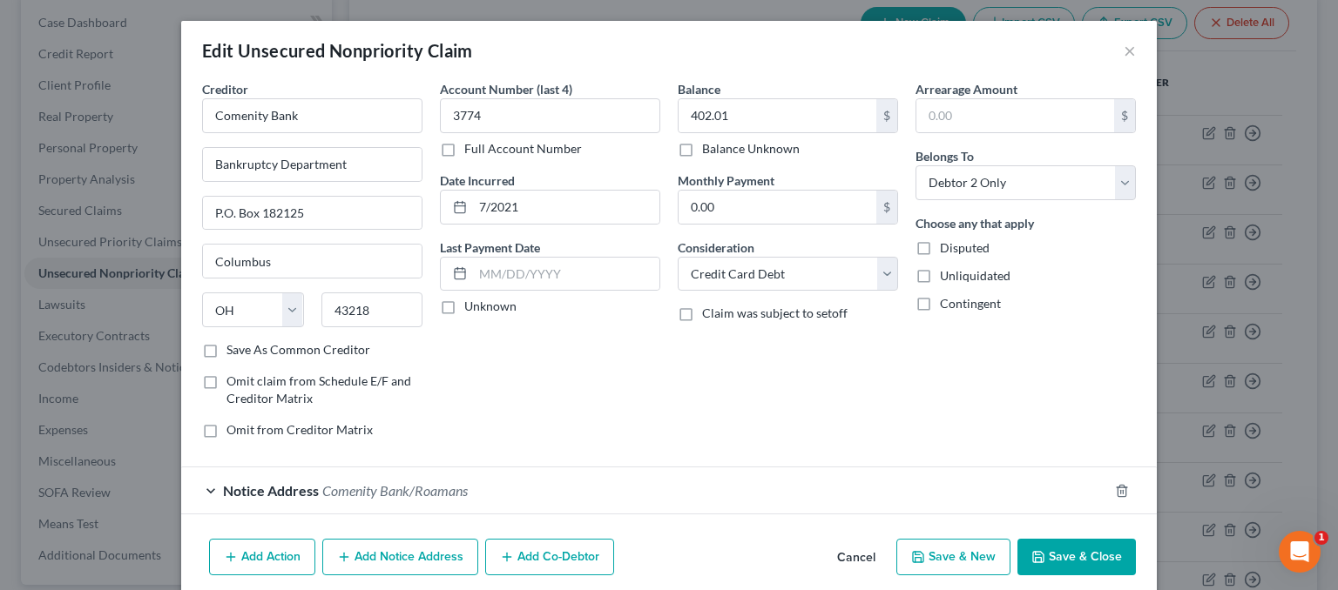
click at [842, 549] on button "Cancel" at bounding box center [856, 558] width 66 height 35
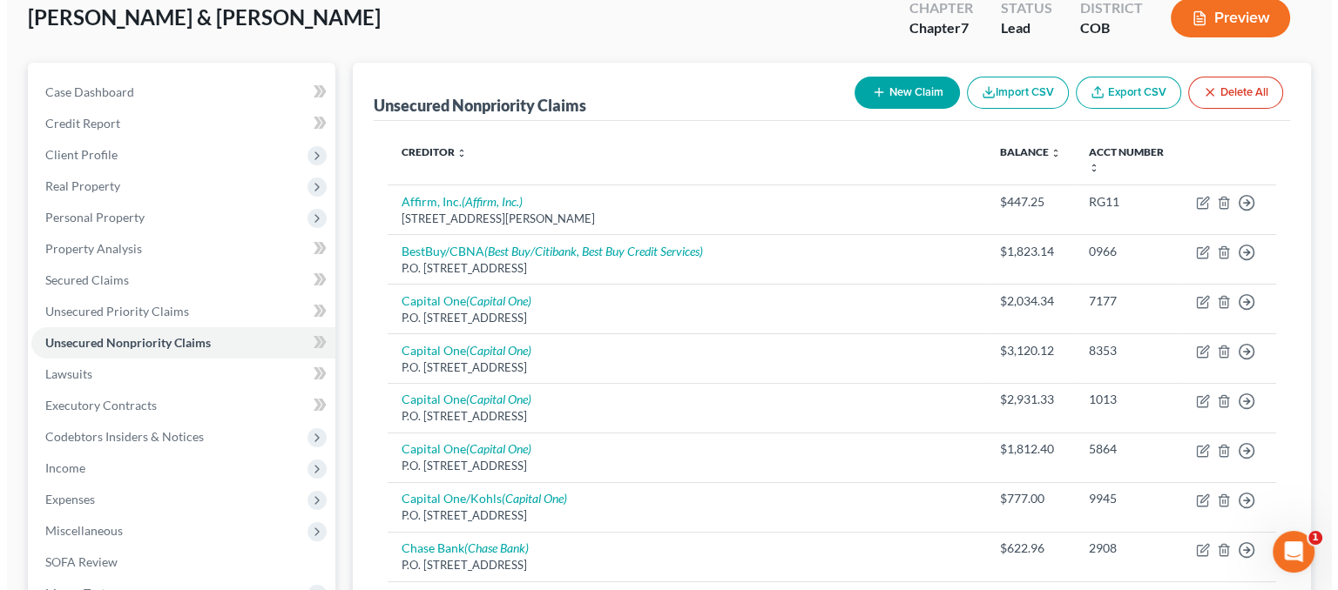
scroll to position [435, 0]
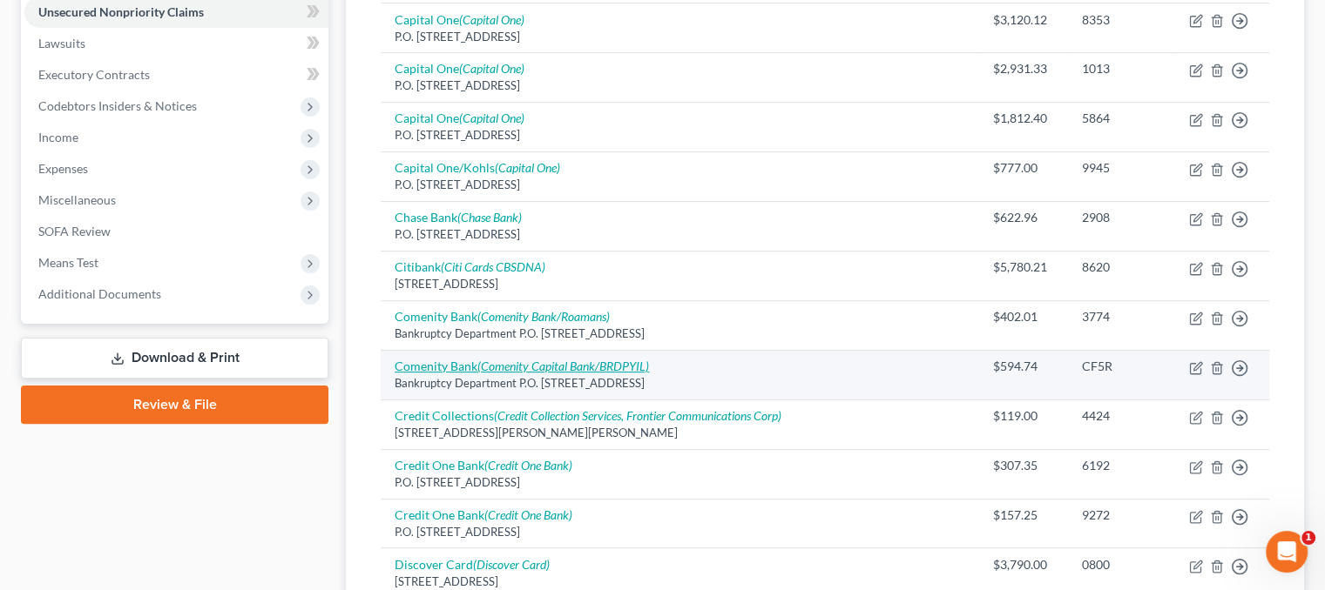
click at [556, 367] on icon "(Comenity Capital Bank/BRDPYIL)" at bounding box center [563, 366] width 172 height 15
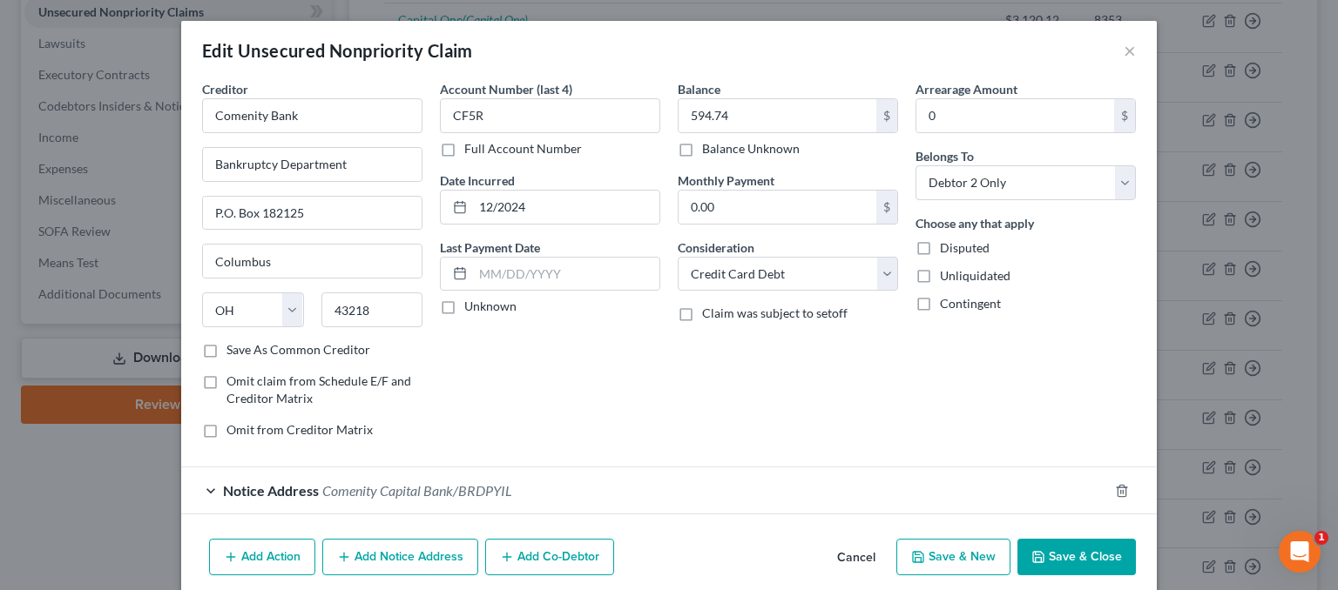
click at [428, 553] on button "Add Notice Address" at bounding box center [400, 557] width 156 height 37
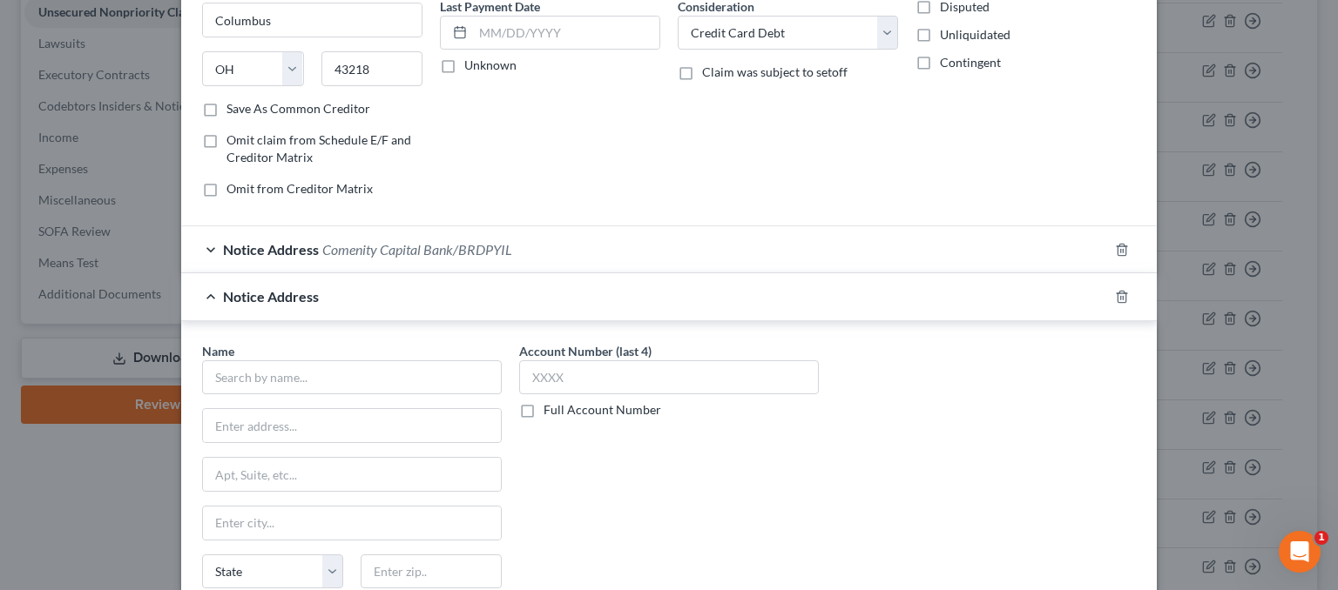
scroll to position [348, 0]
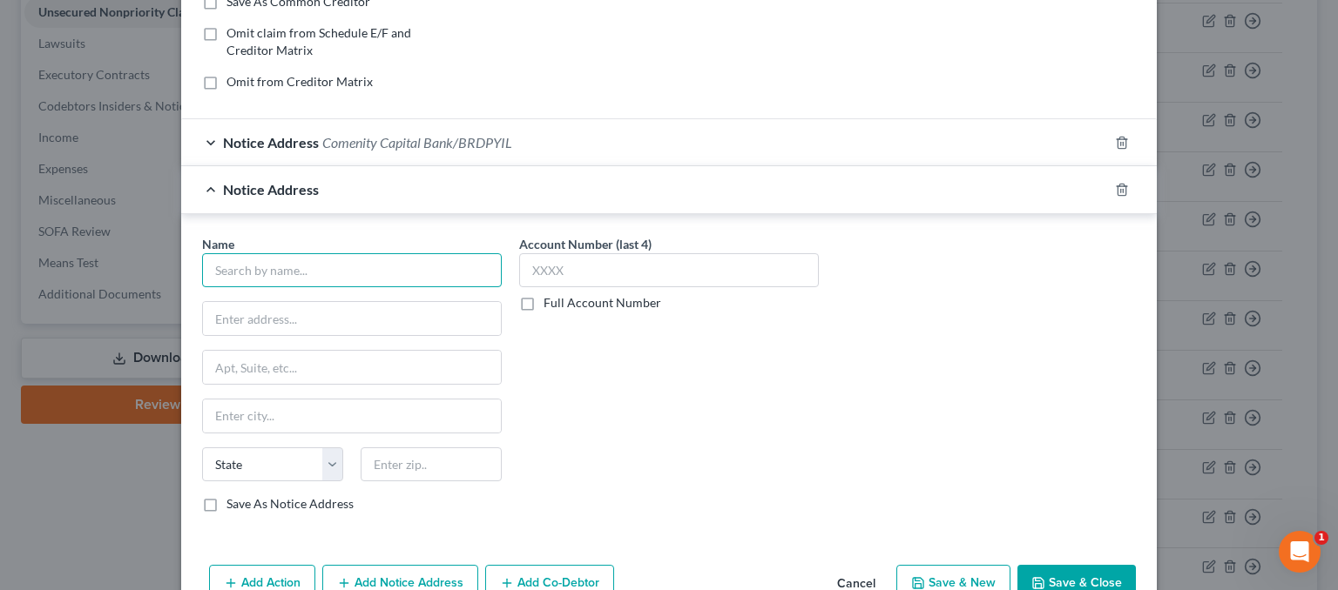
click at [283, 267] on input "text" at bounding box center [352, 270] width 300 height 35
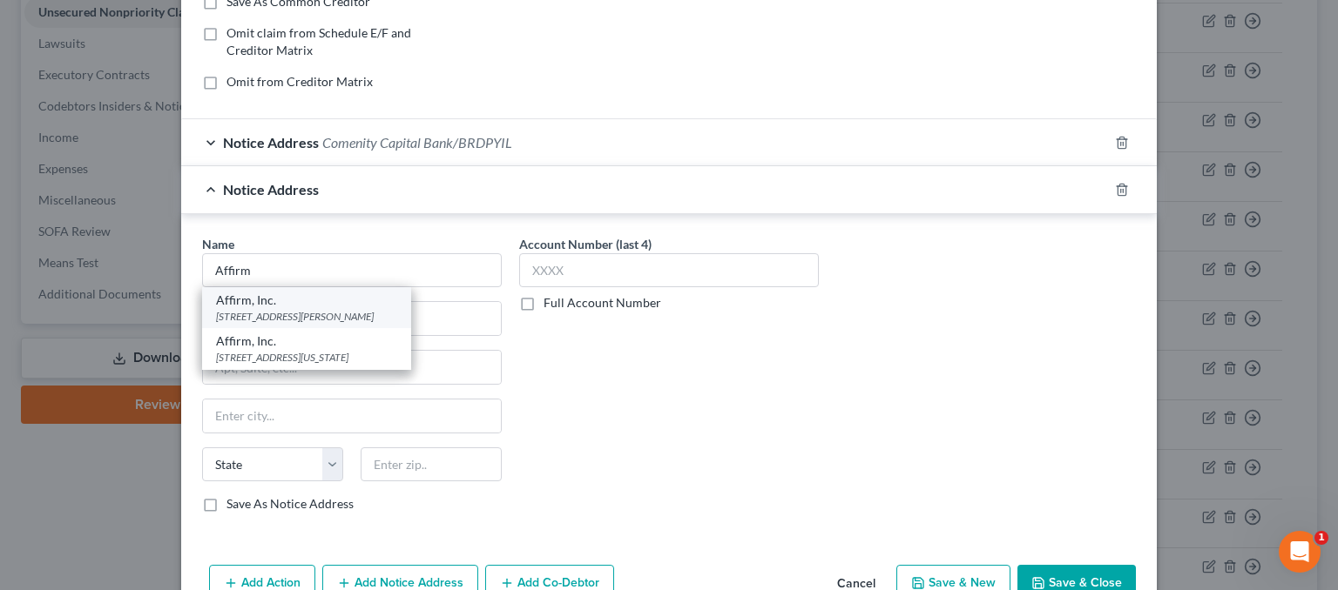
click at [291, 314] on div "[STREET_ADDRESS][PERSON_NAME]" at bounding box center [306, 316] width 181 height 15
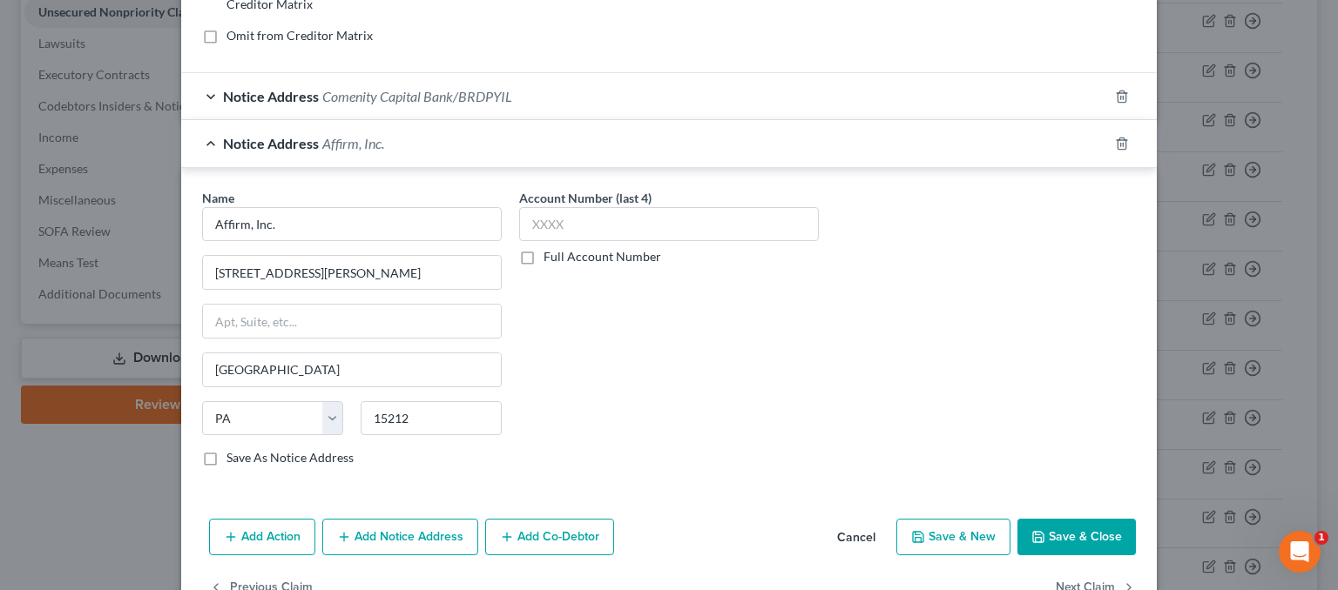
scroll to position [435, 0]
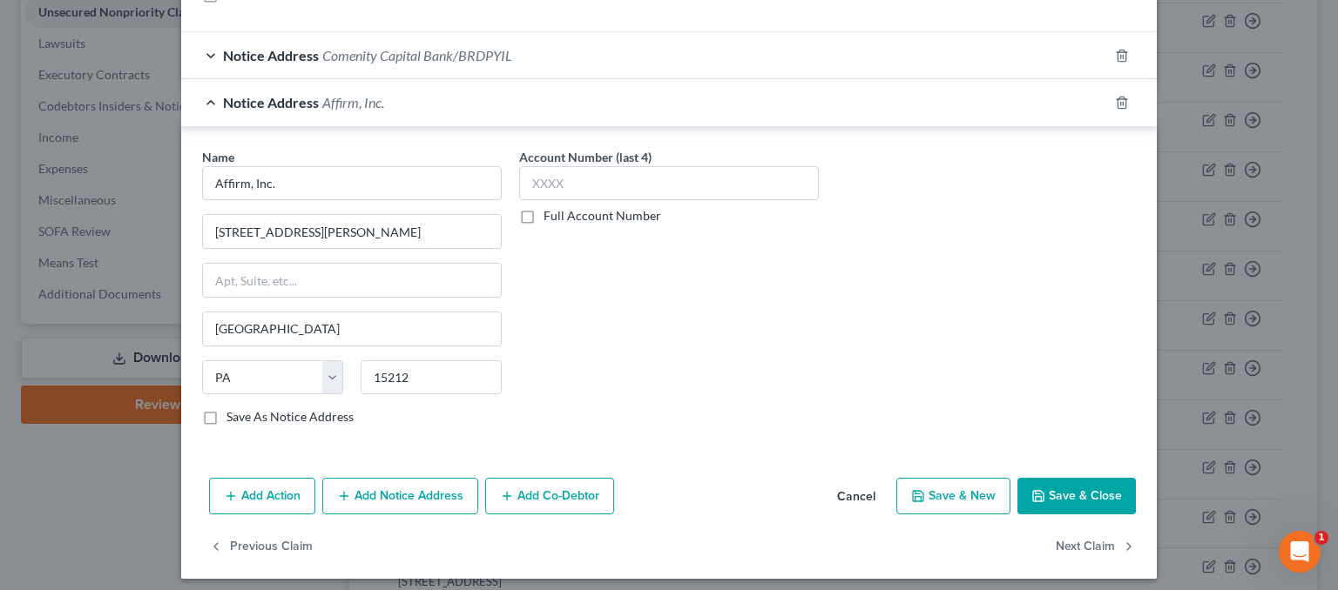
click at [393, 496] on button "Add Notice Address" at bounding box center [400, 496] width 156 height 37
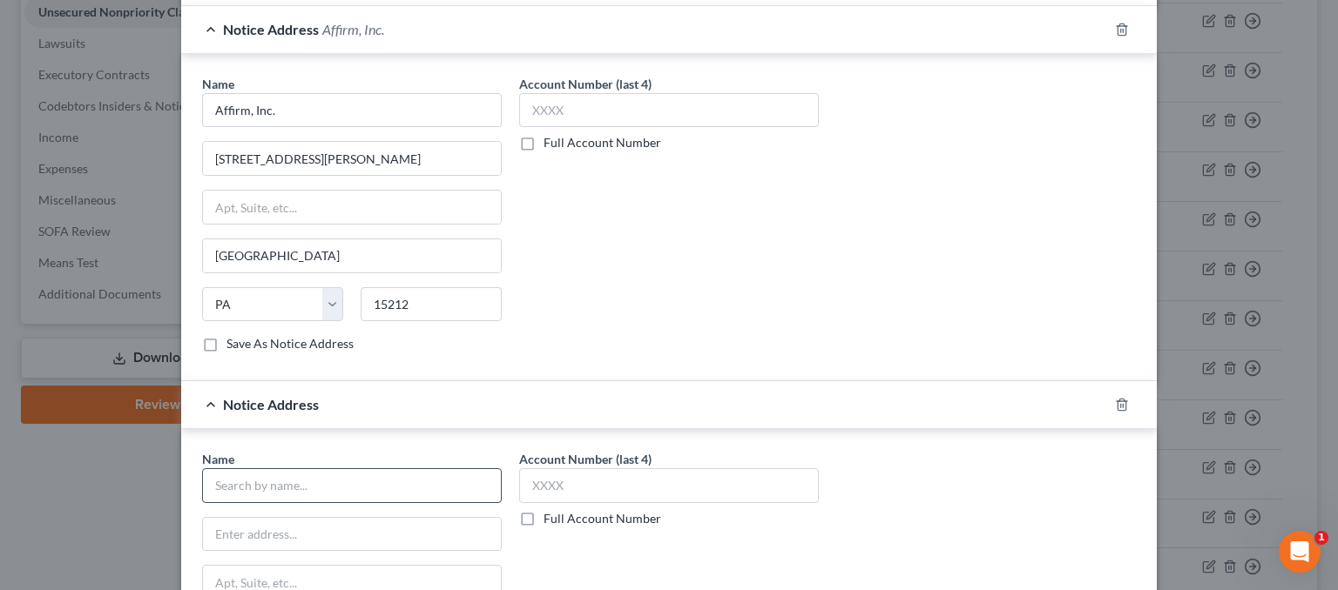
scroll to position [610, 0]
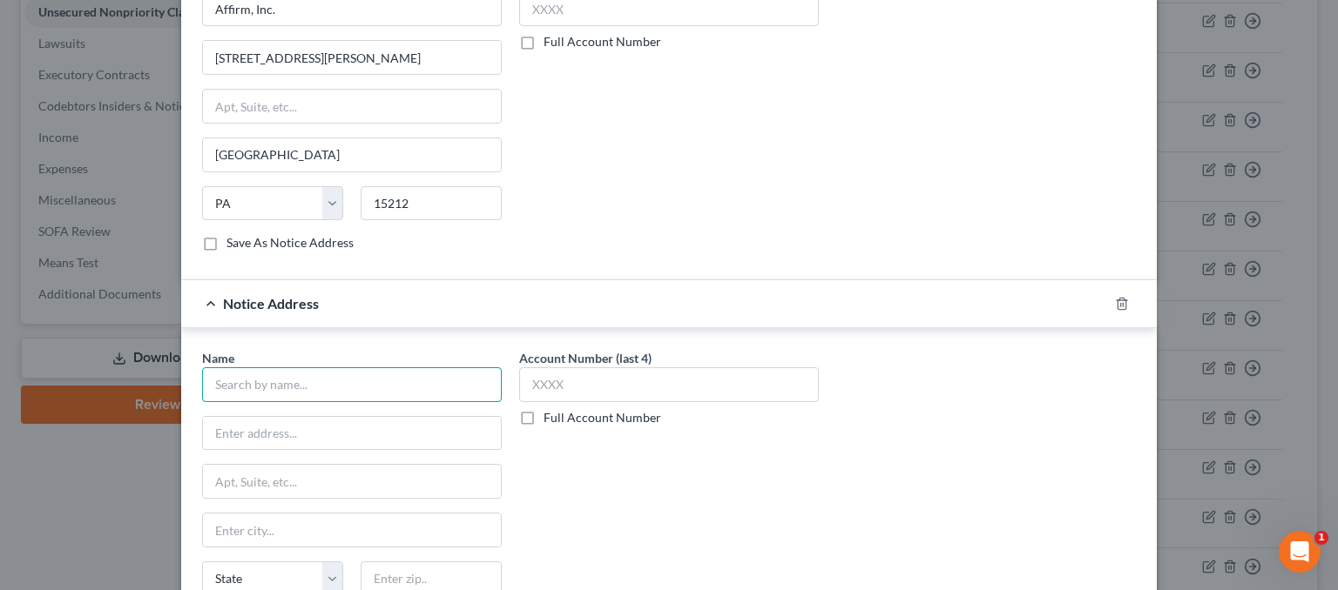
click at [260, 382] on input "text" at bounding box center [352, 384] width 300 height 35
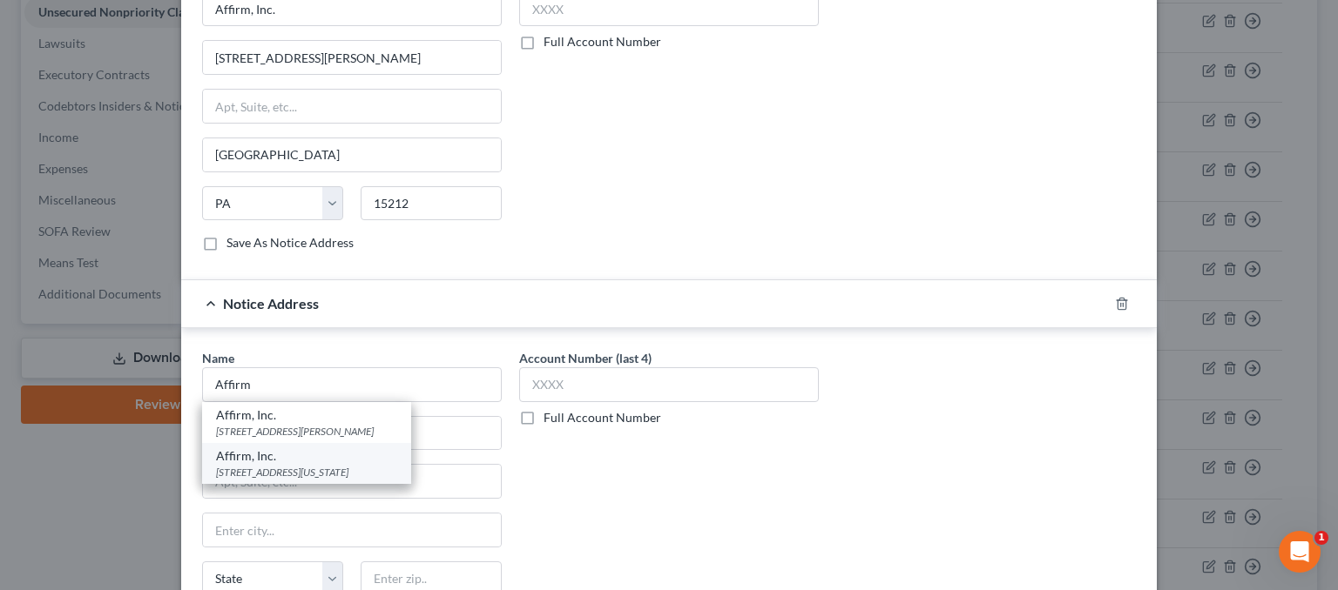
click at [338, 457] on div "Affirm, Inc." at bounding box center [306, 456] width 181 height 17
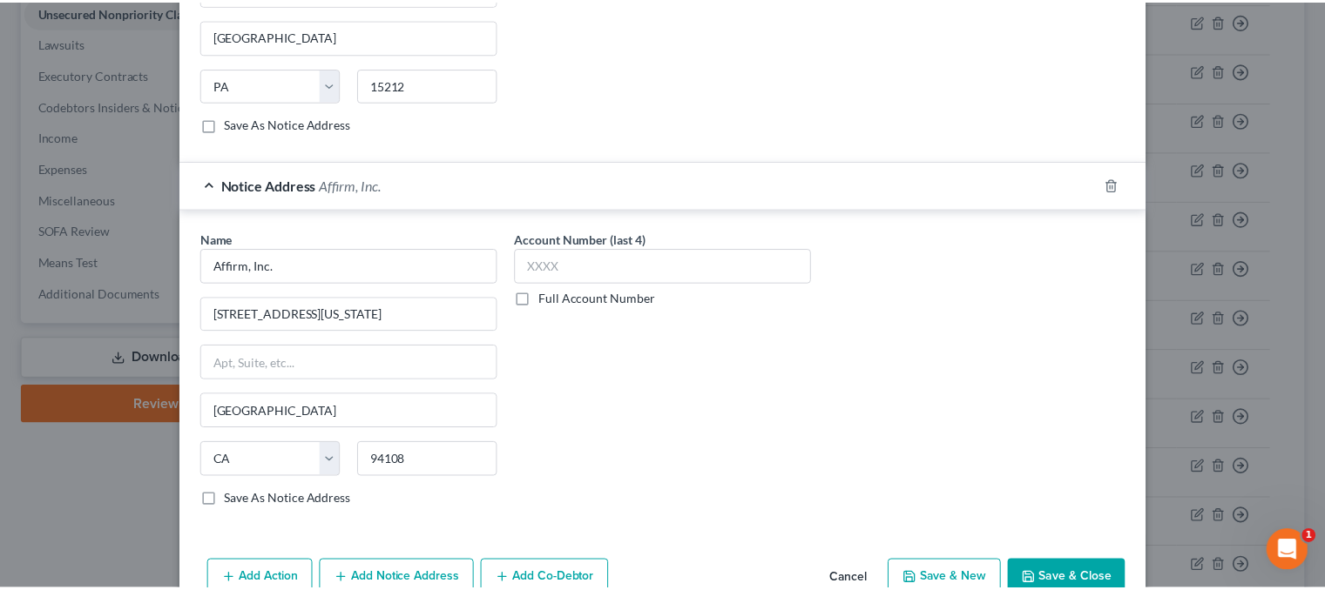
scroll to position [814, 0]
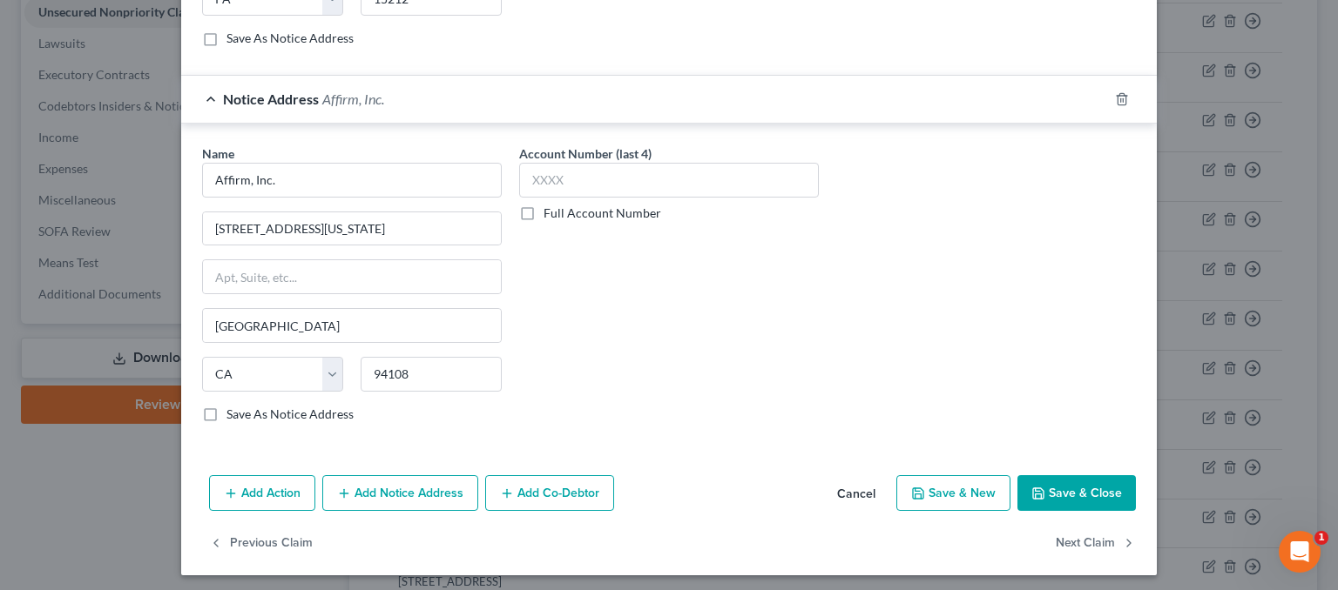
click at [1078, 485] on button "Save & Close" at bounding box center [1076, 493] width 118 height 37
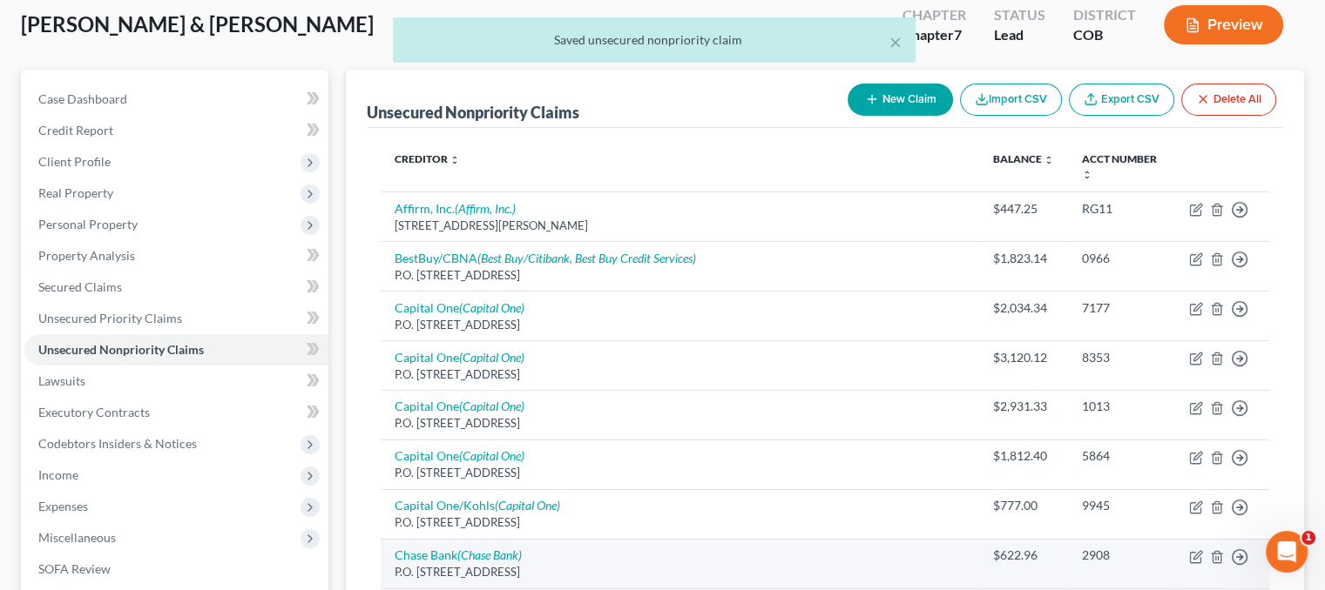
scroll to position [87, 0]
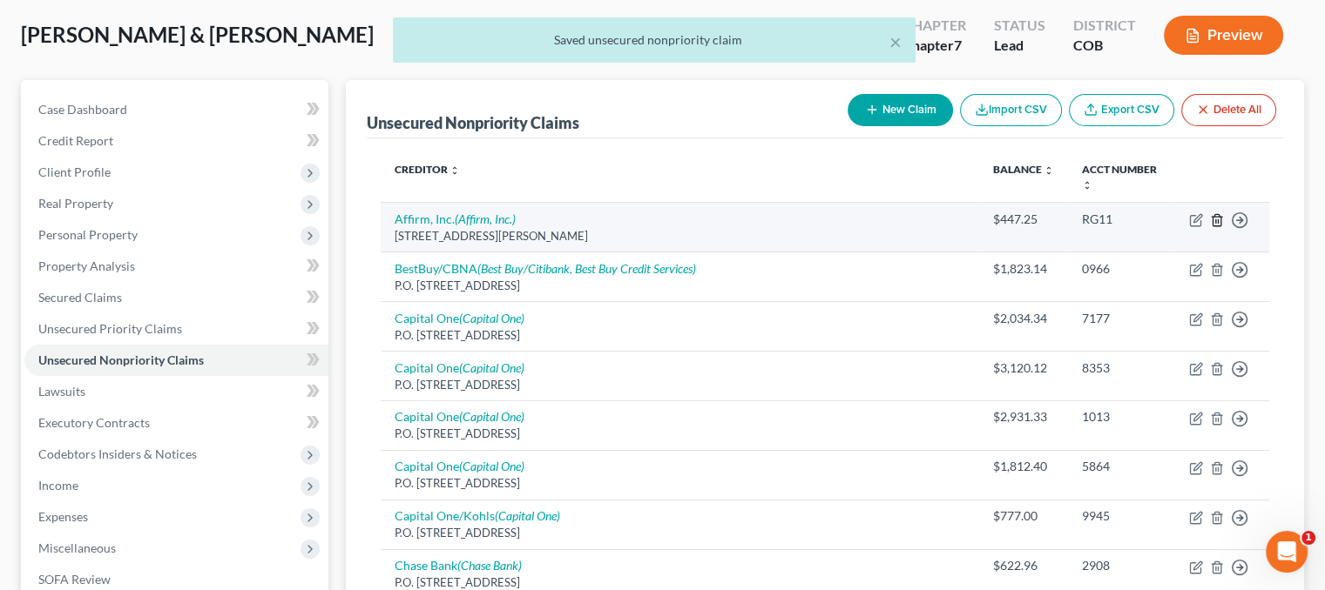
click at [1216, 220] on line "button" at bounding box center [1216, 220] width 0 height 3
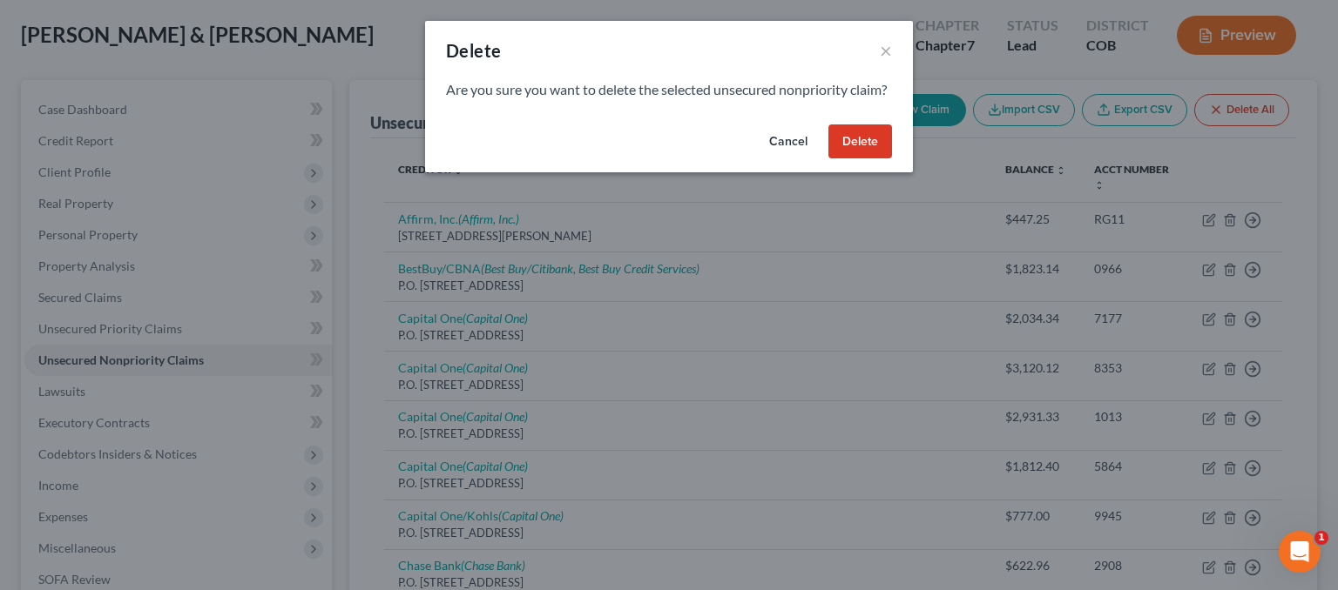
click at [850, 159] on button "Delete" at bounding box center [860, 142] width 64 height 35
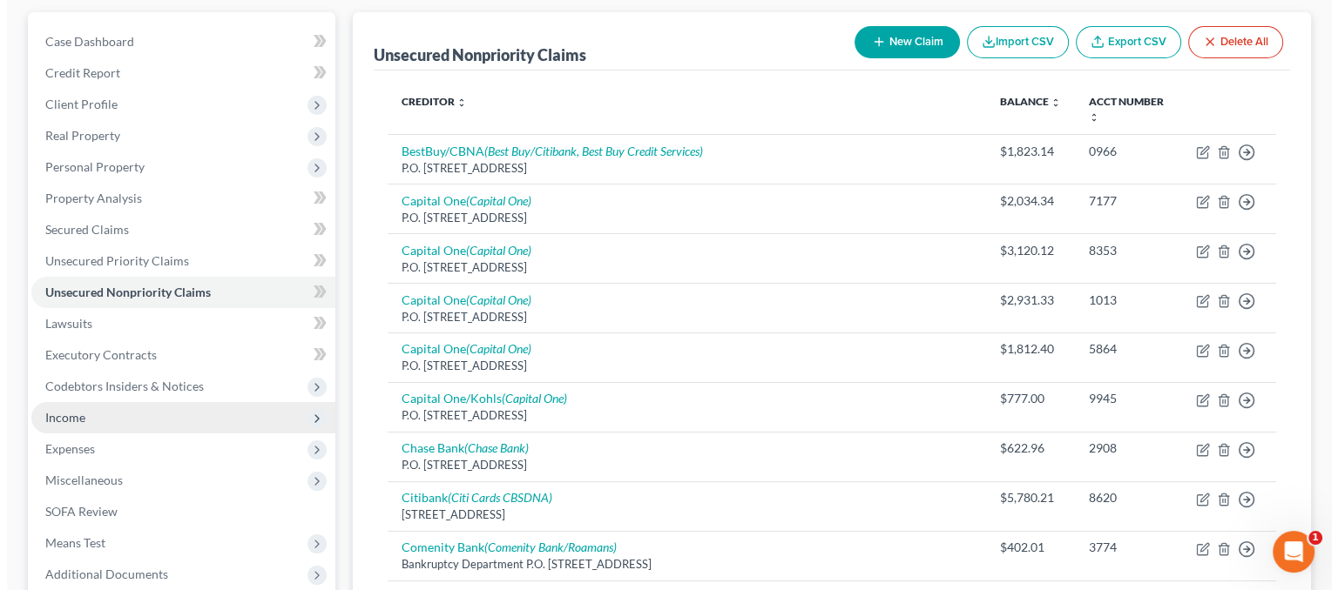
scroll to position [174, 0]
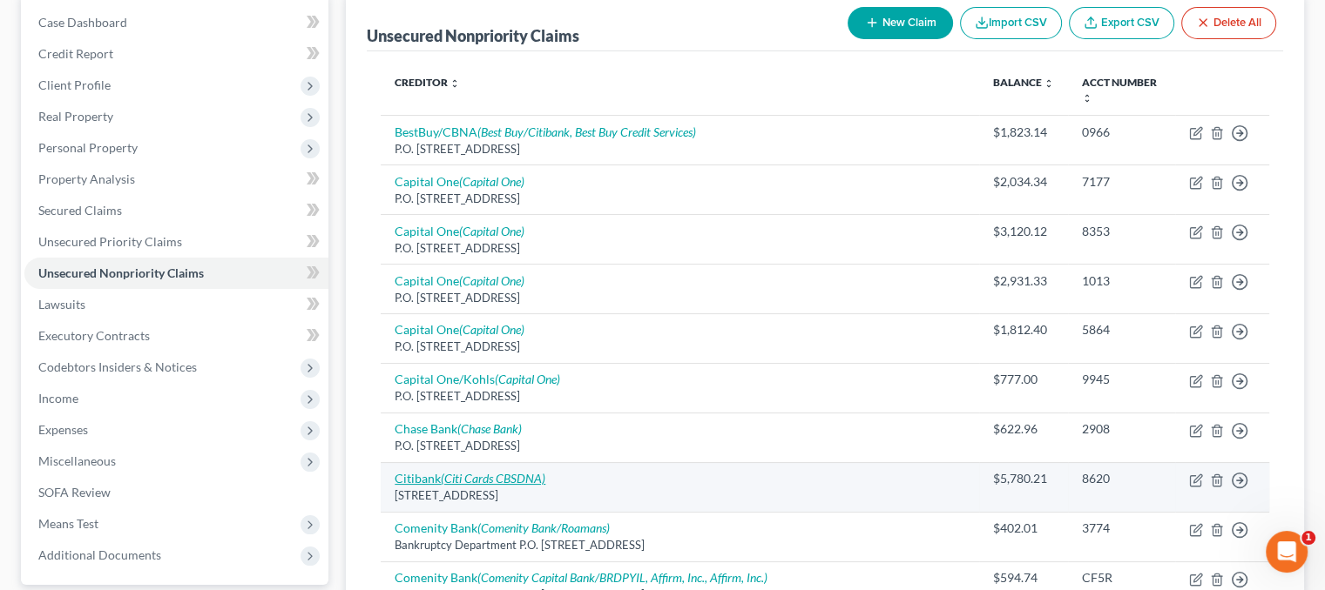
click at [504, 477] on icon "(Citi Cards CBSDNA)" at bounding box center [493, 478] width 104 height 15
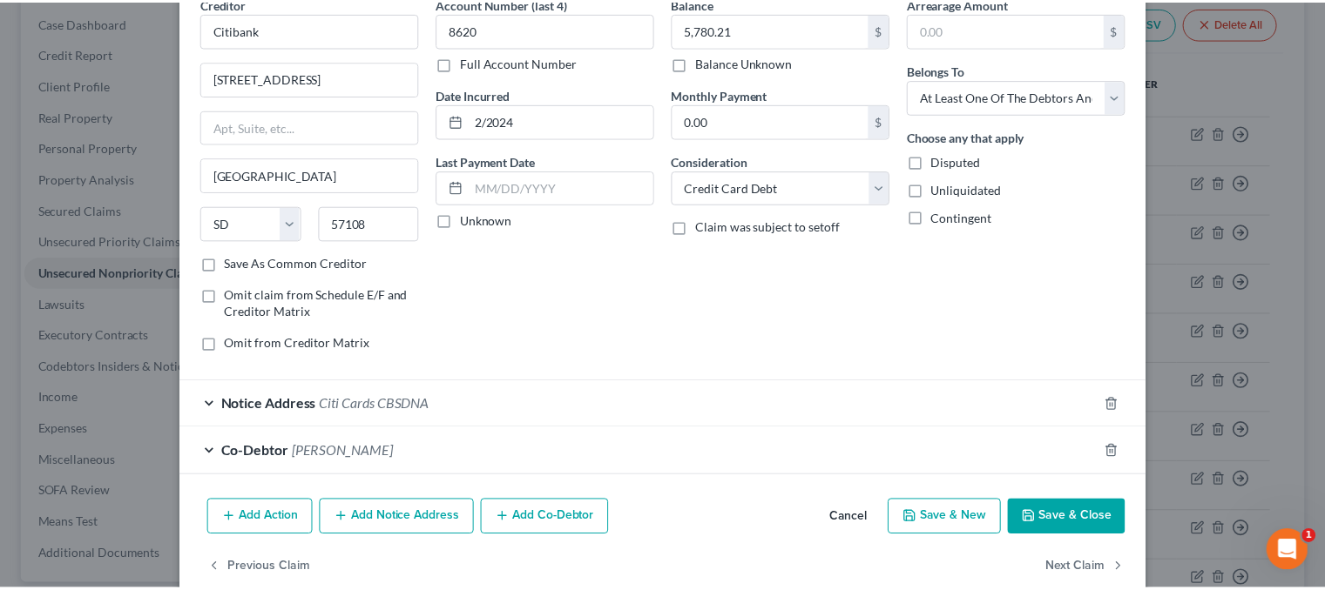
scroll to position [87, 0]
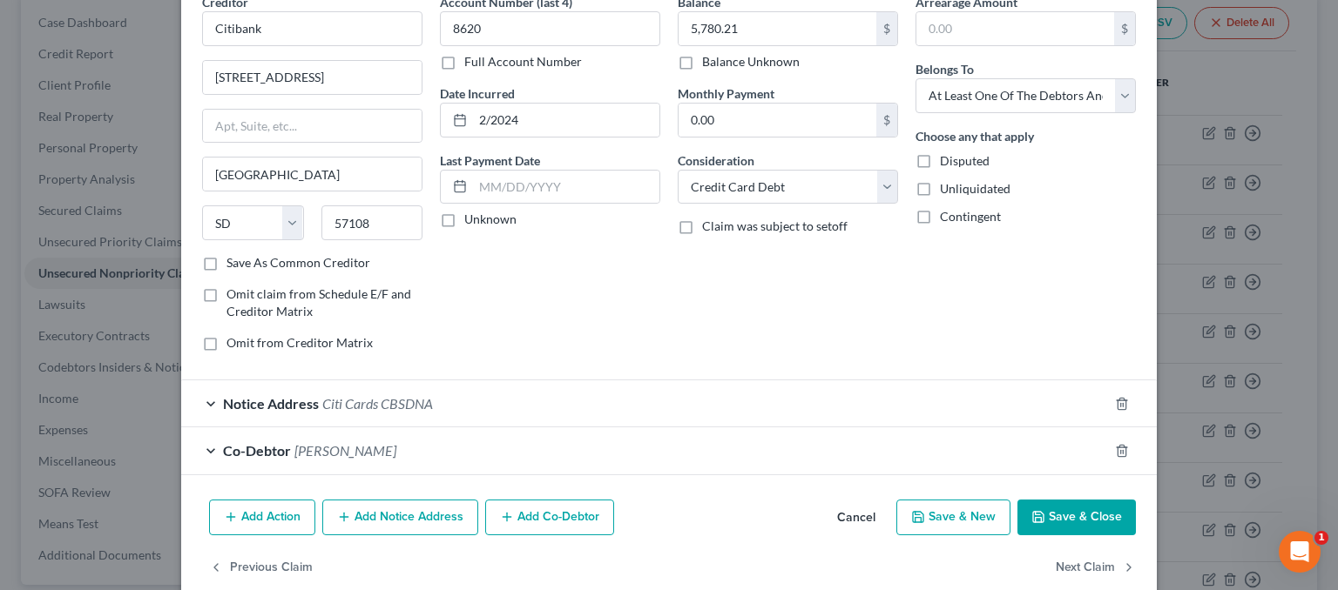
click at [1069, 520] on button "Save & Close" at bounding box center [1076, 518] width 118 height 37
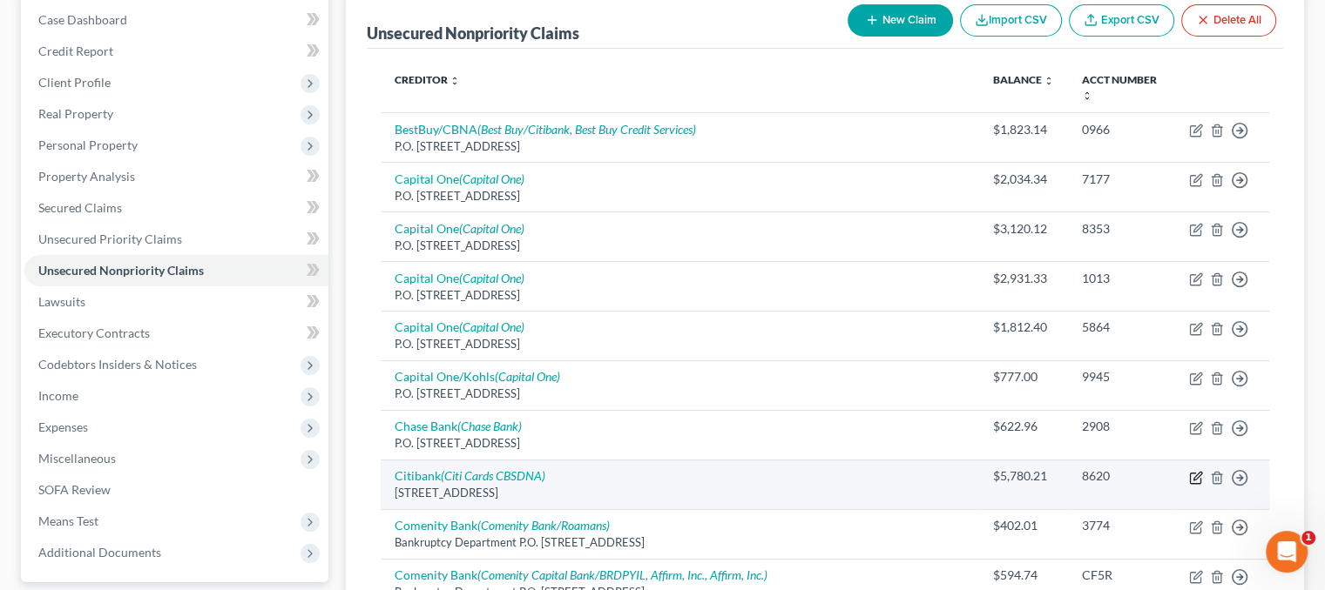
scroll to position [174, 0]
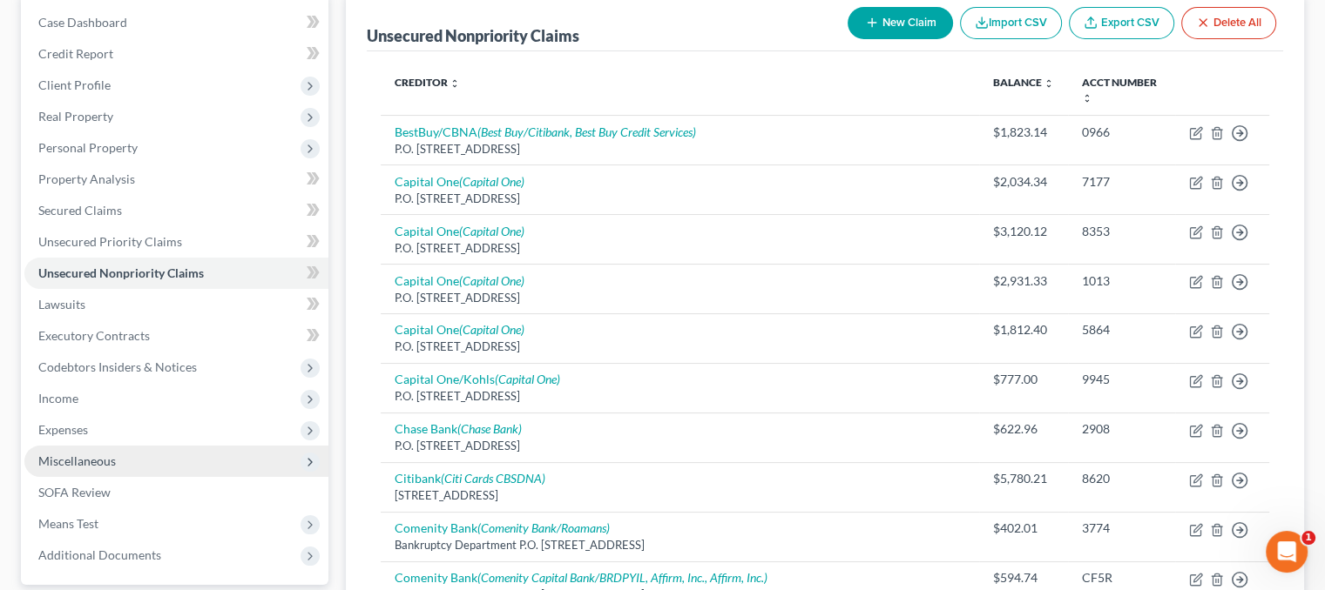
drag, startPoint x: 109, startPoint y: 457, endPoint x: 126, endPoint y: 460, distance: 17.6
click at [109, 457] on span "Miscellaneous" at bounding box center [77, 461] width 78 height 15
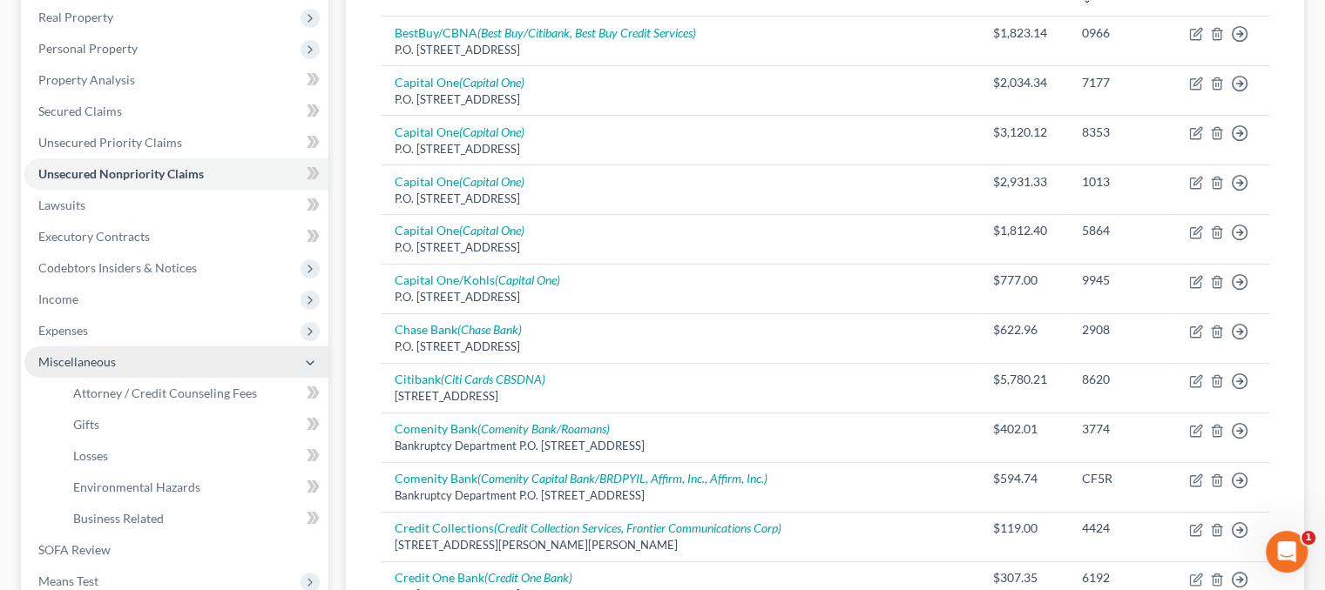
scroll to position [348, 0]
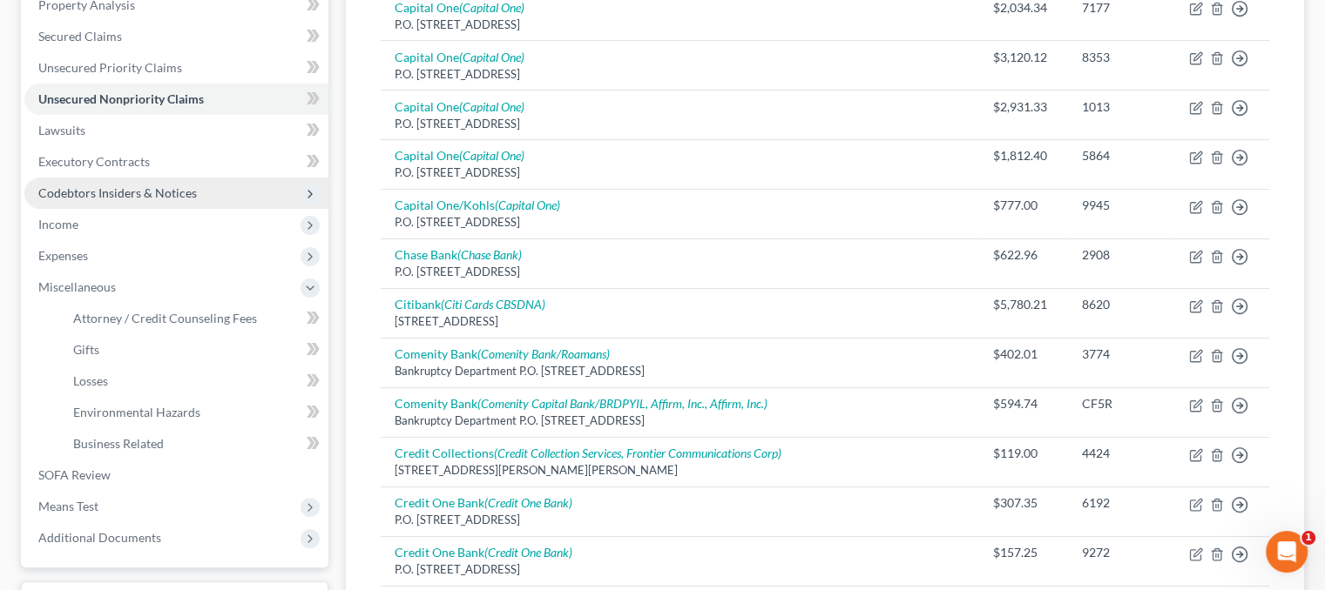
click at [141, 192] on span "Codebtors Insiders & Notices" at bounding box center [117, 192] width 158 height 15
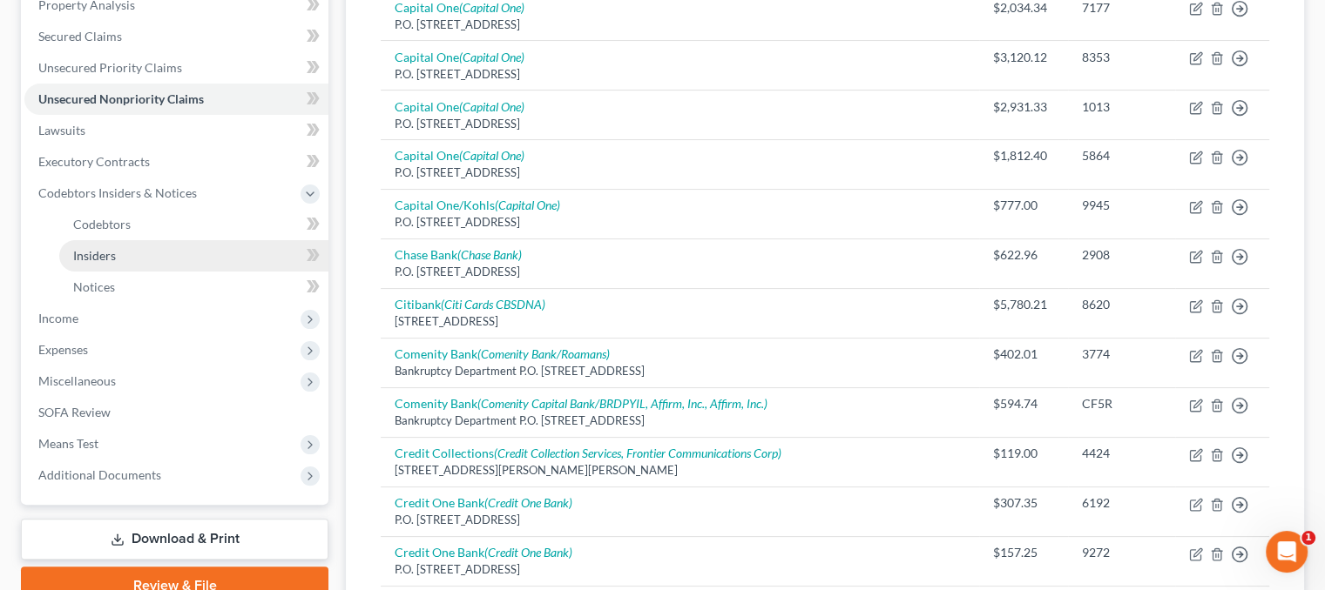
click at [240, 253] on link "Insiders" at bounding box center [193, 255] width 269 height 31
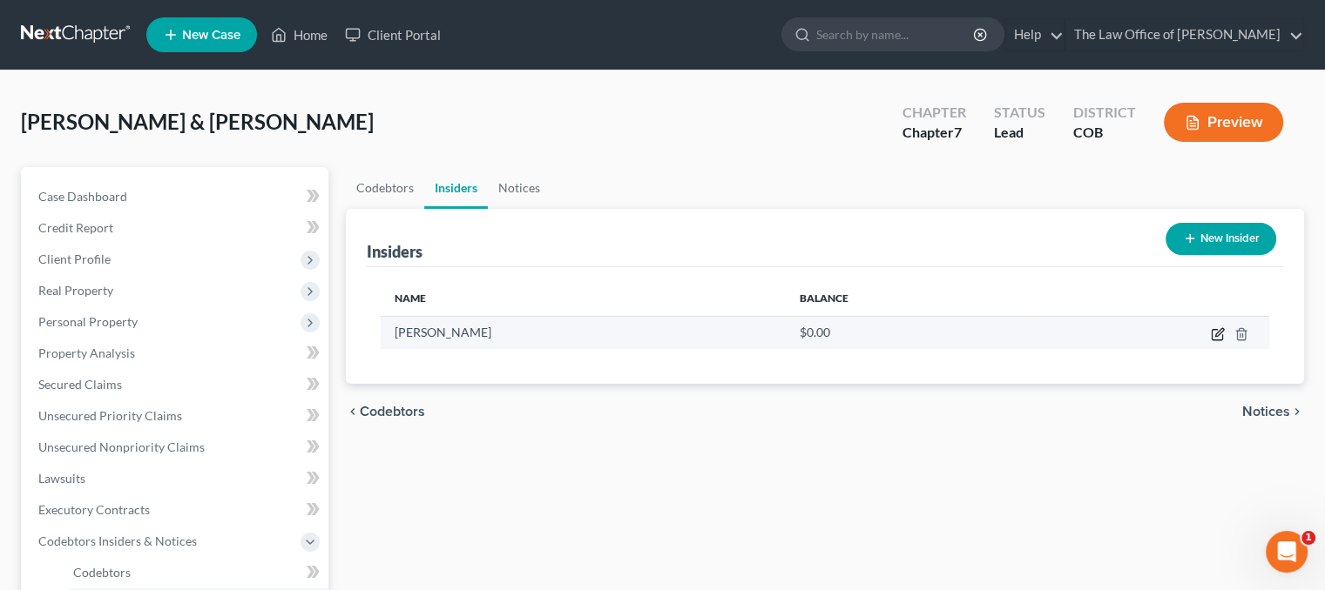
click at [1219, 329] on icon "button" at bounding box center [1219, 332] width 8 height 8
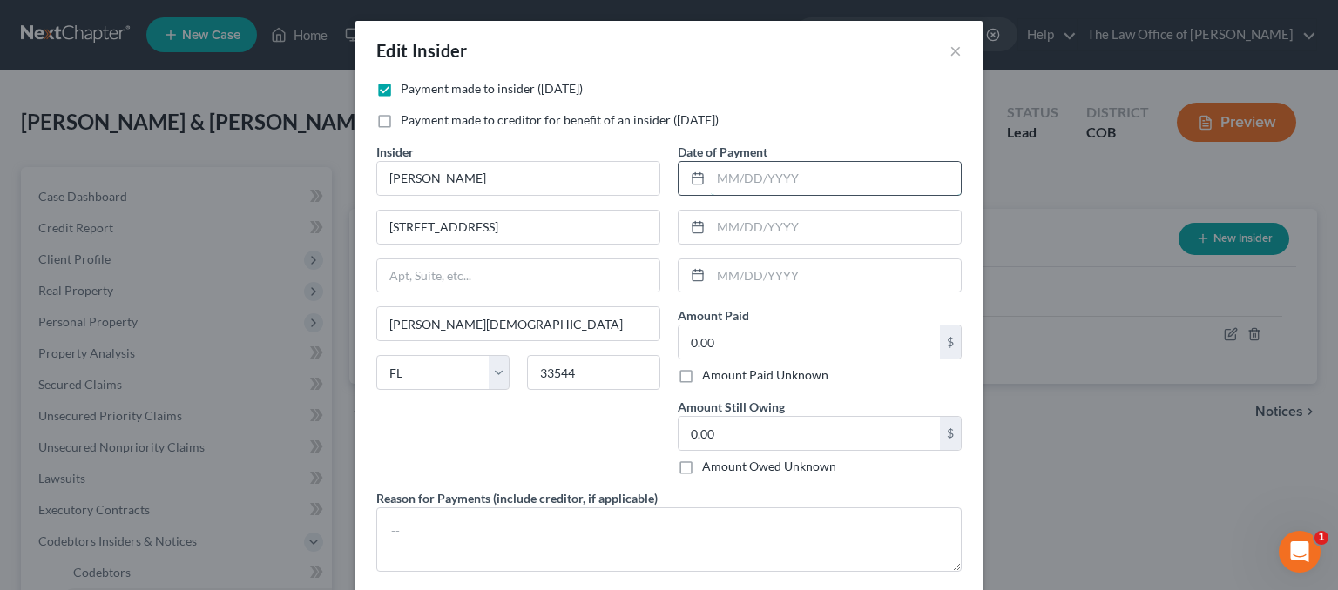
click at [739, 173] on input "text" at bounding box center [836, 178] width 250 height 33
click at [482, 531] on textarea at bounding box center [668, 540] width 585 height 64
click at [742, 179] on input "text" at bounding box center [836, 178] width 250 height 33
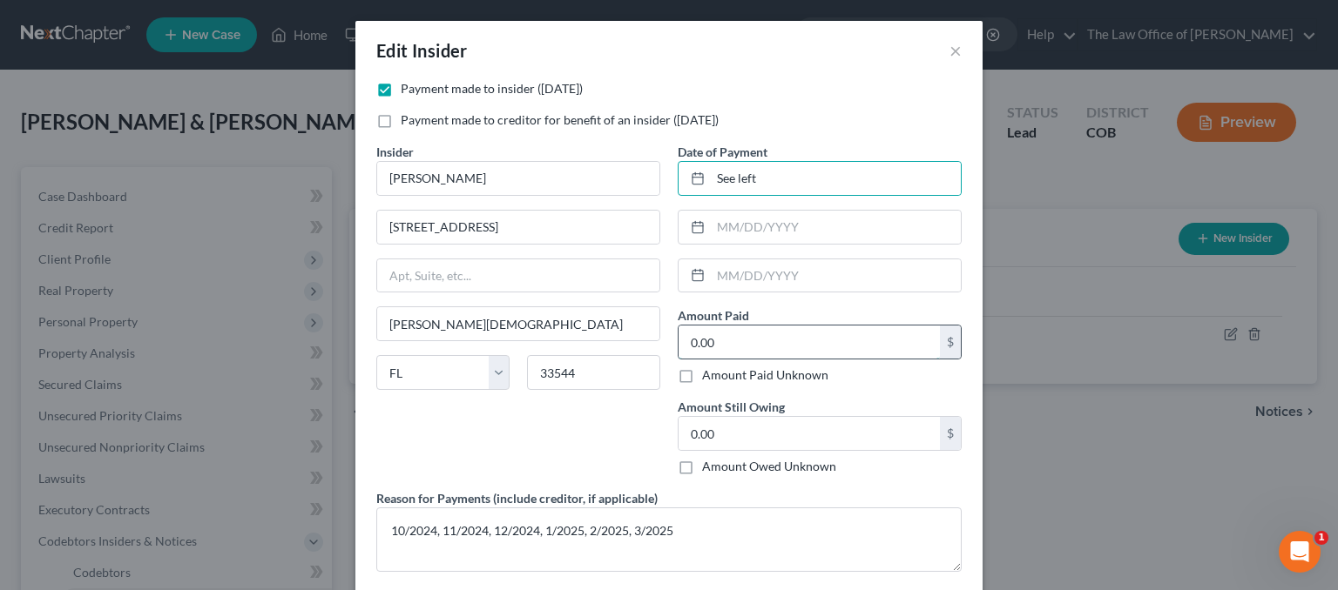
click at [711, 334] on input "0.00" at bounding box center [808, 342] width 261 height 33
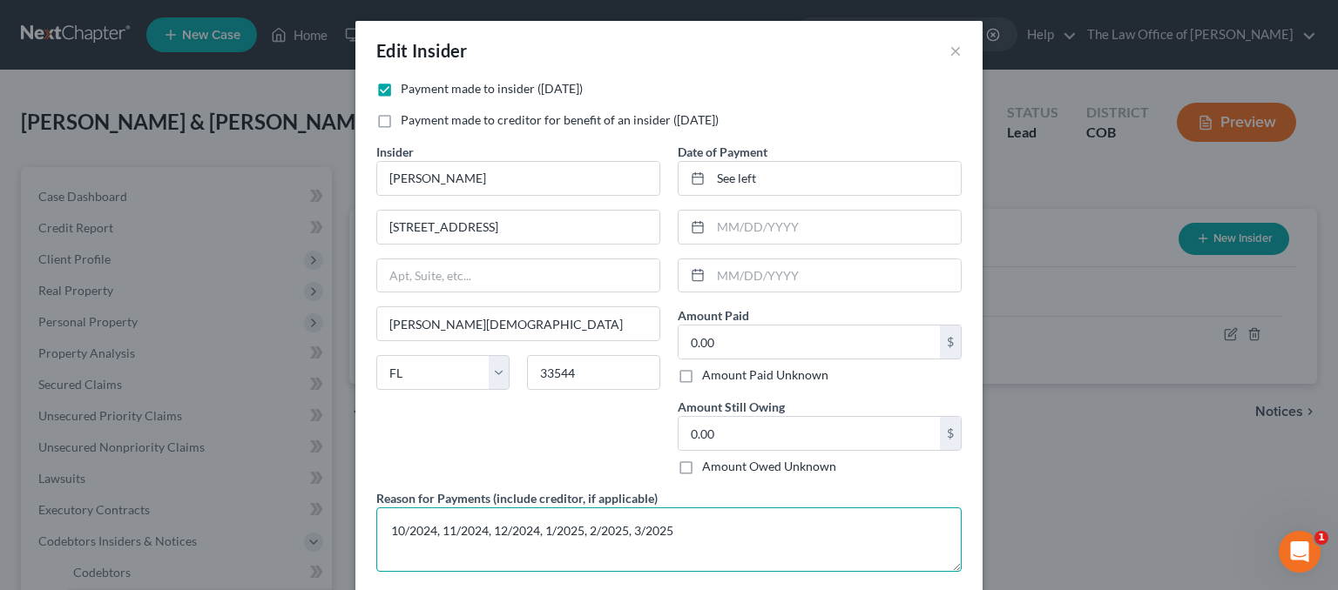
click at [880, 547] on textarea "10/2024, 11/2024, 12/2024, 1/2025, 2/2025, 3/2025" at bounding box center [668, 540] width 585 height 64
click at [756, 342] on input "0.00" at bounding box center [808, 342] width 261 height 33
click at [685, 528] on textarea "10/2024, 11/2024, 12/2024, 1/2025, 2/2025, 3/2025" at bounding box center [668, 540] width 585 height 64
drag, startPoint x: 380, startPoint y: 531, endPoint x: 579, endPoint y: 524, distance: 199.5
click at [579, 524] on textarea "10/2024, 11/2024, 12/2024, 1/2025, 2/2025, 3/2025 (home rental)" at bounding box center [668, 540] width 585 height 64
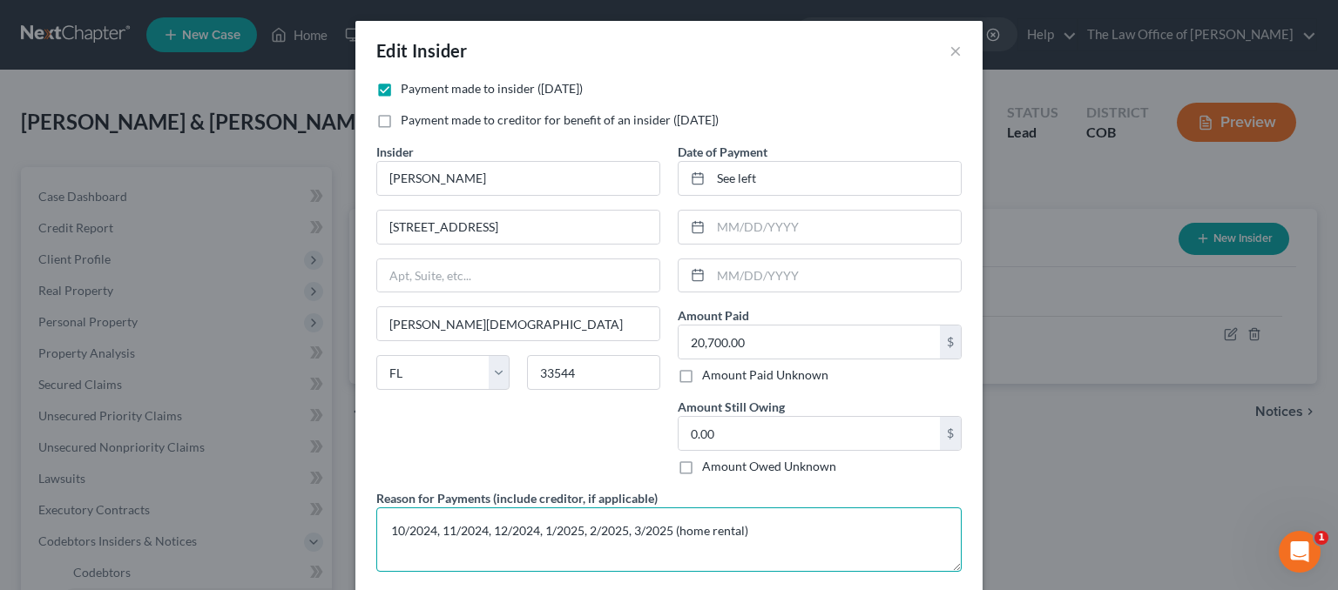
click at [404, 554] on textarea "10/2024, 11/2024, 12/2024, 1/2025, 2/2025, 3/2025 (home rental)" at bounding box center [668, 540] width 585 height 64
paste textarea "10/2024, 11/2024, 12/2024, 1/2025"
drag, startPoint x: 739, startPoint y: 526, endPoint x: 751, endPoint y: 530, distance: 12.1
click at [739, 526] on textarea "10/2024, 11/2024, 12/2024, 1/2025, 2/2025, 3/2025 (home rental) 10/2024, 11/202…" at bounding box center [668, 540] width 585 height 64
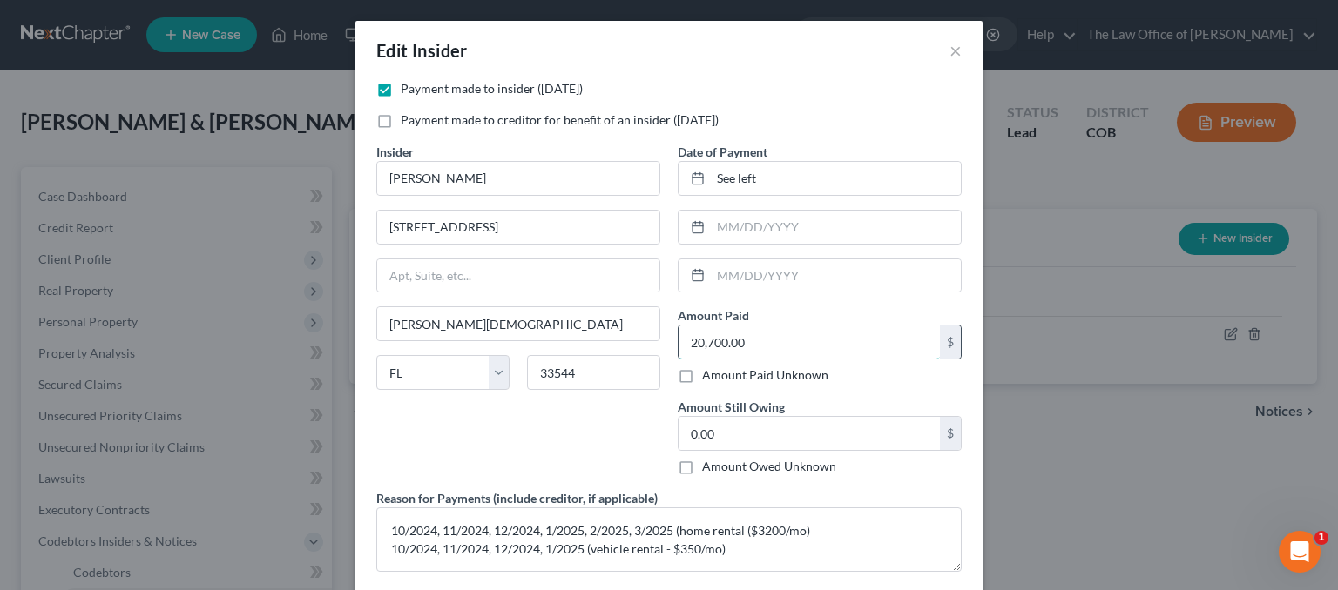
click at [709, 340] on input "20,700.00" at bounding box center [808, 342] width 261 height 33
click at [897, 508] on textarea "10/2024, 11/2024, 12/2024, 1/2025, 2/2025, 3/2025 (home rental ($3200/mo) 10/20…" at bounding box center [668, 540] width 585 height 64
click at [703, 342] on input "20,700.00" at bounding box center [808, 342] width 261 height 33
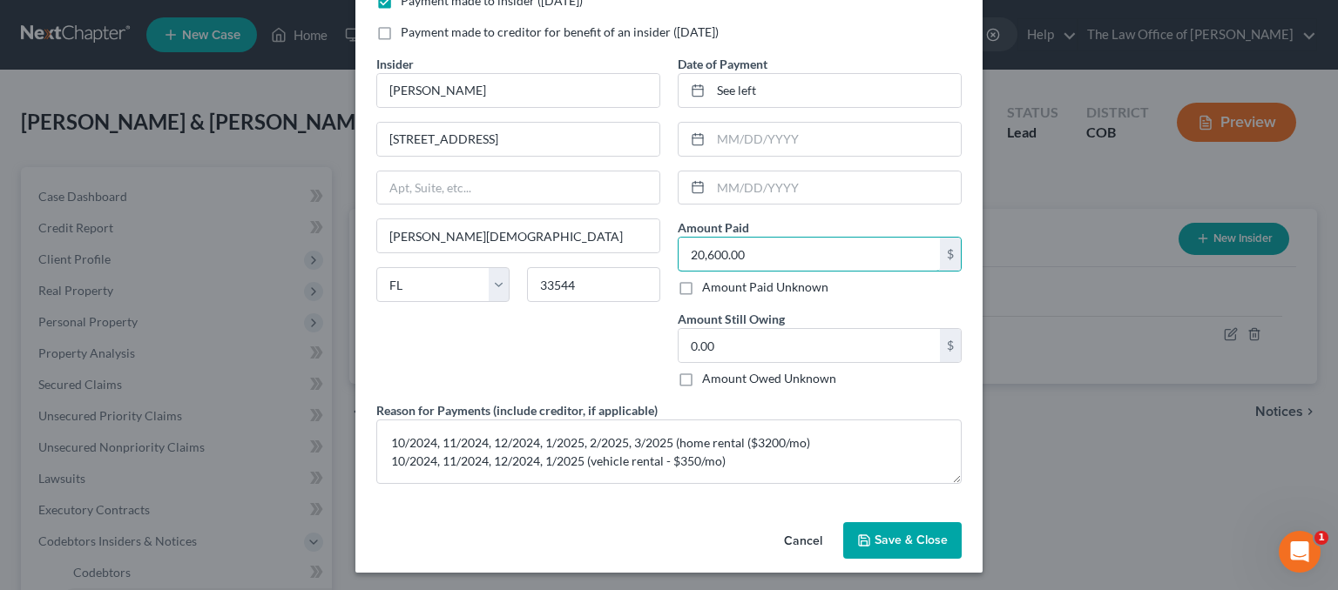
scroll to position [89, 0]
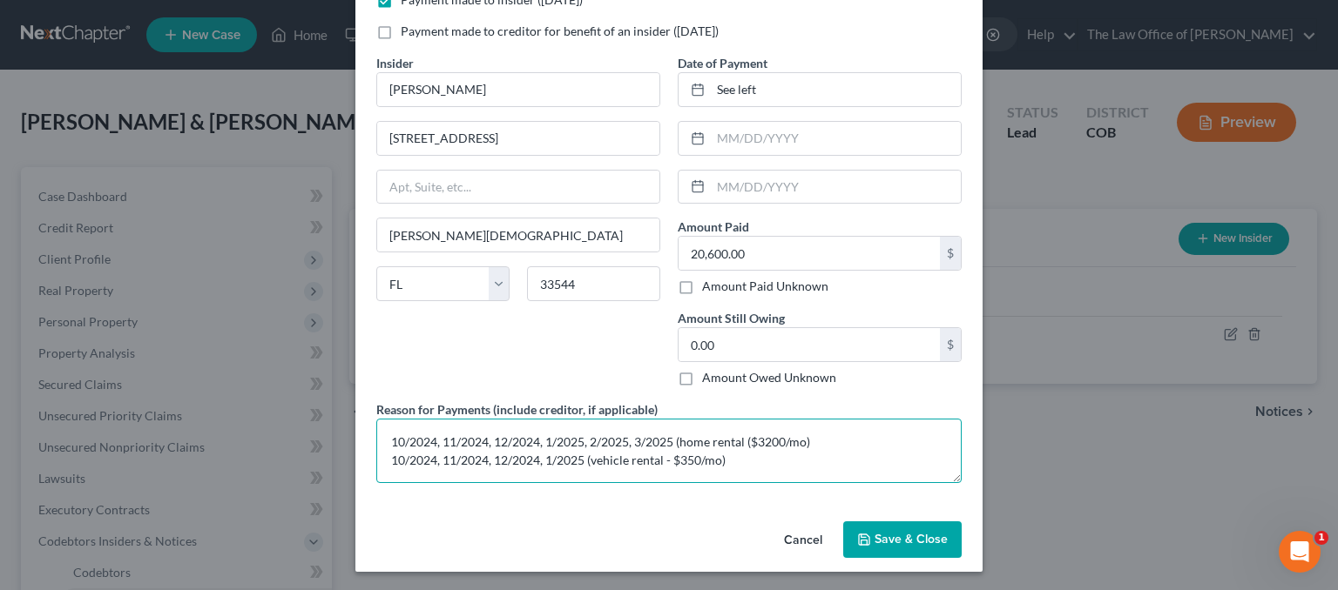
click at [748, 448] on textarea "10/2024, 11/2024, 12/2024, 1/2025, 2/2025, 3/2025 (home rental ($3200/mo) 10/20…" at bounding box center [668, 451] width 585 height 64
click at [892, 539] on span "Save & Close" at bounding box center [910, 539] width 73 height 15
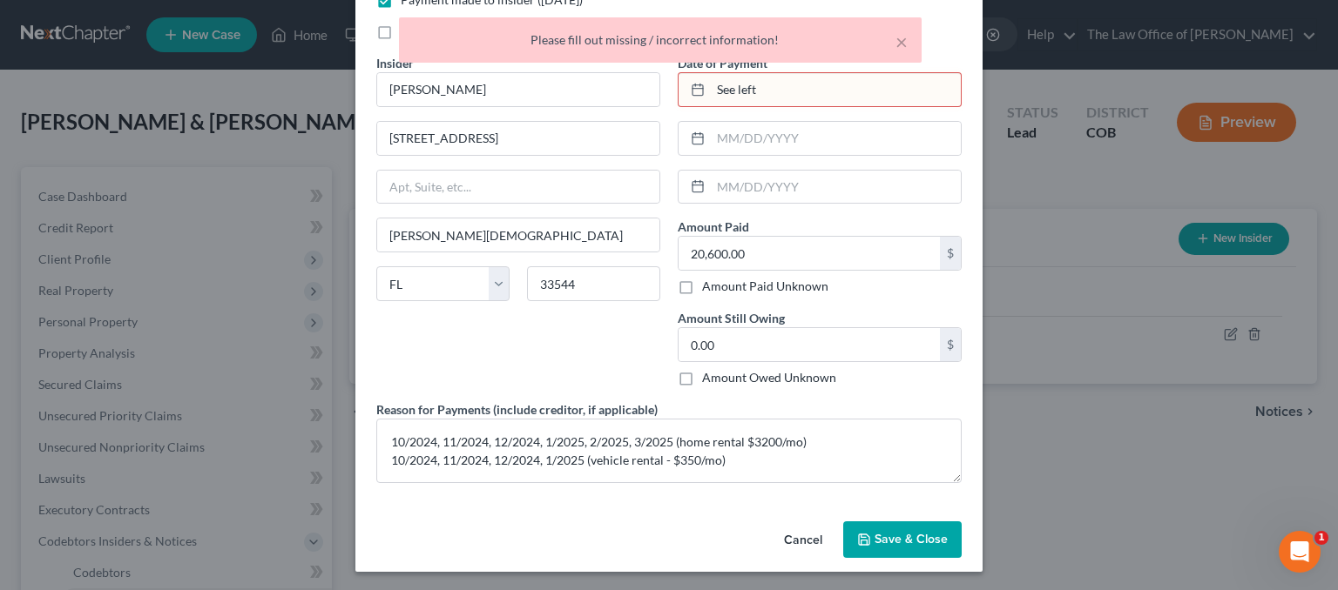
click at [781, 84] on input "See left" at bounding box center [836, 89] width 250 height 33
drag, startPoint x: 781, startPoint y: 84, endPoint x: 647, endPoint y: 100, distance: 135.1
click at [647, 100] on div "Payment made to insider ([DATE]) Payment made to creditor for benefit of an ins…" at bounding box center [668, 244] width 603 height 506
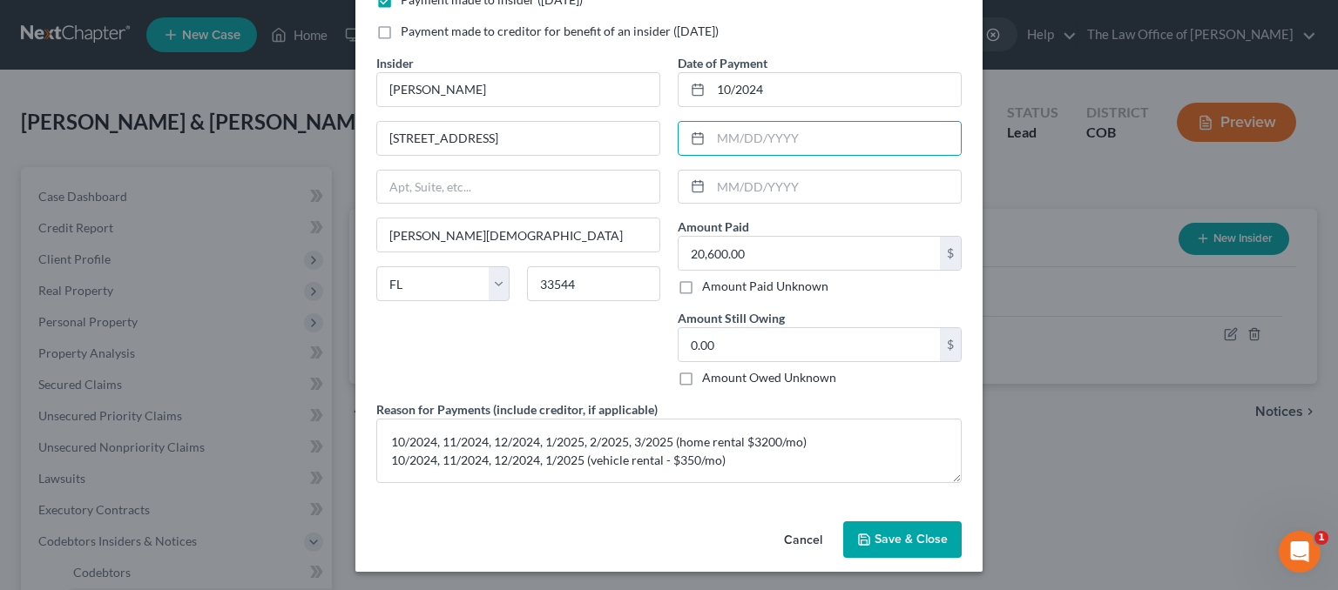
click at [888, 545] on button "Save & Close" at bounding box center [902, 540] width 118 height 37
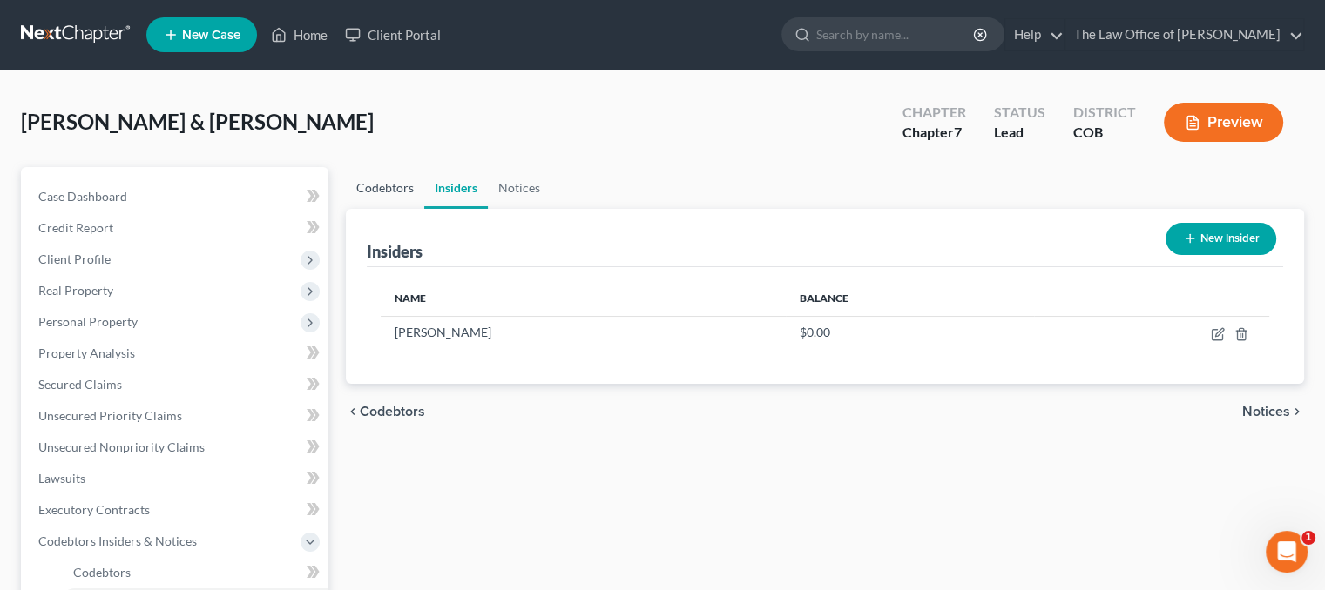
click at [379, 192] on link "Codebtors" at bounding box center [385, 188] width 78 height 42
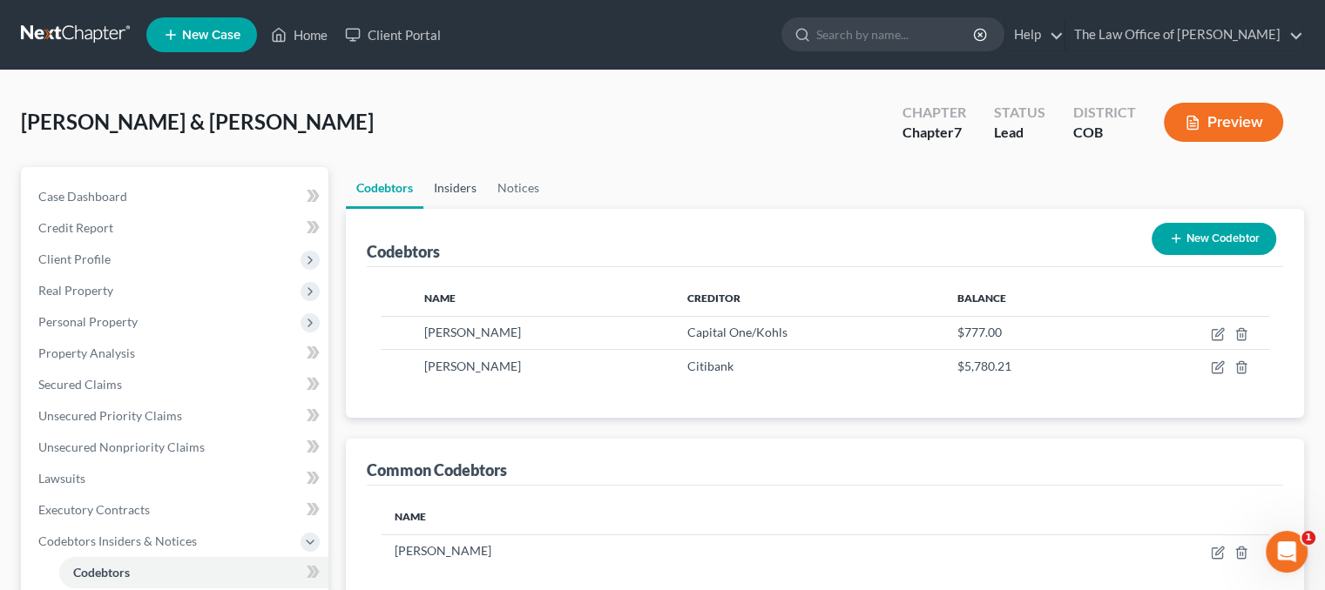
click at [466, 184] on link "Insiders" at bounding box center [455, 188] width 64 height 42
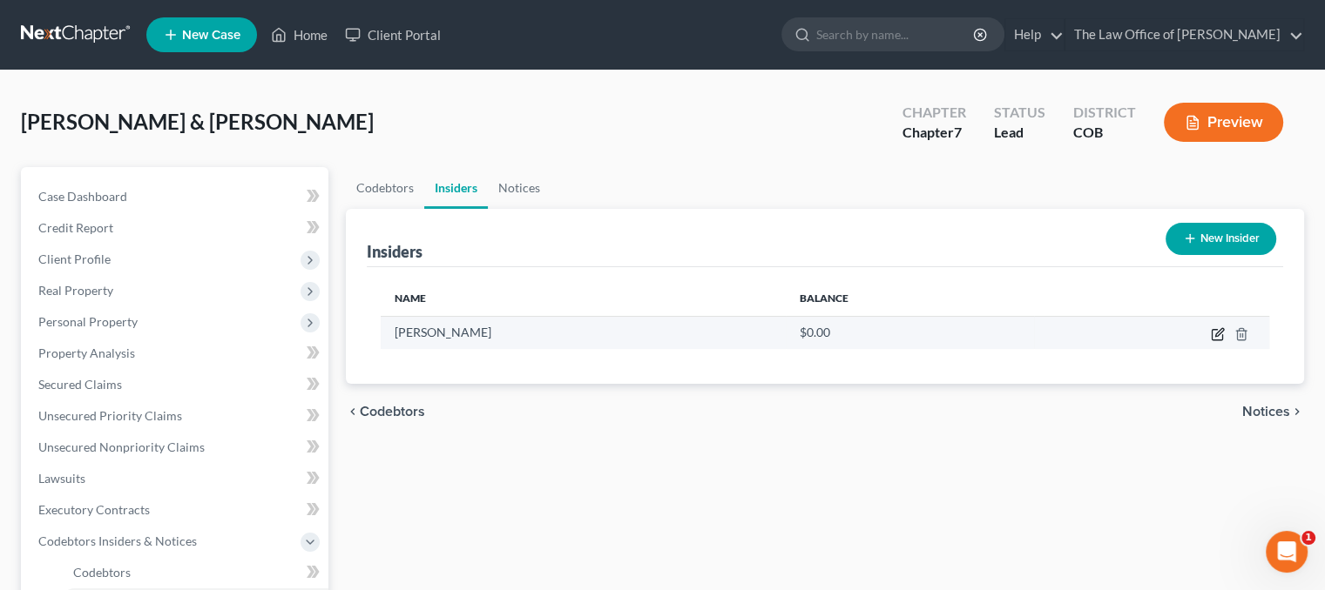
click at [1219, 331] on icon "button" at bounding box center [1217, 334] width 14 height 14
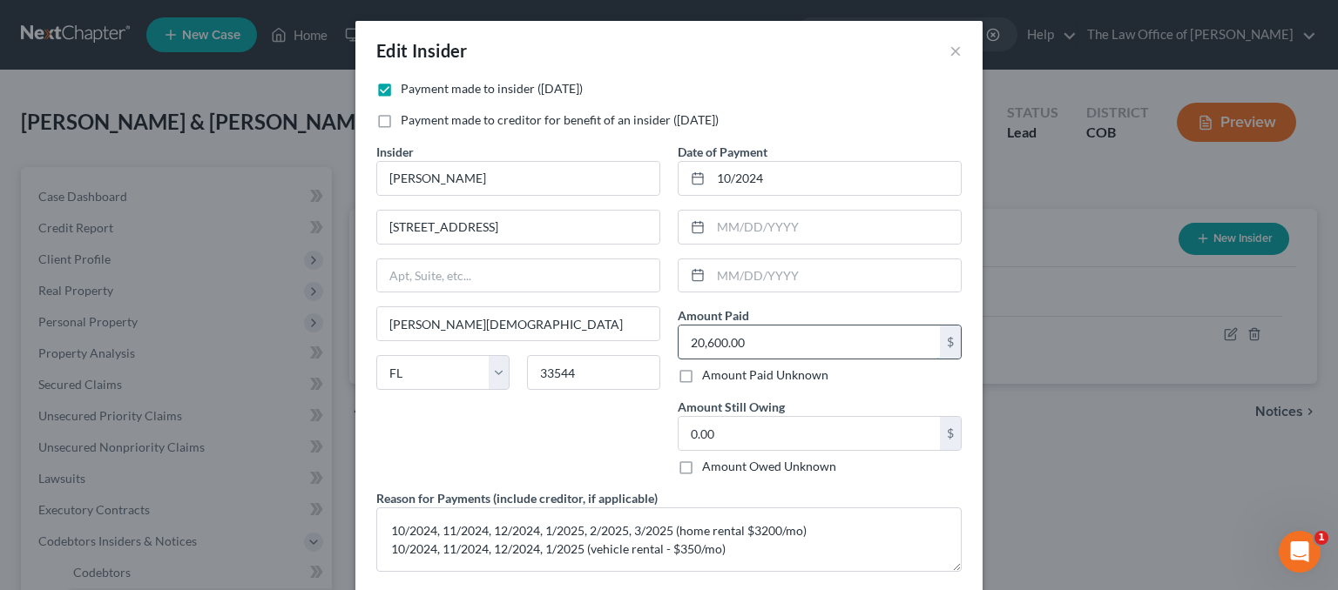
click at [784, 344] on input "20,600.00" at bounding box center [808, 342] width 261 height 33
click at [730, 178] on input "10/2024" at bounding box center [836, 178] width 250 height 33
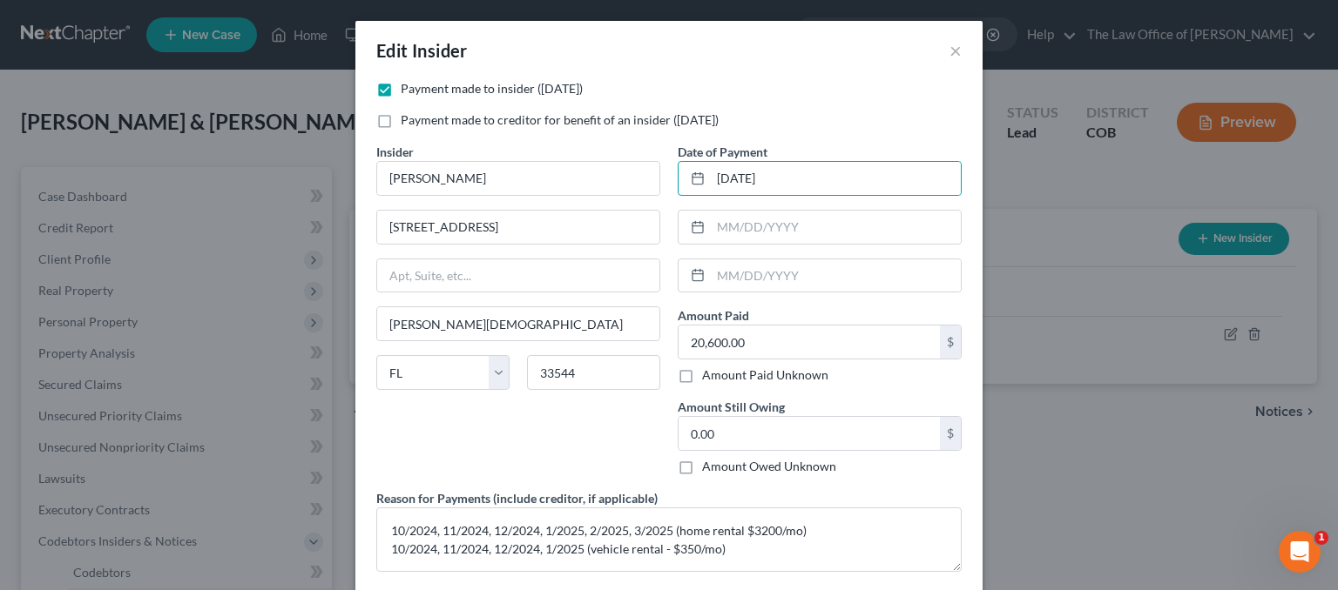
click at [799, 317] on div "Amount Paid 20,600.00 $ Amount Paid Unknown Balance Undetermined 20,600.00 $ Am…" at bounding box center [819, 346] width 284 height 78
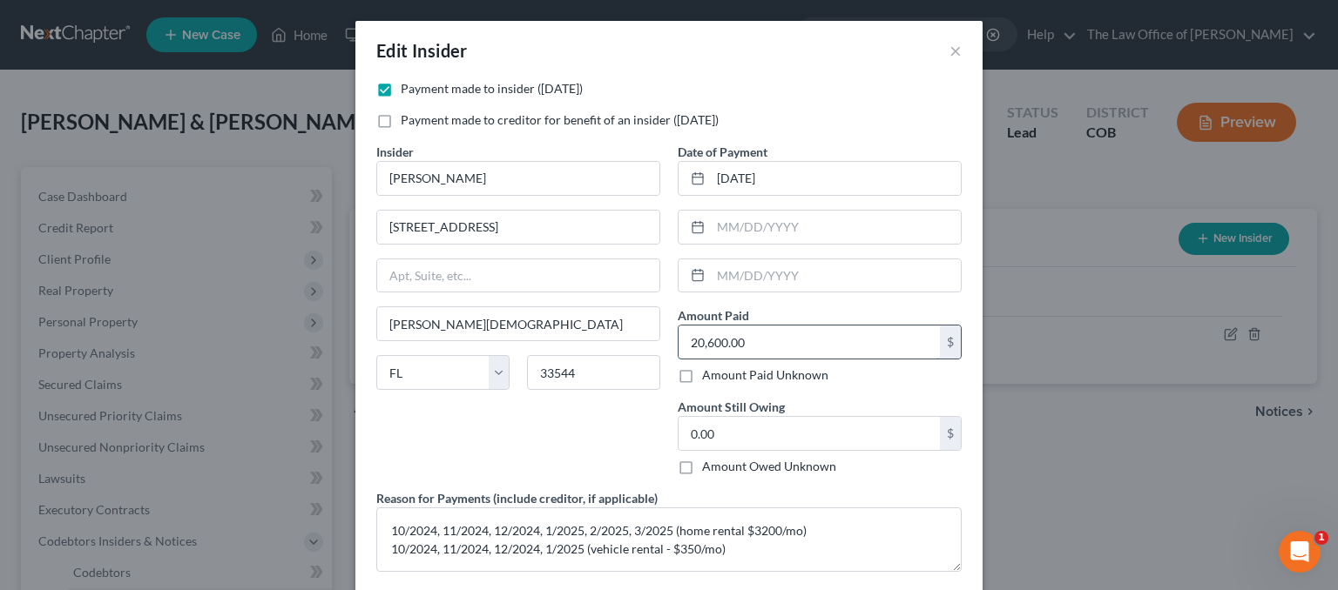
click at [795, 335] on input "20,600.00" at bounding box center [808, 342] width 261 height 33
click at [725, 520] on textarea "10/2024, 11/2024, 12/2024, 1/2025, 2/2025, 3/2025 (home rental $3200/mo) 10/202…" at bounding box center [668, 540] width 585 height 64
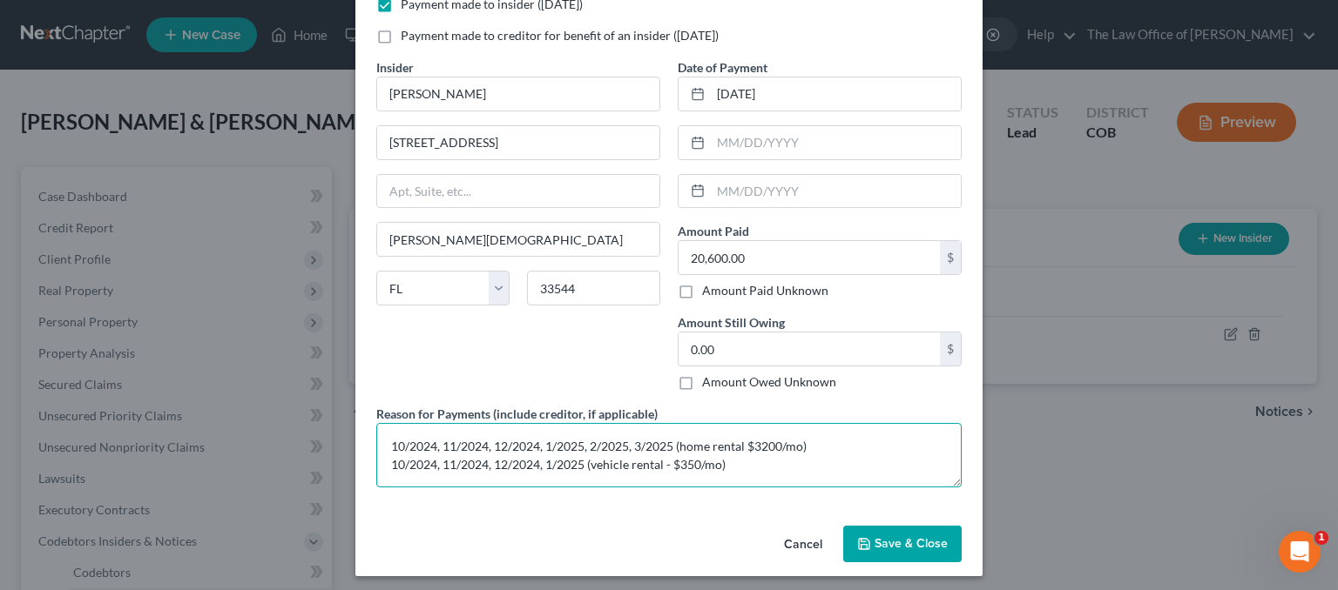
scroll to position [89, 0]
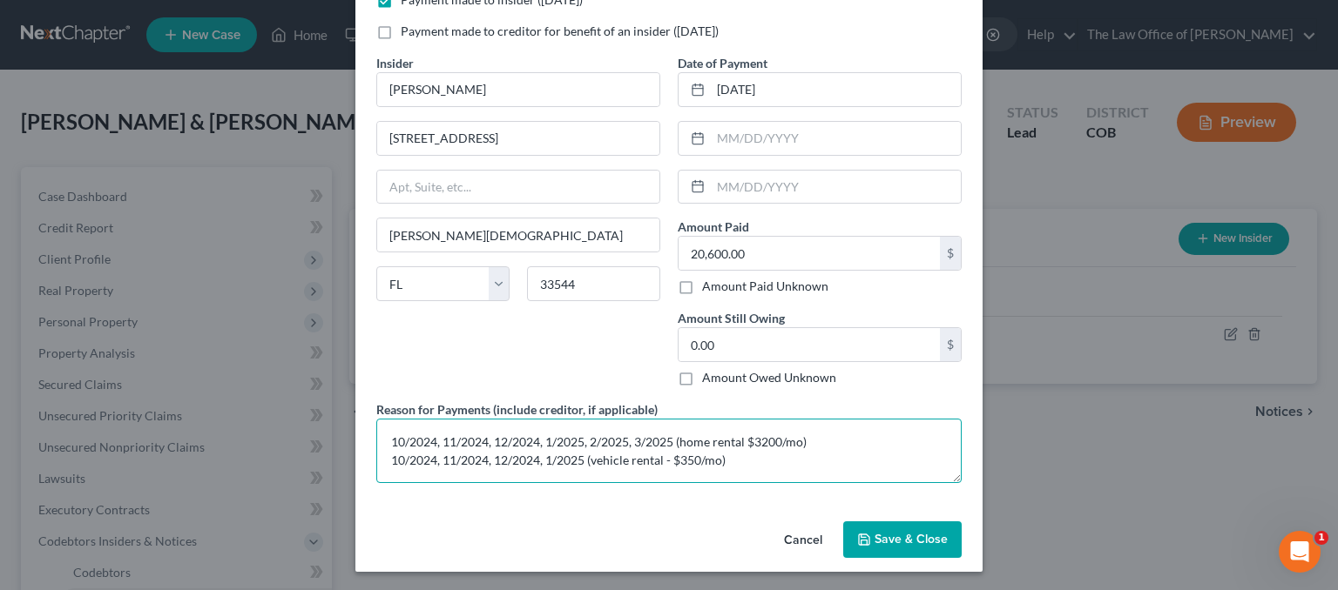
click at [386, 433] on textarea "10/2024, 11/2024, 12/2024, 1/2025, 2/2025, 3/2025 (home rental $3200/mo) 10/202…" at bounding box center [668, 451] width 585 height 64
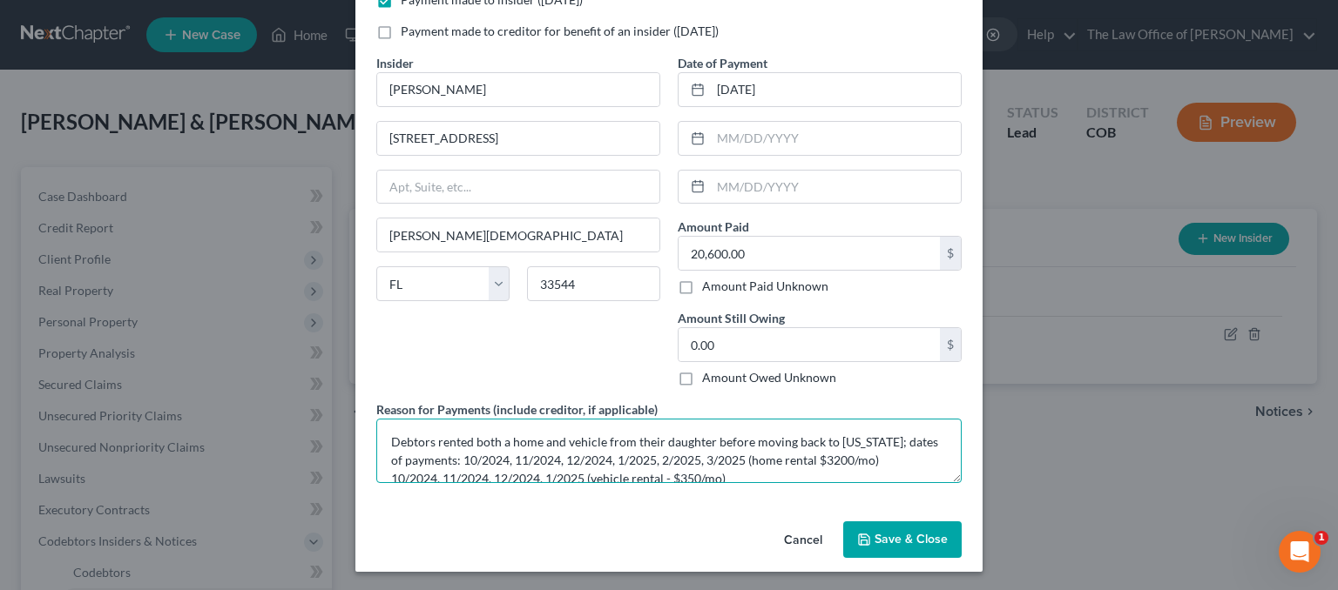
click at [864, 462] on textarea "Debtors rented both a home and vehicle from their daughter before moving back t…" at bounding box center [668, 451] width 585 height 64
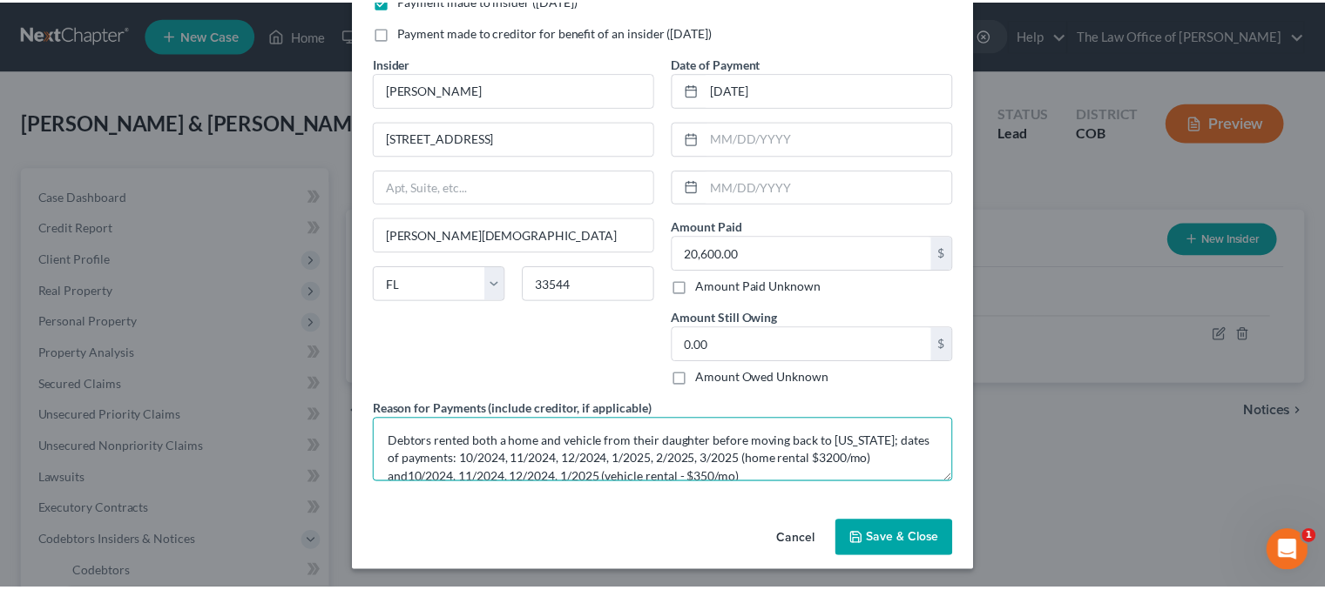
scroll to position [3, 0]
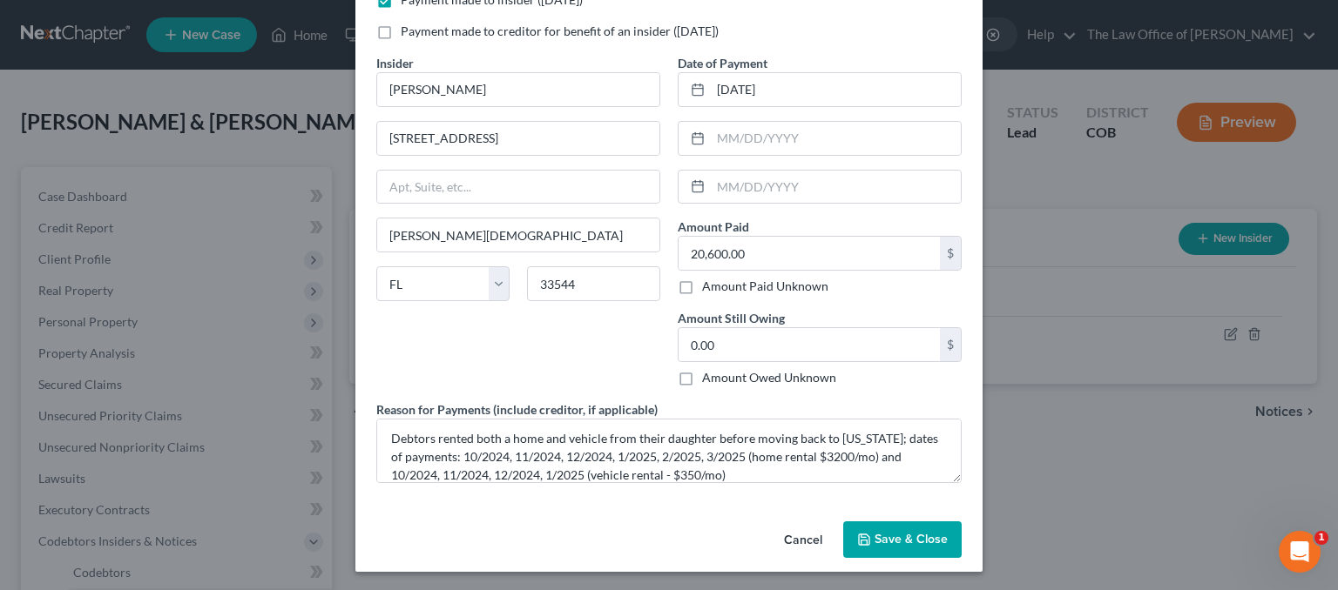
click at [899, 540] on span "Save & Close" at bounding box center [910, 539] width 73 height 15
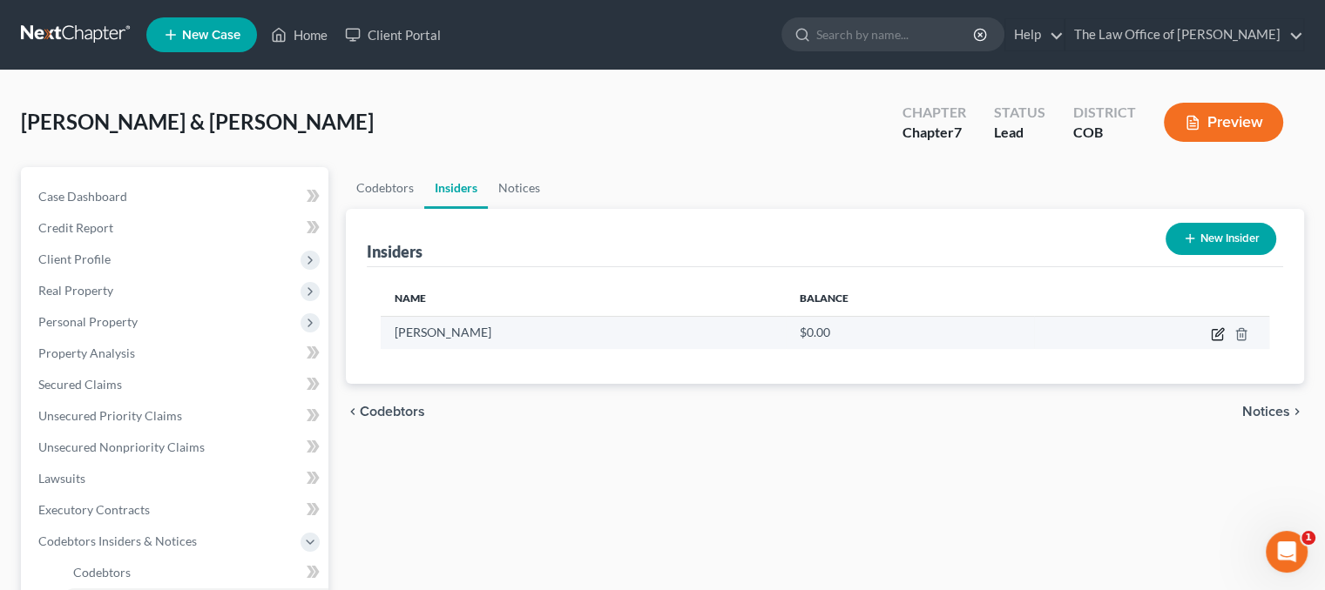
click at [1217, 340] on icon "button" at bounding box center [1217, 334] width 14 height 14
select select "9"
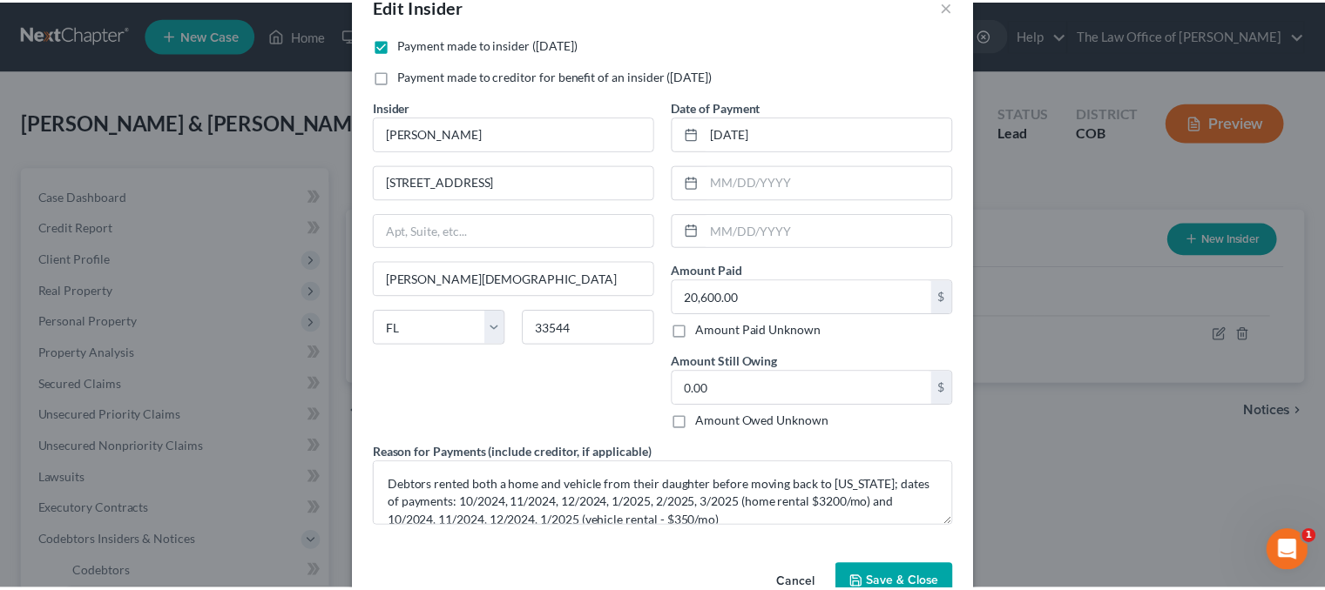
scroll to position [89, 0]
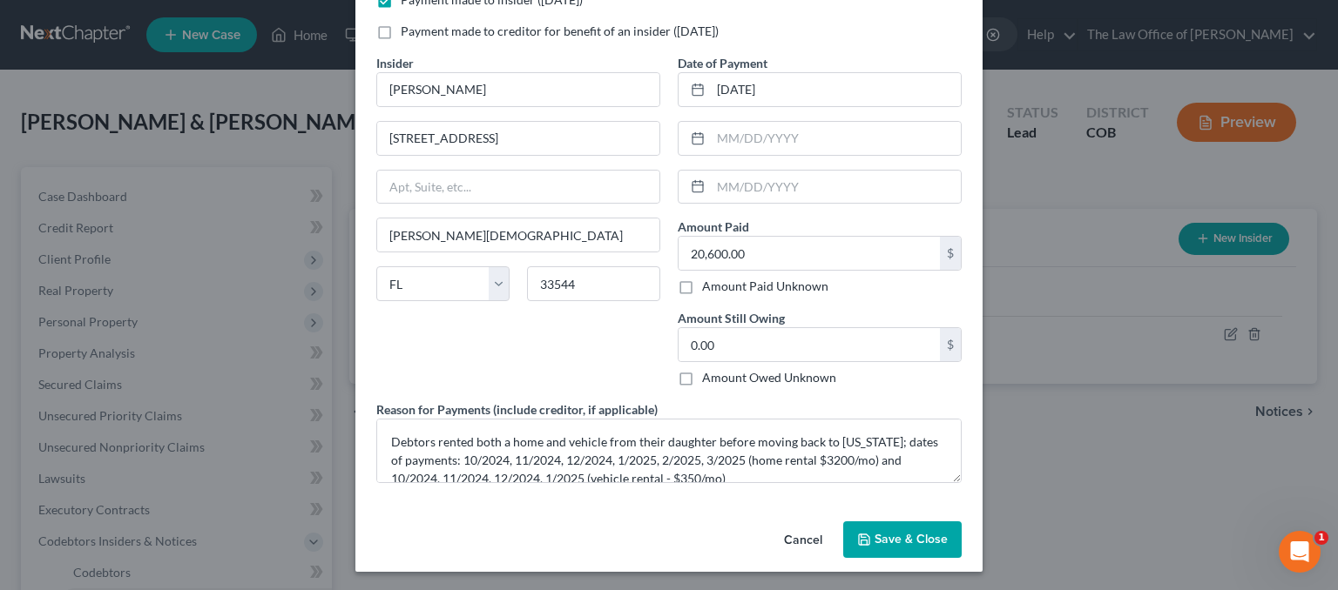
click at [922, 525] on button "Save & Close" at bounding box center [902, 540] width 118 height 37
